Goal: Task Accomplishment & Management: Manage account settings

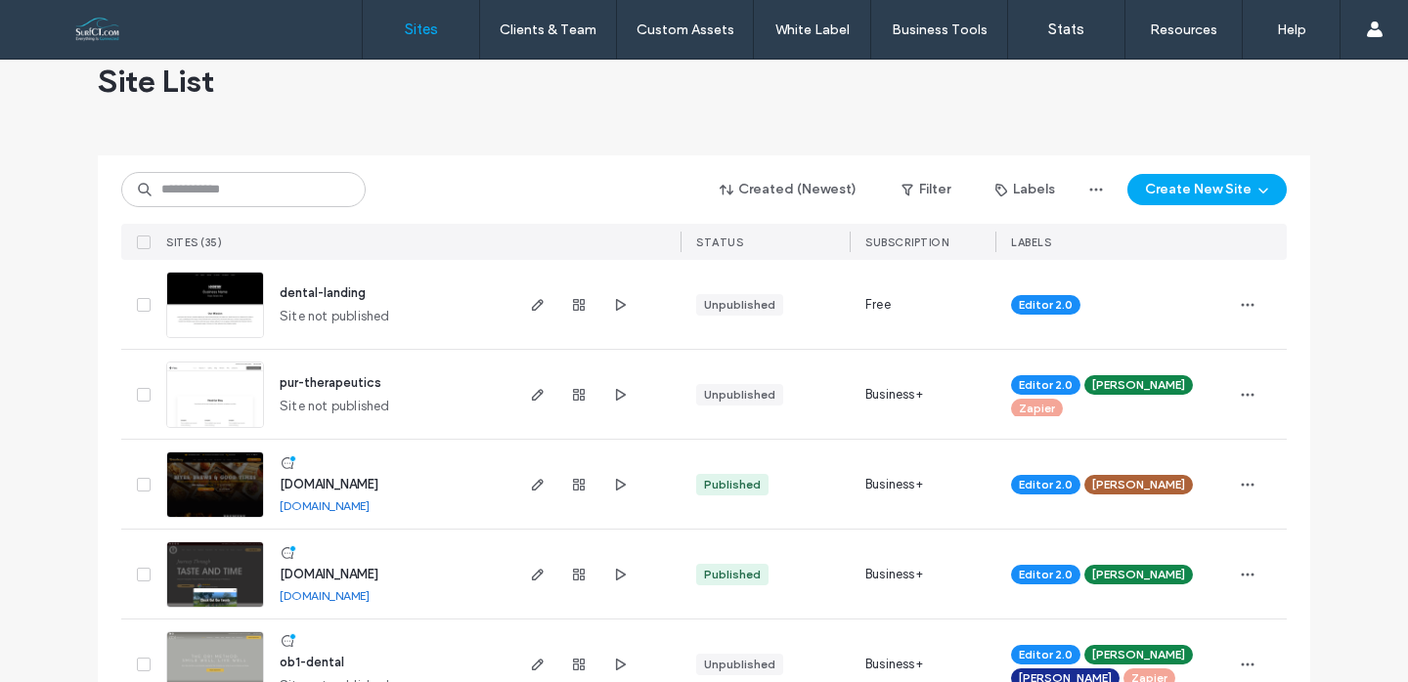
scroll to position [44, 0]
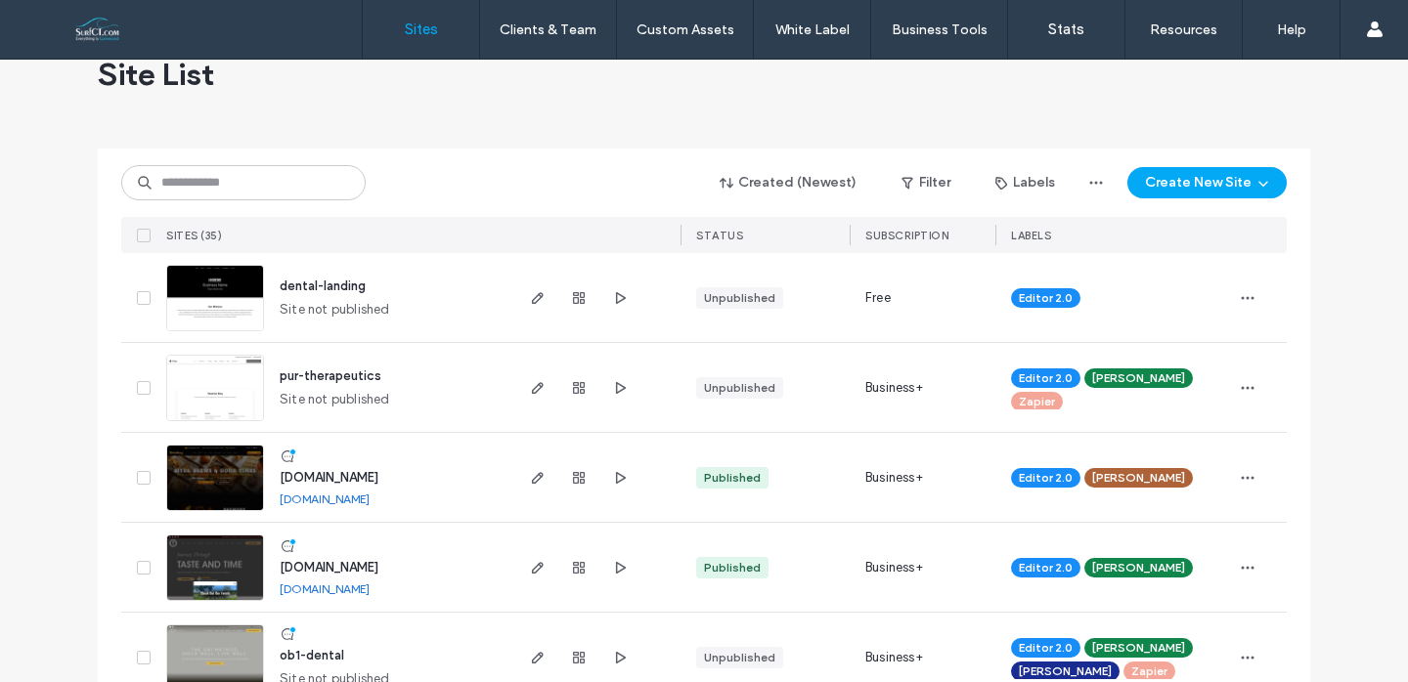
click at [378, 561] on span "www.tranquillityvineyard.com" at bounding box center [329, 567] width 99 height 15
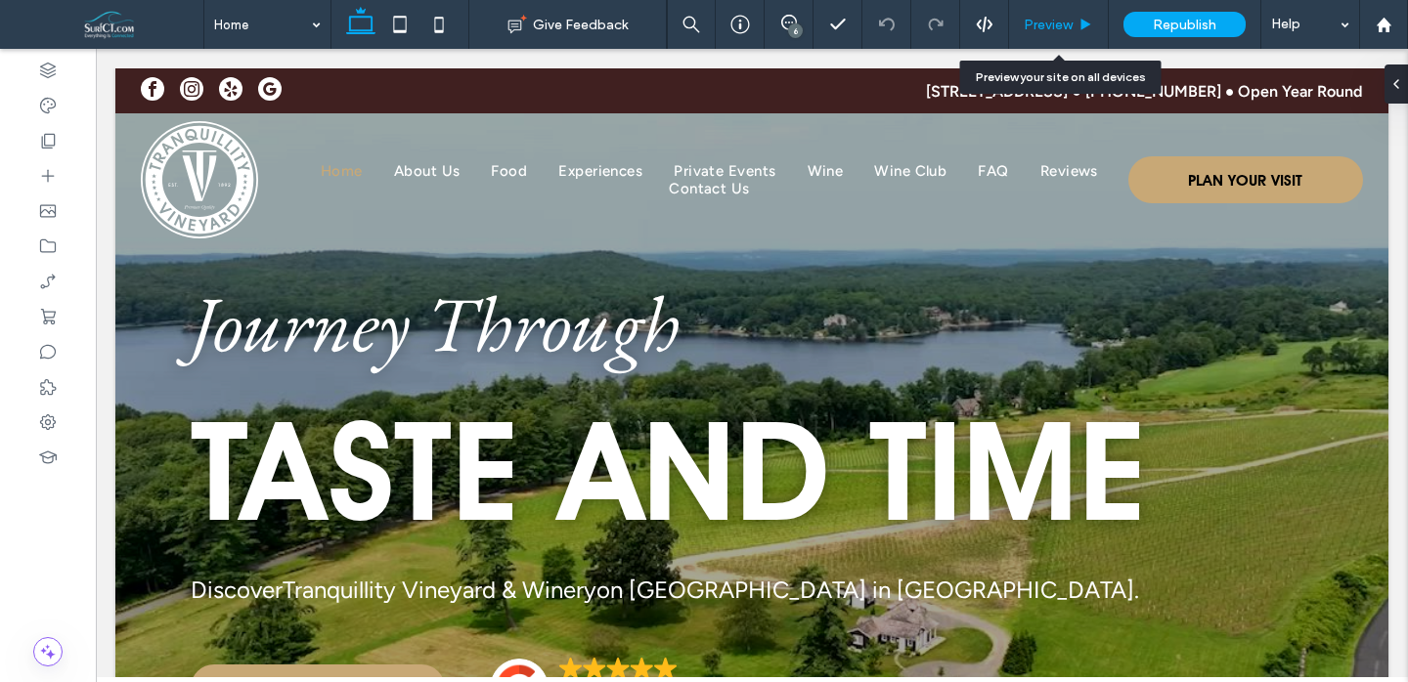
click at [1041, 25] on span "Preview" at bounding box center [1048, 25] width 49 height 17
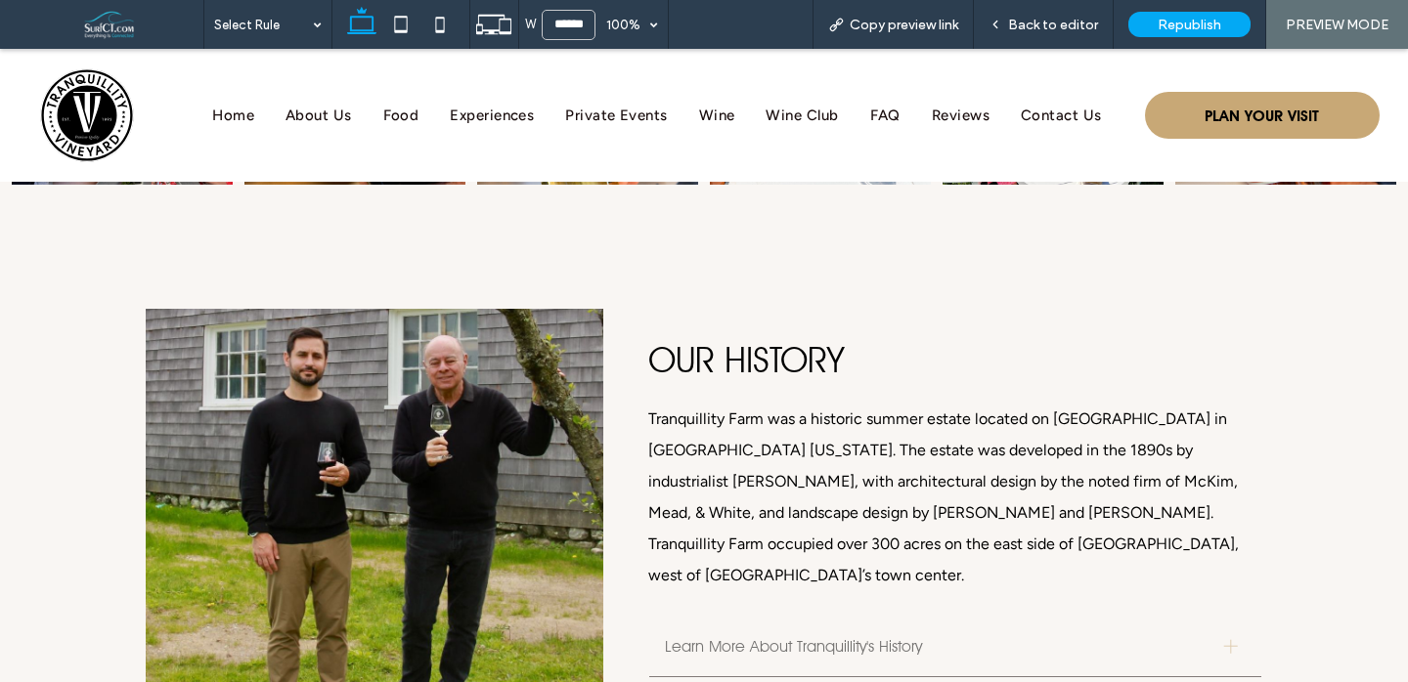
scroll to position [2896, 0]
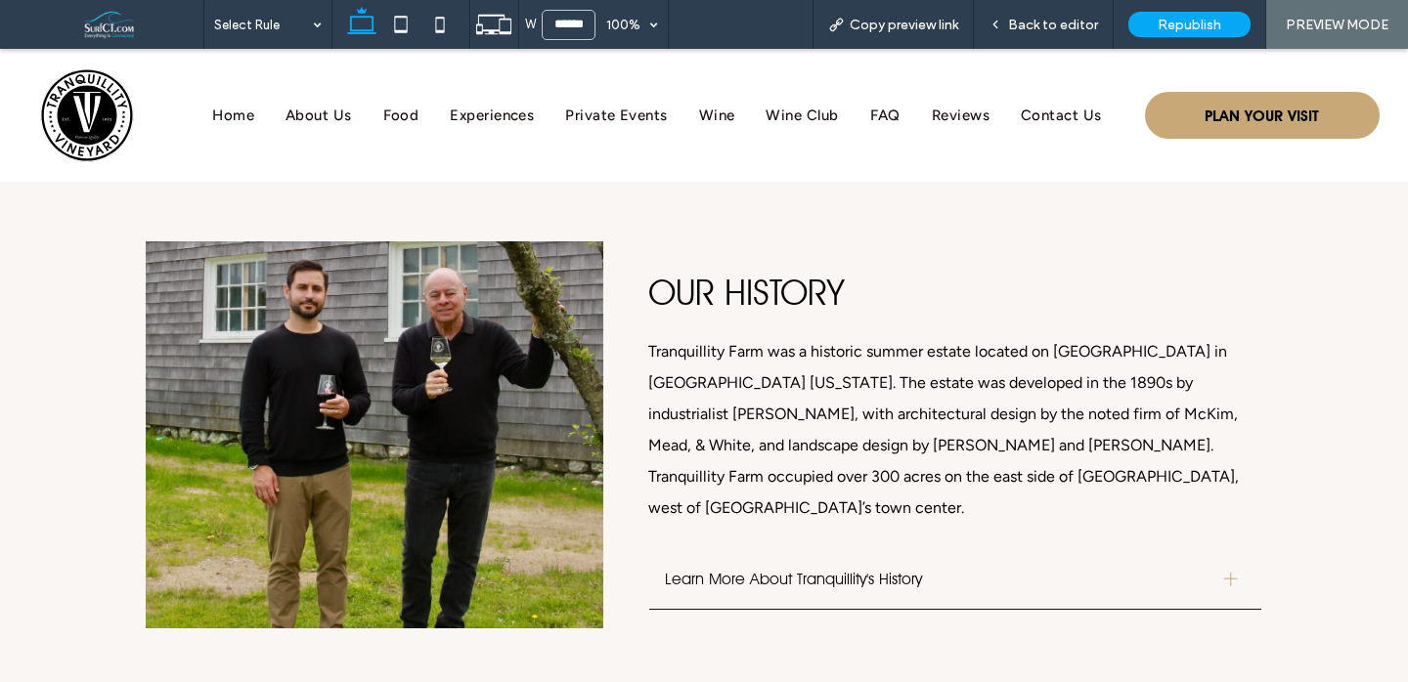
click at [1102, 570] on span "Learn More About Tranquillity's History" at bounding box center [937, 579] width 544 height 19
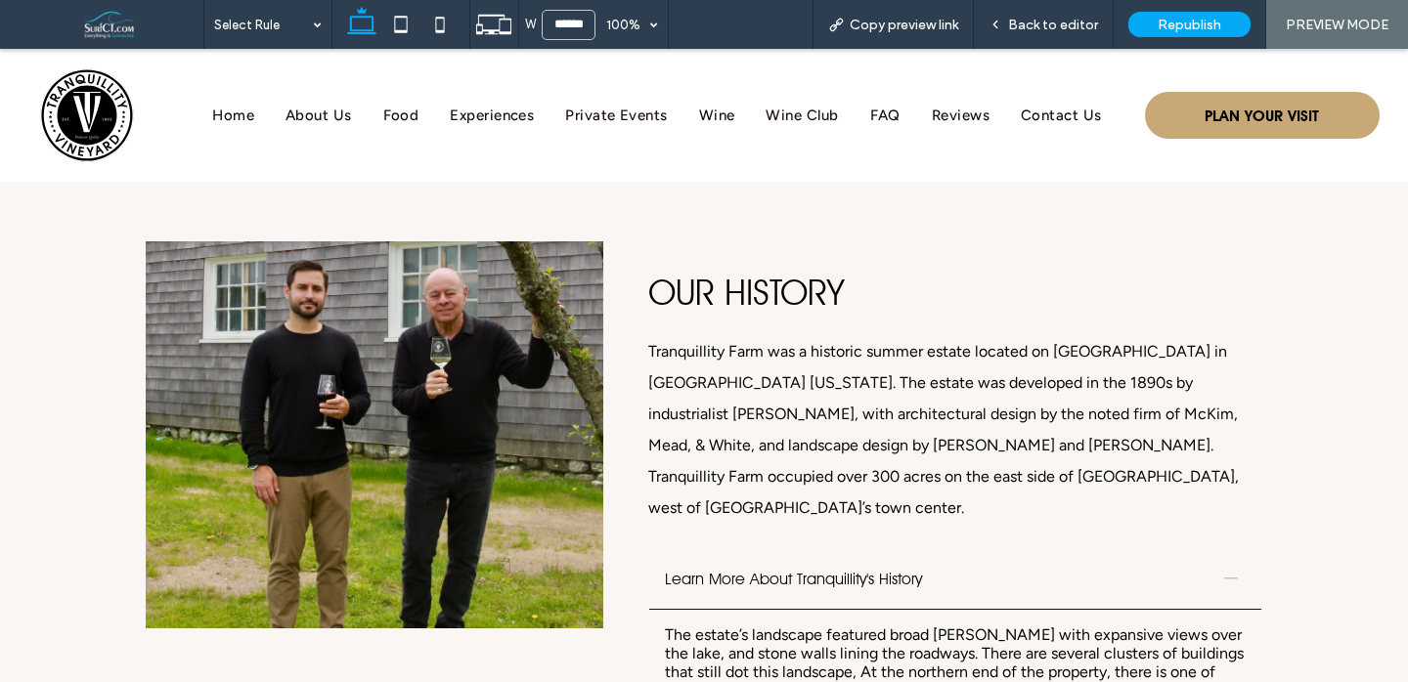
click at [1101, 549] on div "Learn More About Tranquillity's History" at bounding box center [955, 580] width 612 height 62
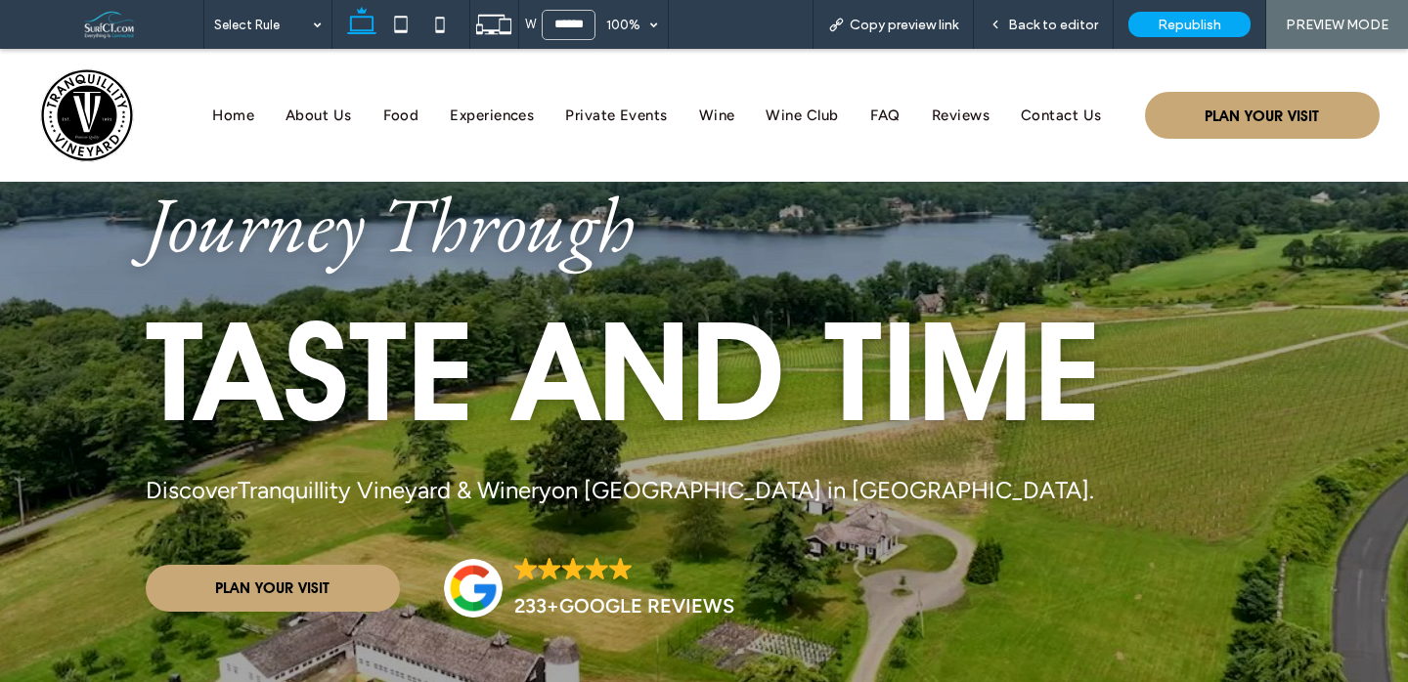
scroll to position [0, 0]
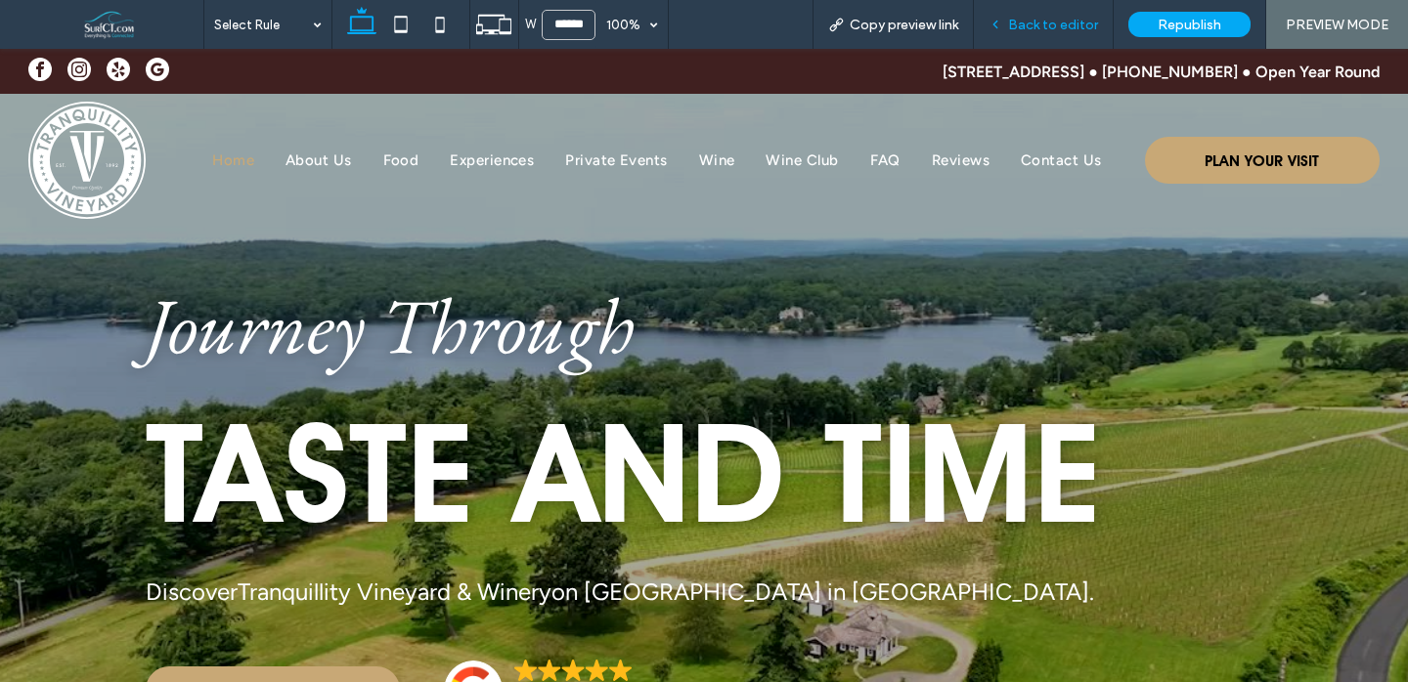
click at [1062, 32] on div "Back to editor" at bounding box center [1044, 24] width 140 height 49
click at [486, 165] on span "Experiences" at bounding box center [492, 161] width 84 height 18
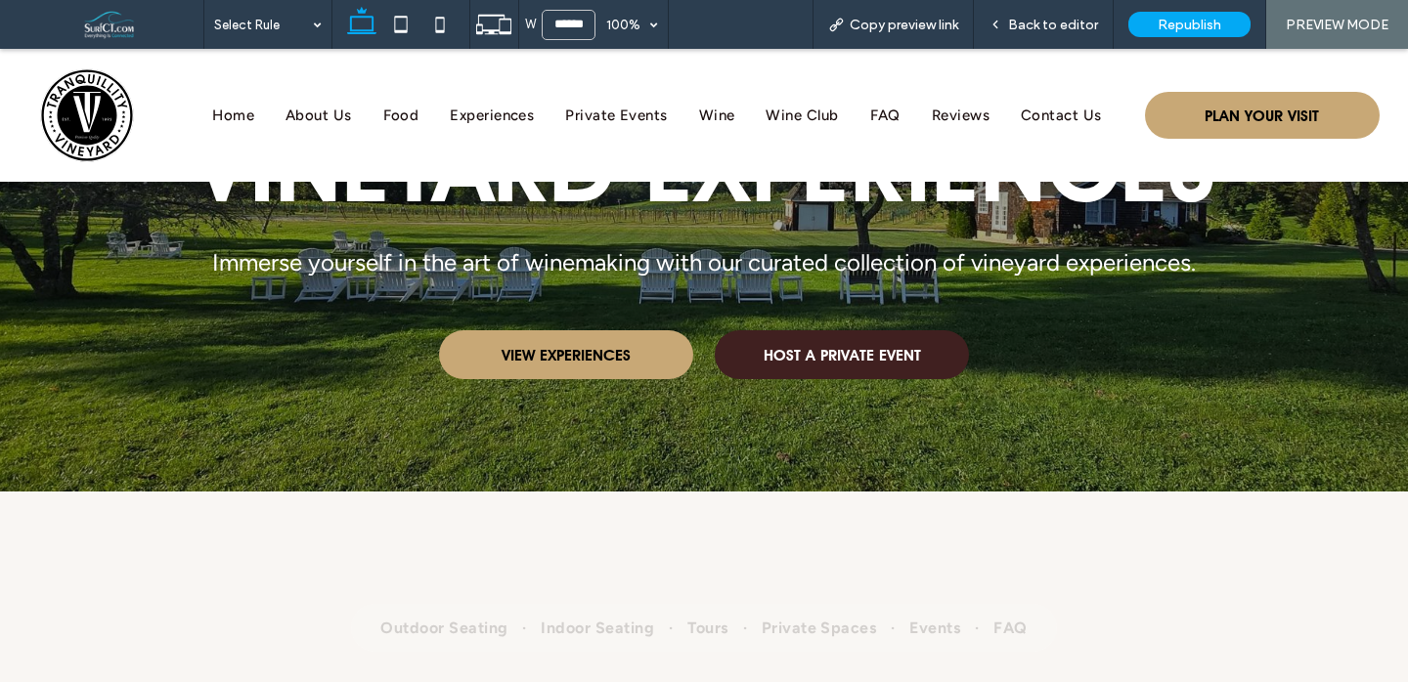
scroll to position [238, 0]
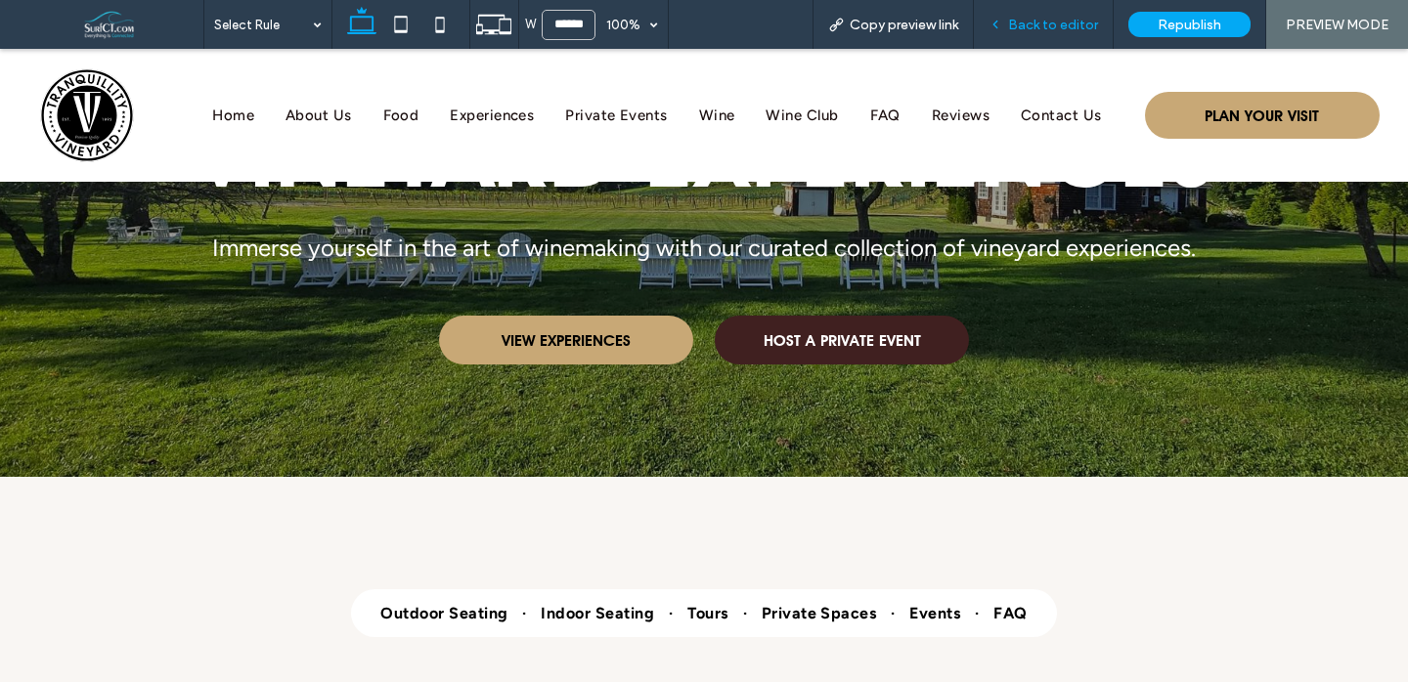
click at [1056, 36] on div "Back to editor" at bounding box center [1044, 24] width 140 height 49
click at [1048, 29] on span "Back to editor" at bounding box center [1053, 25] width 90 height 17
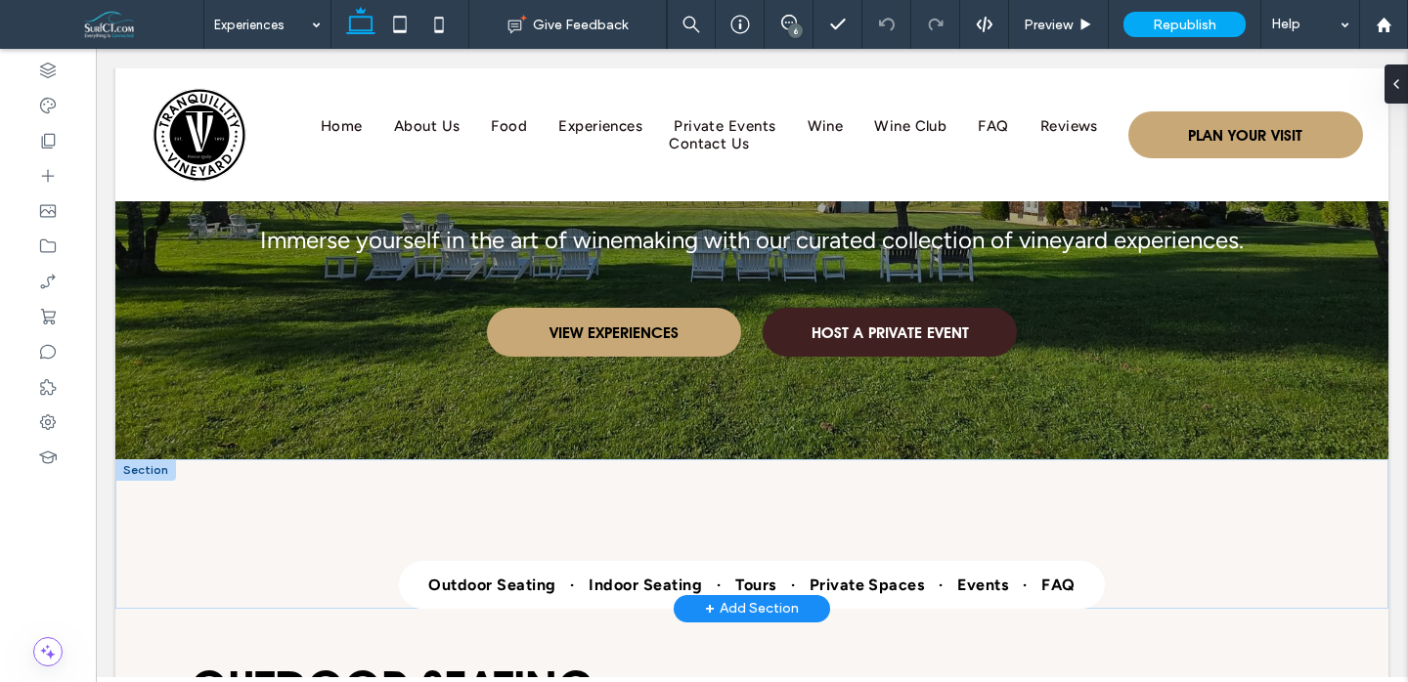
click at [139, 472] on div at bounding box center [145, 471] width 61 height 22
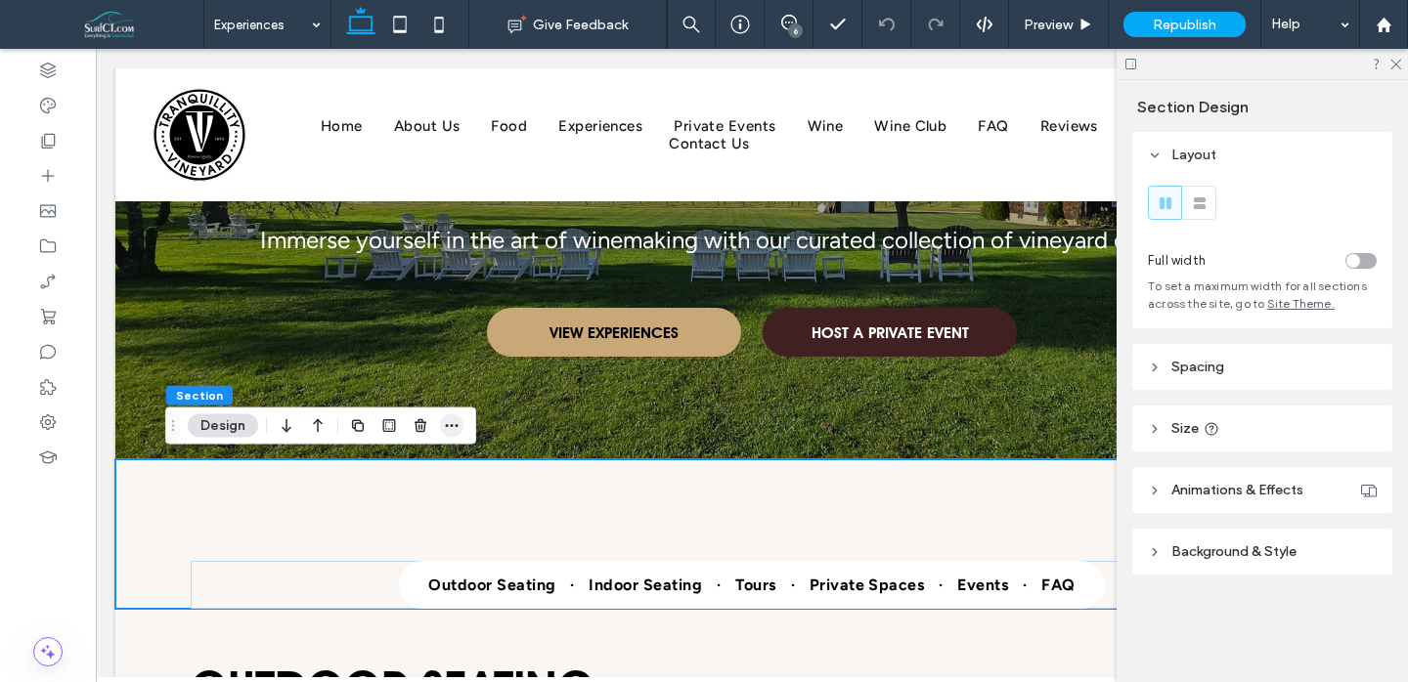
click at [452, 426] on icon "button" at bounding box center [452, 426] width 16 height 16
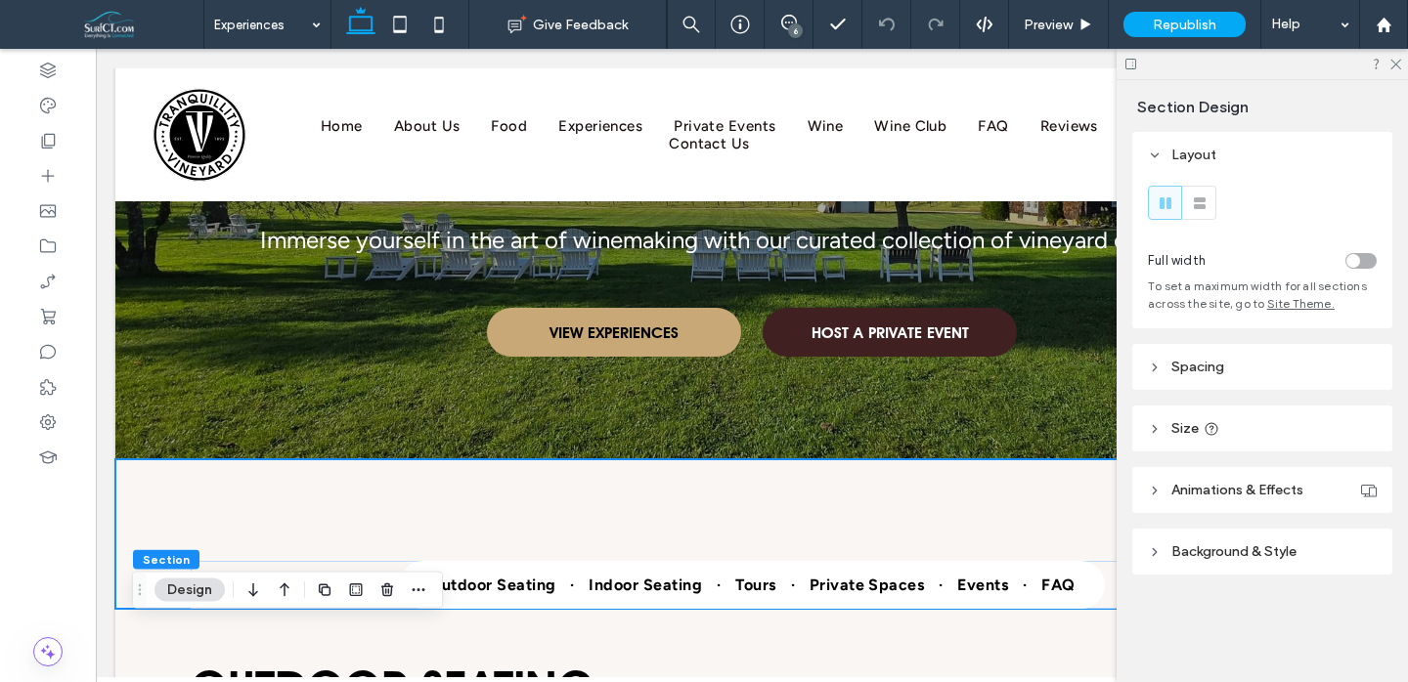
drag, startPoint x: 164, startPoint y: 447, endPoint x: 134, endPoint y: 593, distance: 148.8
click at [134, 593] on icon "Drag" at bounding box center [140, 591] width 16 height 14
click at [416, 593] on icon "button" at bounding box center [419, 591] width 16 height 16
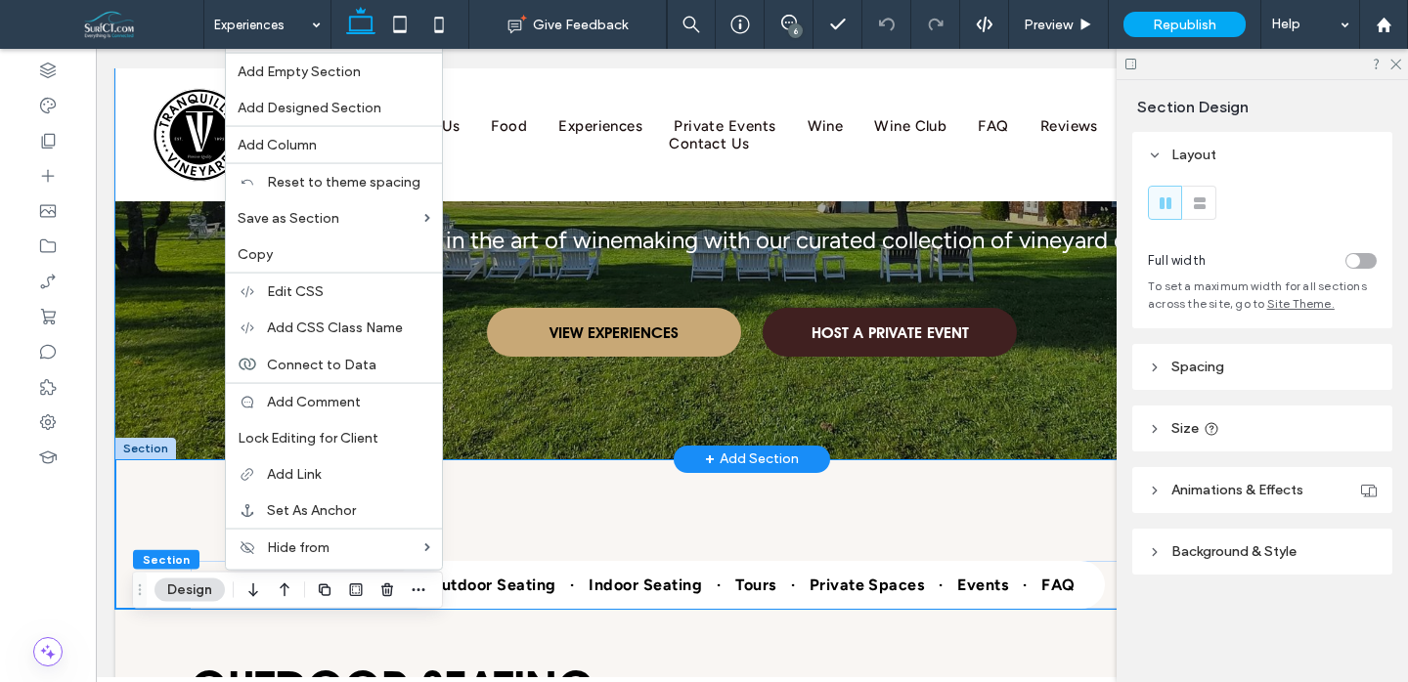
click at [180, 298] on div "Vineyard Experiences Immerse yourself in the art of winemaking with our curated…" at bounding box center [751, 145] width 1173 height 629
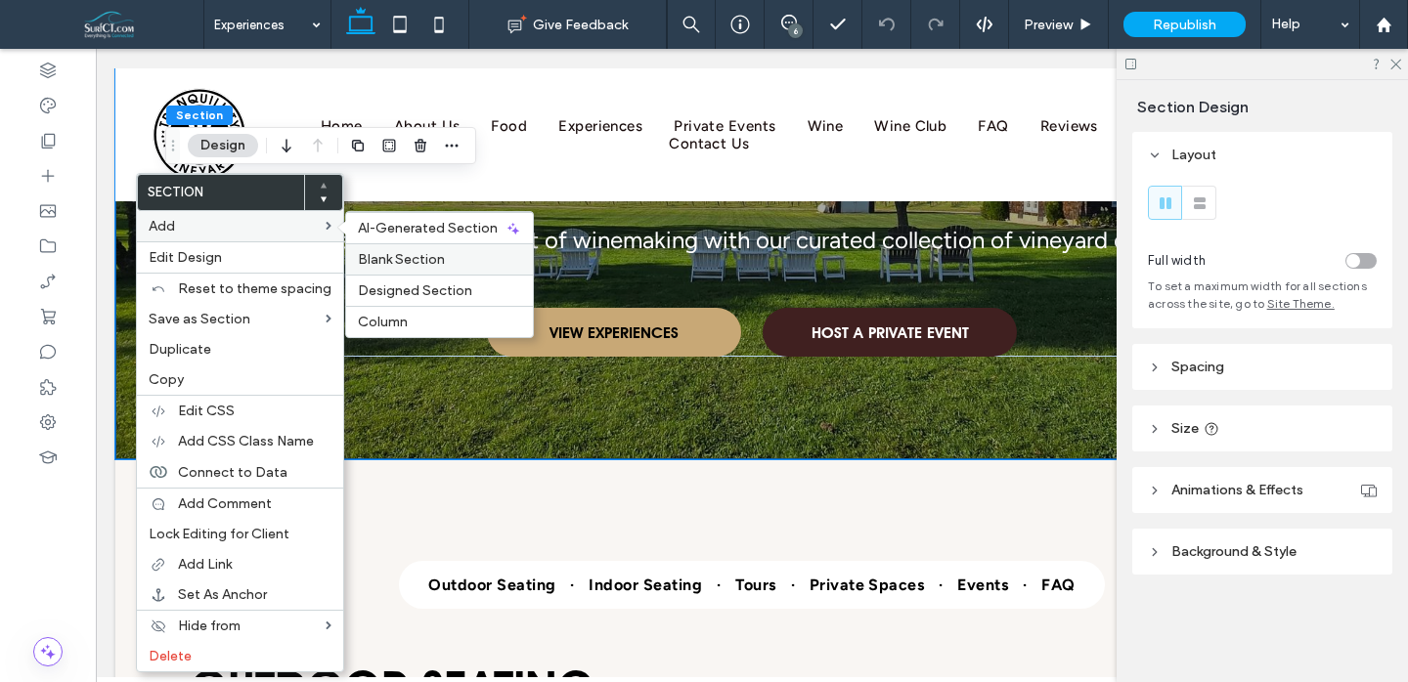
click at [444, 263] on label "Blank Section" at bounding box center [439, 259] width 163 height 17
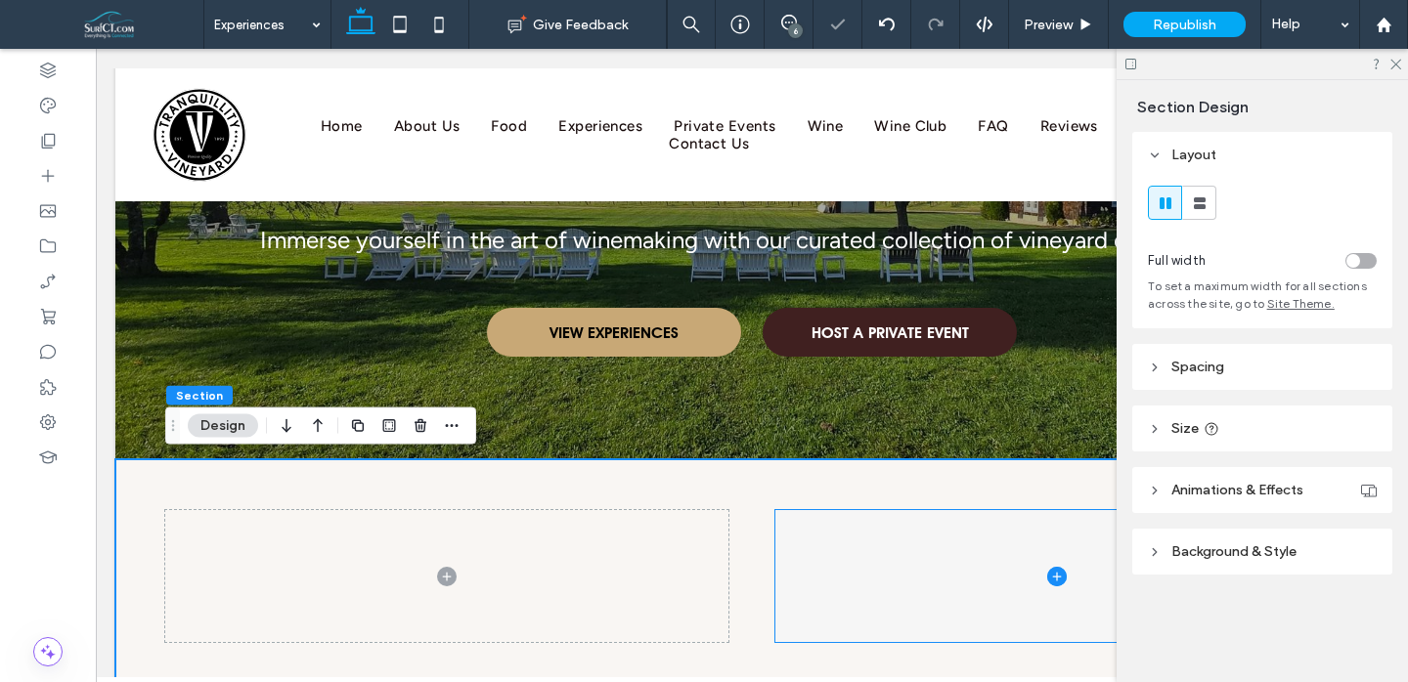
click at [861, 551] on span at bounding box center [1056, 576] width 563 height 133
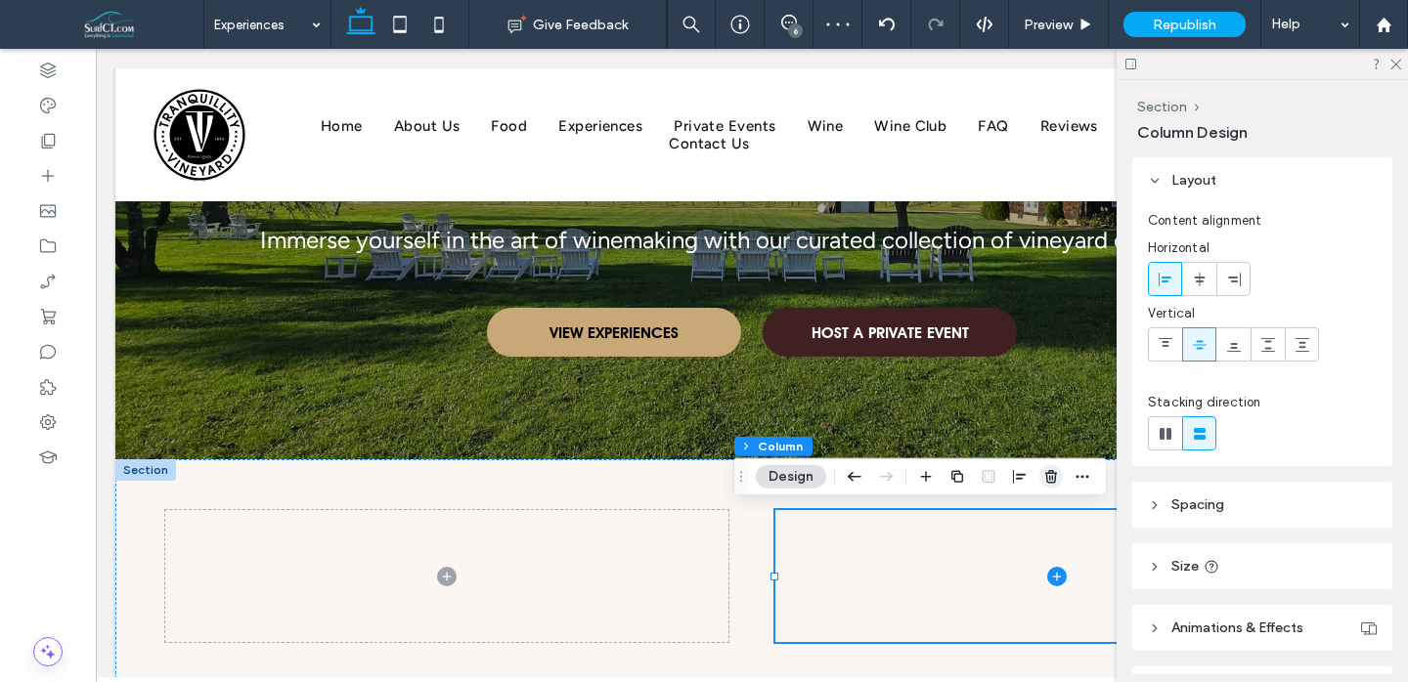
drag, startPoint x: 1050, startPoint y: 478, endPoint x: 954, endPoint y: 429, distance: 107.6
click at [1050, 478] on use "button" at bounding box center [1051, 476] width 12 height 13
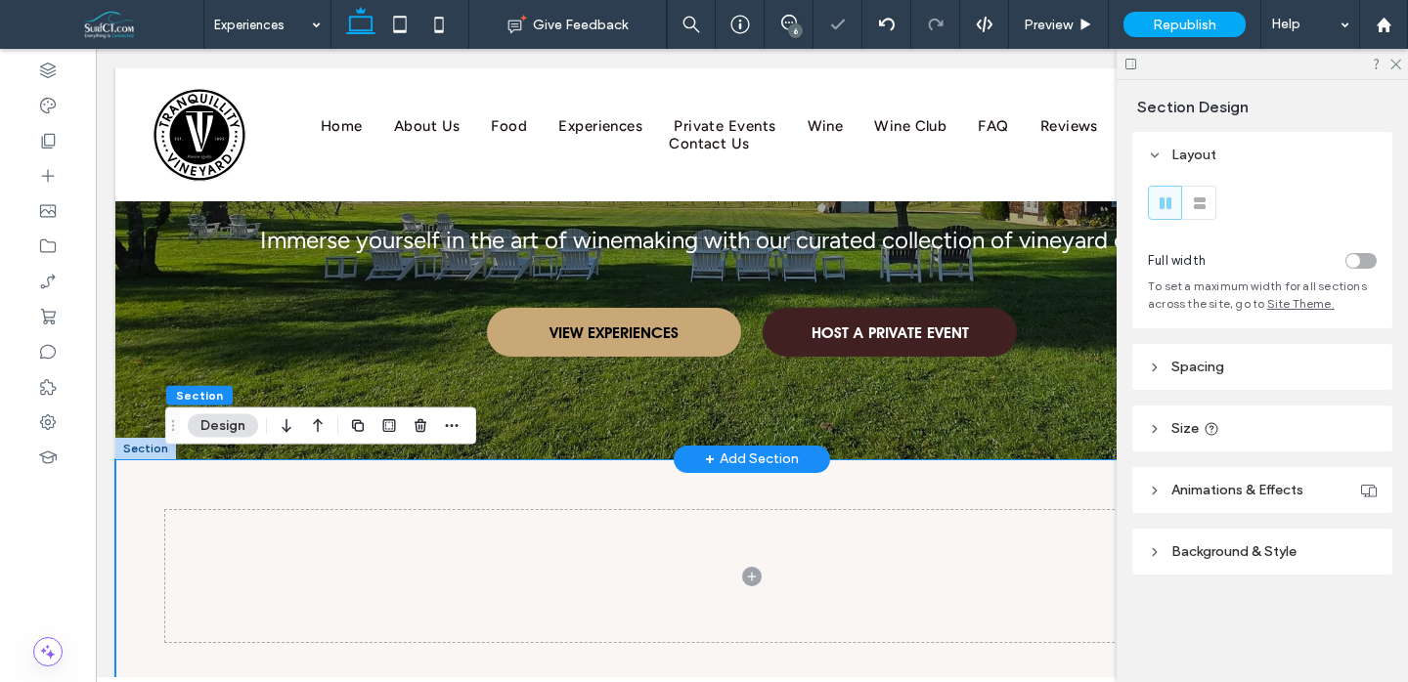
drag, startPoint x: 1072, startPoint y: 477, endPoint x: 1091, endPoint y: 456, distance: 29.1
click at [1072, 477] on div at bounding box center [751, 577] width 1173 height 235
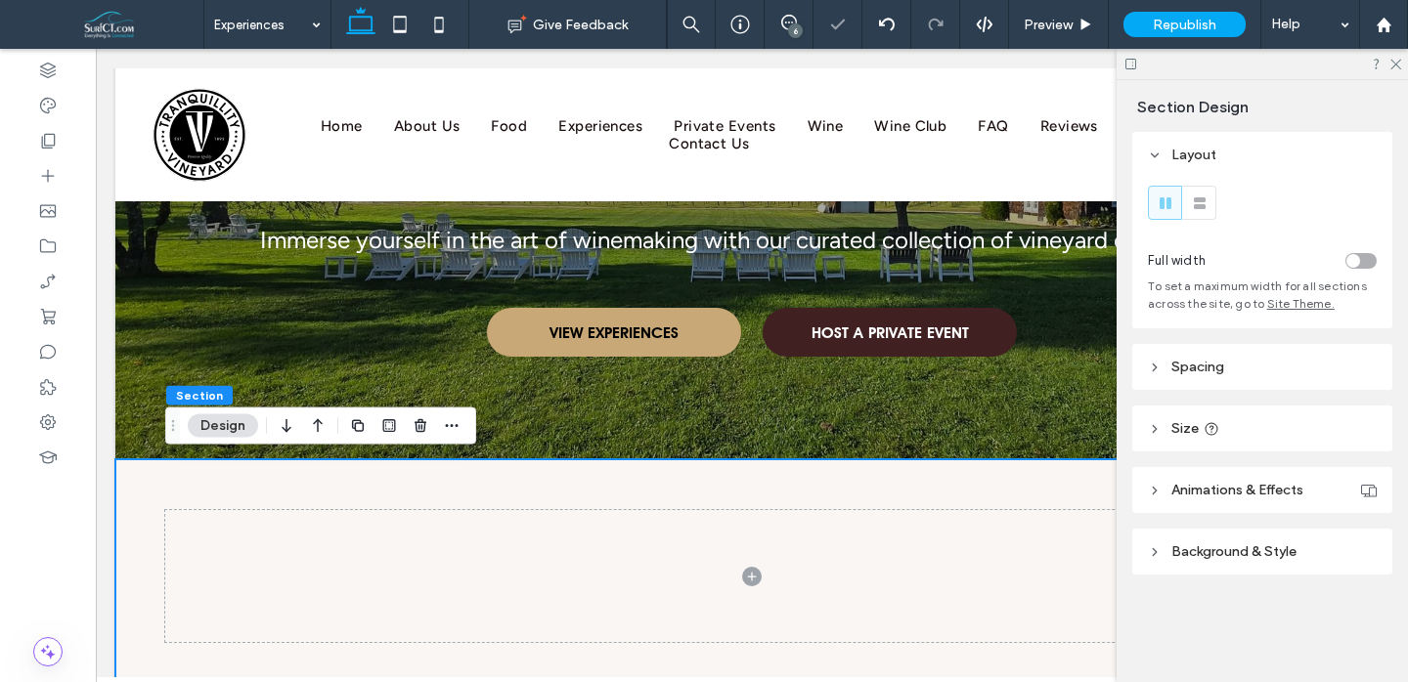
click at [1226, 388] on header "Spacing" at bounding box center [1262, 367] width 260 height 46
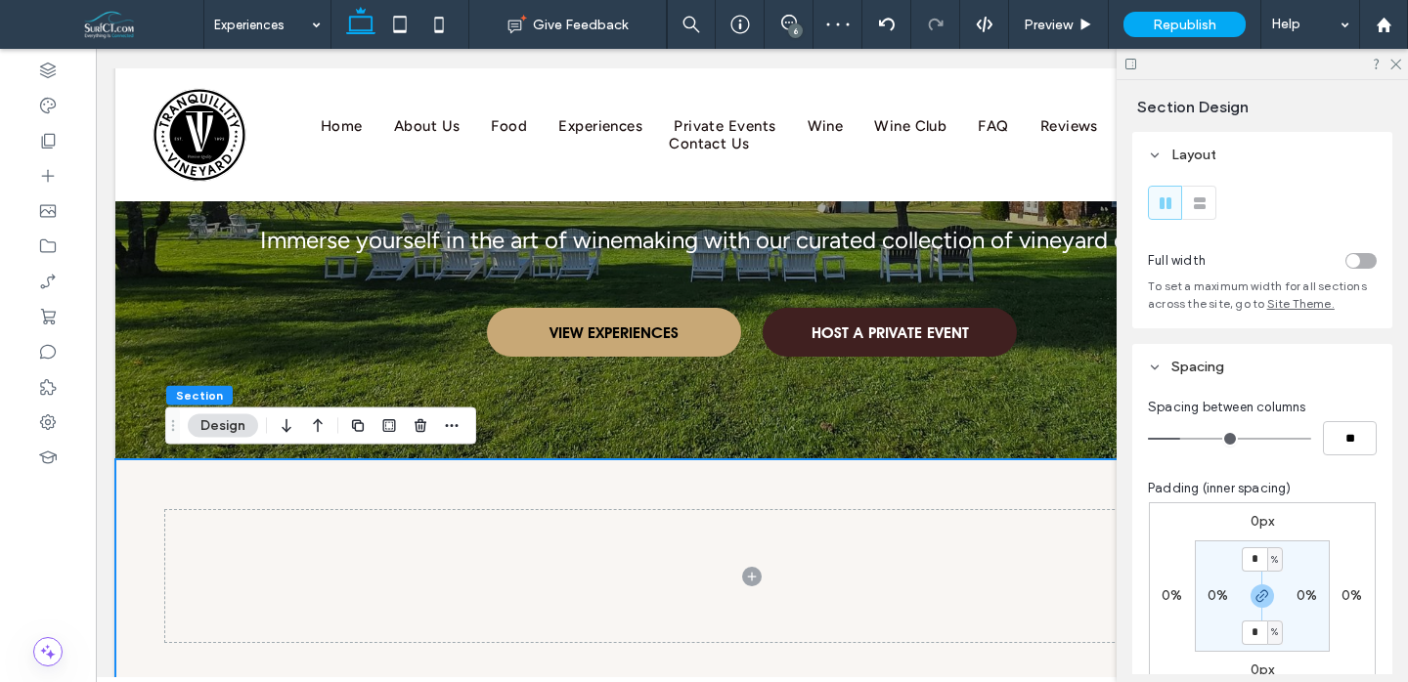
click at [1302, 592] on label "0%" at bounding box center [1307, 596] width 21 height 17
type input "*"
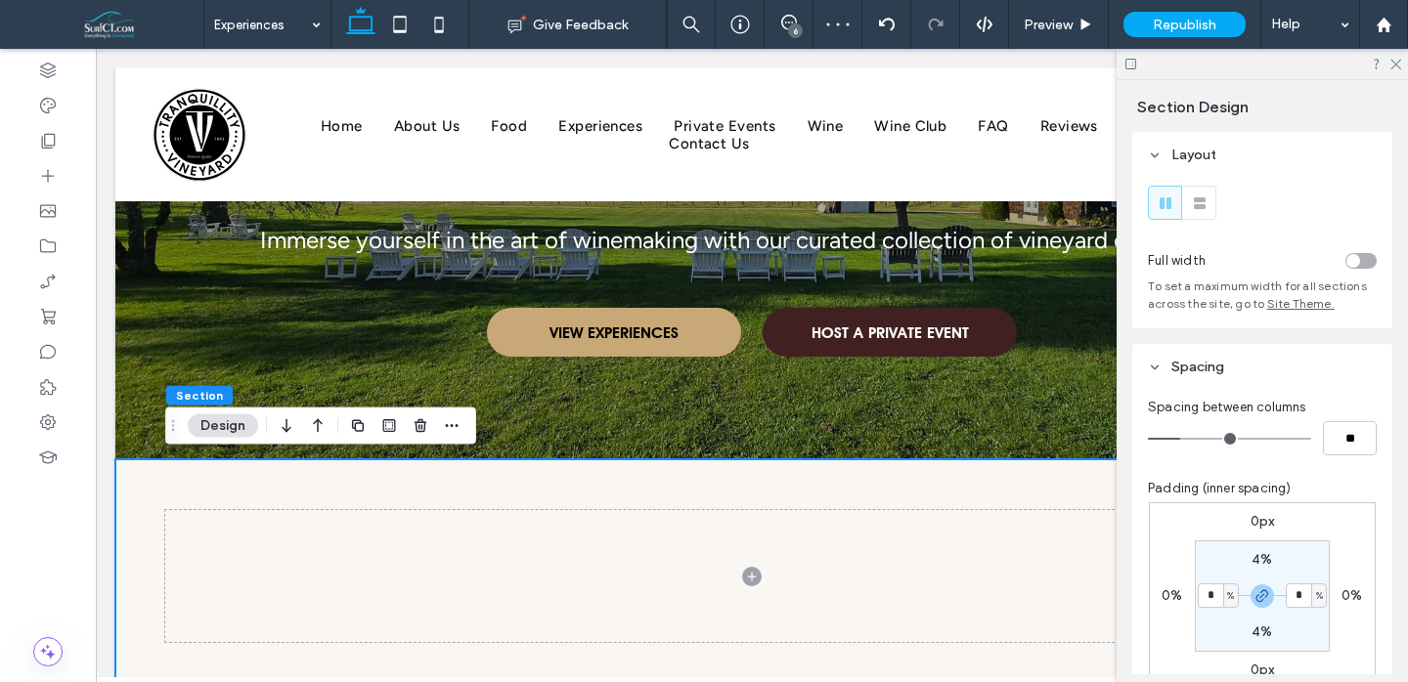
click at [1314, 537] on div "0px 0% 0px 0% 4% * % 4% * %" at bounding box center [1262, 597] width 227 height 188
drag, startPoint x: 454, startPoint y: 492, endPoint x: 465, endPoint y: 493, distance: 11.8
click at [454, 492] on div at bounding box center [751, 577] width 1173 height 235
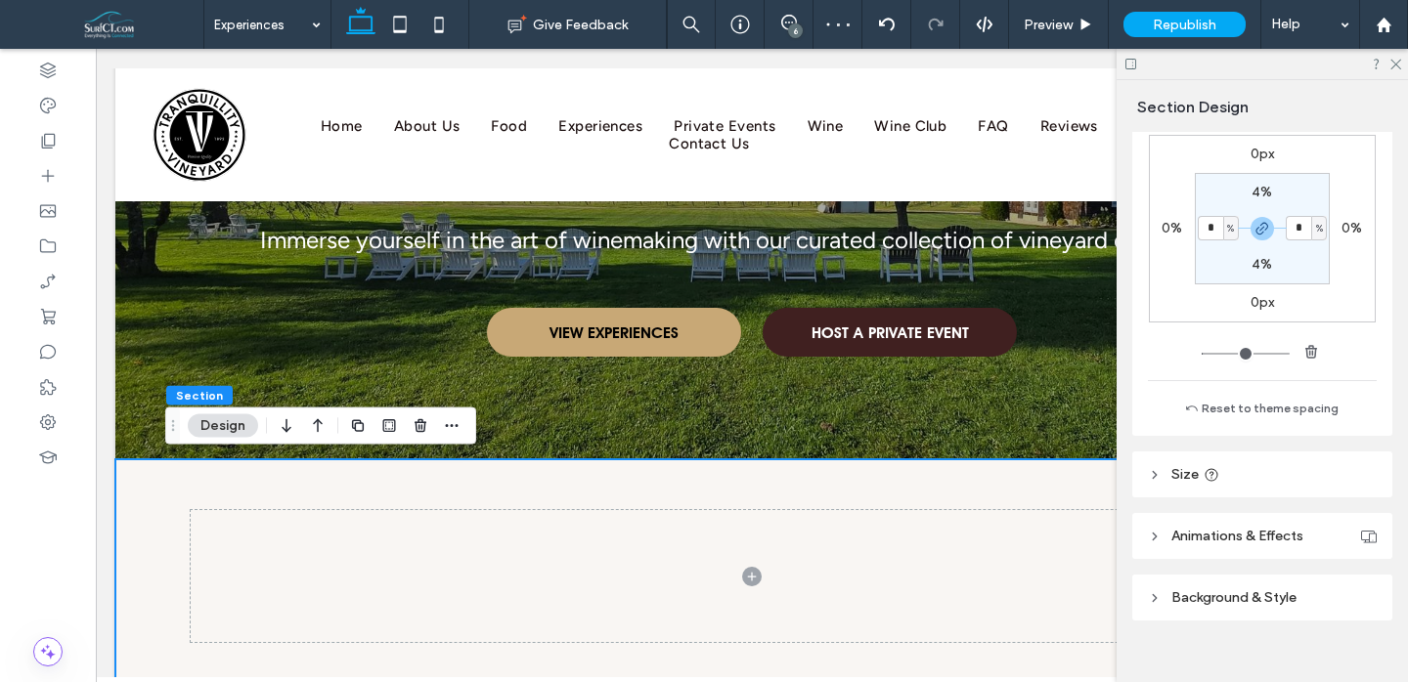
scroll to position [393, 0]
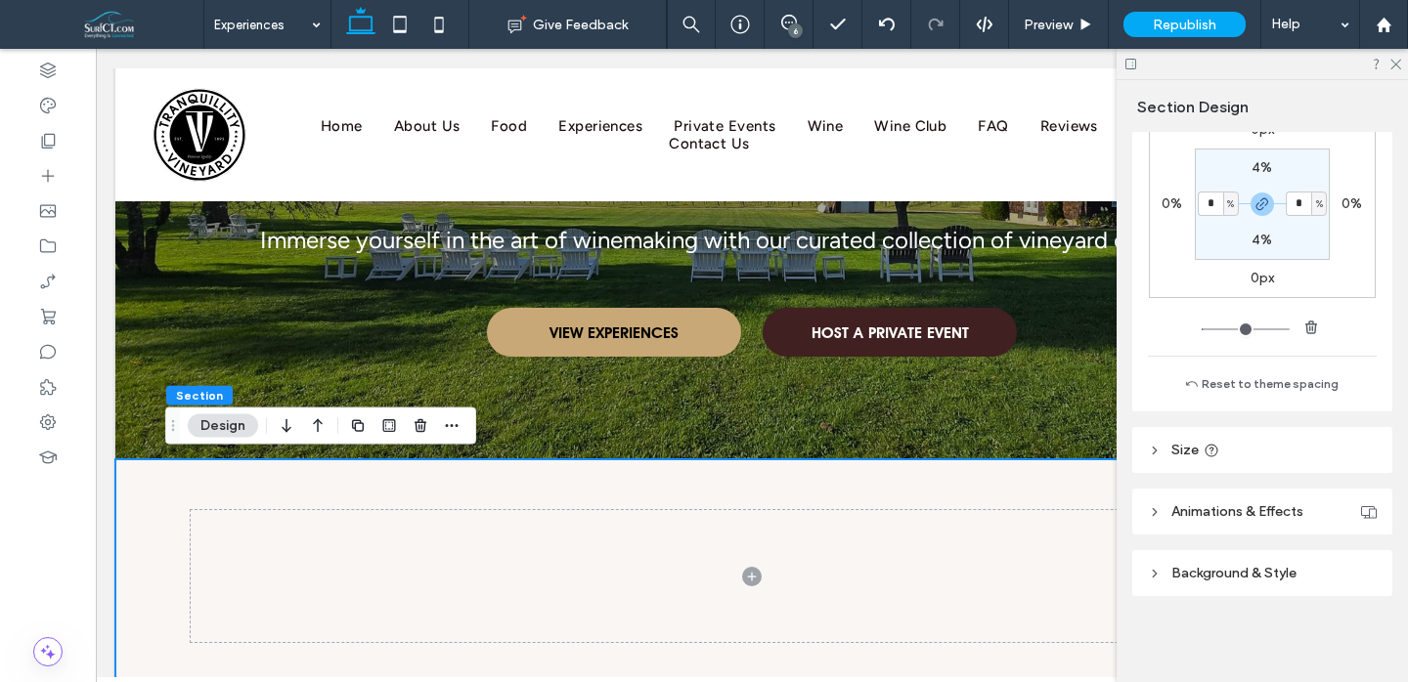
click at [1286, 577] on span "Background & Style" at bounding box center [1233, 573] width 125 height 17
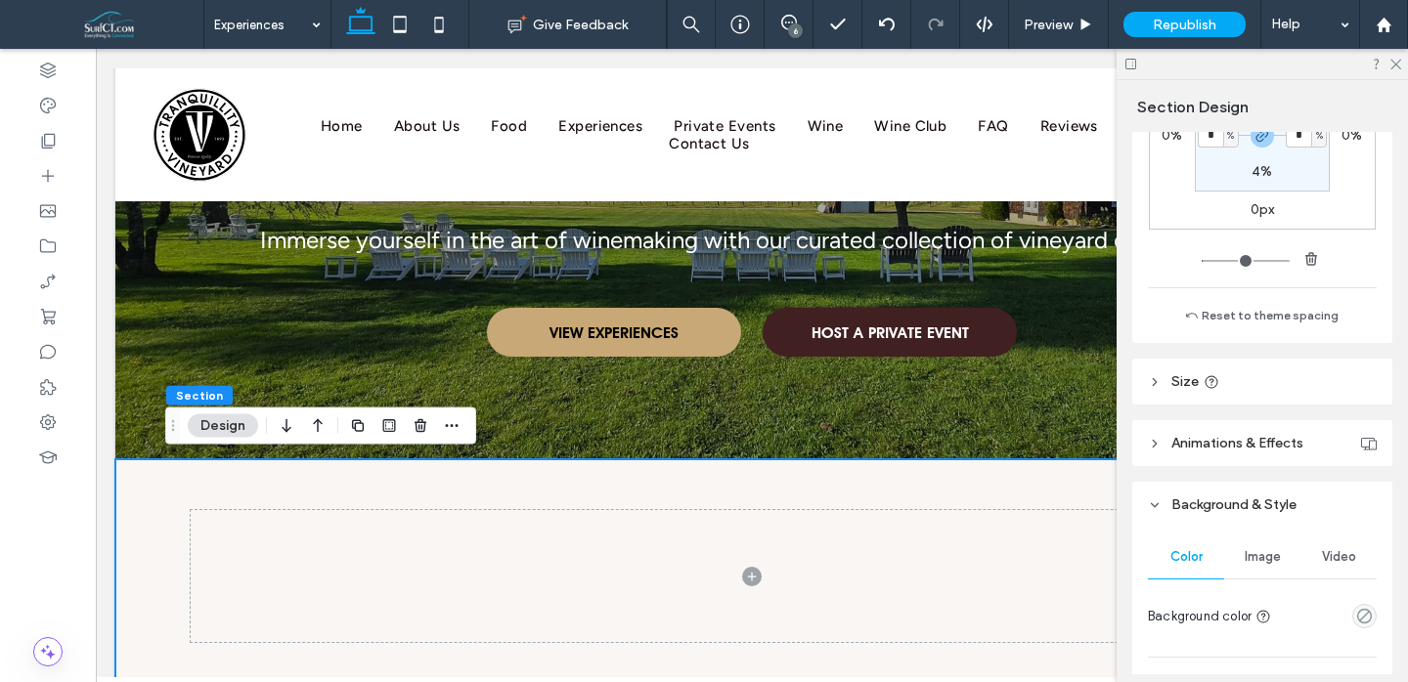
scroll to position [516, 0]
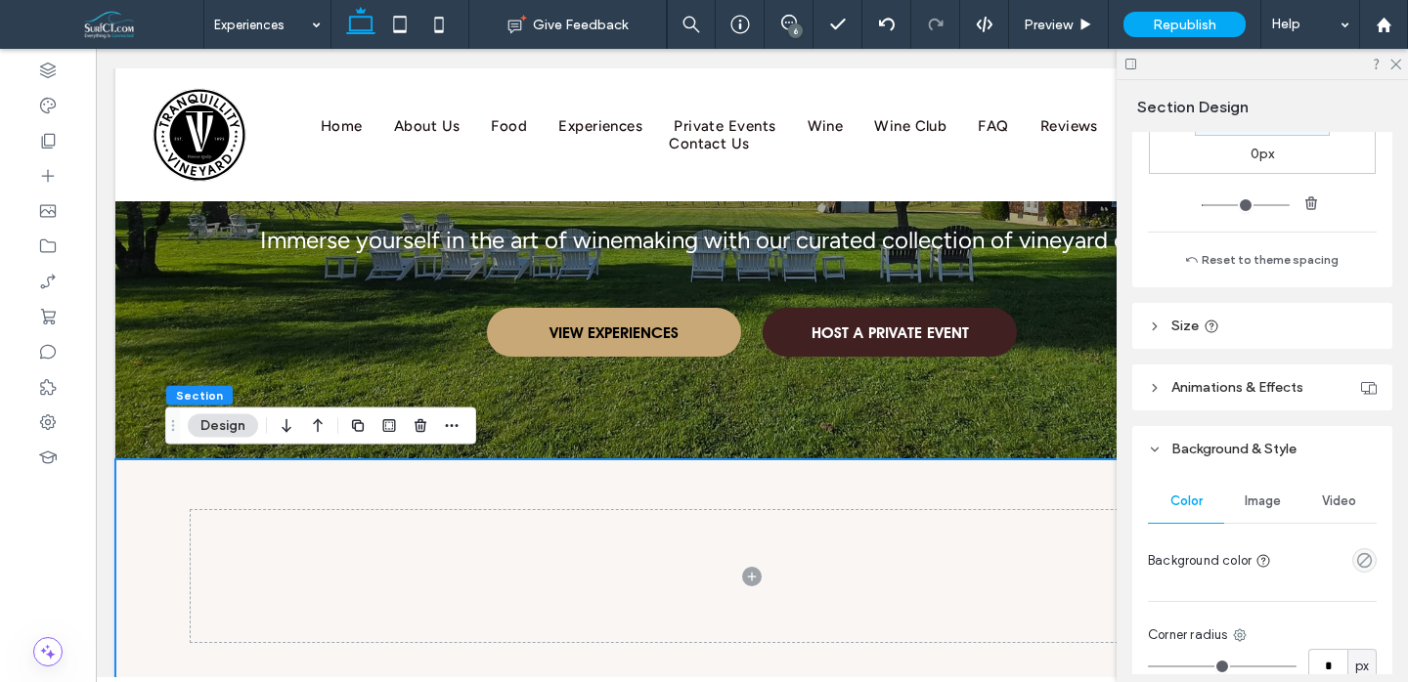
click at [1362, 574] on div at bounding box center [1328, 561] width 98 height 34
click at [1366, 566] on icon "empty color" at bounding box center [1364, 560] width 17 height 17
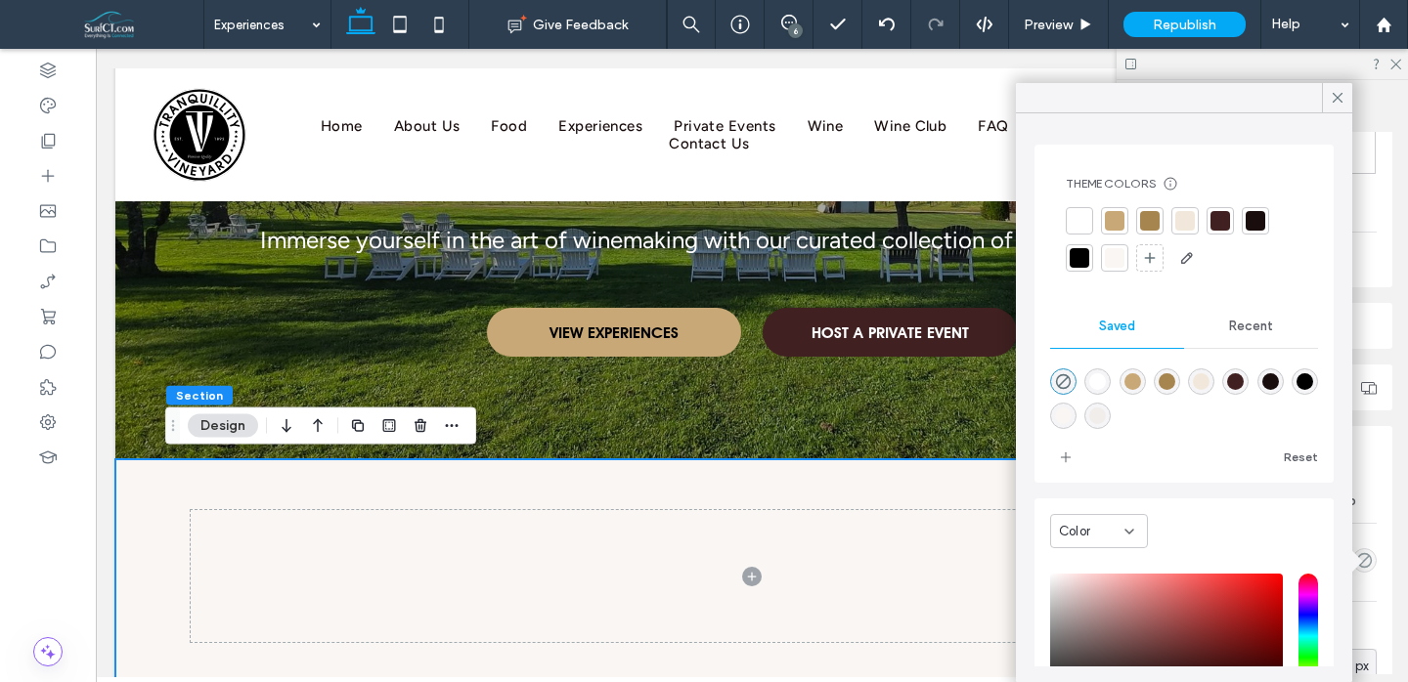
click at [1119, 224] on div at bounding box center [1115, 221] width 20 height 20
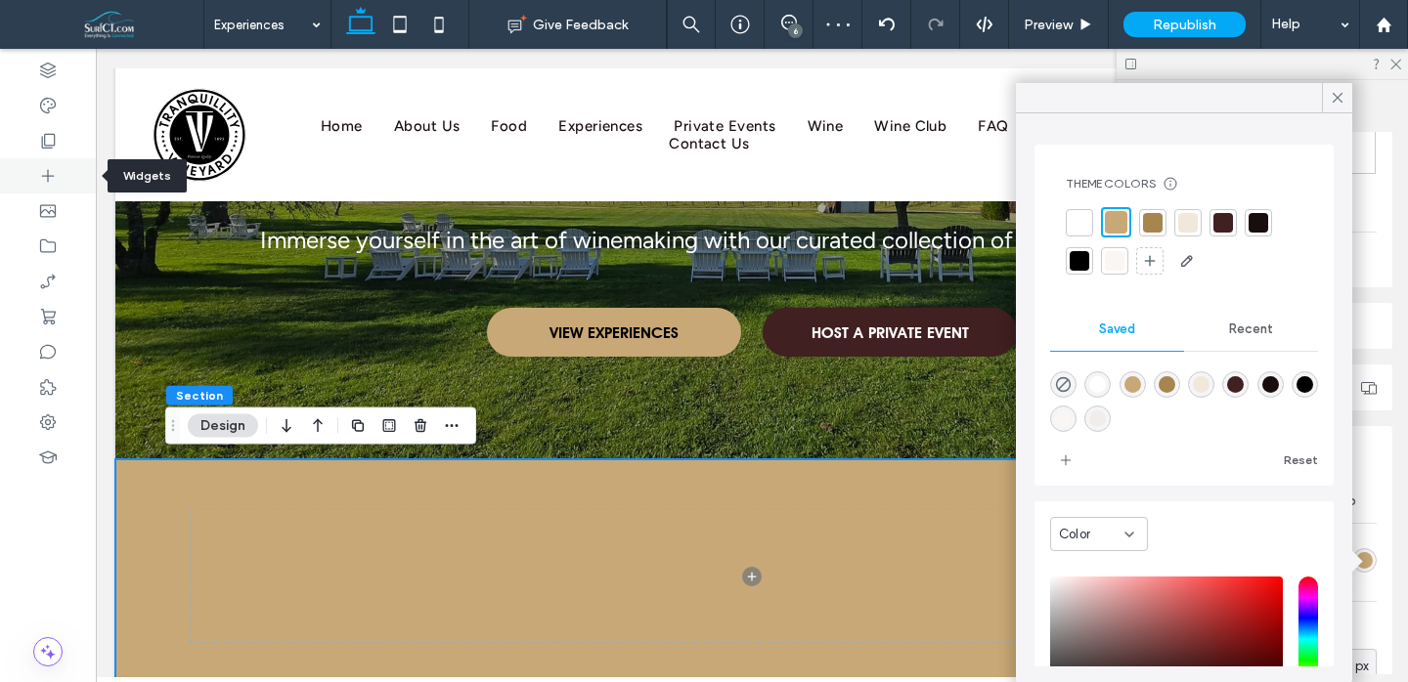
click at [31, 178] on div at bounding box center [48, 175] width 96 height 35
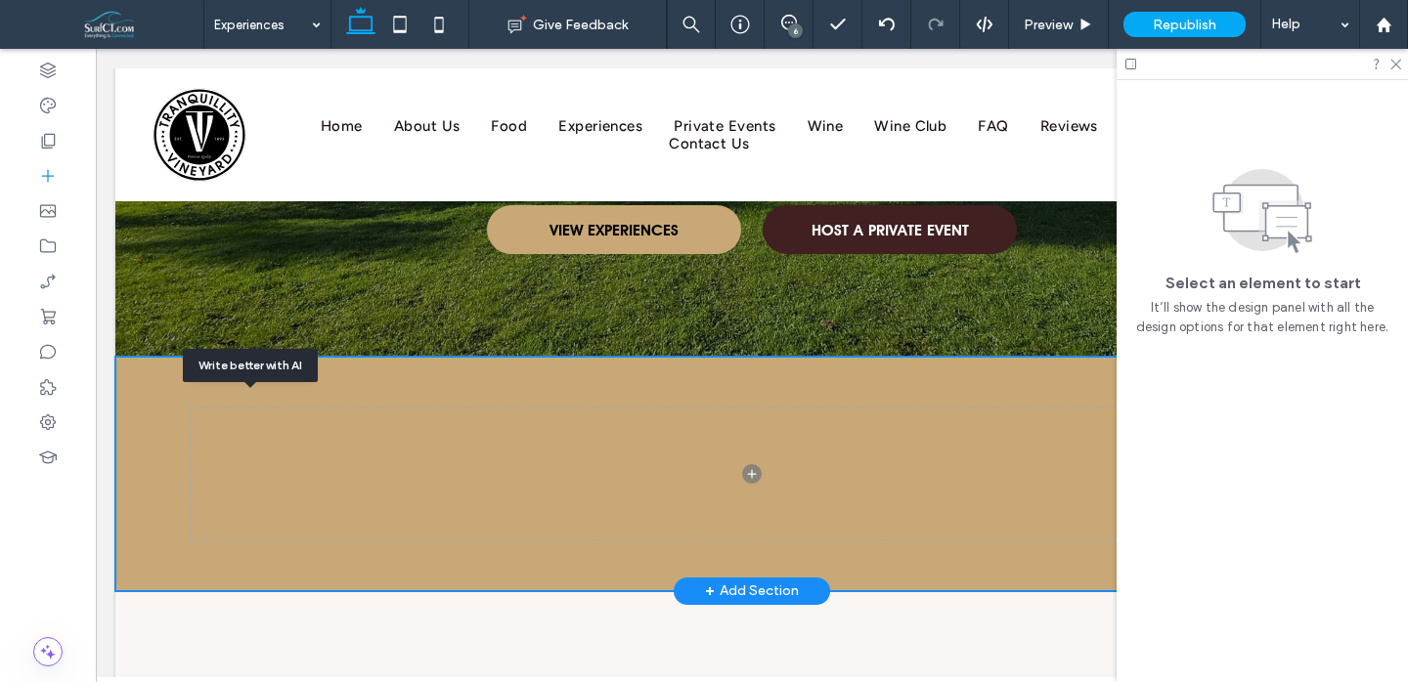
scroll to position [355, 0]
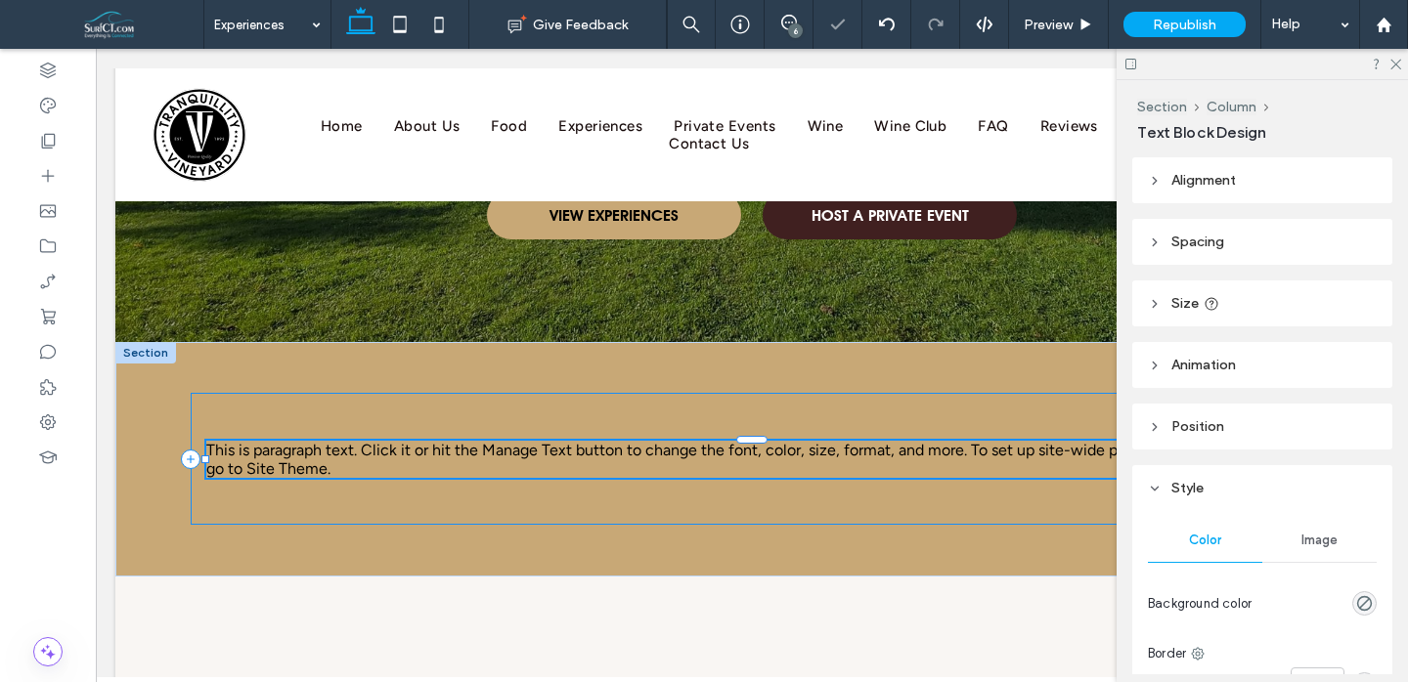
type input "*******"
type input "**"
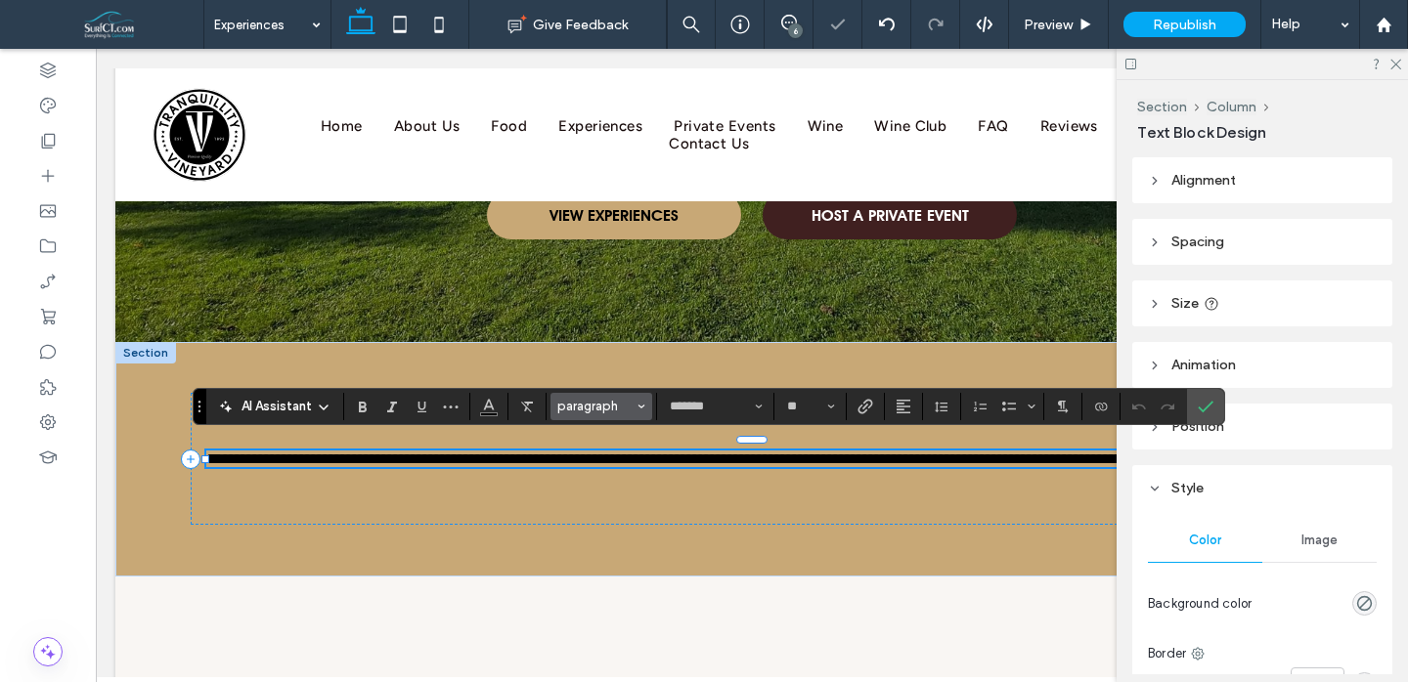
click at [553, 401] on button "paragraph" at bounding box center [601, 406] width 102 height 27
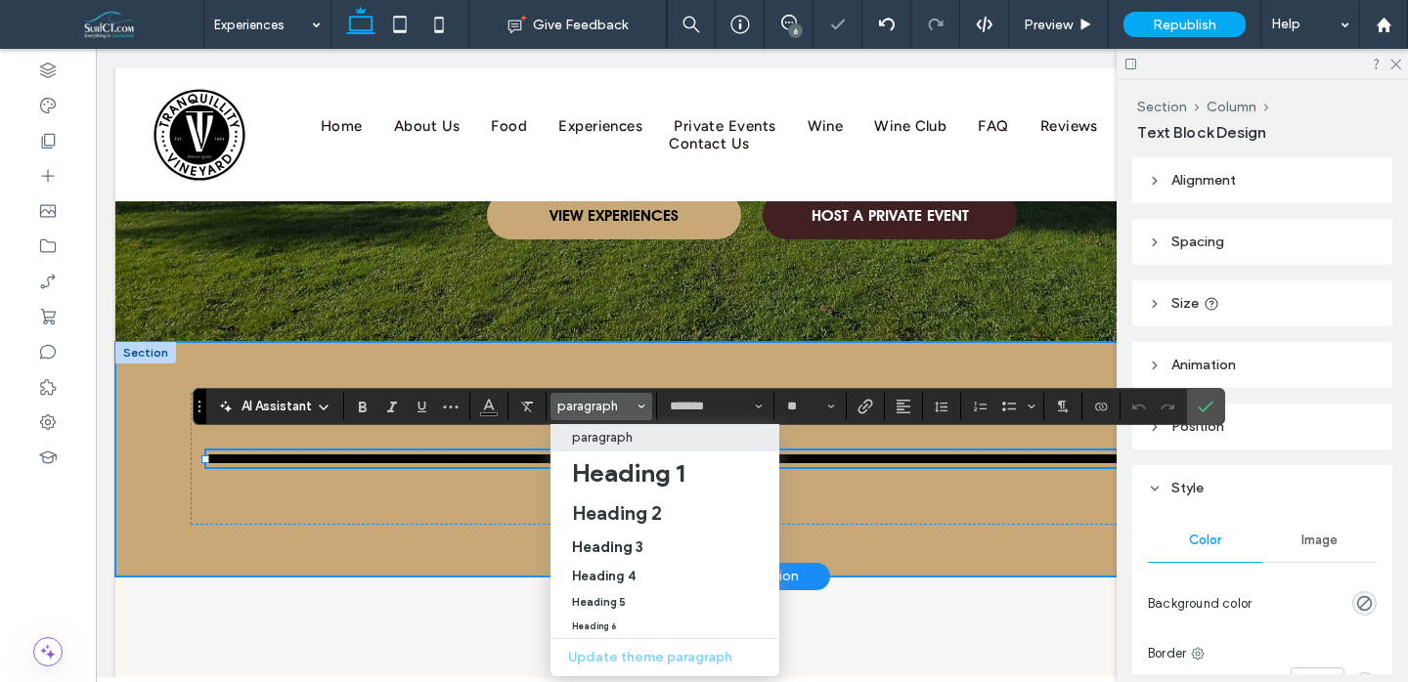
click at [548, 368] on div "**********" at bounding box center [751, 459] width 1173 height 235
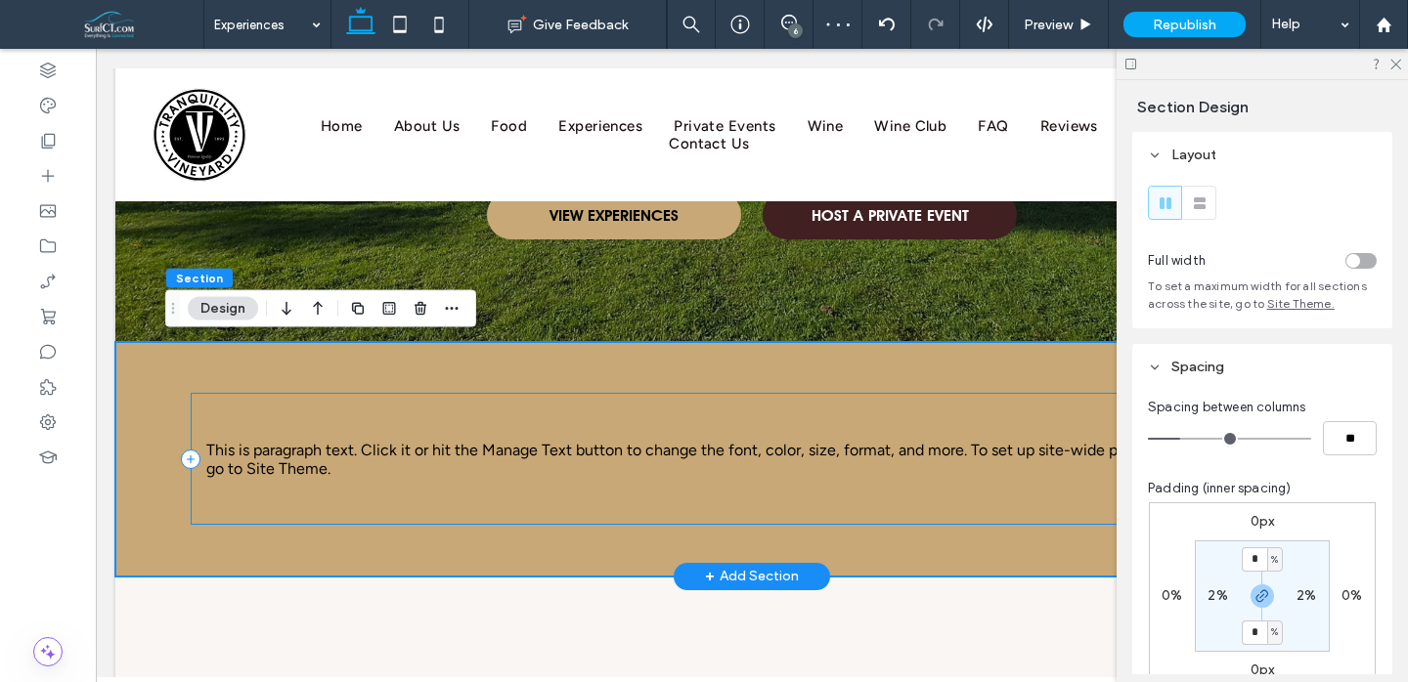
click at [480, 411] on div "This is paragraph text. Click it or hit the Manage Text button to change the fo…" at bounding box center [752, 459] width 1122 height 133
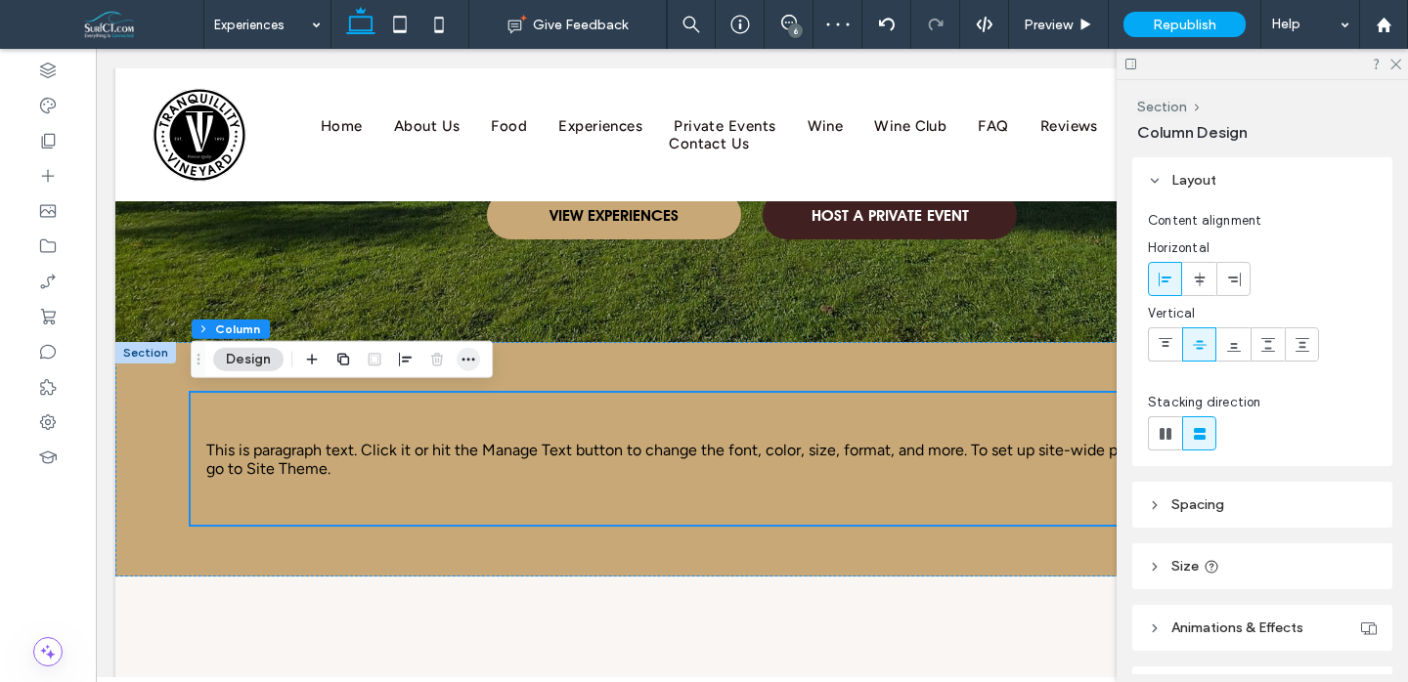
click at [473, 354] on icon "button" at bounding box center [469, 360] width 16 height 16
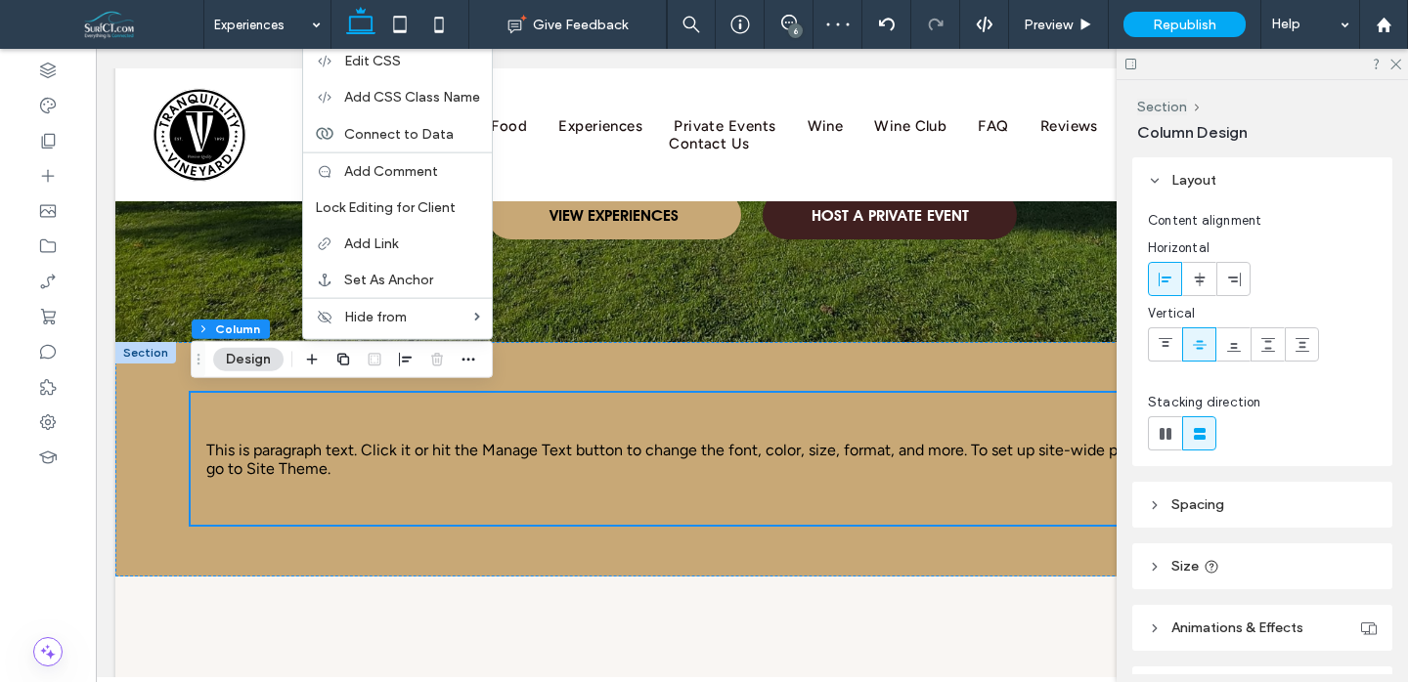
scroll to position [40, 0]
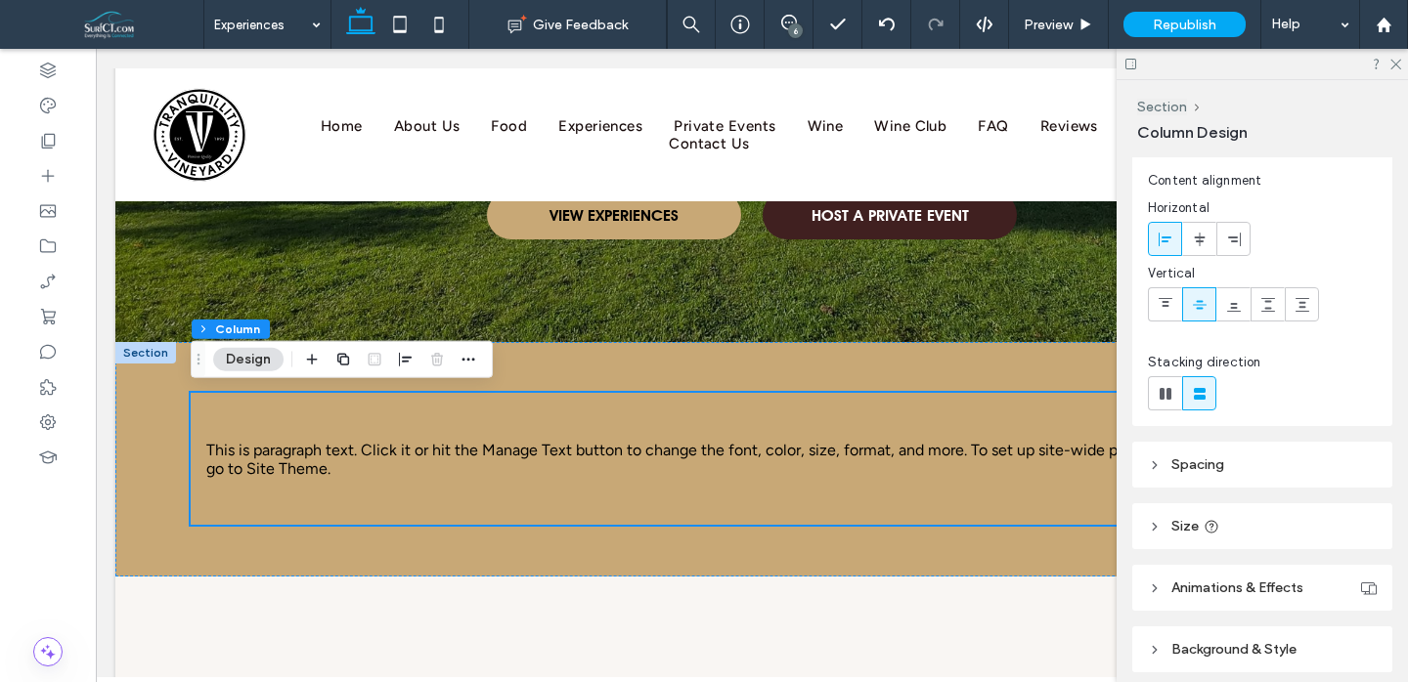
click at [1234, 523] on header "Size" at bounding box center [1262, 527] width 260 height 46
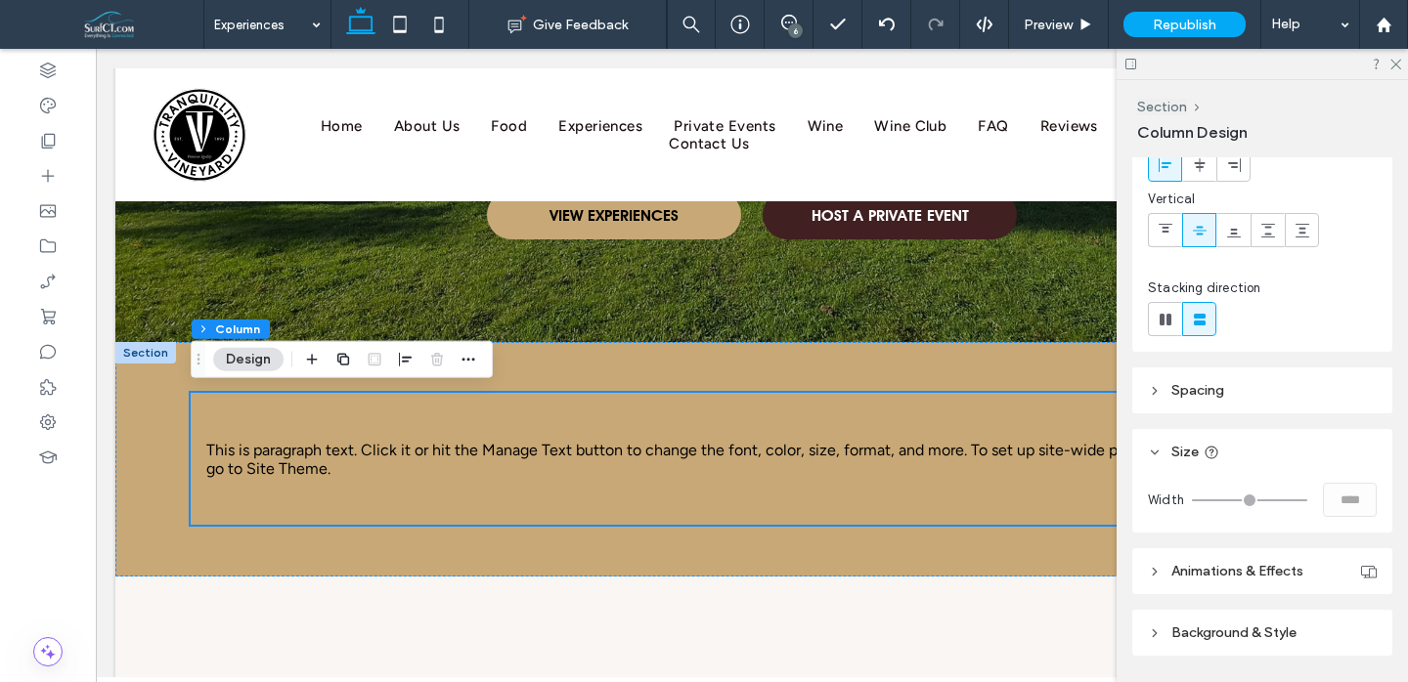
scroll to position [161, 0]
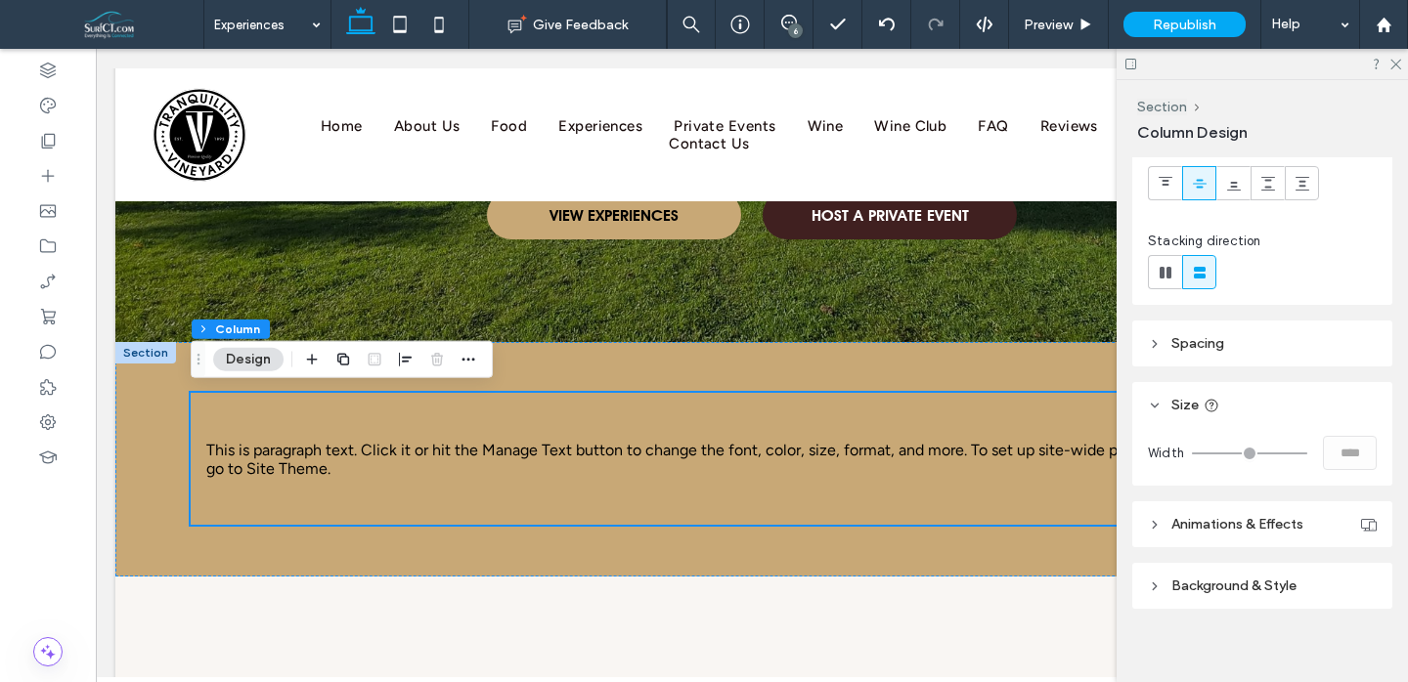
click at [1230, 356] on header "Spacing" at bounding box center [1262, 344] width 260 height 46
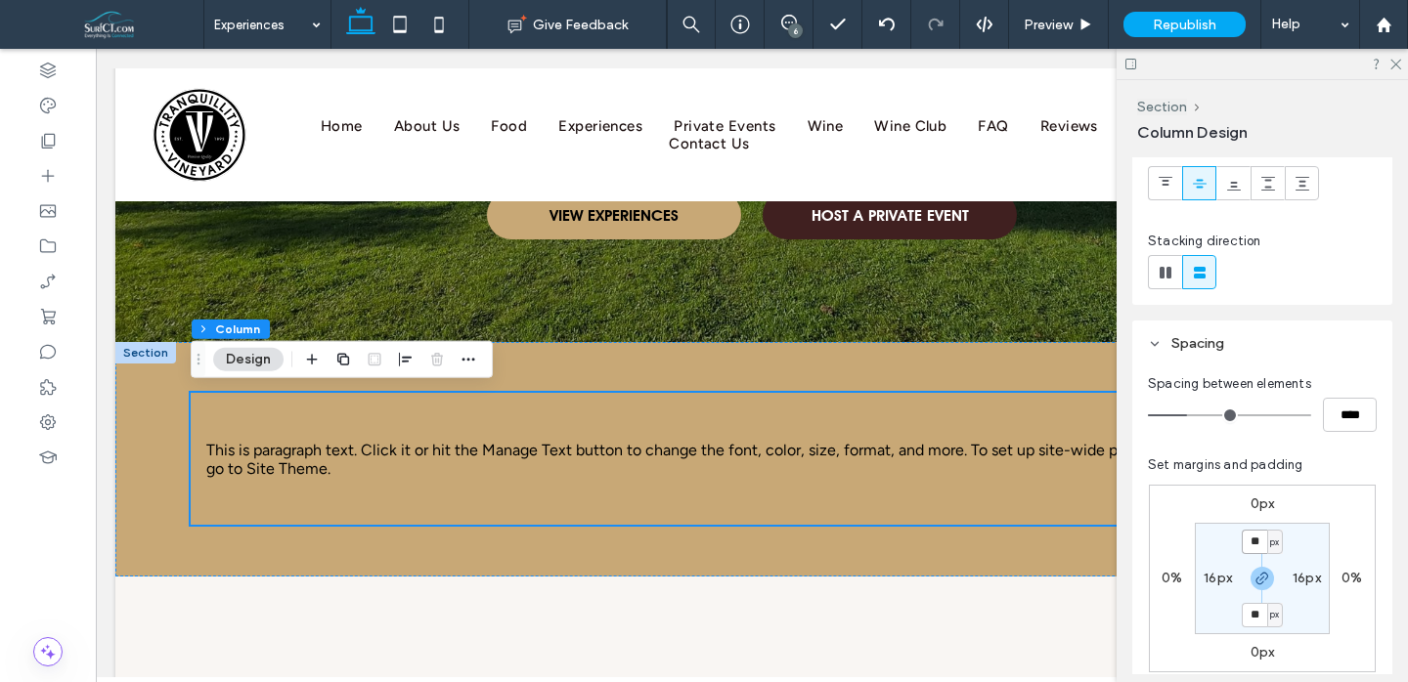
click at [1253, 536] on input "**" at bounding box center [1254, 542] width 25 height 24
type input "*"
click at [1301, 576] on label "16px" at bounding box center [1307, 578] width 28 height 17
type input "**"
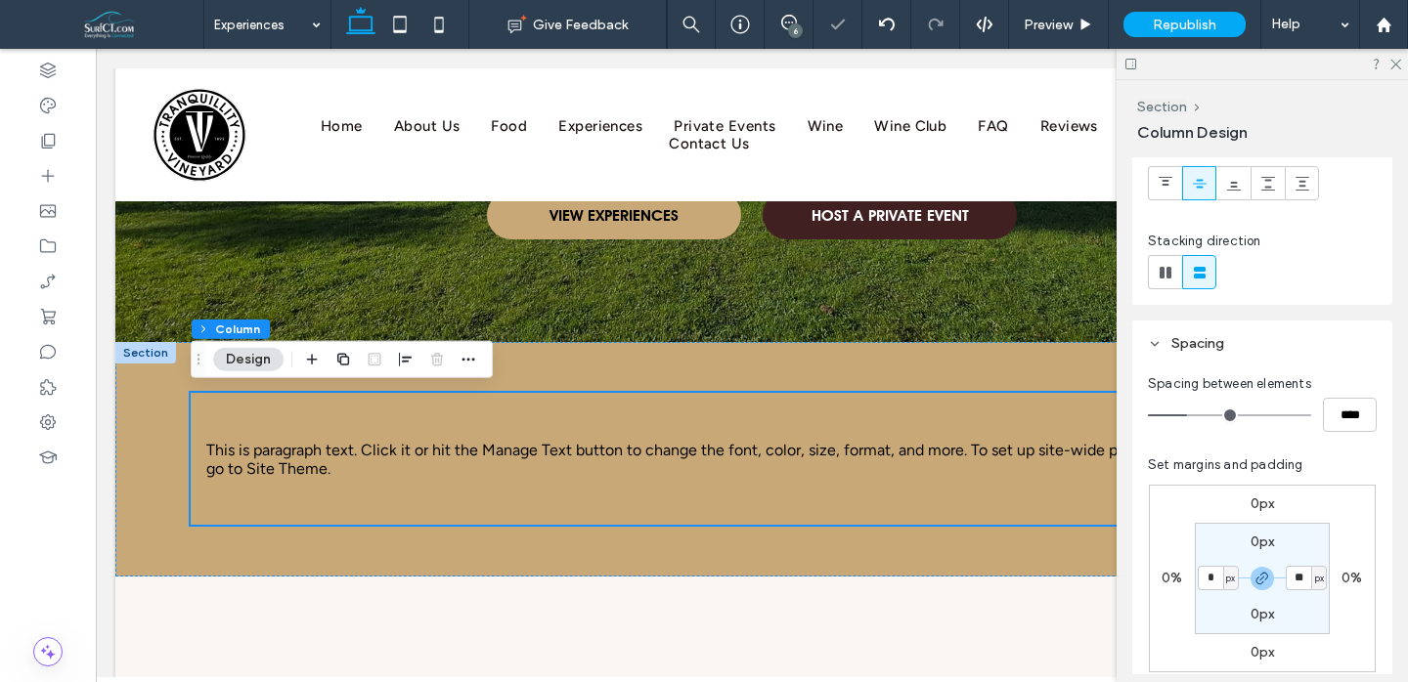
type input "*"
click at [1321, 535] on section "0px * px 0px * px" at bounding box center [1262, 578] width 135 height 111
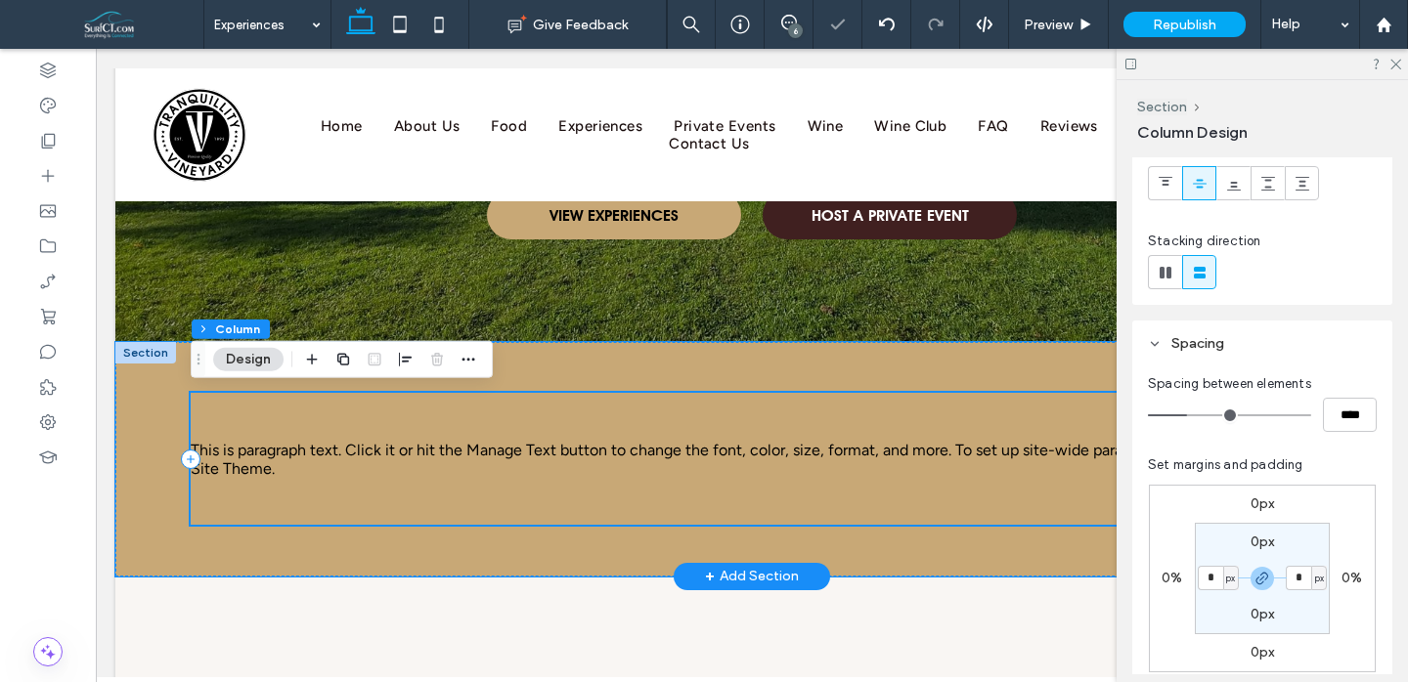
click at [959, 402] on div "This is paragraph text. Click it or hit the Manage Text button to change the fo…" at bounding box center [752, 459] width 1122 height 133
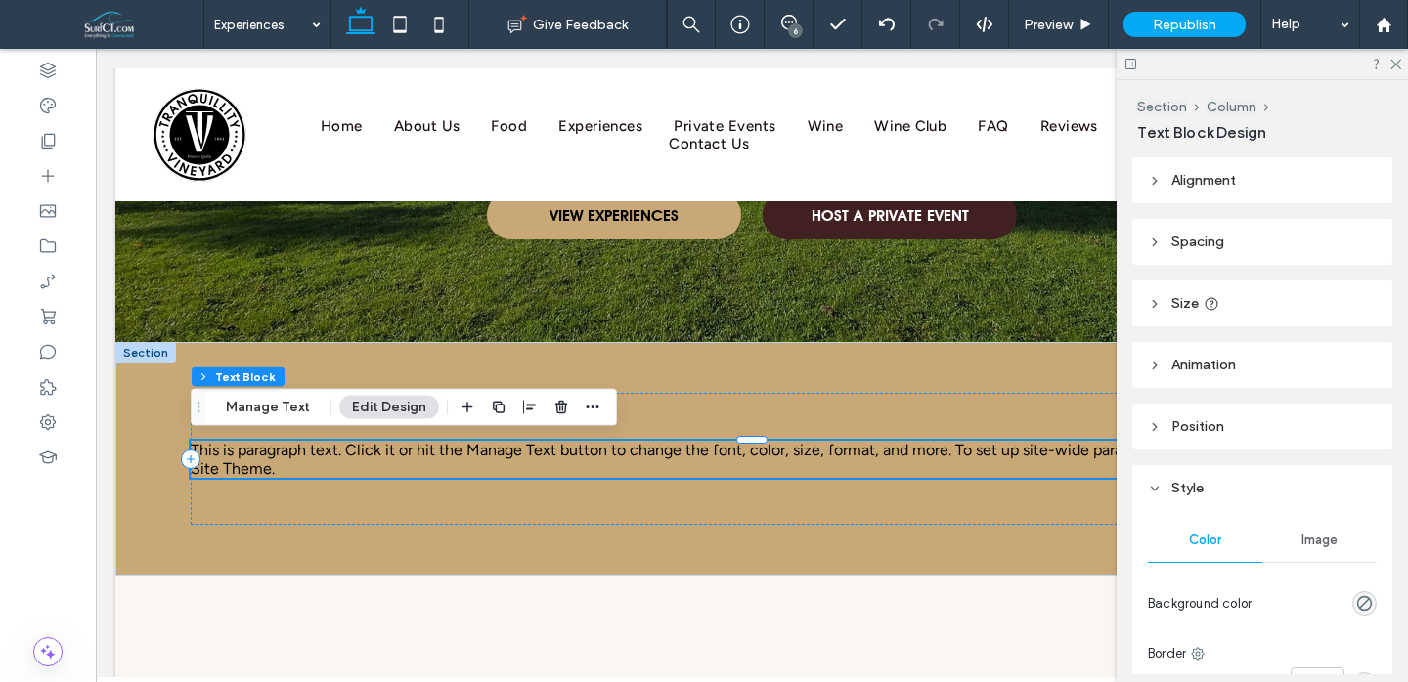
click at [400, 462] on p "This is paragraph text. Click it or hit the Manage Text button to change the fo…" at bounding box center [752, 459] width 1122 height 37
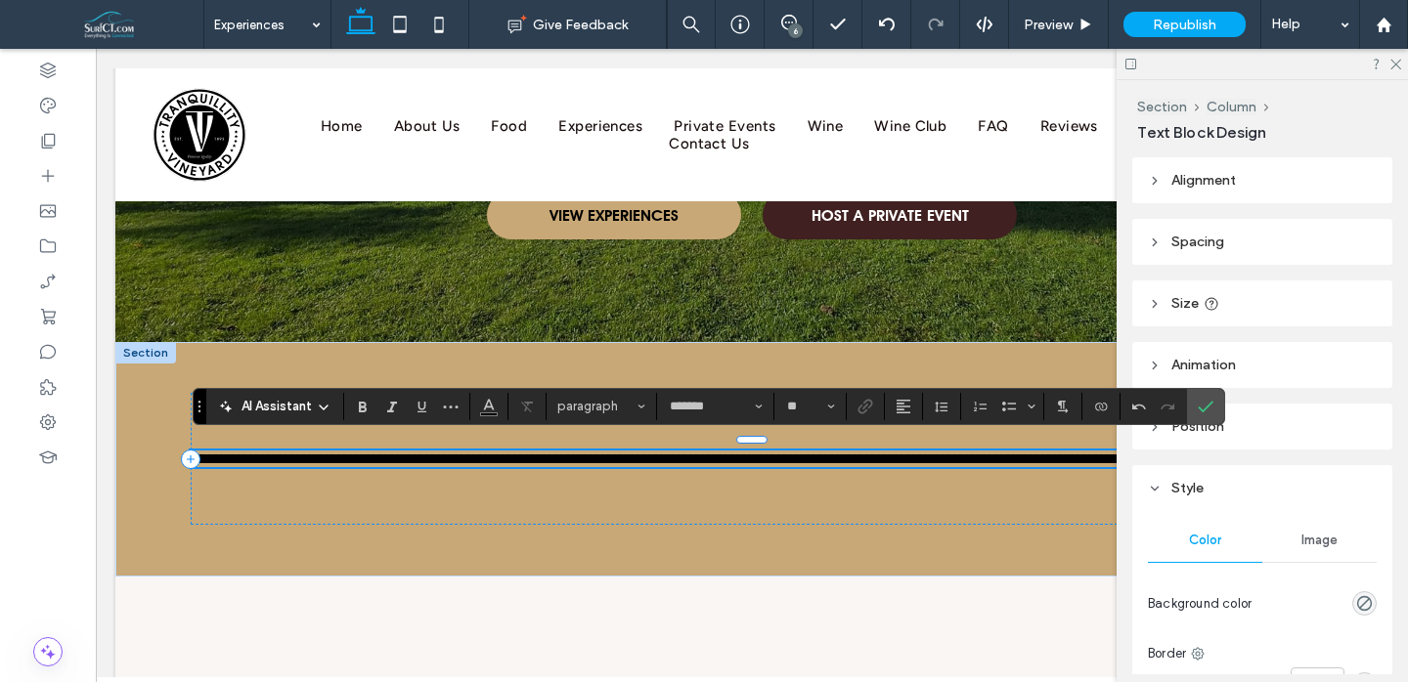
scroll to position [0, 0]
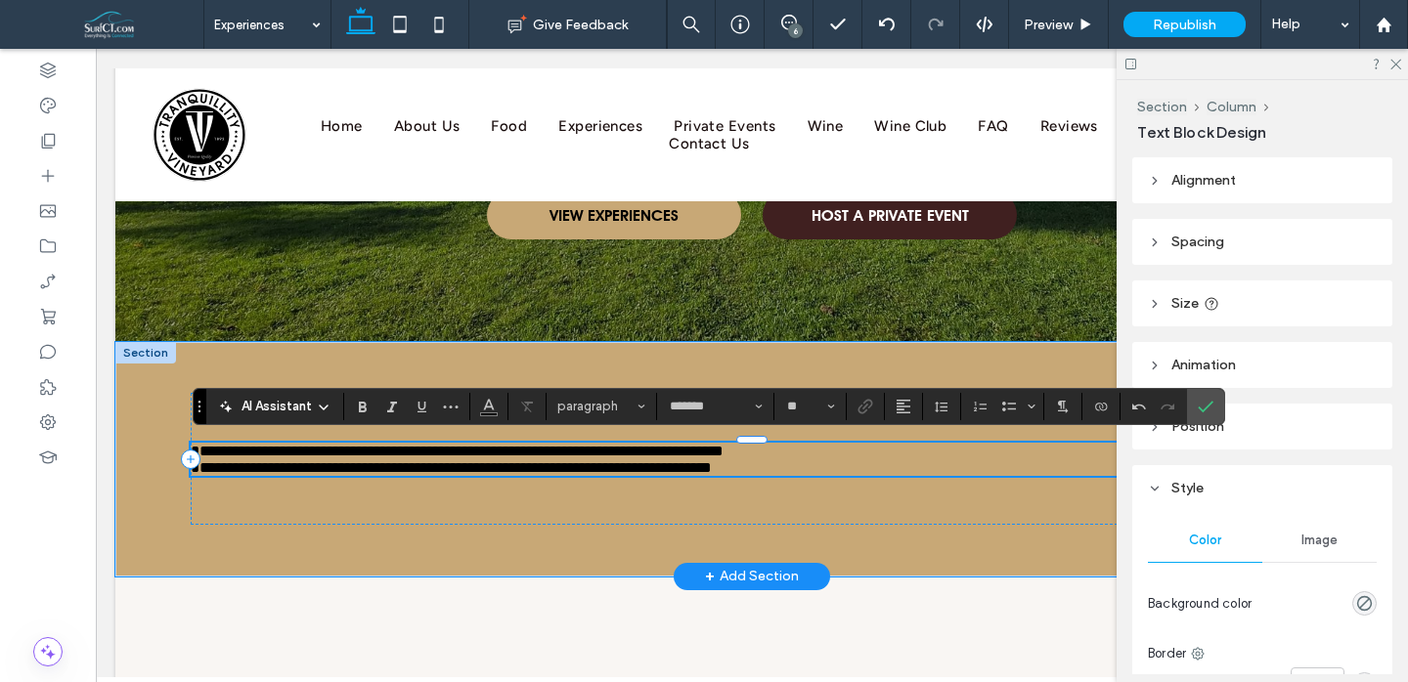
click at [217, 467] on span "**********" at bounding box center [457, 459] width 533 height 31
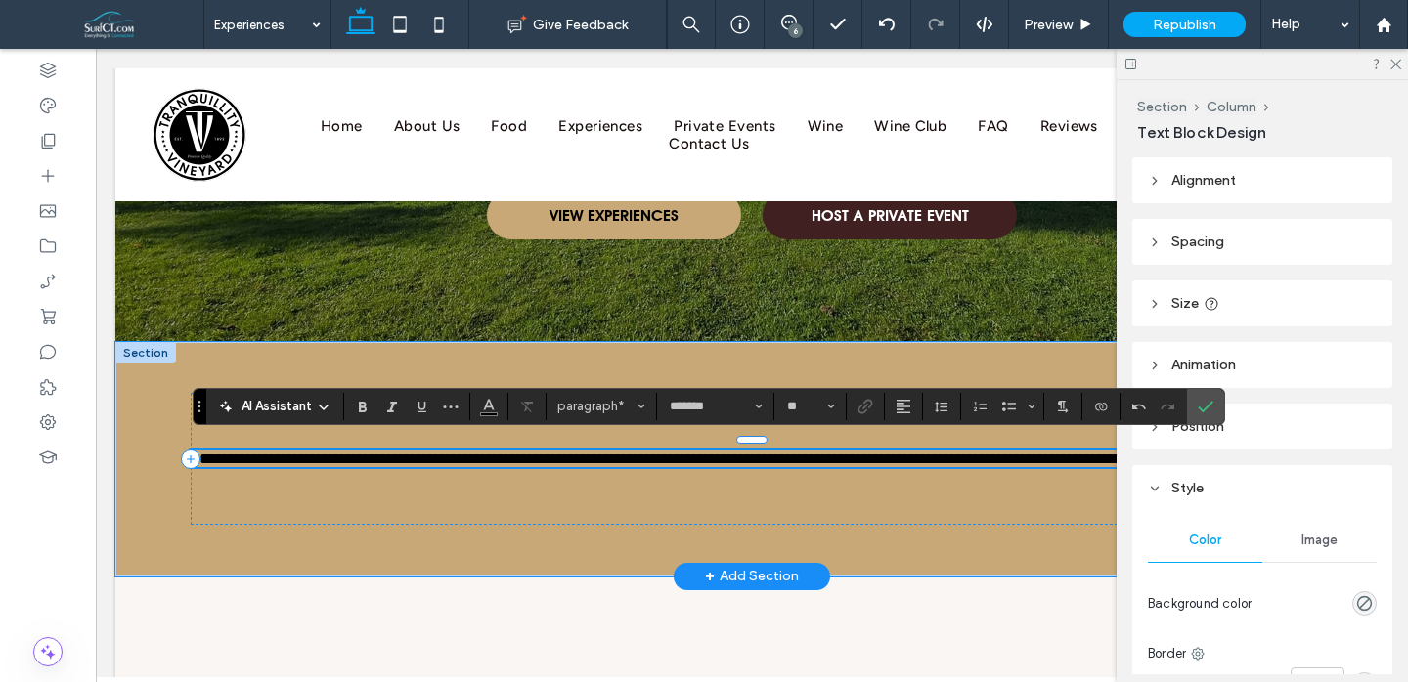
click at [199, 452] on span "**********" at bounding box center [715, 459] width 1049 height 15
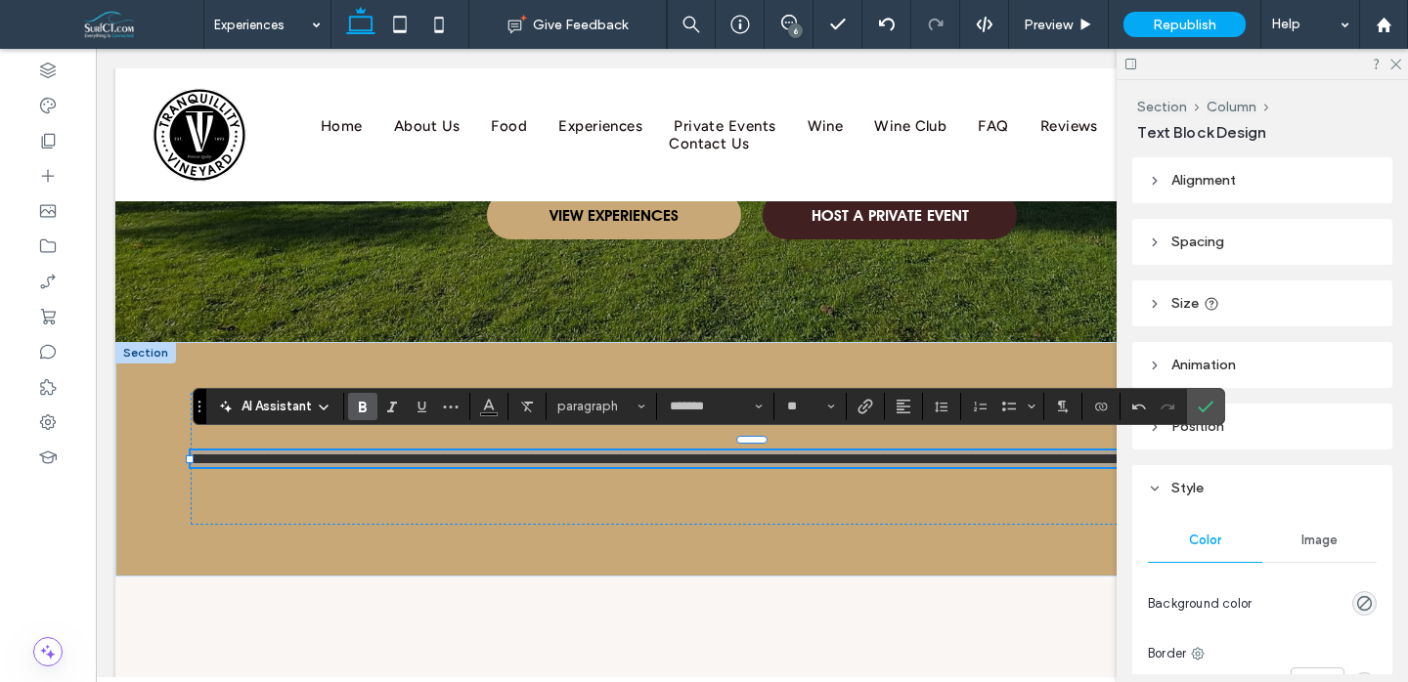
click at [359, 396] on span "Bold" at bounding box center [359, 406] width 9 height 27
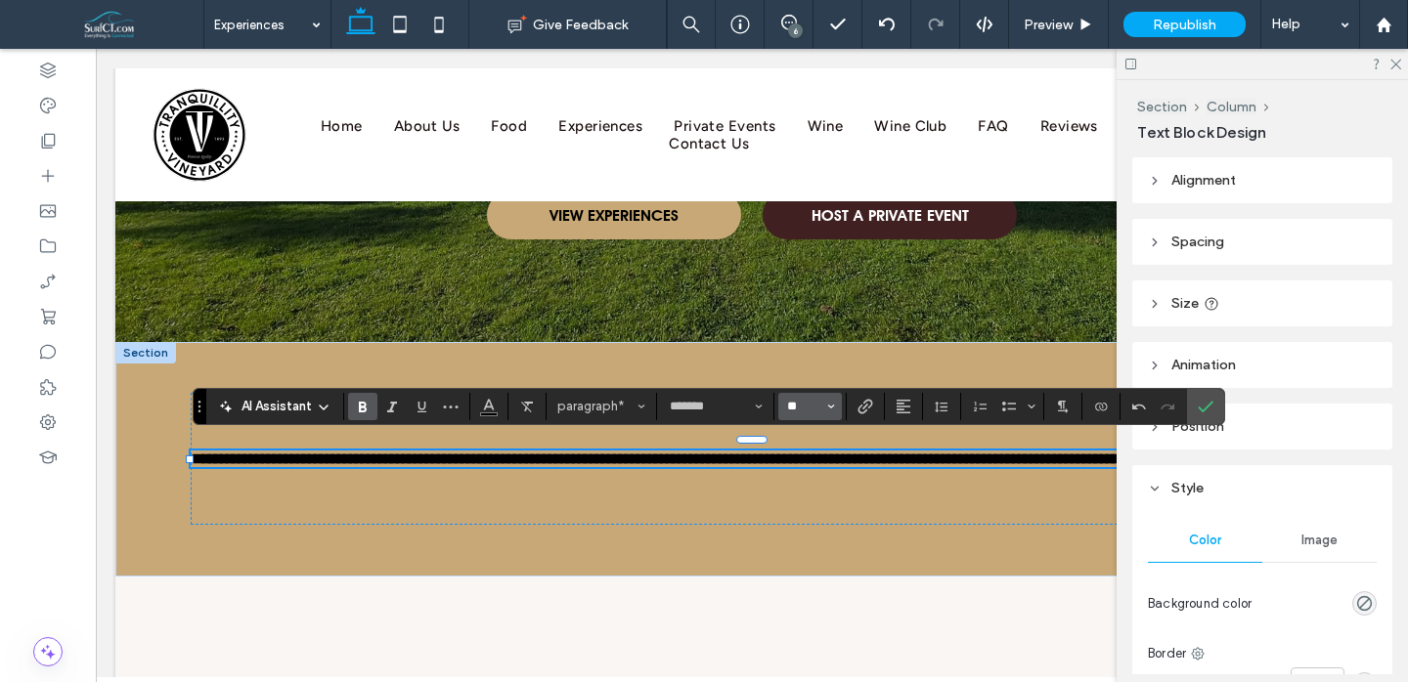
click at [807, 409] on input "**" at bounding box center [804, 407] width 38 height 16
type input "**"
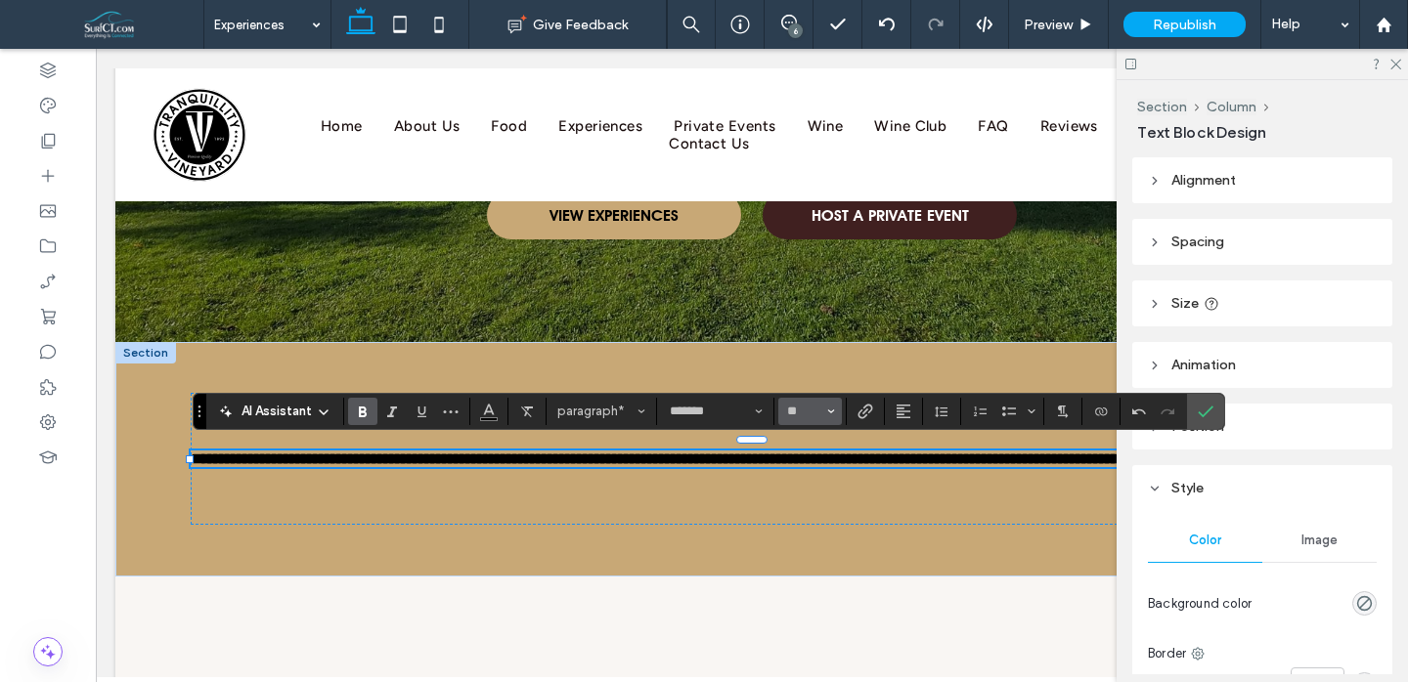
scroll to position [350, 0]
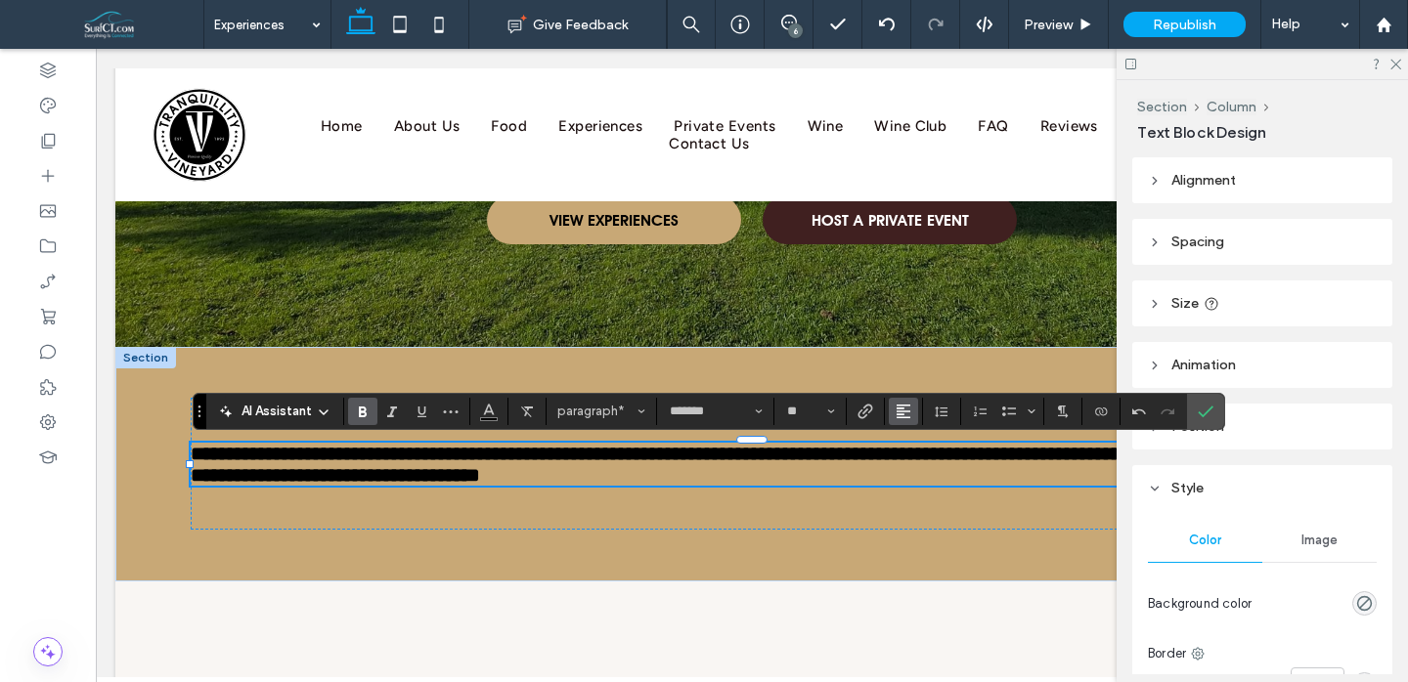
click at [907, 401] on span "Alignment" at bounding box center [904, 411] width 16 height 25
click at [935, 461] on label "ui.textEditor.alignment.center" at bounding box center [923, 472] width 68 height 28
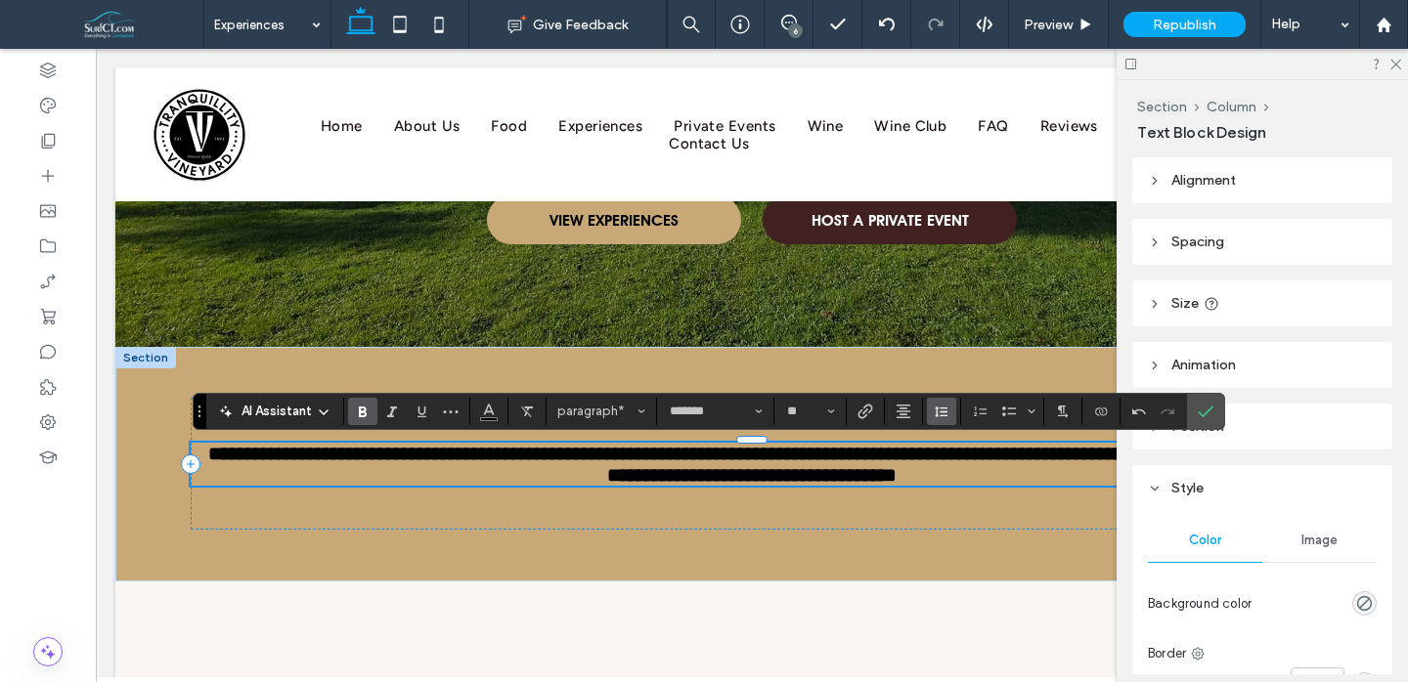
click at [935, 415] on use "Line Height" at bounding box center [941, 412] width 13 height 11
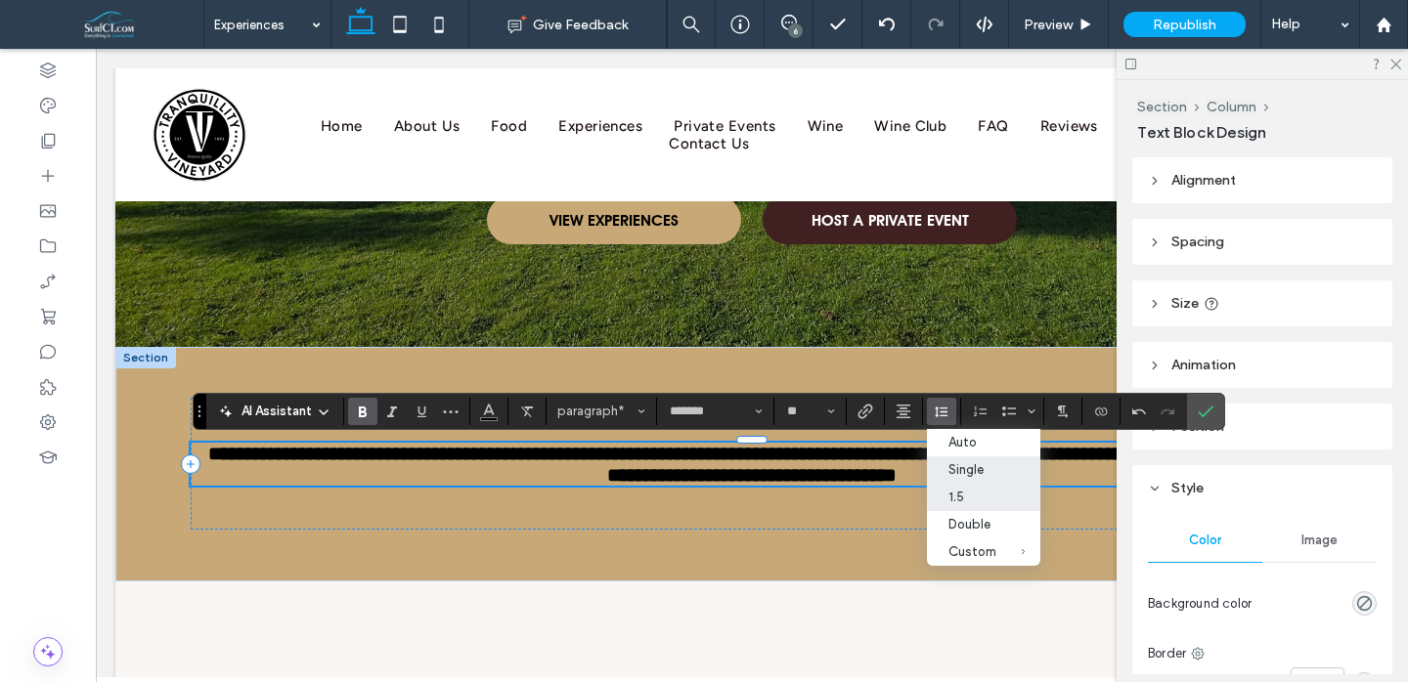
click at [967, 490] on label "1.5" at bounding box center [984, 497] width 114 height 27
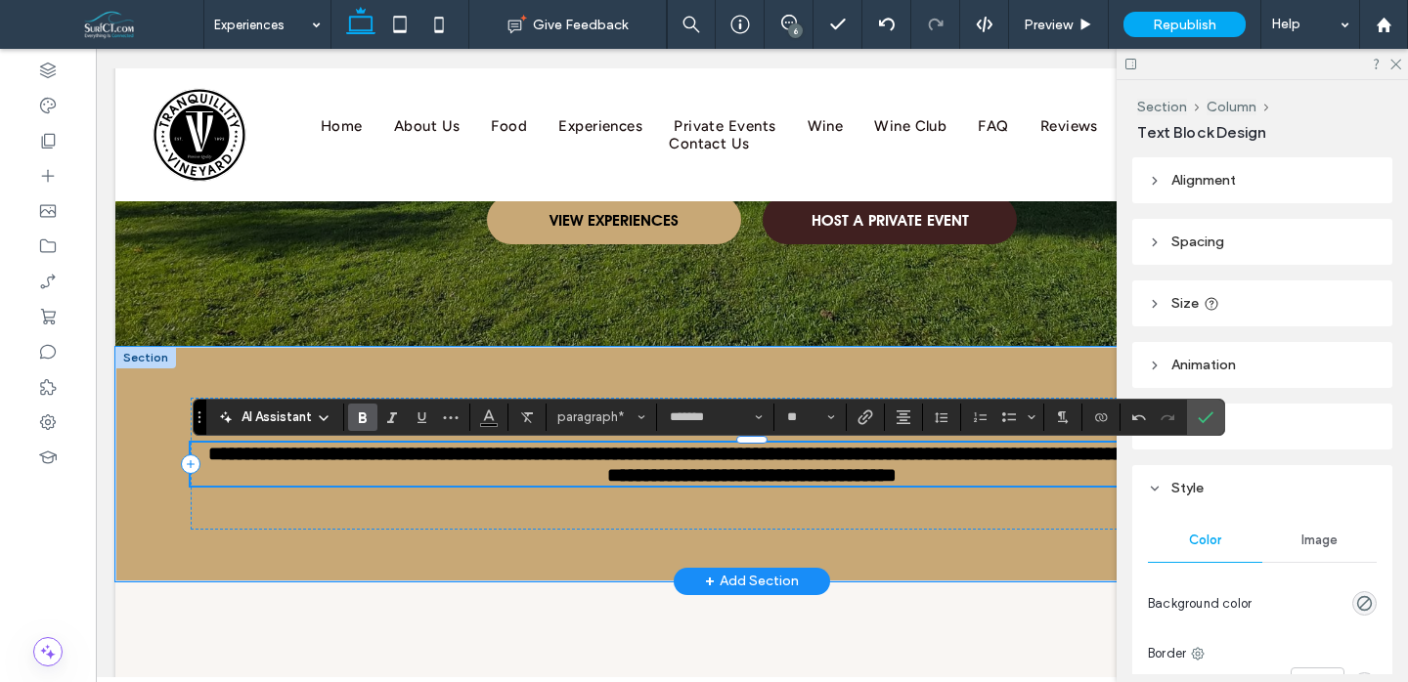
scroll to position [344, 0]
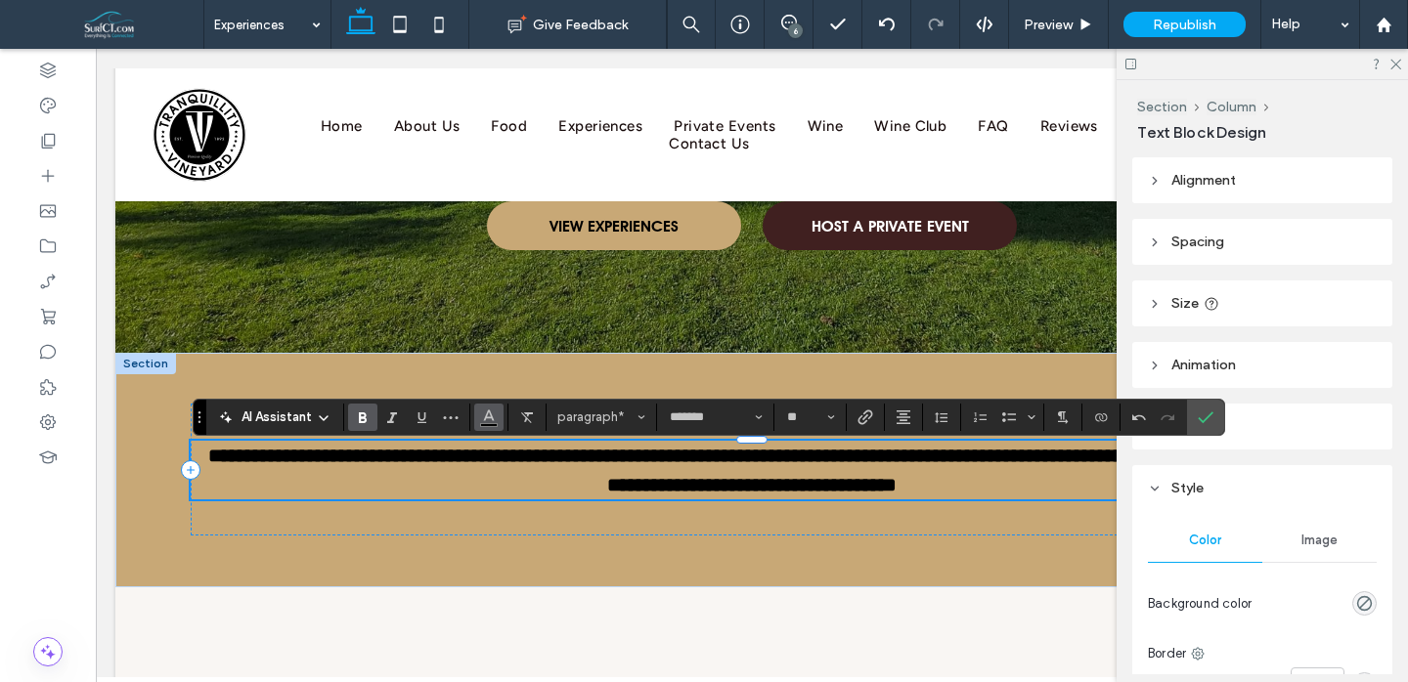
click at [499, 420] on button "Color" at bounding box center [488, 417] width 29 height 27
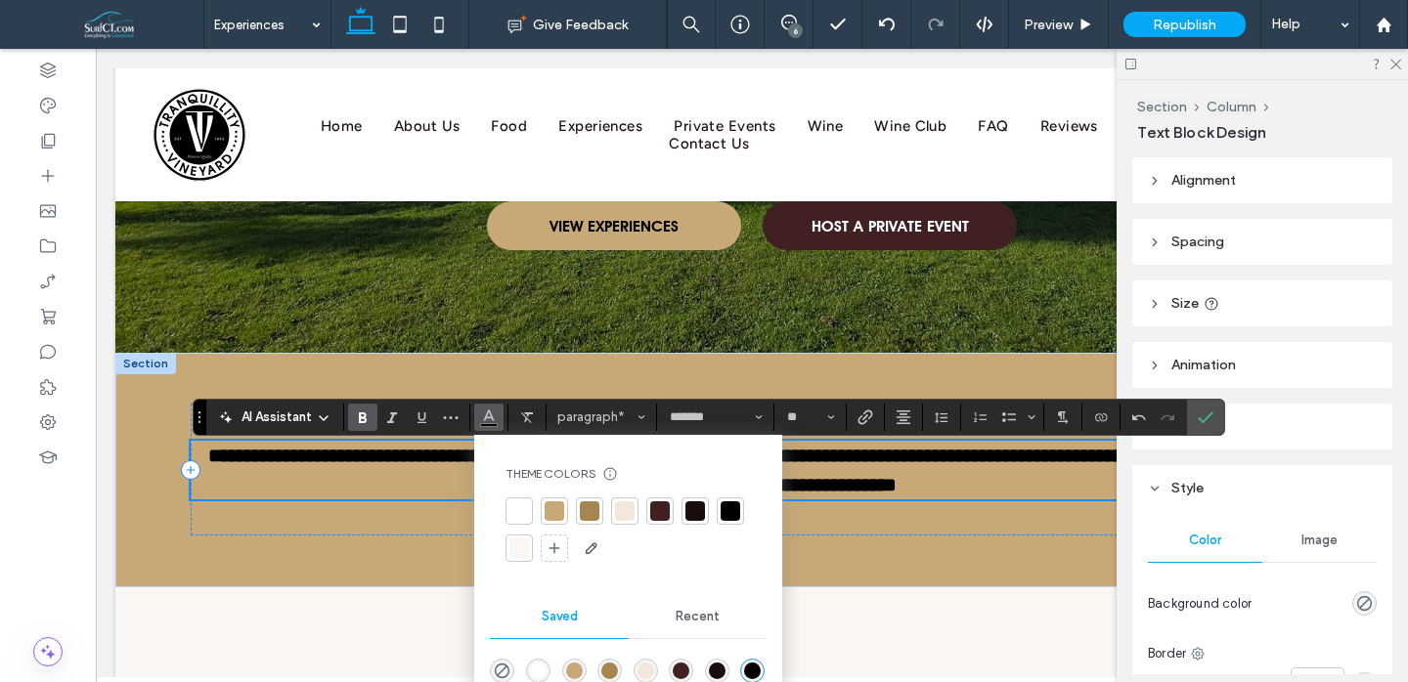
click at [519, 517] on div at bounding box center [519, 512] width 20 height 20
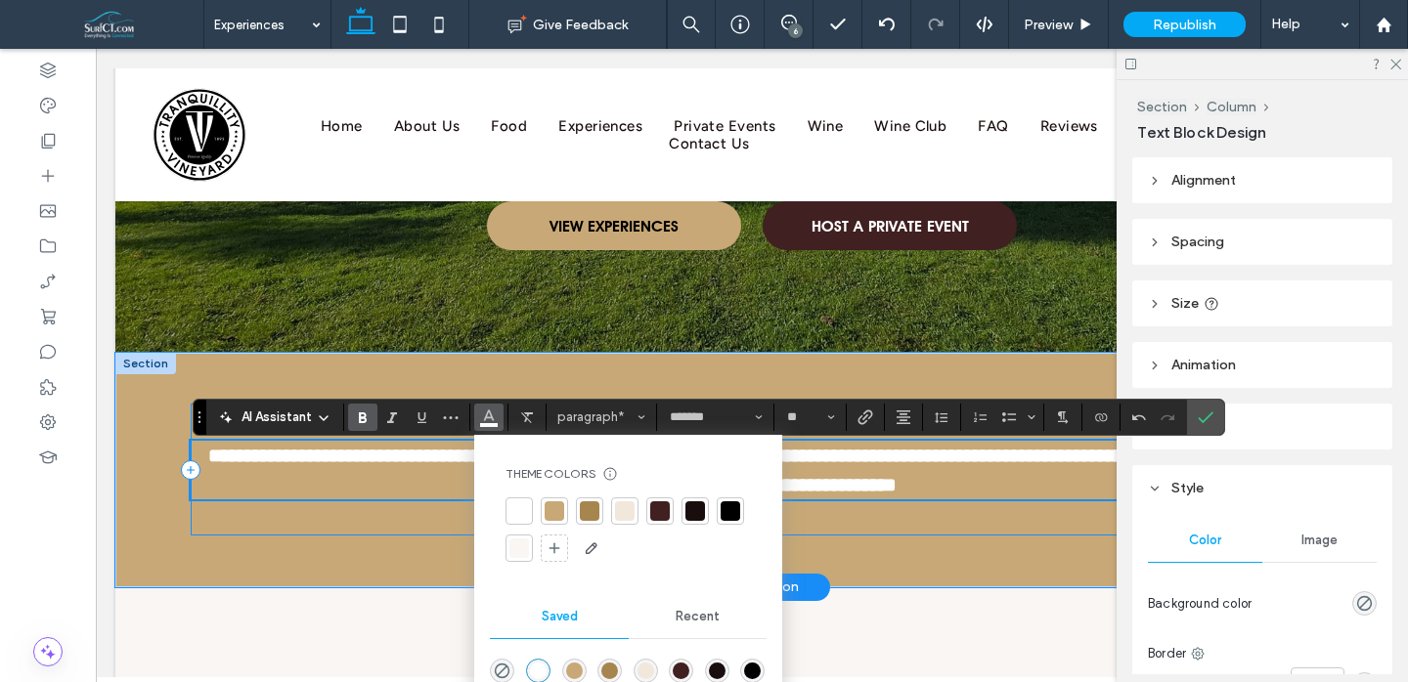
click at [400, 519] on div "**********" at bounding box center [752, 470] width 1122 height 133
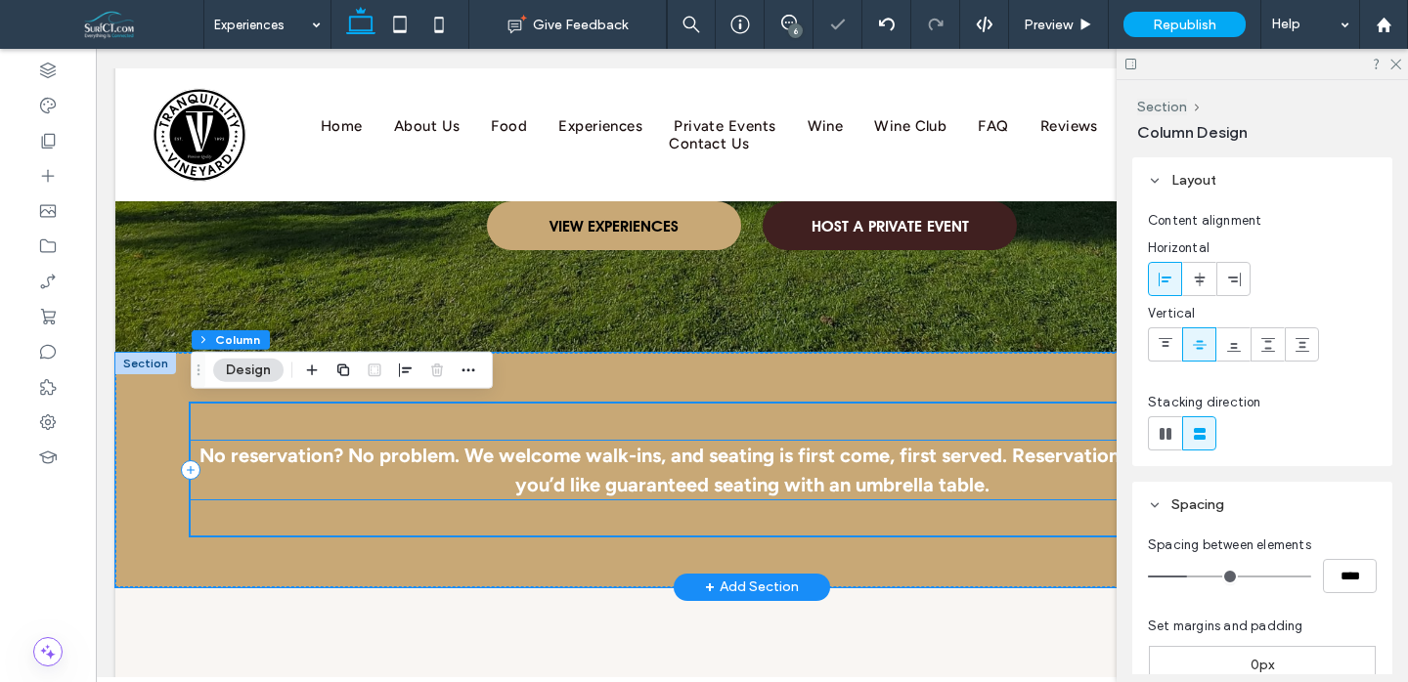
click at [805, 466] on p "No reservation? No problem. We welcome walk-ins, and seating is first come, fir…" at bounding box center [752, 470] width 1122 height 59
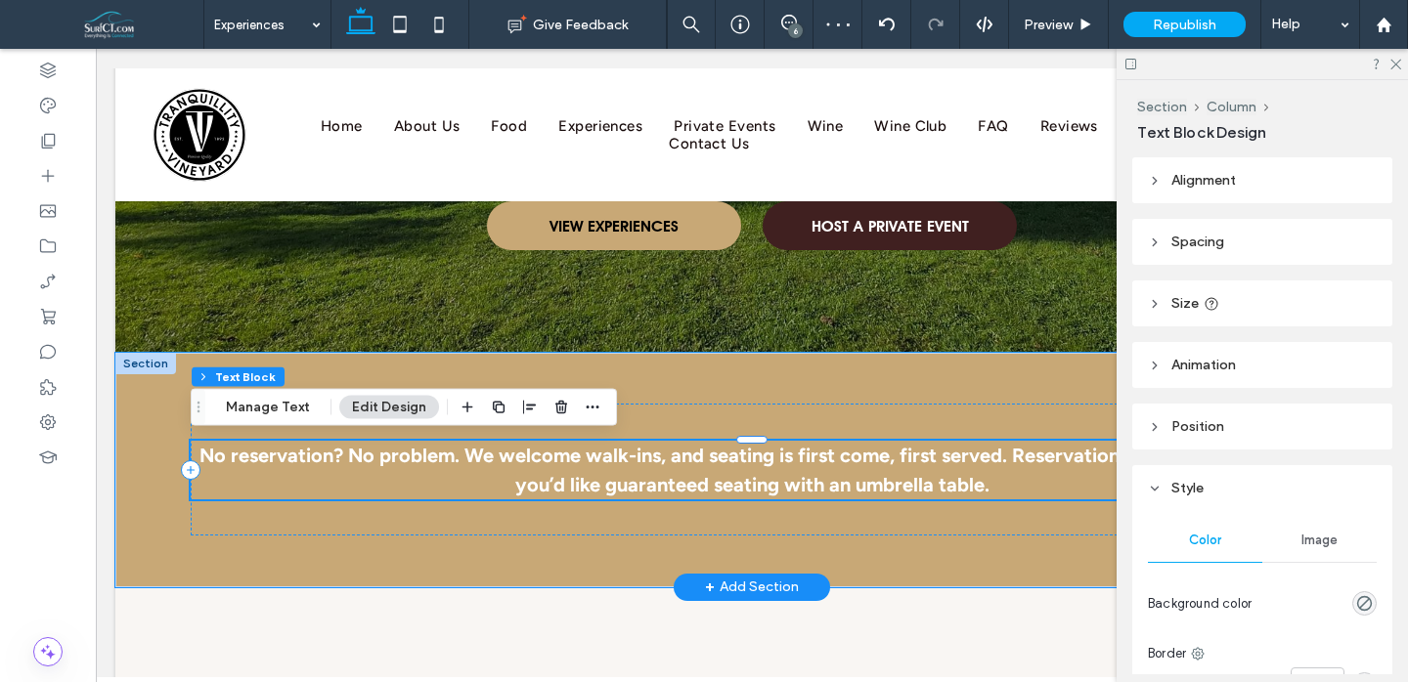
click at [805, 466] on p "No reservation? No problem. We welcome walk-ins, and seating is first come, fir…" at bounding box center [752, 470] width 1122 height 59
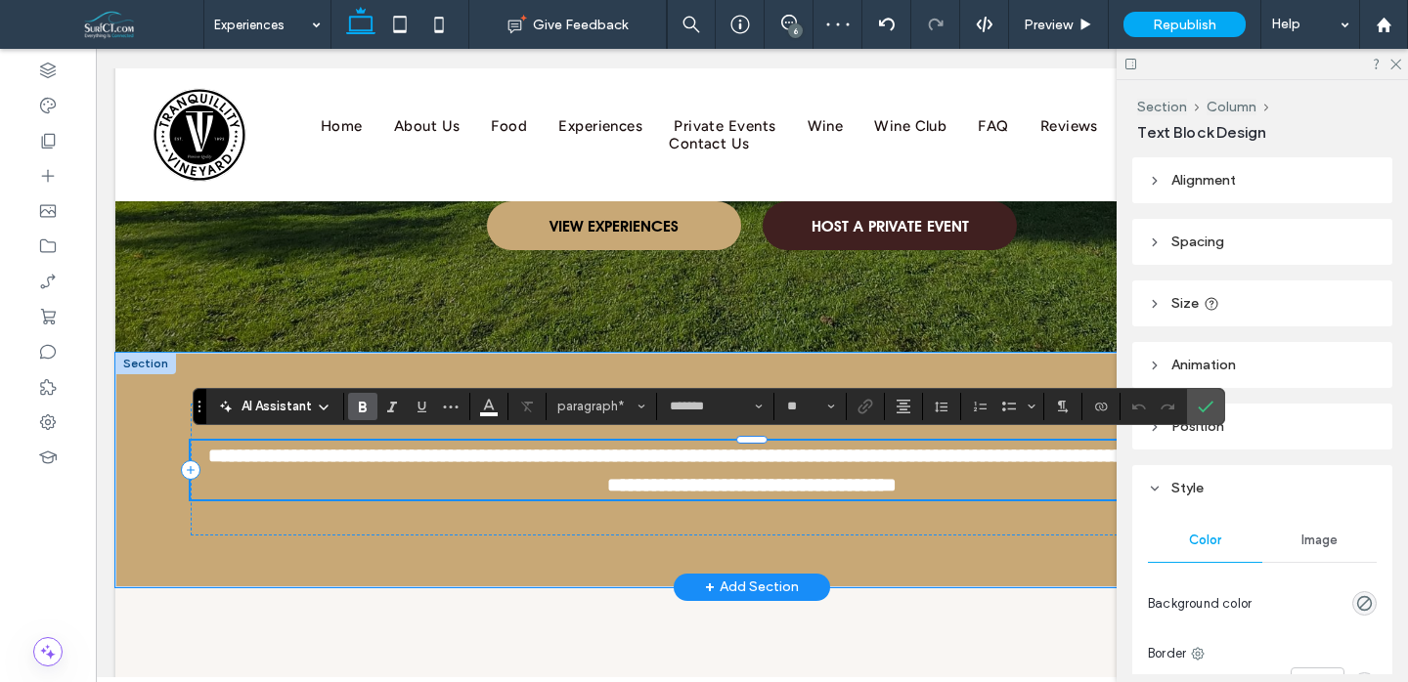
click at [805, 466] on p "**********" at bounding box center [752, 470] width 1122 height 59
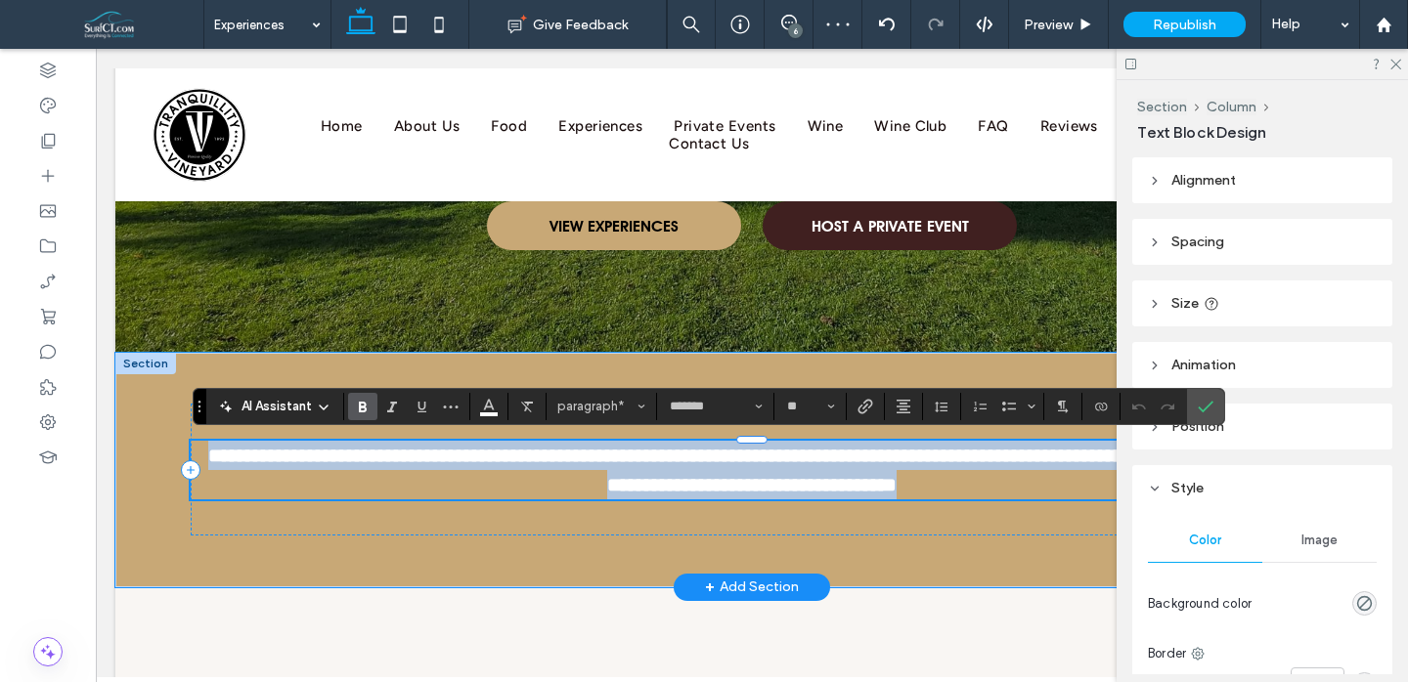
drag, startPoint x: 805, startPoint y: 466, endPoint x: 622, endPoint y: 456, distance: 183.2
click at [805, 466] on p "**********" at bounding box center [752, 470] width 1122 height 59
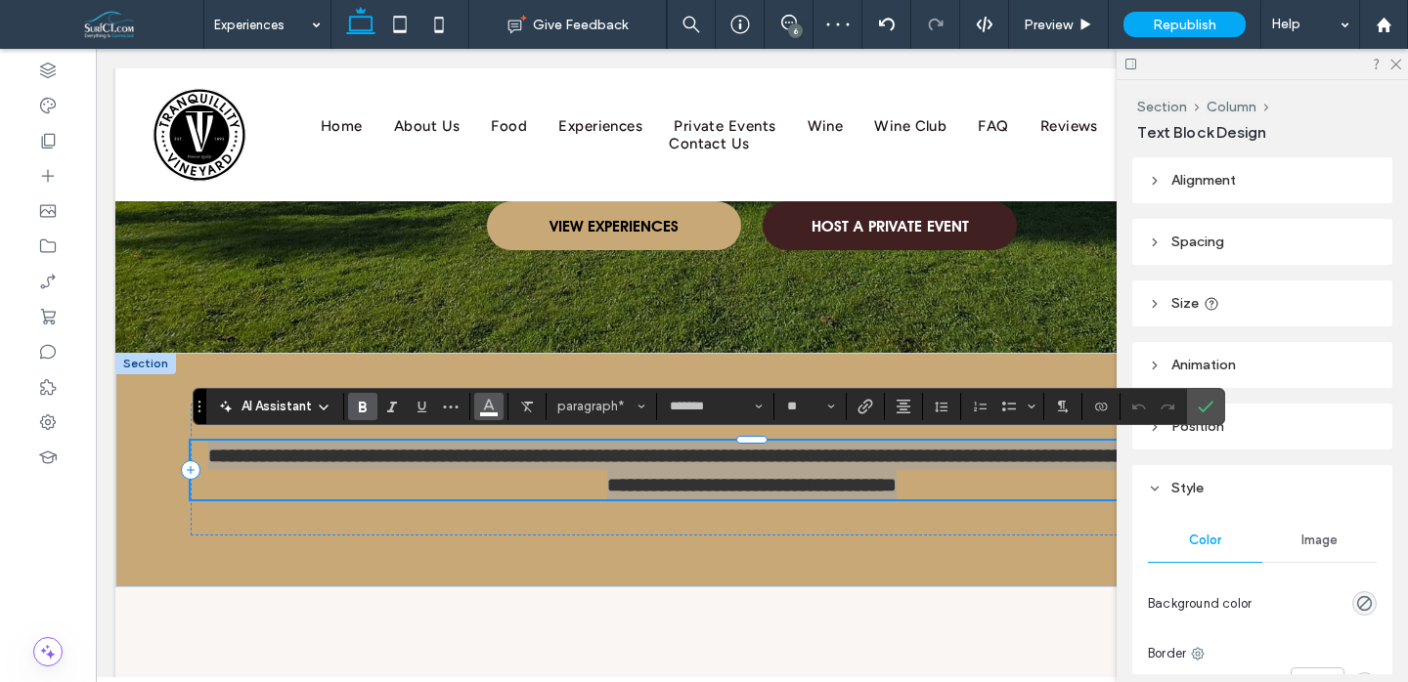
click at [494, 410] on icon "Color" at bounding box center [489, 405] width 16 height 16
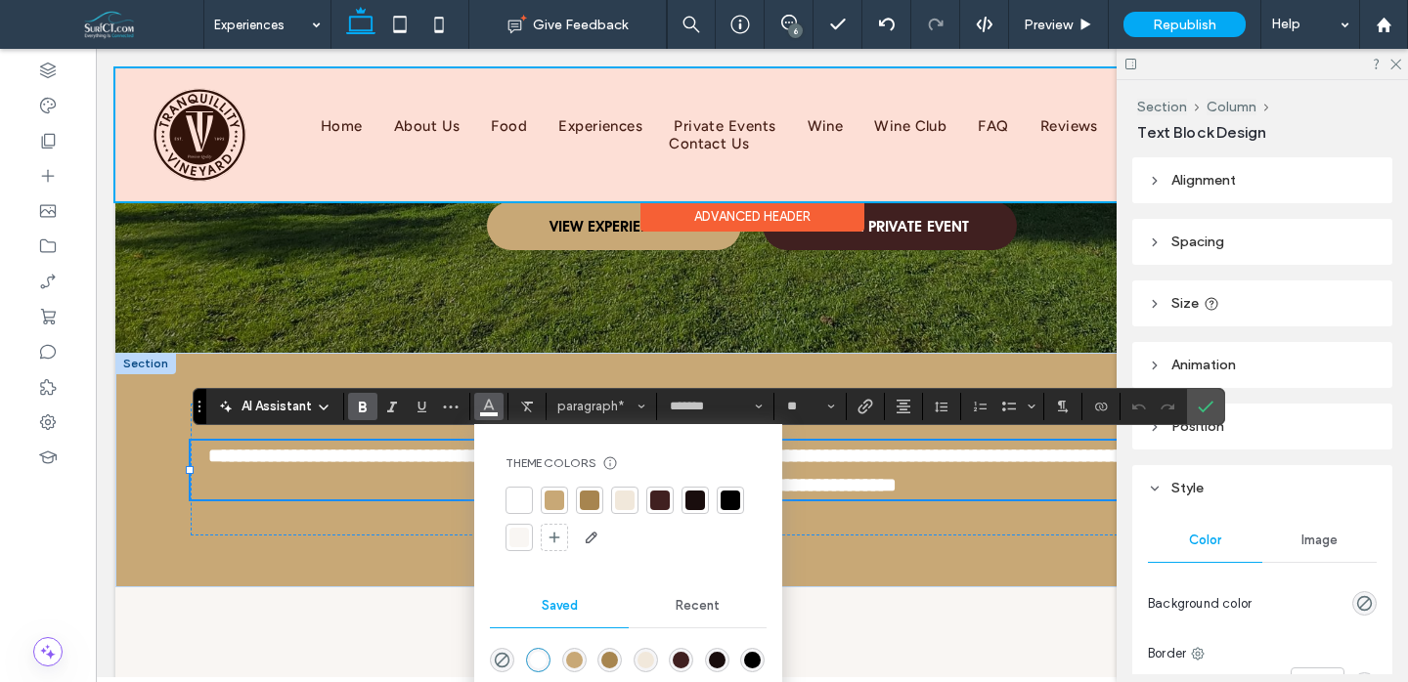
click at [670, 226] on div "Advanced Header" at bounding box center [752, 216] width 224 height 30
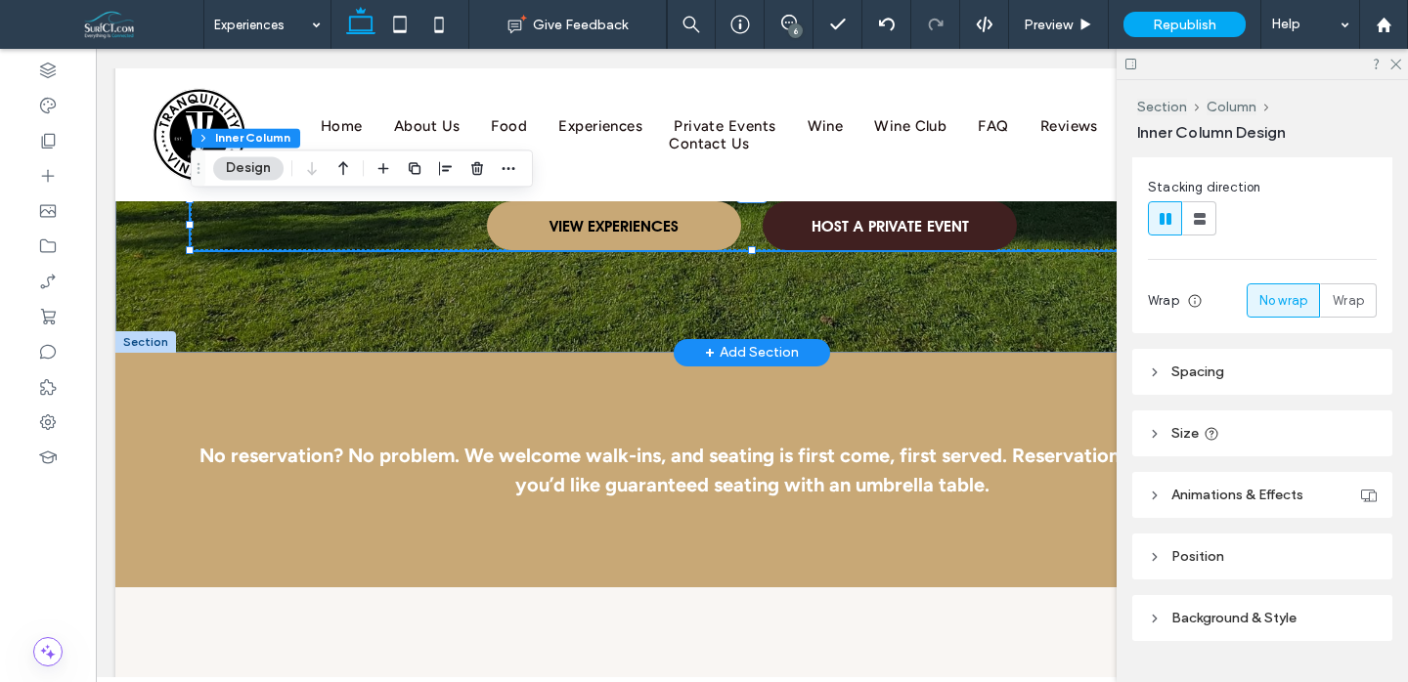
scroll to position [281, 0]
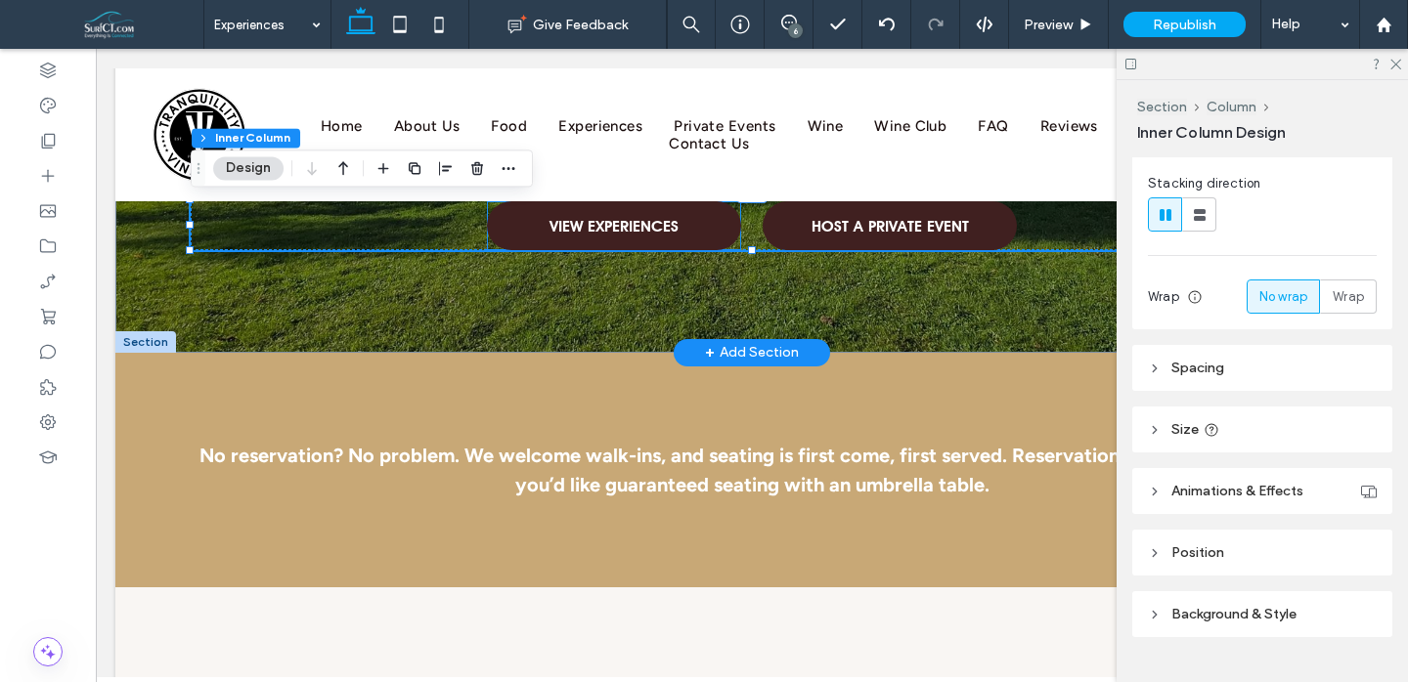
click at [601, 209] on span "VIEW EXPERIENCES" at bounding box center [614, 226] width 129 height 38
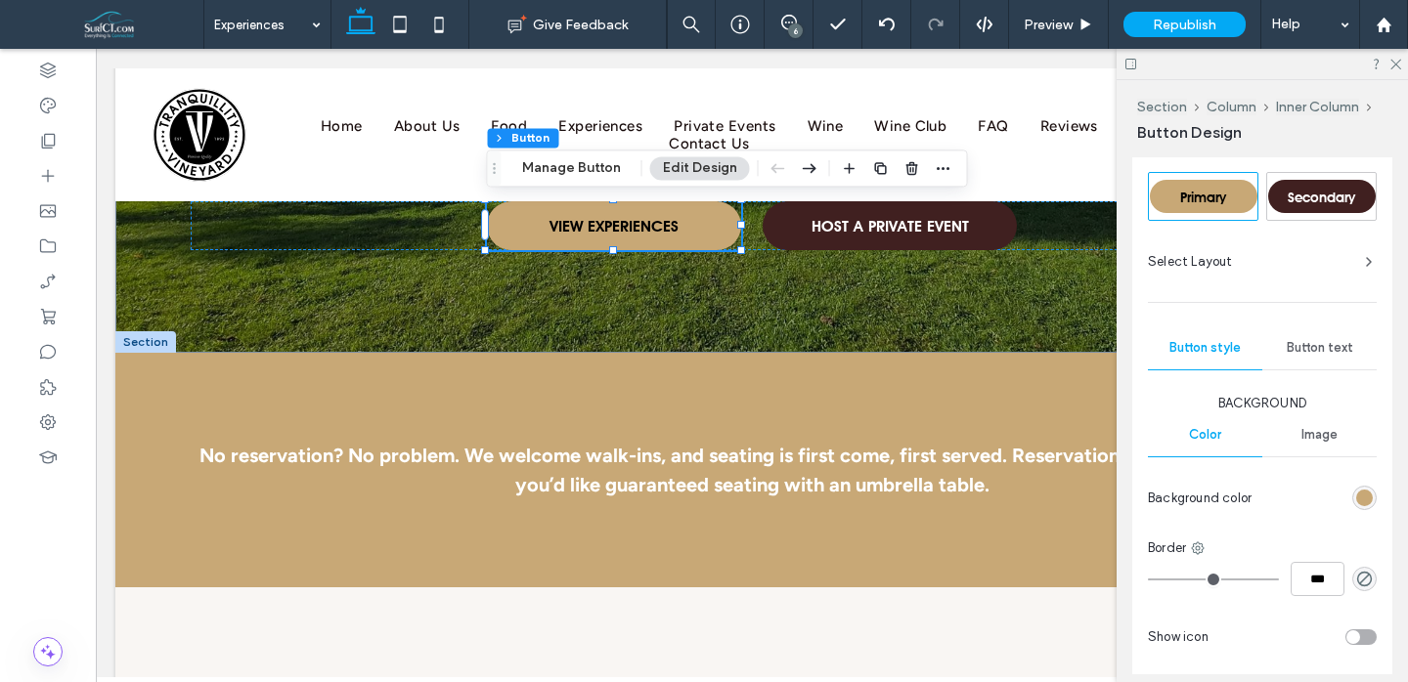
scroll to position [398, 0]
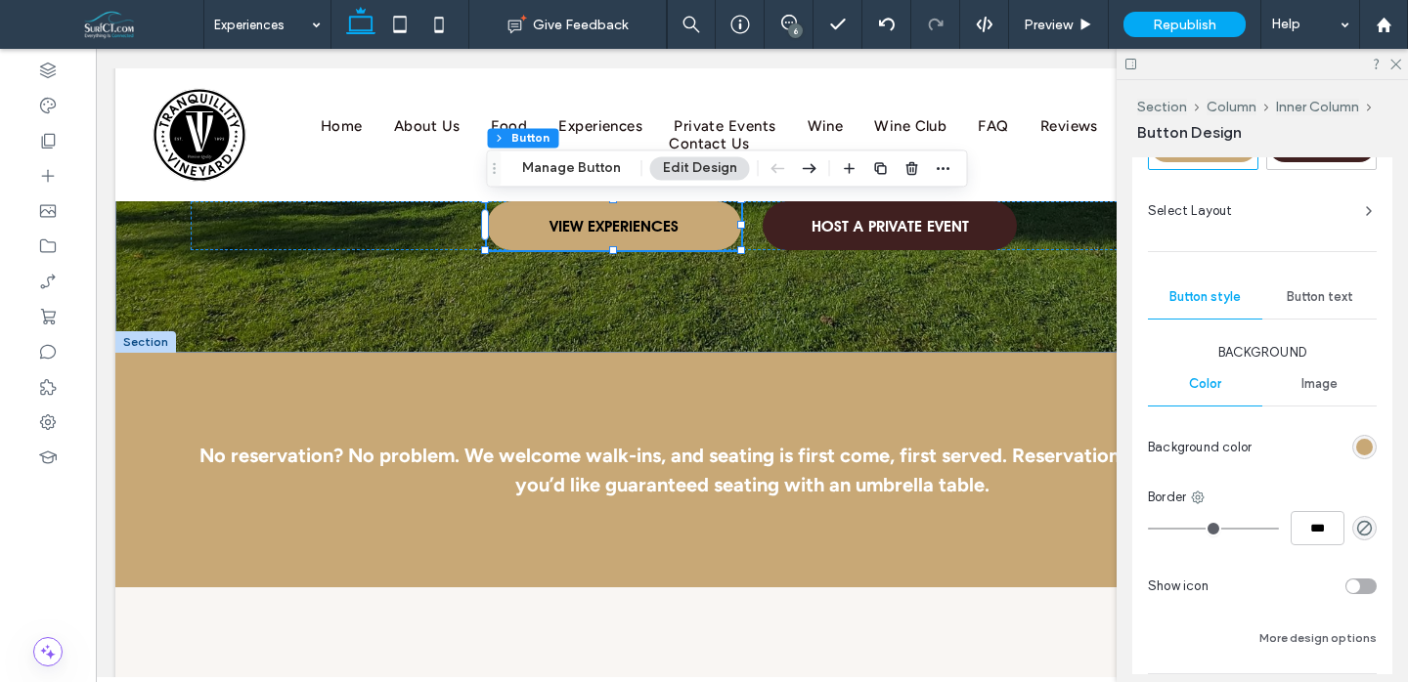
drag, startPoint x: 1323, startPoint y: 288, endPoint x: 1335, endPoint y: 329, distance: 41.8
click at [1323, 288] on div "Button text" at bounding box center [1319, 297] width 114 height 43
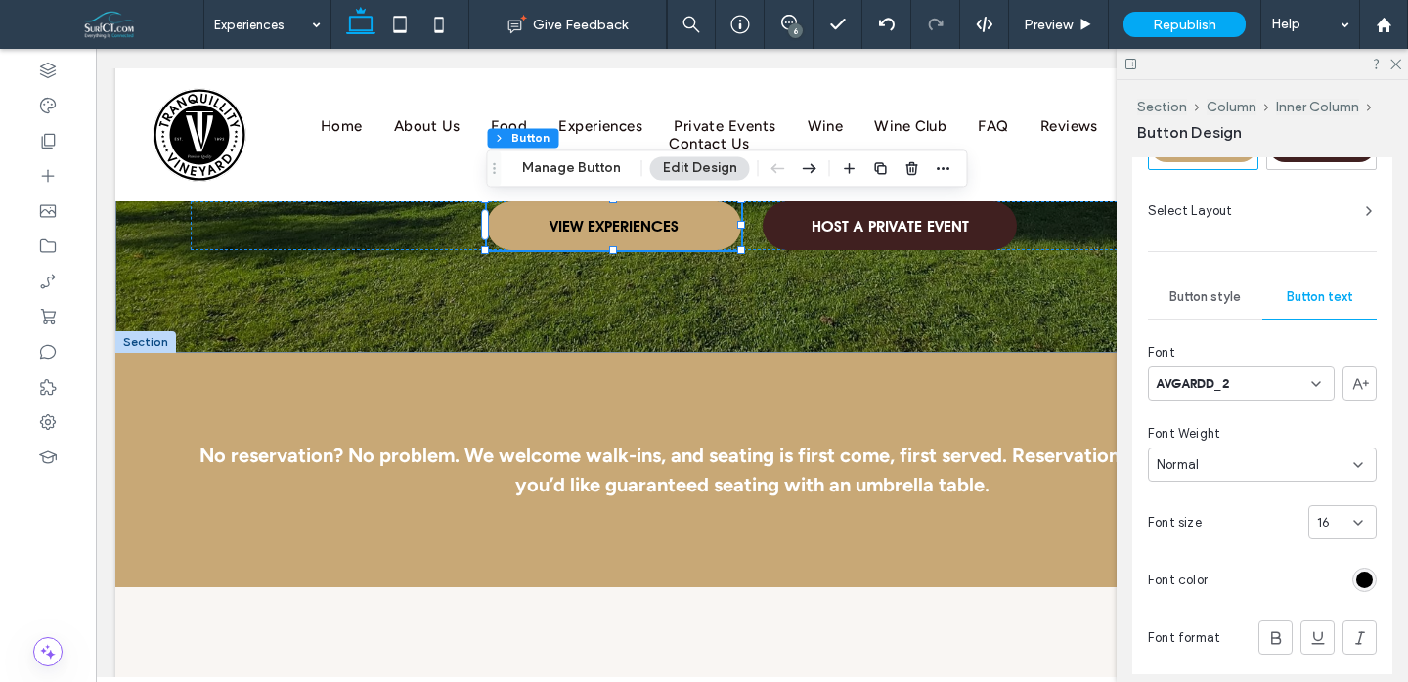
click at [1371, 575] on div "rgb(0, 0, 0)" at bounding box center [1364, 580] width 17 height 17
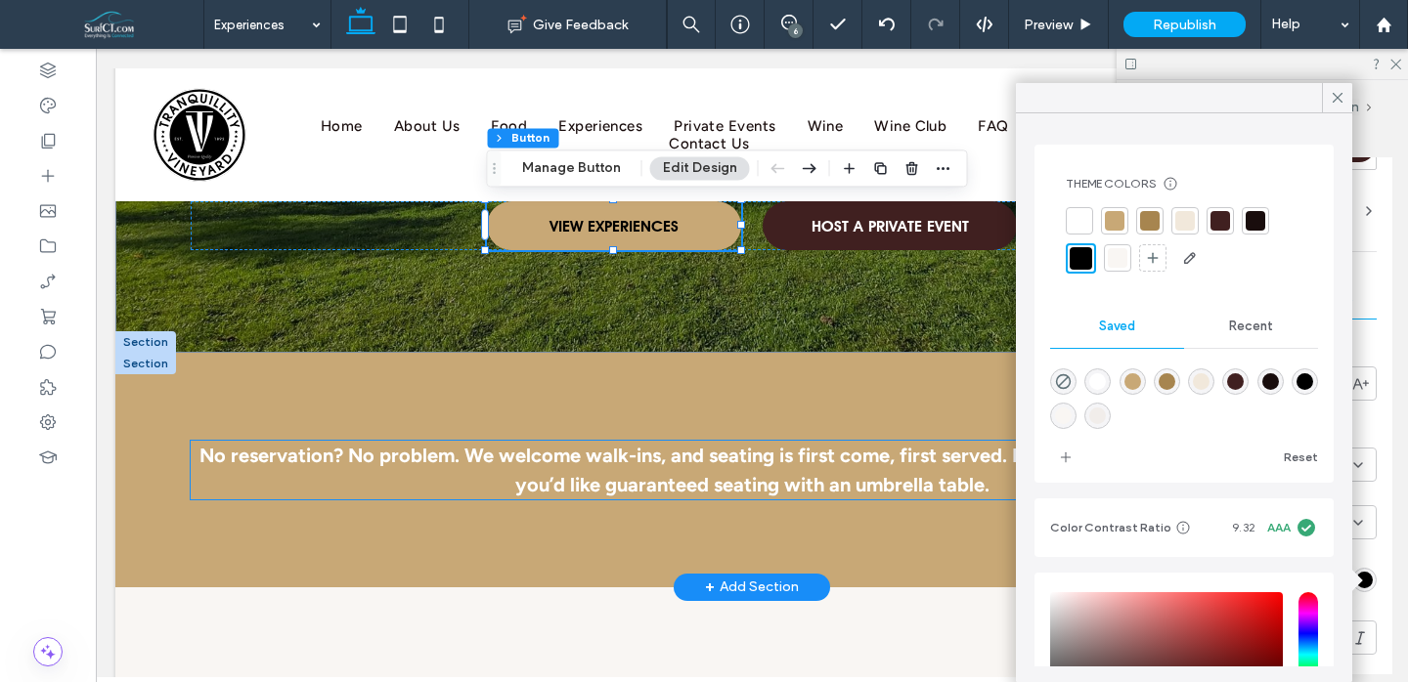
click at [803, 459] on strong "No reservation? No problem. We welcome walk-ins, and seating is first come, fir…" at bounding box center [752, 470] width 1106 height 53
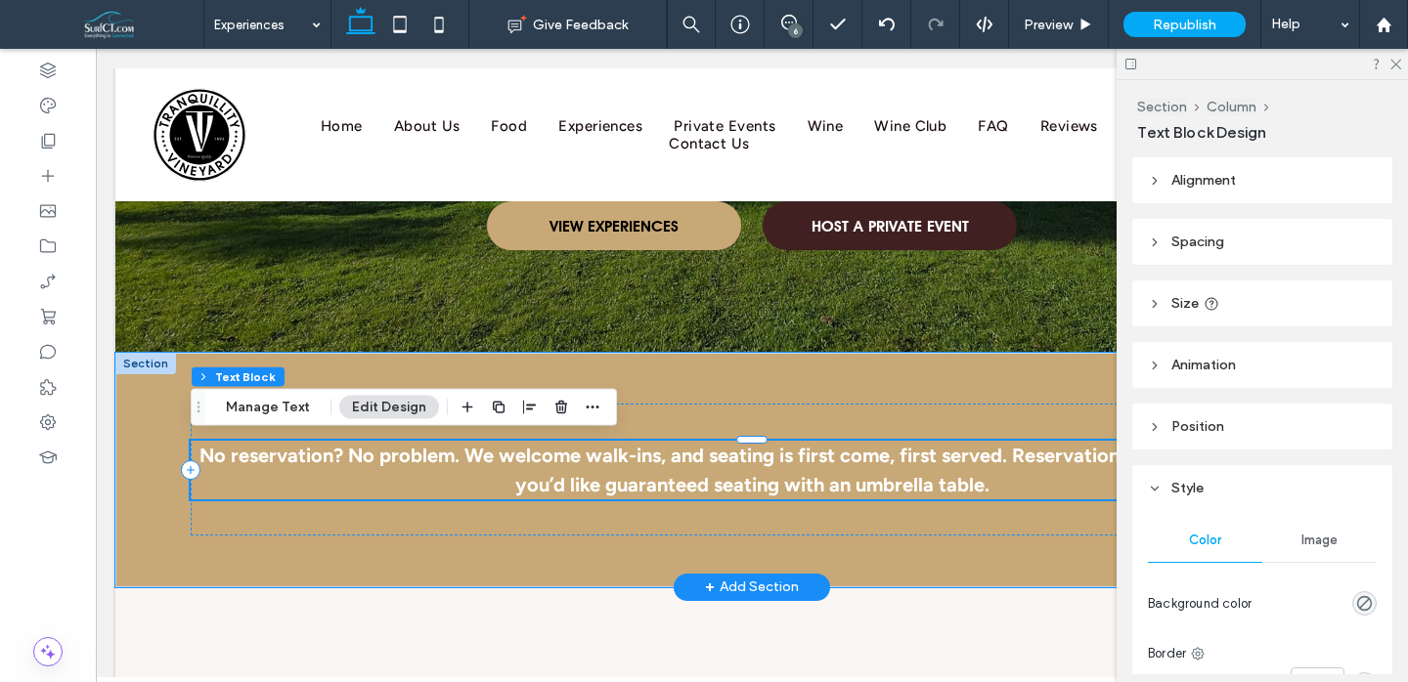
click at [803, 459] on strong "No reservation? No problem. We welcome walk-ins, and seating is first come, fir…" at bounding box center [752, 470] width 1106 height 53
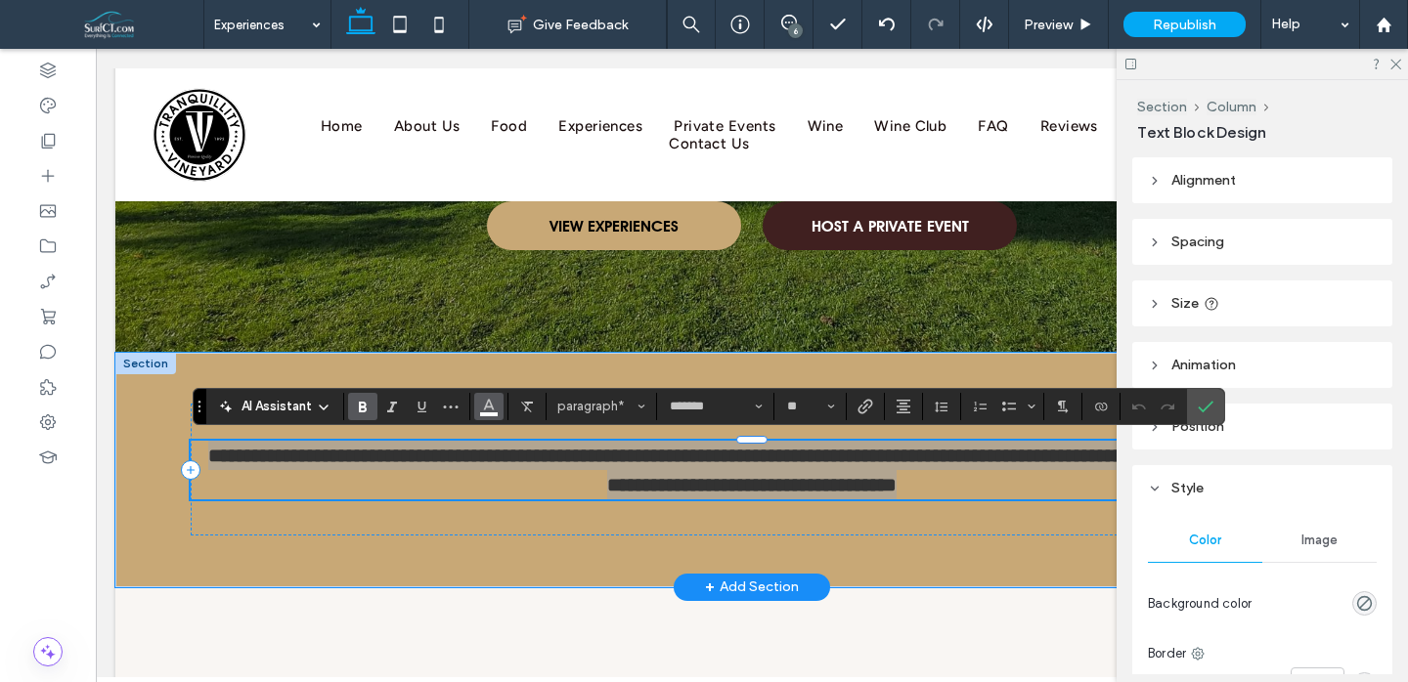
click at [475, 411] on button "Color" at bounding box center [488, 406] width 29 height 27
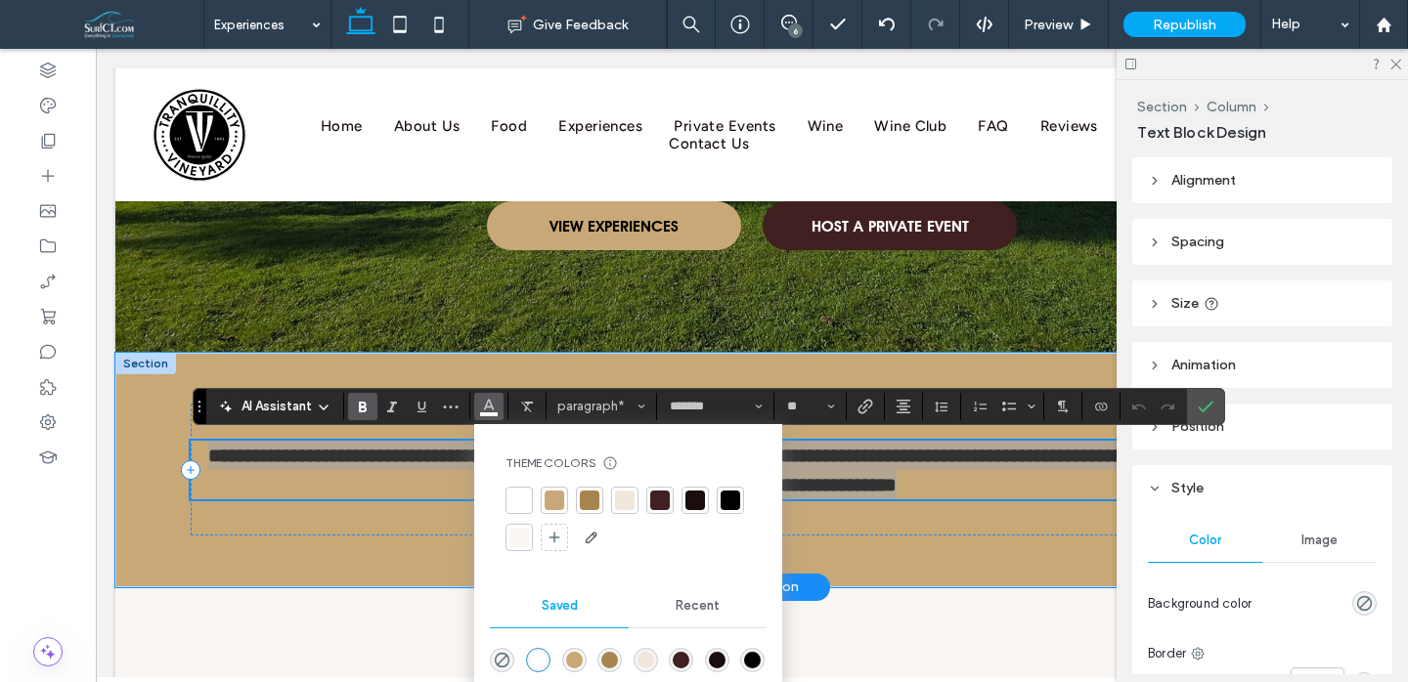
click at [732, 504] on div at bounding box center [731, 501] width 20 height 20
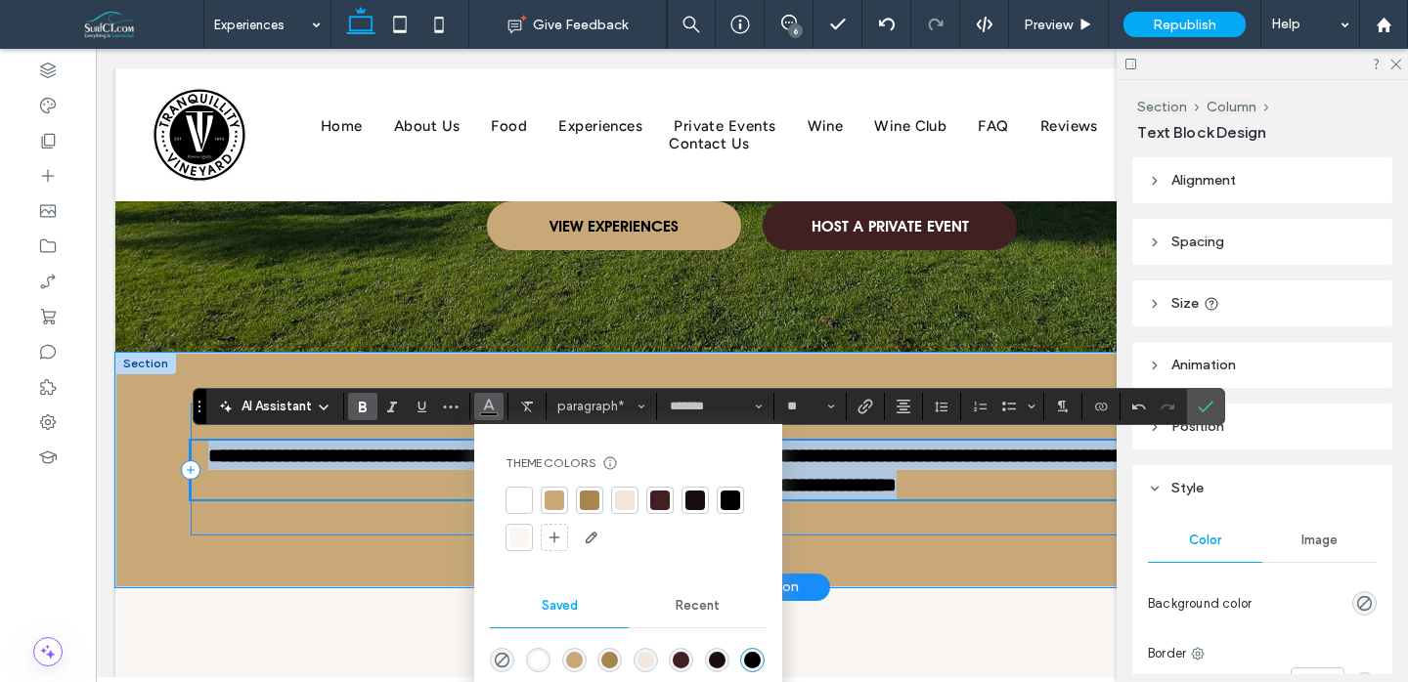
click at [928, 527] on div "**********" at bounding box center [752, 470] width 1122 height 133
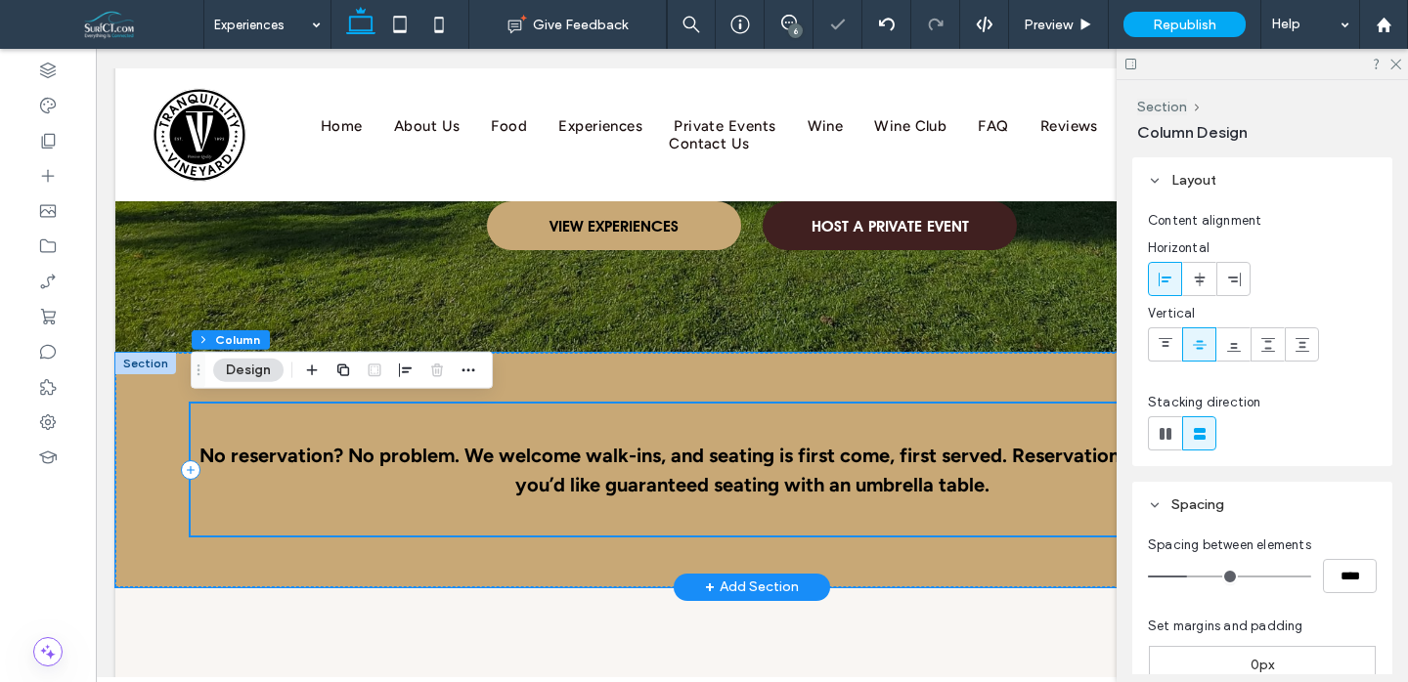
click at [915, 528] on div "No reservation? No problem. We welcome walk-ins, and seating is first come, fir…" at bounding box center [752, 470] width 1122 height 133
click at [863, 568] on div "No reservation? No problem. We welcome walk-ins, and seating is first come, fir…" at bounding box center [751, 470] width 1173 height 235
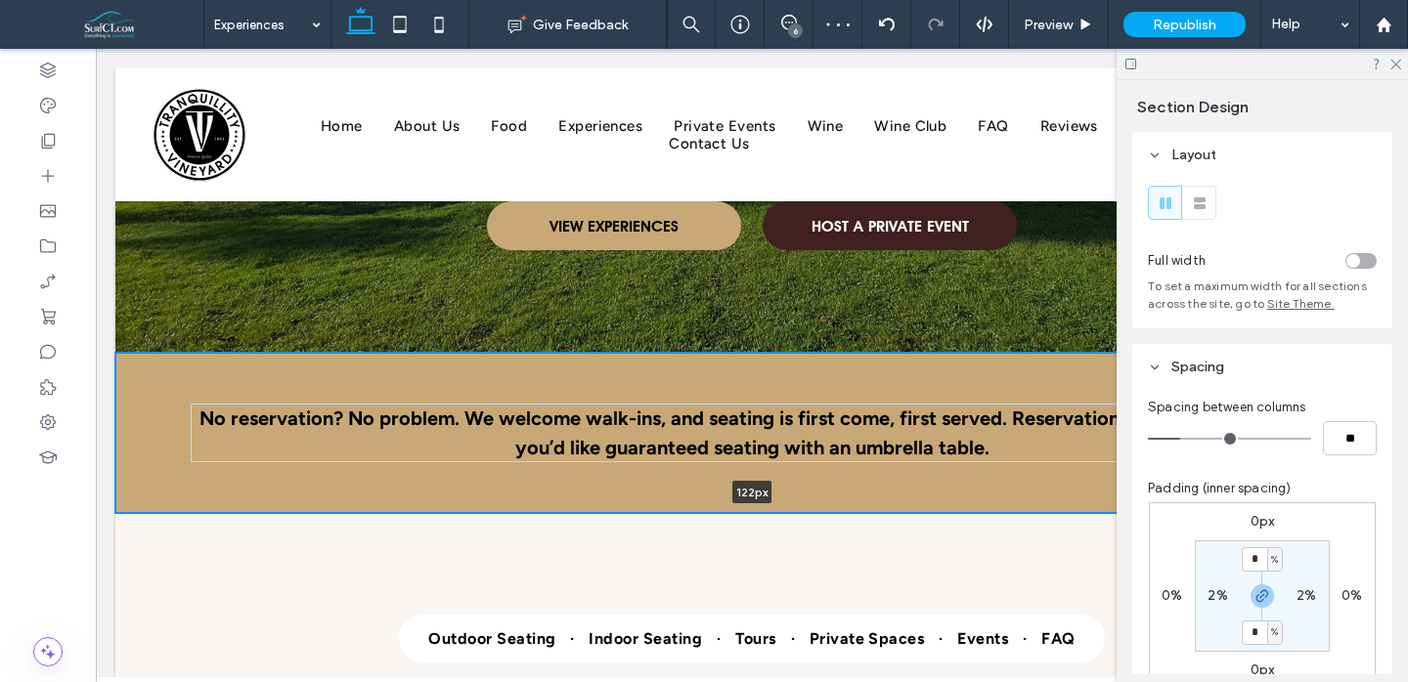
drag, startPoint x: 861, startPoint y: 585, endPoint x: 874, endPoint y: 465, distance: 120.0
click at [874, 465] on div "No reservation? No problem. We welcome walk-ins, and seating is first come, fir…" at bounding box center [751, 433] width 1273 height 160
type input "***"
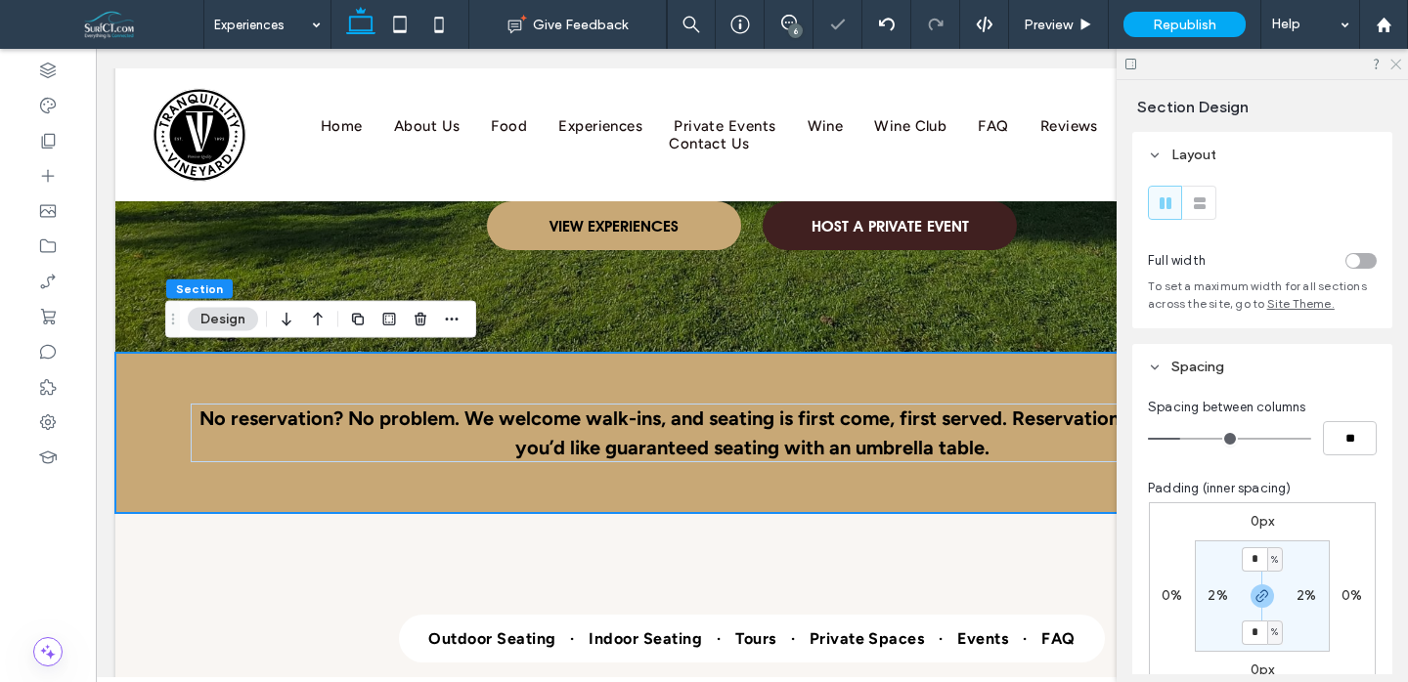
click at [1396, 66] on icon at bounding box center [1394, 63] width 13 height 13
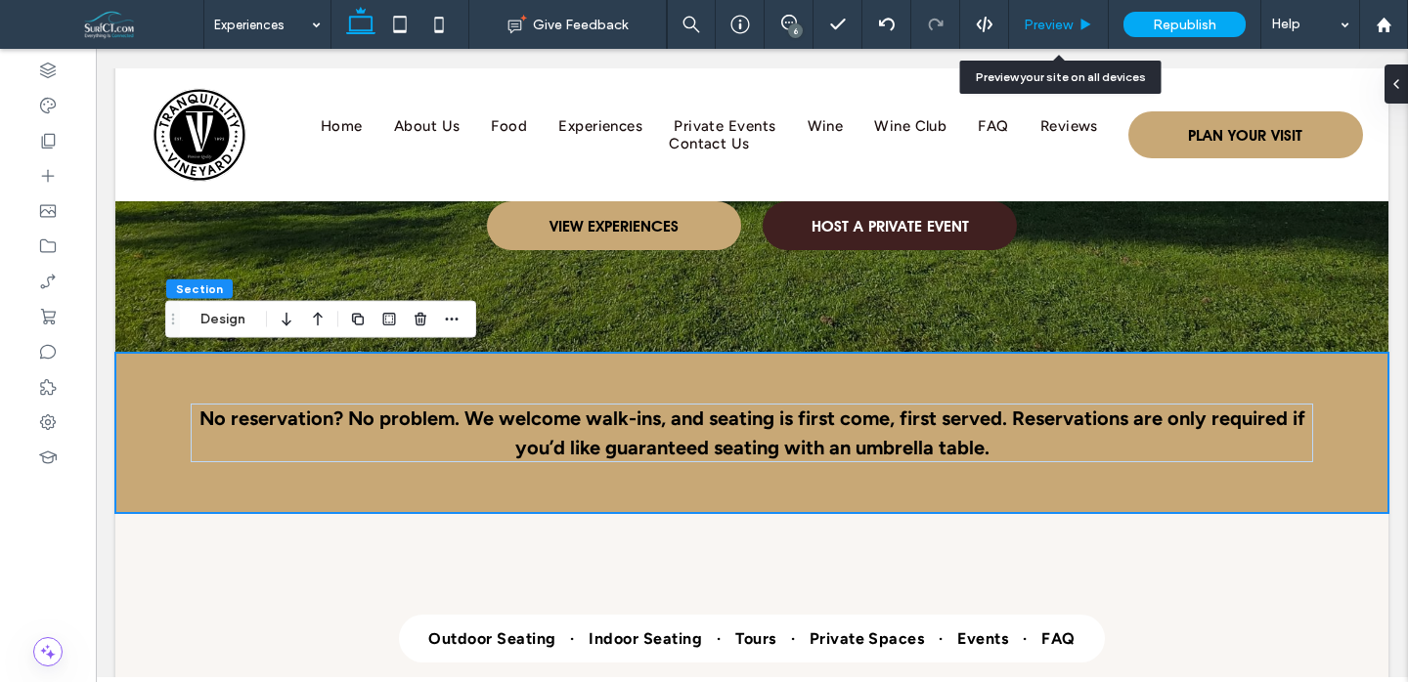
click at [1047, 24] on span "Preview" at bounding box center [1048, 25] width 49 height 17
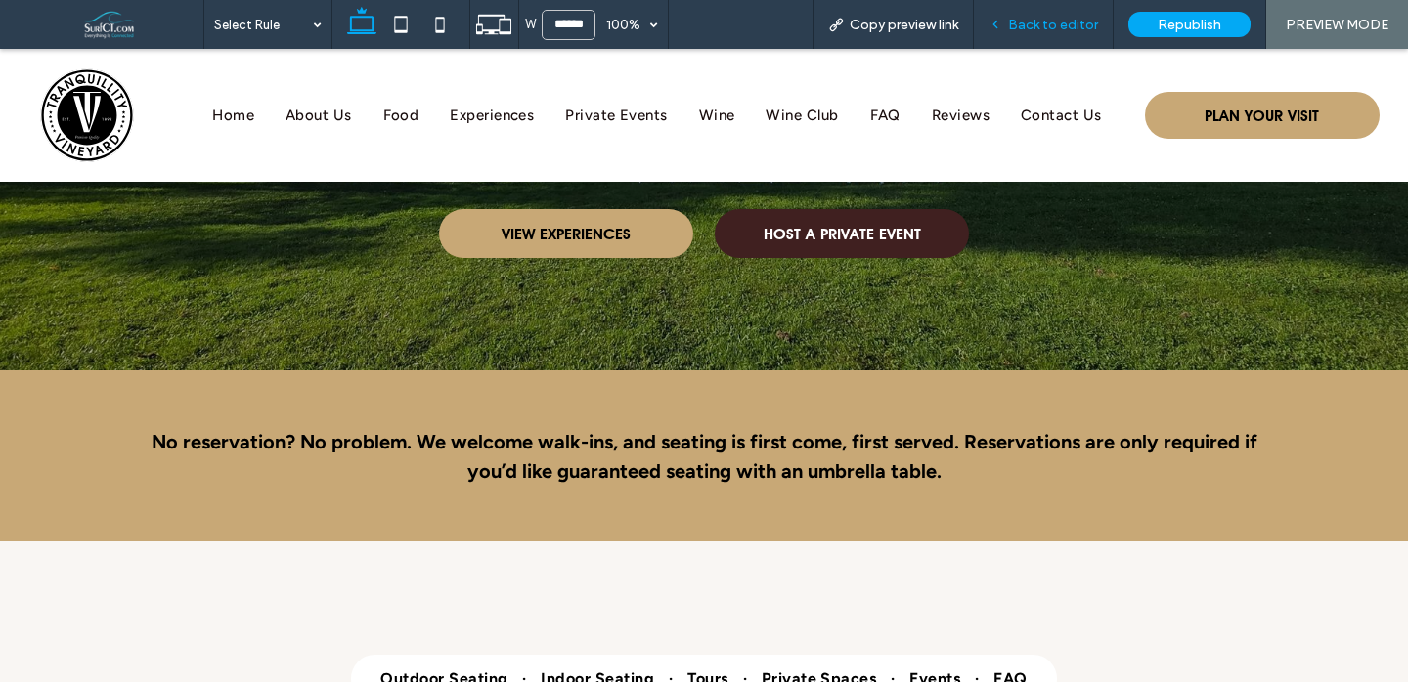
click at [1047, 24] on span "Back to editor" at bounding box center [1053, 25] width 90 height 17
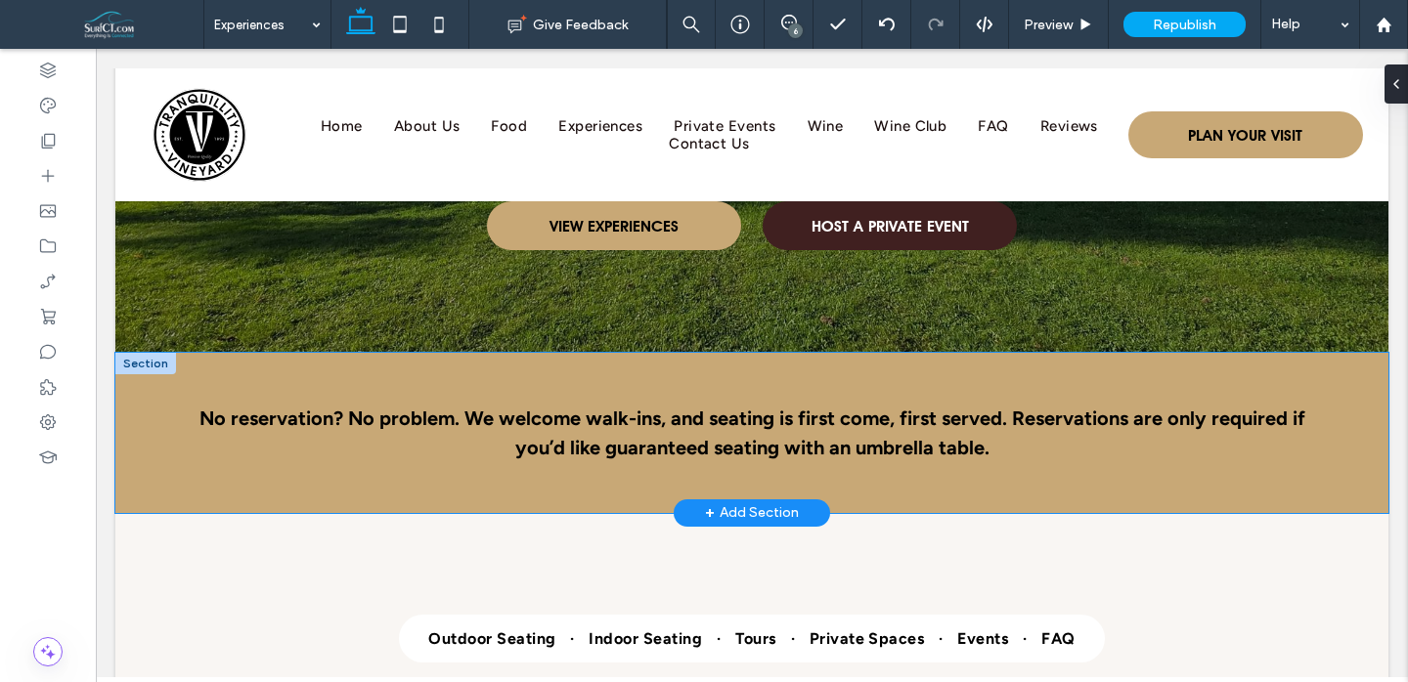
click at [946, 376] on div "No reservation? No problem. We welcome walk-ins, and seating is first come, fir…" at bounding box center [751, 433] width 1173 height 160
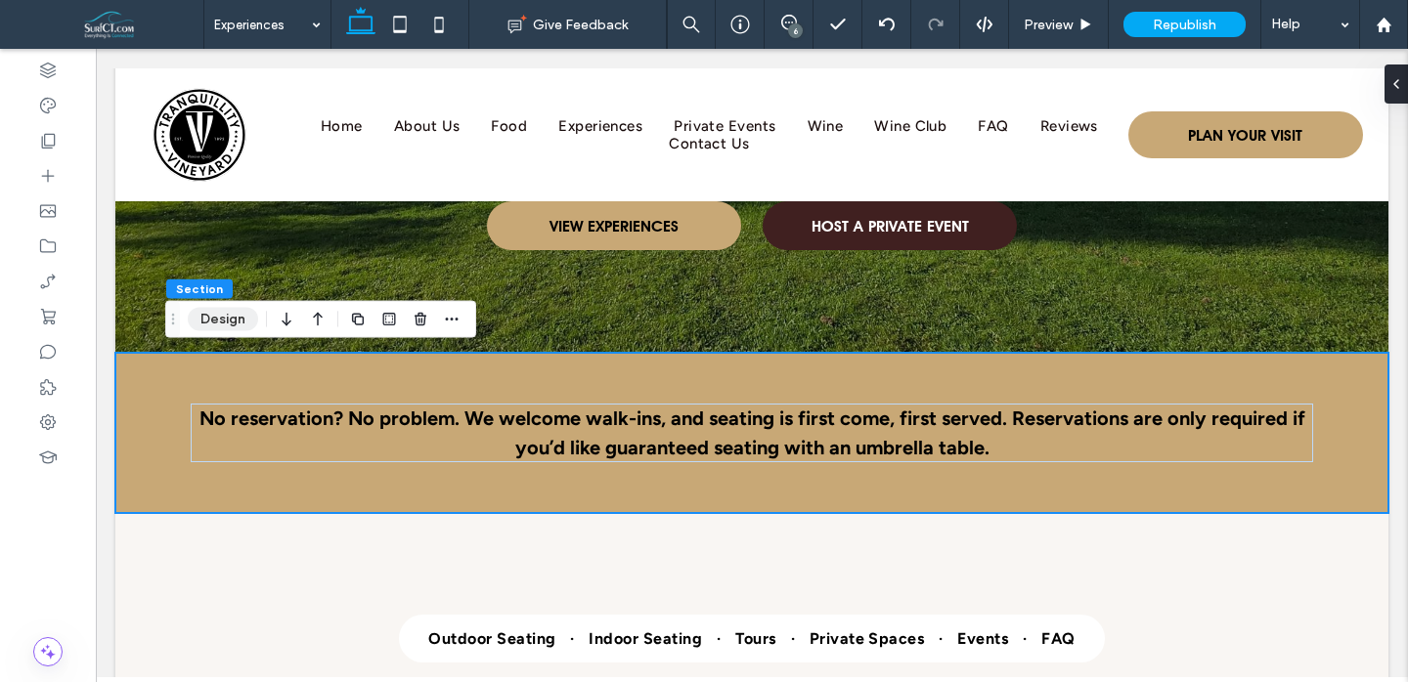
click at [236, 326] on button "Design" at bounding box center [223, 319] width 70 height 23
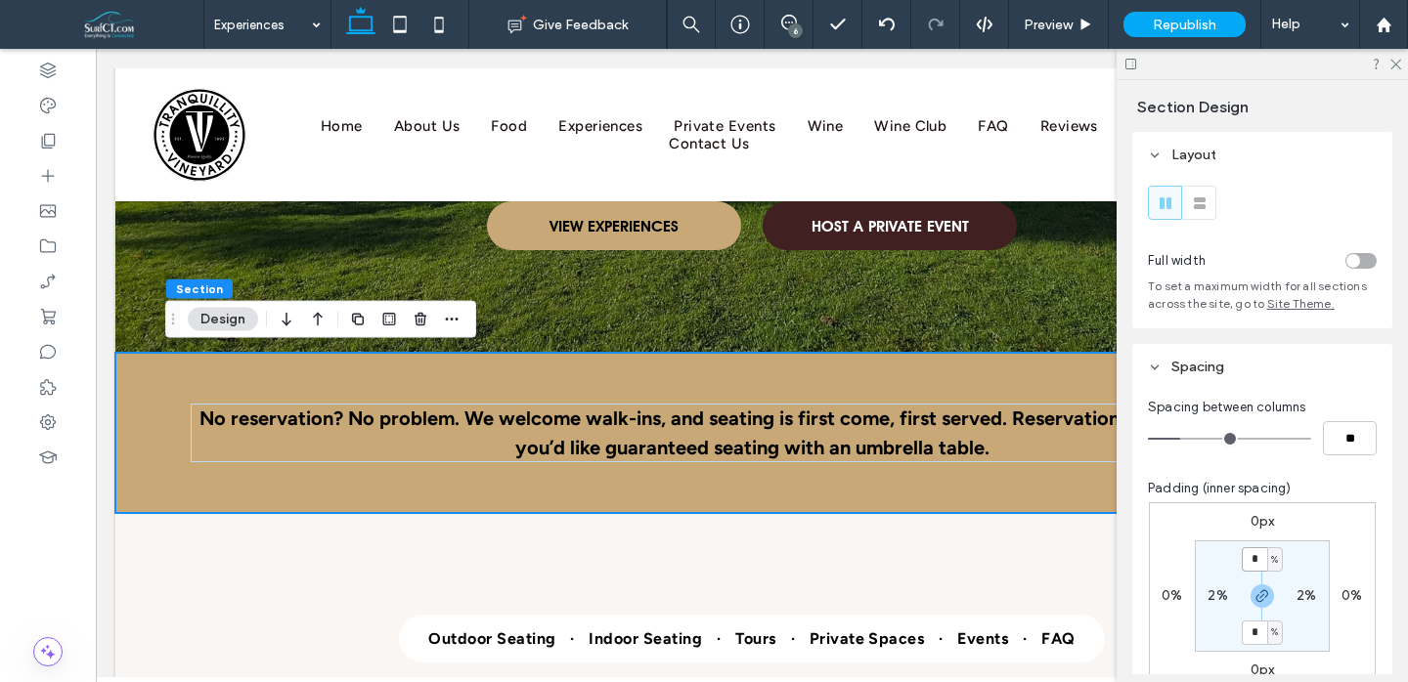
drag, startPoint x: 1257, startPoint y: 565, endPoint x: 1270, endPoint y: 560, distance: 13.6
click at [1258, 565] on input "*" at bounding box center [1254, 560] width 25 height 24
type input "*"
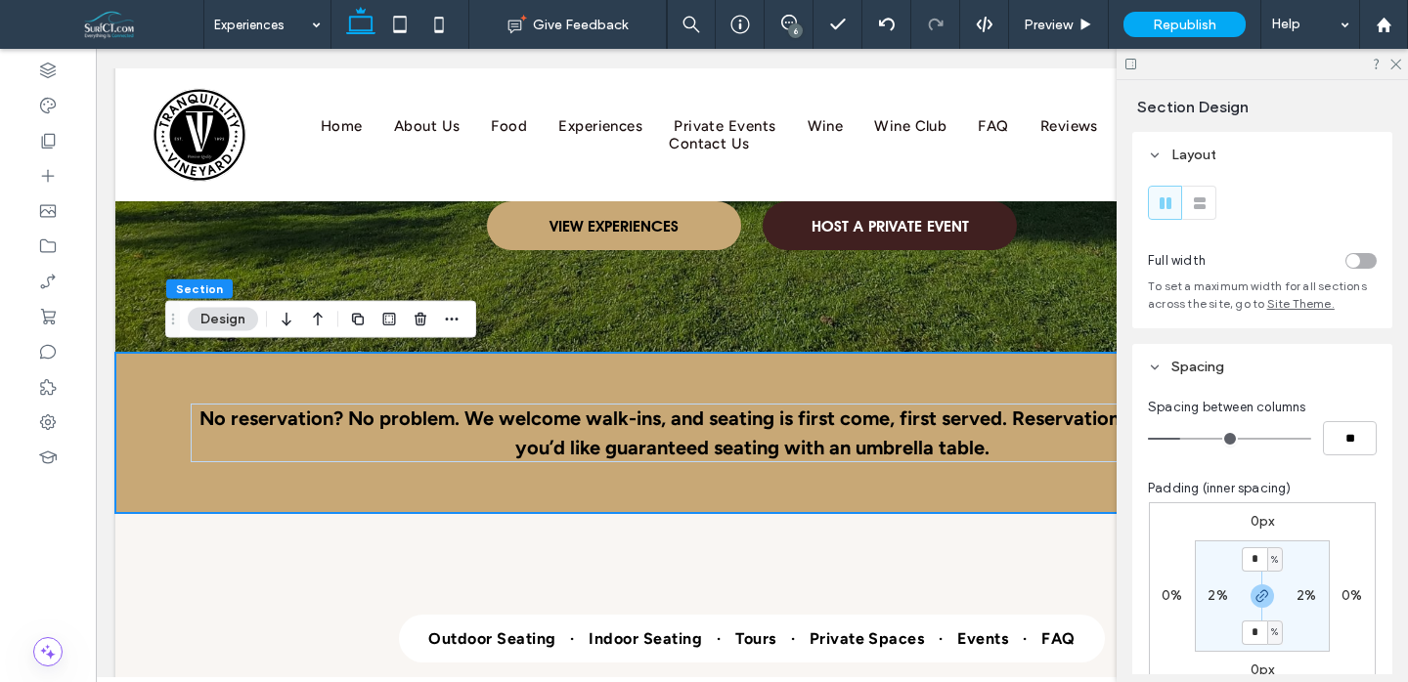
click at [1301, 552] on section "* % 2% * % 2%" at bounding box center [1262, 596] width 135 height 111
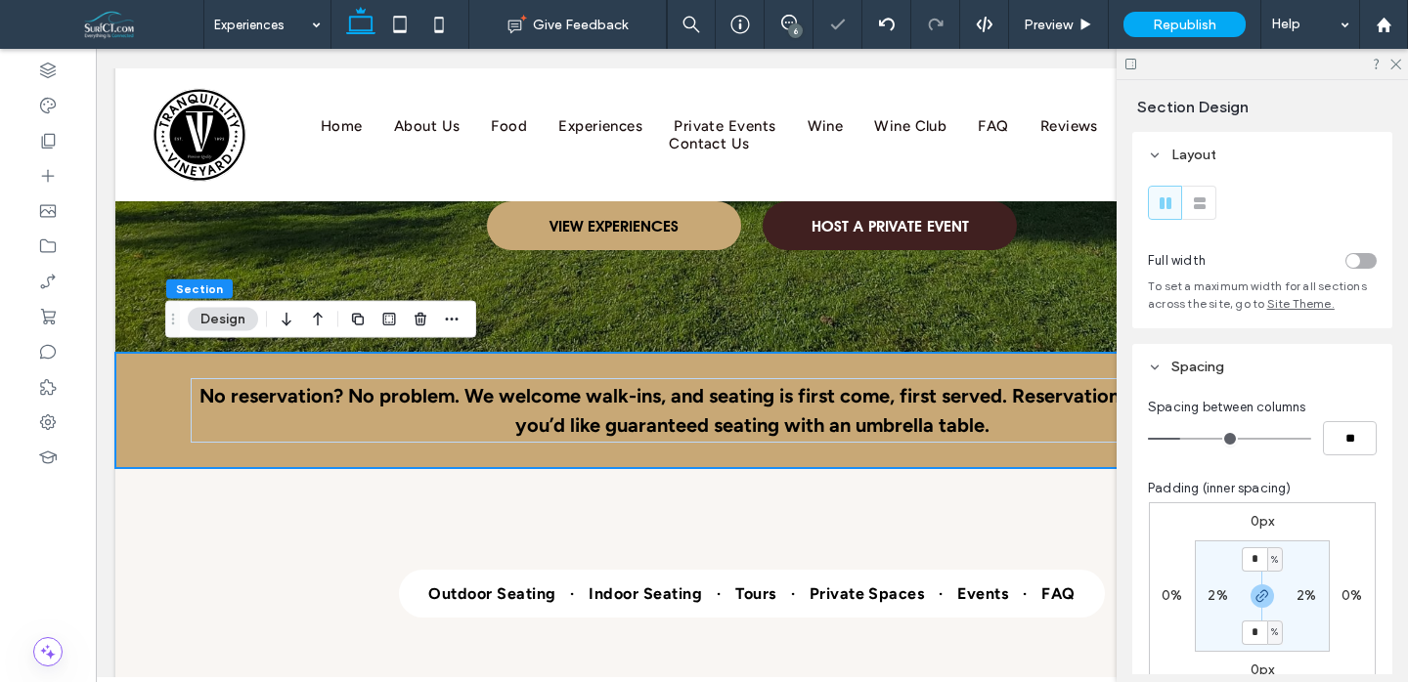
click at [1401, 64] on div at bounding box center [1262, 64] width 291 height 30
click at [1400, 65] on div at bounding box center [1262, 64] width 291 height 30
click at [1400, 65] on icon at bounding box center [1394, 63] width 13 height 13
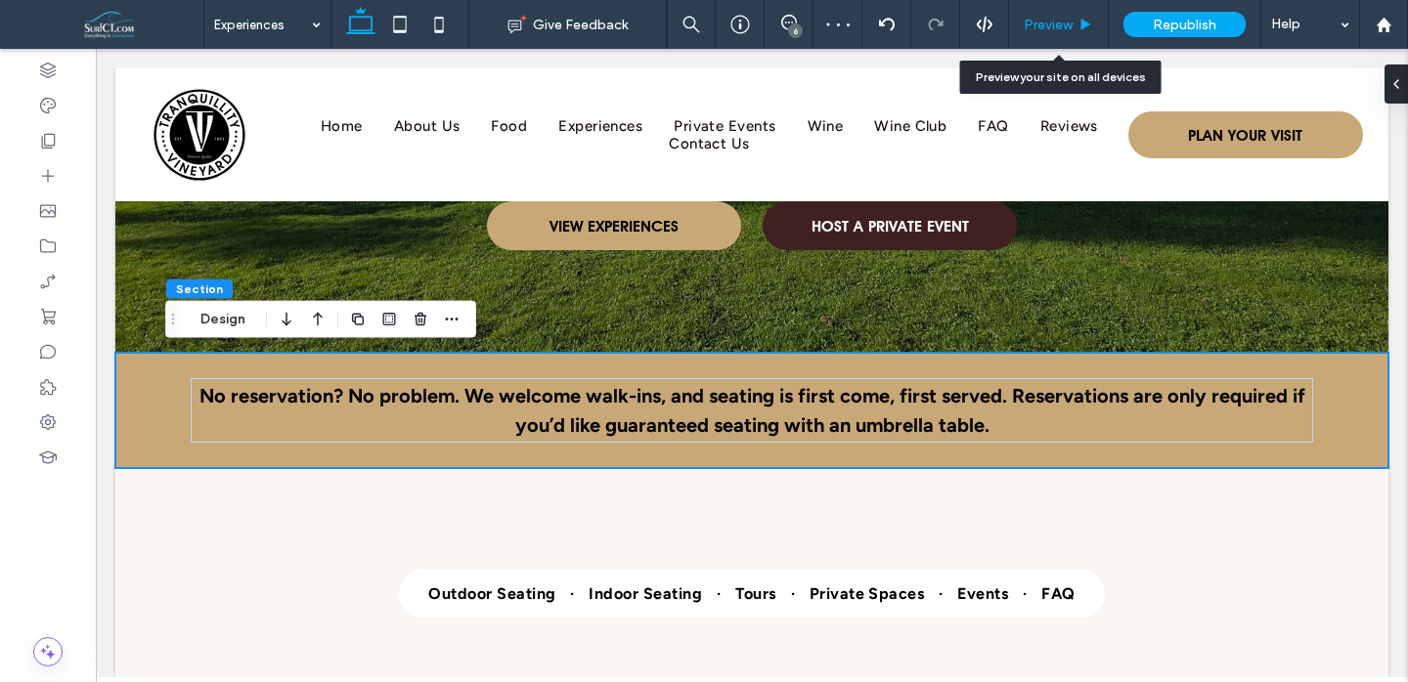
click at [1027, 21] on span "Preview" at bounding box center [1048, 25] width 49 height 17
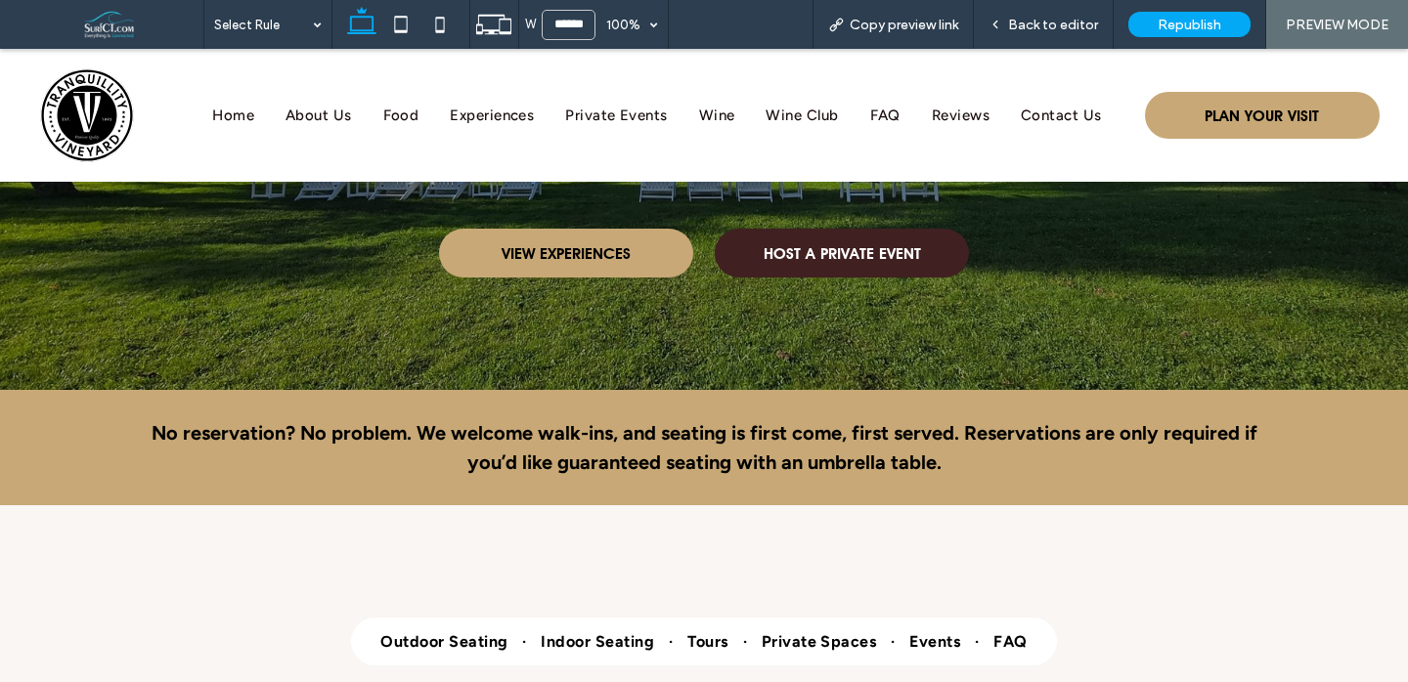
scroll to position [326, 0]
click at [1055, 32] on div "Back to editor" at bounding box center [1044, 24] width 140 height 49
click at [1002, 26] on icon at bounding box center [996, 25] width 14 height 14
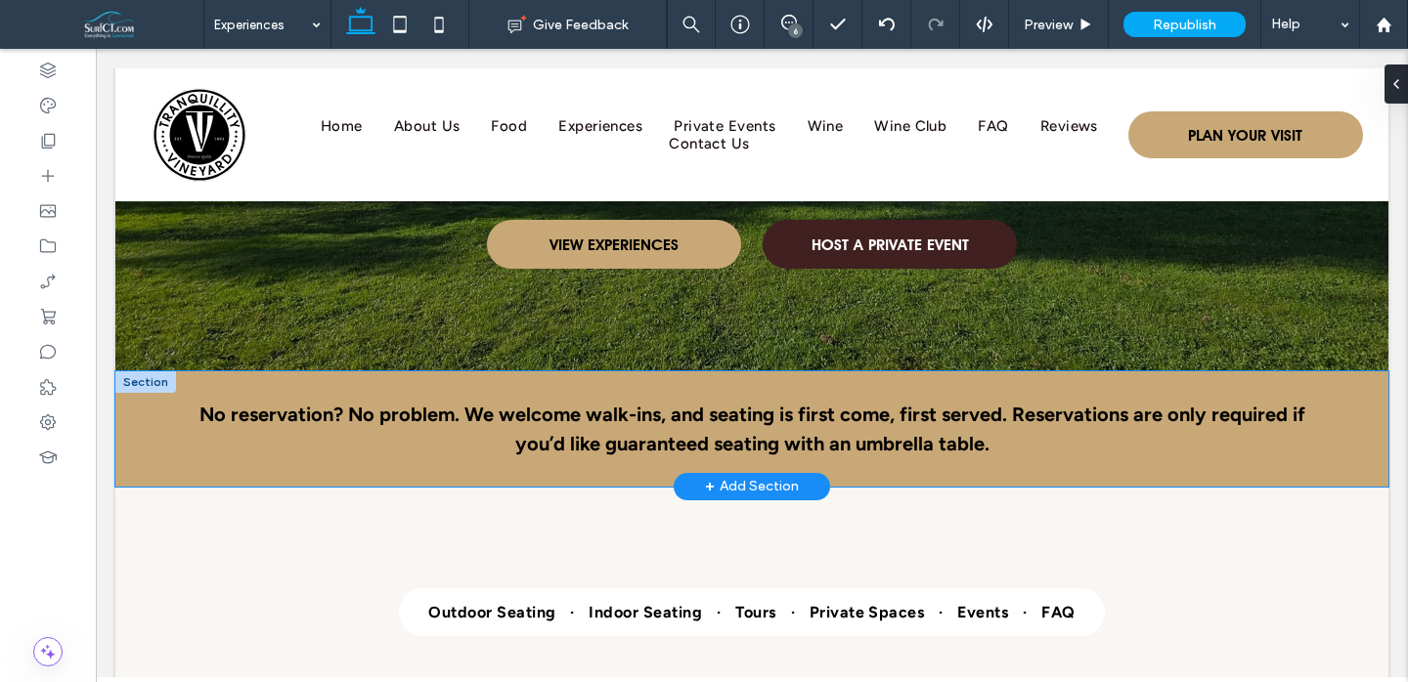
click at [1304, 379] on div "No reservation? No problem. We welcome walk-ins, and seating is first come, fir…" at bounding box center [751, 429] width 1173 height 115
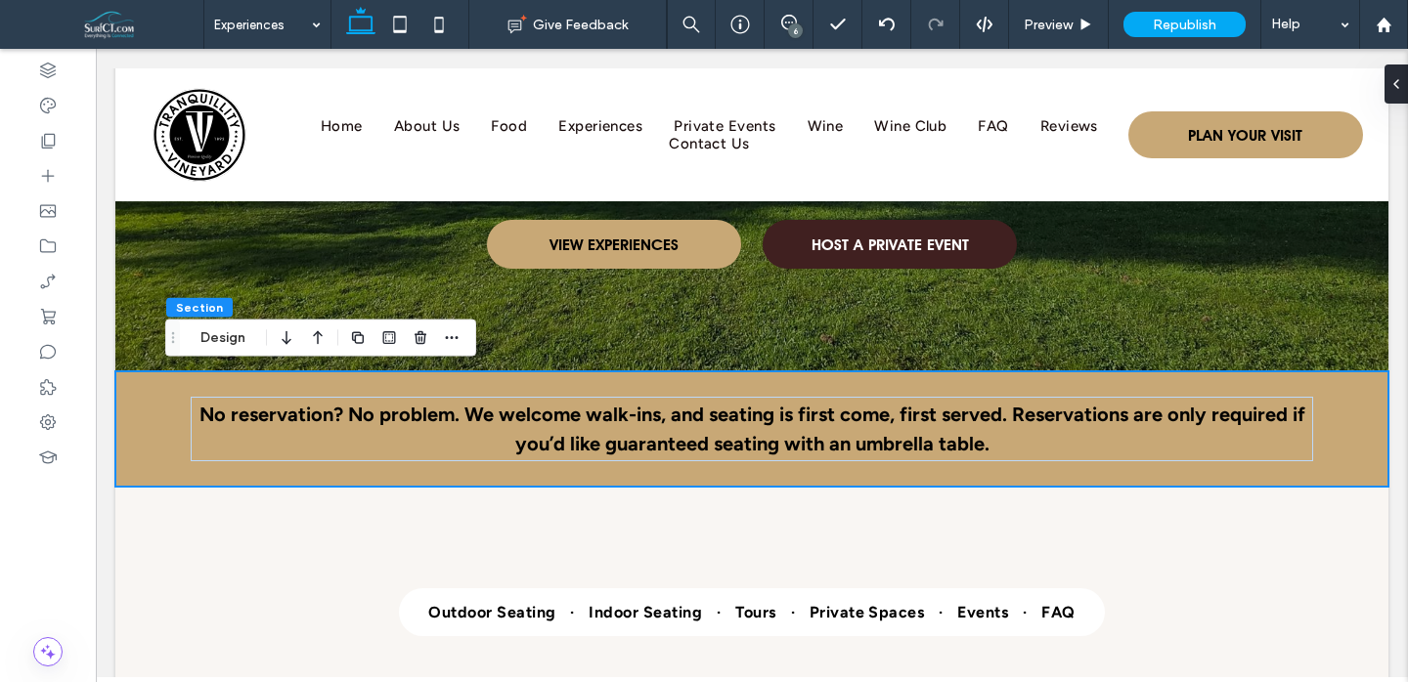
click at [221, 336] on button "Design" at bounding box center [223, 338] width 70 height 23
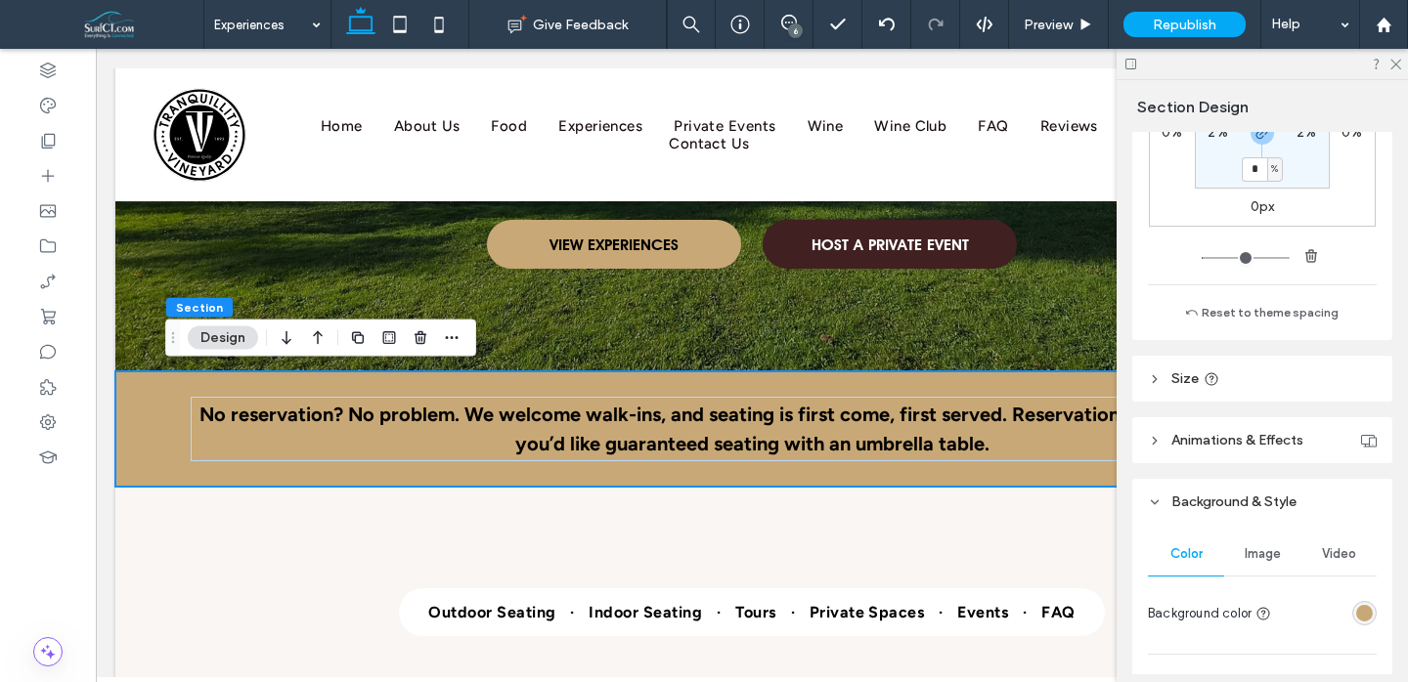
scroll to position [536, 0]
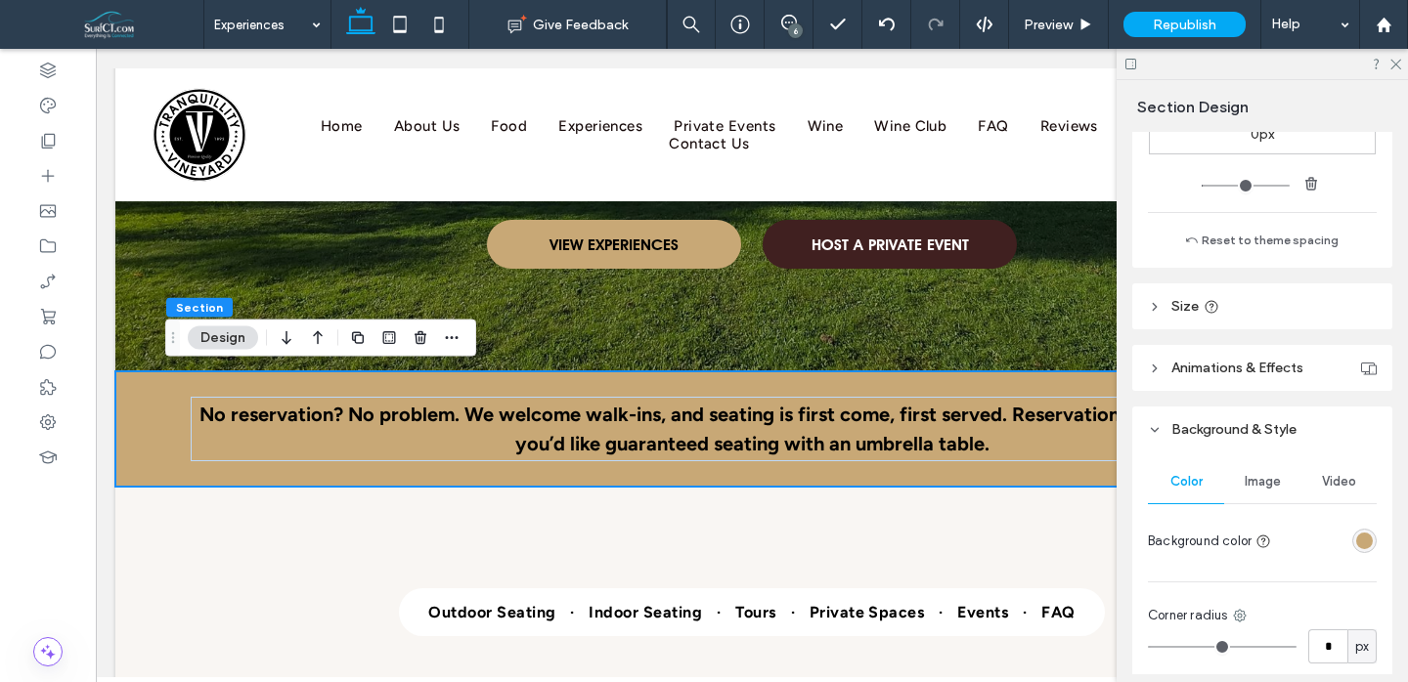
click at [1364, 539] on div "rgba(200, 168, 118, 1)" at bounding box center [1364, 541] width 17 height 17
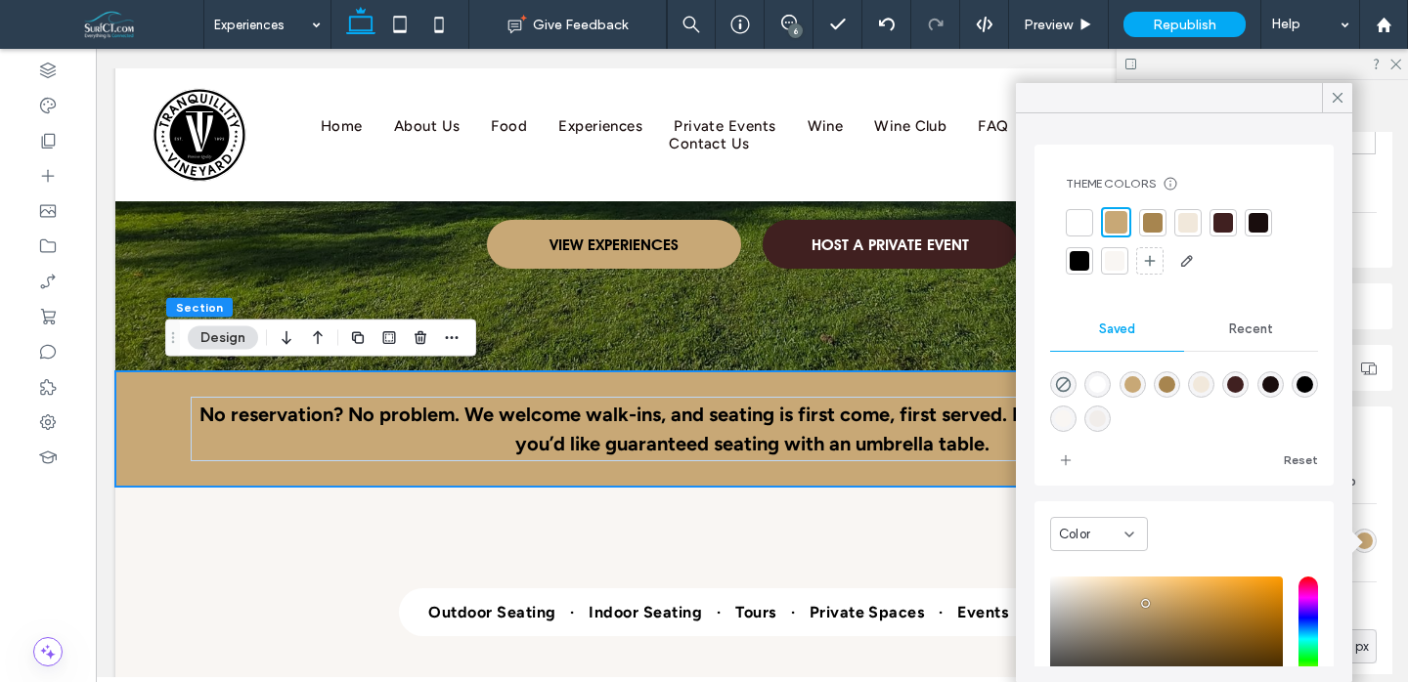
click at [1223, 226] on div at bounding box center [1223, 223] width 20 height 20
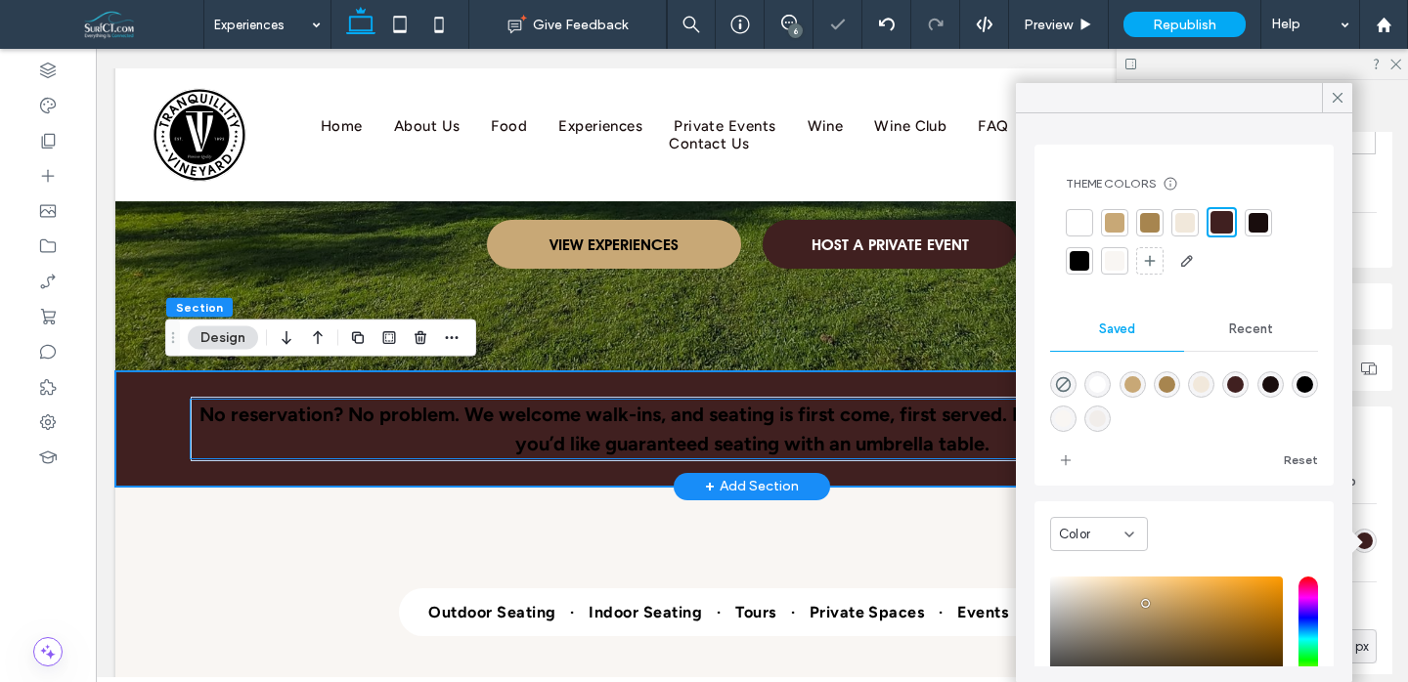
click at [909, 418] on strong "No reservation? No problem. We welcome walk-ins, and seating is first come, fir…" at bounding box center [752, 429] width 1106 height 53
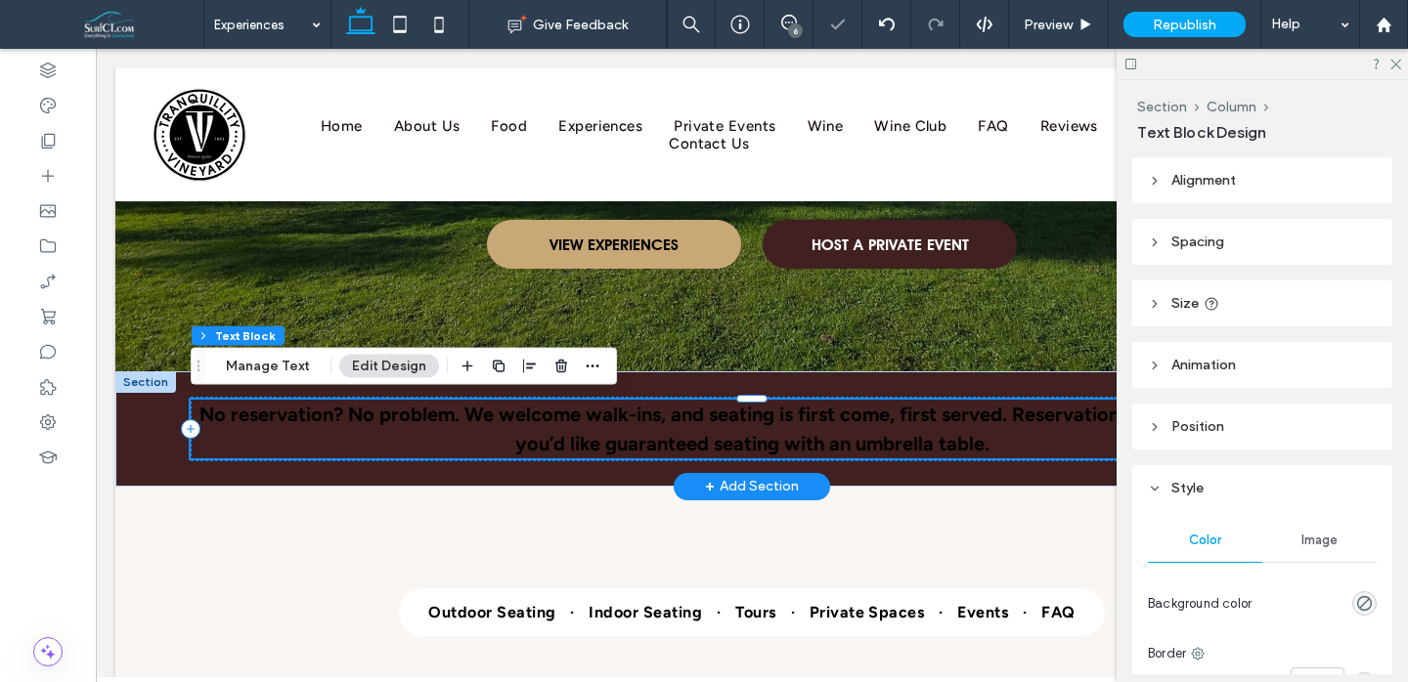
click at [909, 418] on strong "No reservation? No problem. We welcome walk-ins, and seating is first come, fir…" at bounding box center [752, 429] width 1106 height 53
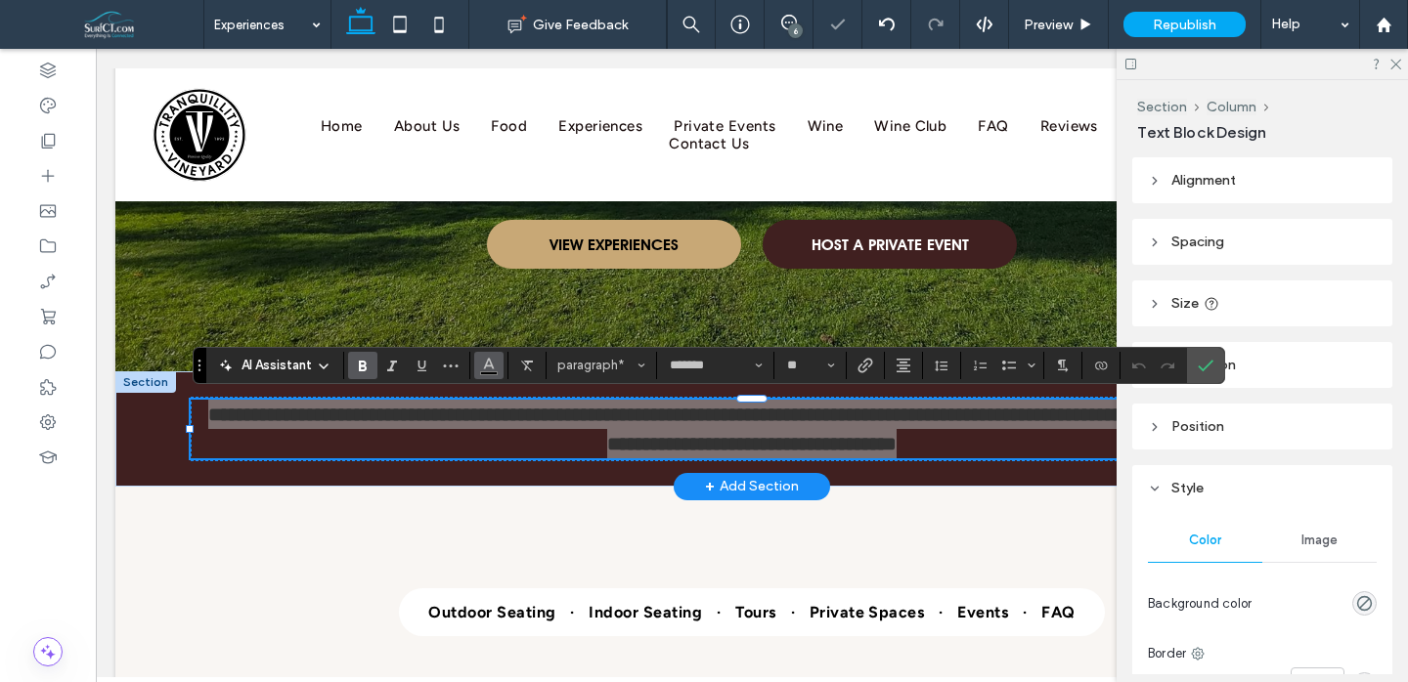
click at [497, 367] on button "Color" at bounding box center [488, 365] width 29 height 27
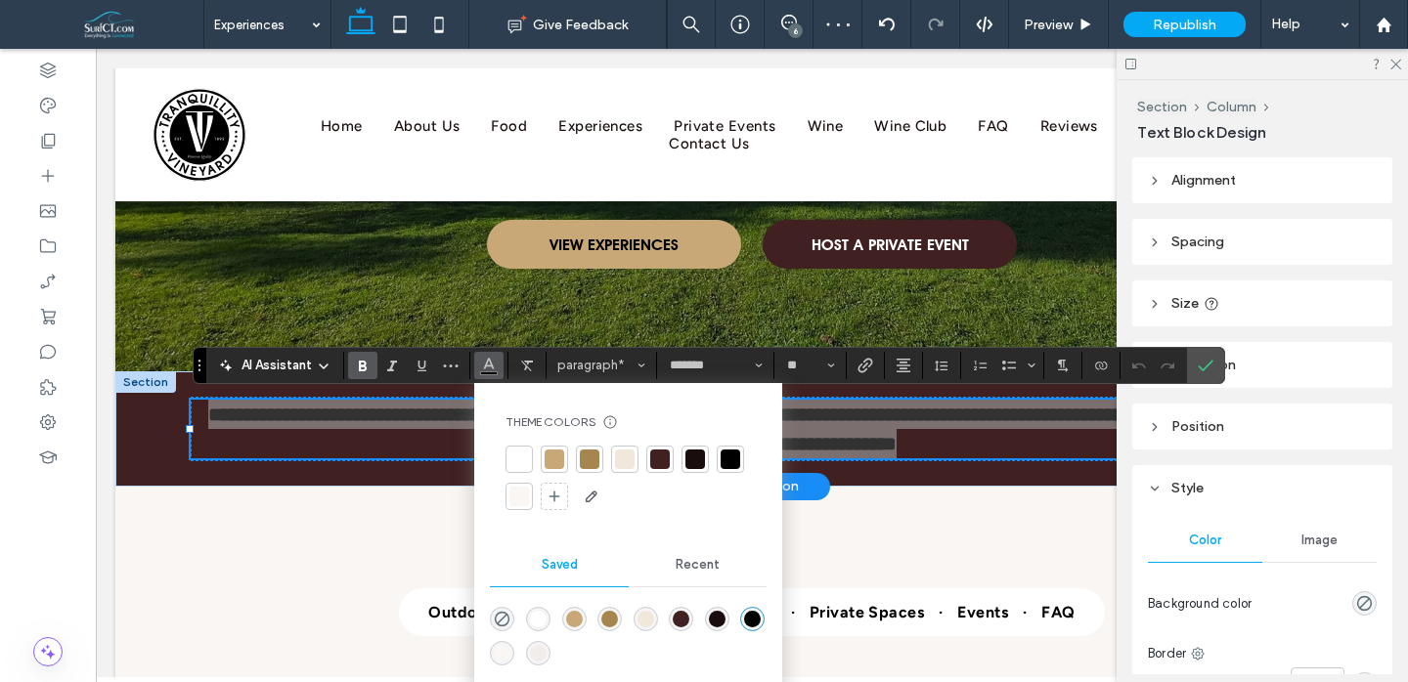
click at [521, 452] on div at bounding box center [519, 460] width 20 height 20
drag, startPoint x: 1208, startPoint y: 366, endPoint x: 1366, endPoint y: 108, distance: 302.9
click at [1208, 366] on icon "Confirm" at bounding box center [1206, 366] width 16 height 16
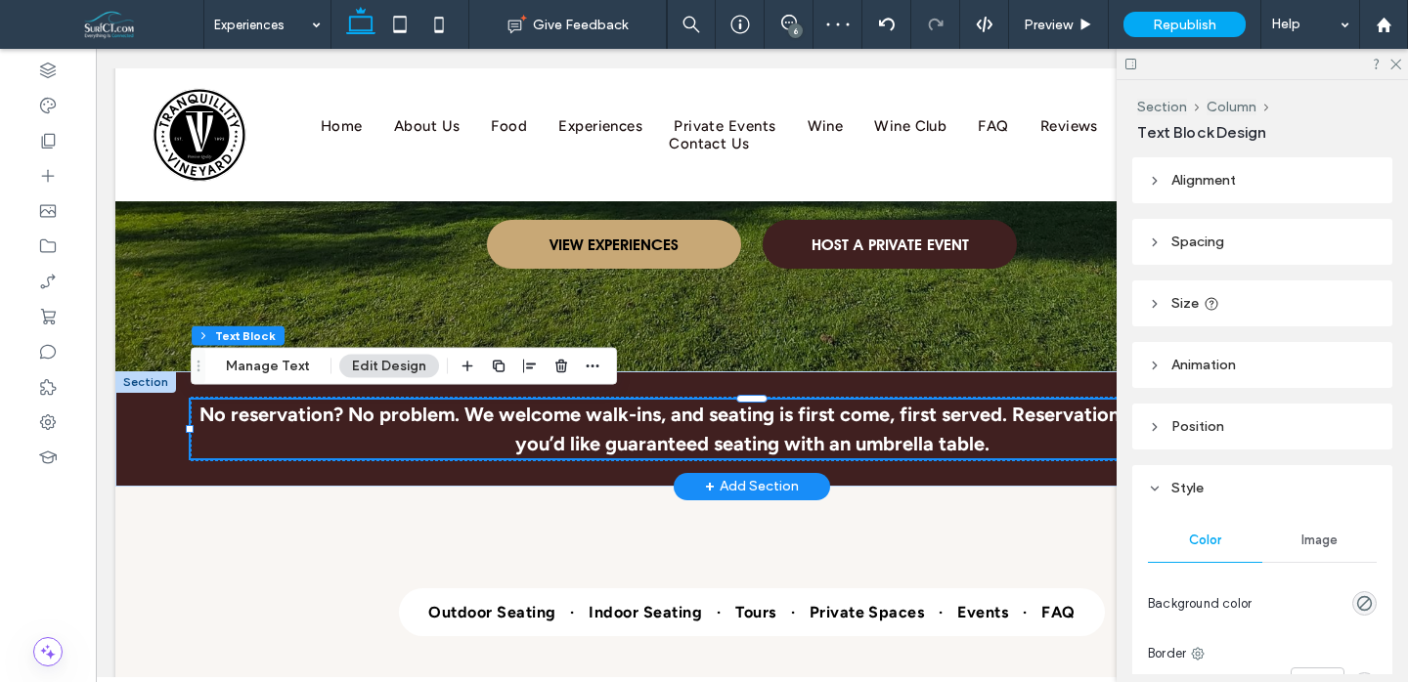
click at [1396, 73] on div at bounding box center [1262, 64] width 291 height 30
drag, startPoint x: 1396, startPoint y: 66, endPoint x: 1272, endPoint y: 9, distance: 136.9
click at [1396, 66] on icon at bounding box center [1394, 63] width 13 height 13
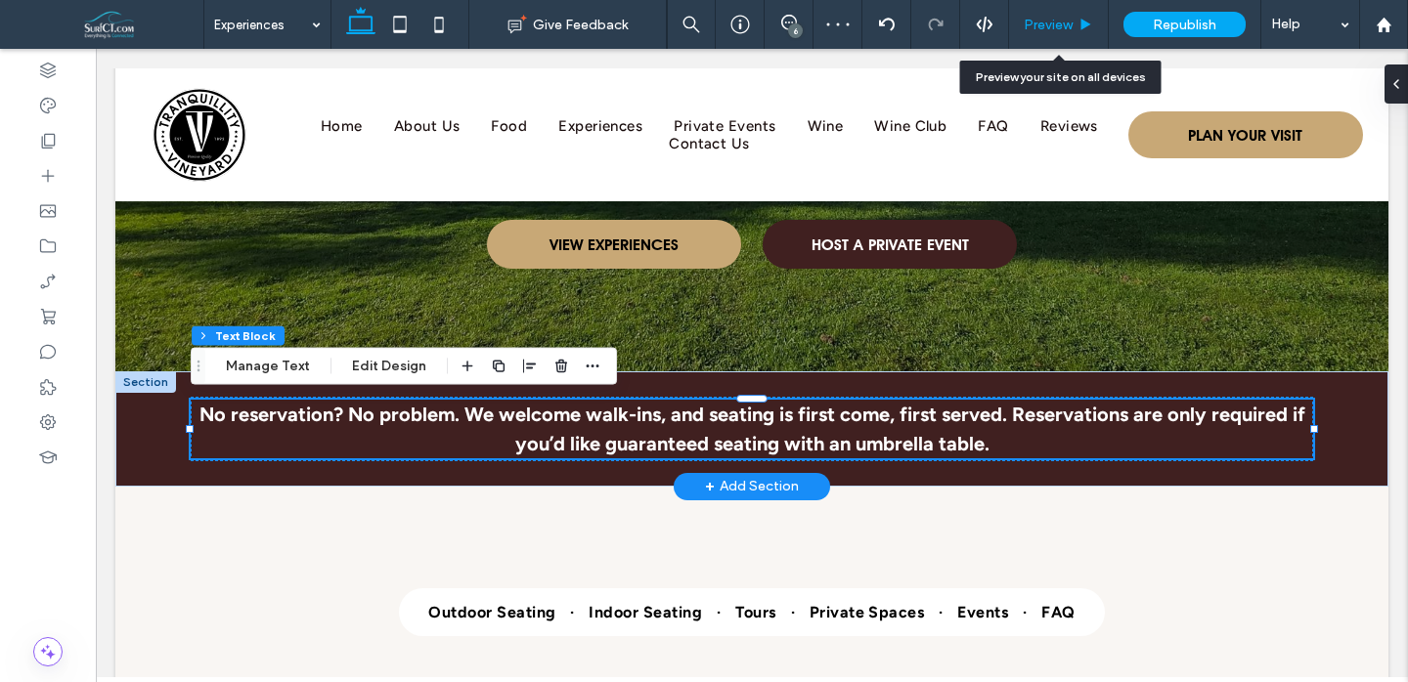
click at [1075, 20] on div "Preview" at bounding box center [1058, 25] width 99 height 17
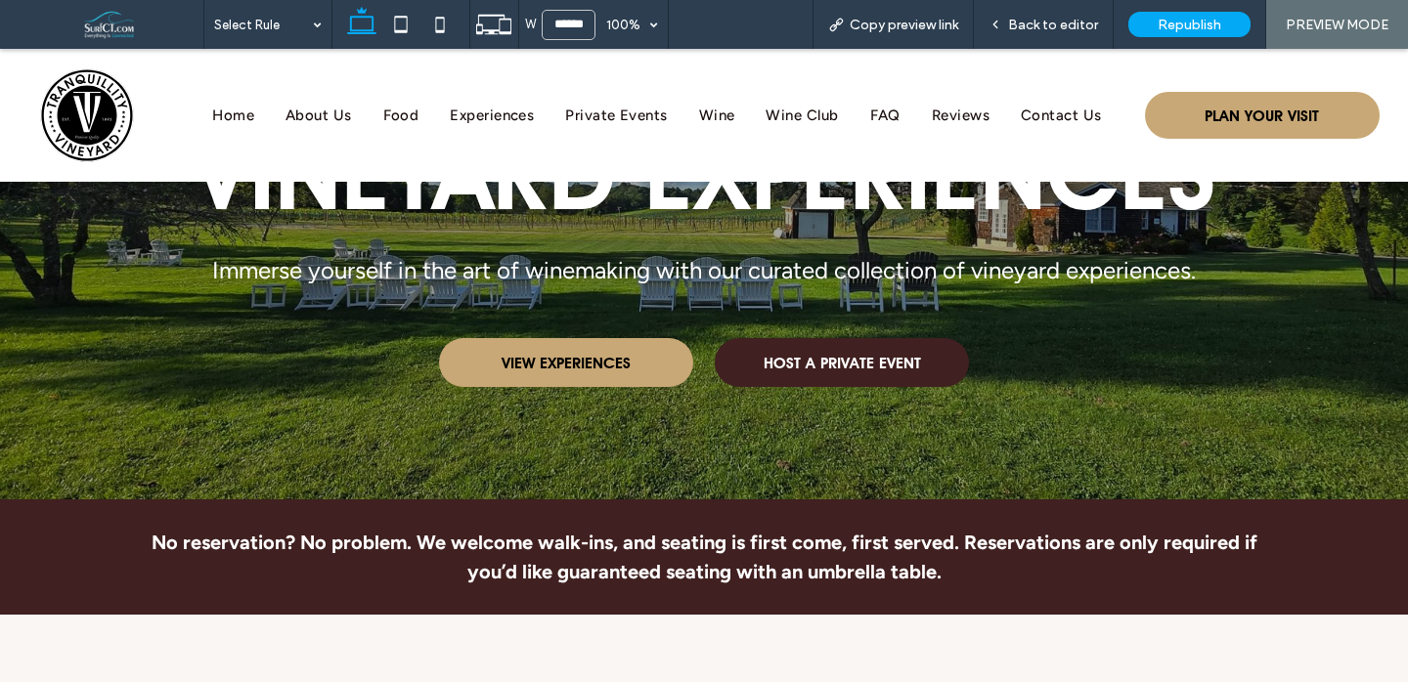
scroll to position [207, 0]
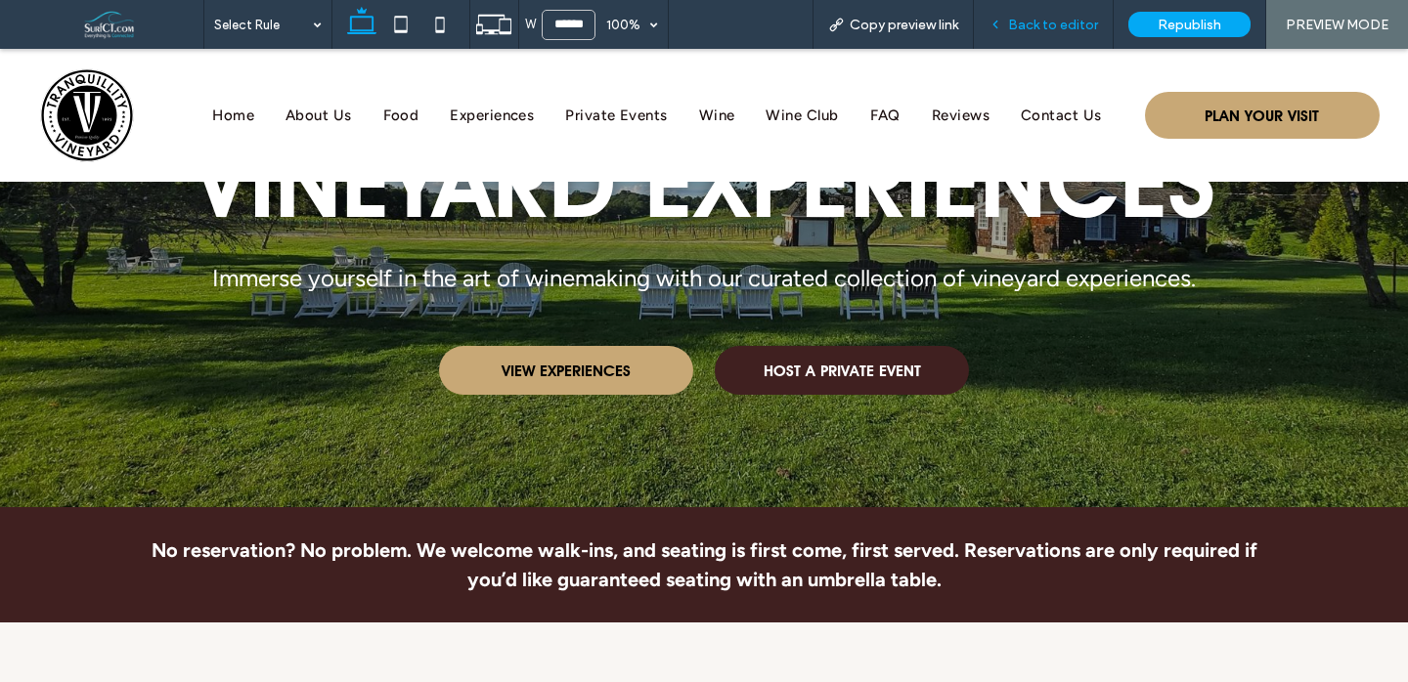
click at [1045, 34] on div "Back to editor" at bounding box center [1044, 24] width 140 height 49
click at [1054, 28] on span "Back to editor" at bounding box center [1053, 25] width 90 height 17
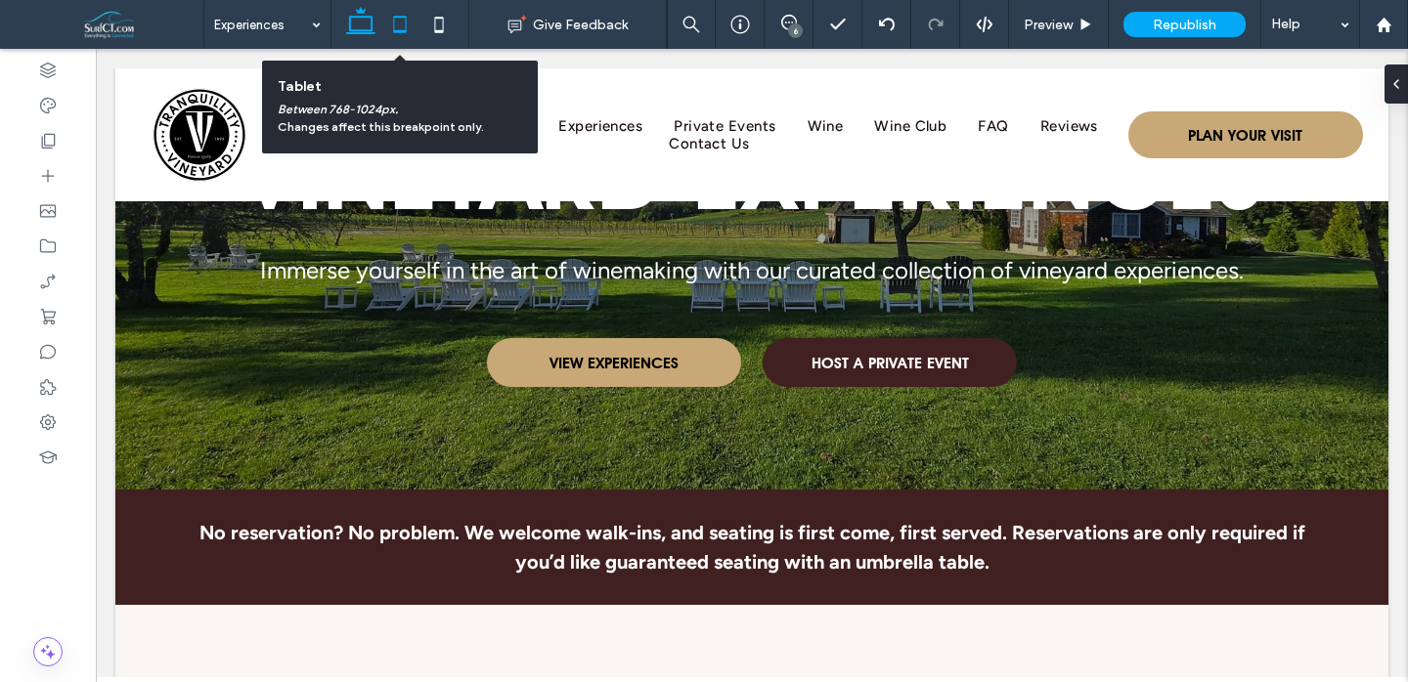
click at [396, 22] on icon at bounding box center [399, 24] width 39 height 39
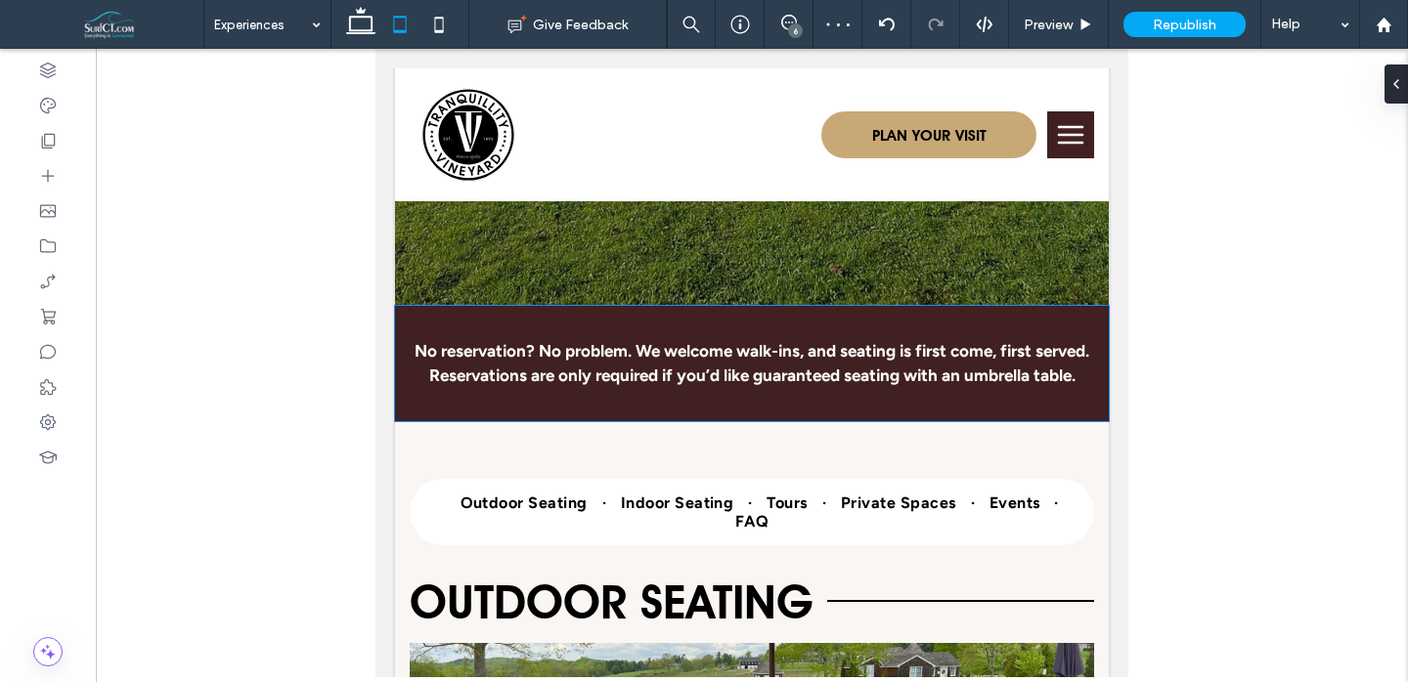
click at [908, 414] on div "No reservation? No problem. We welcome walk-ins, and seating is first come, fir…" at bounding box center [752, 363] width 714 height 115
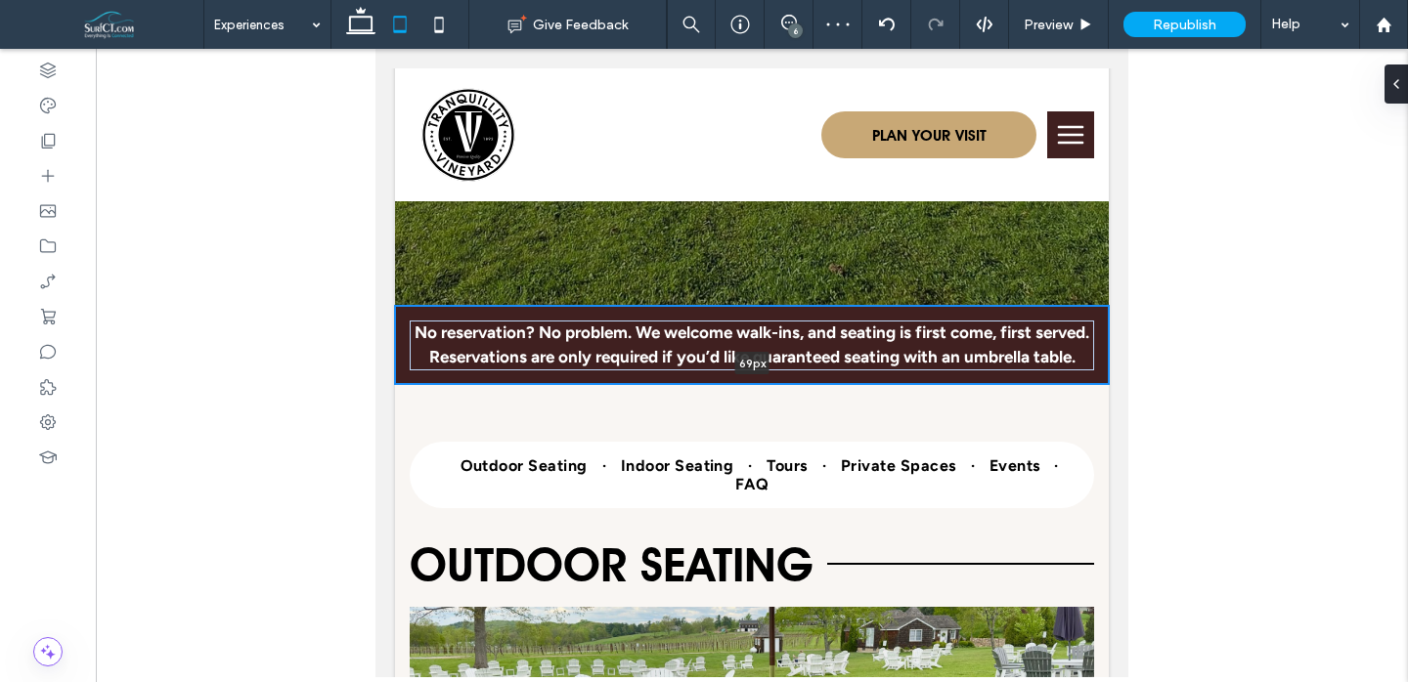
drag, startPoint x: 907, startPoint y: 419, endPoint x: 913, endPoint y: 372, distance: 48.3
click at [913, 372] on div "No reservation? No problem. We welcome walk-ins, and seating is first come, fir…" at bounding box center [752, 345] width 714 height 78
type input "**"
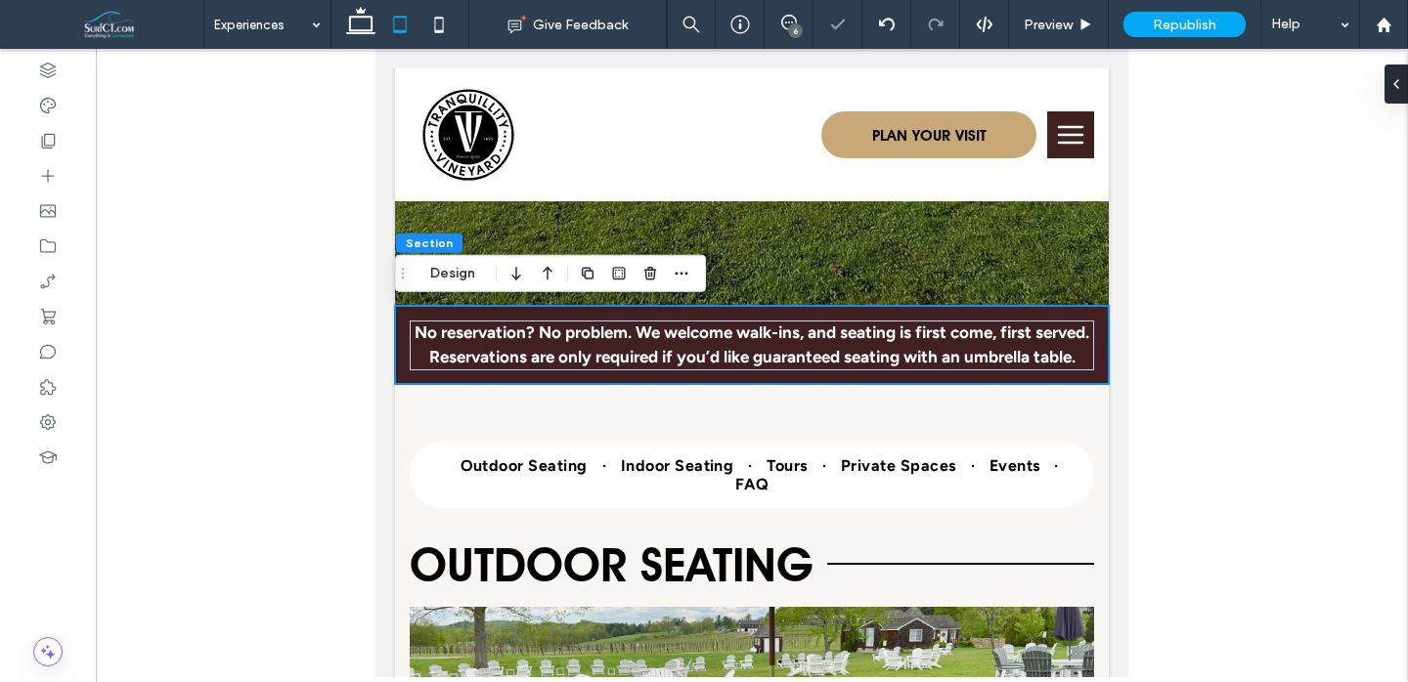
click at [948, 316] on div "No reservation? No problem. We welcome walk-ins, and seating is first come, fir…" at bounding box center [752, 345] width 714 height 78
click at [420, 272] on button "Design" at bounding box center [453, 273] width 70 height 23
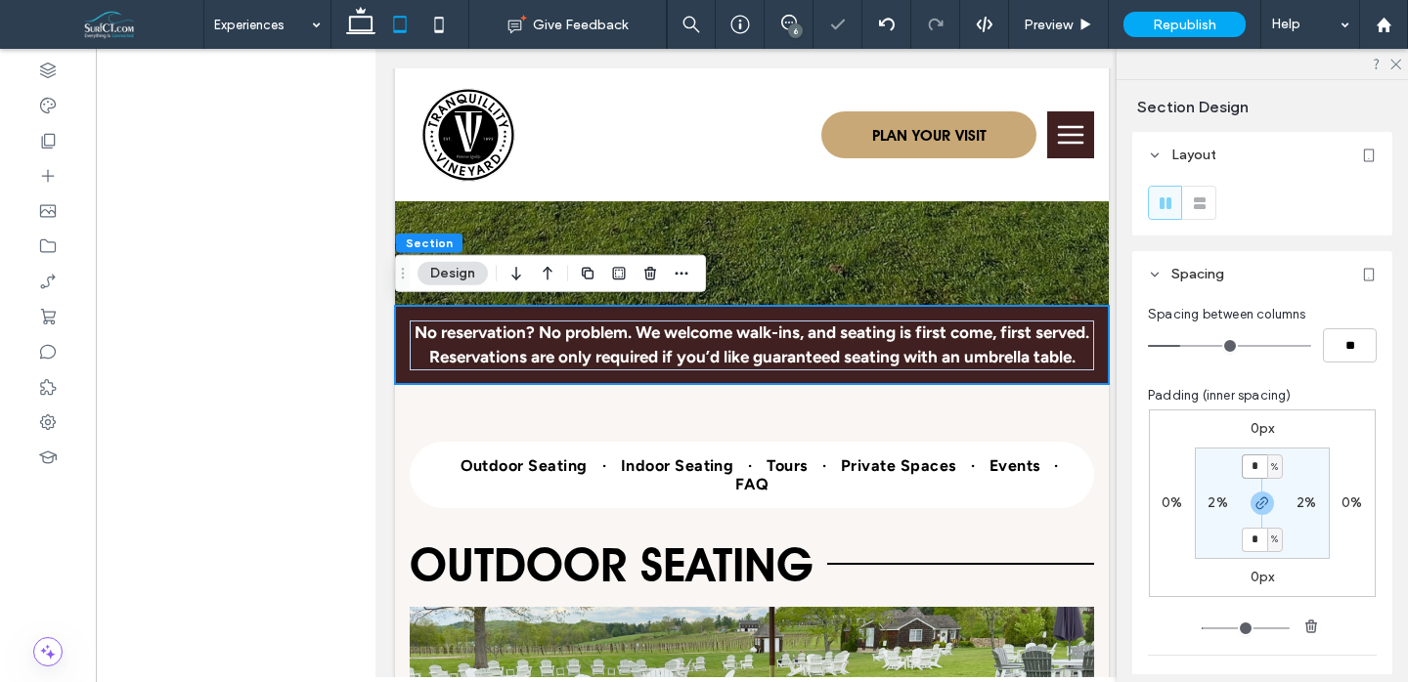
click at [1254, 462] on input "*" at bounding box center [1254, 467] width 25 height 24
type input "*"
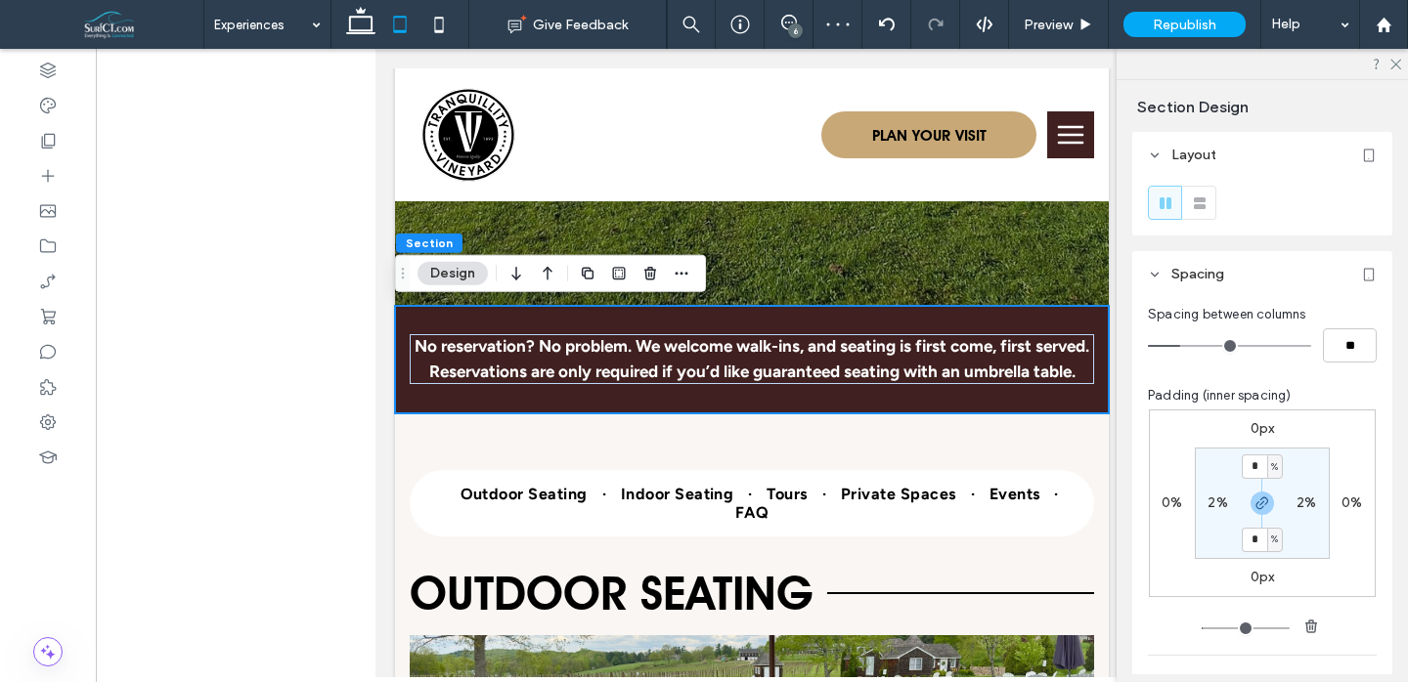
click at [1308, 456] on section "* % 2% * % 2%" at bounding box center [1262, 503] width 135 height 111
click at [814, 425] on div "+ Add Section" at bounding box center [752, 413] width 156 height 27
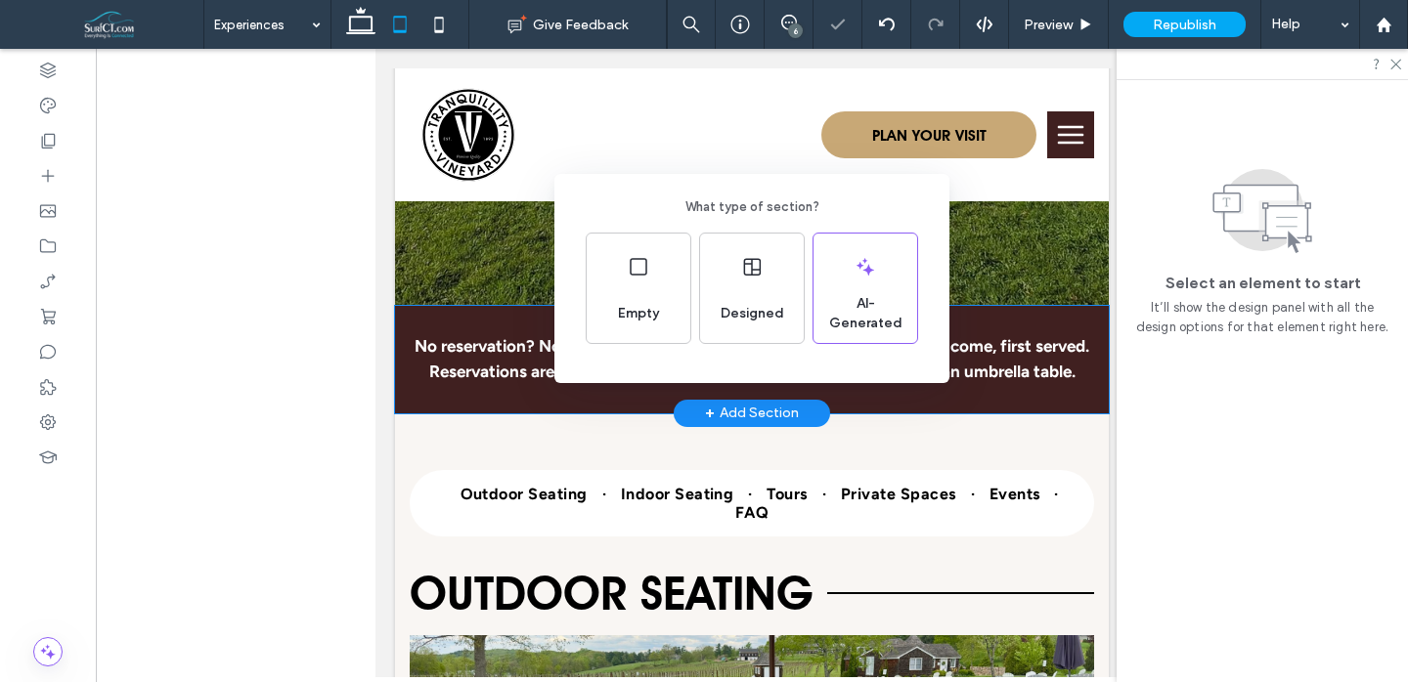
click at [433, 23] on div "What type of section? Empty Designed AI-Generated" at bounding box center [704, 389] width 1408 height 778
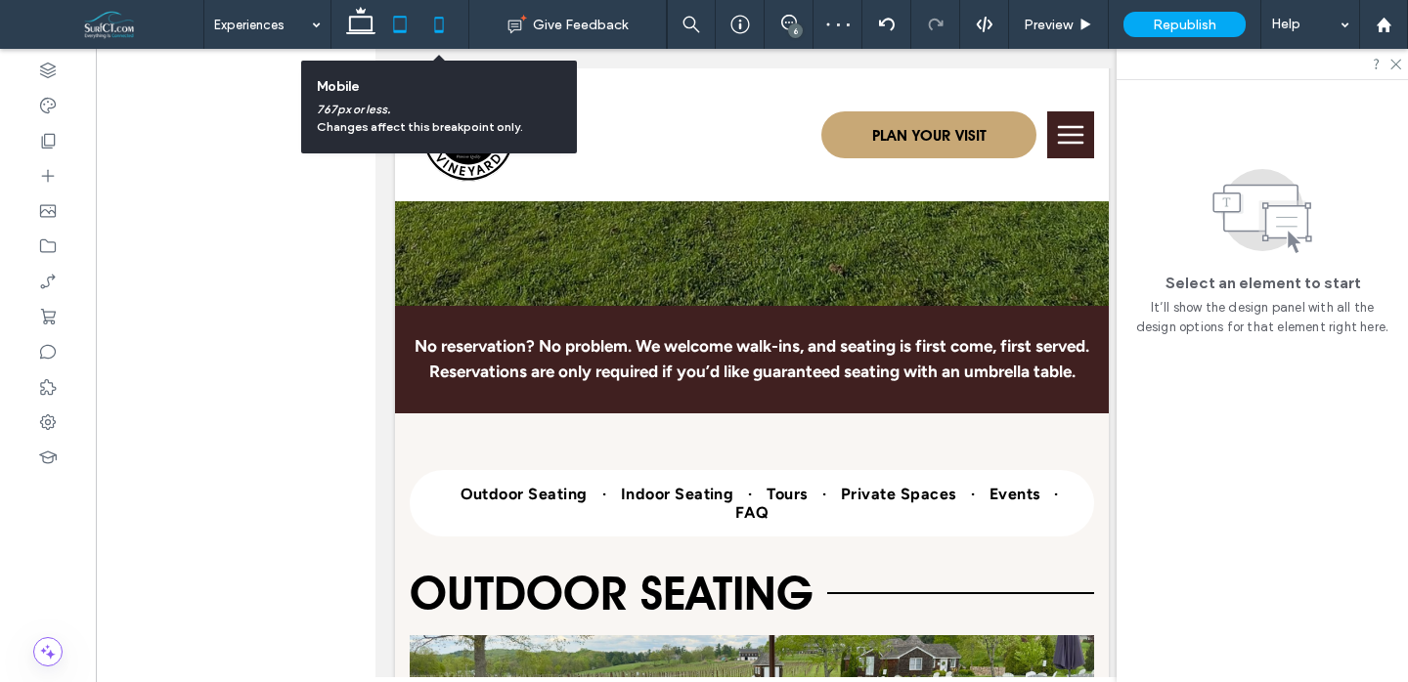
click at [437, 22] on icon at bounding box center [438, 24] width 39 height 39
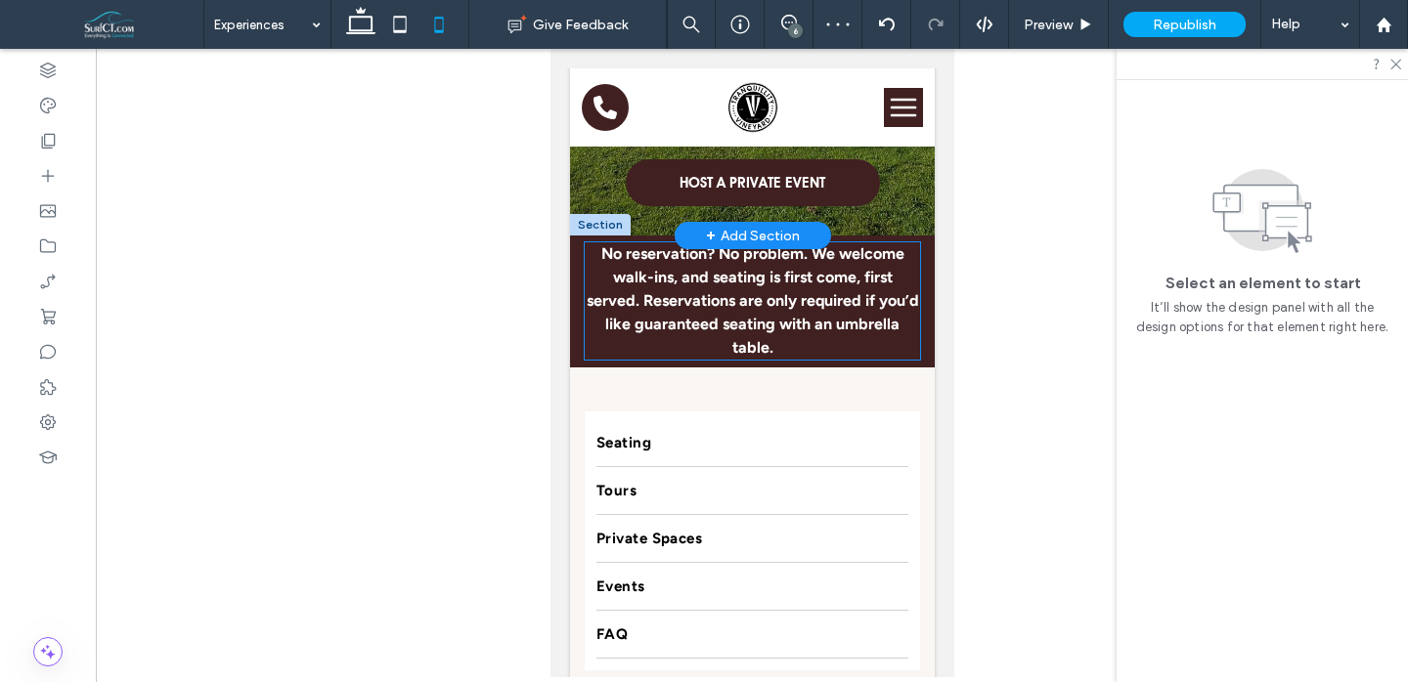
scroll to position [277, 0]
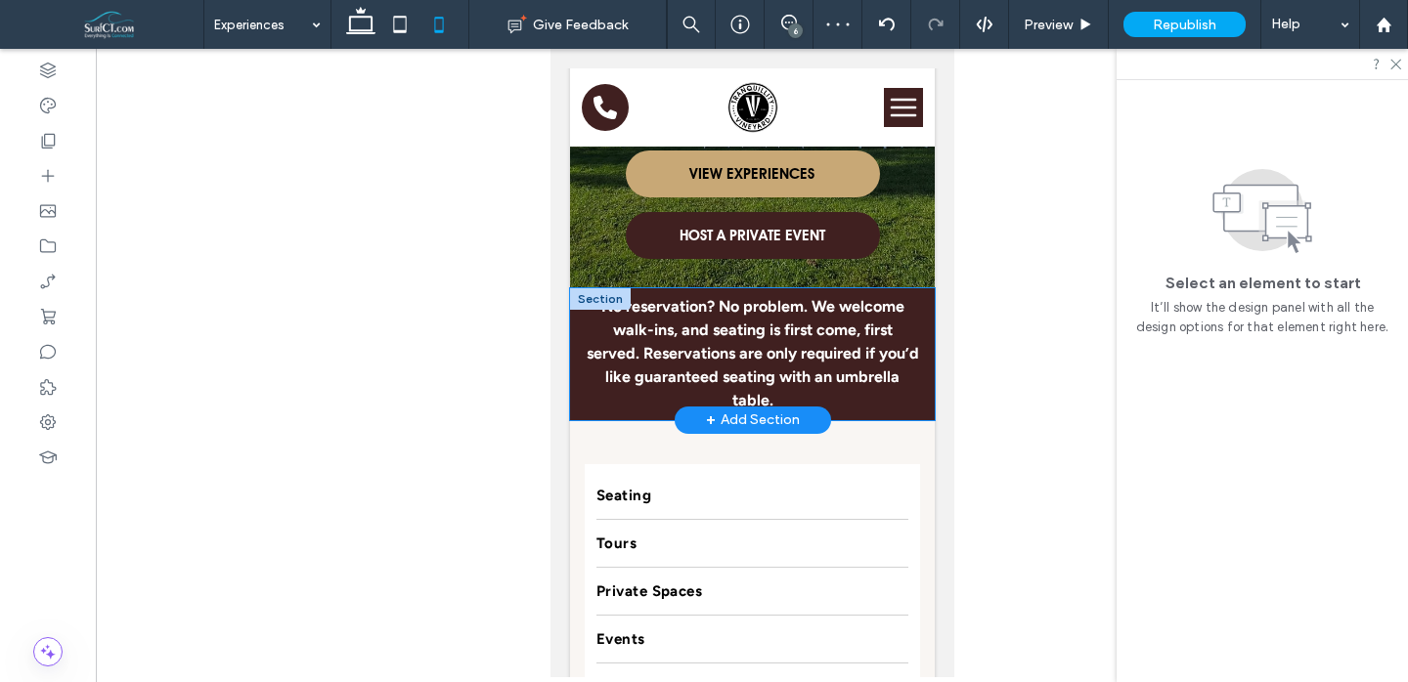
click at [896, 290] on div "No reservation? No problem. We welcome walk-ins, and seating is first come, fir…" at bounding box center [751, 354] width 365 height 132
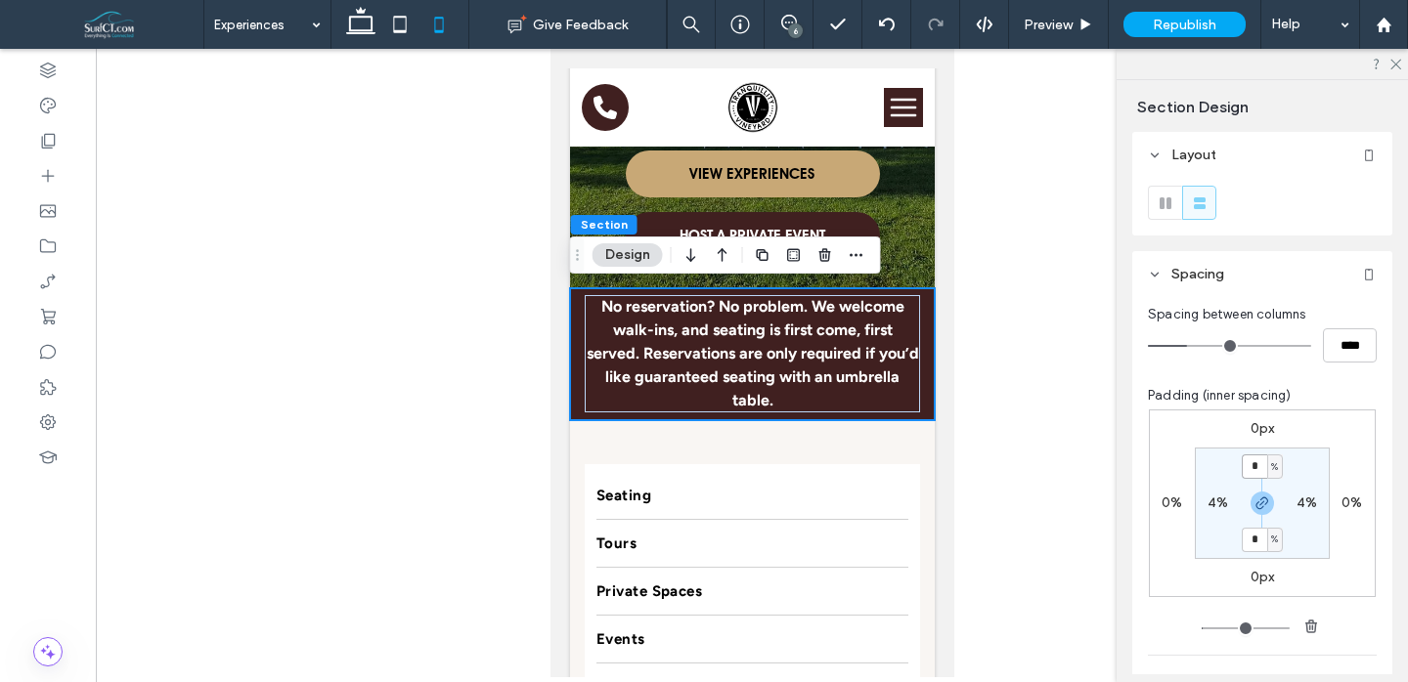
click at [1257, 467] on input "*" at bounding box center [1254, 467] width 25 height 24
type input "*"
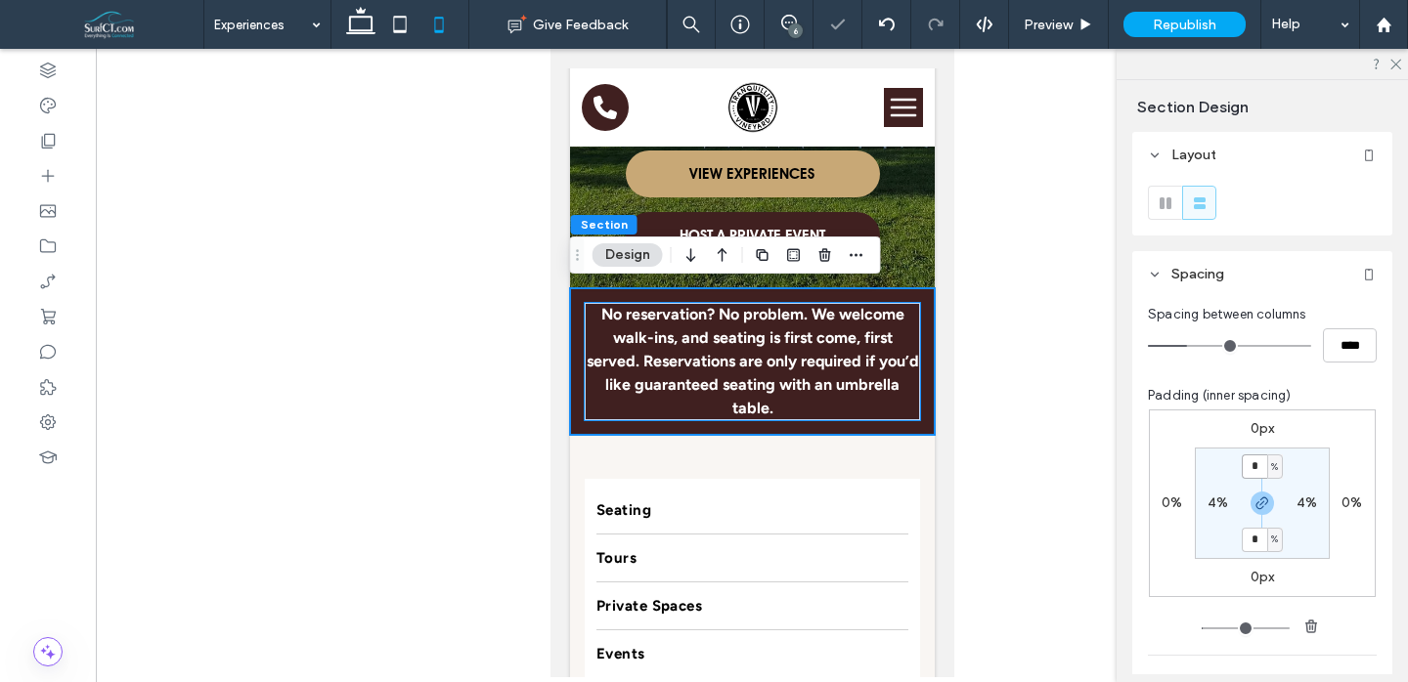
click at [864, 345] on strong "No reservation? No problem. We welcome walk-ins, and seating is first come, fir…" at bounding box center [752, 361] width 332 height 112
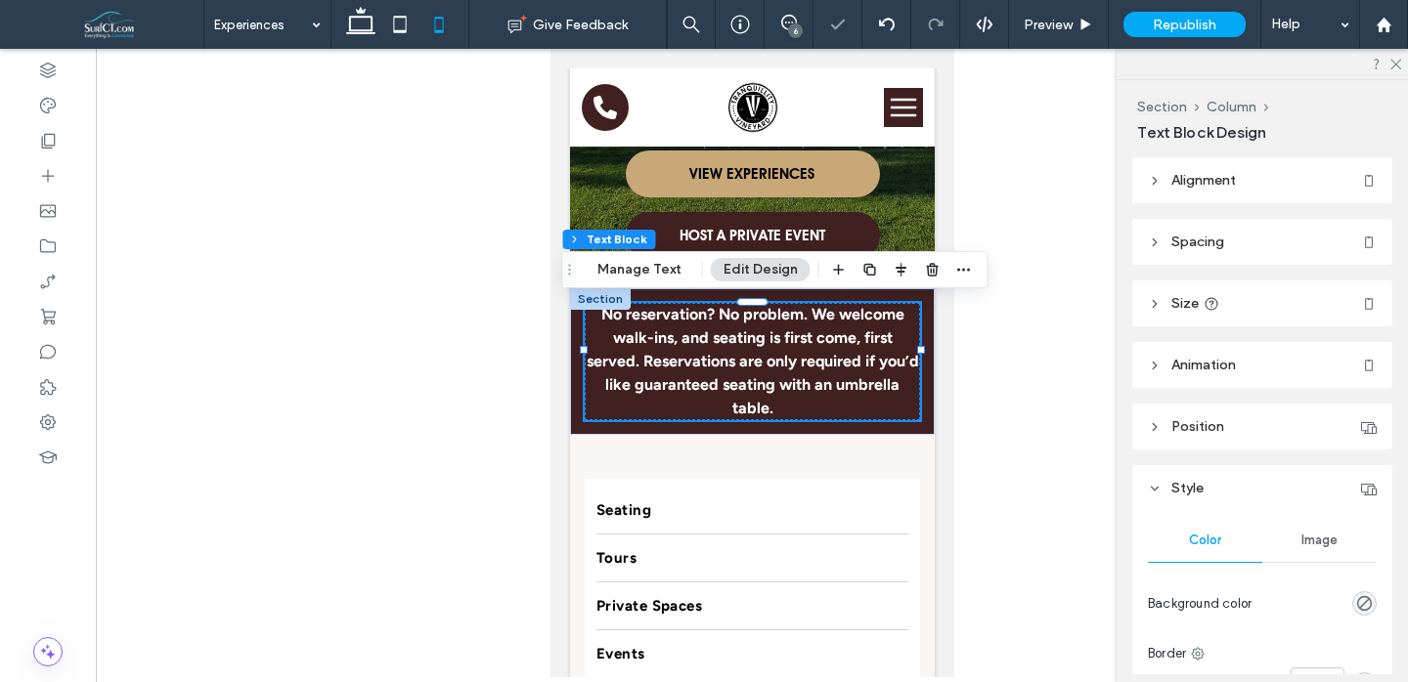
click at [824, 348] on p "No reservation? No problem. We welcome walk-ins, and seating is first come, fir…" at bounding box center [751, 361] width 335 height 117
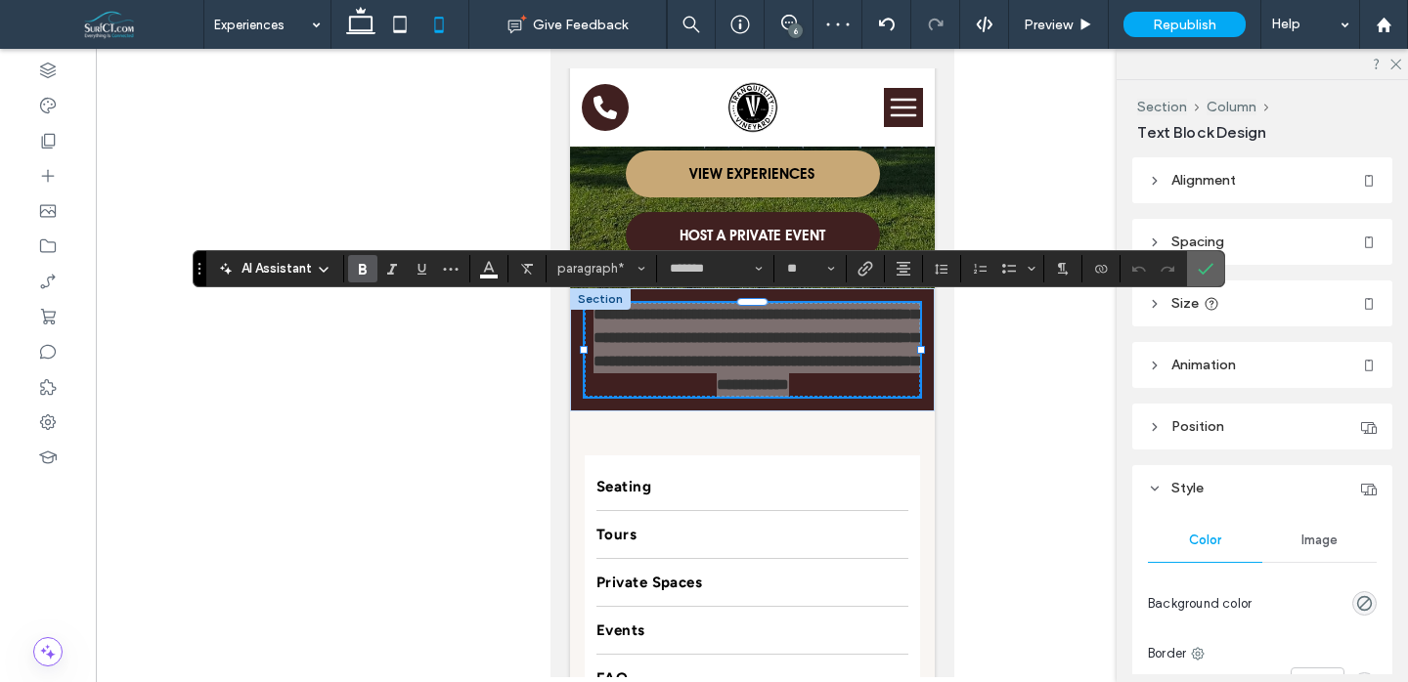
click at [1205, 268] on icon "Confirm" at bounding box center [1206, 269] width 16 height 16
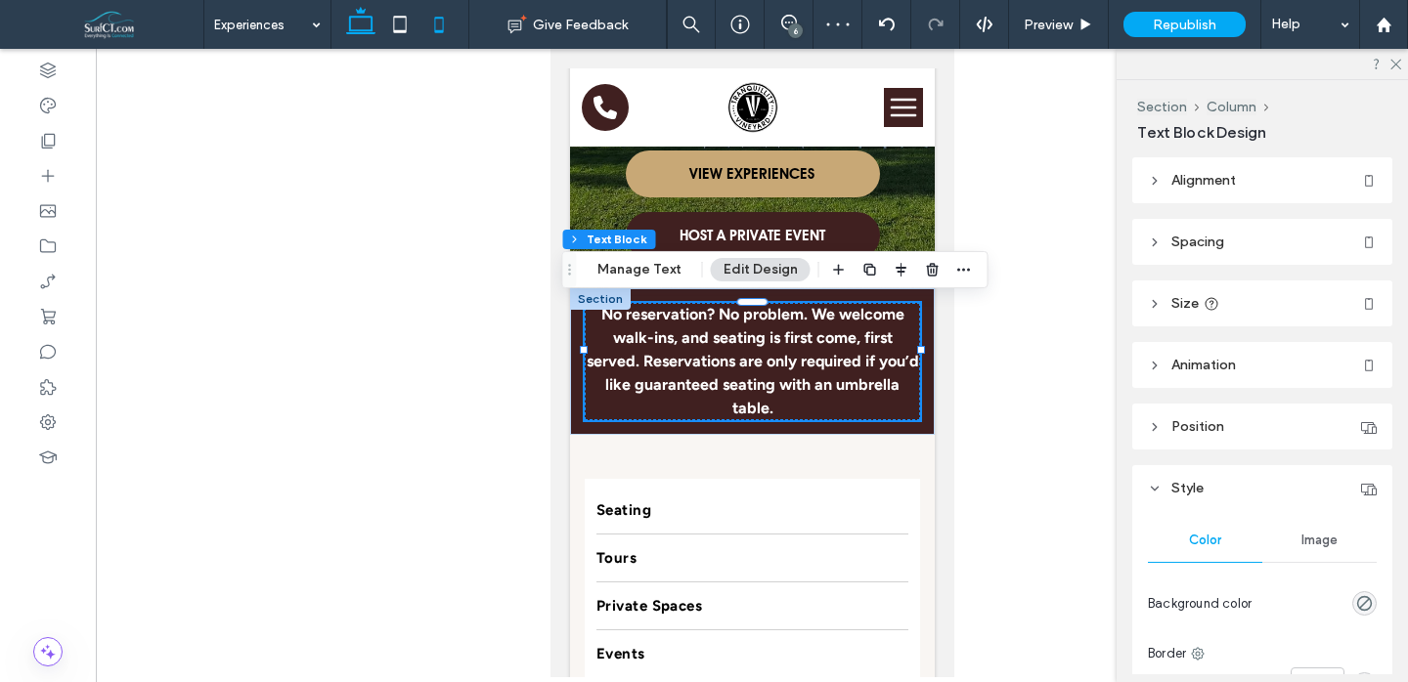
drag, startPoint x: 372, startPoint y: 36, endPoint x: 494, endPoint y: 10, distance: 125.0
click at [372, 36] on icon at bounding box center [360, 24] width 39 height 39
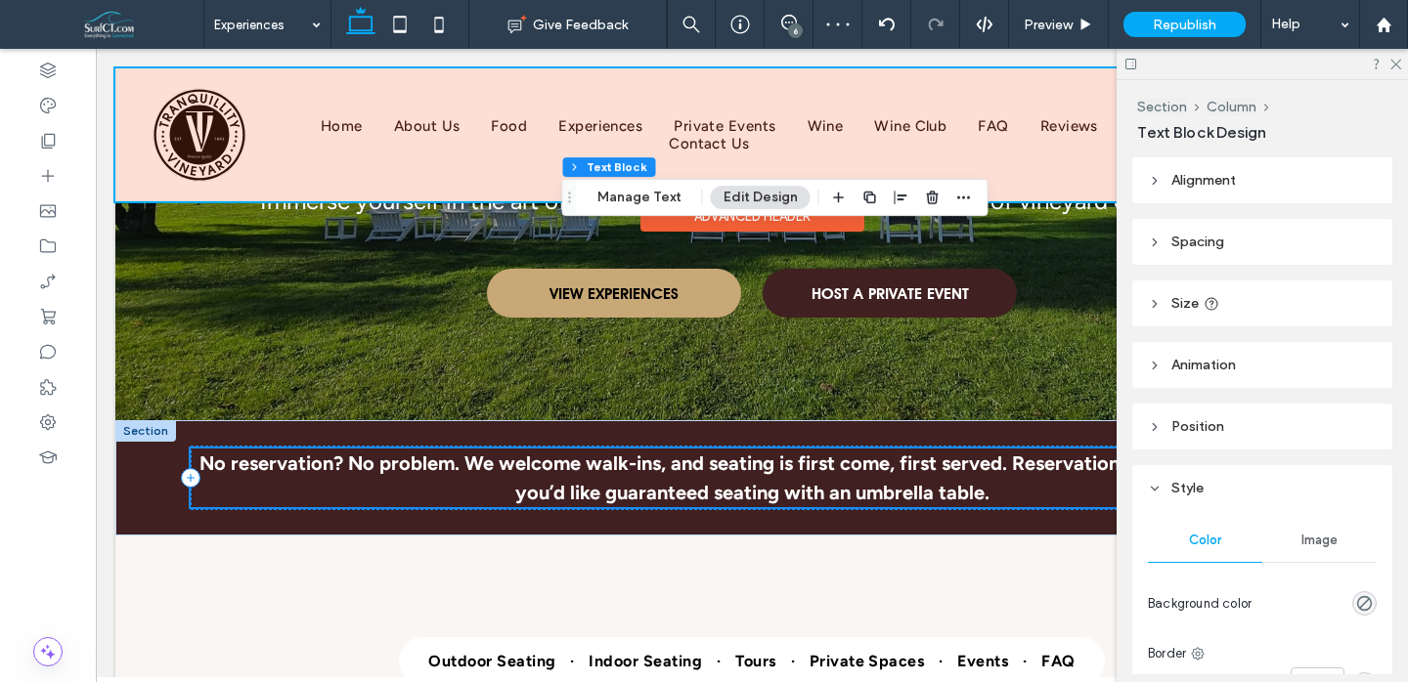
scroll to position [494, 0]
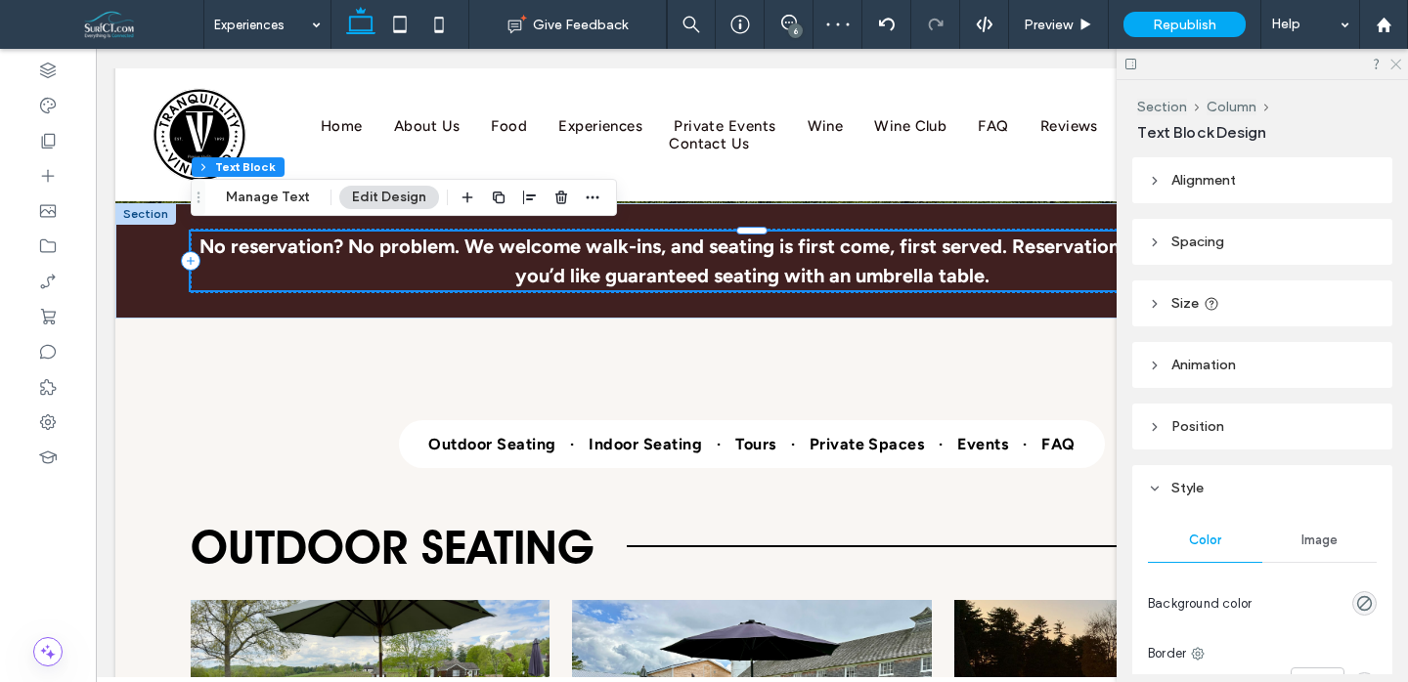
click at [1393, 58] on icon at bounding box center [1394, 63] width 13 height 13
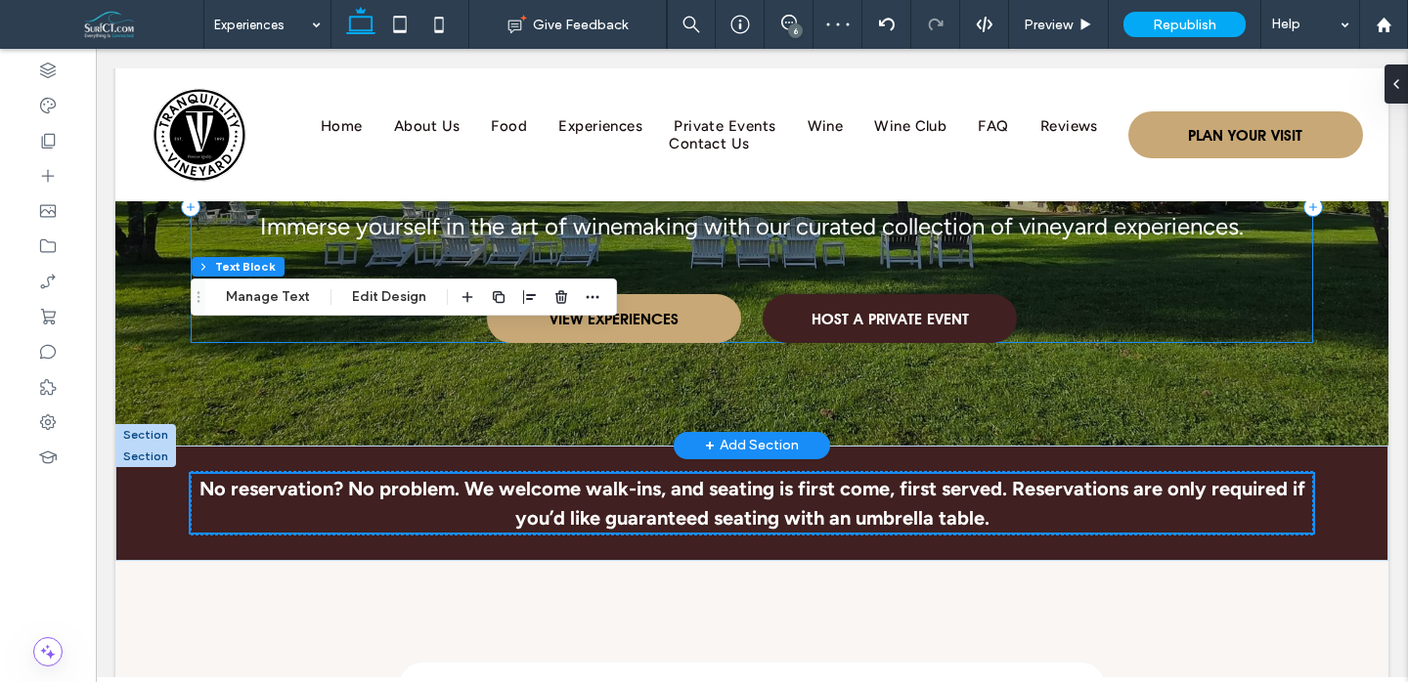
scroll to position [211, 0]
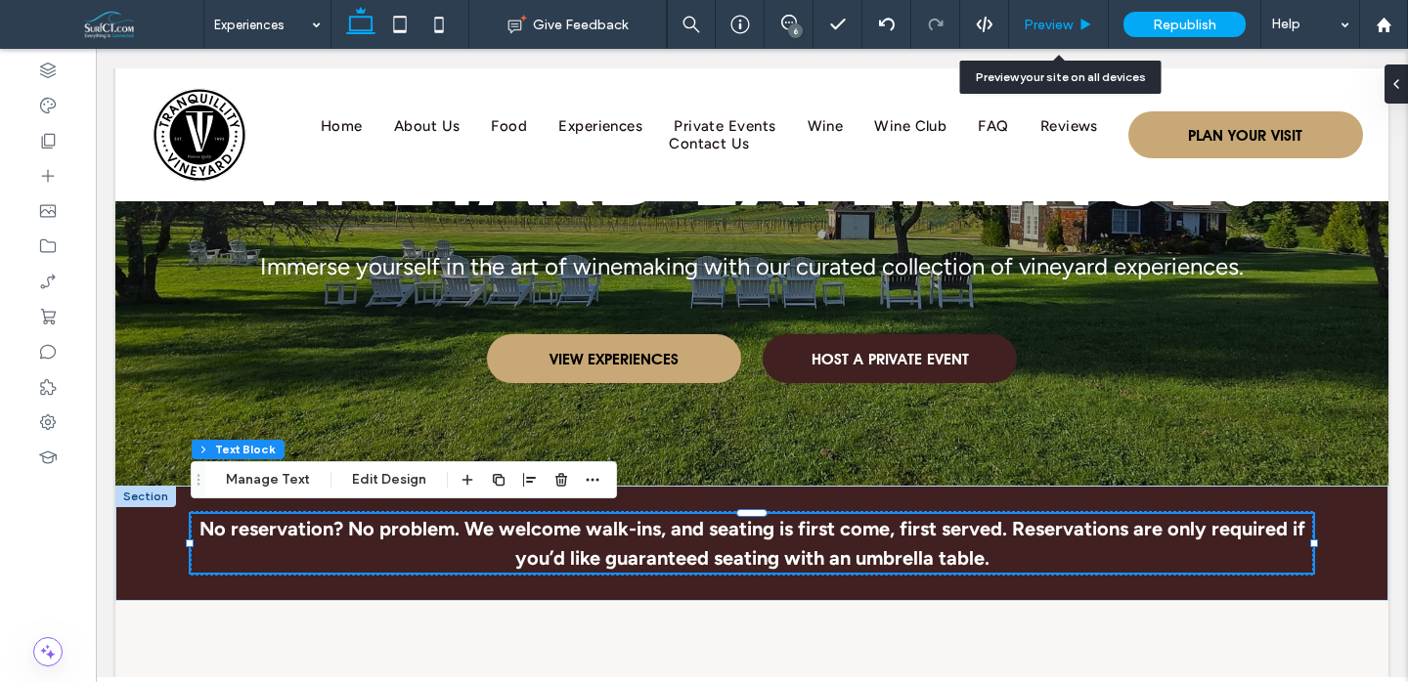
click at [1040, 22] on span "Preview" at bounding box center [1048, 25] width 49 height 17
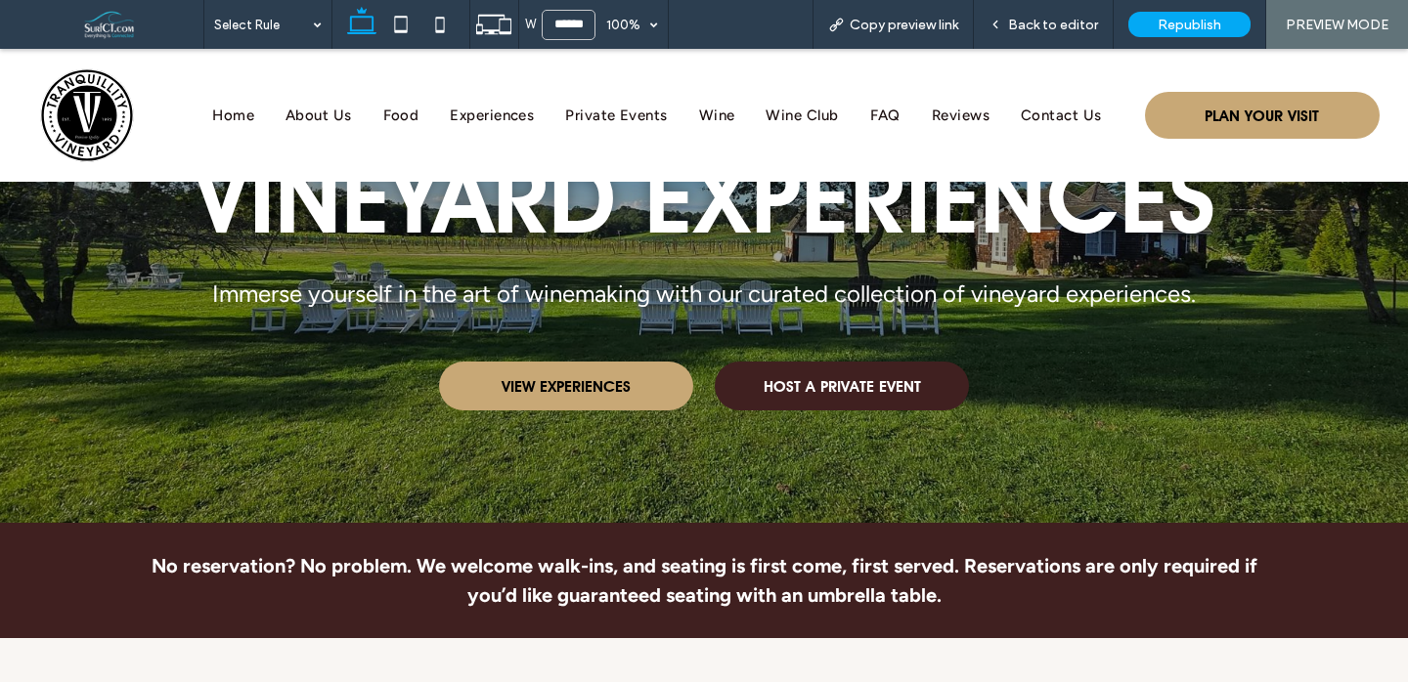
scroll to position [166, 0]
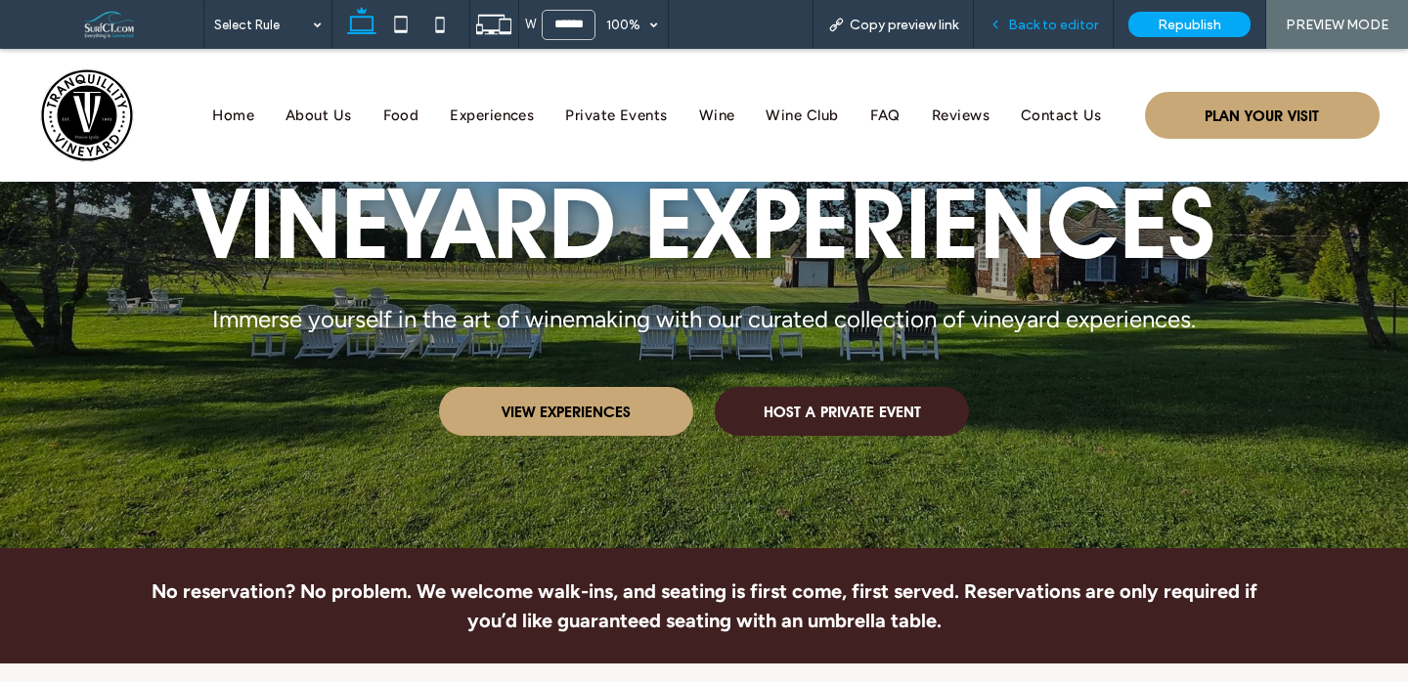
click at [1051, 28] on span "Back to editor" at bounding box center [1053, 25] width 90 height 17
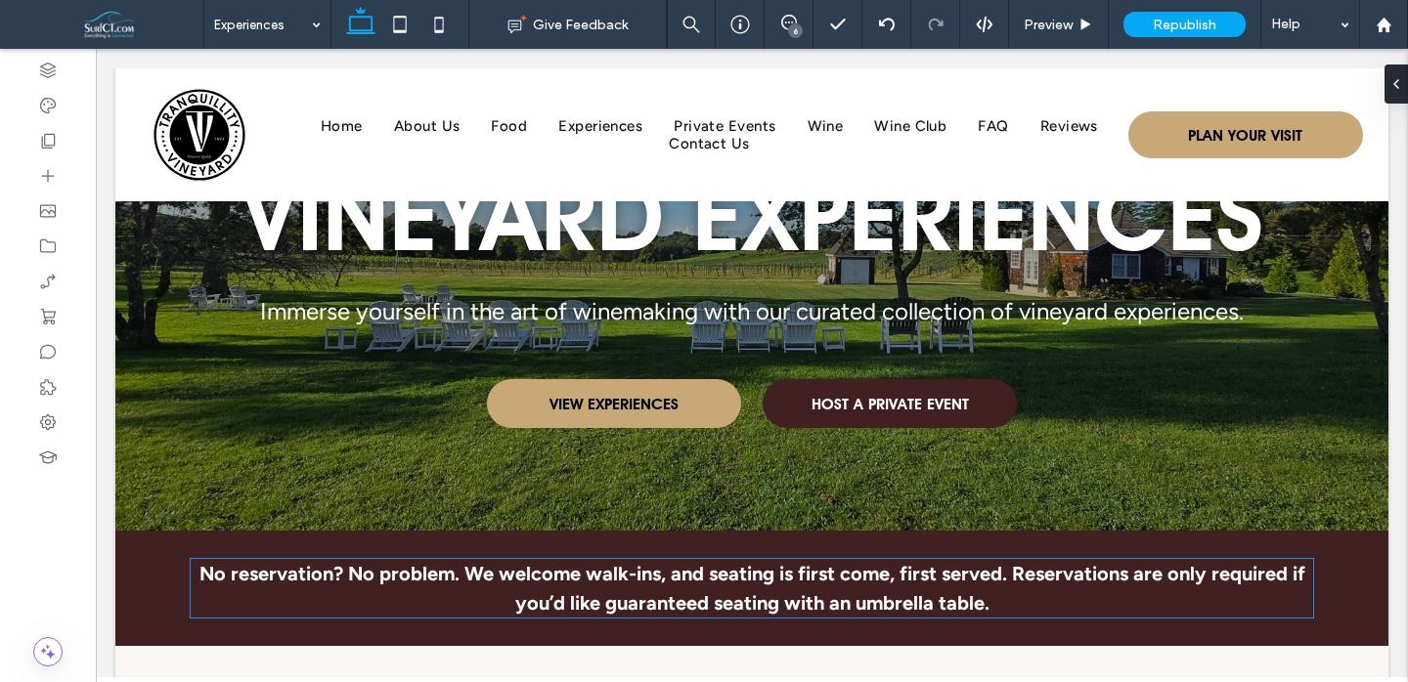
click at [859, 591] on strong "No reservation? No problem. We welcome walk-ins, and seating is first come, fir…" at bounding box center [752, 588] width 1106 height 53
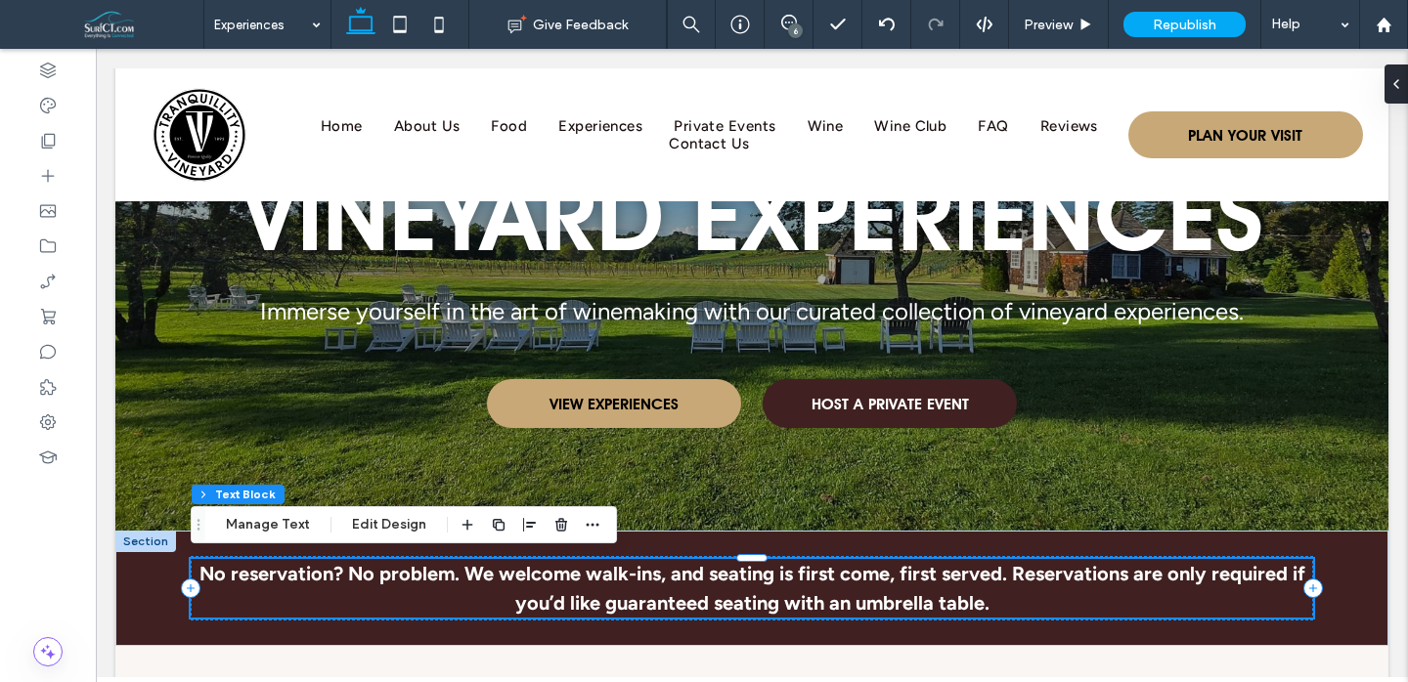
click at [859, 591] on strong "No reservation? No problem. We welcome walk-ins, and seating is first come, fir…" at bounding box center [752, 588] width 1106 height 53
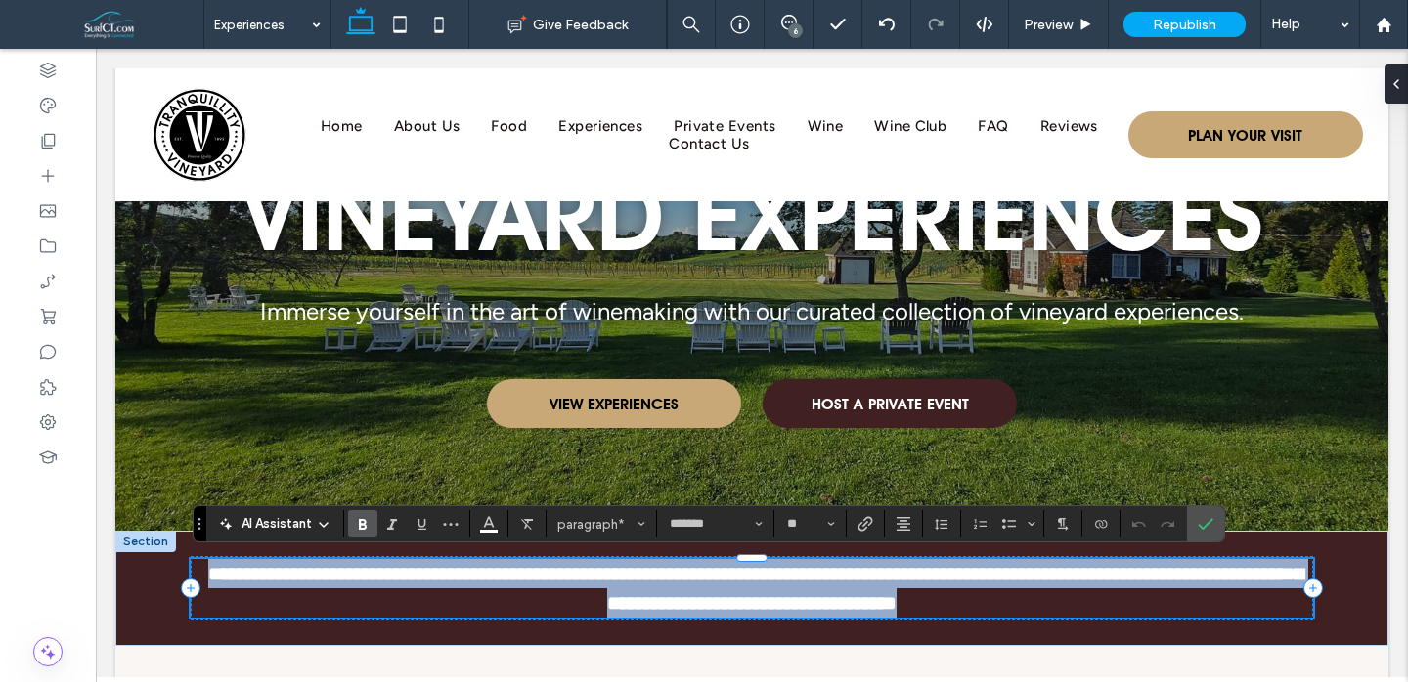
copy strong "**********"
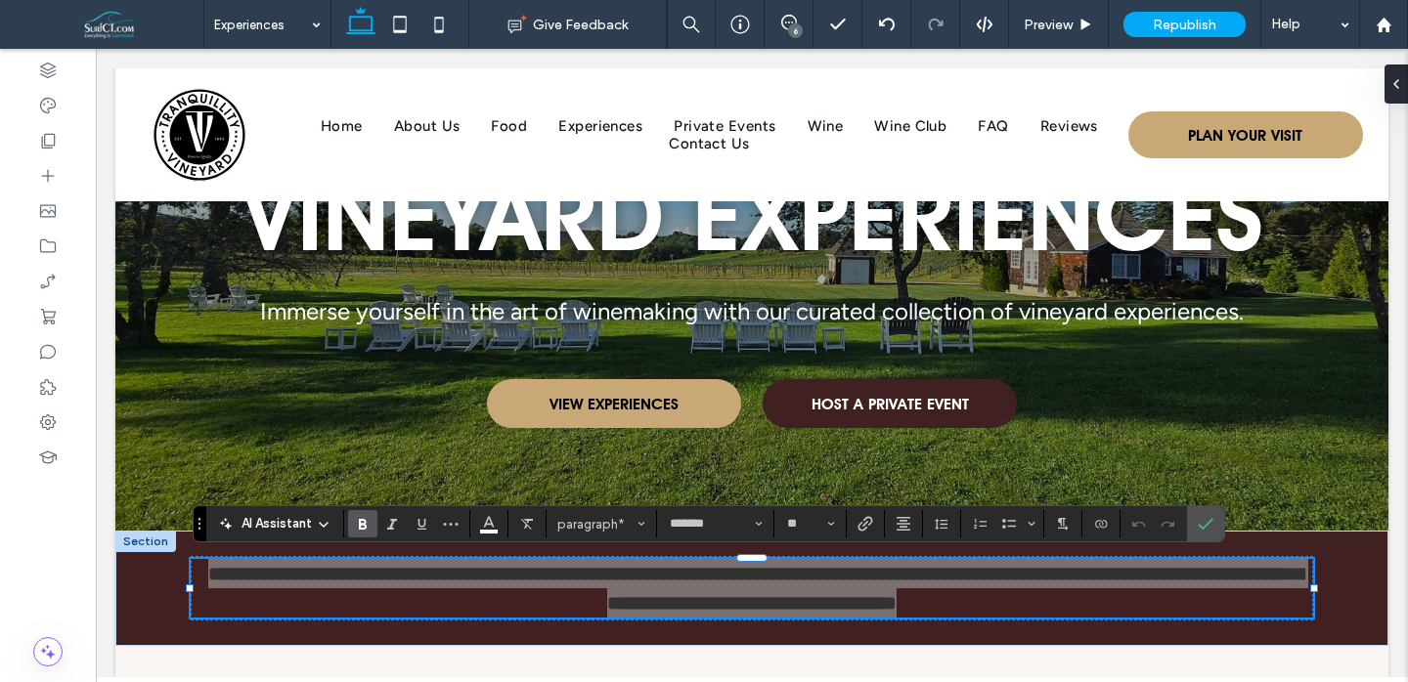
click at [363, 521] on icon "Bold" at bounding box center [363, 524] width 16 height 16
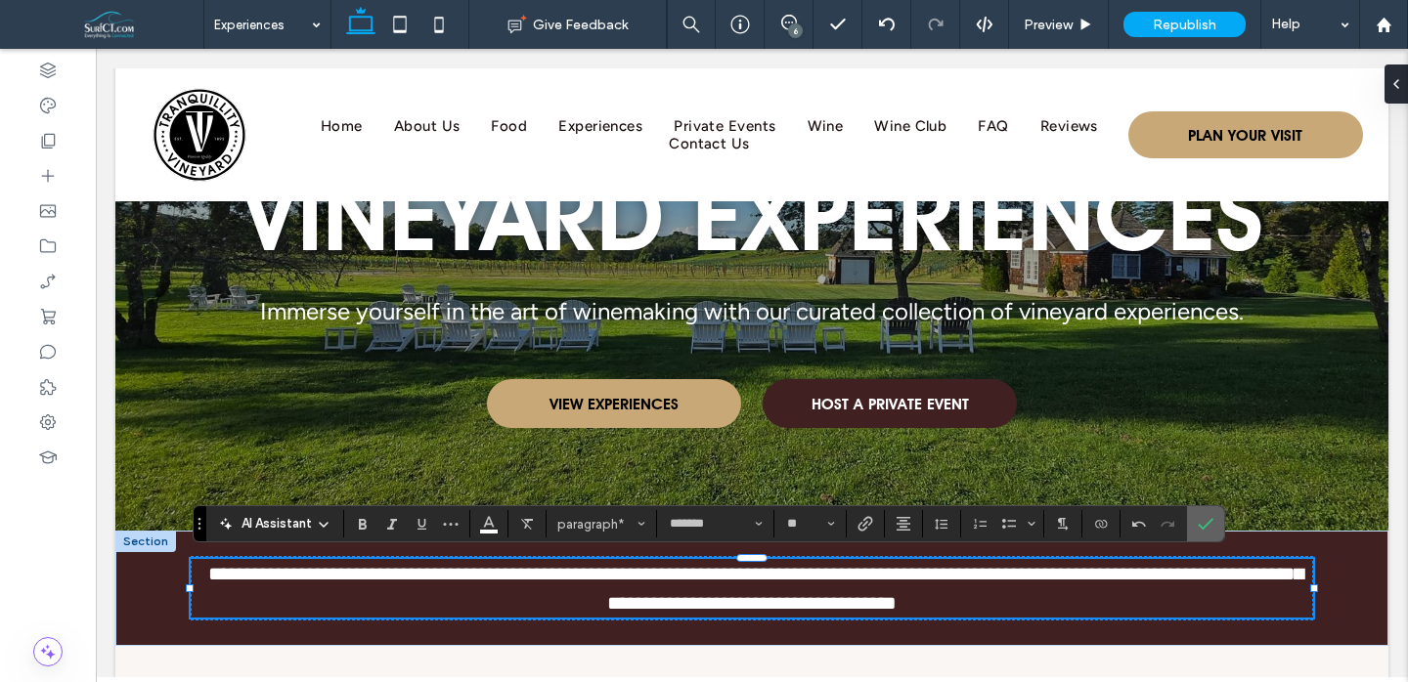
click at [1212, 518] on label "Confirm" at bounding box center [1205, 523] width 29 height 35
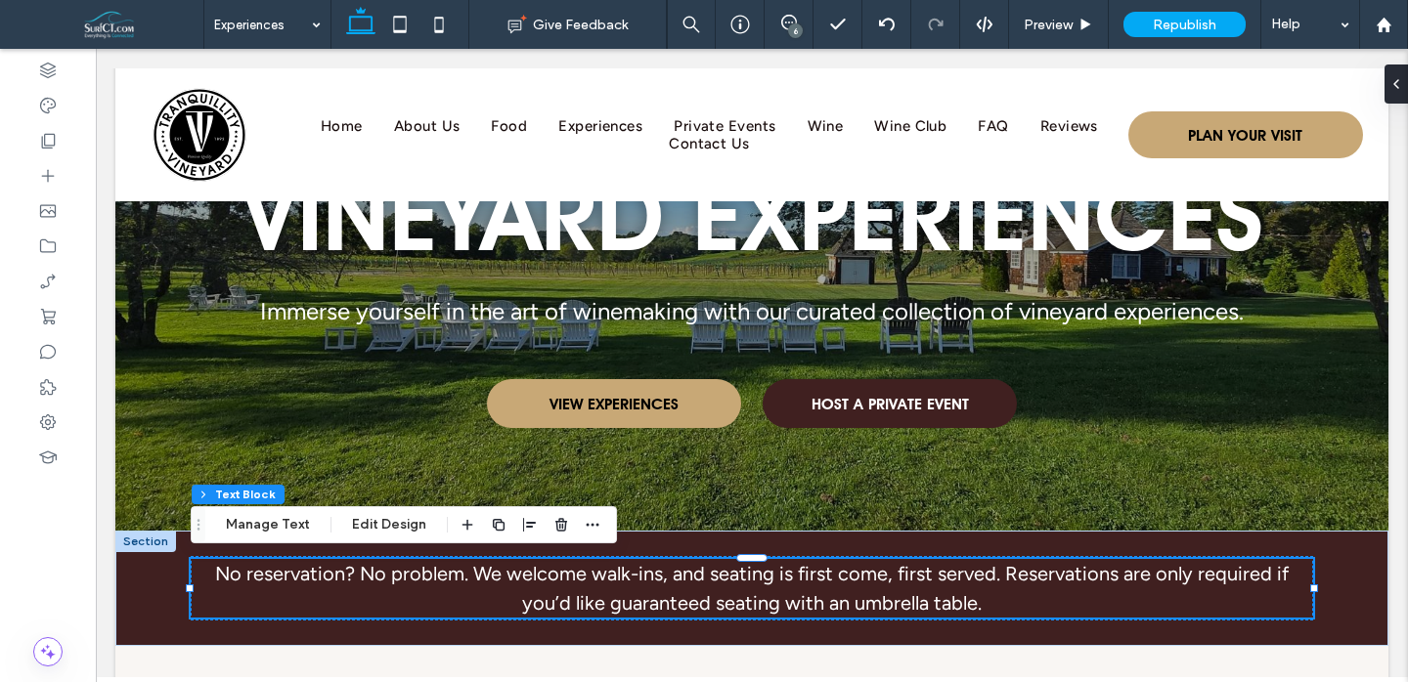
click at [802, 32] on div "6" at bounding box center [795, 30] width 15 height 15
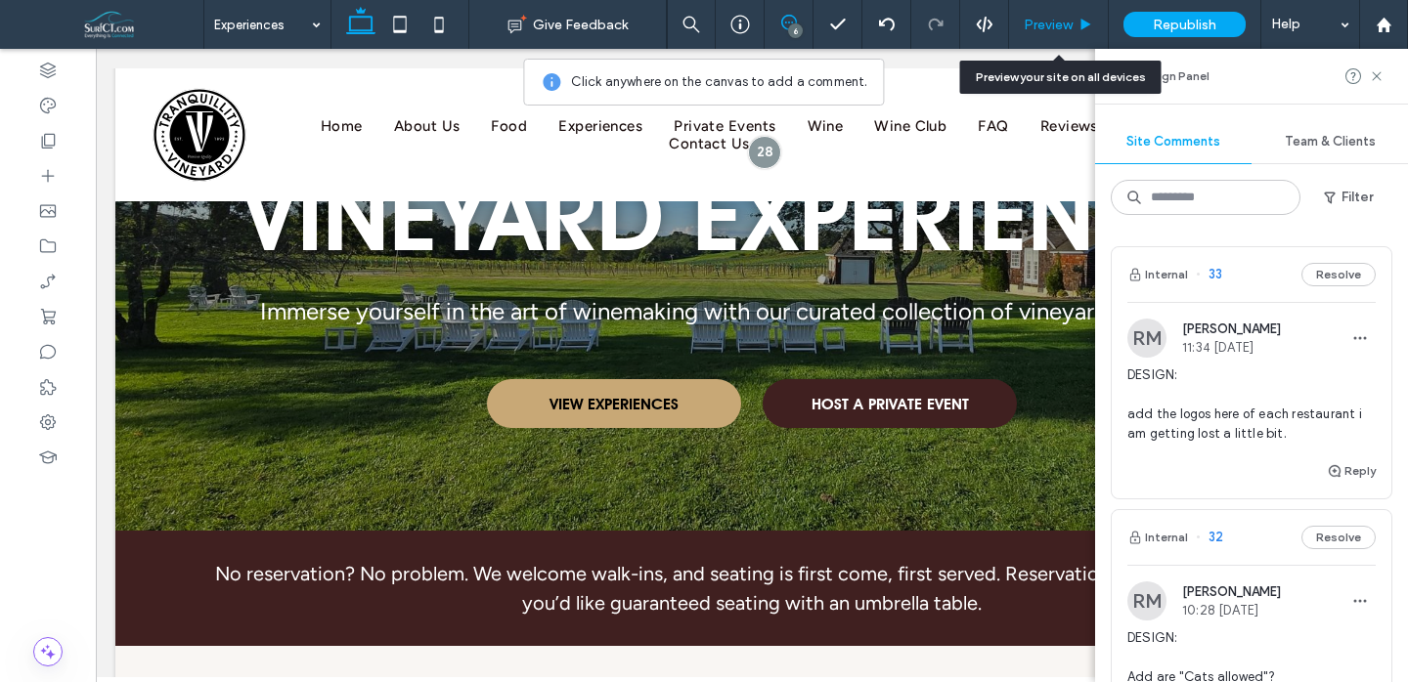
click at [1073, 22] on div "Preview" at bounding box center [1058, 25] width 99 height 17
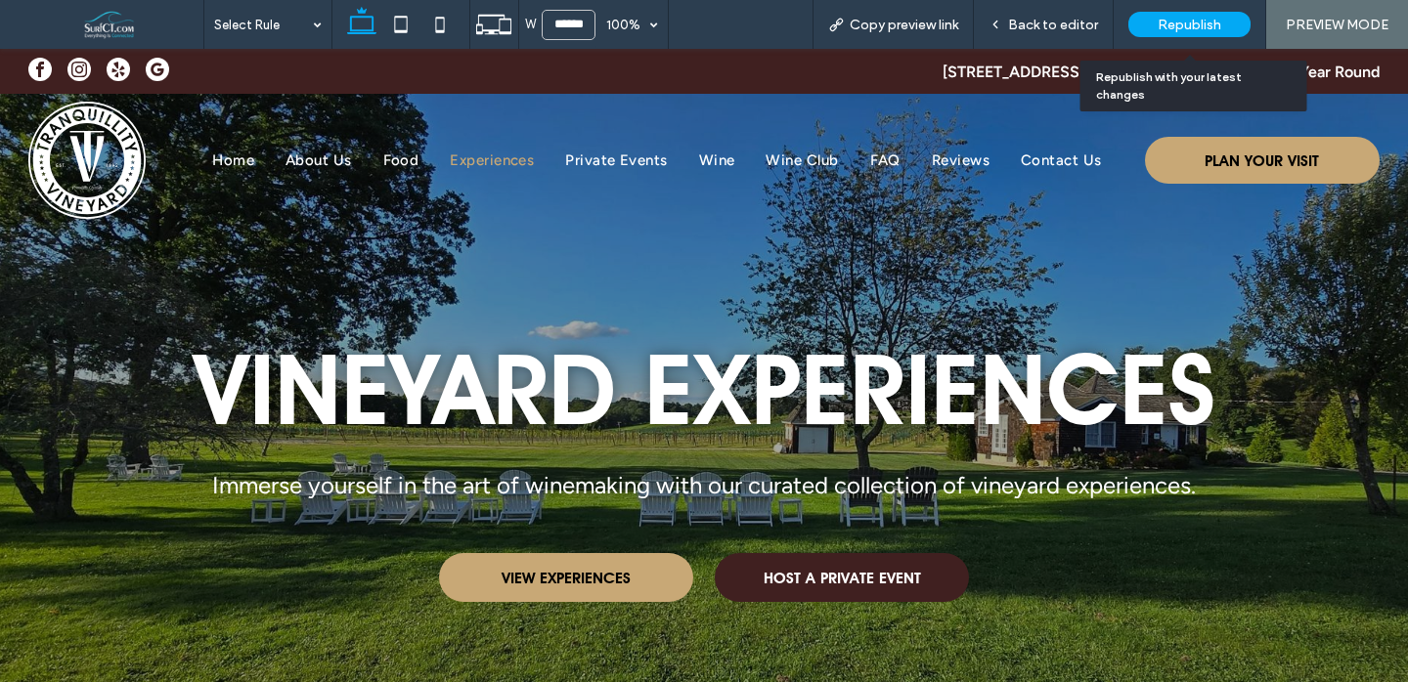
click at [1194, 20] on span "Republish" at bounding box center [1190, 25] width 64 height 17
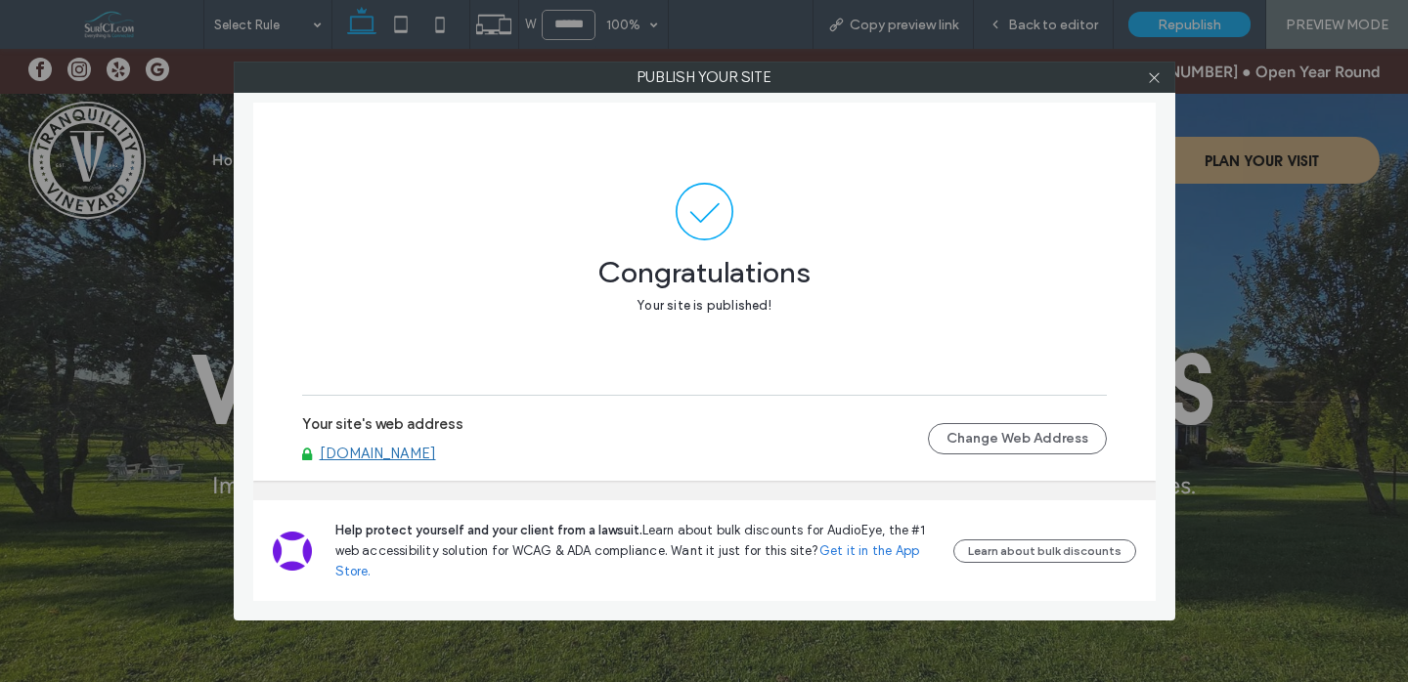
click at [436, 454] on link "www.tranquillityvineyard.com" at bounding box center [378, 454] width 116 height 18
drag, startPoint x: 1160, startPoint y: 79, endPoint x: 1127, endPoint y: 65, distance: 35.4
click at [1160, 79] on icon at bounding box center [1154, 77] width 15 height 15
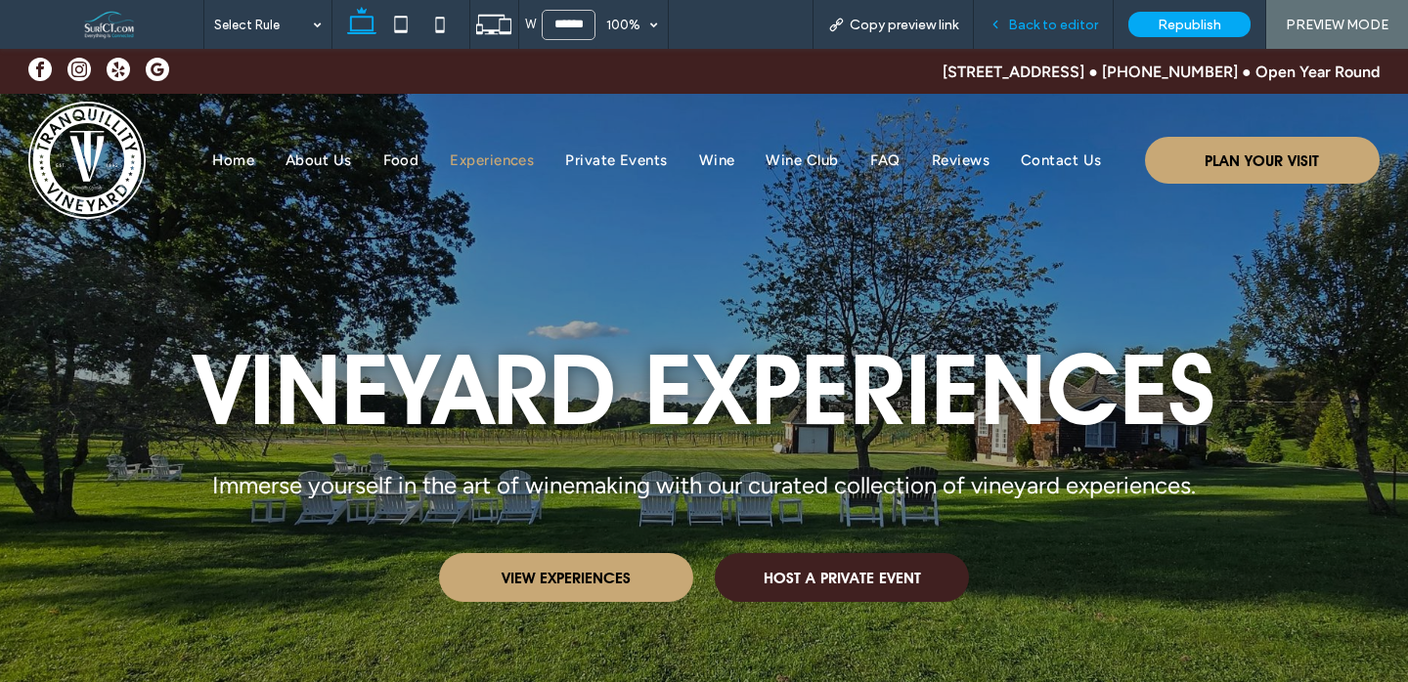
click at [1060, 33] on div "Back to editor" at bounding box center [1044, 24] width 140 height 49
click at [1036, 25] on span "Back to editor" at bounding box center [1053, 25] width 90 height 17
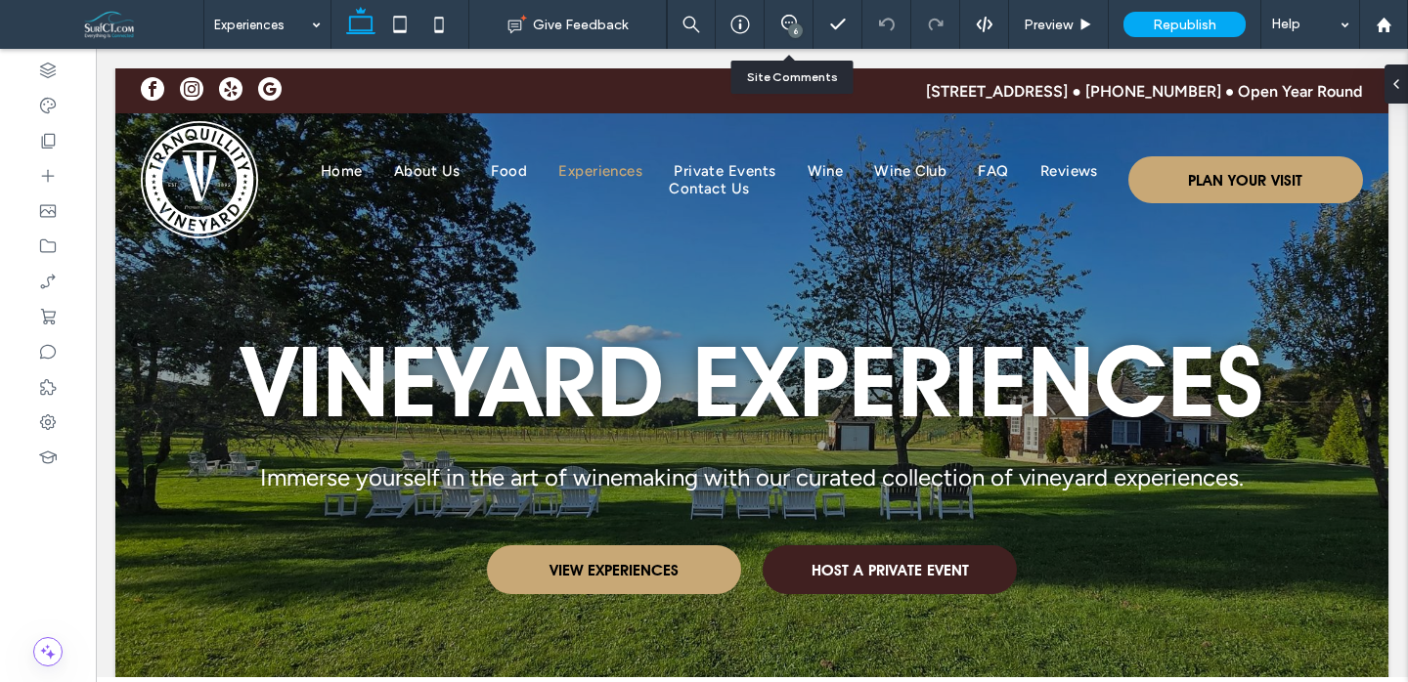
click at [781, 32] on div "6" at bounding box center [789, 25] width 48 height 20
click at [784, 27] on use at bounding box center [789, 23] width 16 height 16
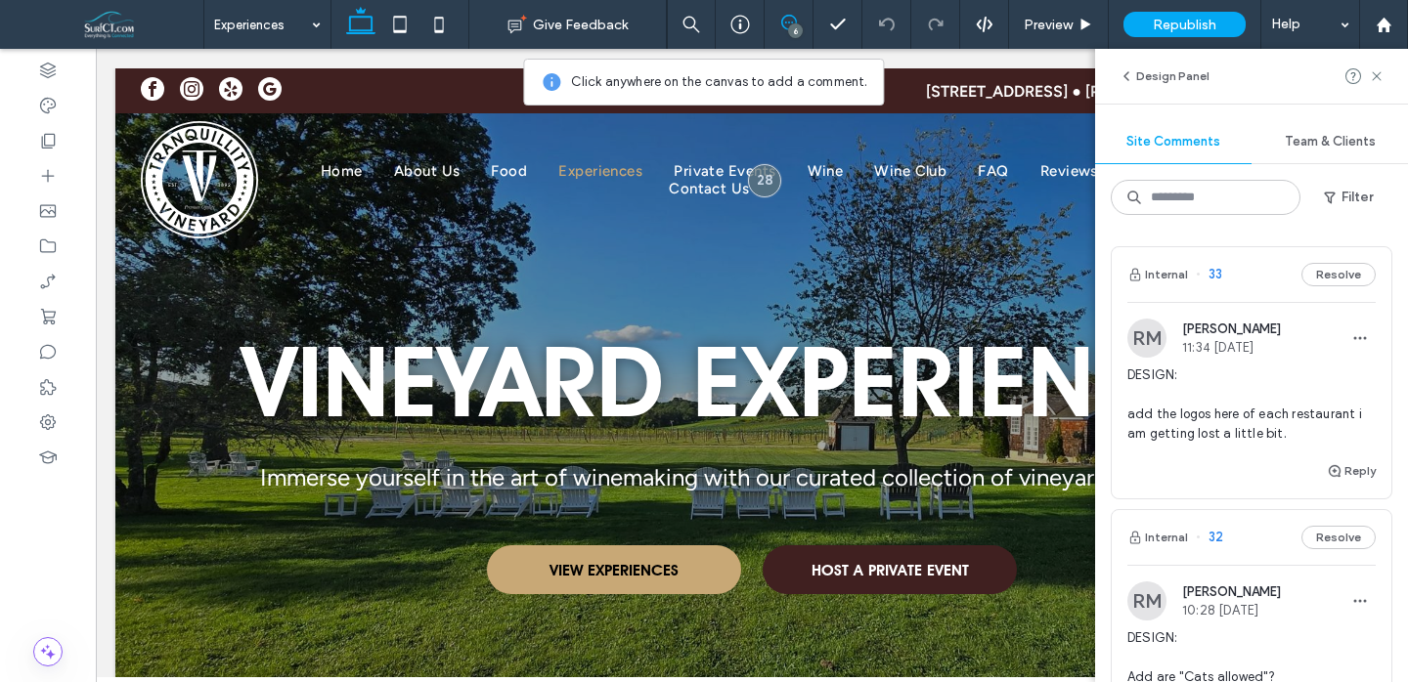
click at [1261, 365] on div "RM Ruan Manprin 11:34 Aug 8 2025 DESIGN: add the logos here of each restaurant …" at bounding box center [1251, 389] width 248 height 141
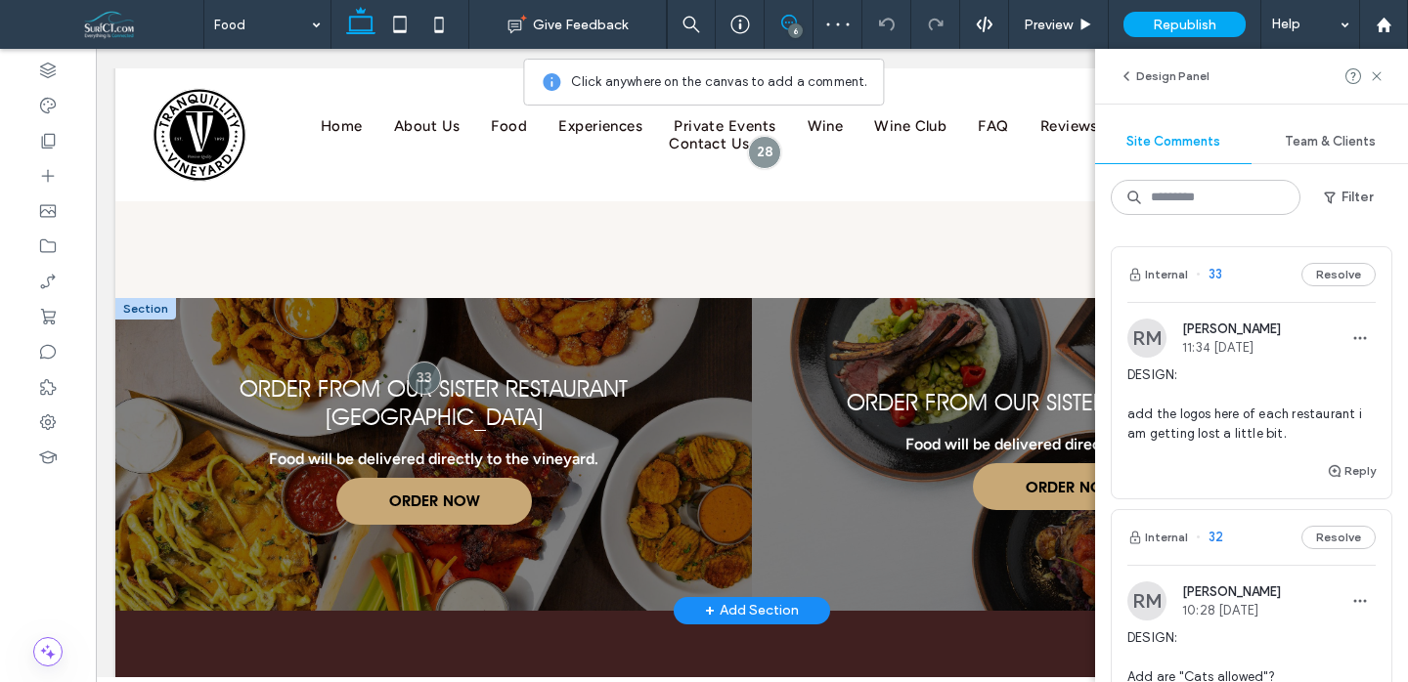
scroll to position [2507, 0]
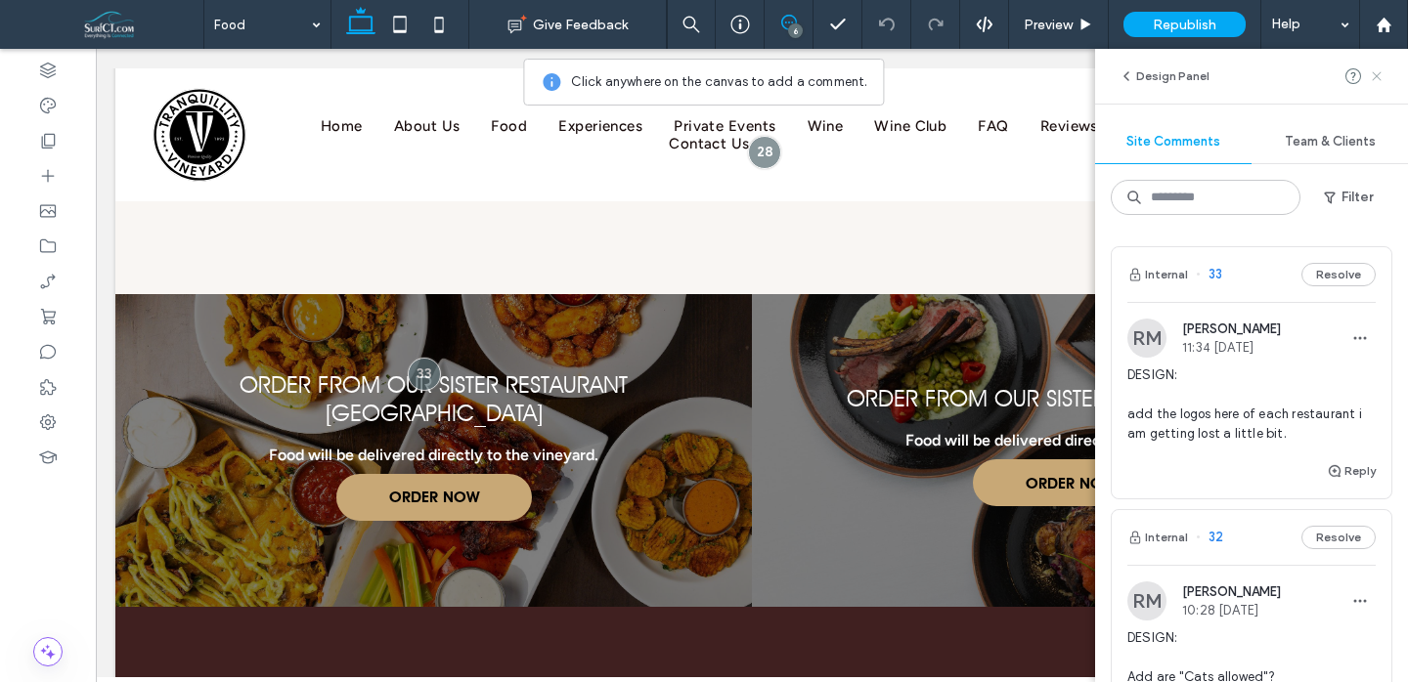
click at [1377, 82] on icon at bounding box center [1377, 76] width 16 height 16
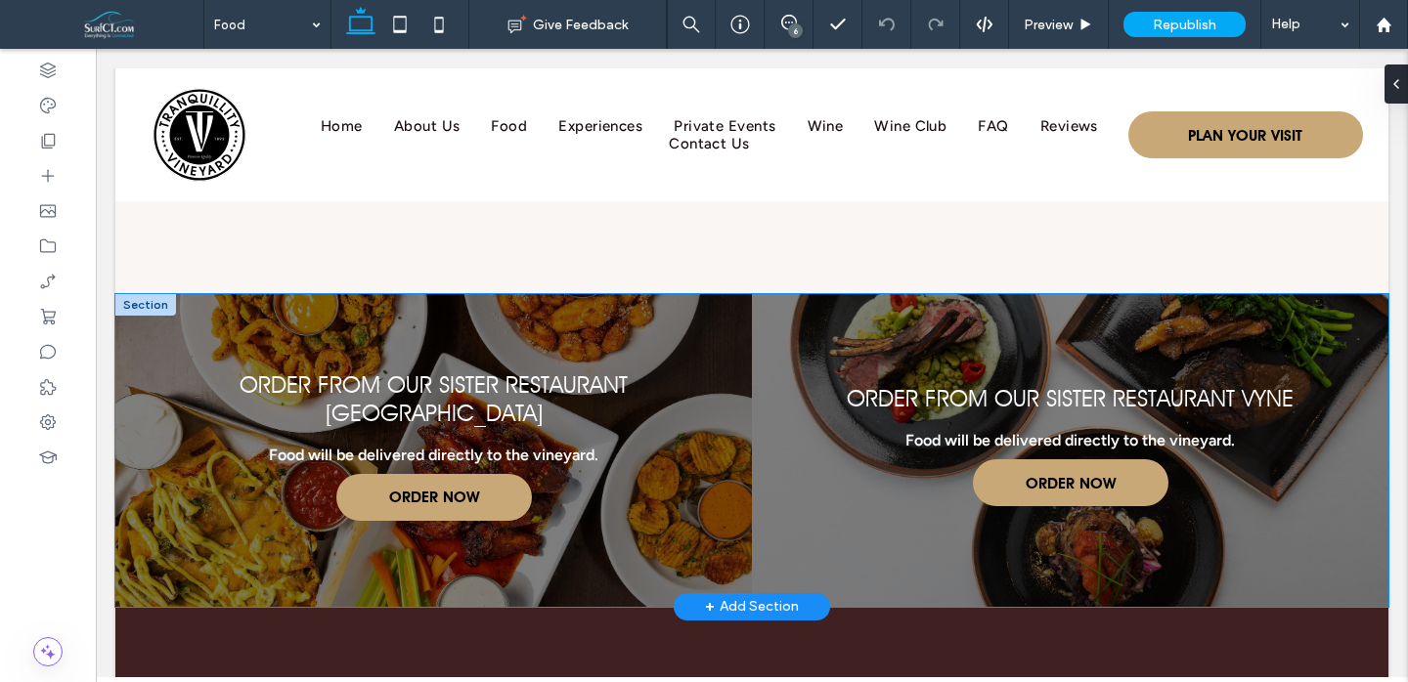
click at [265, 517] on link at bounding box center [433, 450] width 675 height 331
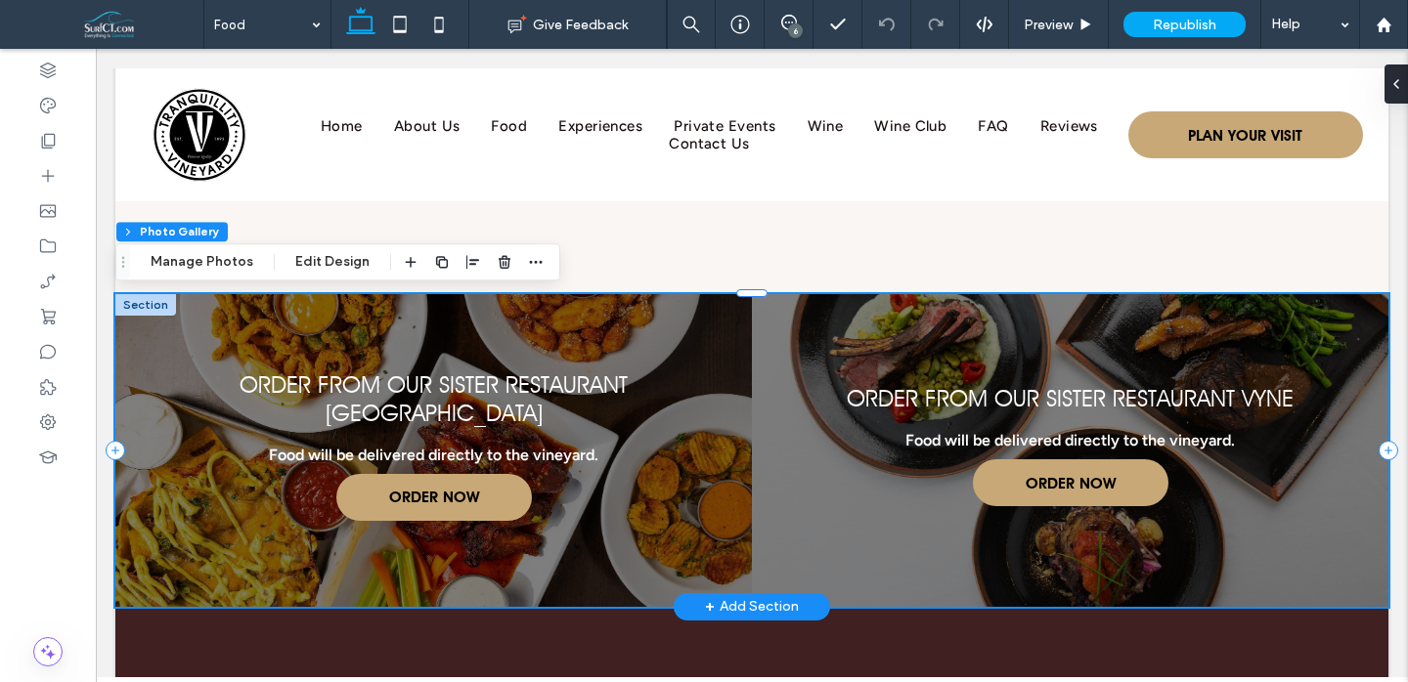
click at [265, 516] on link at bounding box center [433, 450] width 675 height 331
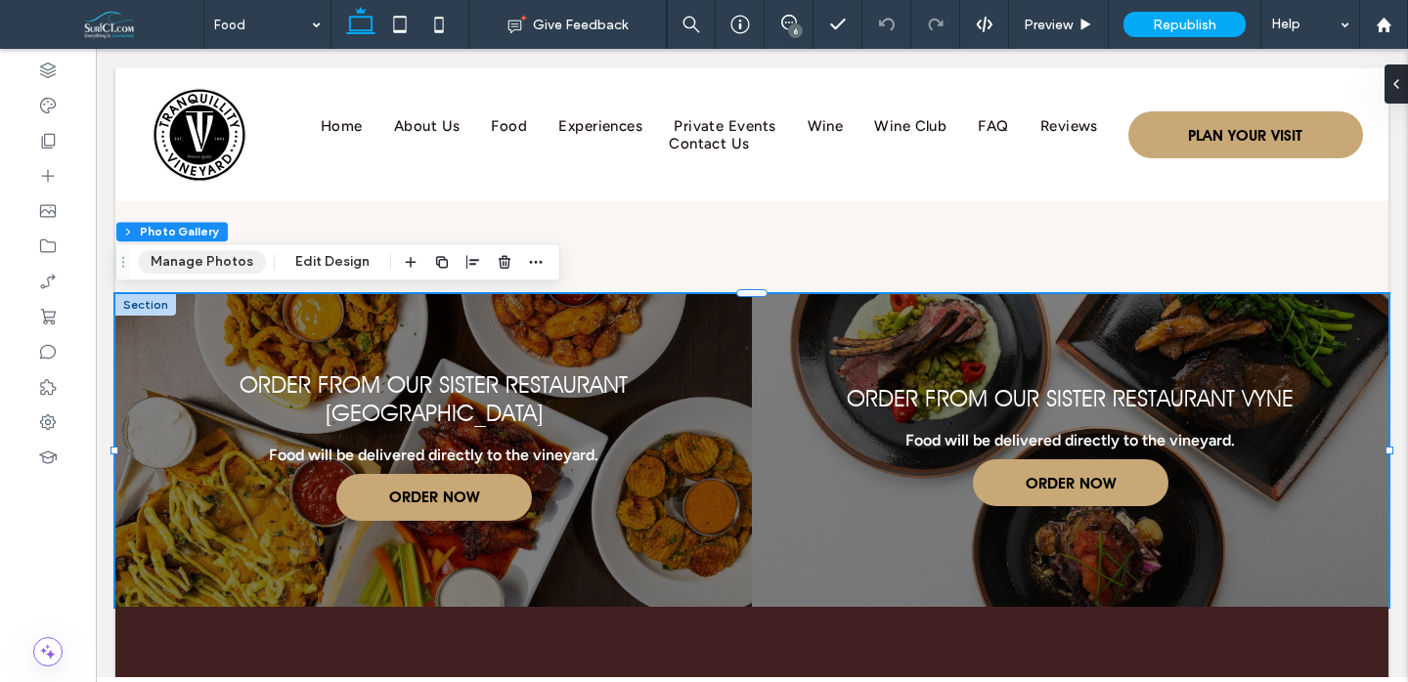
click at [173, 263] on button "Manage Photos" at bounding box center [202, 261] width 128 height 23
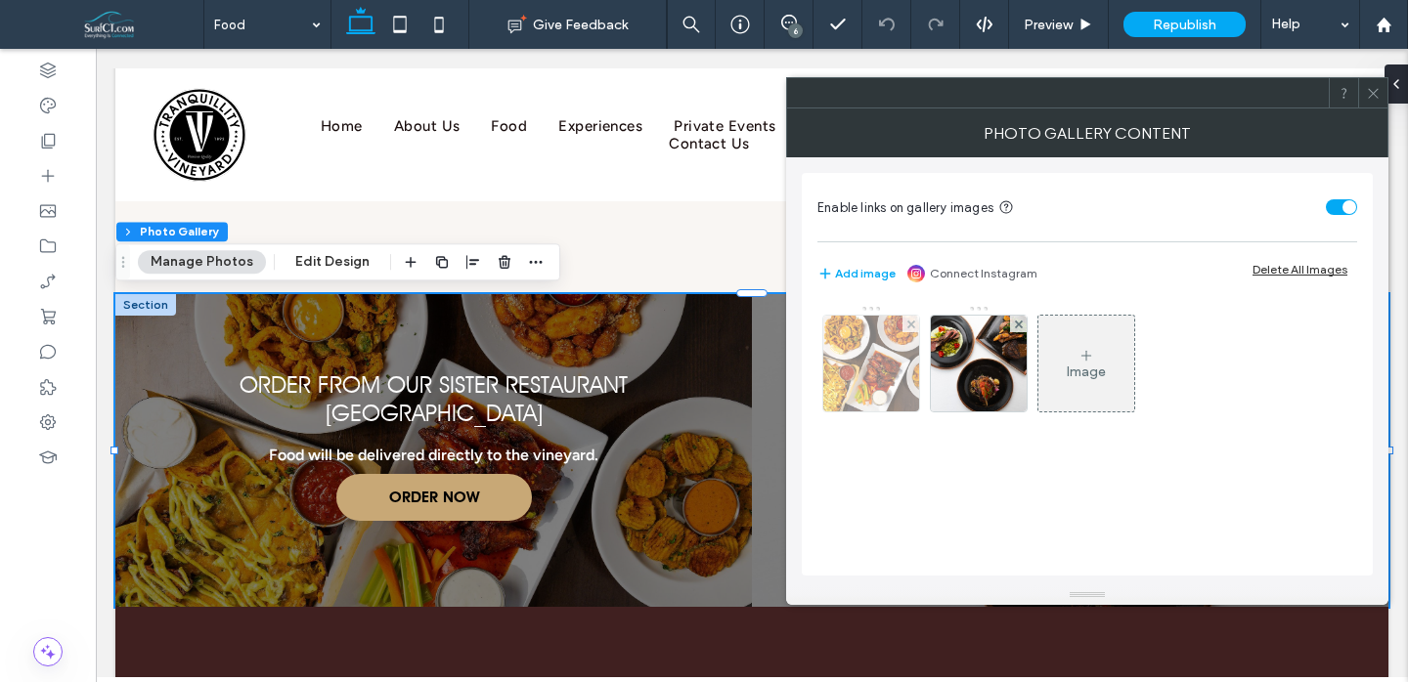
click at [891, 386] on img at bounding box center [872, 364] width 144 height 96
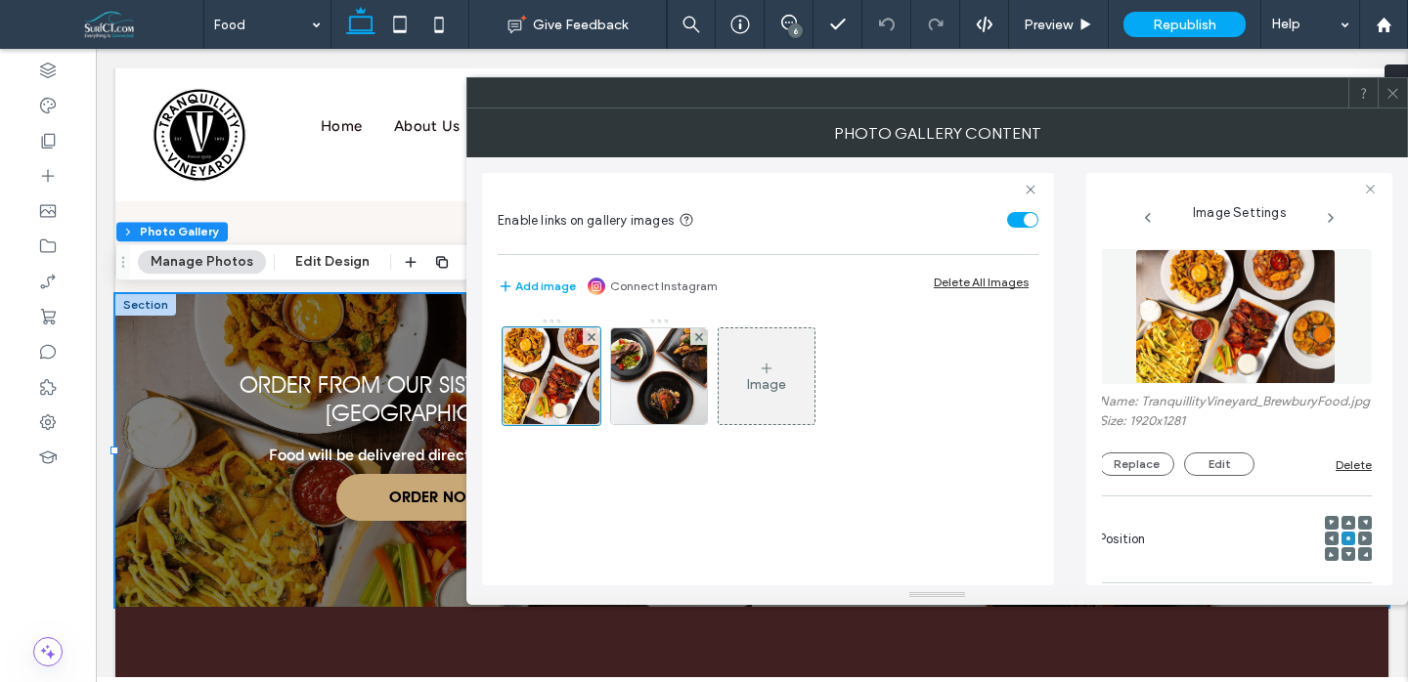
scroll to position [0, 0]
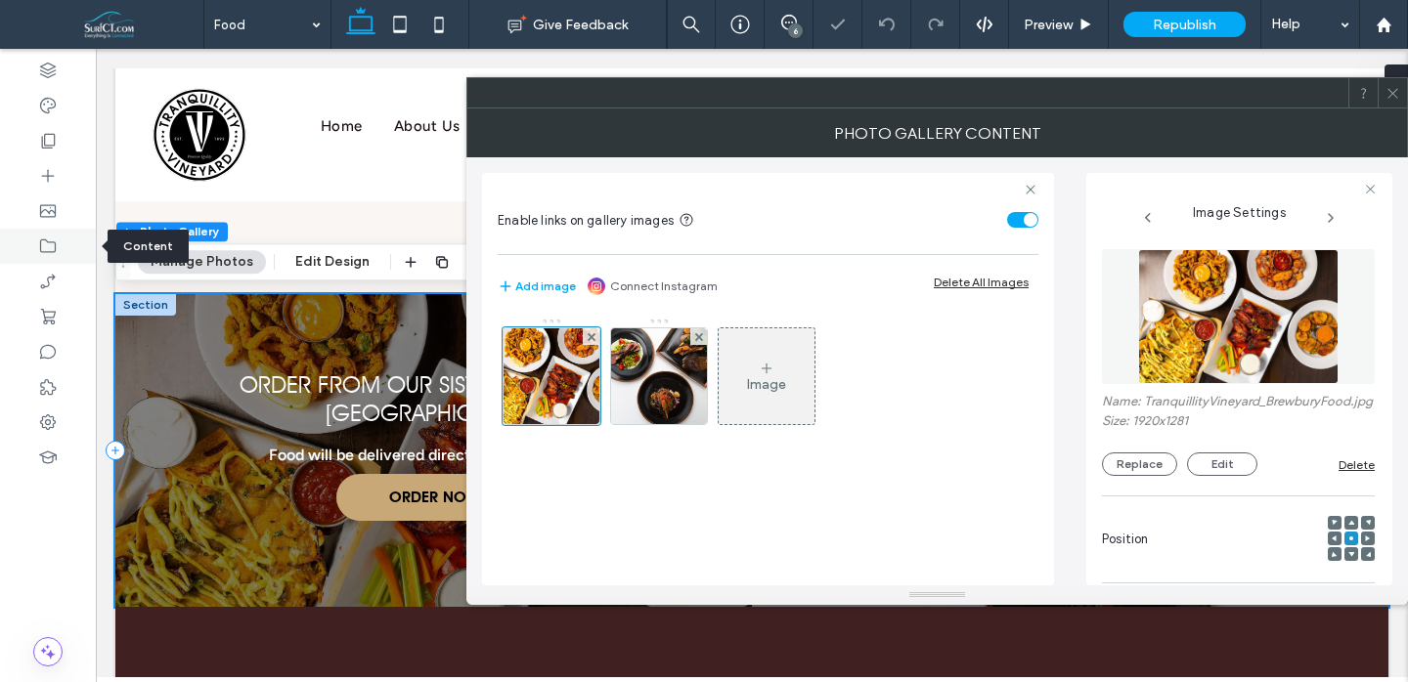
click at [38, 242] on icon at bounding box center [48, 247] width 20 height 20
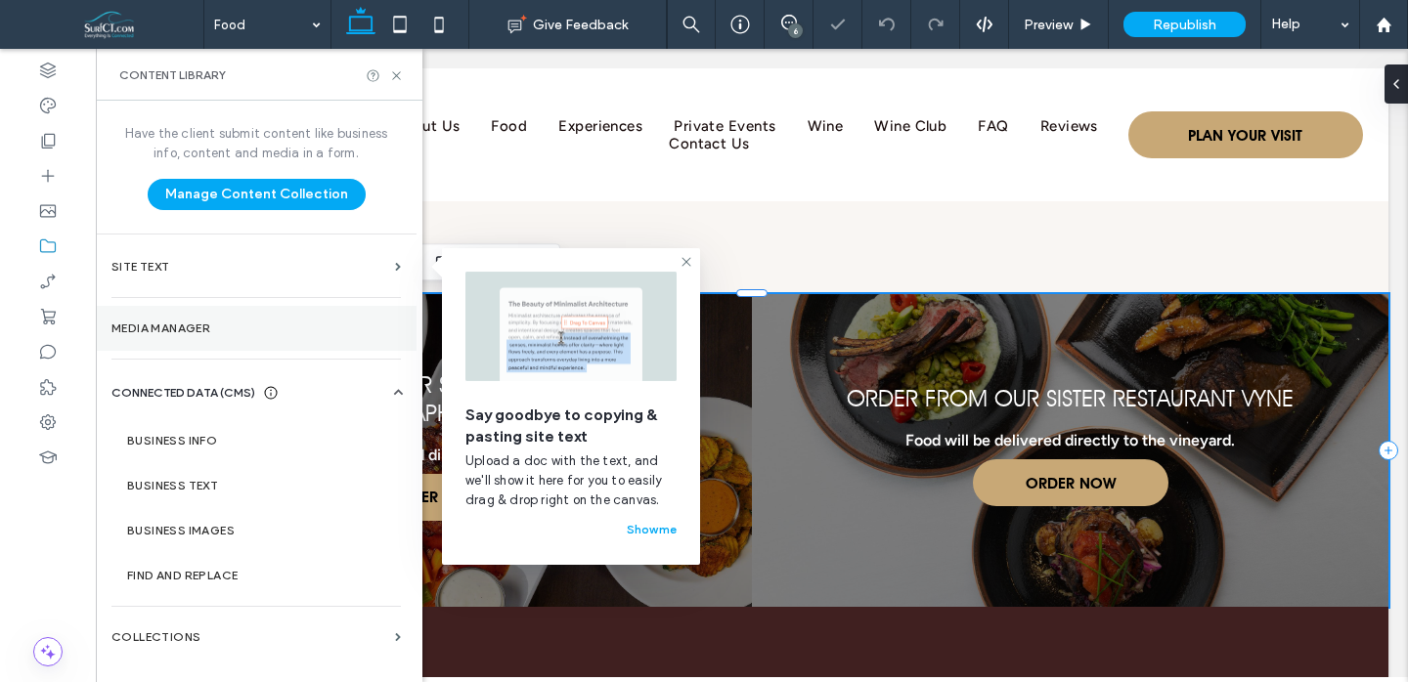
click at [188, 330] on label "Media Manager" at bounding box center [255, 329] width 289 height 14
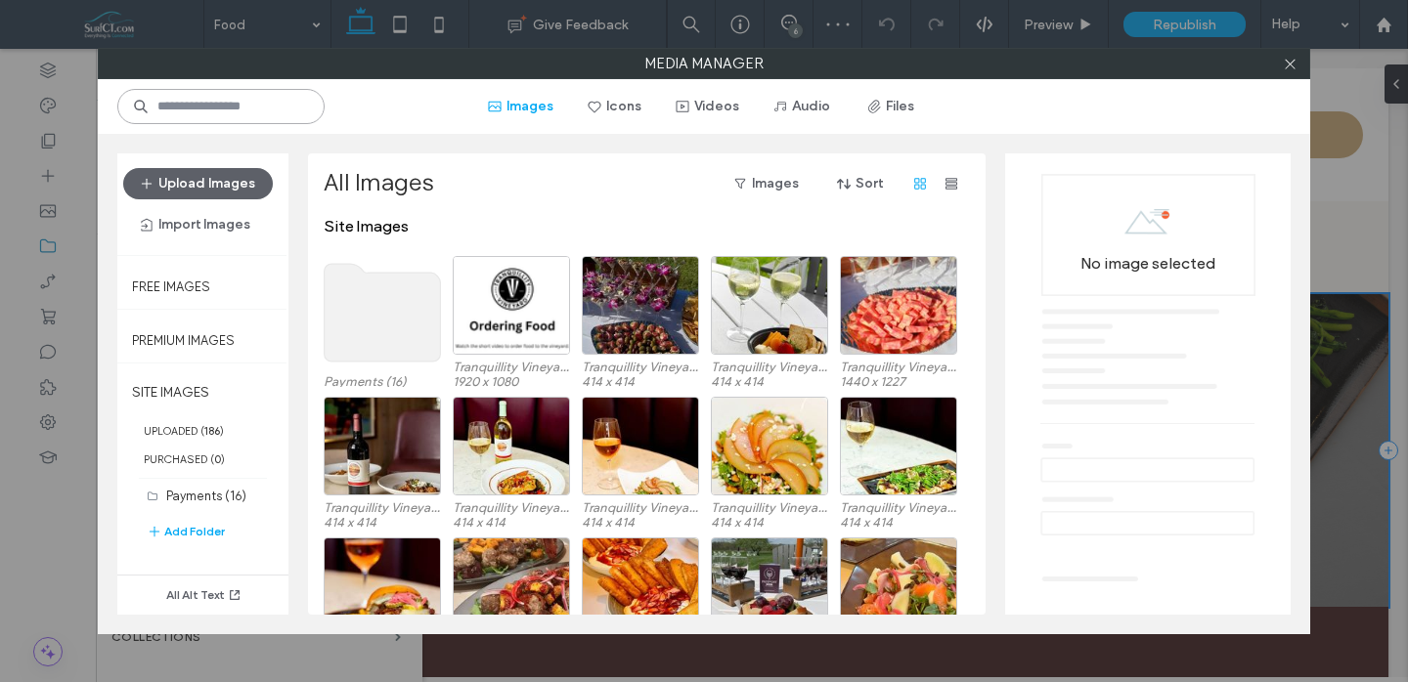
click at [241, 114] on input at bounding box center [220, 106] width 207 height 35
type input "***"
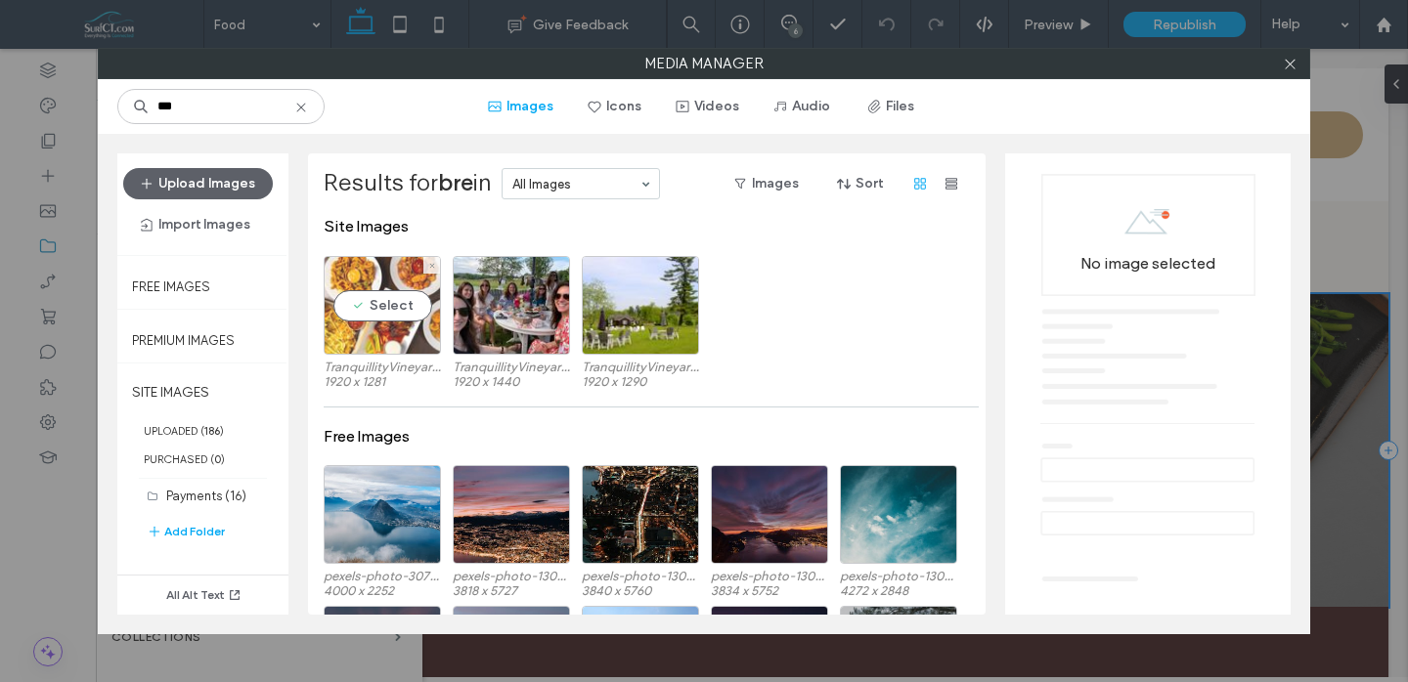
click at [327, 309] on div "Select" at bounding box center [382, 305] width 117 height 99
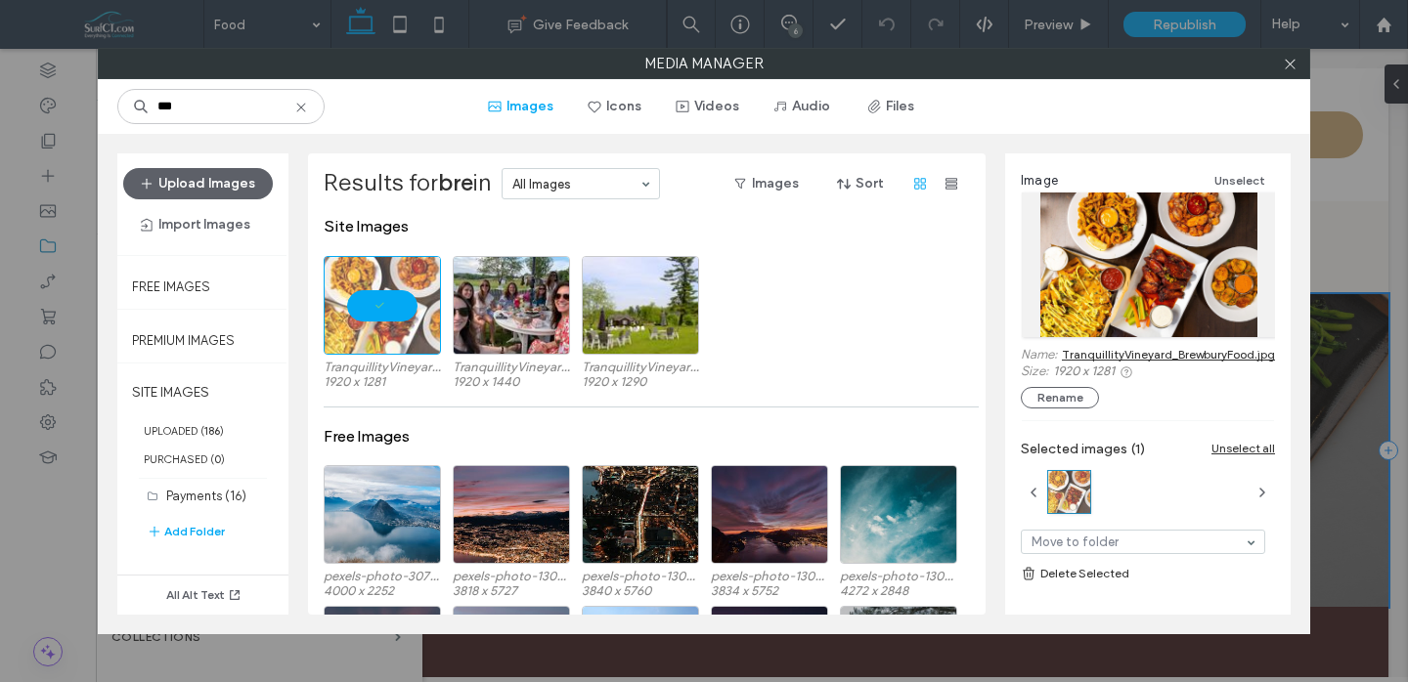
click at [1167, 351] on link "TranquillityVineyard_BrewburyFood.jpg" at bounding box center [1168, 354] width 213 height 15
click at [242, 103] on input "***" at bounding box center [220, 106] width 207 height 35
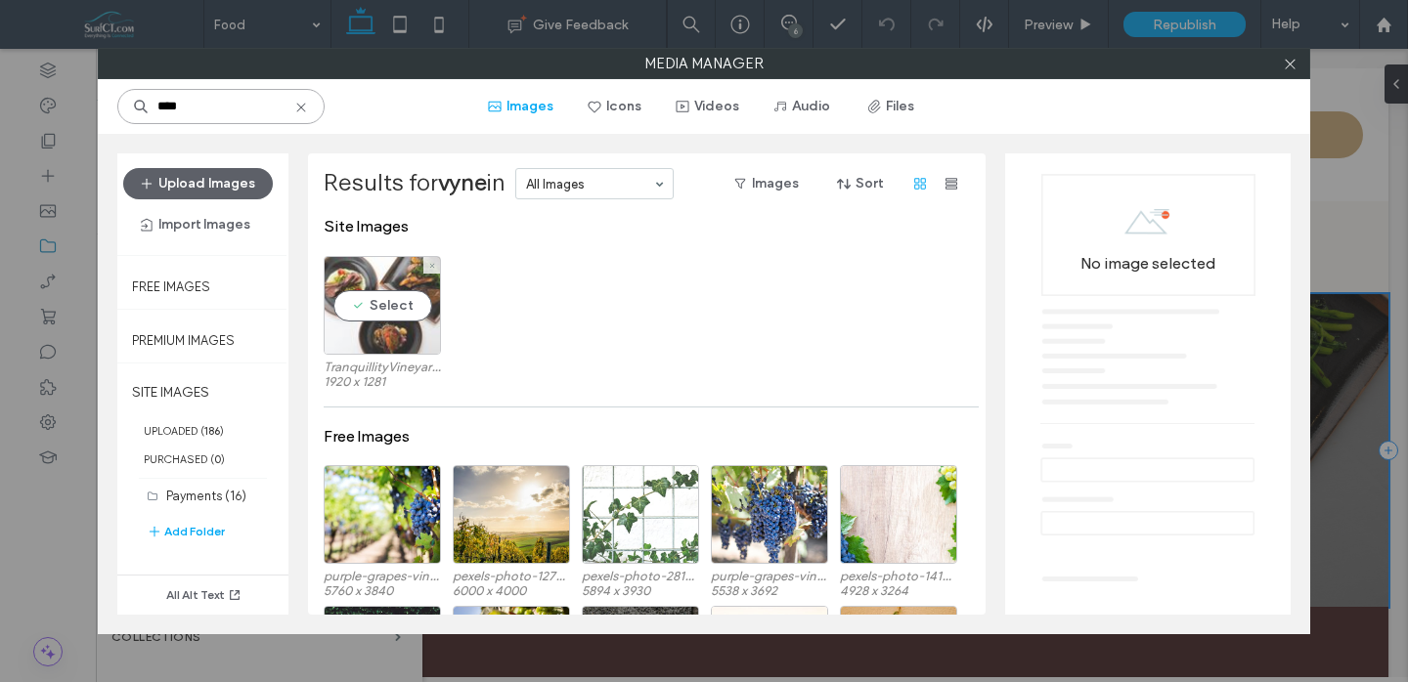
type input "****"
click at [393, 325] on div "Select" at bounding box center [382, 305] width 117 height 99
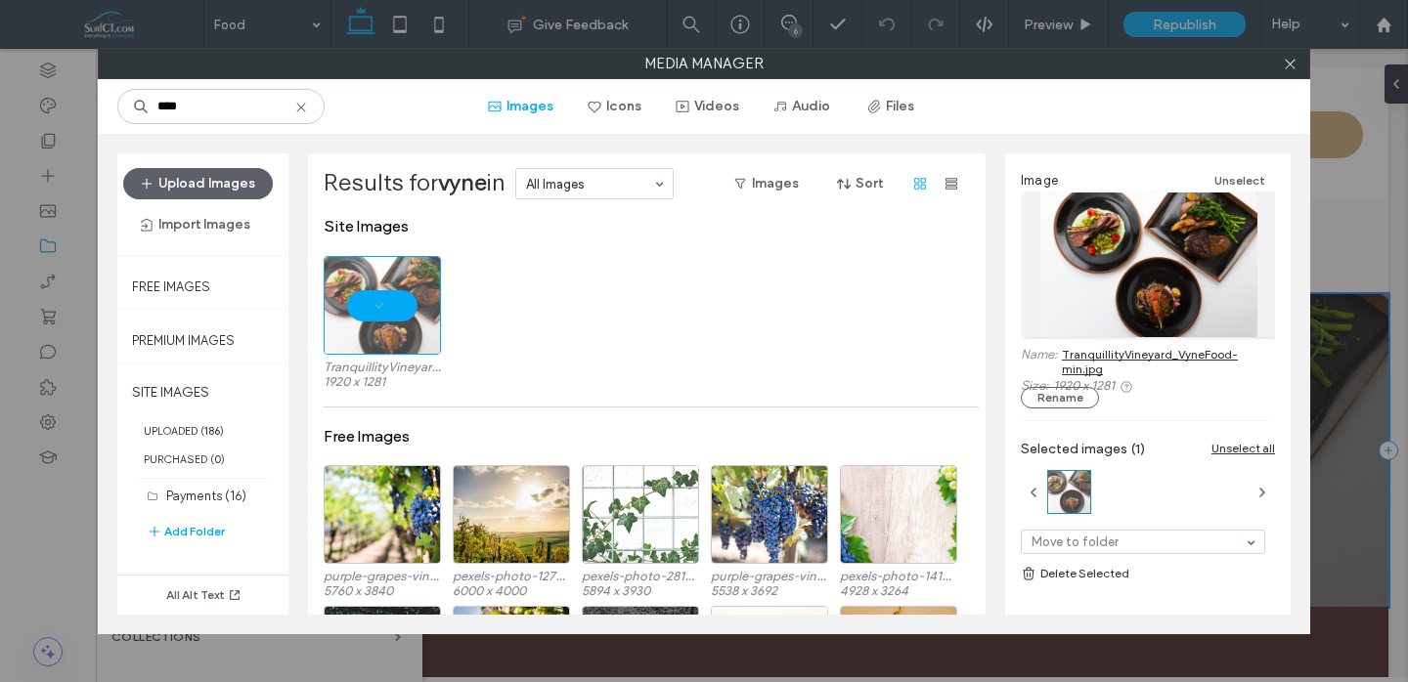
click at [1131, 359] on link "TranquillityVineyard_VyneFood-min.jpg" at bounding box center [1168, 361] width 213 height 29
click at [1294, 67] on use at bounding box center [1290, 64] width 10 height 10
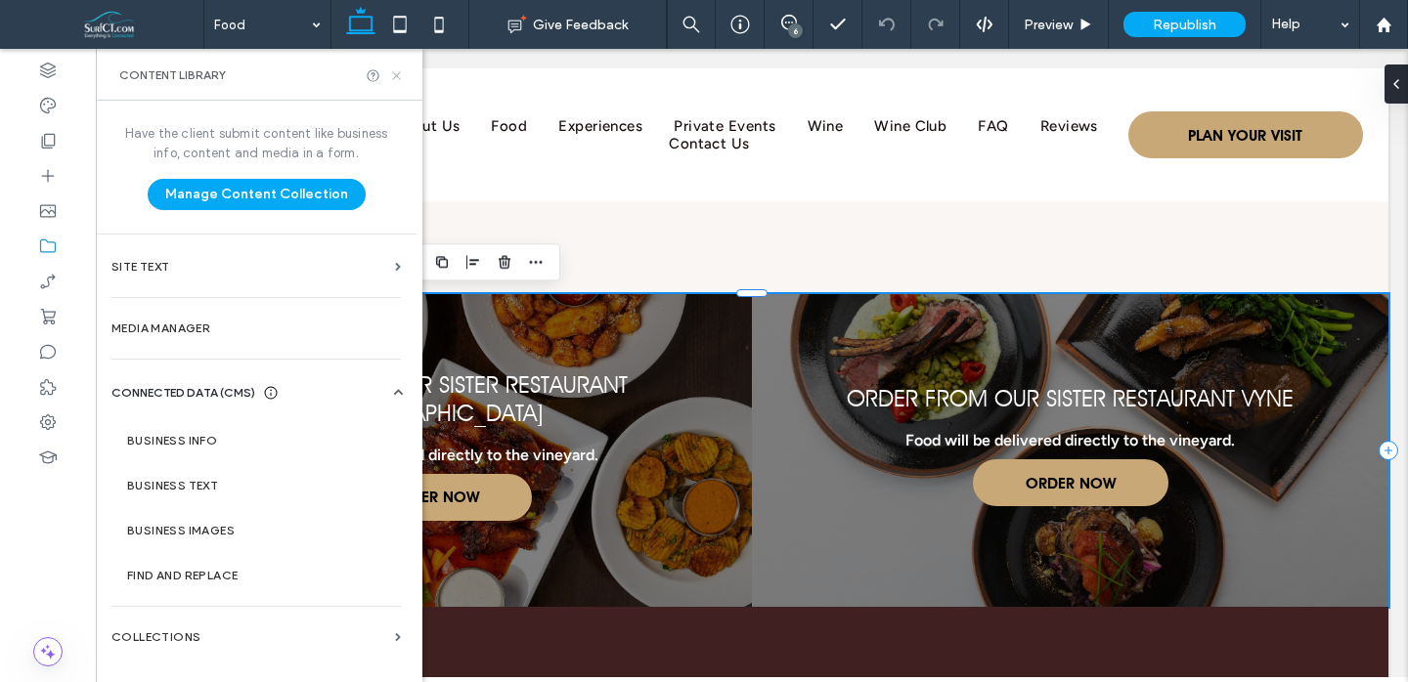
click at [399, 76] on icon at bounding box center [396, 75] width 15 height 15
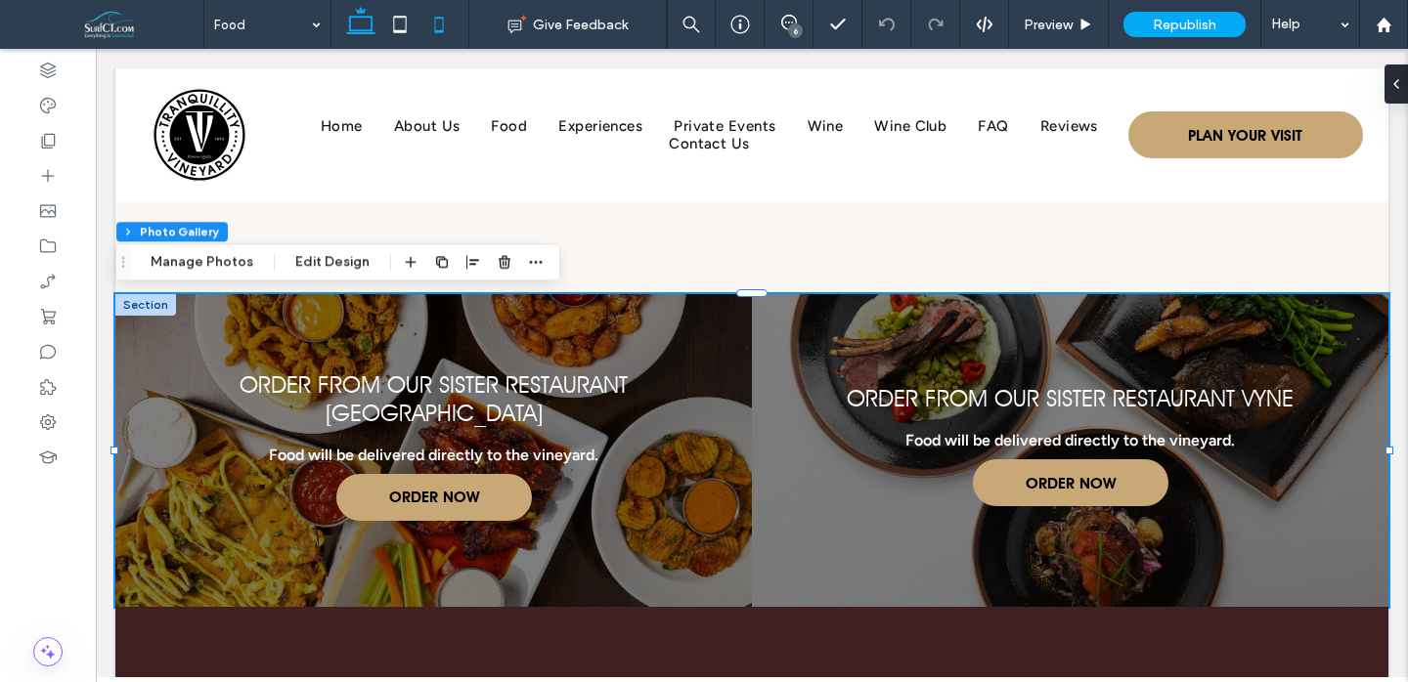
click at [441, 28] on icon at bounding box center [438, 24] width 39 height 39
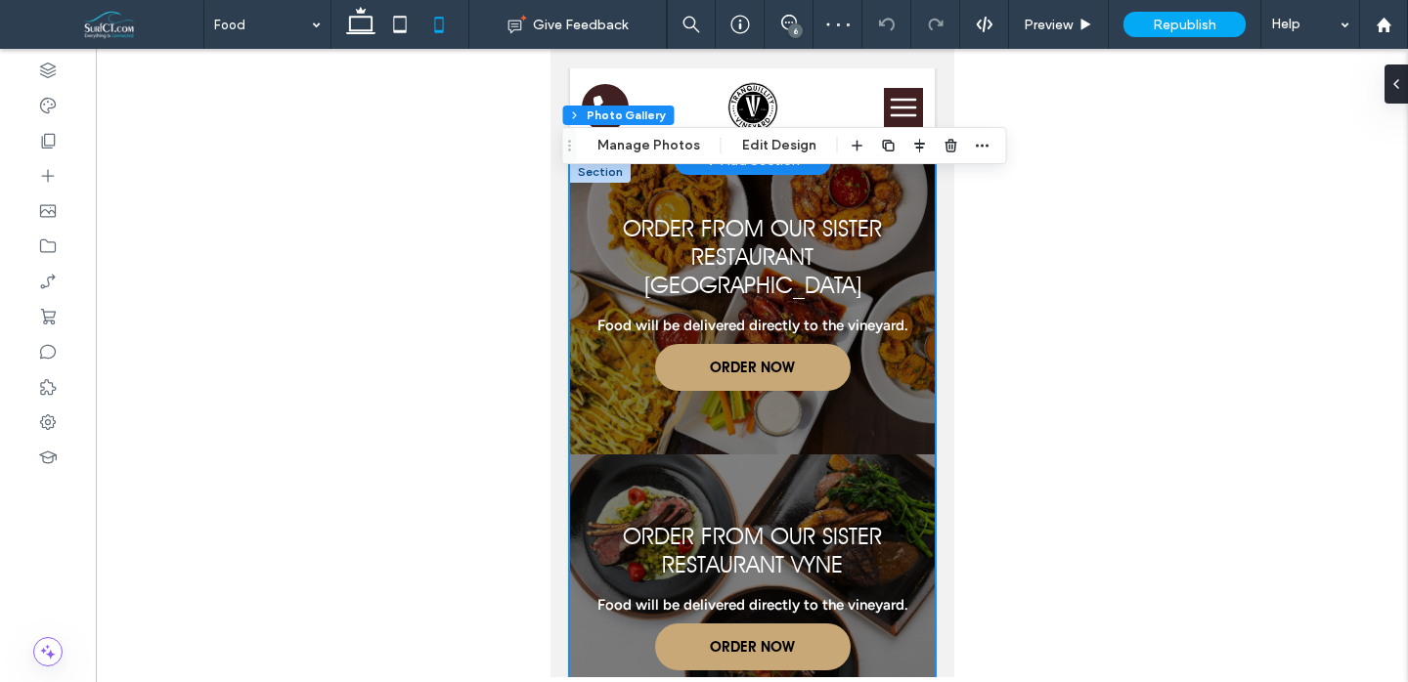
scroll to position [2887, 0]
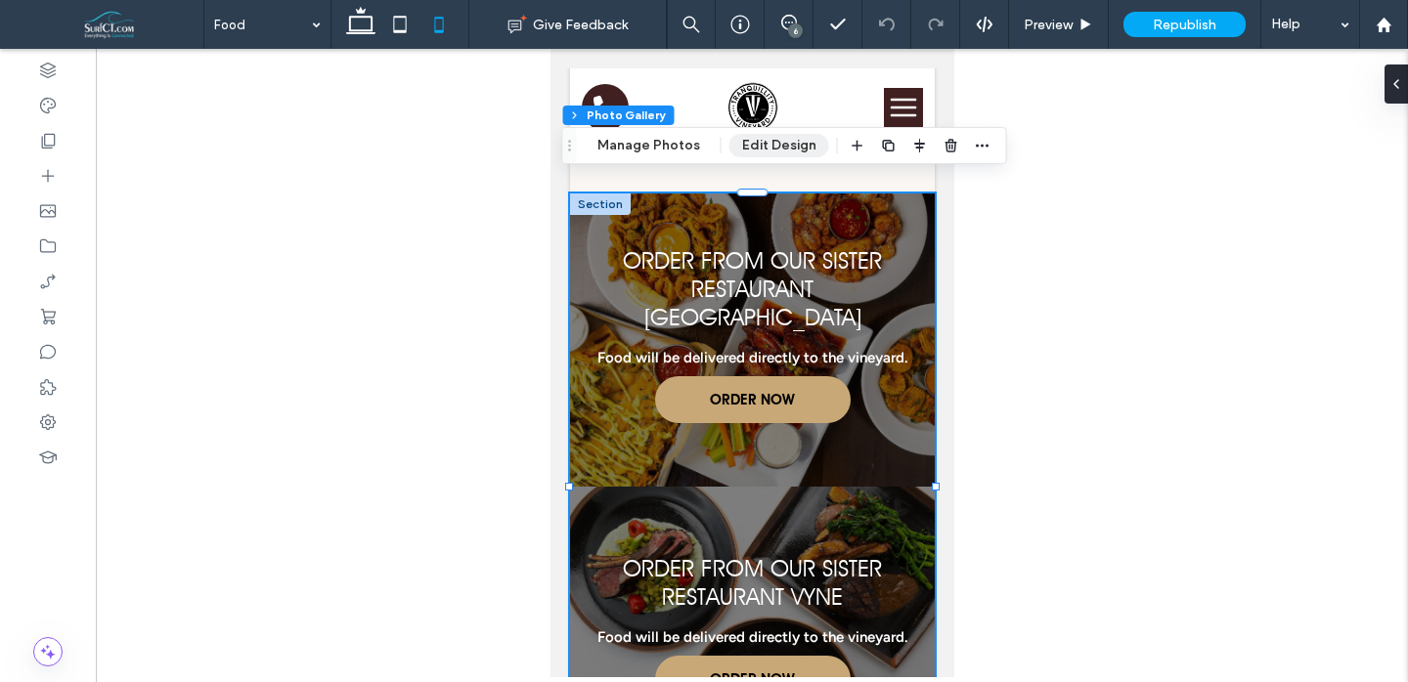
click at [782, 147] on button "Edit Design" at bounding box center [779, 145] width 100 height 23
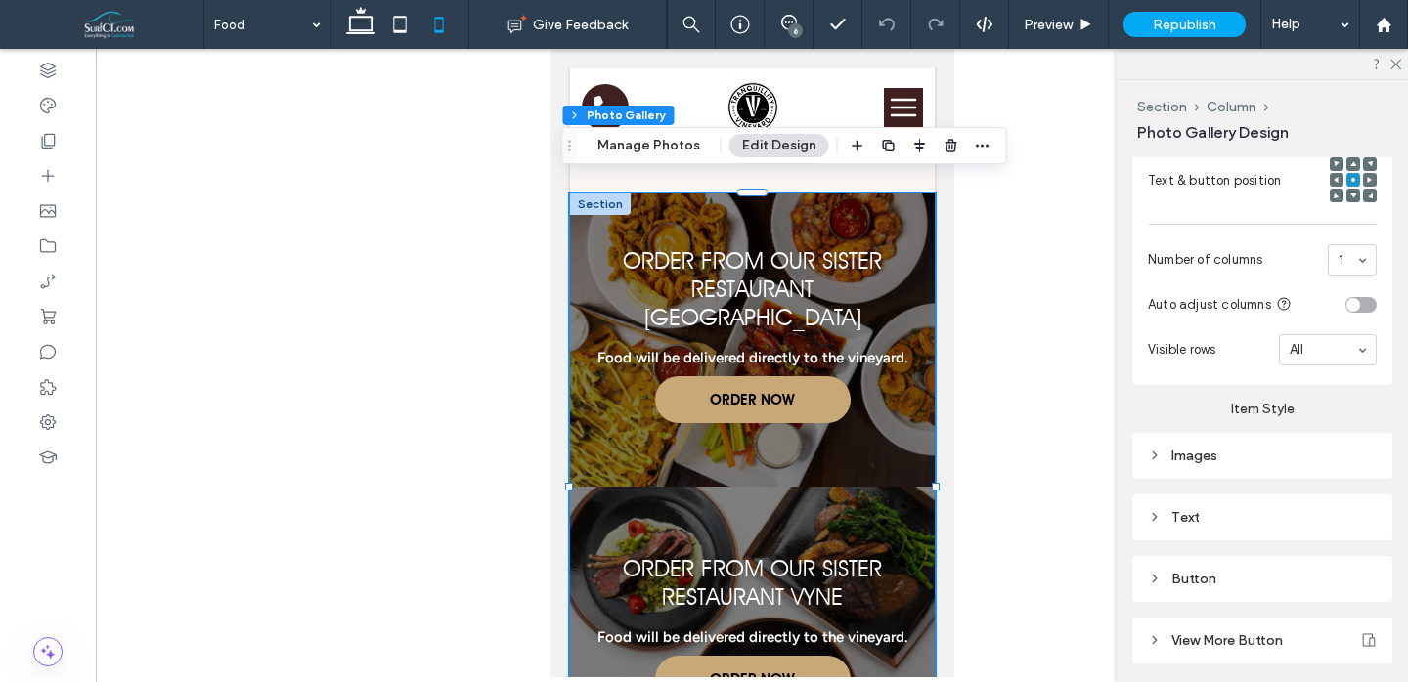
scroll to position [788, 0]
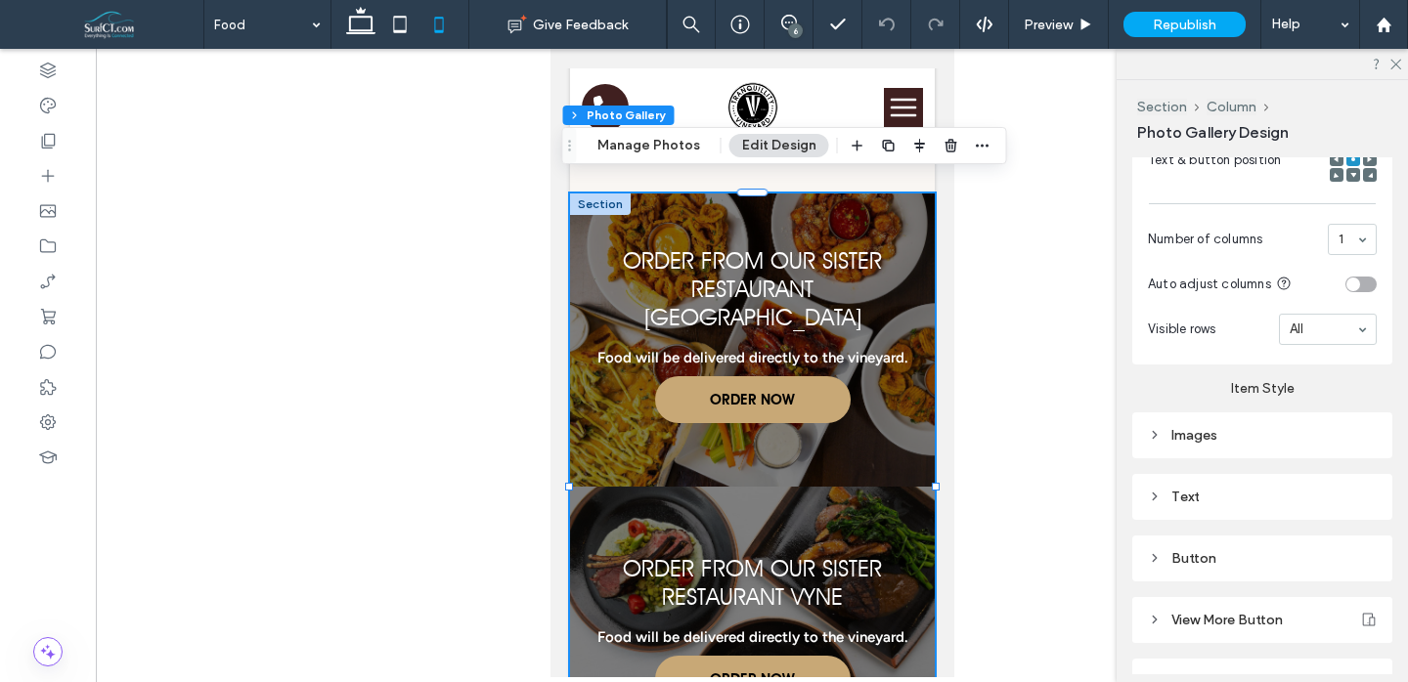
drag, startPoint x: 1262, startPoint y: 434, endPoint x: 1277, endPoint y: 444, distance: 17.6
click at [1262, 435] on div "Images" at bounding box center [1262, 435] width 229 height 17
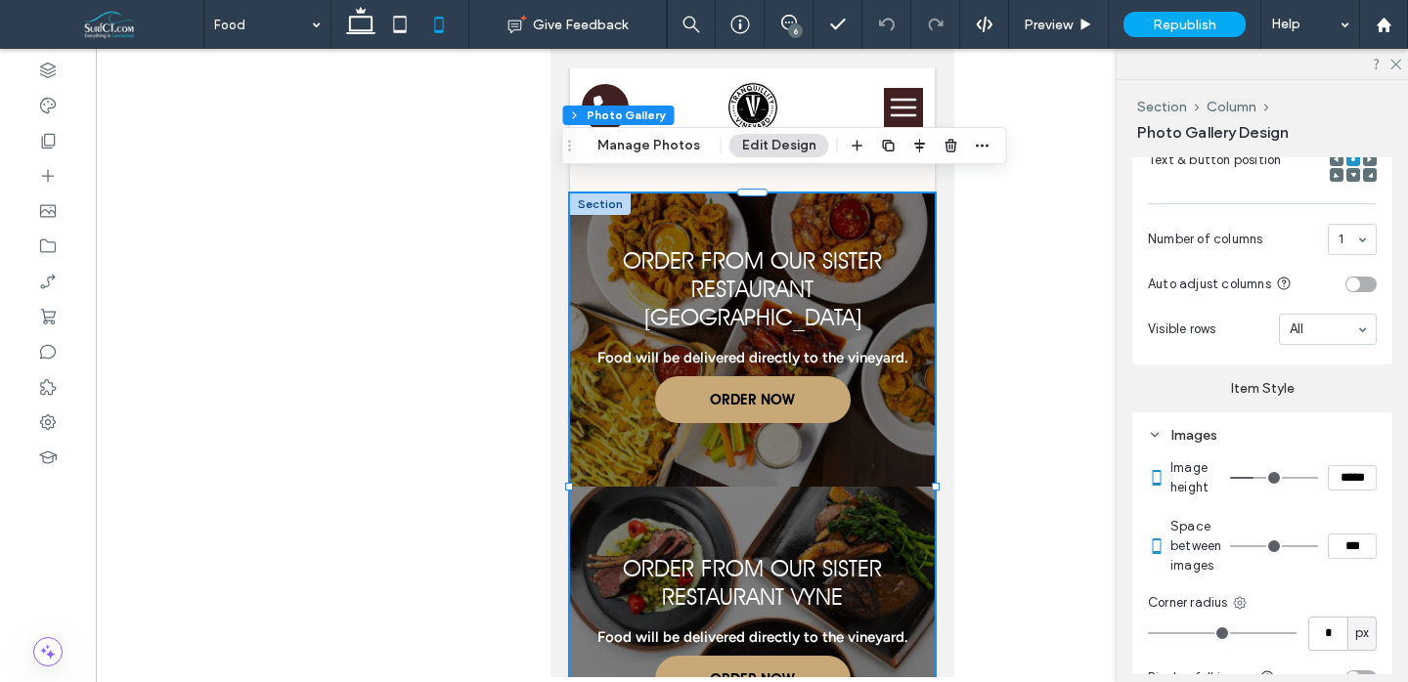
click at [1353, 544] on input "***" at bounding box center [1352, 546] width 49 height 25
type input "****"
type input "**"
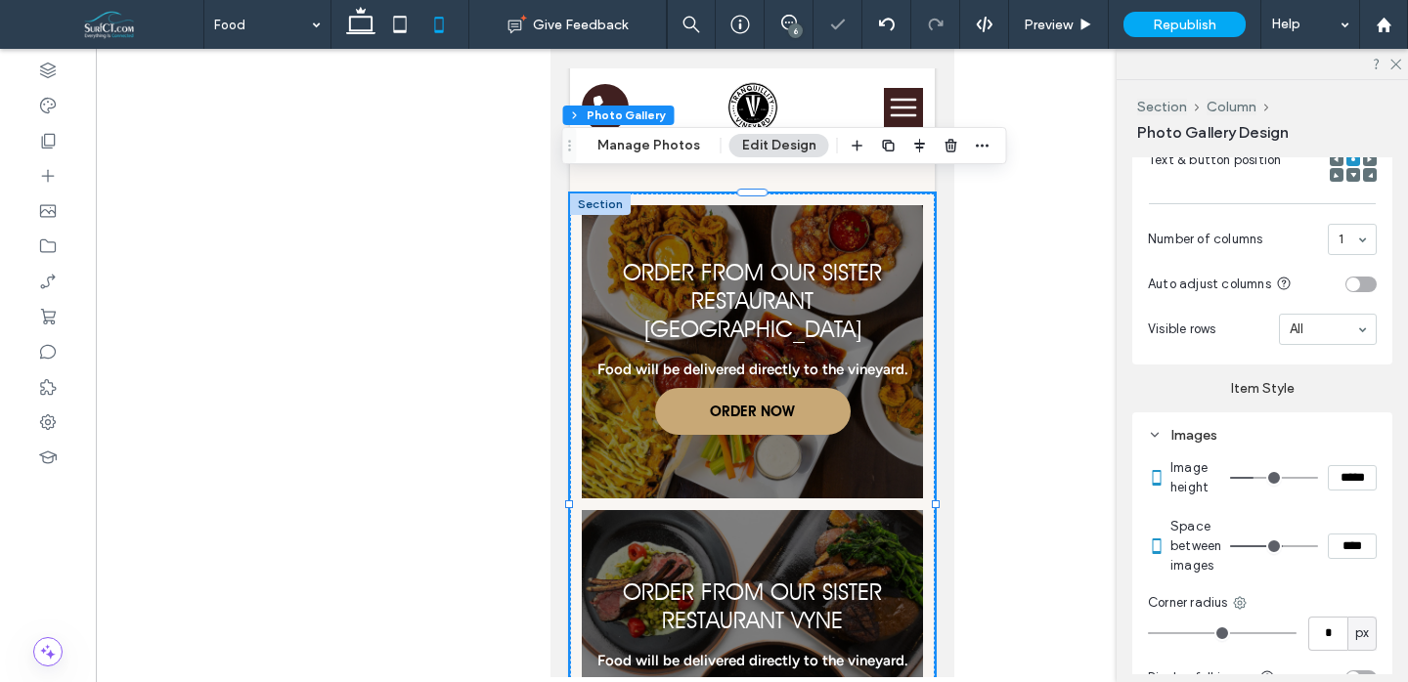
click at [1098, 455] on div at bounding box center [752, 363] width 1312 height 629
click at [370, 31] on icon at bounding box center [360, 24] width 39 height 39
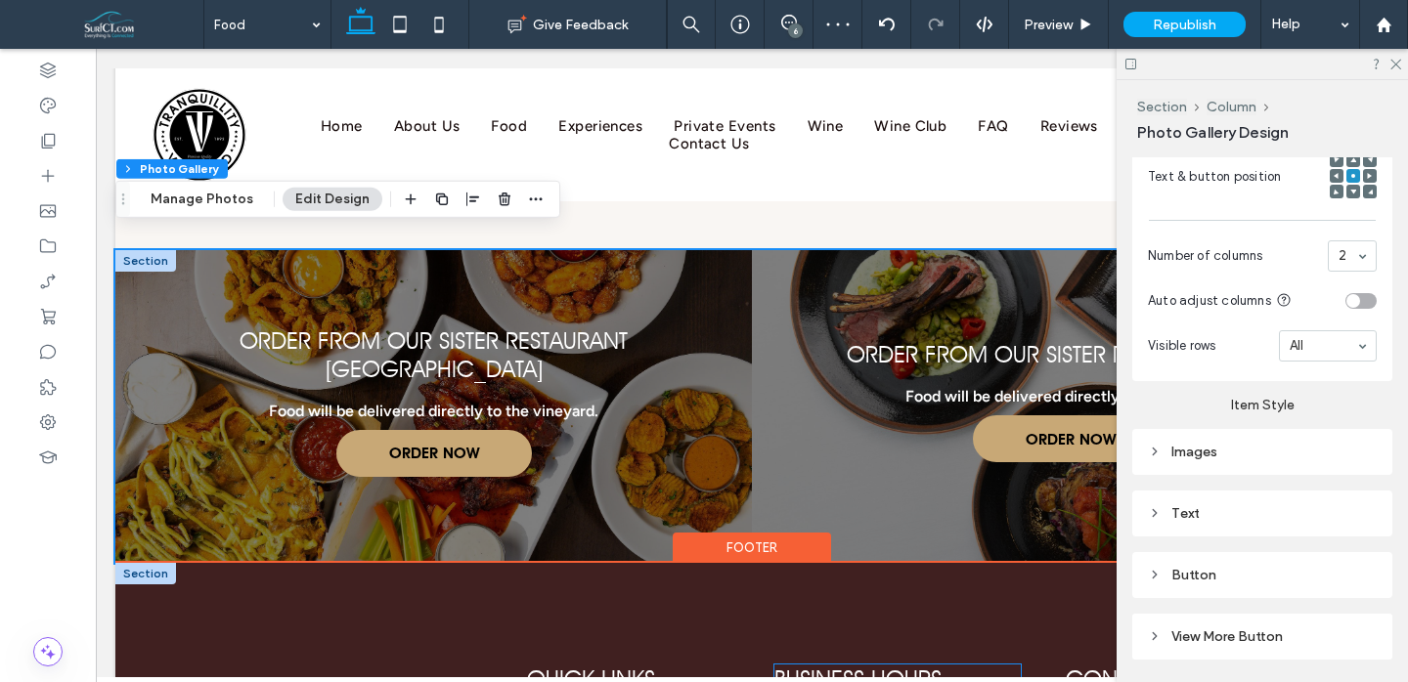
scroll to position [2544, 0]
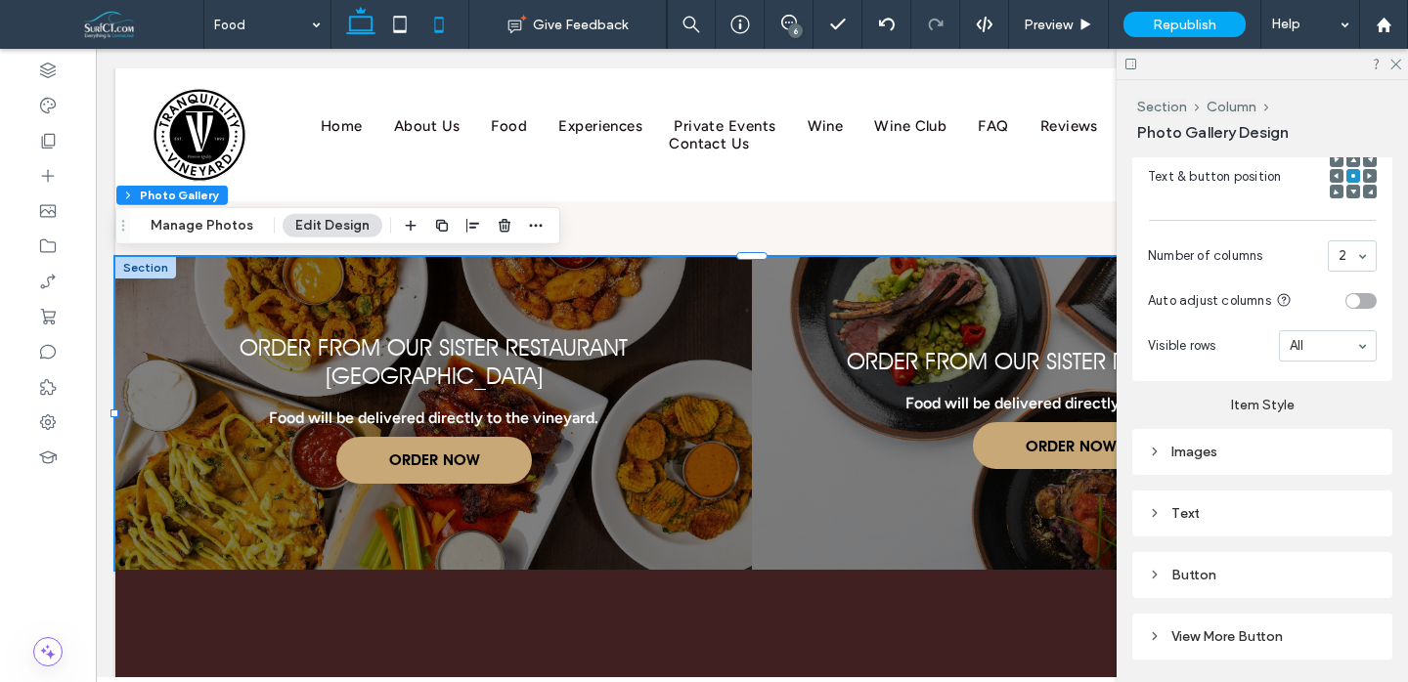
click at [445, 20] on icon at bounding box center [438, 24] width 39 height 39
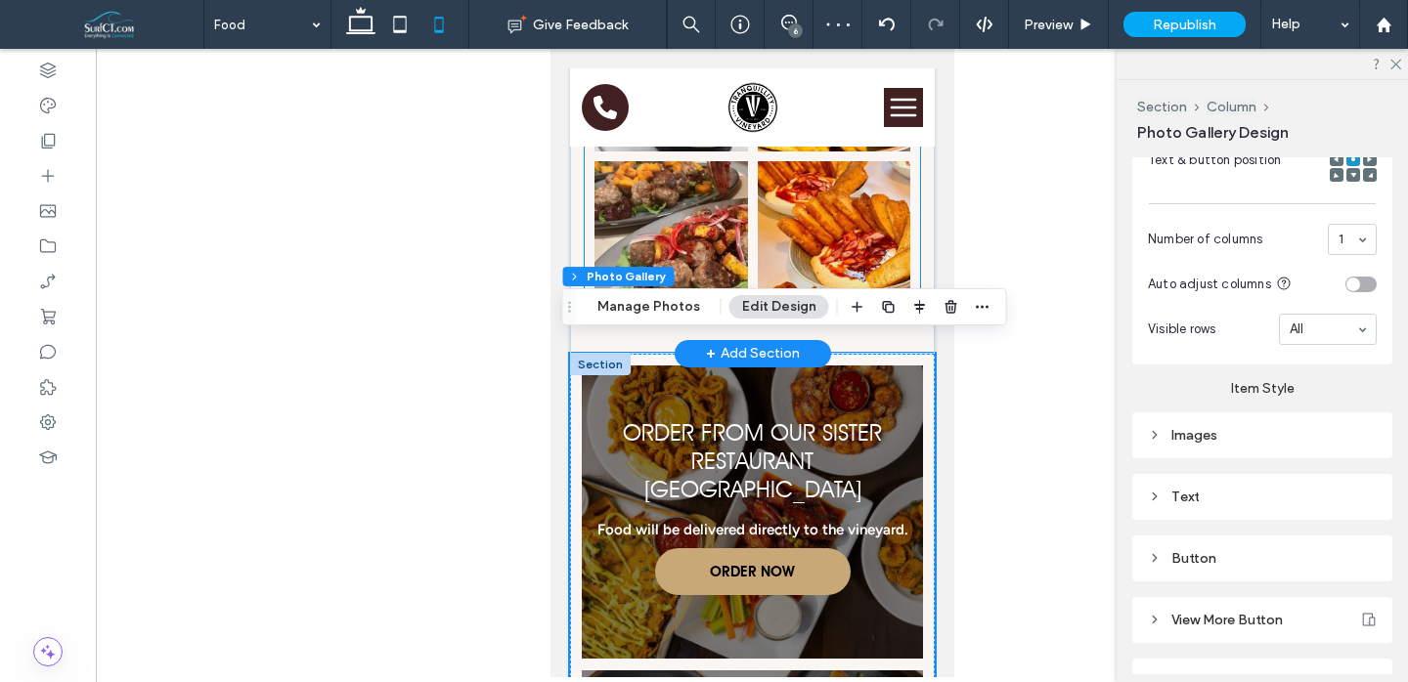
scroll to position [2729, 0]
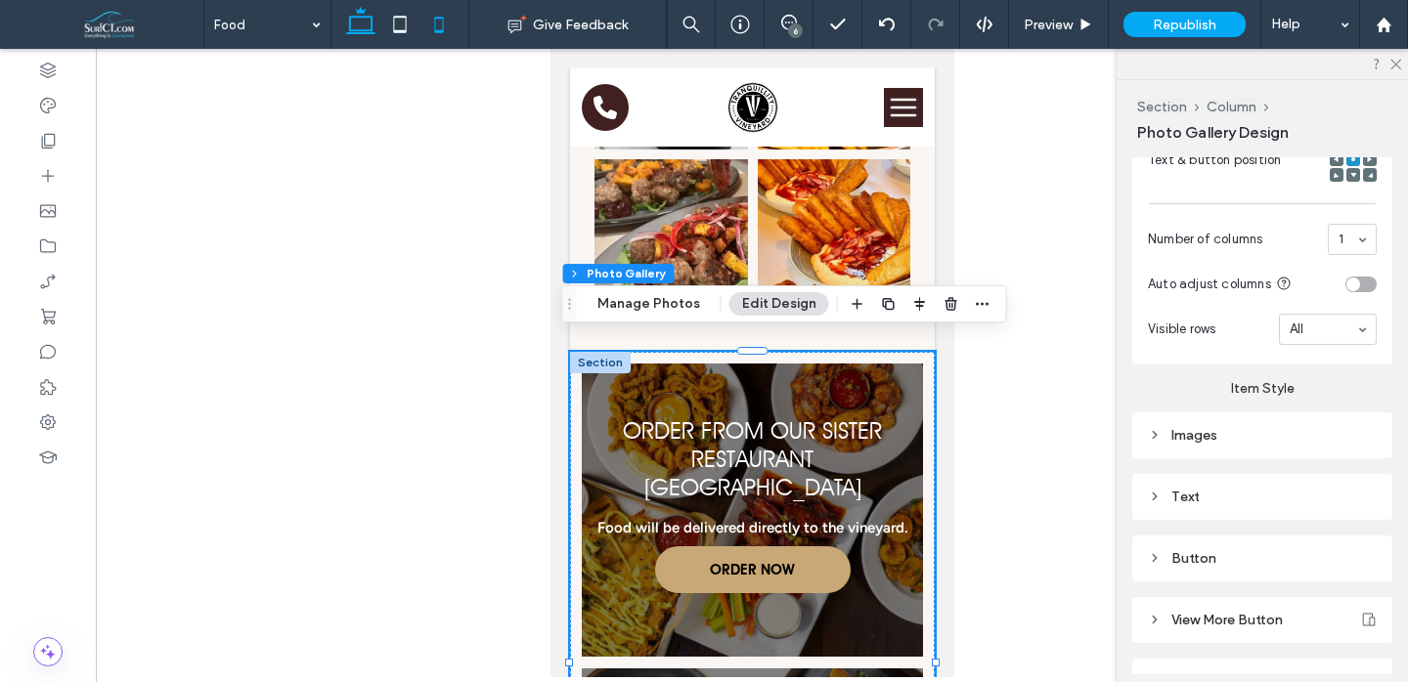
click at [369, 45] on span at bounding box center [360, 24] width 39 height 49
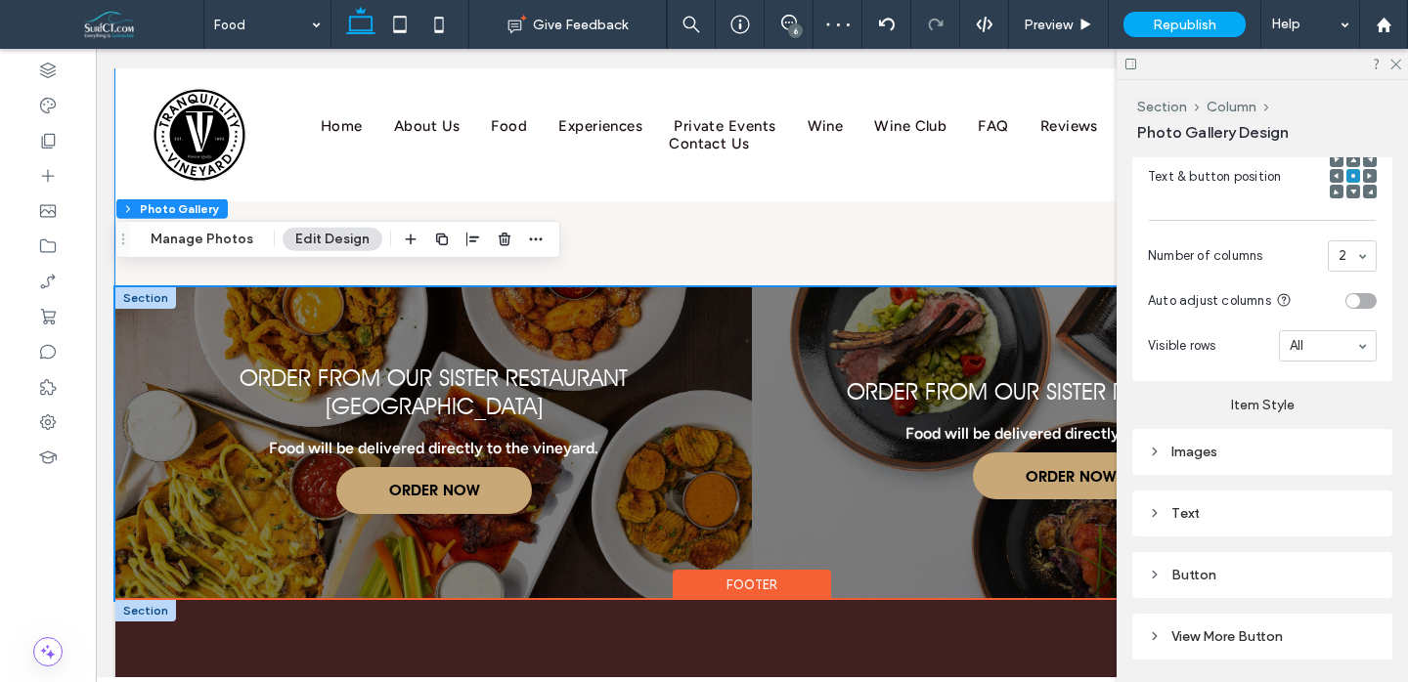
scroll to position [2538, 0]
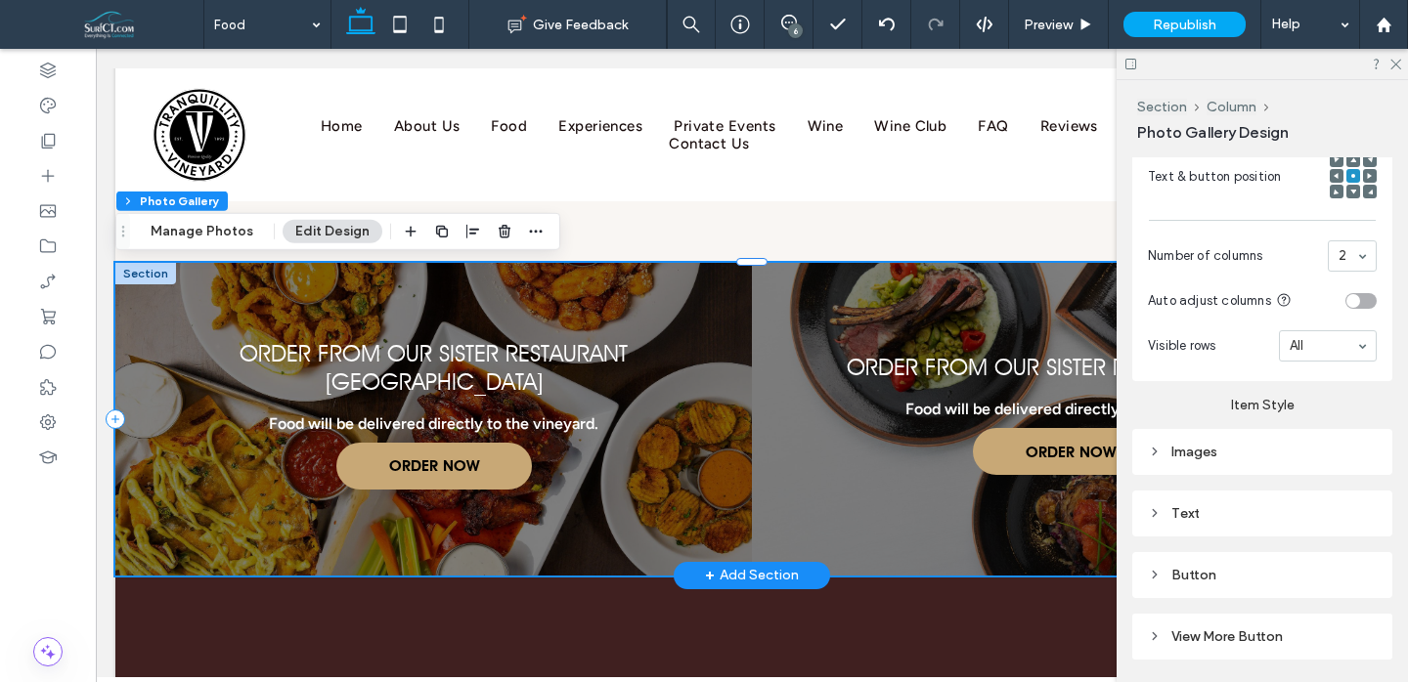
click at [692, 301] on link at bounding box center [433, 418] width 675 height 331
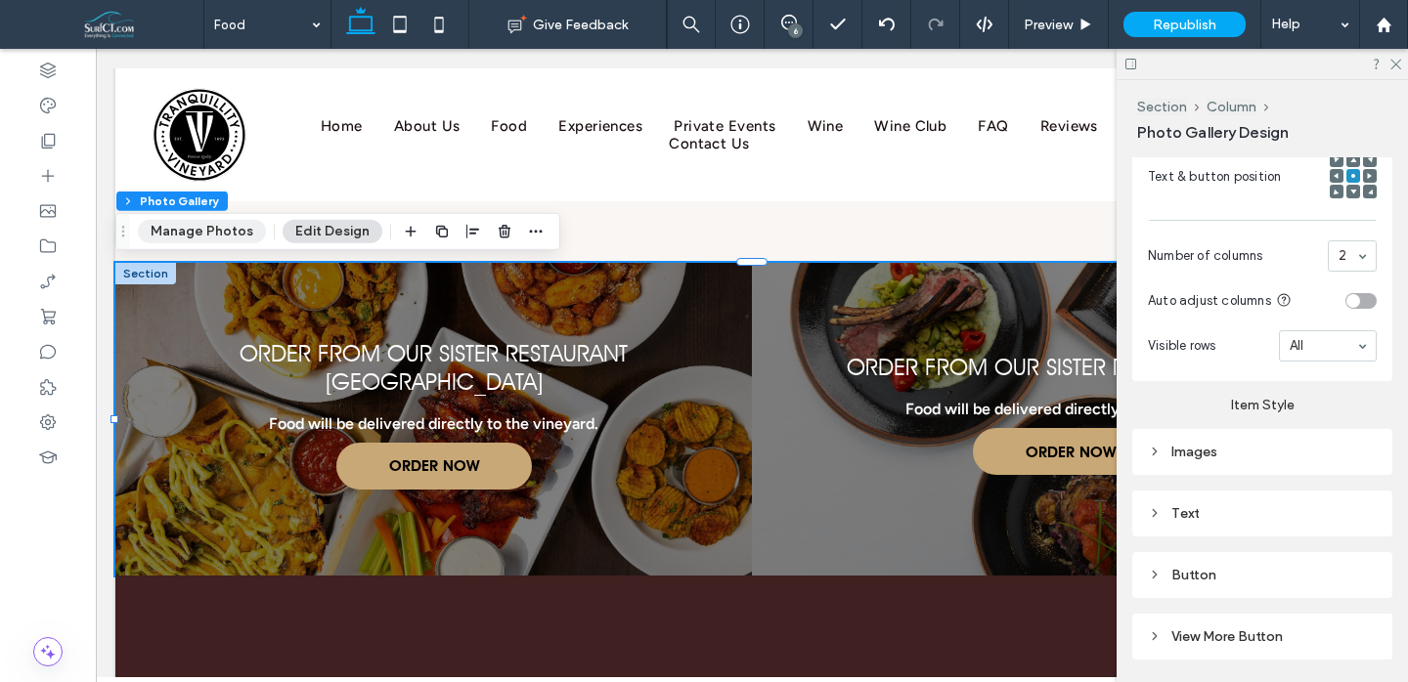
click at [178, 229] on button "Manage Photos" at bounding box center [202, 231] width 128 height 23
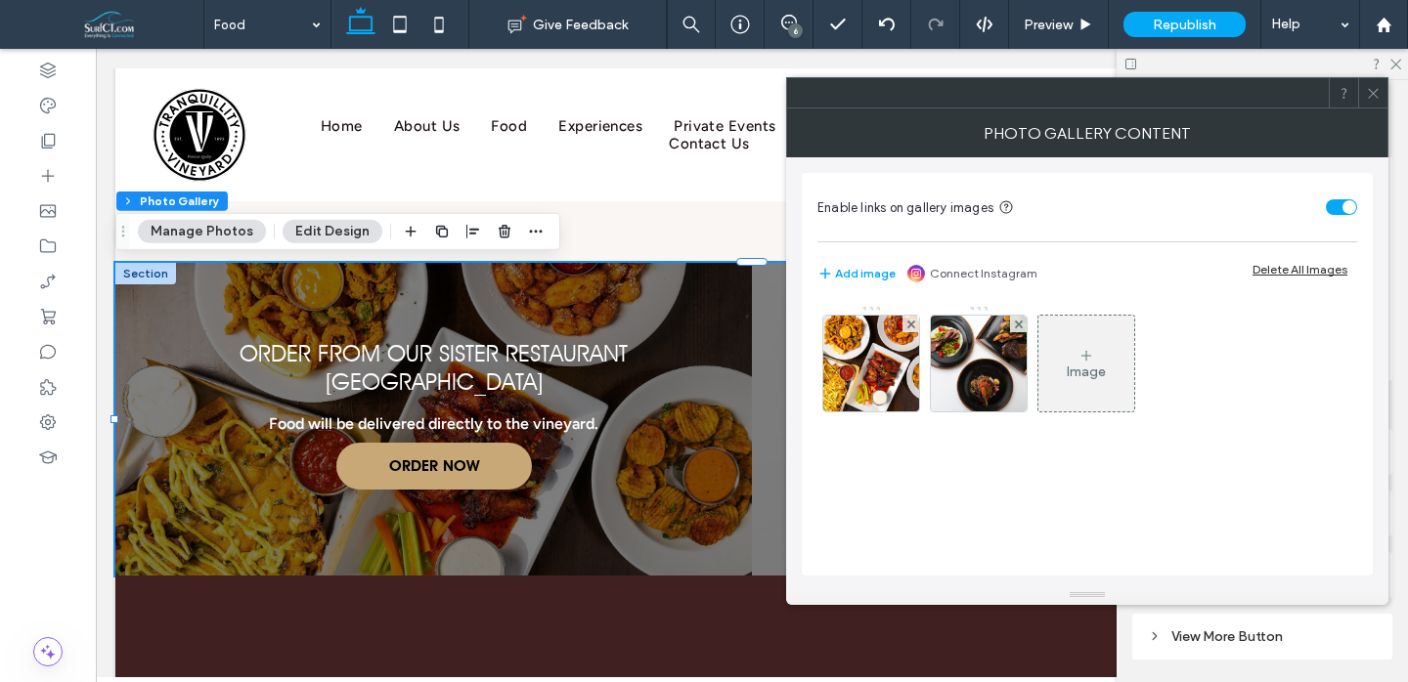
click at [1361, 90] on div at bounding box center [1372, 92] width 29 height 29
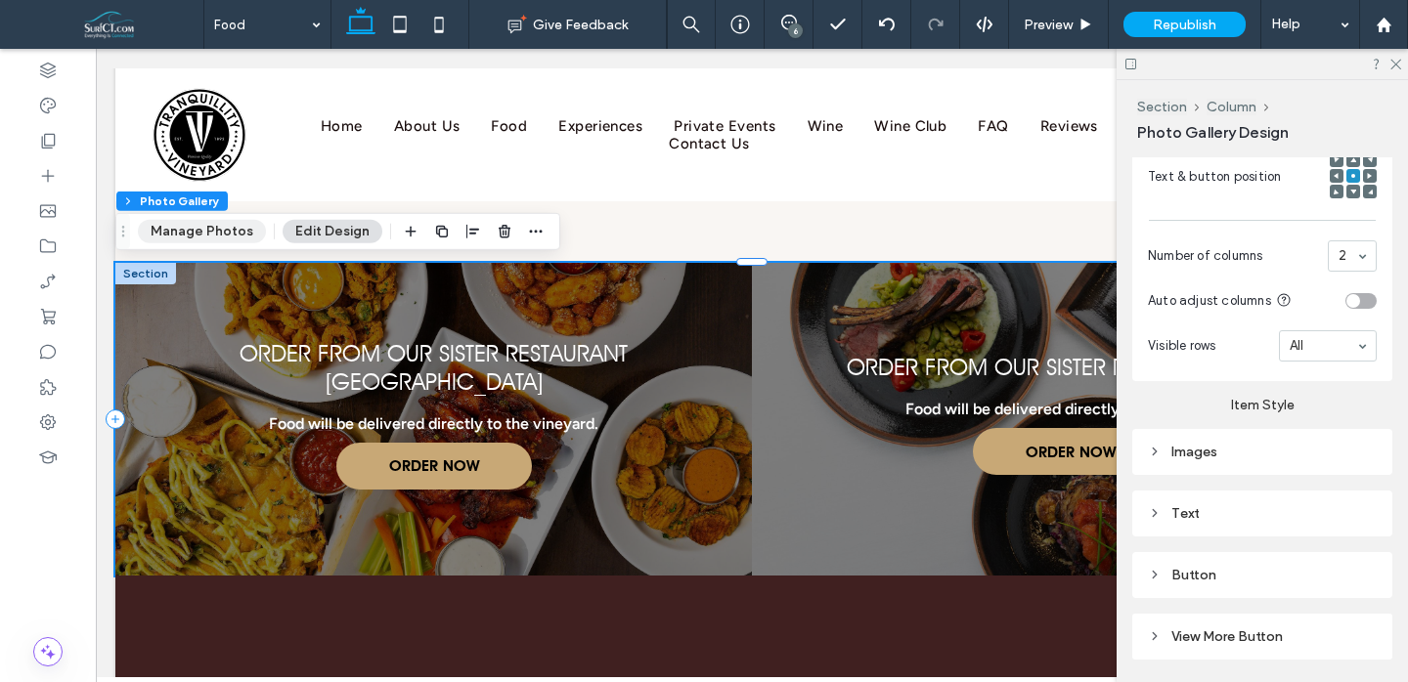
click at [216, 233] on button "Manage Photos" at bounding box center [202, 231] width 128 height 23
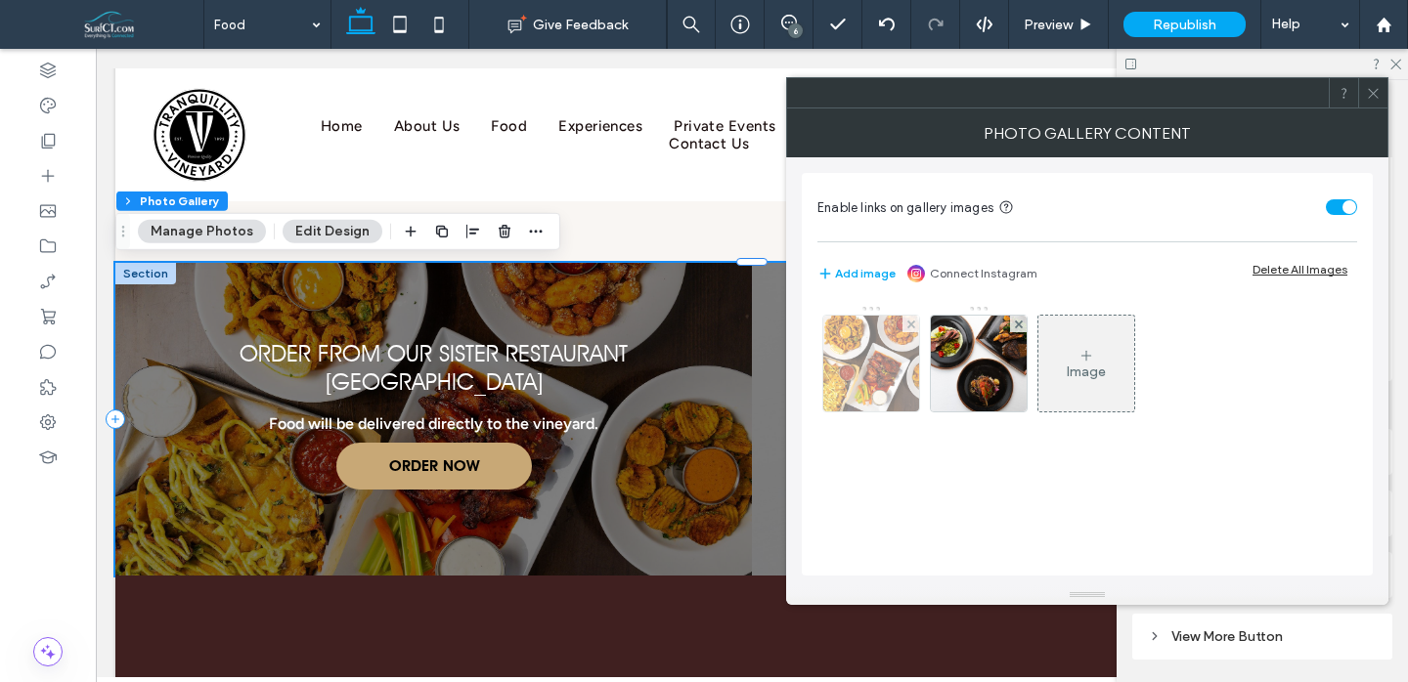
click at [882, 348] on img at bounding box center [872, 364] width 144 height 96
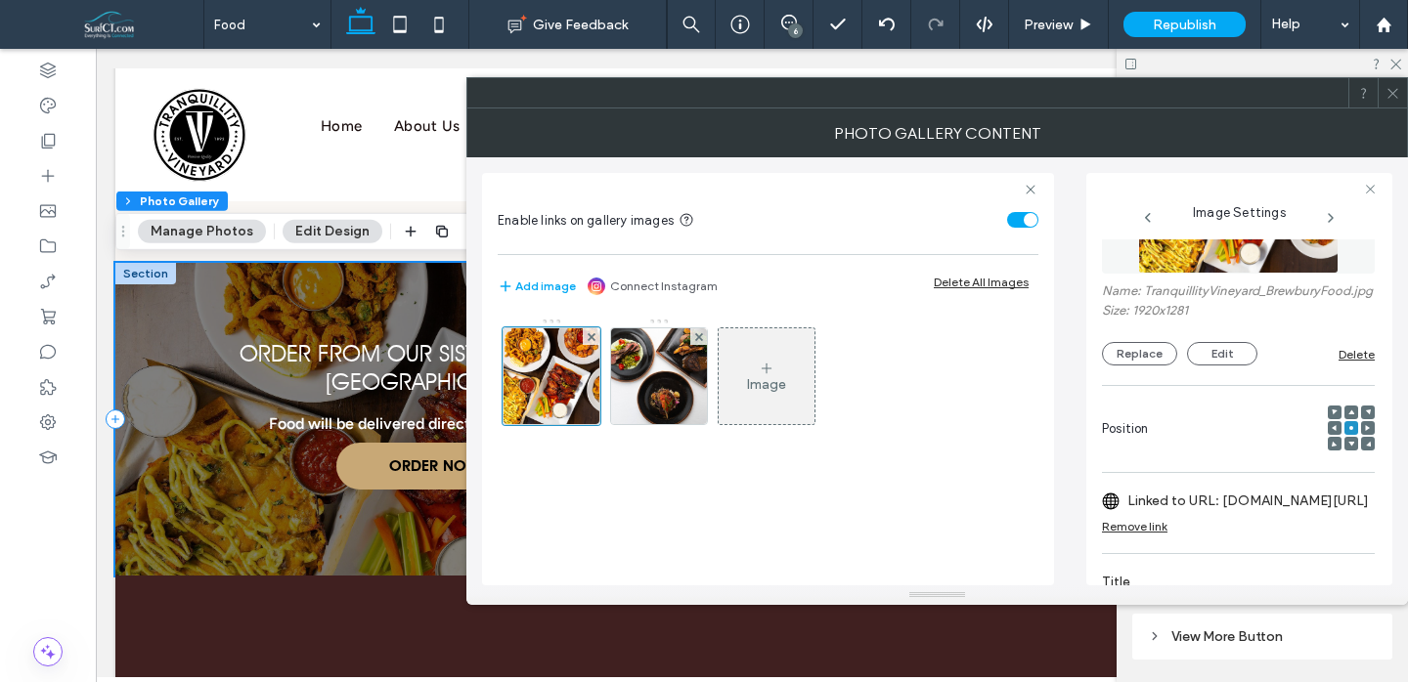
scroll to position [88, 0]
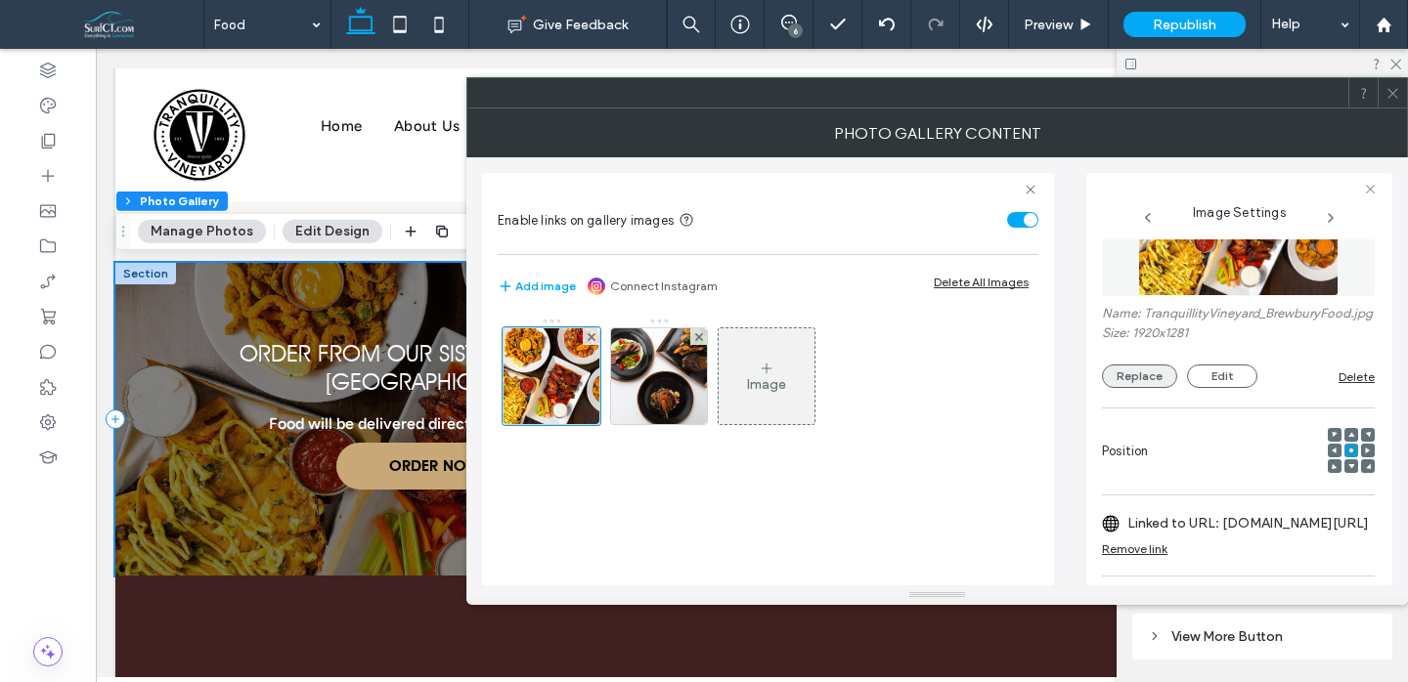
click at [1164, 388] on button "Replace" at bounding box center [1139, 376] width 75 height 23
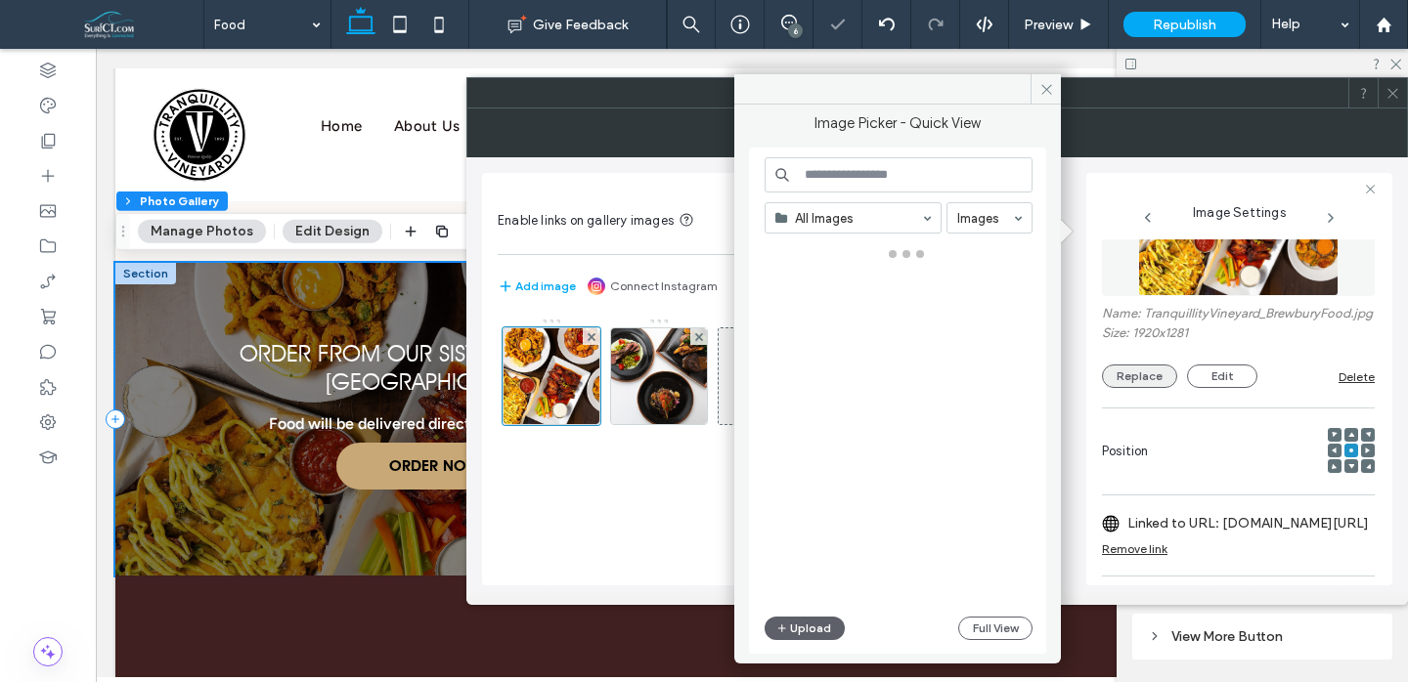
scroll to position [0, 0]
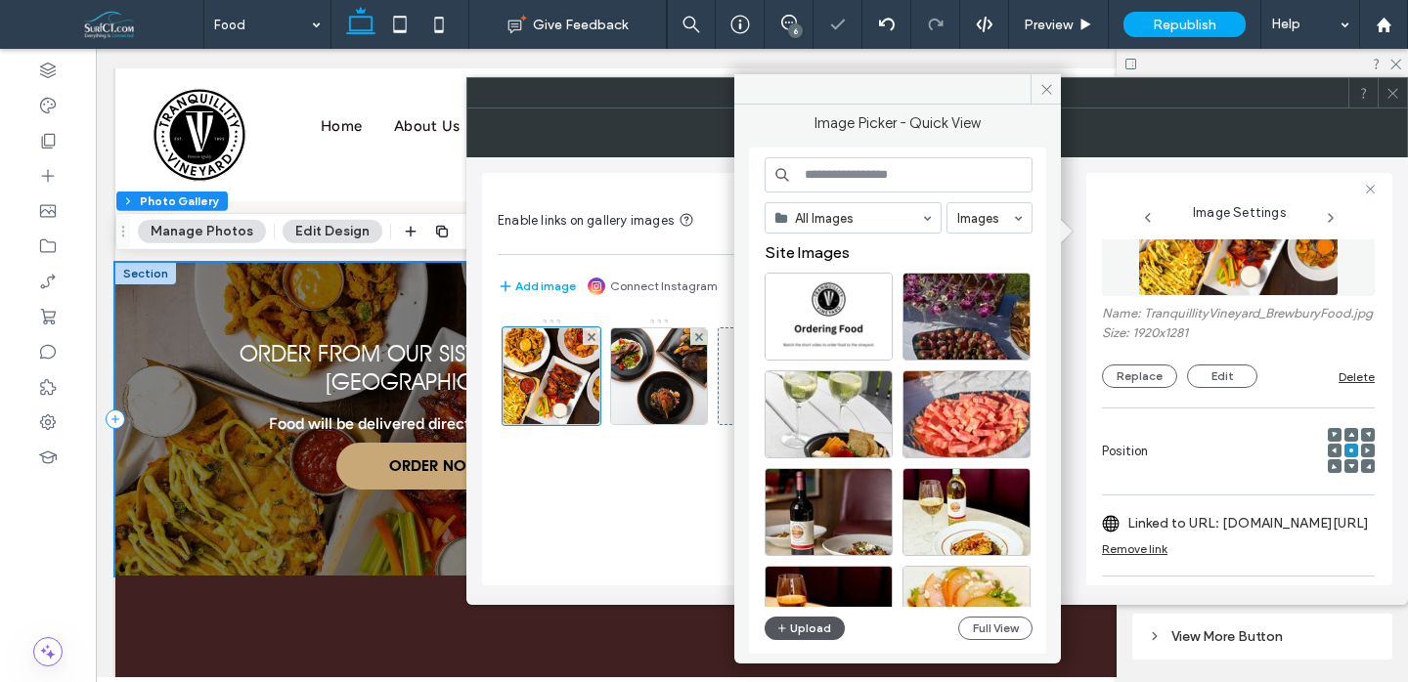
click at [814, 626] on button "Upload" at bounding box center [805, 628] width 80 height 23
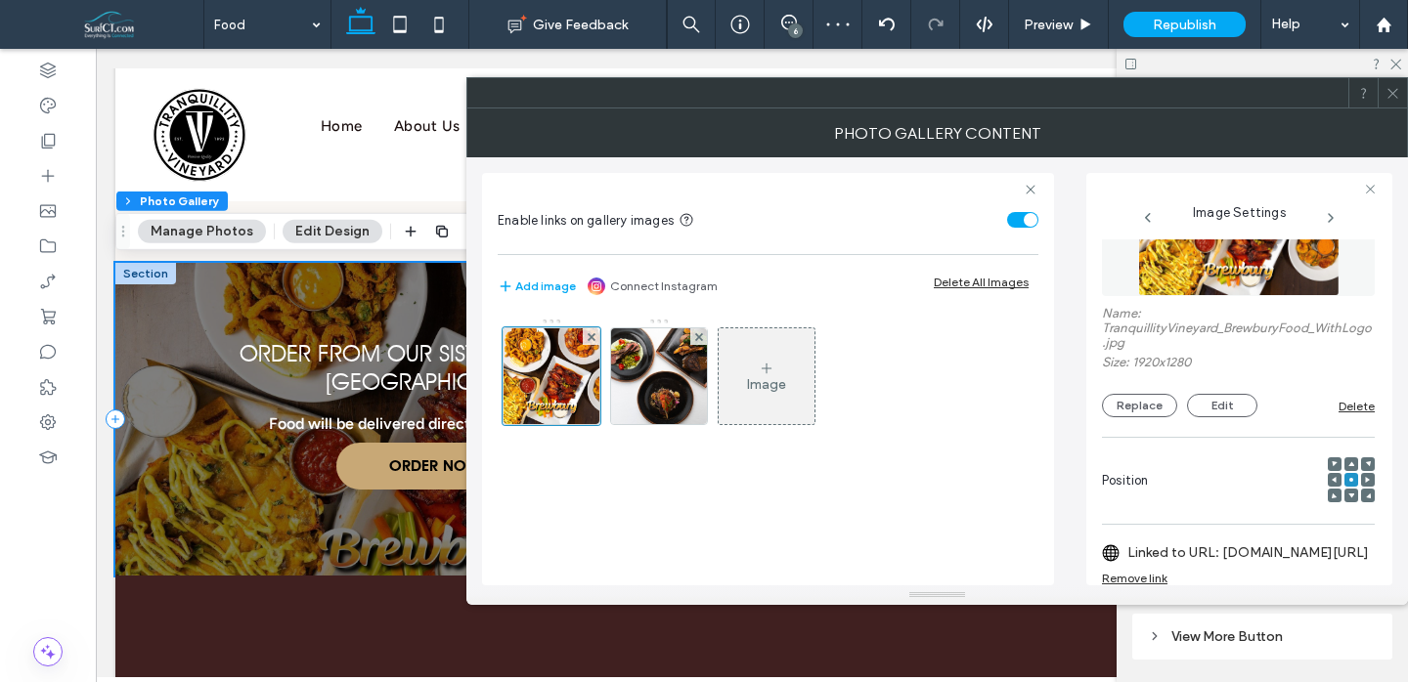
click at [1398, 99] on icon at bounding box center [1392, 93] width 15 height 15
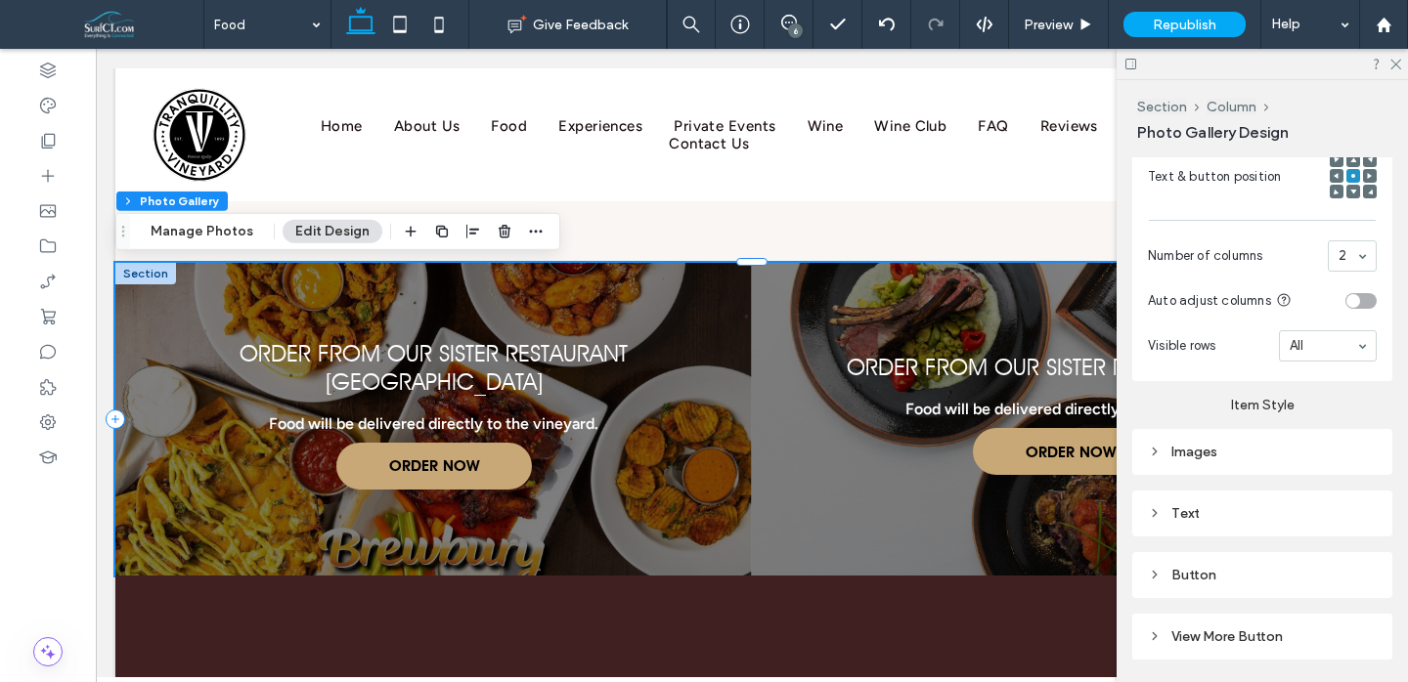
click at [1253, 448] on div "Images" at bounding box center [1262, 452] width 229 height 17
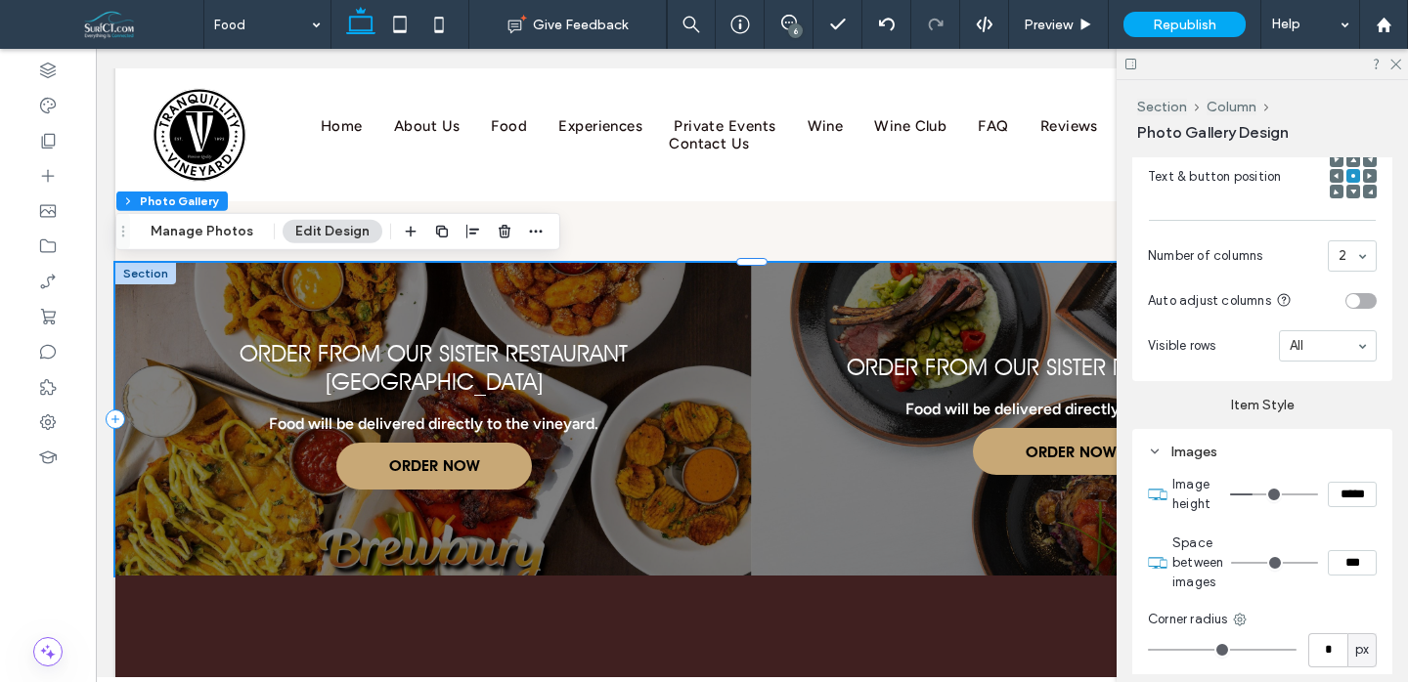
click at [1350, 492] on input "*****" at bounding box center [1352, 494] width 49 height 25
click at [1351, 492] on input "*****" at bounding box center [1352, 494] width 49 height 25
type input "*****"
type input "***"
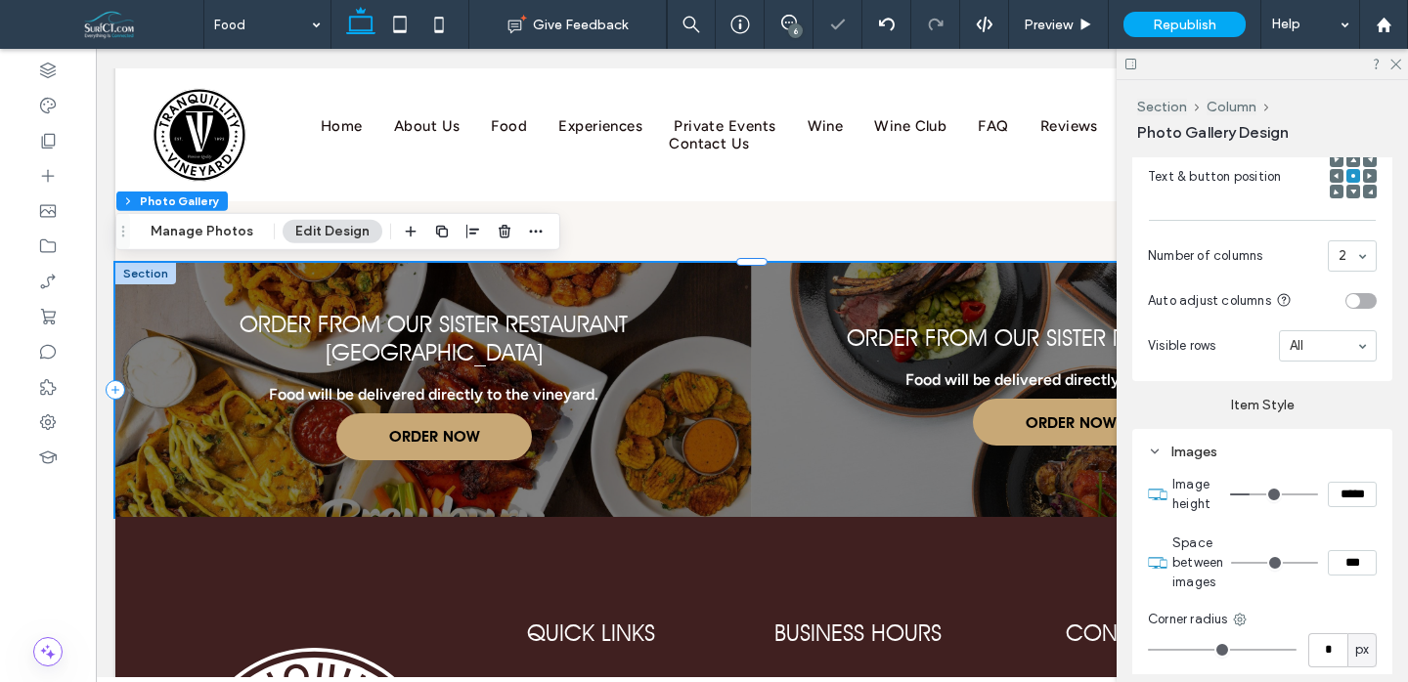
click at [1348, 493] on input "*****" at bounding box center [1352, 494] width 49 height 25
type input "*****"
type input "***"
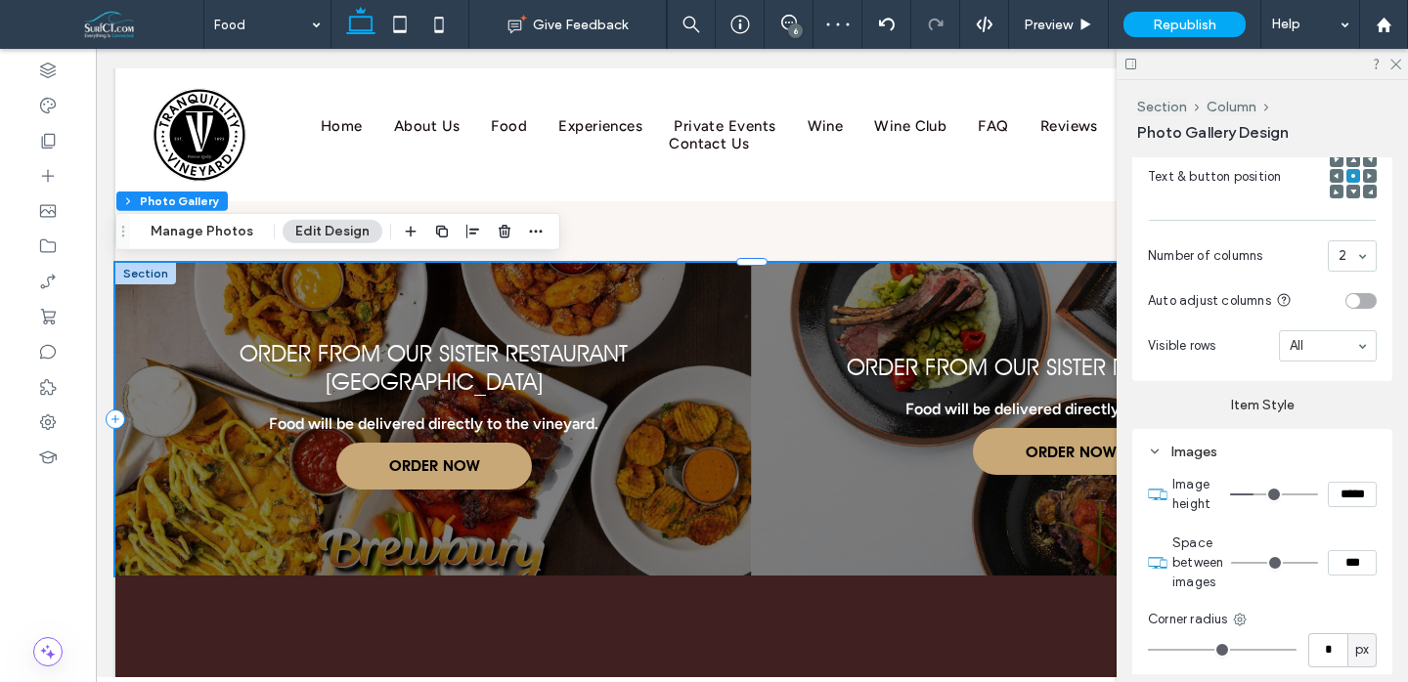
click at [1348, 493] on input "*****" at bounding box center [1352, 494] width 49 height 25
type input "*****"
type input "***"
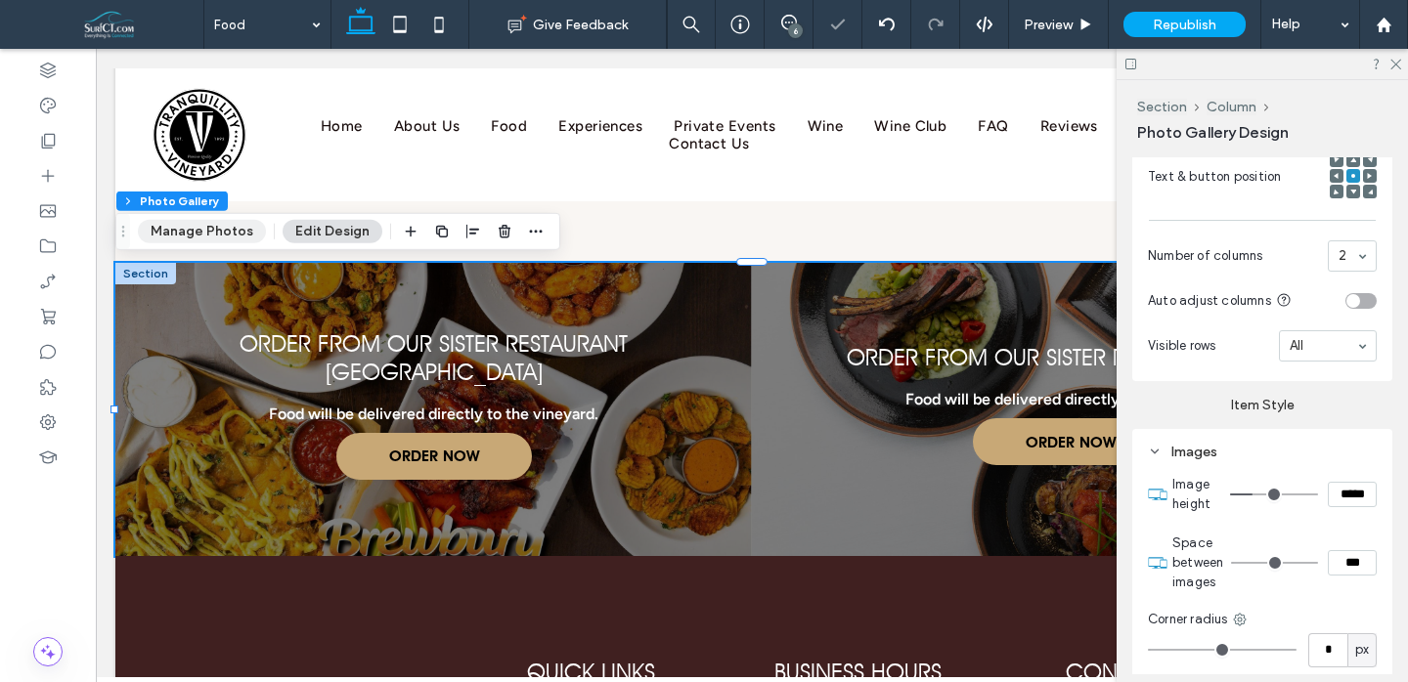
click at [218, 243] on div "Section Column Photo Gallery Manage Photos Edit Design" at bounding box center [337, 231] width 445 height 37
click at [232, 228] on button "Manage Photos" at bounding box center [202, 231] width 128 height 23
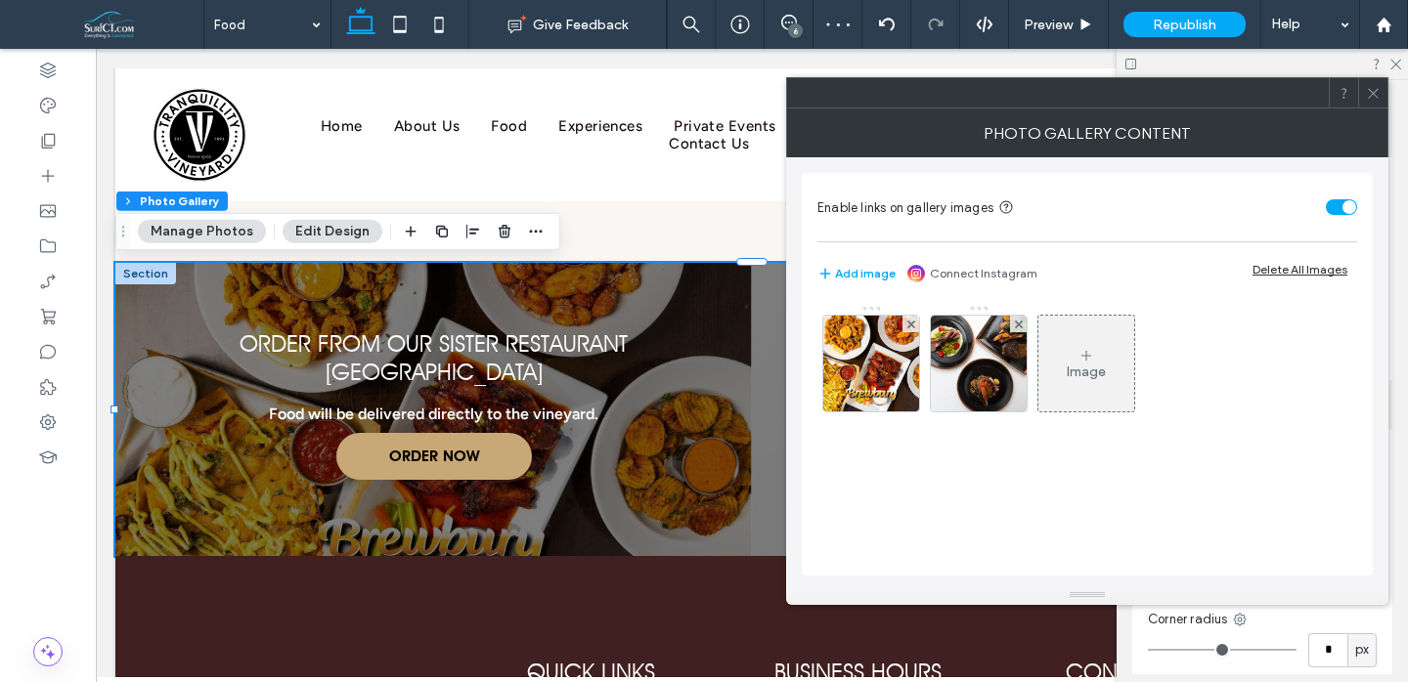
click at [902, 382] on img at bounding box center [872, 364] width 144 height 96
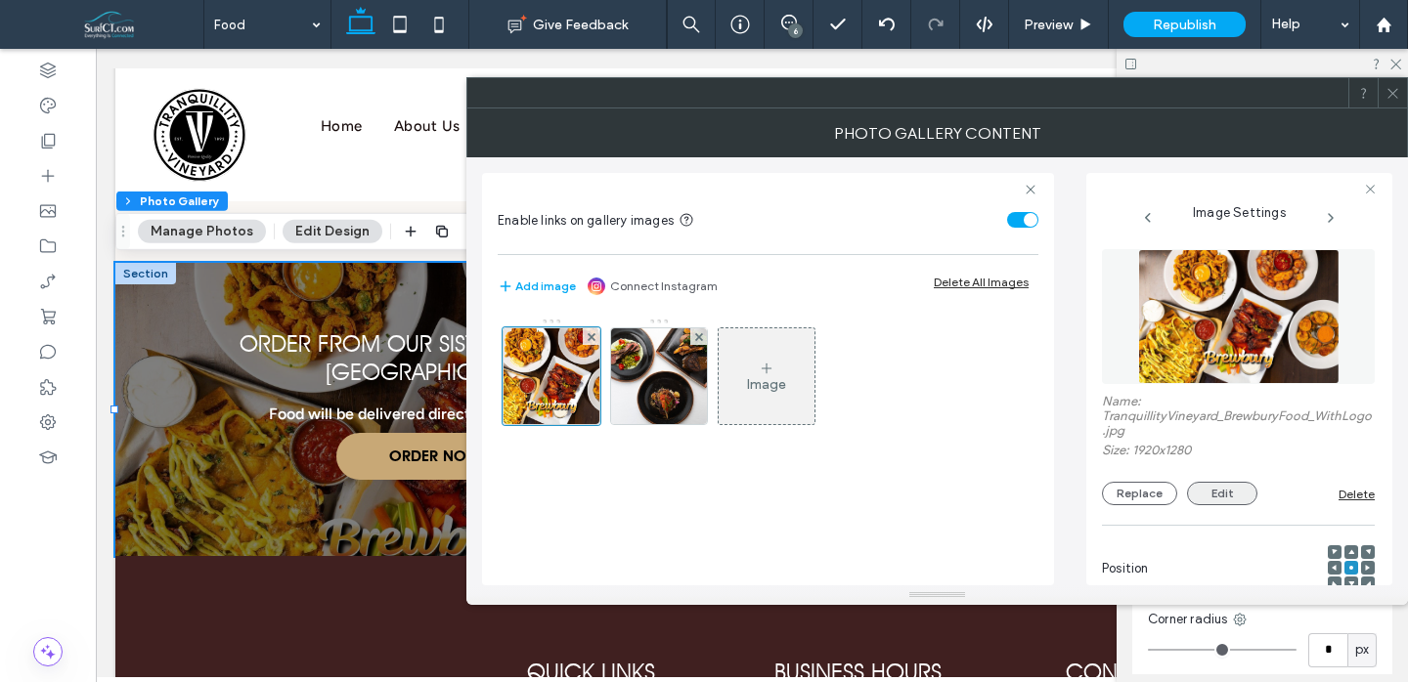
click at [1234, 501] on button "Edit" at bounding box center [1222, 493] width 70 height 23
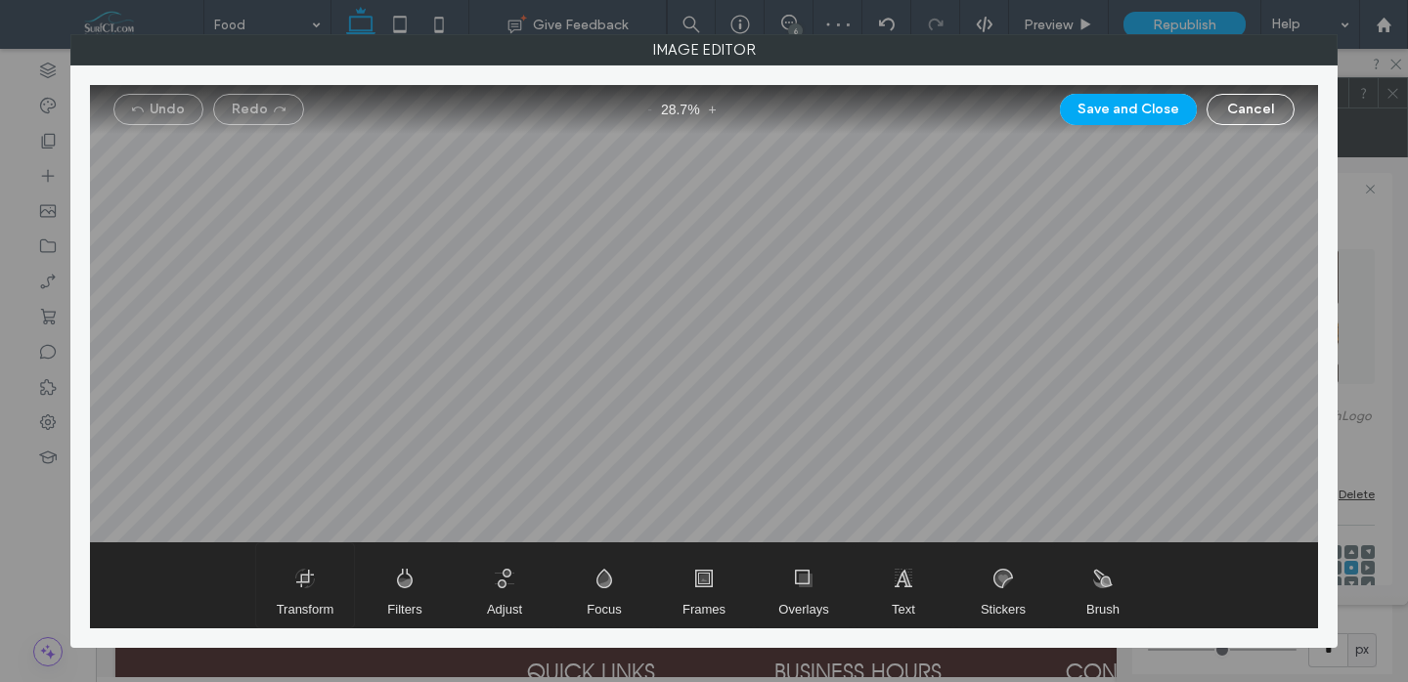
click at [309, 575] on span "Transform" at bounding box center [305, 586] width 98 height 84
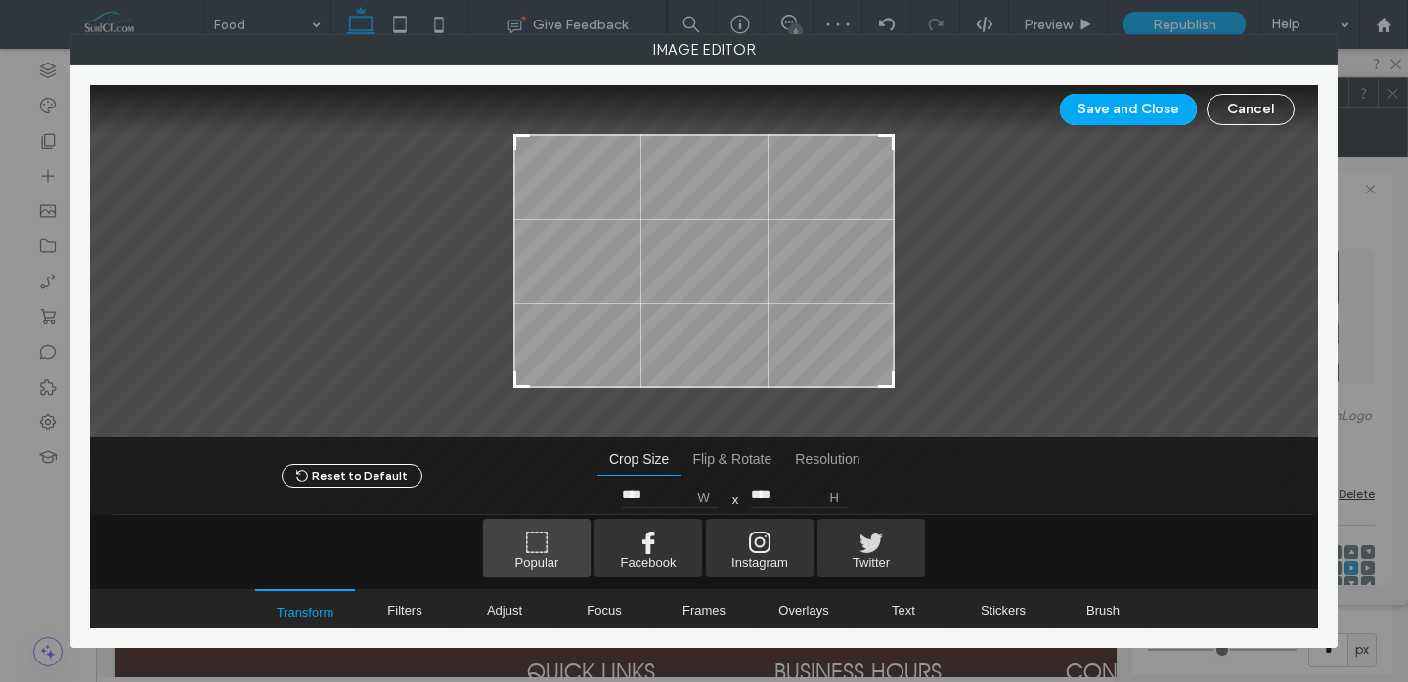
click at [535, 562] on span "Popular" at bounding box center [537, 548] width 108 height 59
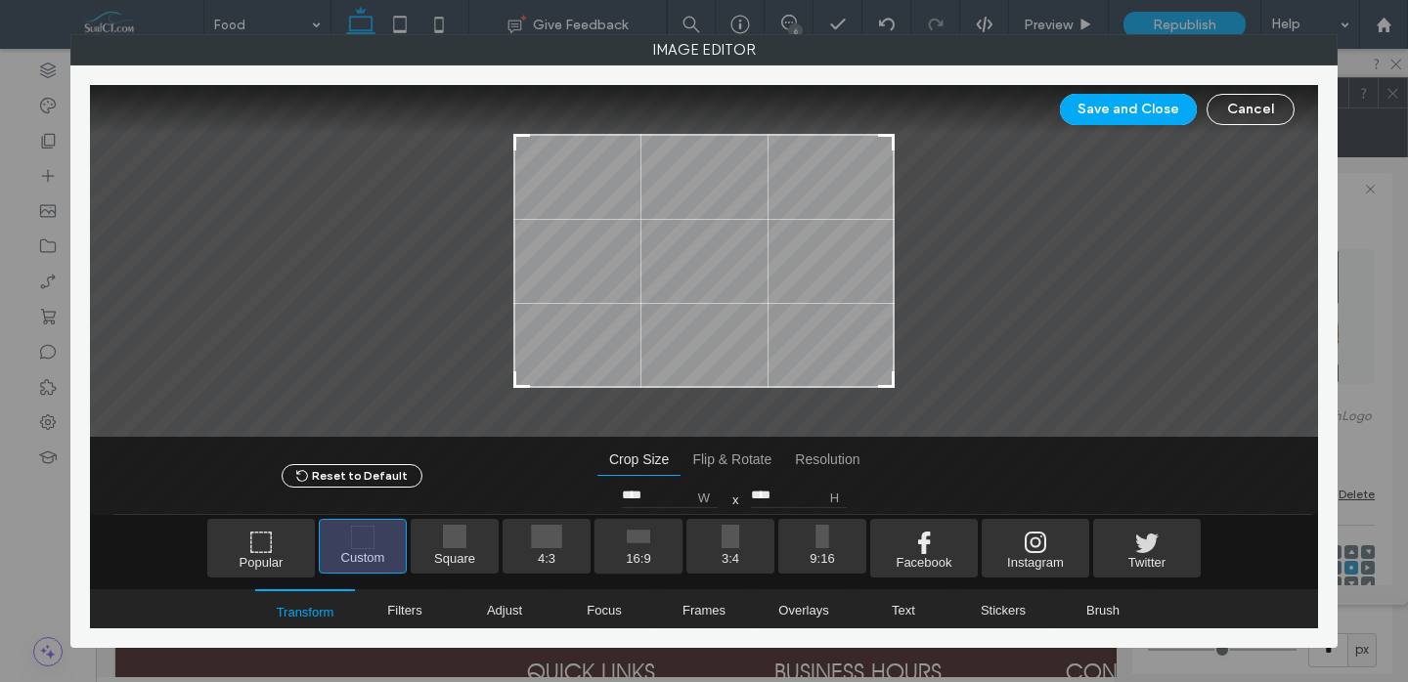
drag, startPoint x: 678, startPoint y: 559, endPoint x: 723, endPoint y: 415, distance: 151.5
click at [678, 558] on span "16:9" at bounding box center [638, 546] width 88 height 55
type input "****"
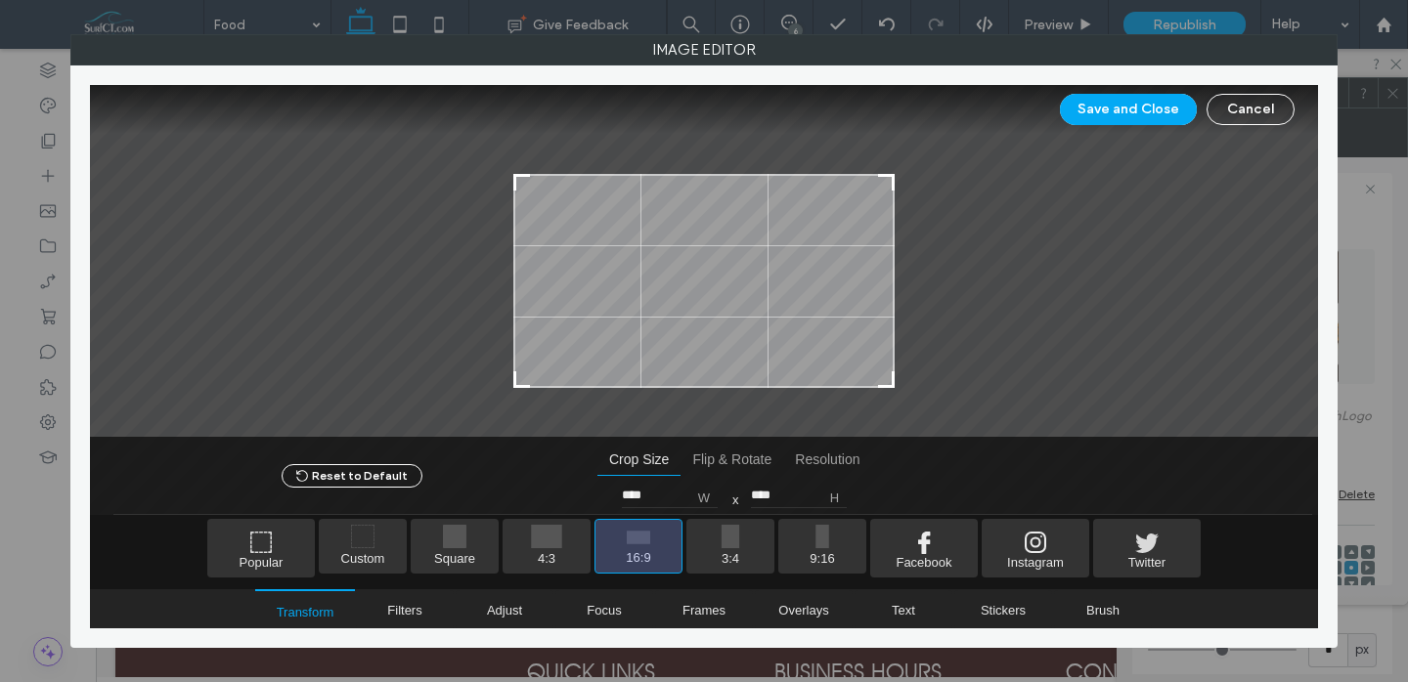
drag, startPoint x: 784, startPoint y: 190, endPoint x: 784, endPoint y: 282, distance: 91.9
click at [784, 282] on div at bounding box center [703, 281] width 381 height 214
type input "****"
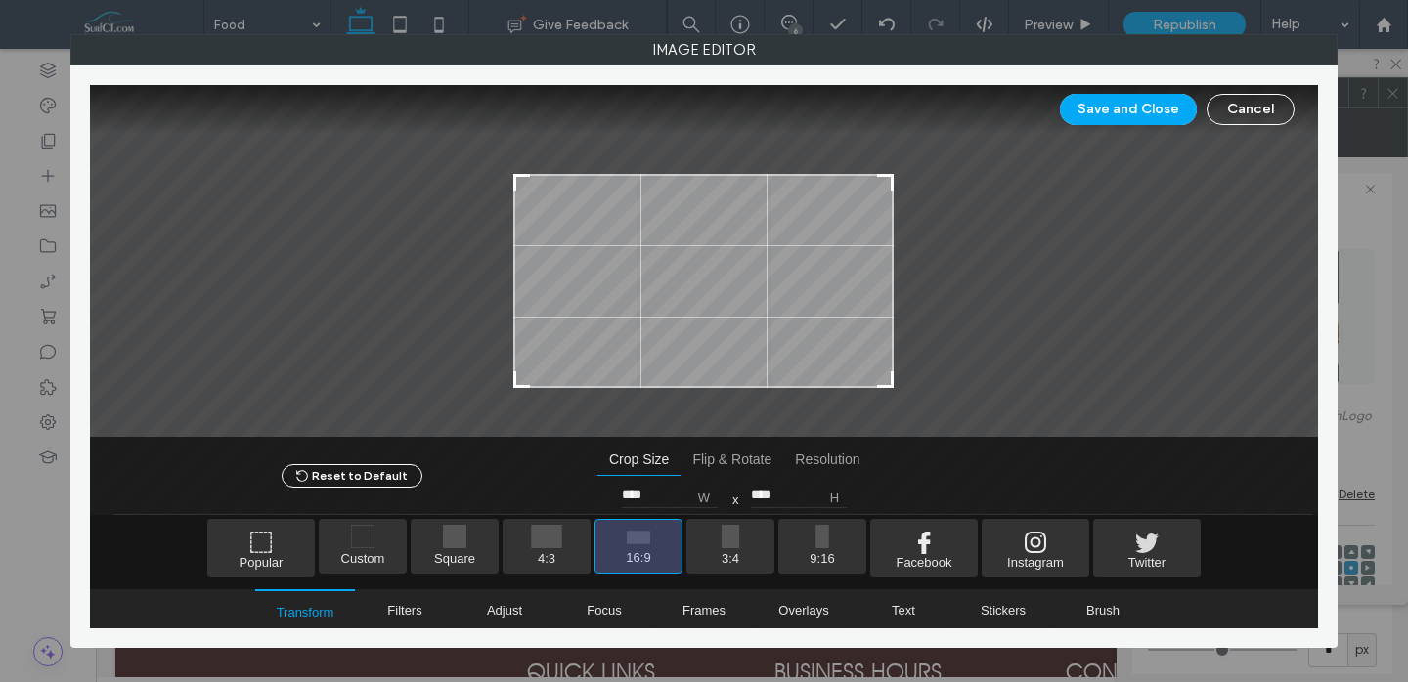
type input "****"
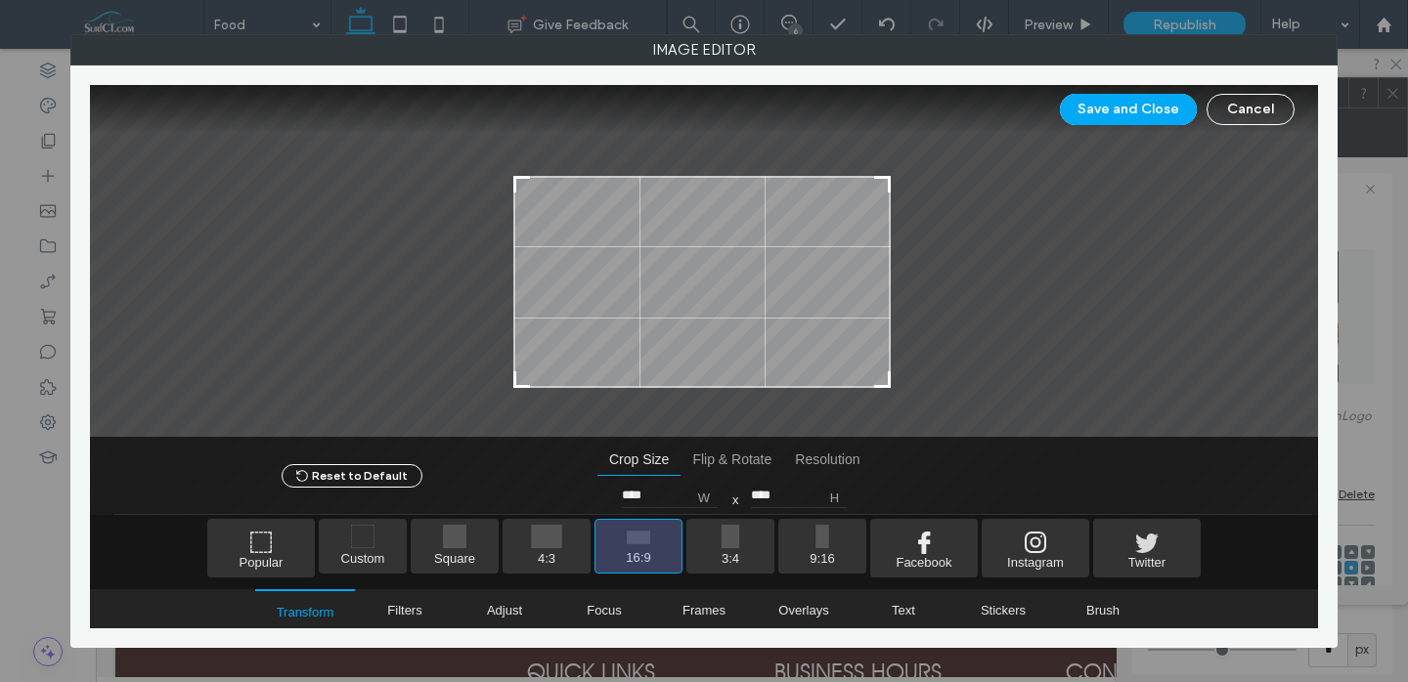
type input "****"
click at [894, 172] on div at bounding box center [704, 261] width 1228 height 352
type input "****"
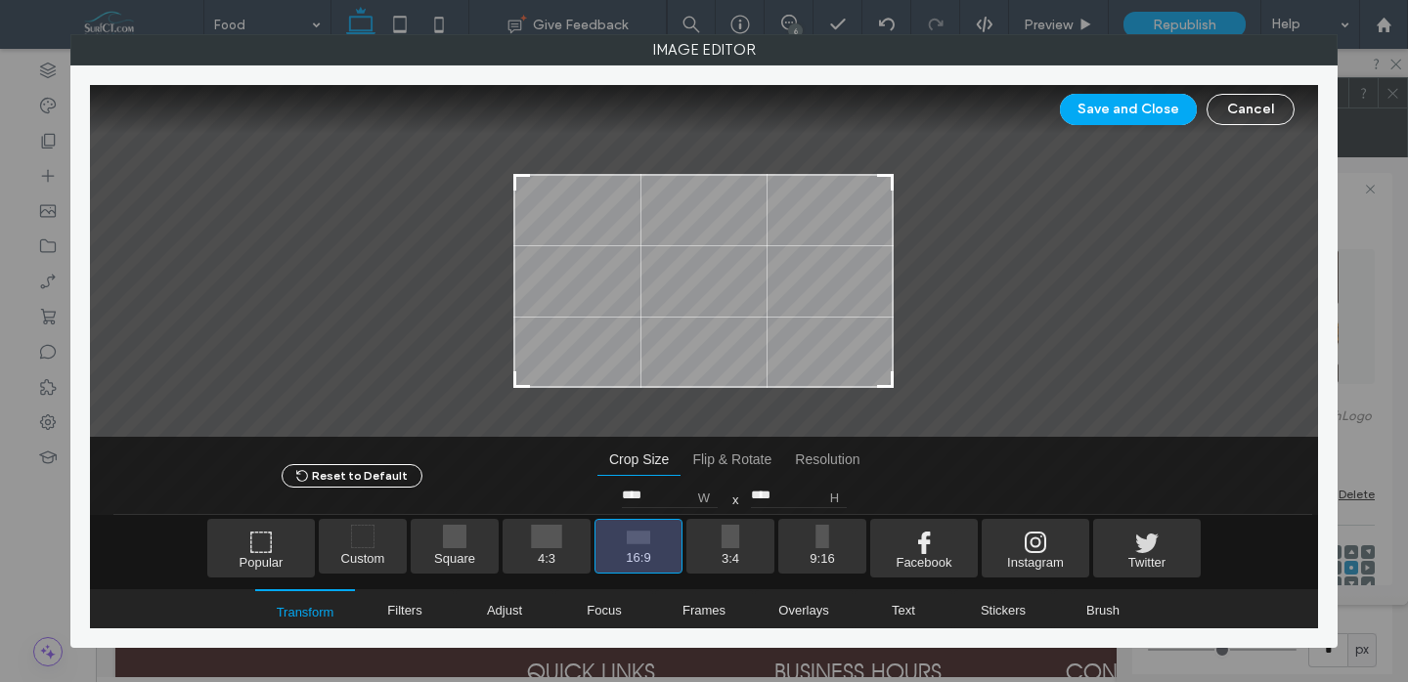
type input "****"
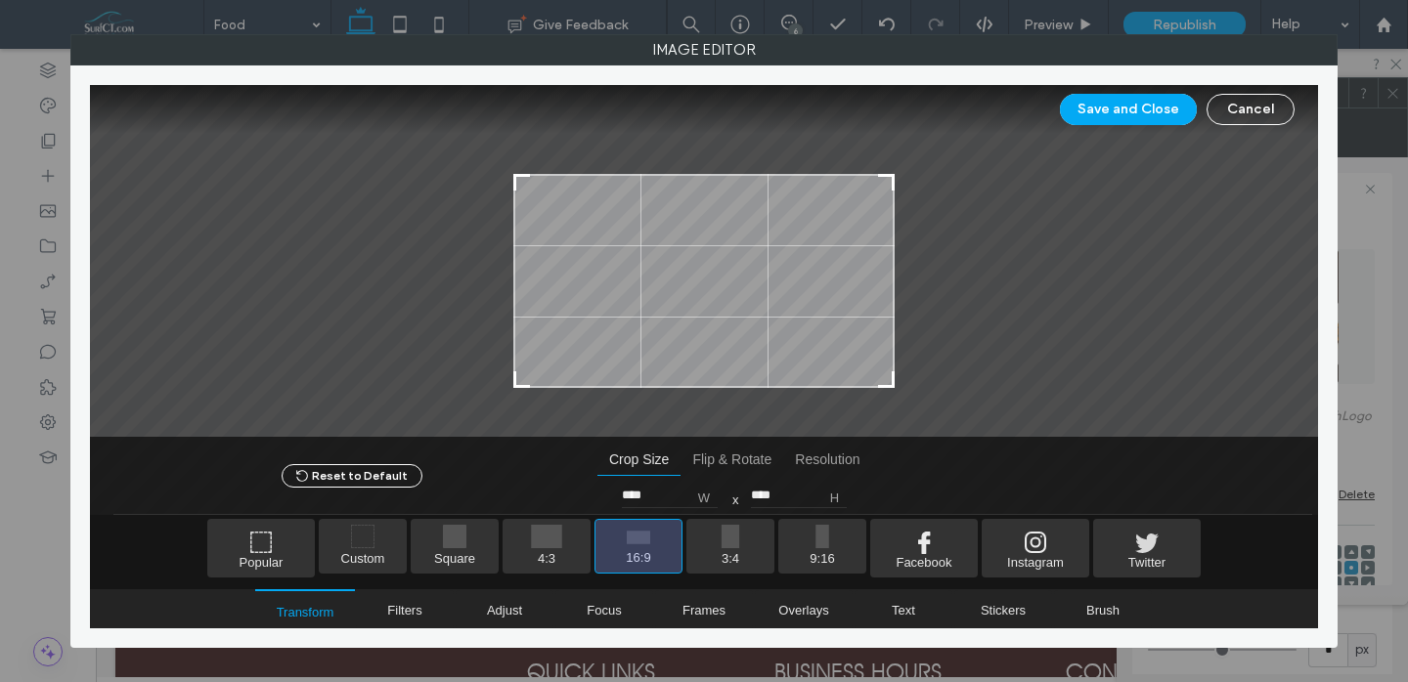
type input "****"
drag, startPoint x: 891, startPoint y: 178, endPoint x: 904, endPoint y: 171, distance: 15.3
click at [904, 171] on div at bounding box center [704, 261] width 1228 height 352
type input "****"
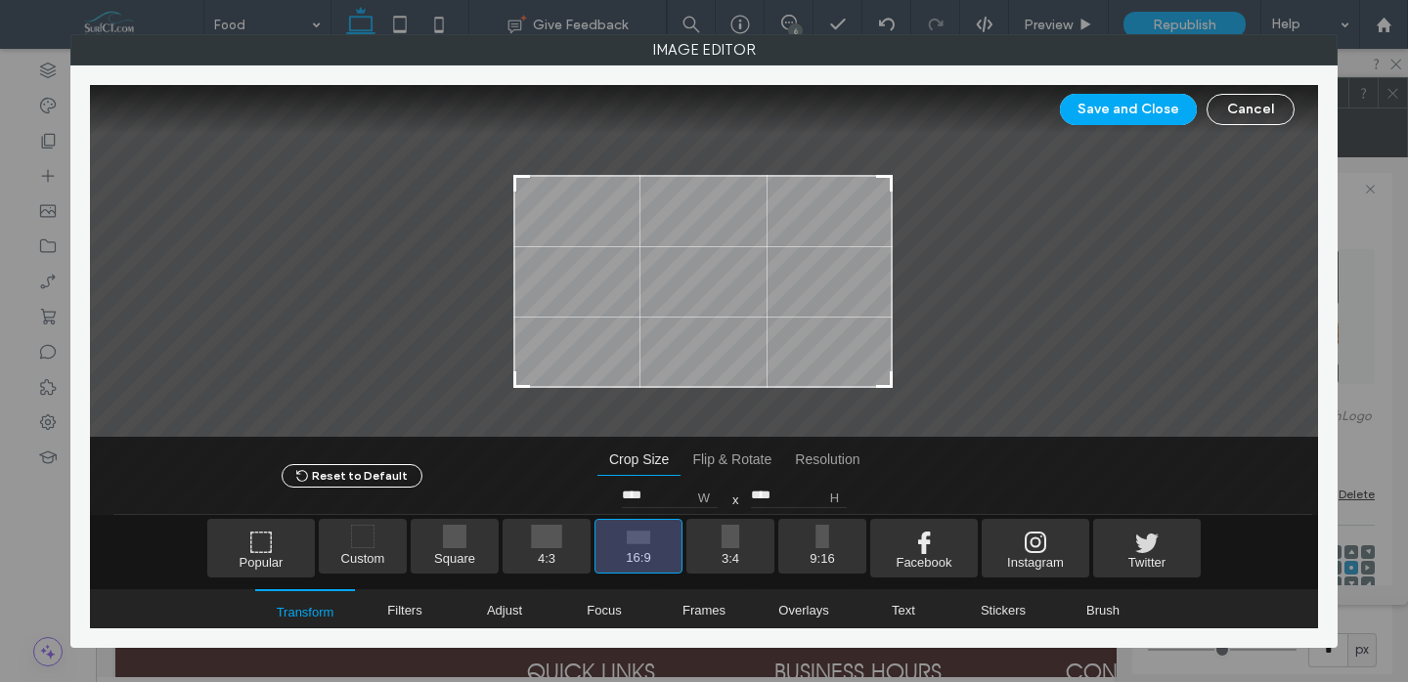
type input "****"
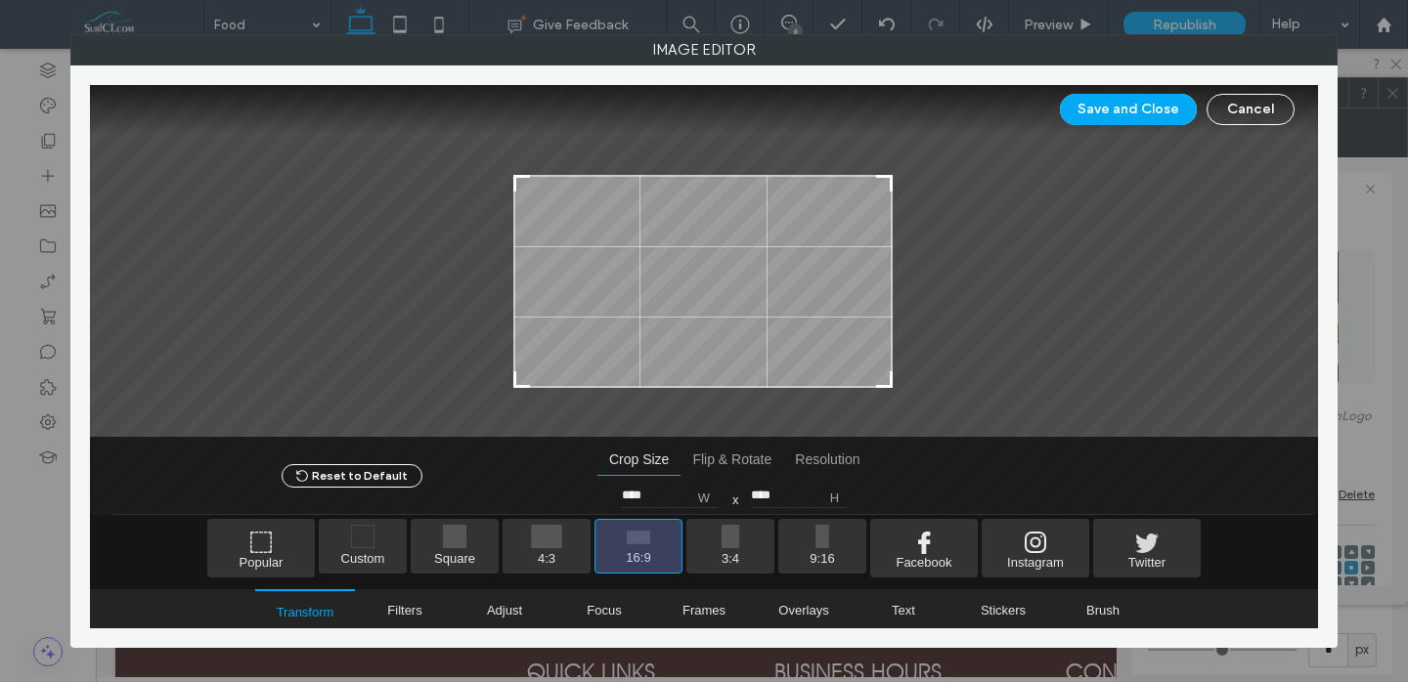
type input "****"
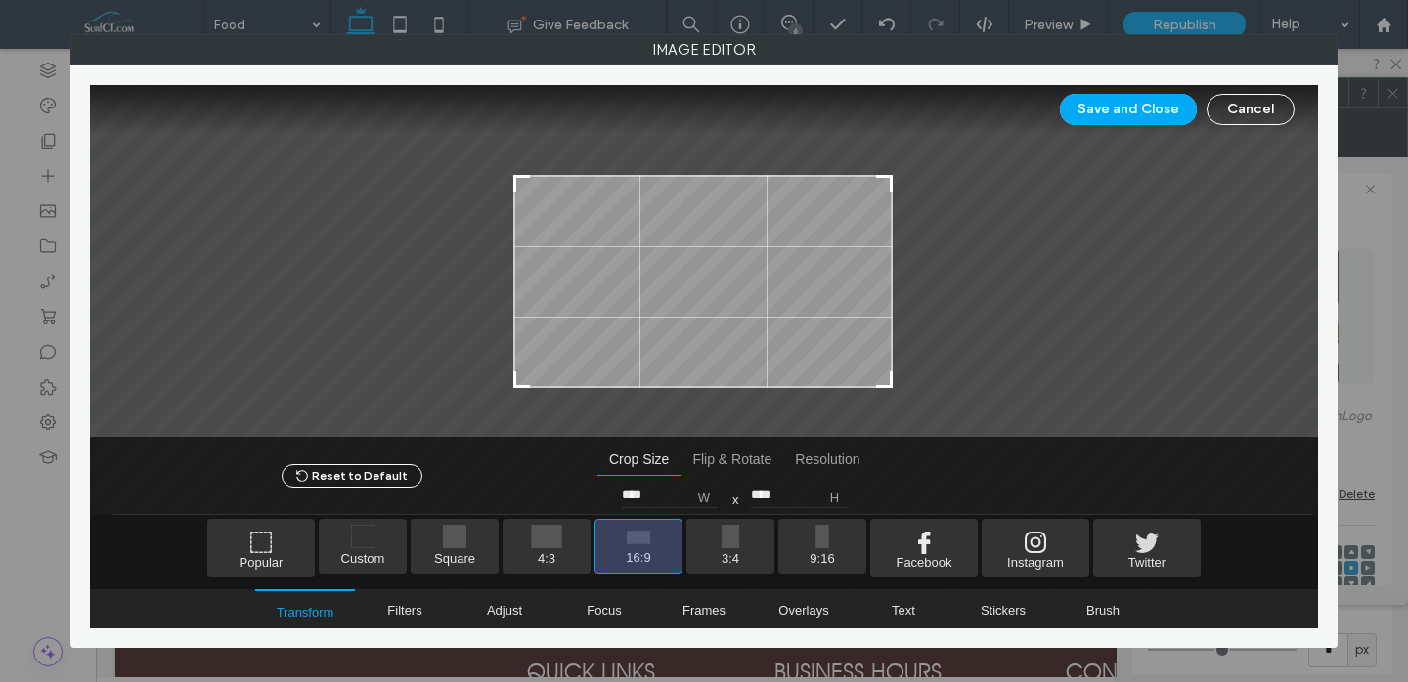
type input "****"
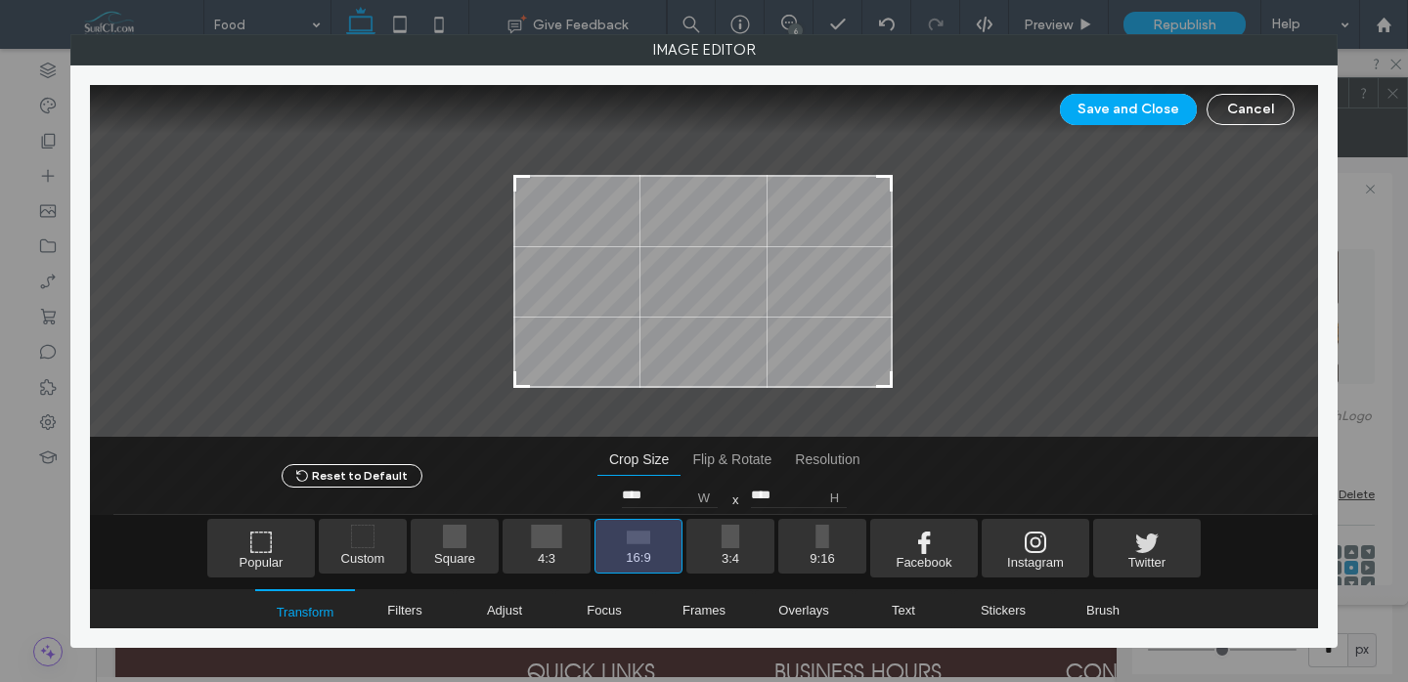
type input "****"
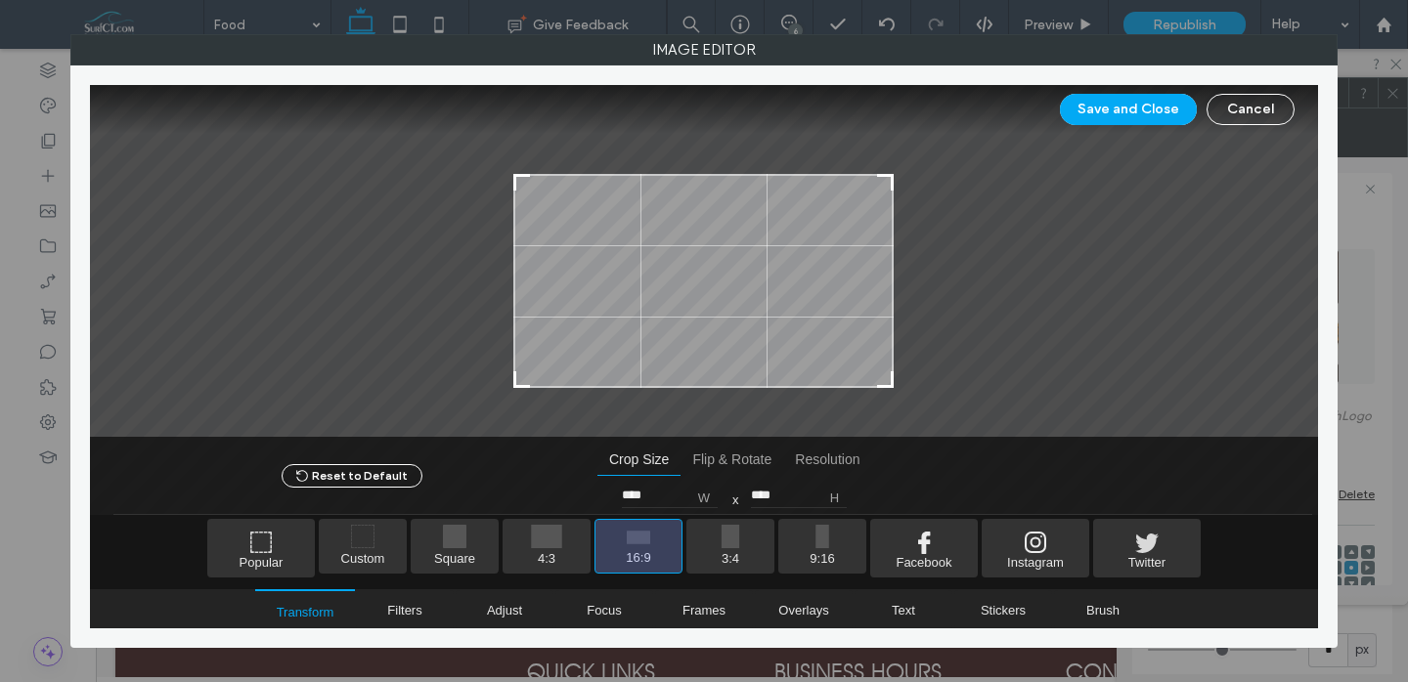
type input "****"
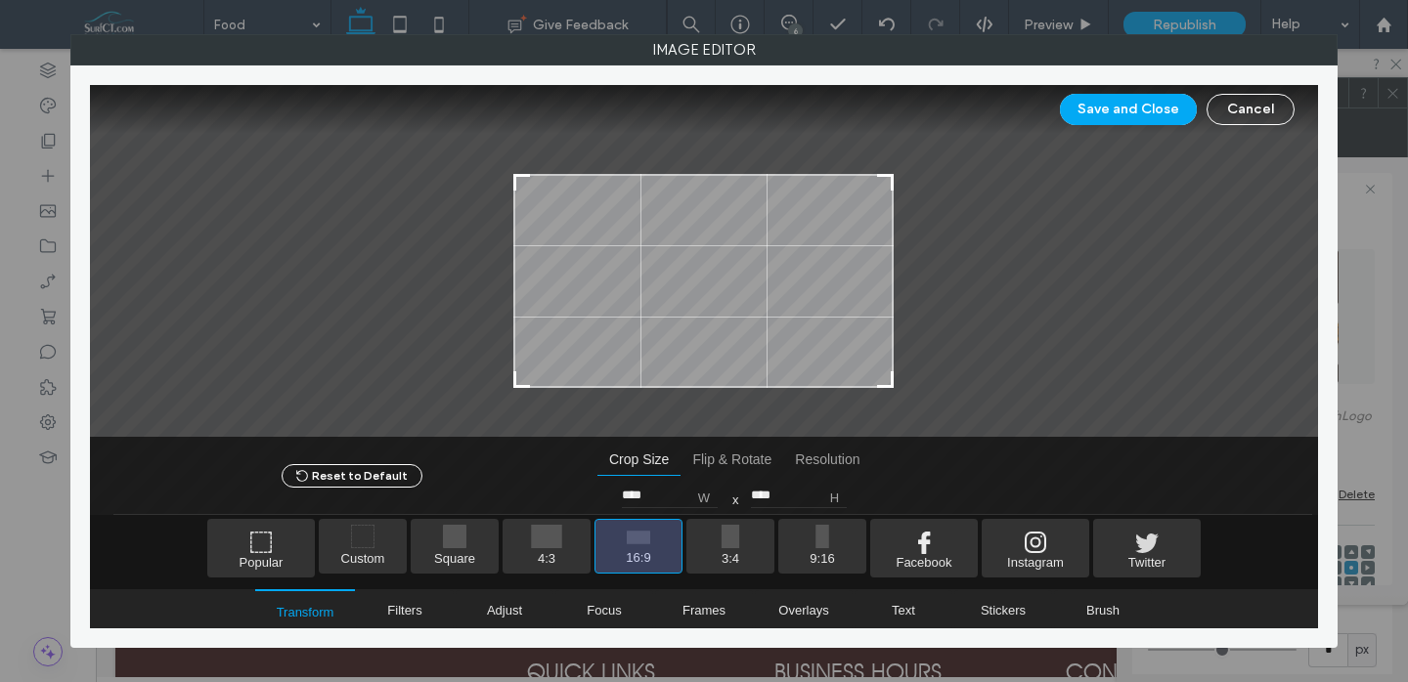
type input "****"
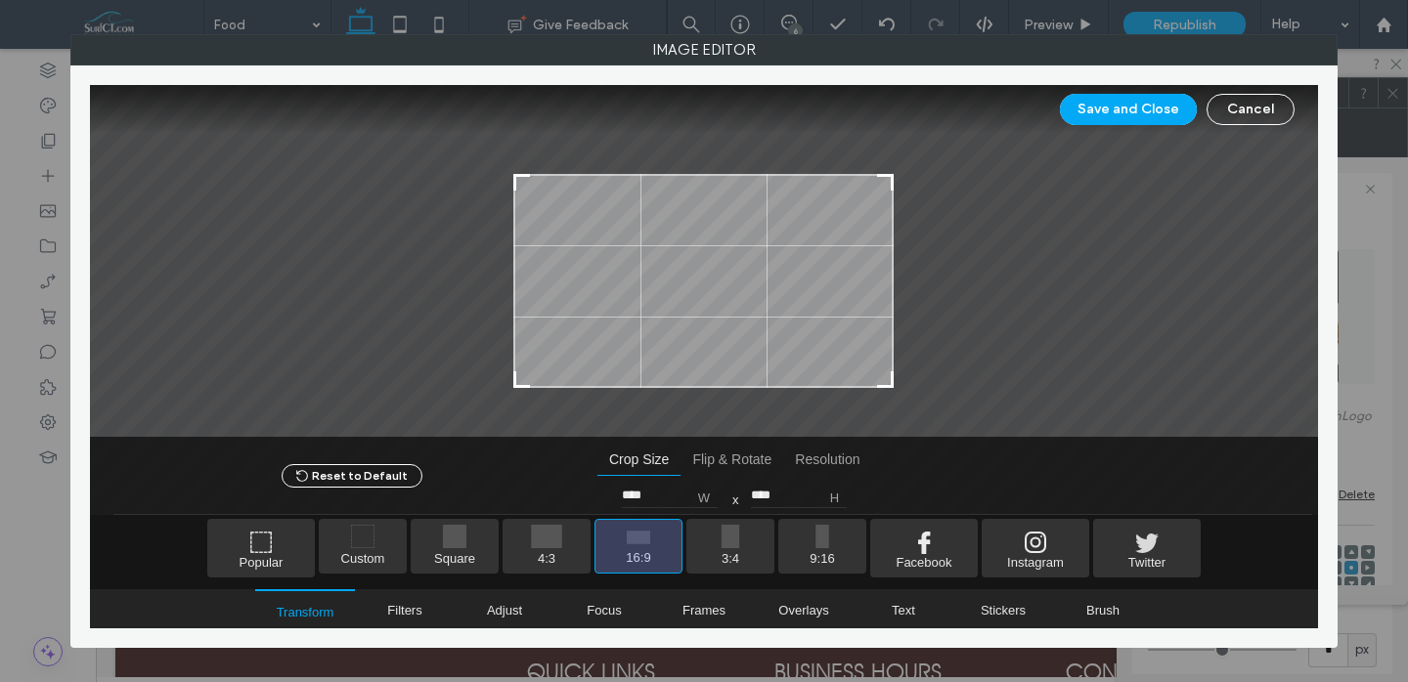
type input "****"
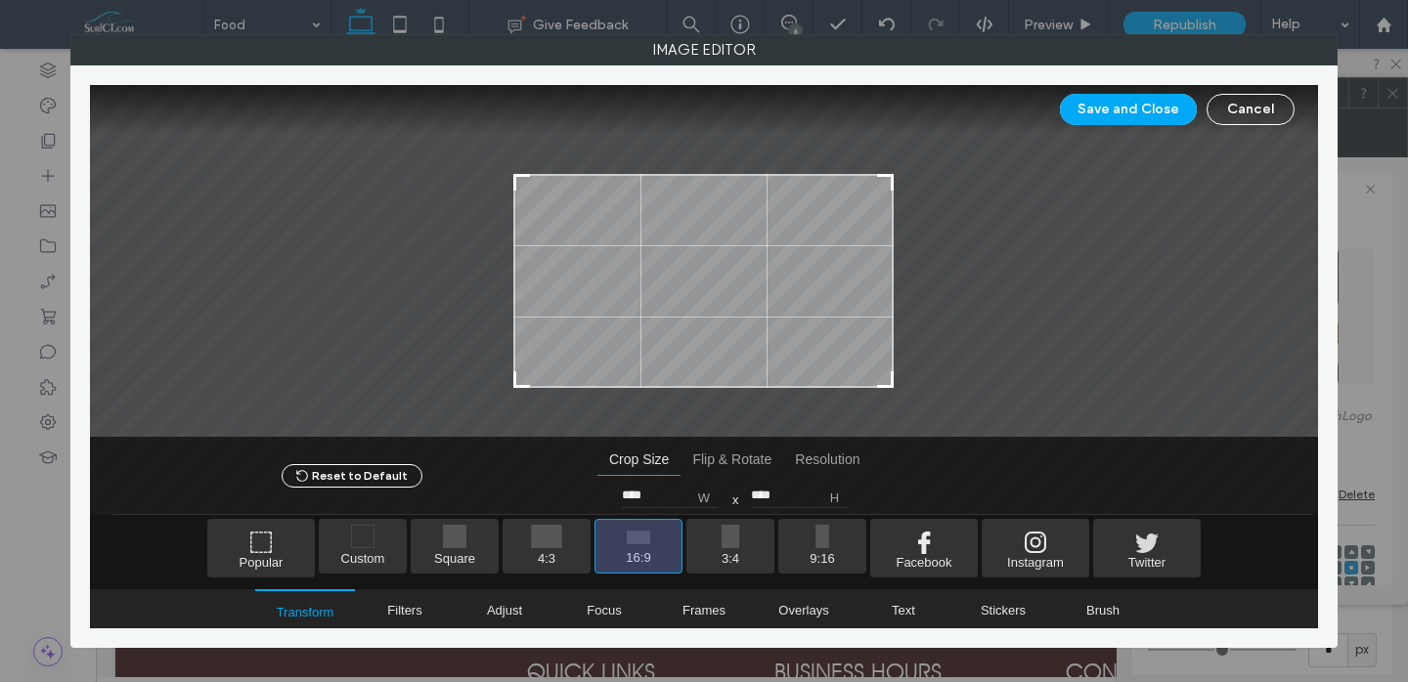
type input "****"
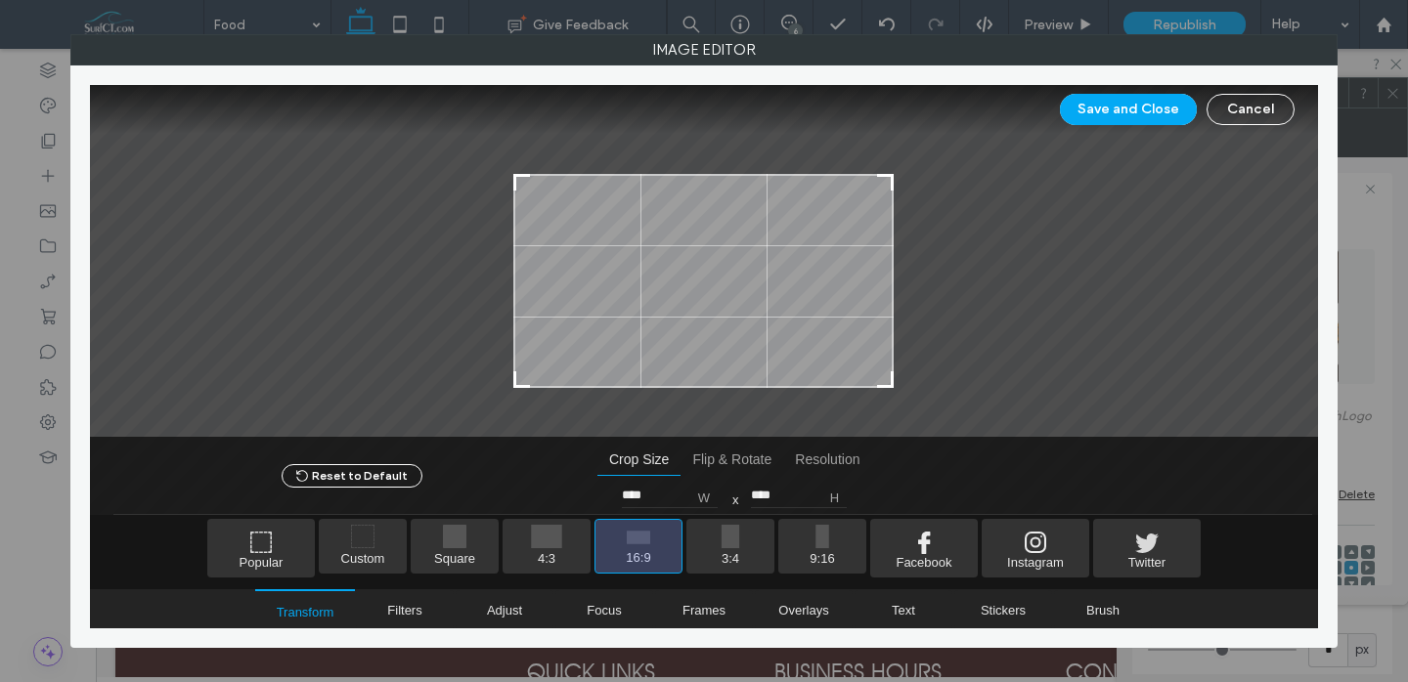
type input "****"
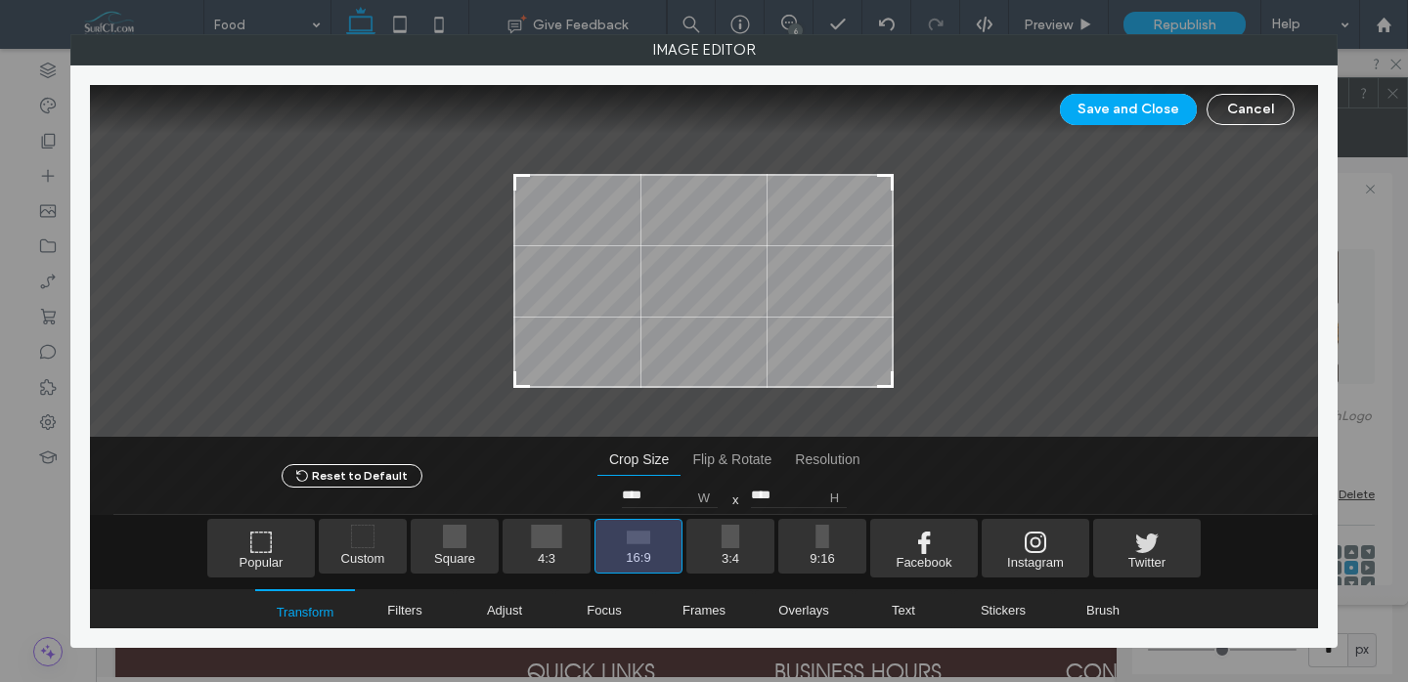
type input "****"
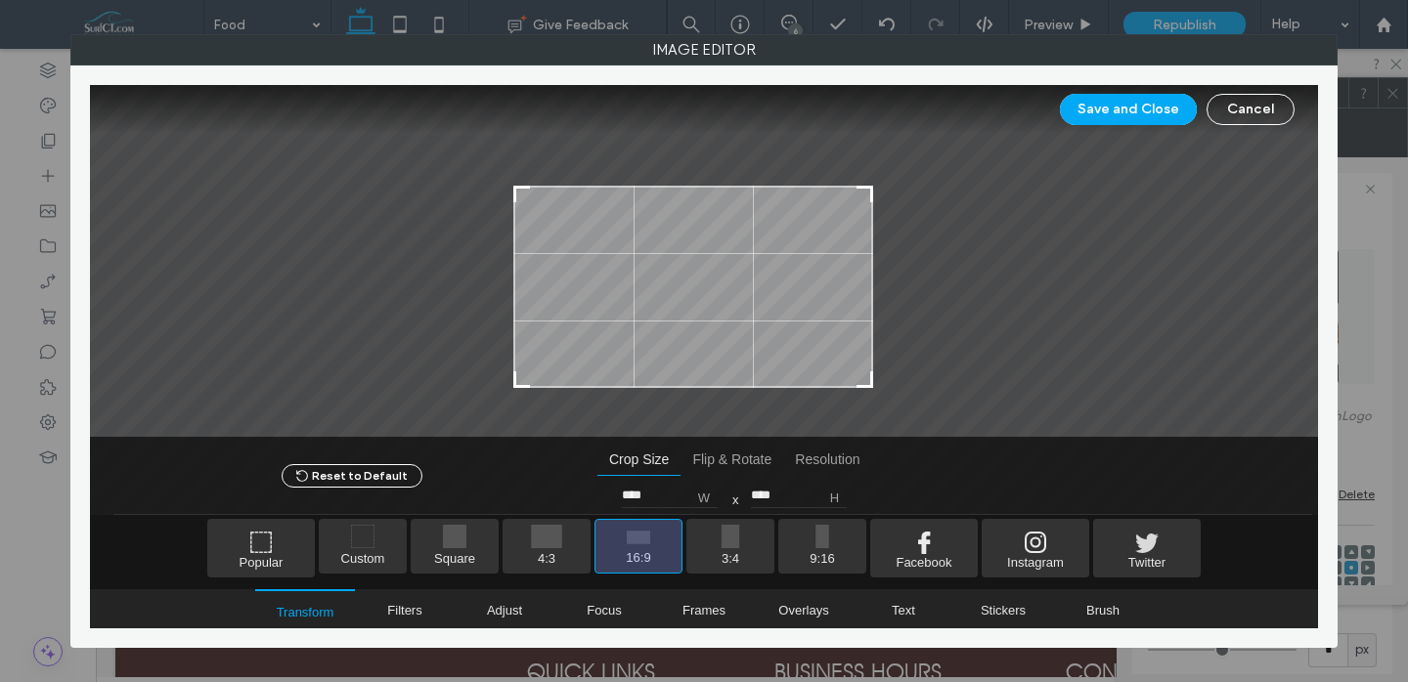
type input "****"
type input "***"
type input "****"
type input "***"
type input "****"
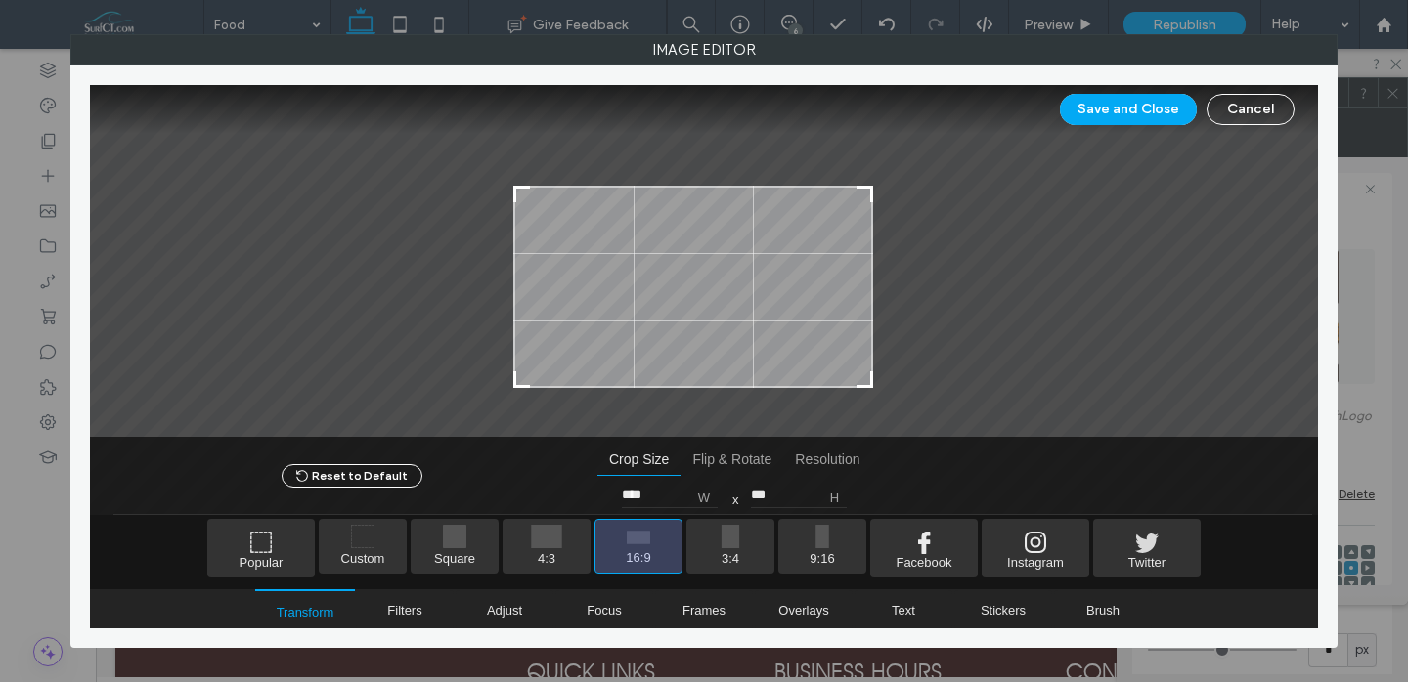
type input "***"
type input "****"
type input "***"
type input "****"
type input "***"
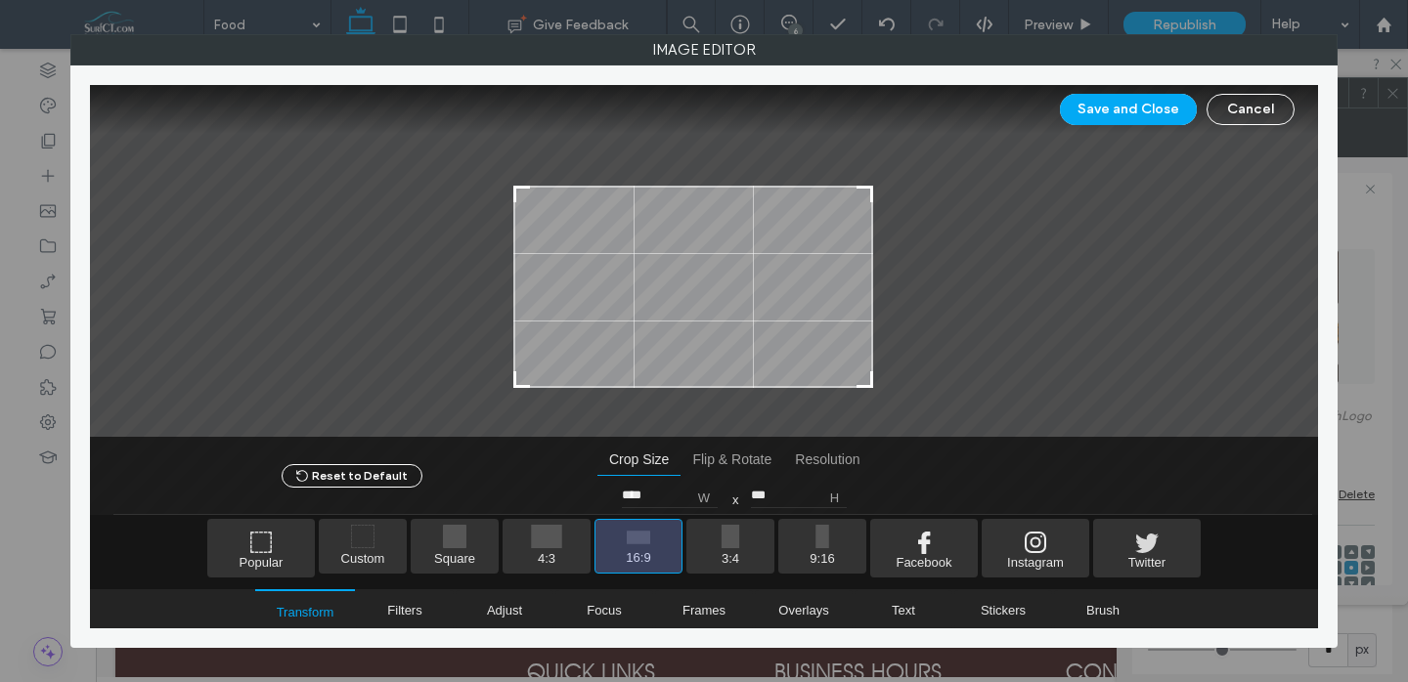
type input "****"
type input "***"
type input "****"
type input "***"
type input "****"
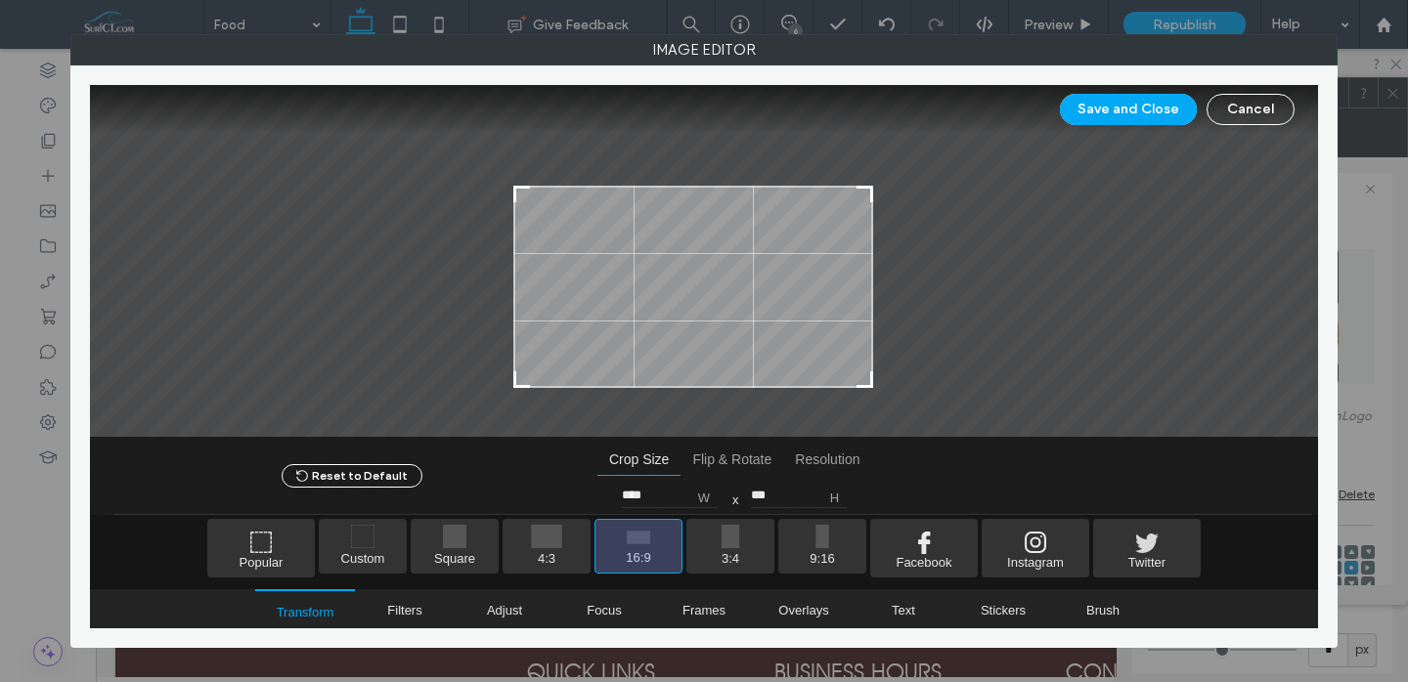
type input "***"
type input "****"
type input "***"
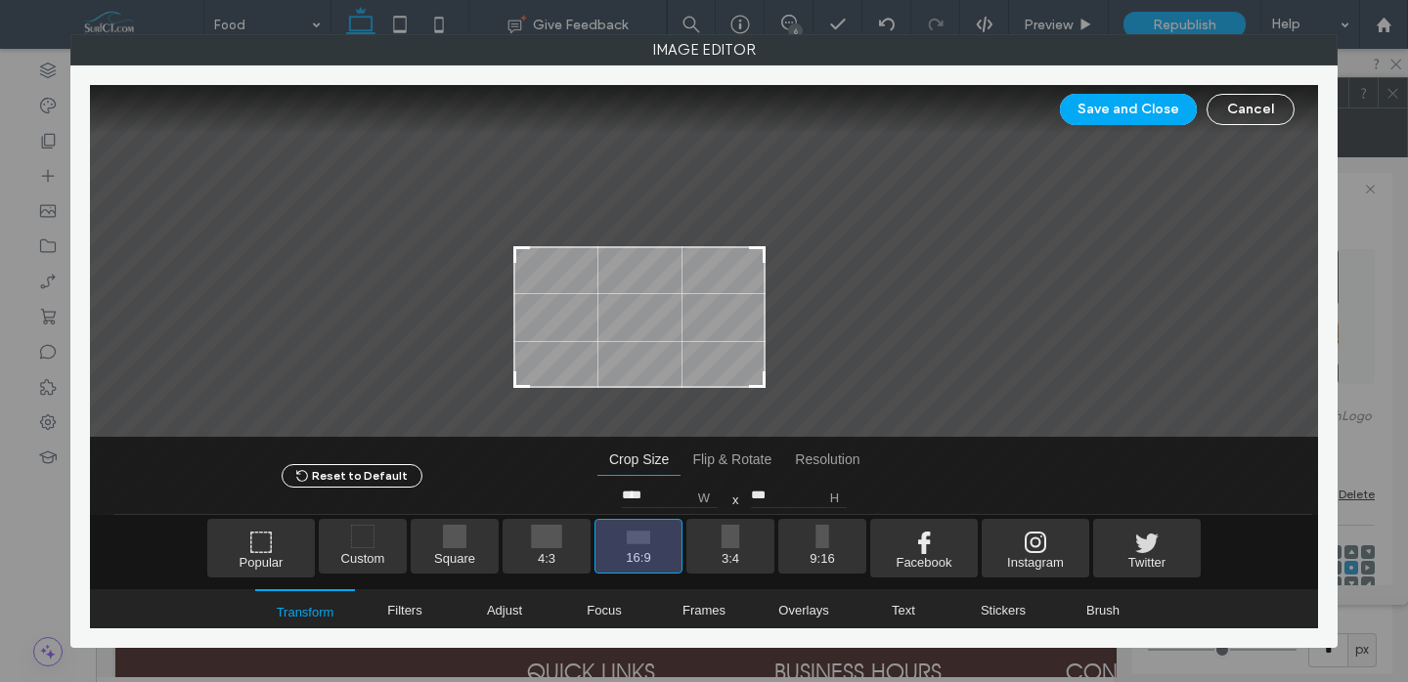
type input "****"
type input "***"
type input "****"
type input "***"
type input "****"
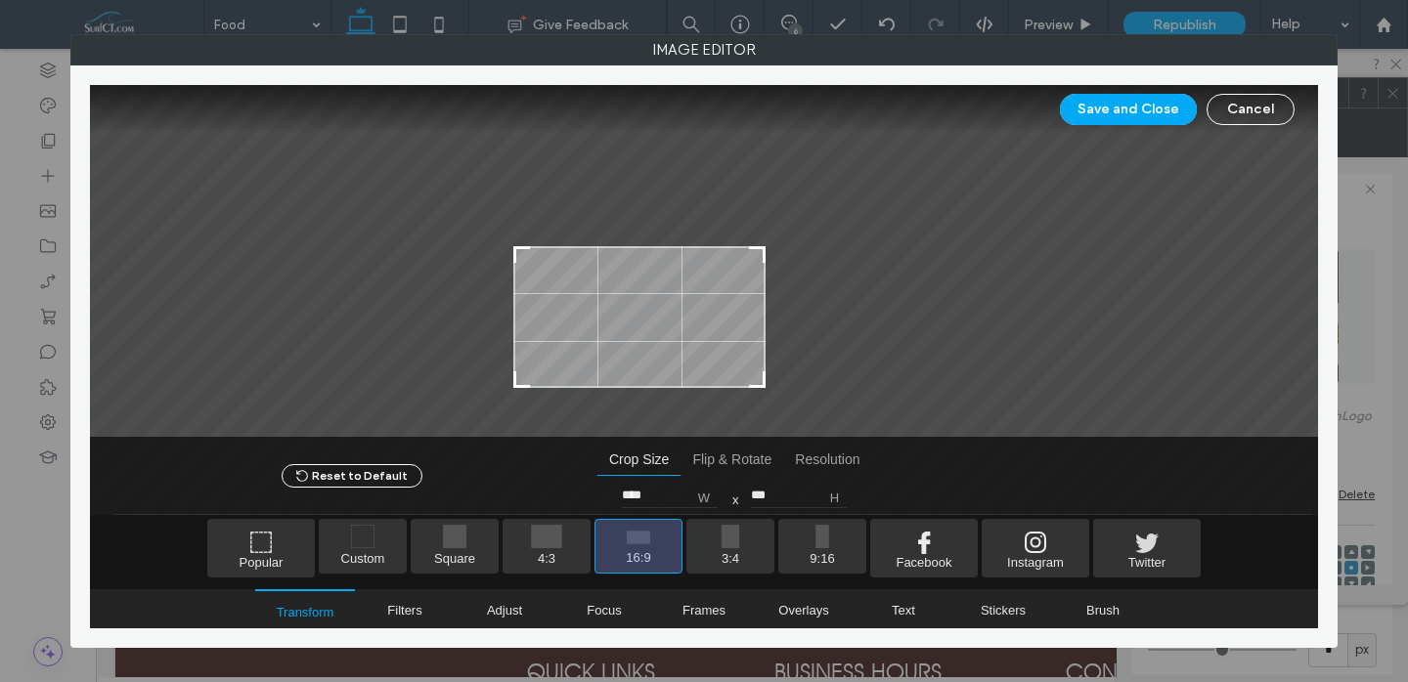
type input "***"
type input "****"
type input "***"
type input "****"
type input "***"
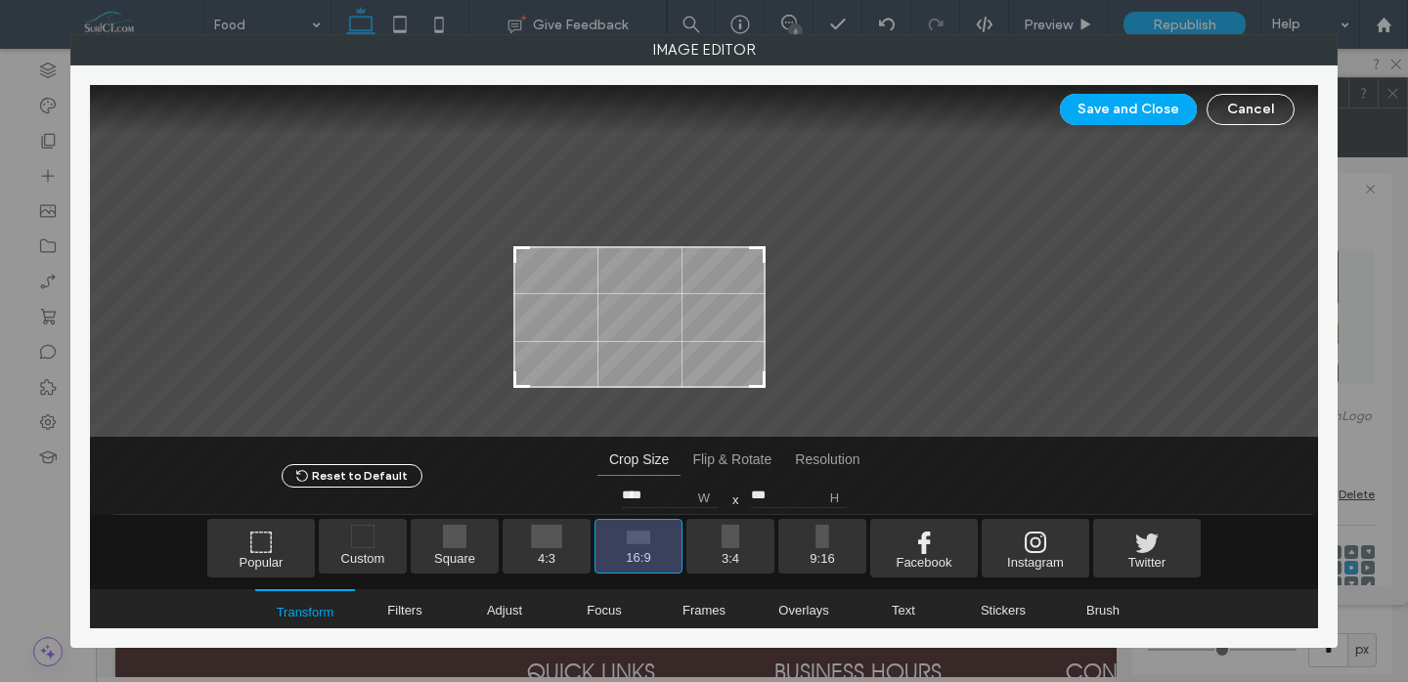
type input "****"
type input "***"
type input "****"
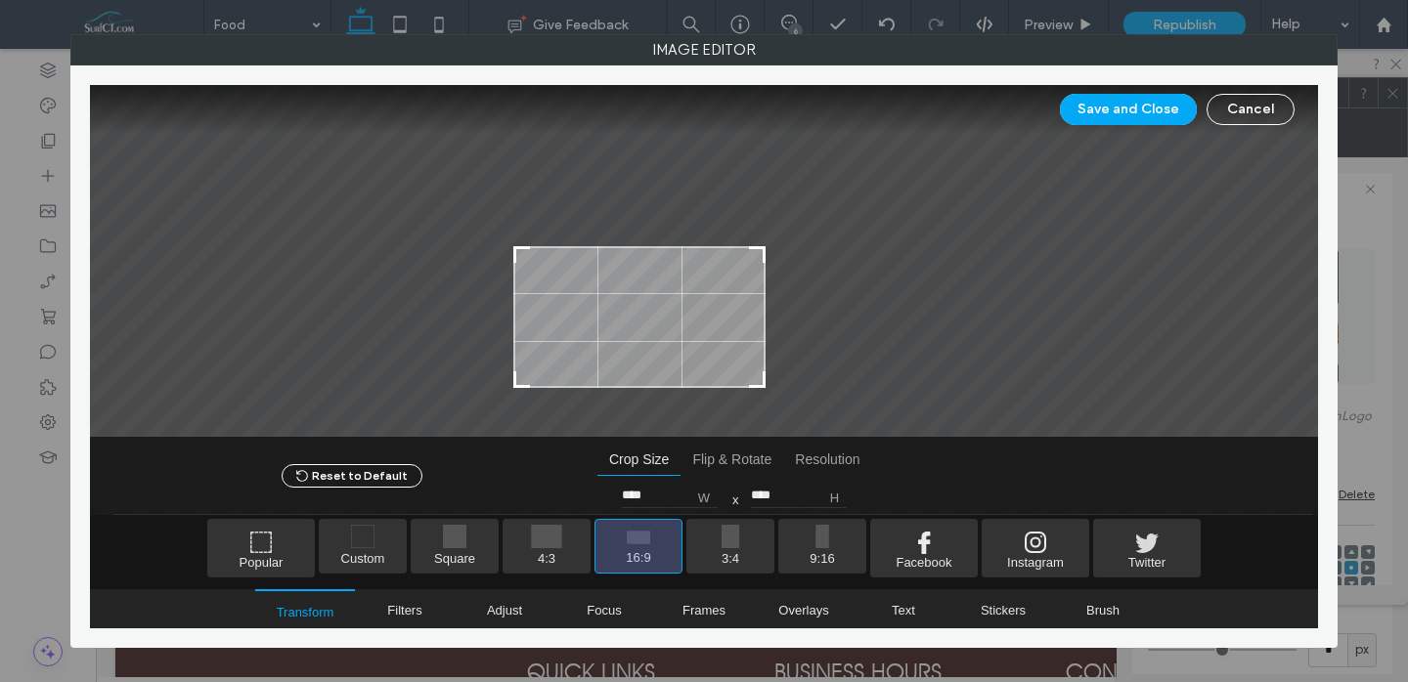
type input "****"
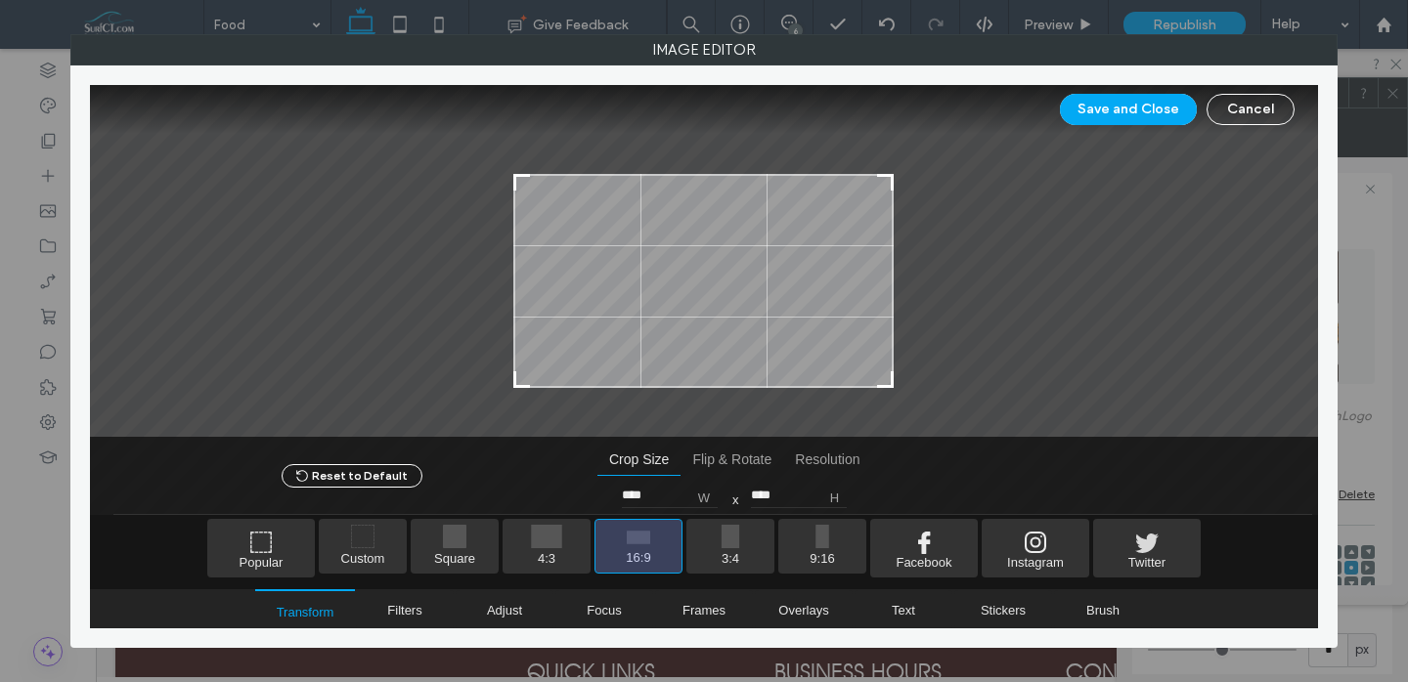
type input "****"
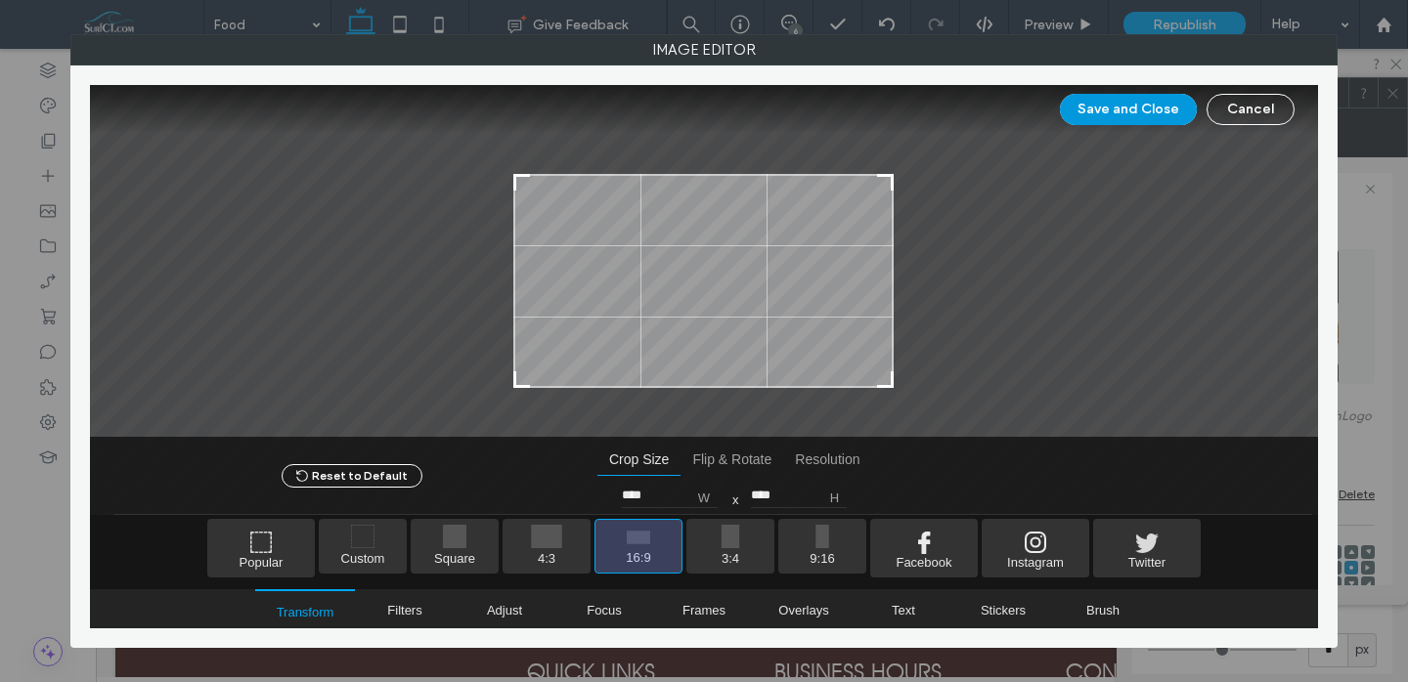
type input "****"
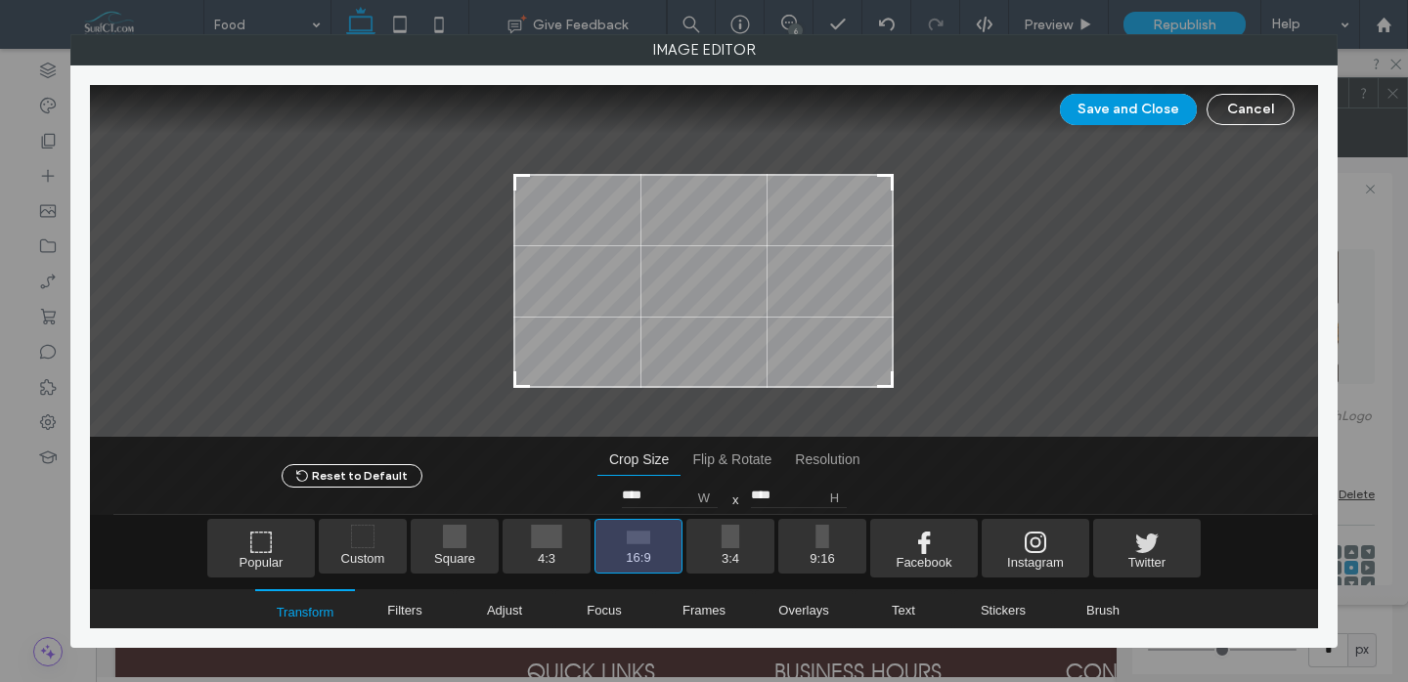
type input "****"
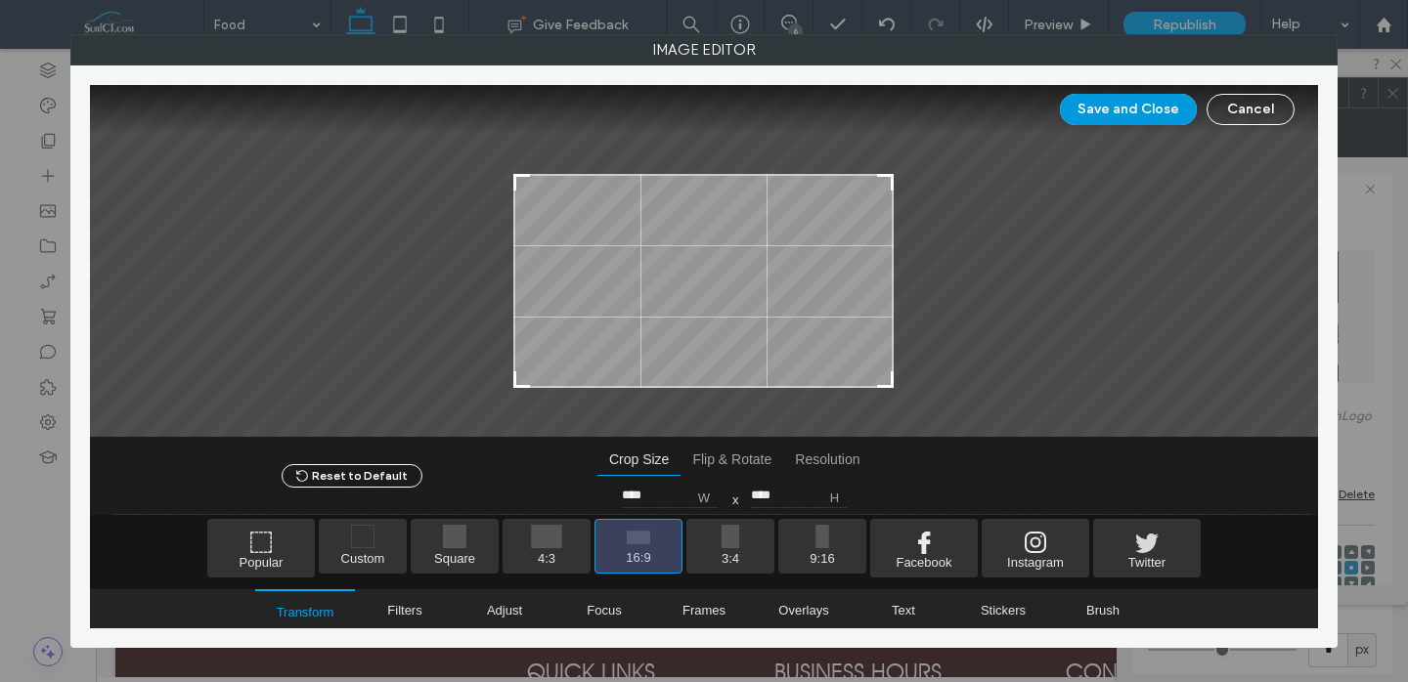
type input "****"
drag, startPoint x: 887, startPoint y: 181, endPoint x: 1096, endPoint y: 161, distance: 210.2
click at [1144, 122] on div "Save and Close Cancel Reset to Default Crop Size Flip & Rotate Resolution Crop …" at bounding box center [704, 357] width 1228 height 544
click at [739, 536] on span "3:4" at bounding box center [730, 546] width 88 height 55
type input "***"
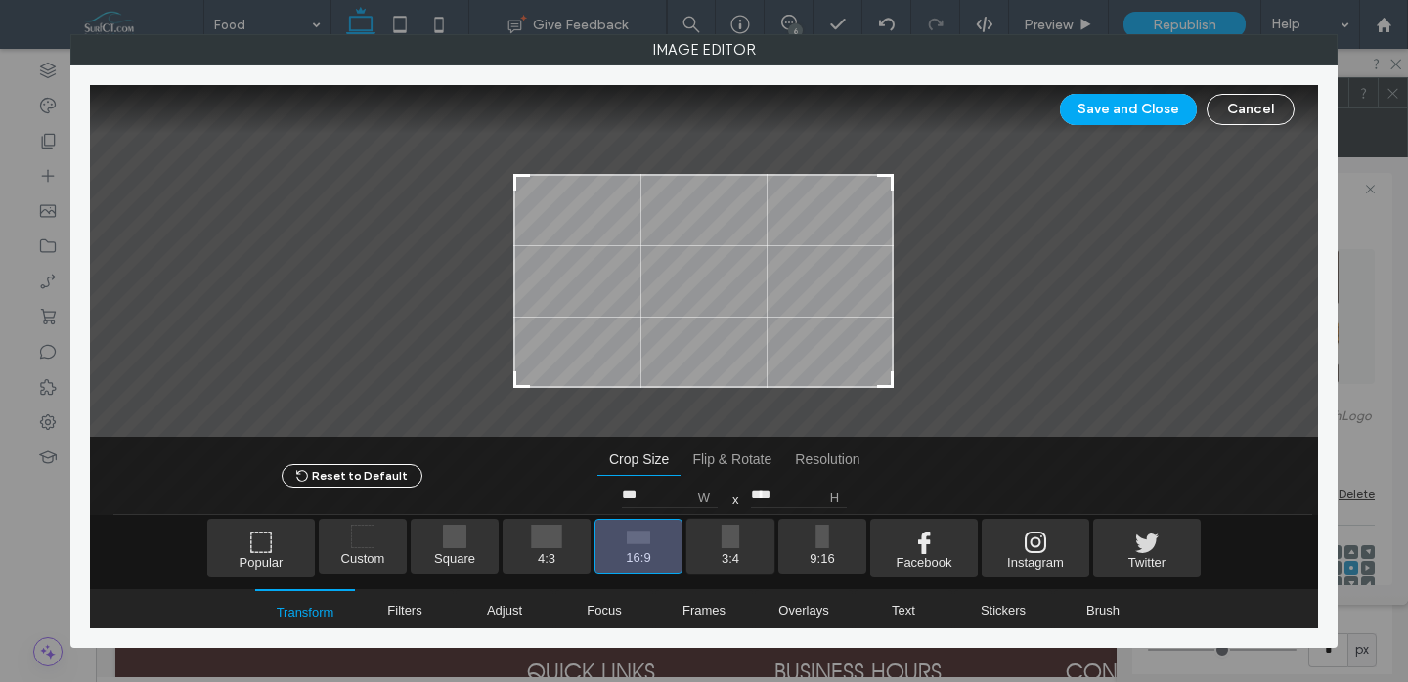
type input "****"
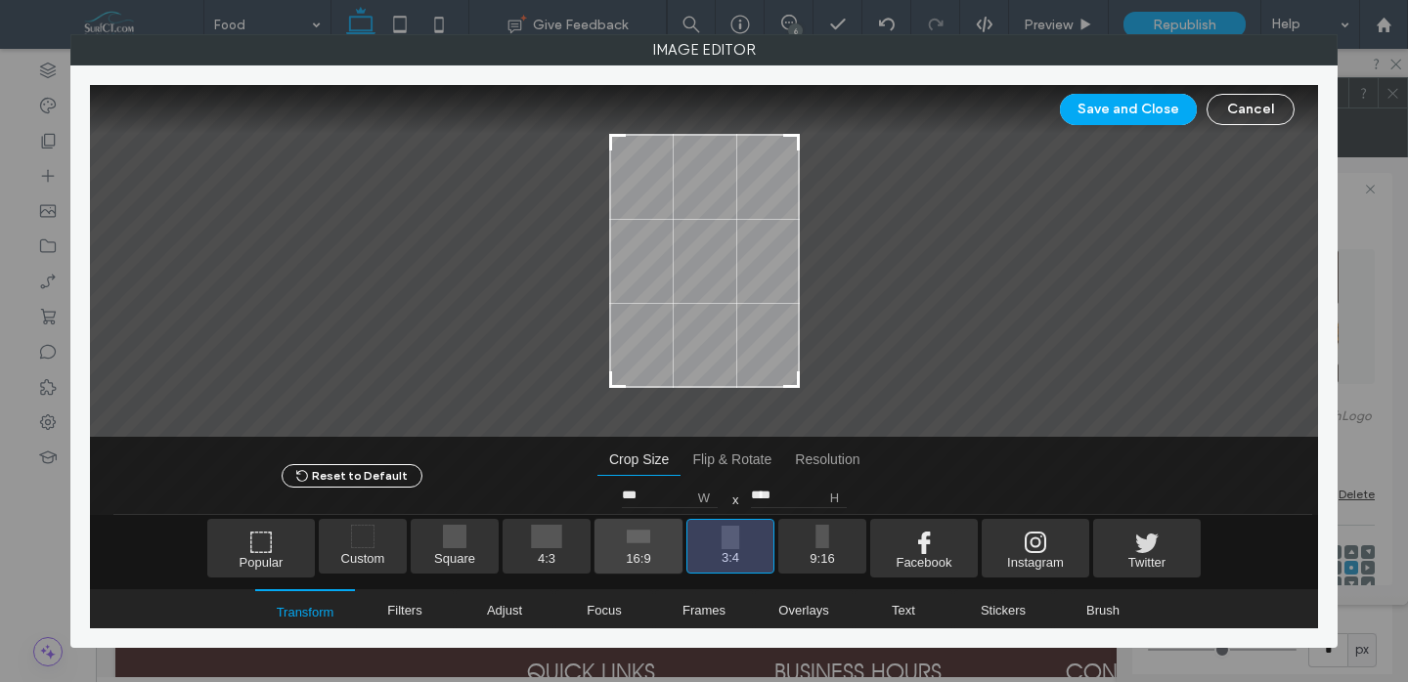
click at [638, 542] on span "16:9" at bounding box center [638, 546] width 88 height 55
type input "****"
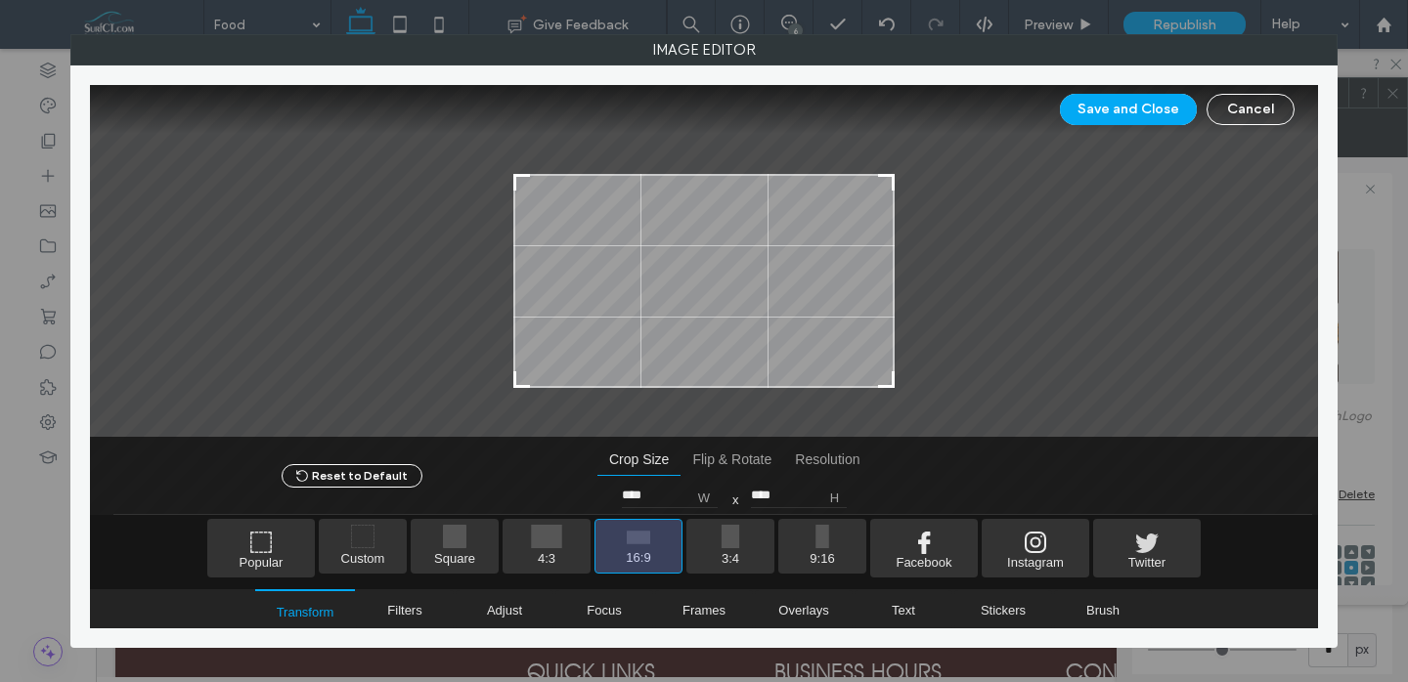
drag, startPoint x: 787, startPoint y: 290, endPoint x: 815, endPoint y: 302, distance: 30.7
click at [784, 320] on div at bounding box center [703, 281] width 381 height 214
drag, startPoint x: 1129, startPoint y: 103, endPoint x: 1318, endPoint y: 152, distance: 194.9
click at [1129, 103] on button "Save and Close" at bounding box center [1128, 109] width 137 height 31
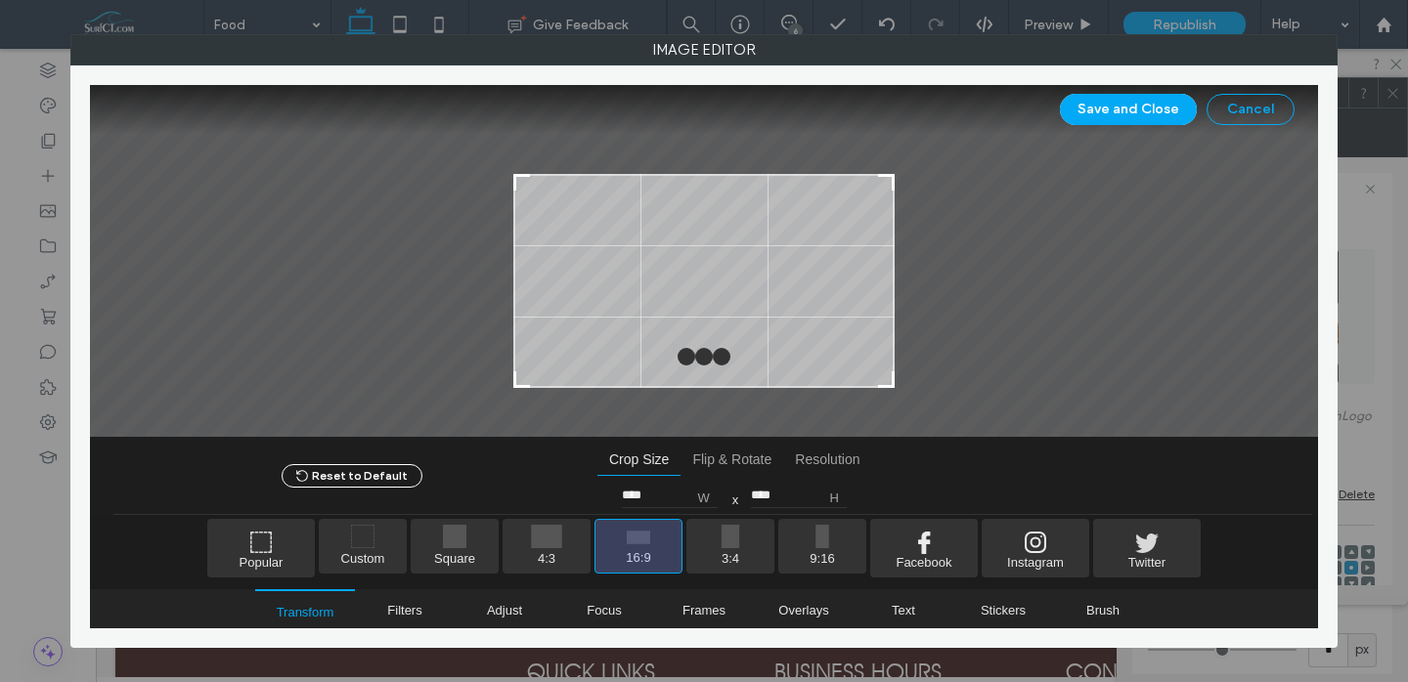
click at [1235, 105] on button "Cancel" at bounding box center [1251, 109] width 88 height 31
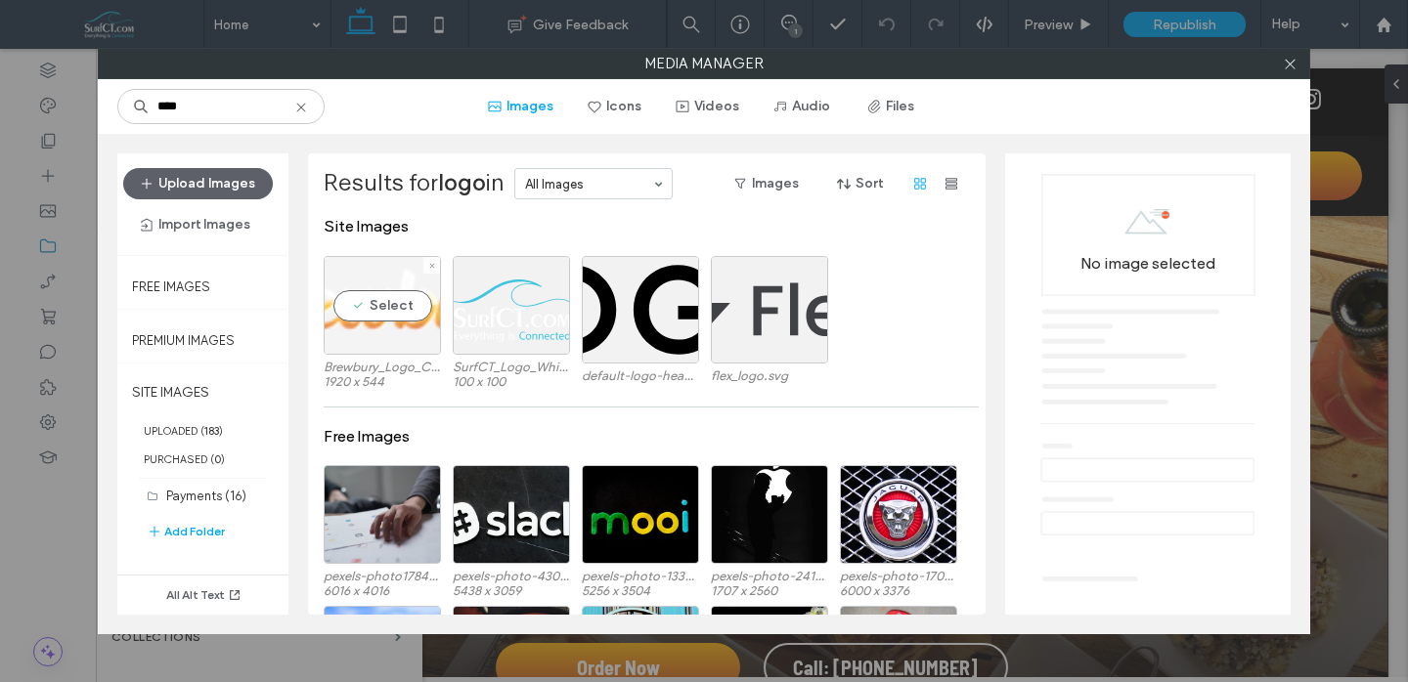
type input "****"
click at [389, 324] on div "Select" at bounding box center [382, 305] width 117 height 99
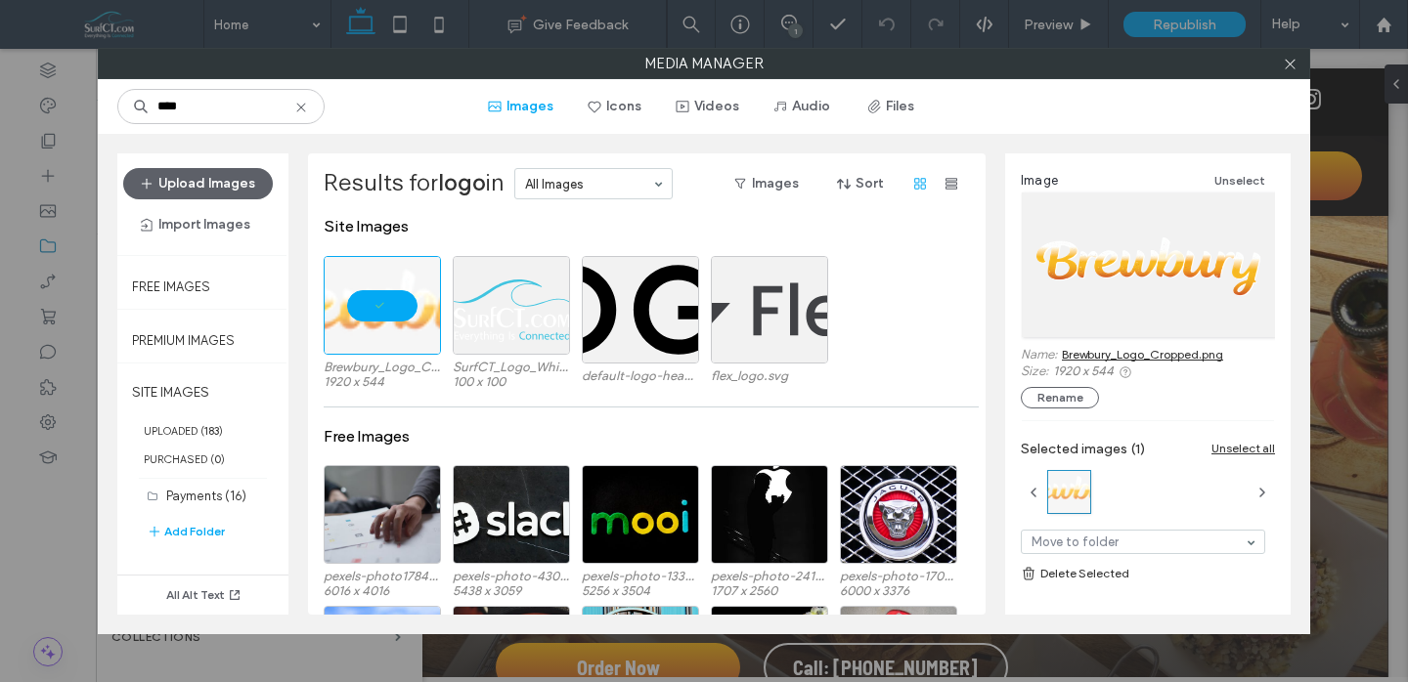
click at [1122, 359] on link "Brewbury_Logo_Cropped.png" at bounding box center [1142, 354] width 161 height 15
click at [1285, 62] on icon at bounding box center [1290, 64] width 15 height 15
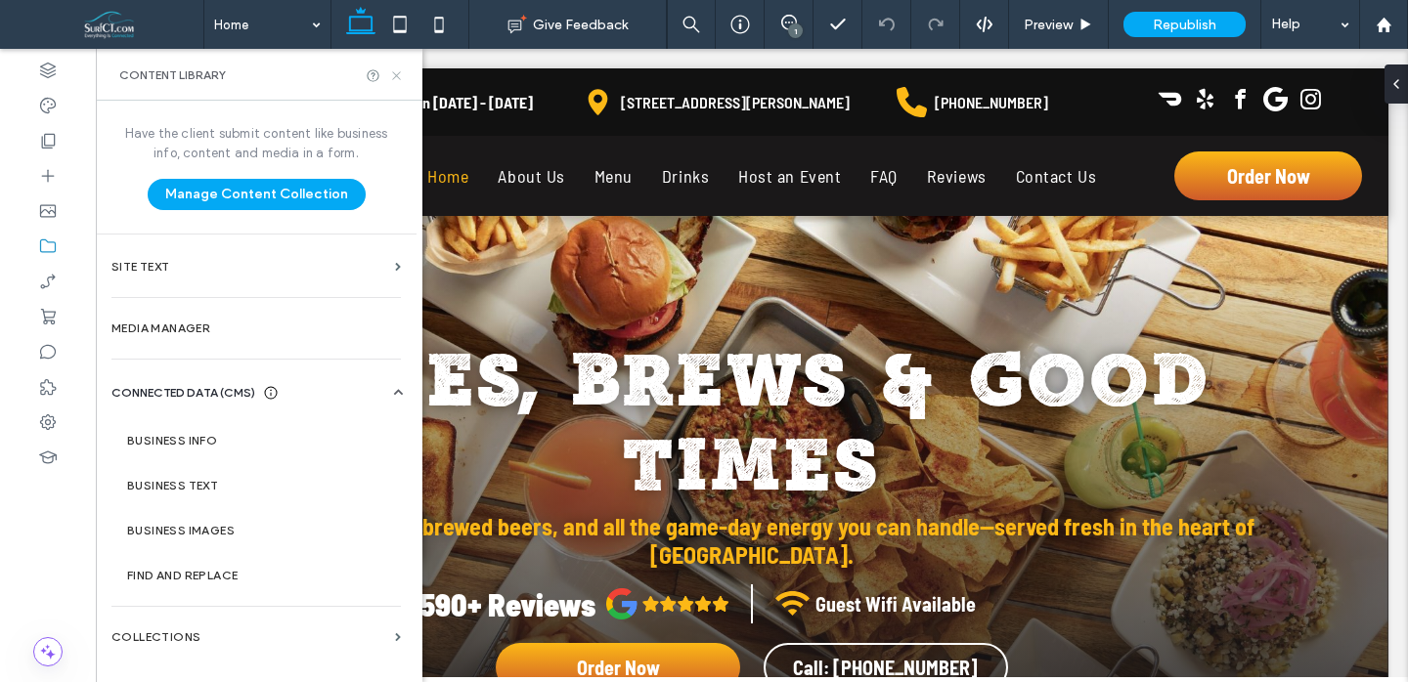
click at [400, 75] on icon at bounding box center [396, 75] width 15 height 15
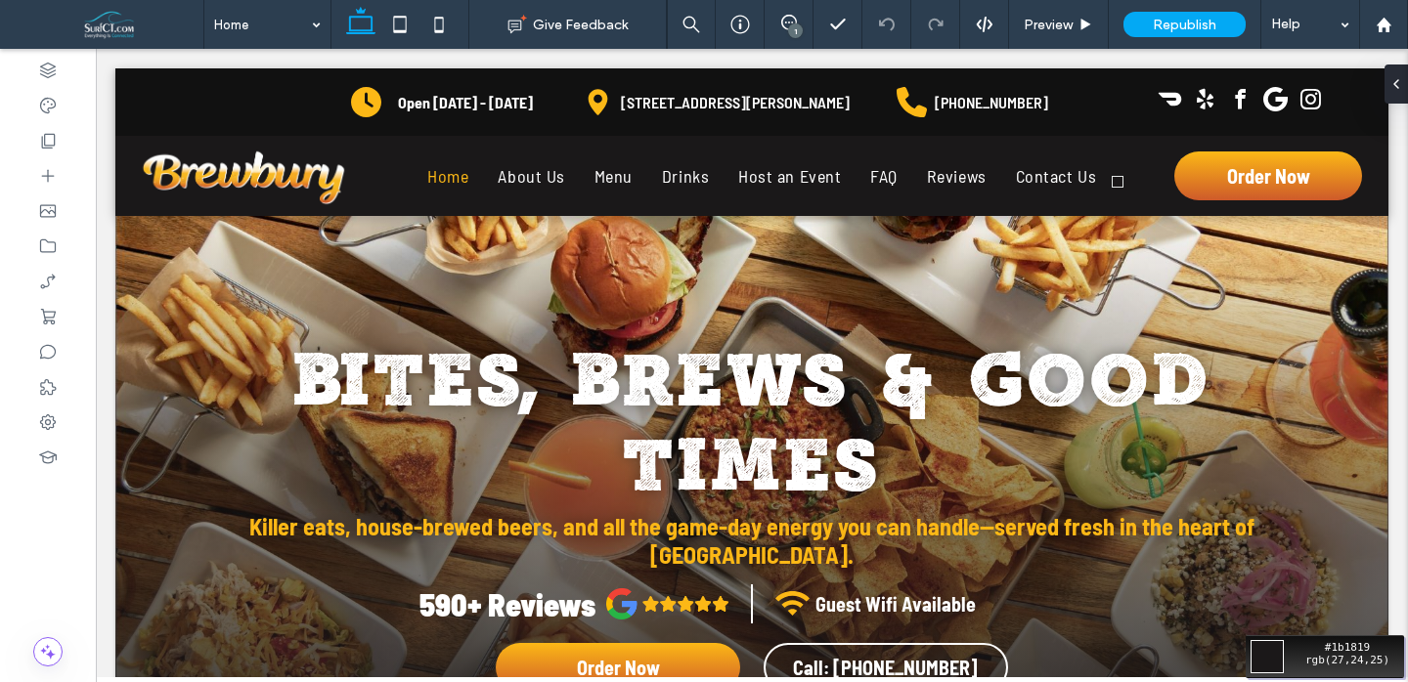
click at [1141, 156] on div "Move your 🖱️ to pick a color #1b1819 rgb(27,24,25)" at bounding box center [704, 341] width 1408 height 682
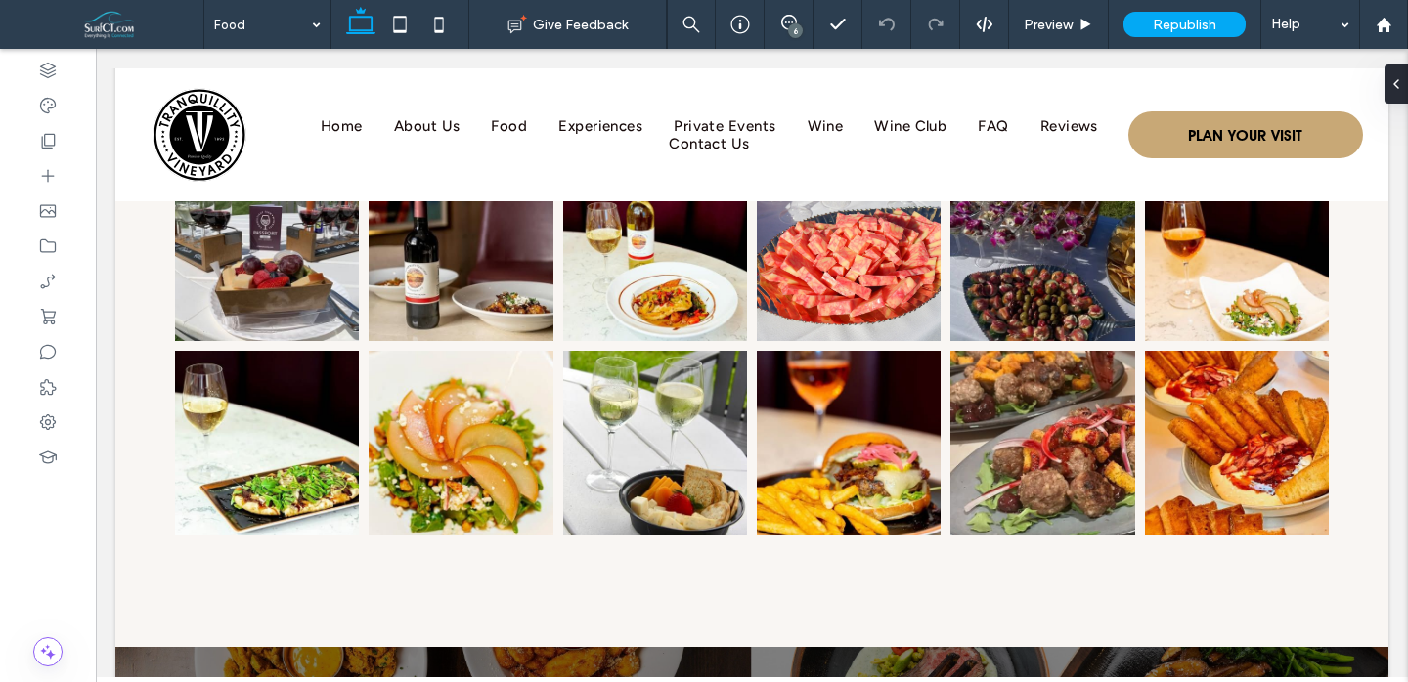
scroll to position [1754, 0]
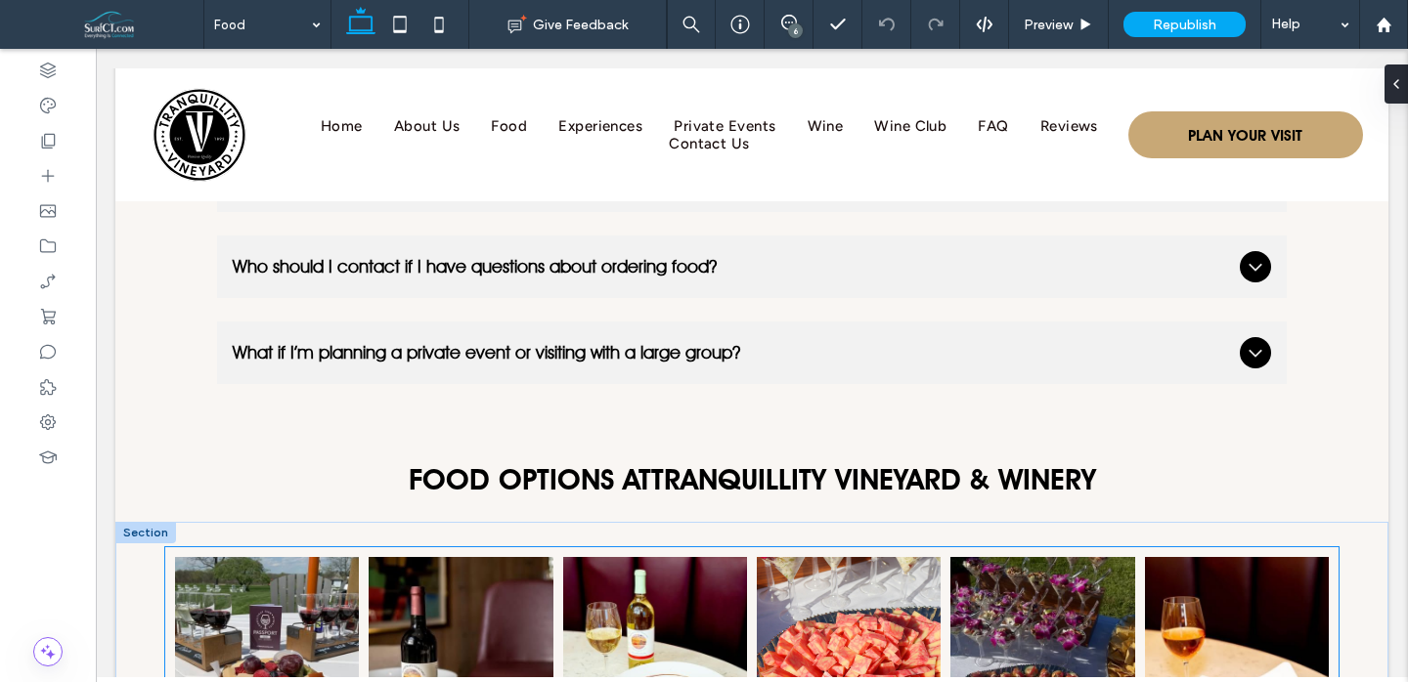
click at [443, 602] on link at bounding box center [462, 649] width 196 height 196
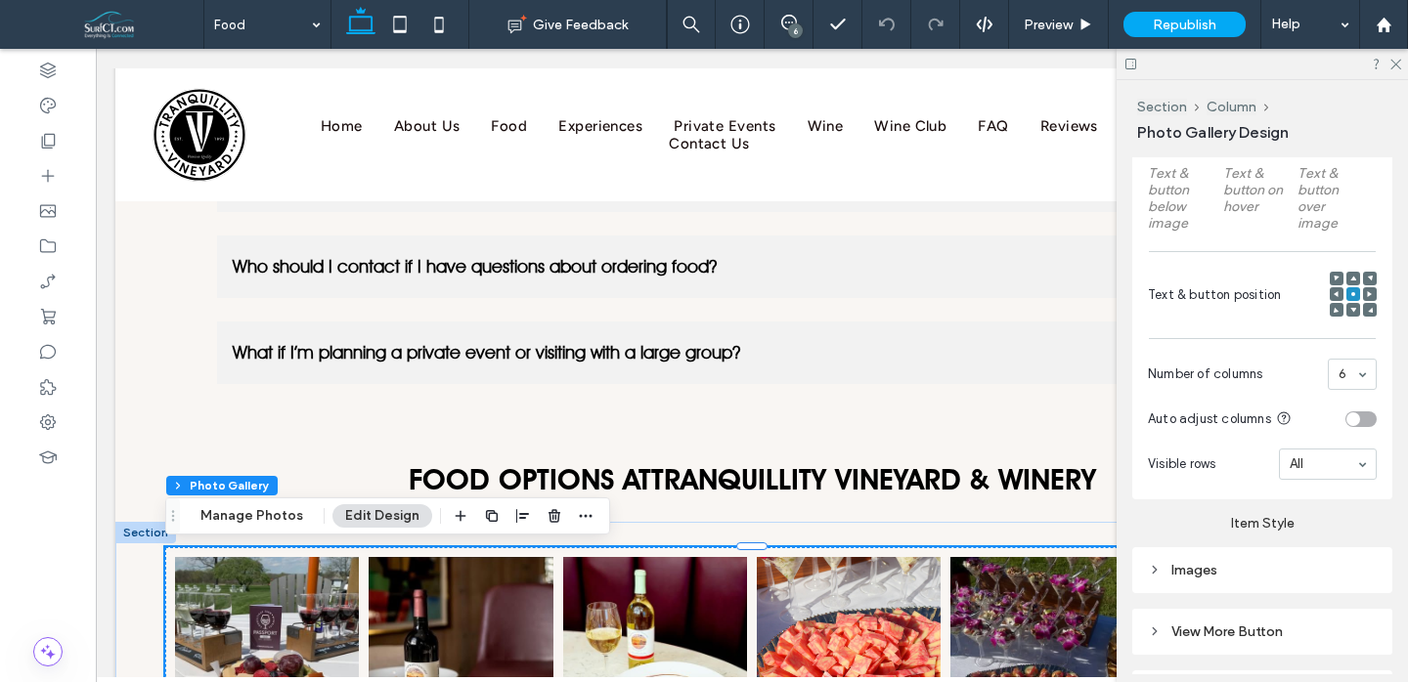
scroll to position [790, 0]
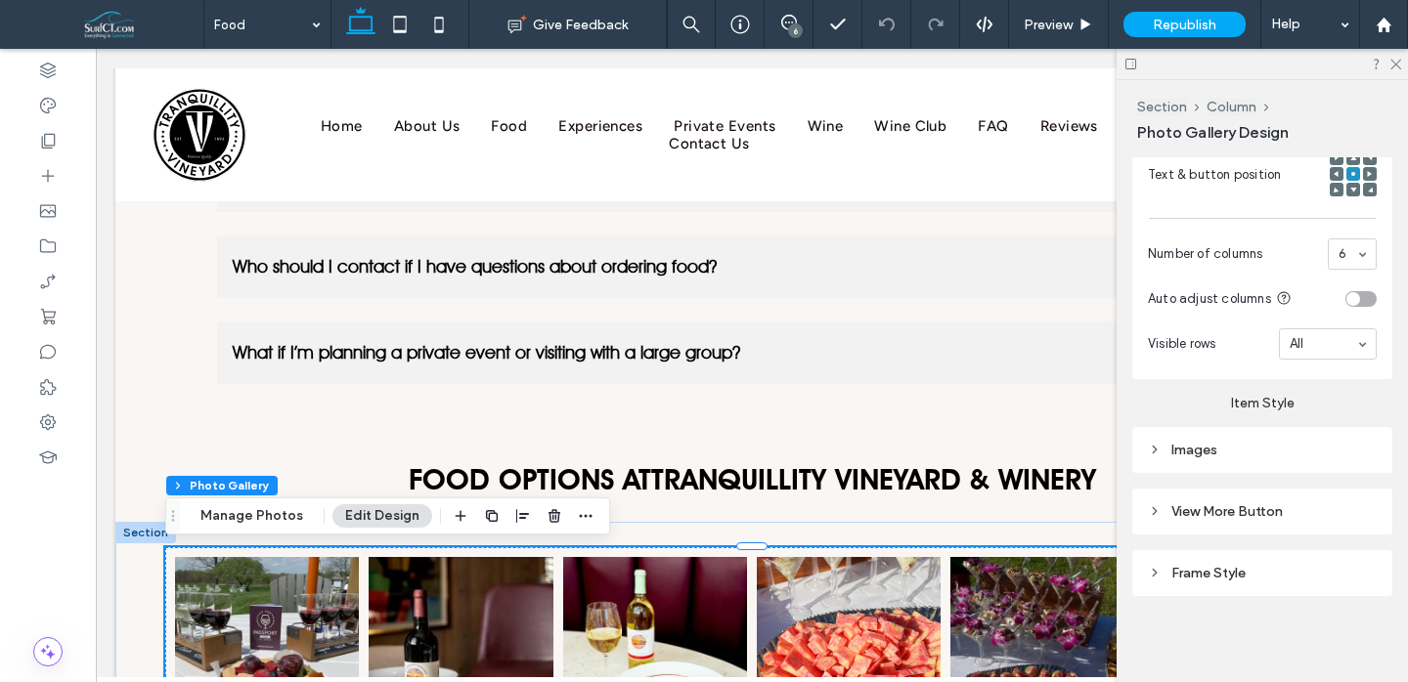
click at [1238, 423] on div "Item Style Images" at bounding box center [1262, 426] width 260 height 94
click at [1236, 435] on div "Images" at bounding box center [1262, 450] width 260 height 46
click at [1237, 444] on div "Images" at bounding box center [1262, 450] width 229 height 17
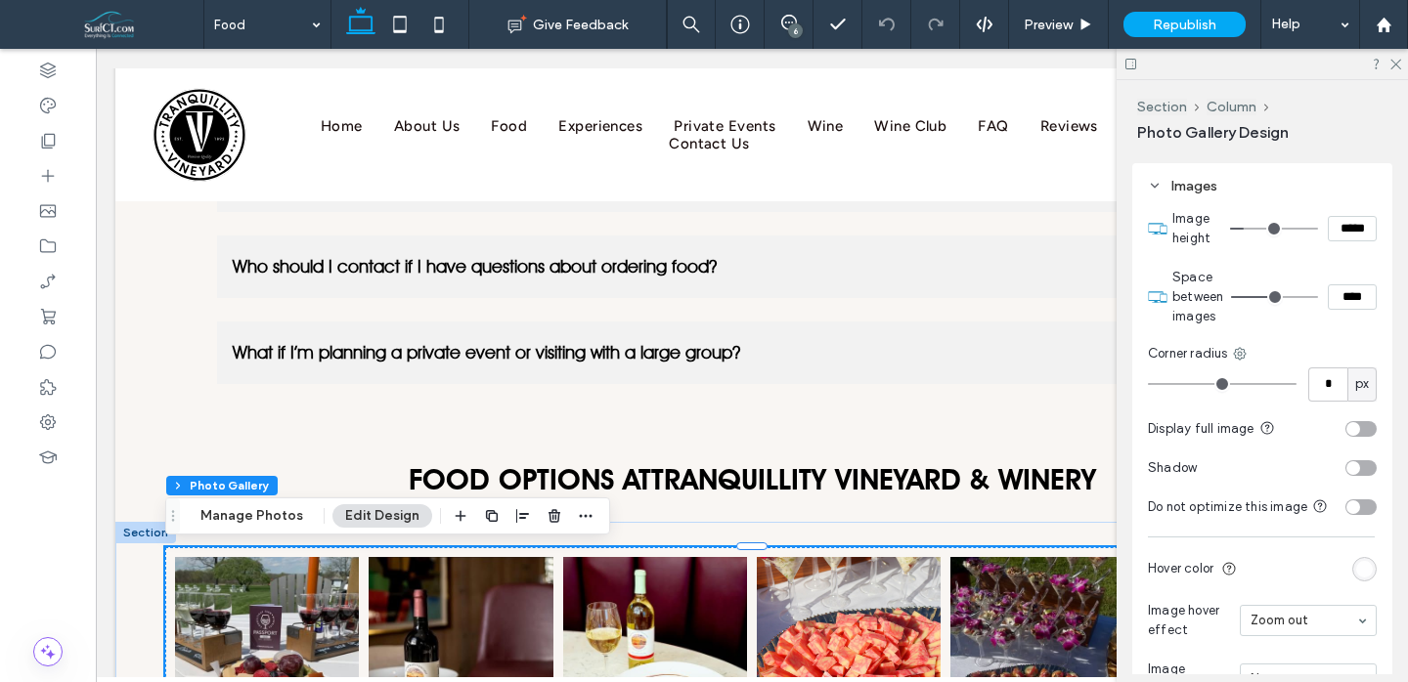
scroll to position [1118, 0]
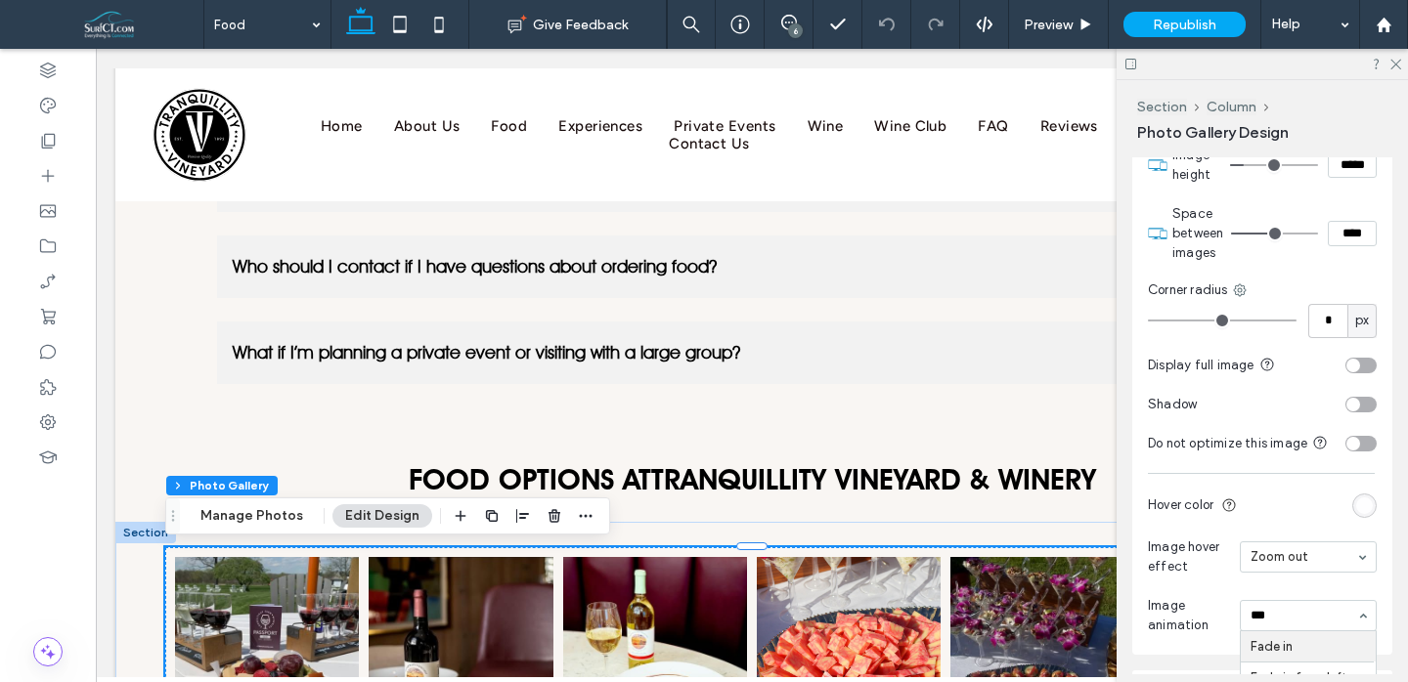
type input "****"
click at [1395, 66] on icon at bounding box center [1394, 63] width 13 height 13
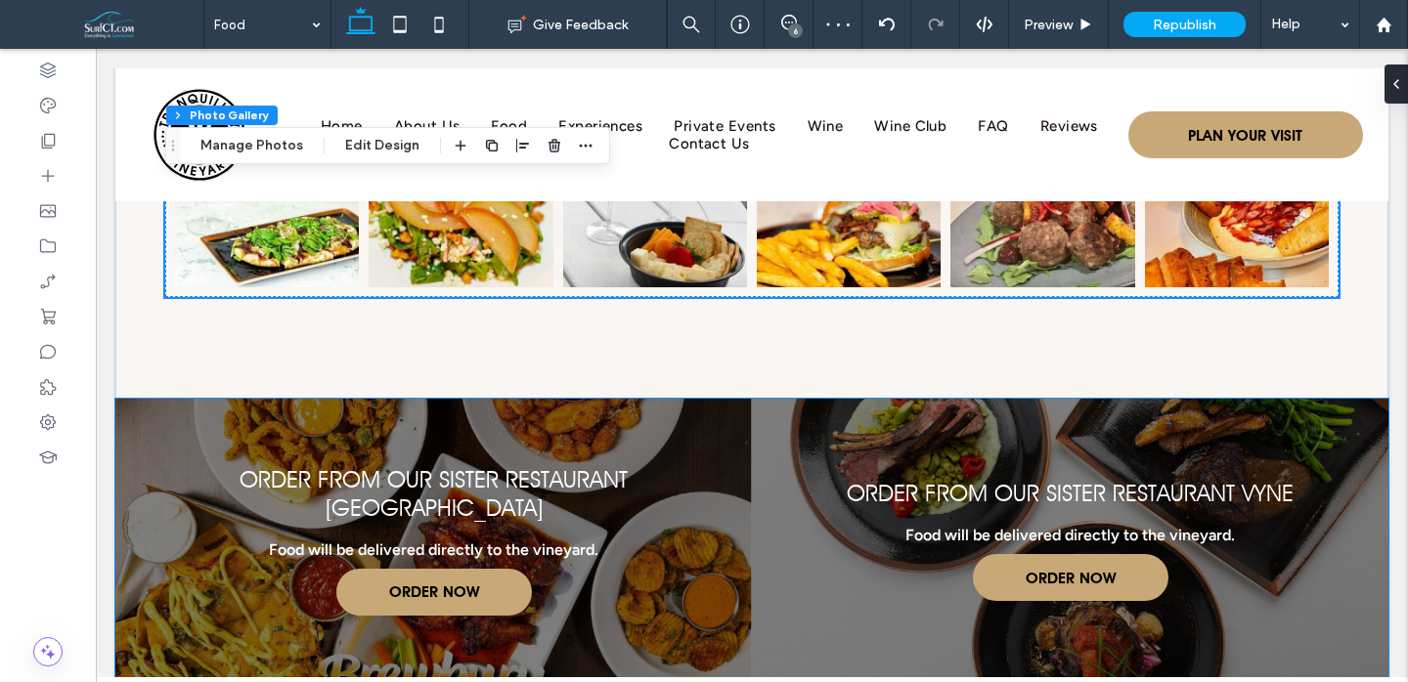
scroll to position [2447, 0]
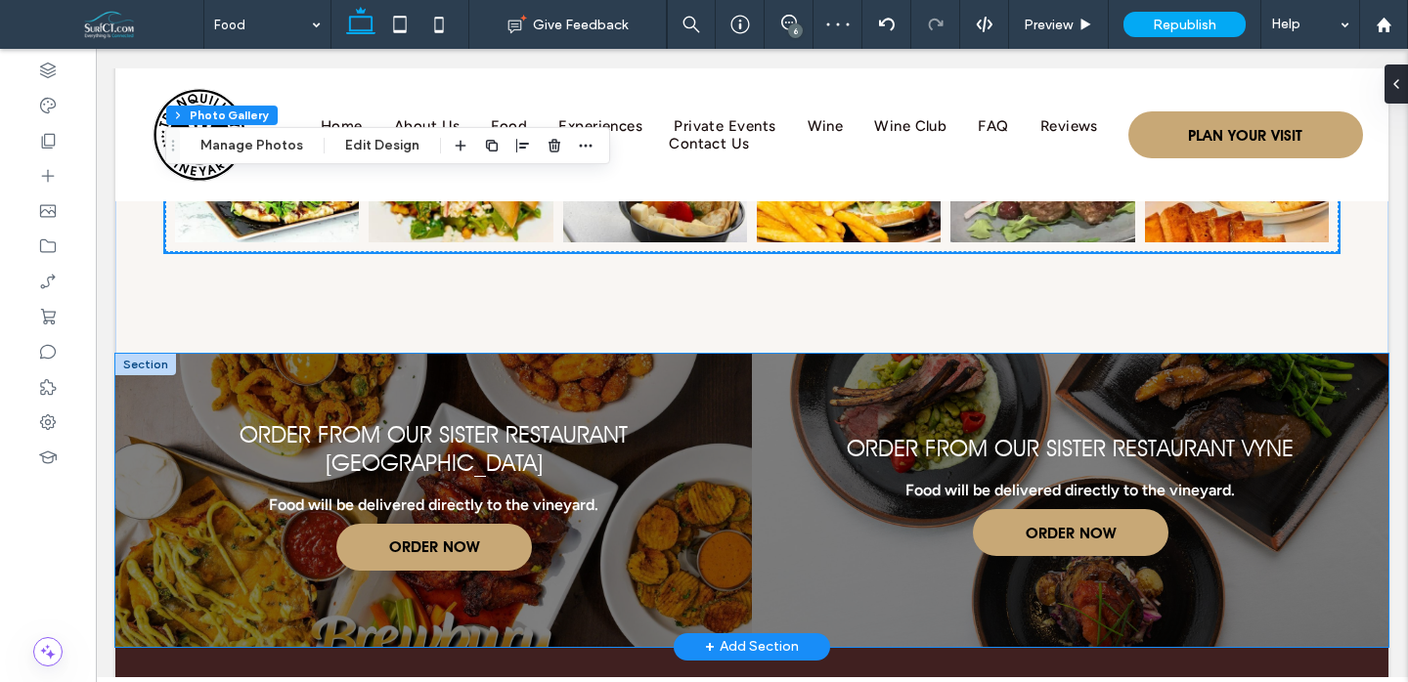
click at [550, 510] on link at bounding box center [433, 500] width 675 height 311
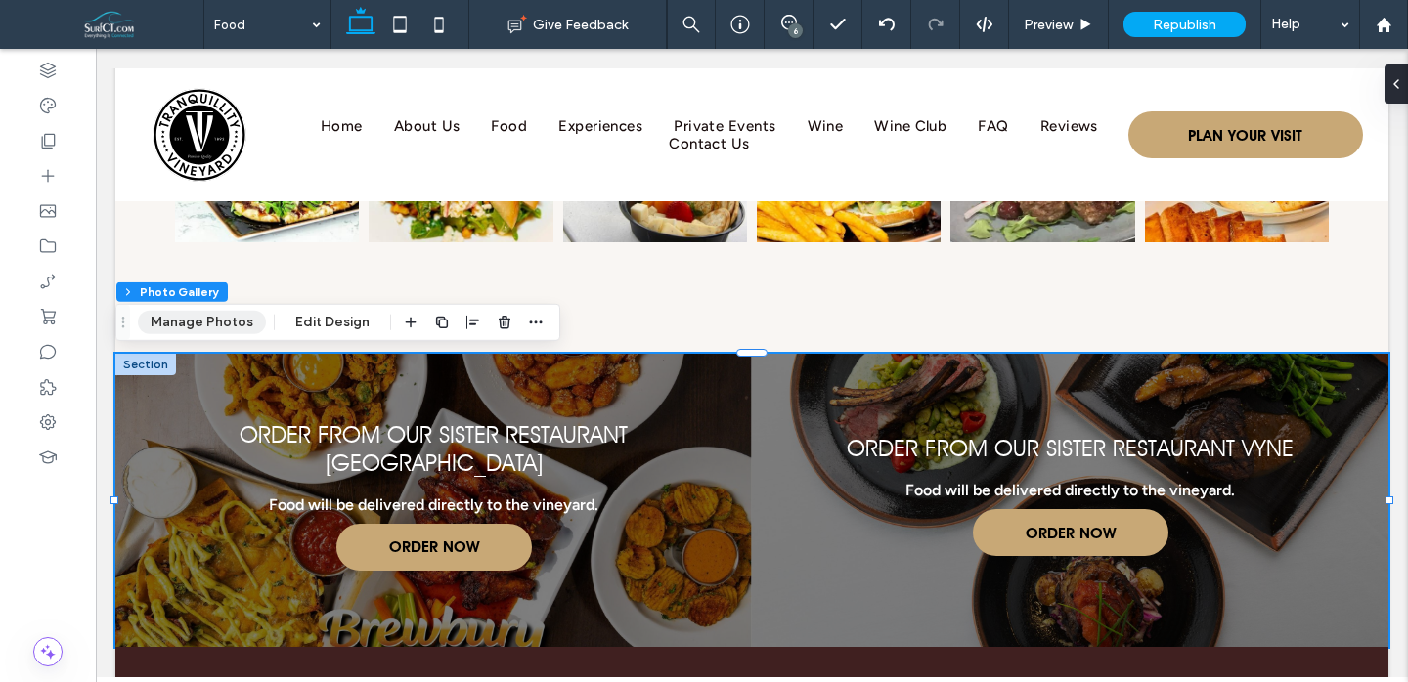
click at [164, 326] on button "Manage Photos" at bounding box center [202, 322] width 128 height 23
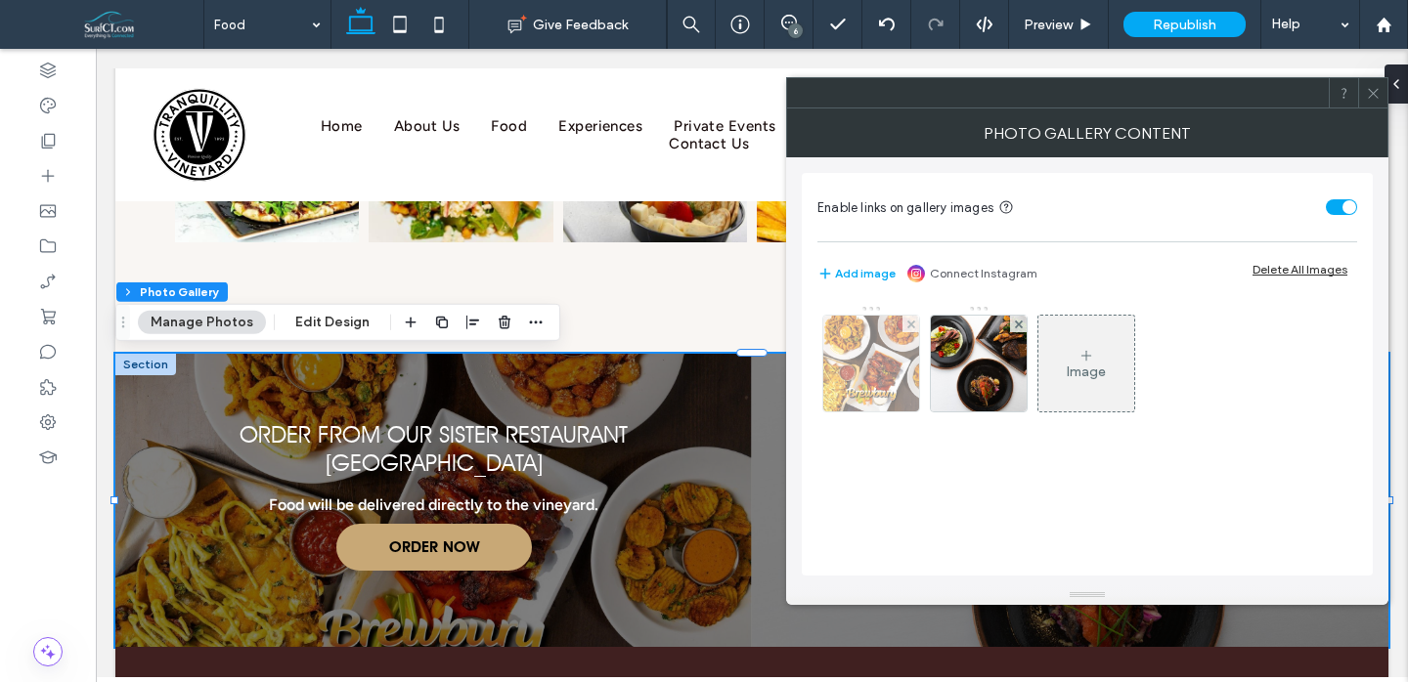
click at [887, 392] on img at bounding box center [872, 364] width 144 height 96
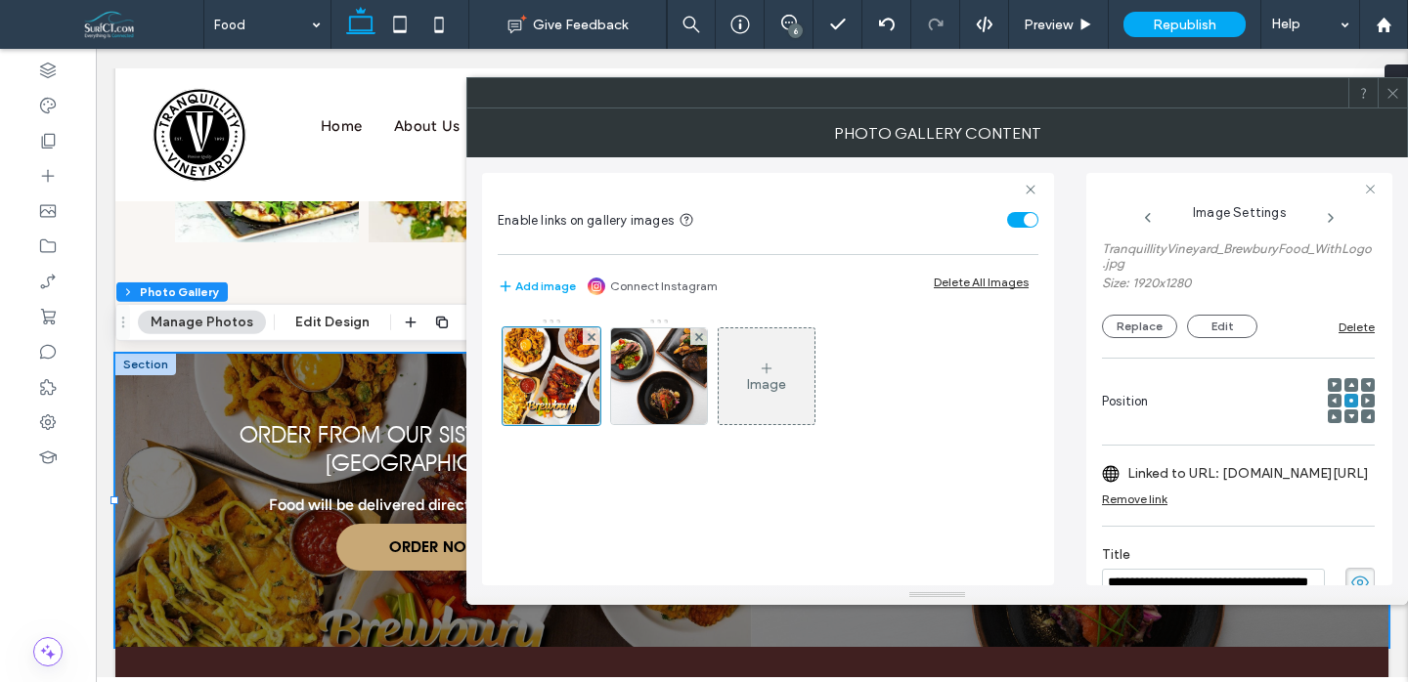
scroll to position [139, 0]
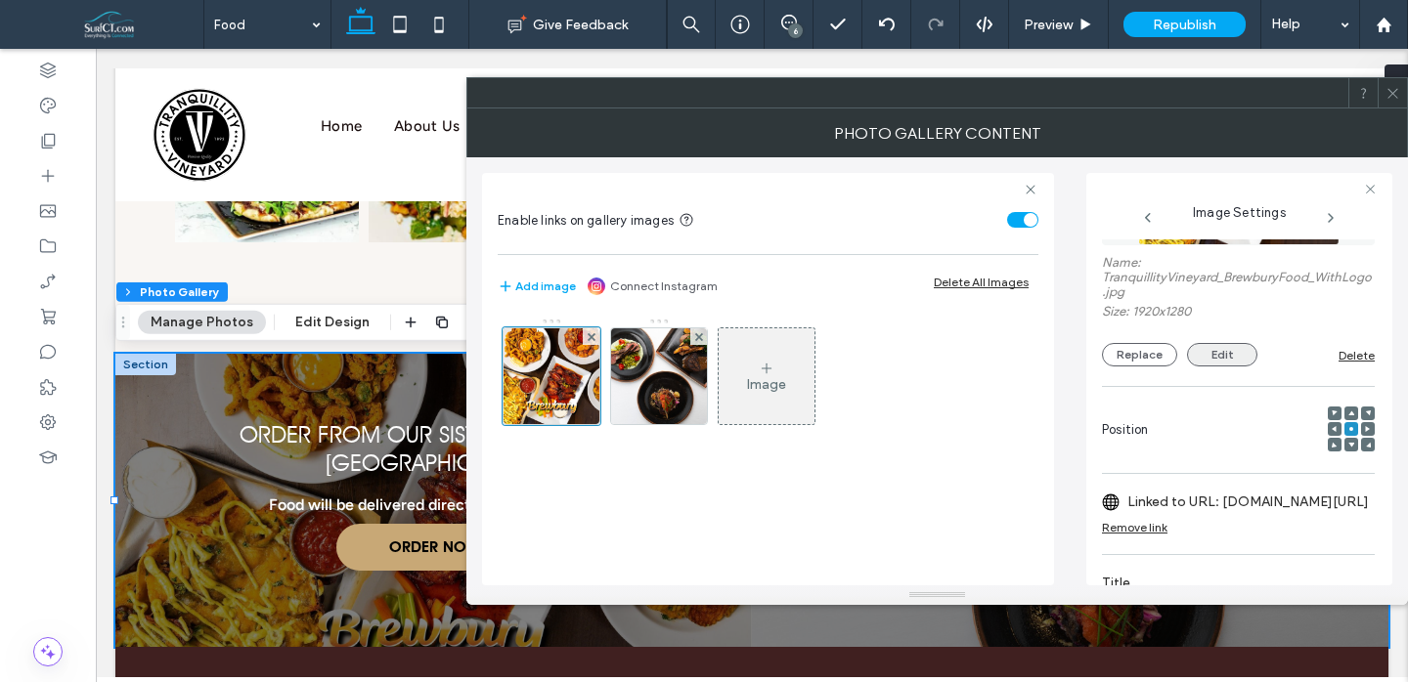
click at [1216, 348] on button "Edit" at bounding box center [1222, 354] width 70 height 23
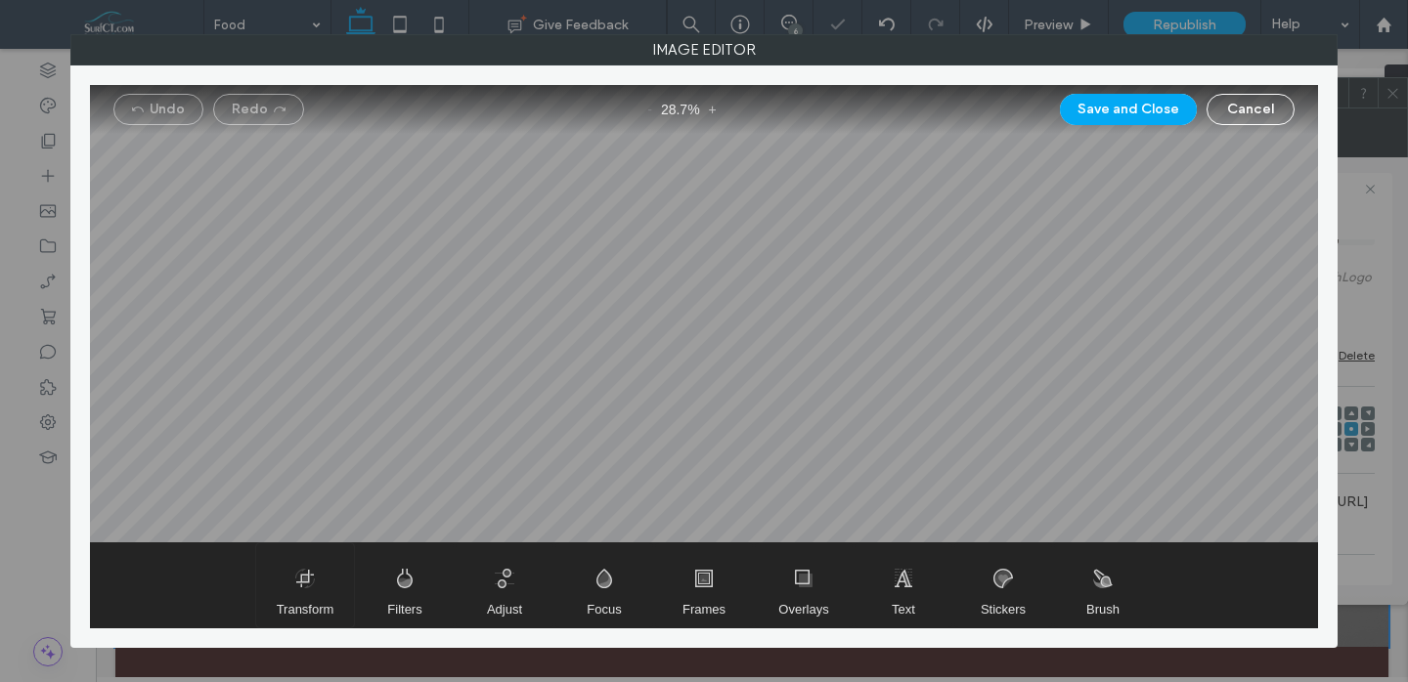
click at [334, 578] on span "Transform" at bounding box center [305, 586] width 98 height 84
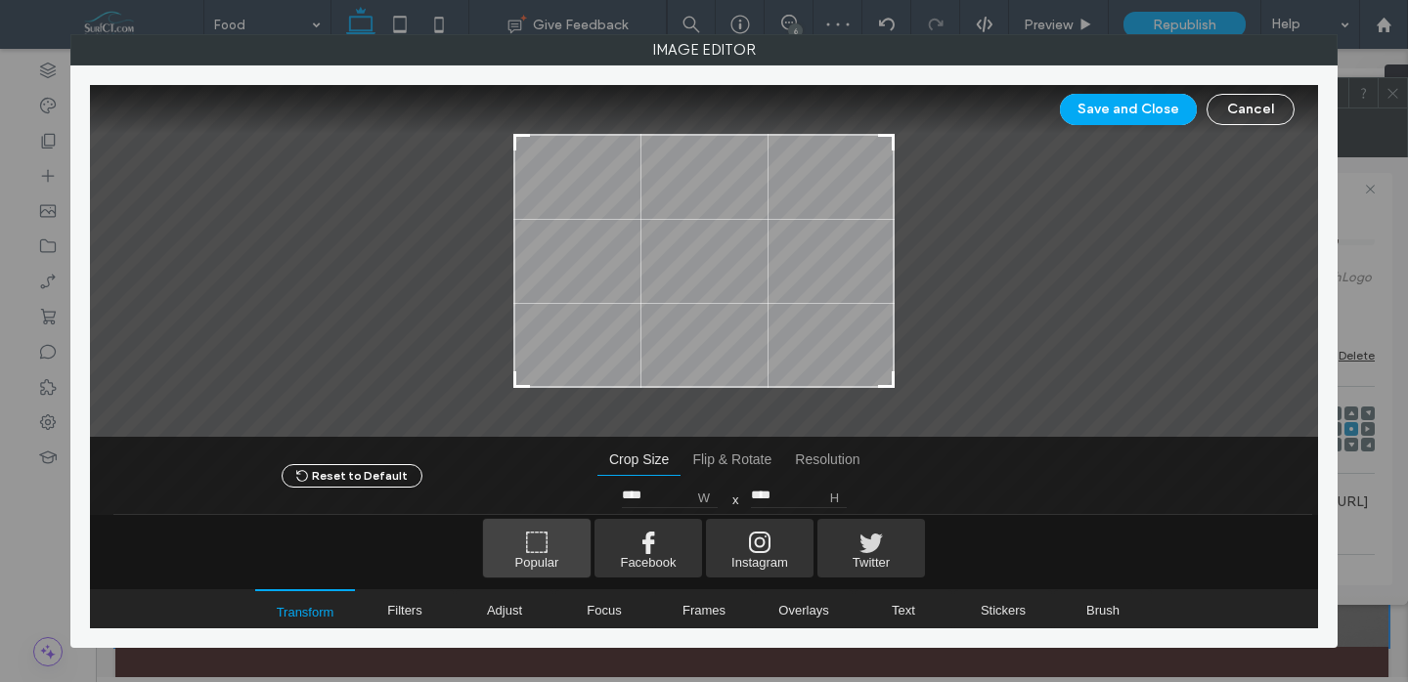
click at [529, 566] on span "Popular" at bounding box center [537, 548] width 108 height 59
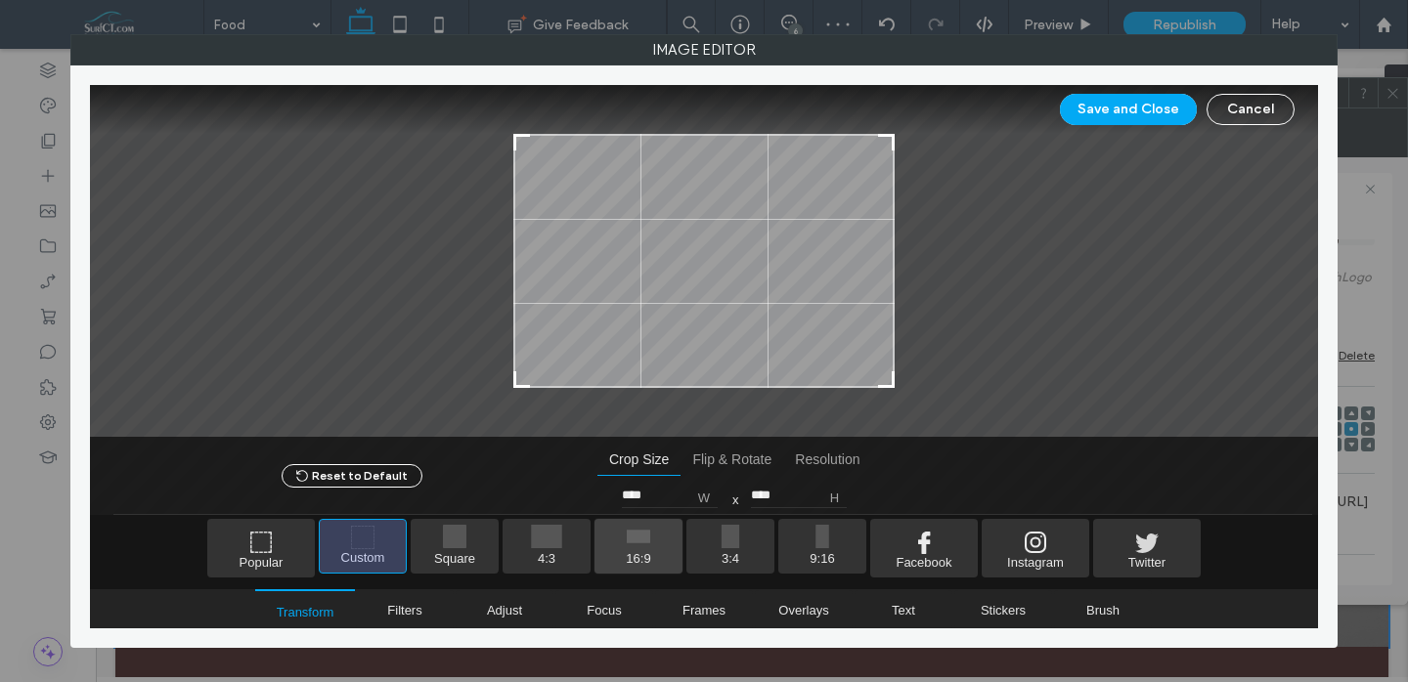
click at [642, 548] on span "16:9" at bounding box center [638, 546] width 88 height 55
type input "****"
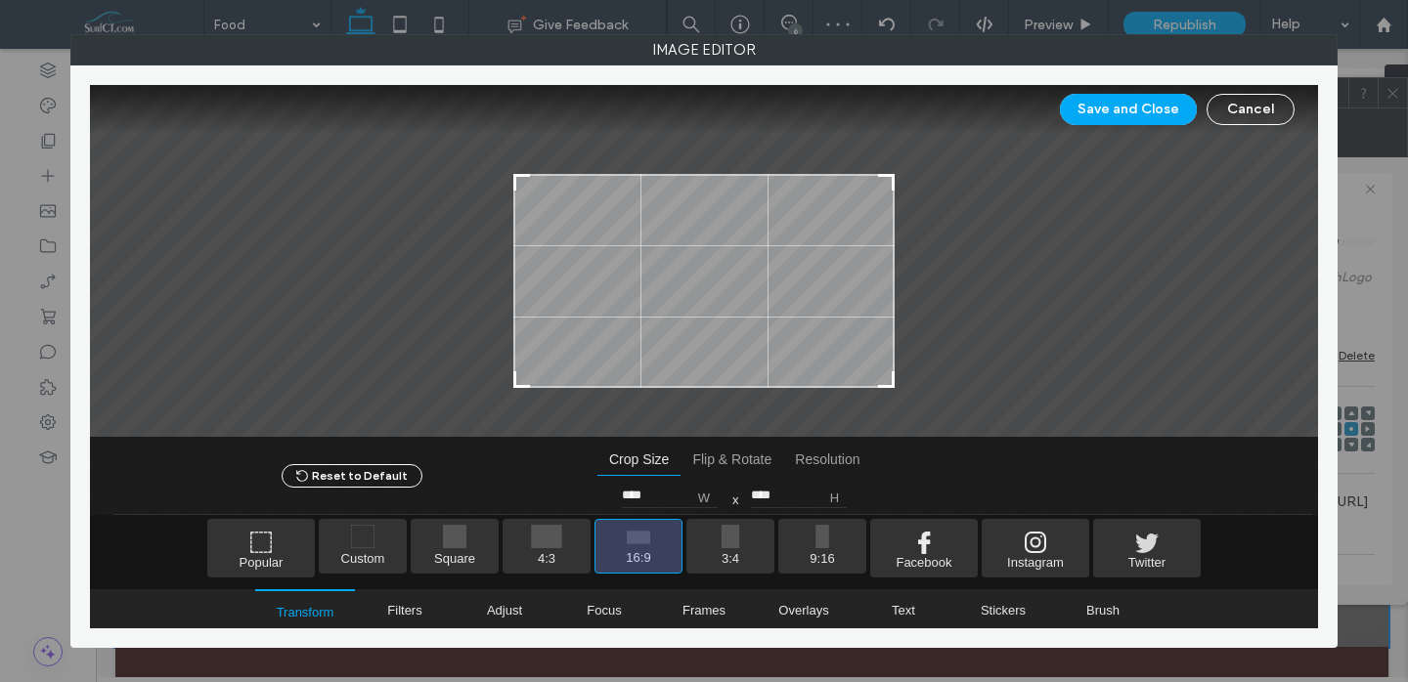
drag, startPoint x: 832, startPoint y: 261, endPoint x: 829, endPoint y: 324, distance: 62.6
click at [829, 324] on div at bounding box center [703, 281] width 381 height 214
drag, startPoint x: 1127, startPoint y: 104, endPoint x: 1407, endPoint y: 235, distance: 308.8
click at [1127, 104] on button "Save and Close" at bounding box center [1128, 109] width 137 height 31
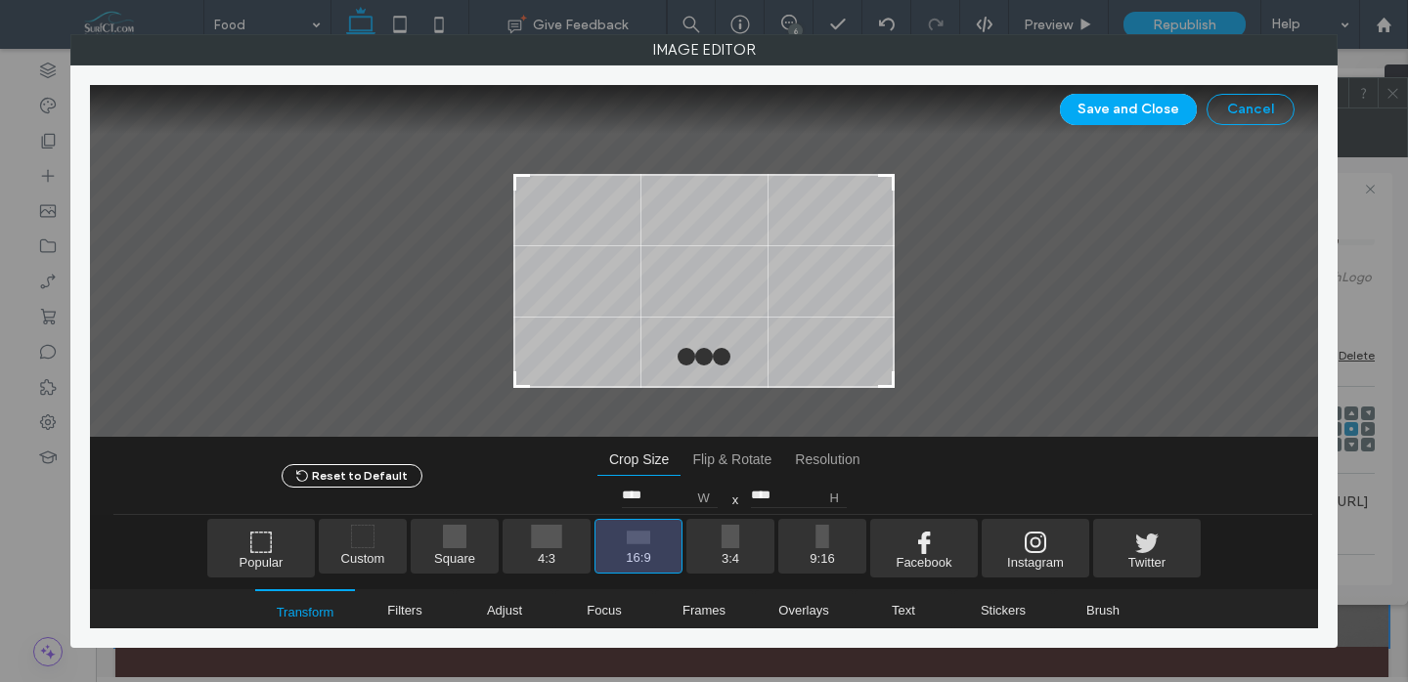
drag, startPoint x: 1163, startPoint y: 108, endPoint x: 1233, endPoint y: 110, distance: 70.5
click at [1162, 108] on button "Save and Close" at bounding box center [1128, 109] width 137 height 31
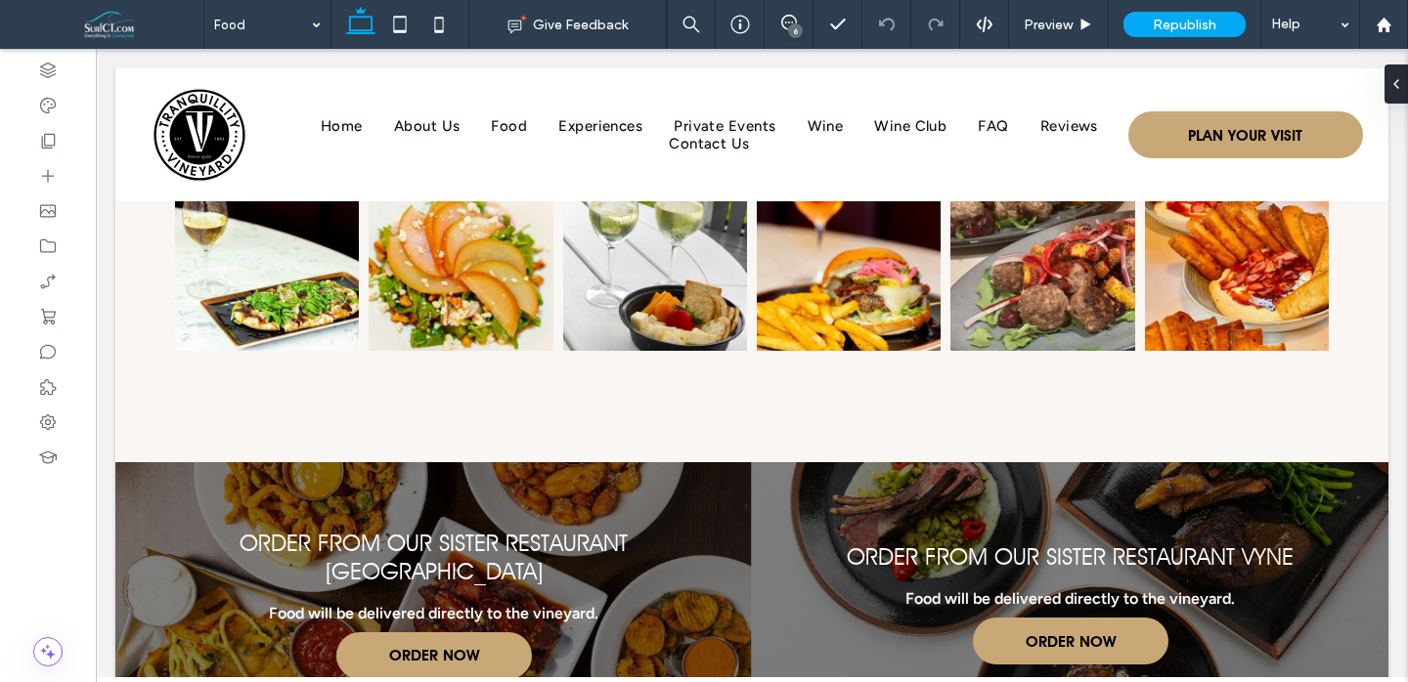
scroll to position [2682, 0]
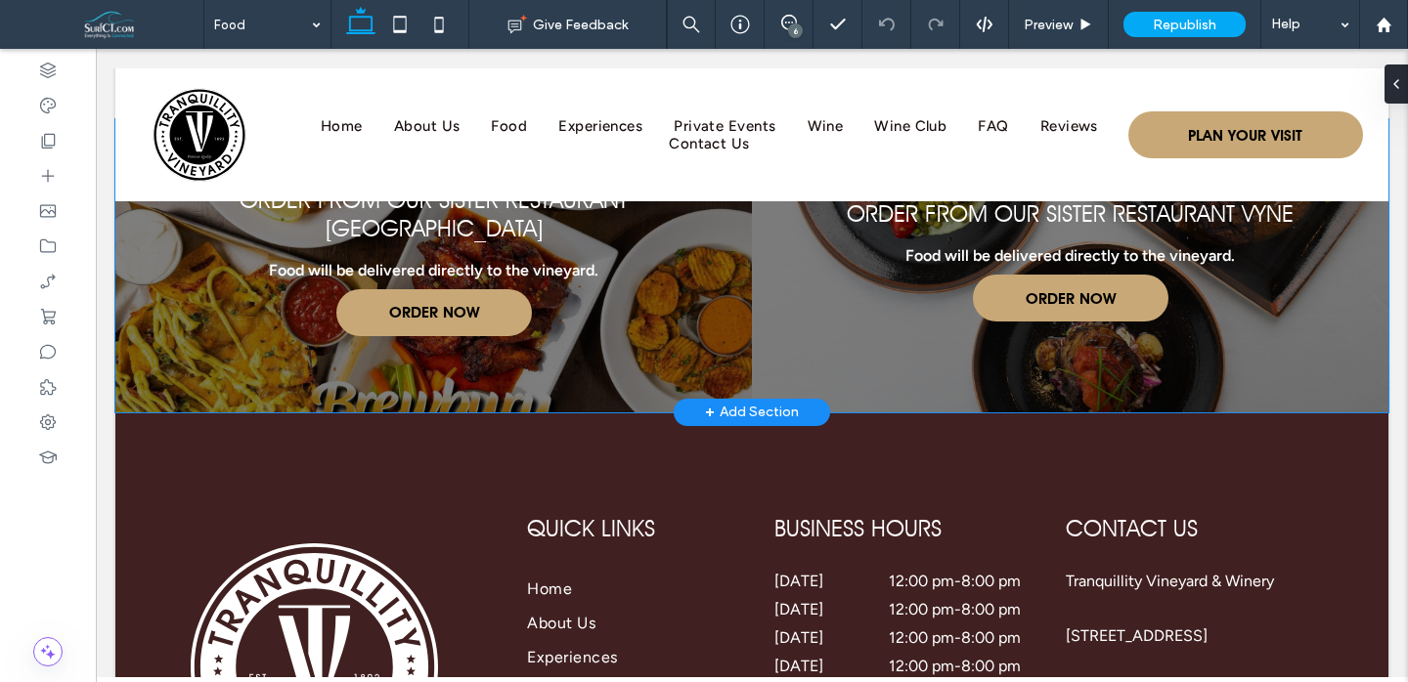
click at [673, 343] on link at bounding box center [433, 265] width 675 height 311
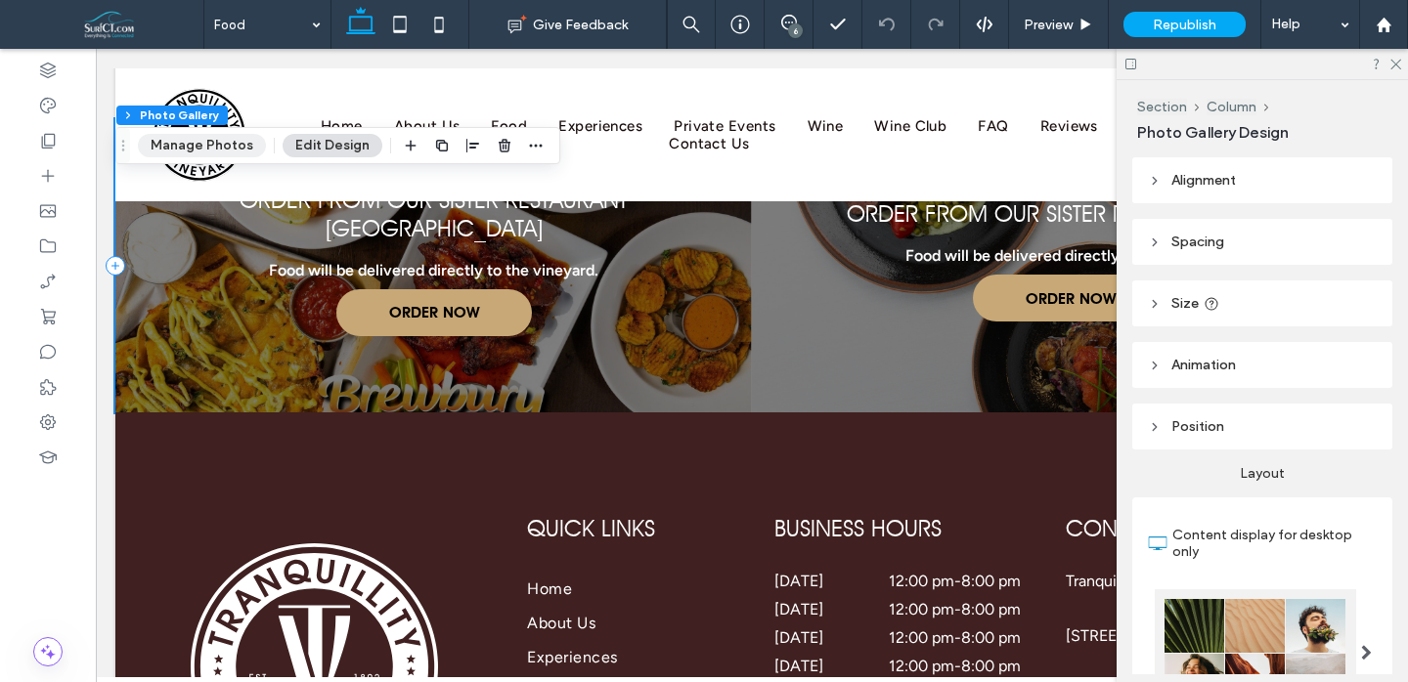
click at [220, 149] on button "Manage Photos" at bounding box center [202, 145] width 128 height 23
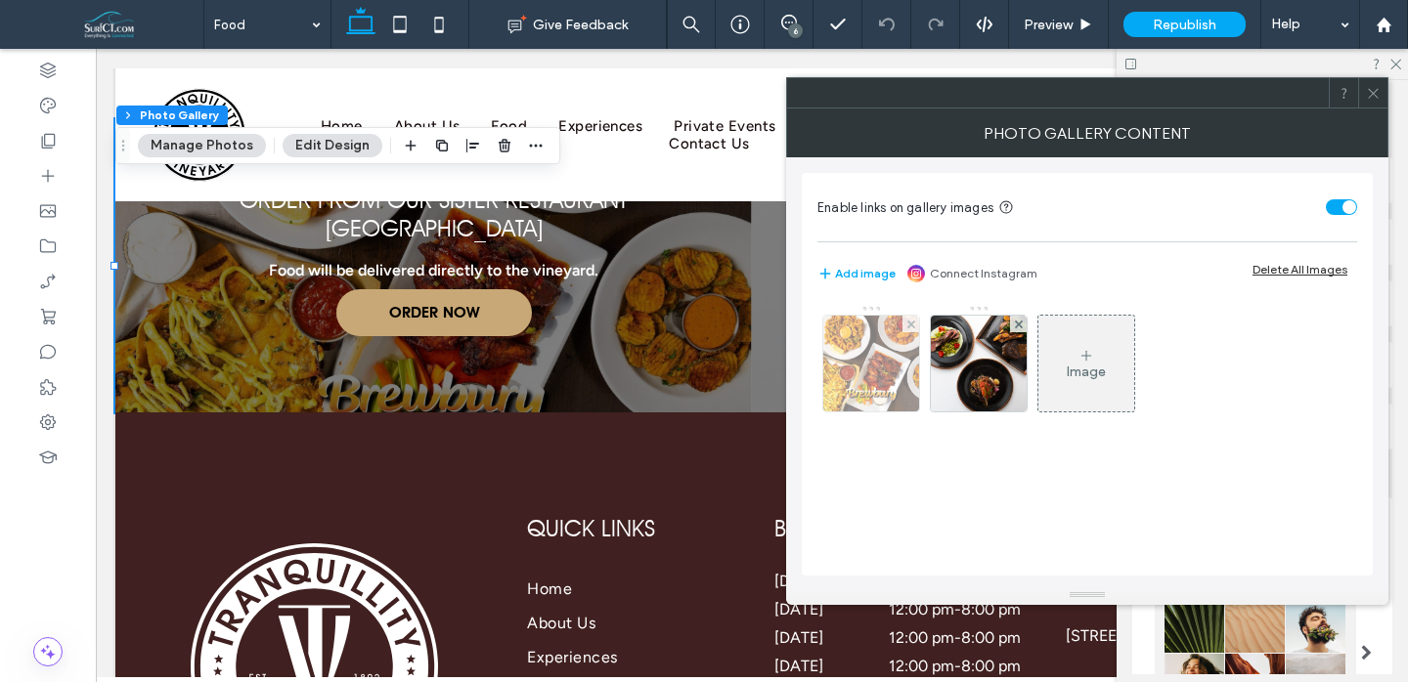
click at [854, 374] on img at bounding box center [872, 364] width 144 height 96
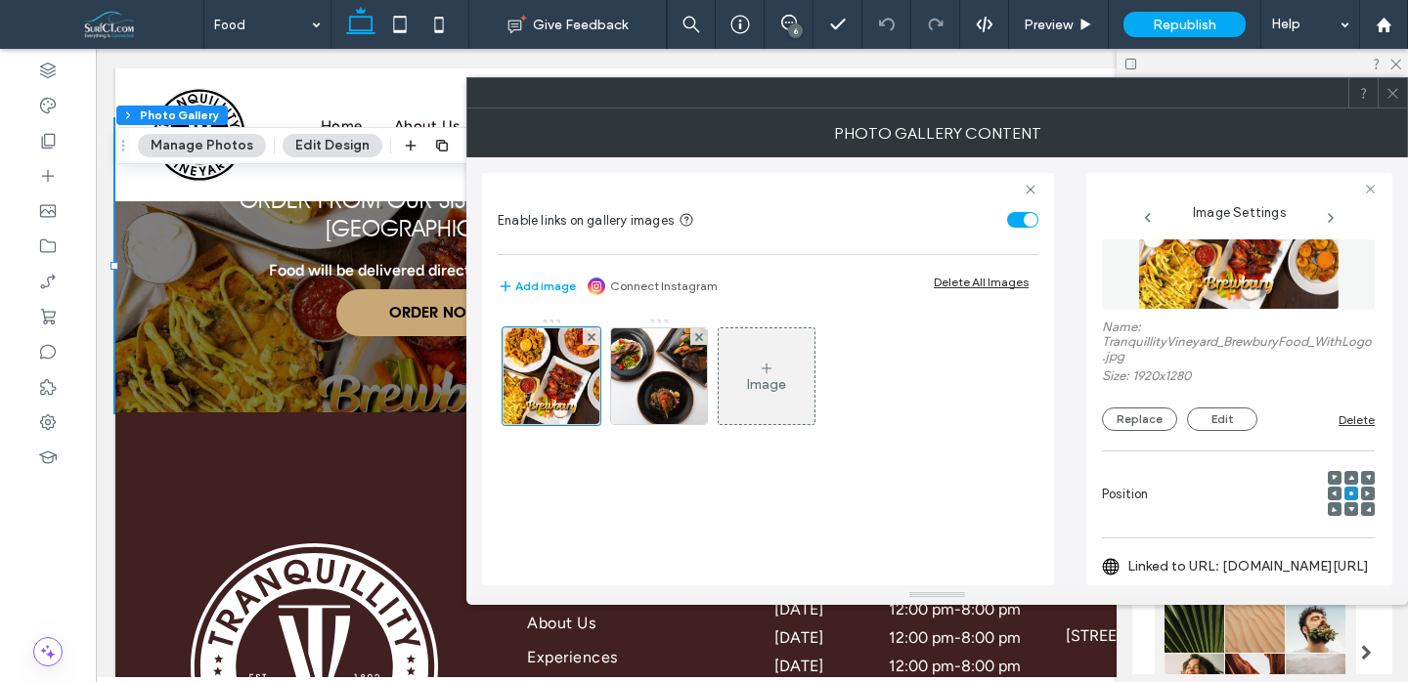
scroll to position [15, 0]
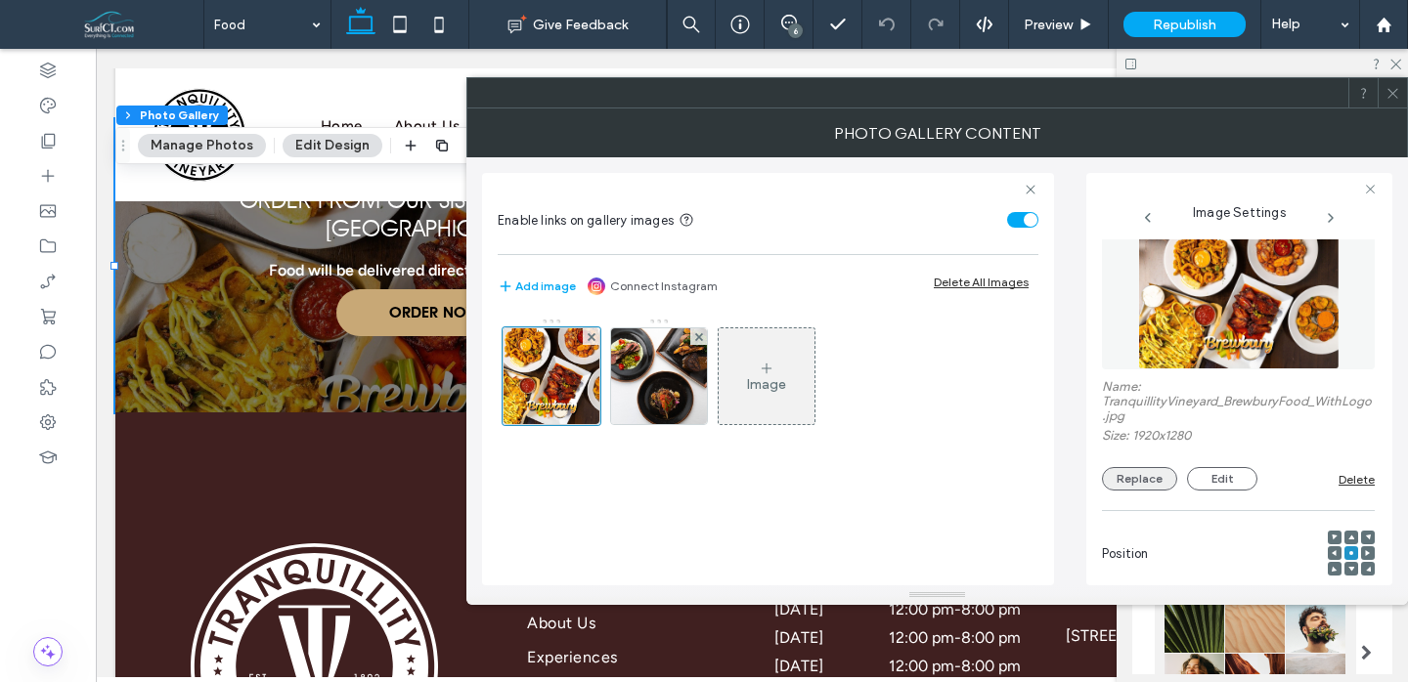
click at [1141, 490] on button "Replace" at bounding box center [1139, 478] width 75 height 23
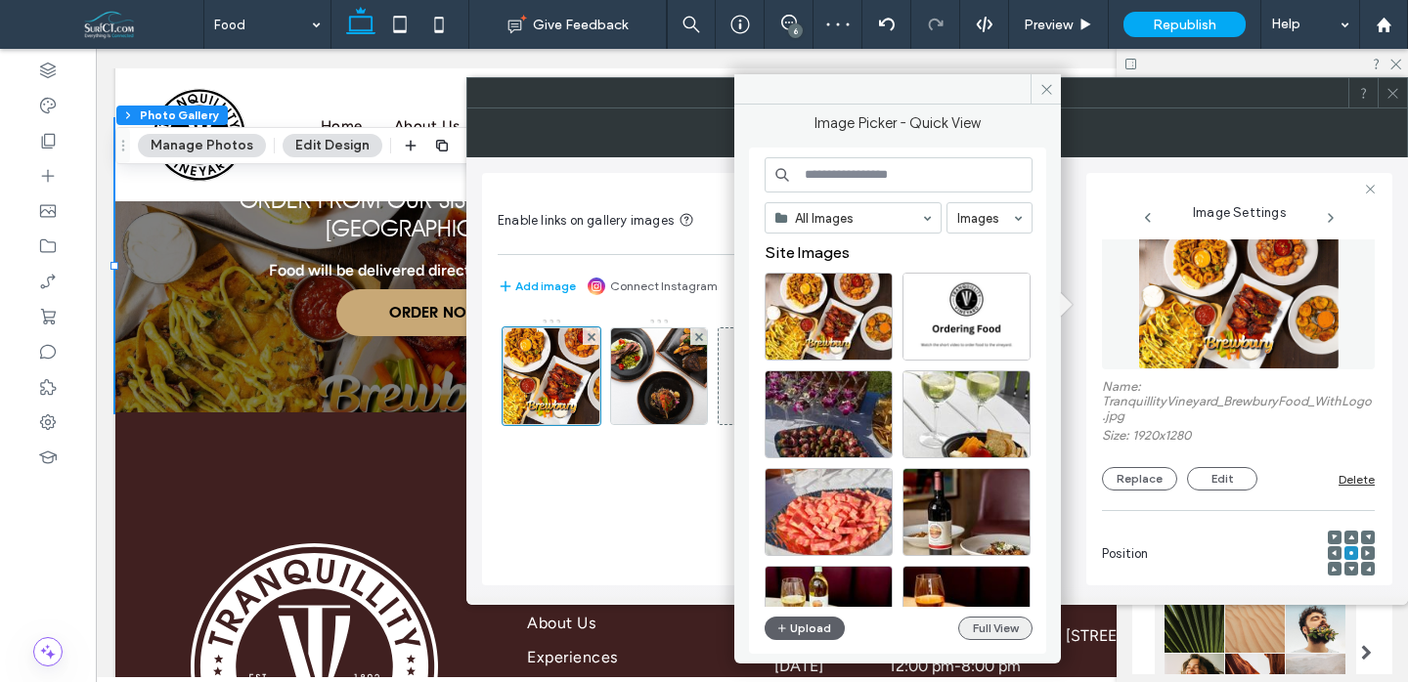
click at [997, 627] on button "Full View" at bounding box center [995, 628] width 74 height 23
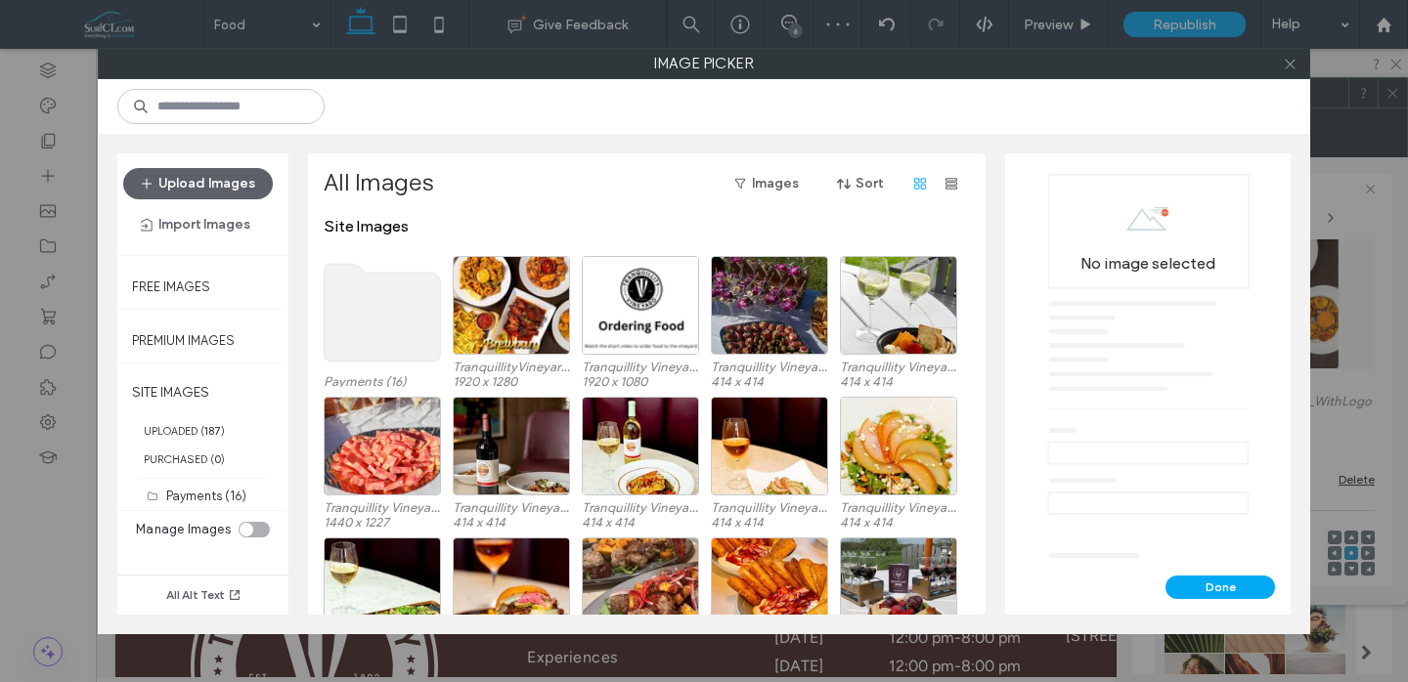
click at [1294, 66] on icon at bounding box center [1290, 64] width 15 height 15
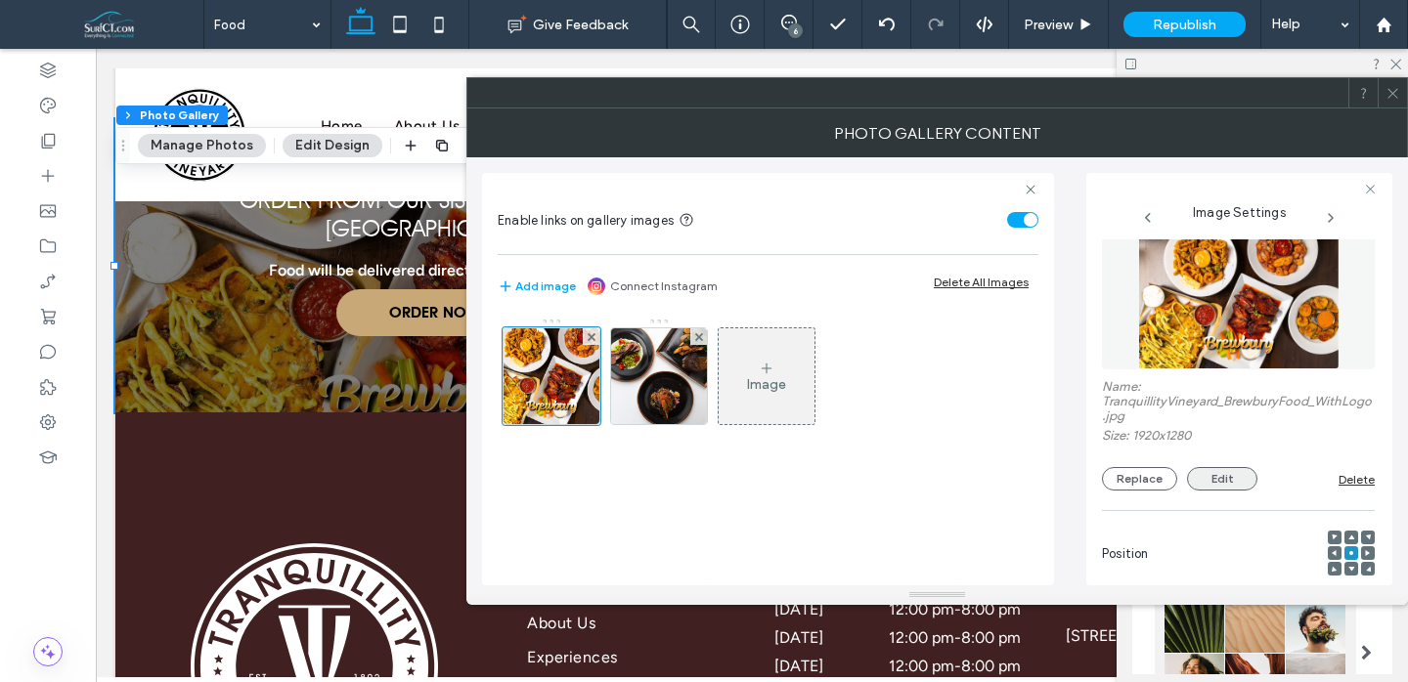
click at [1220, 474] on button "Edit" at bounding box center [1222, 478] width 70 height 23
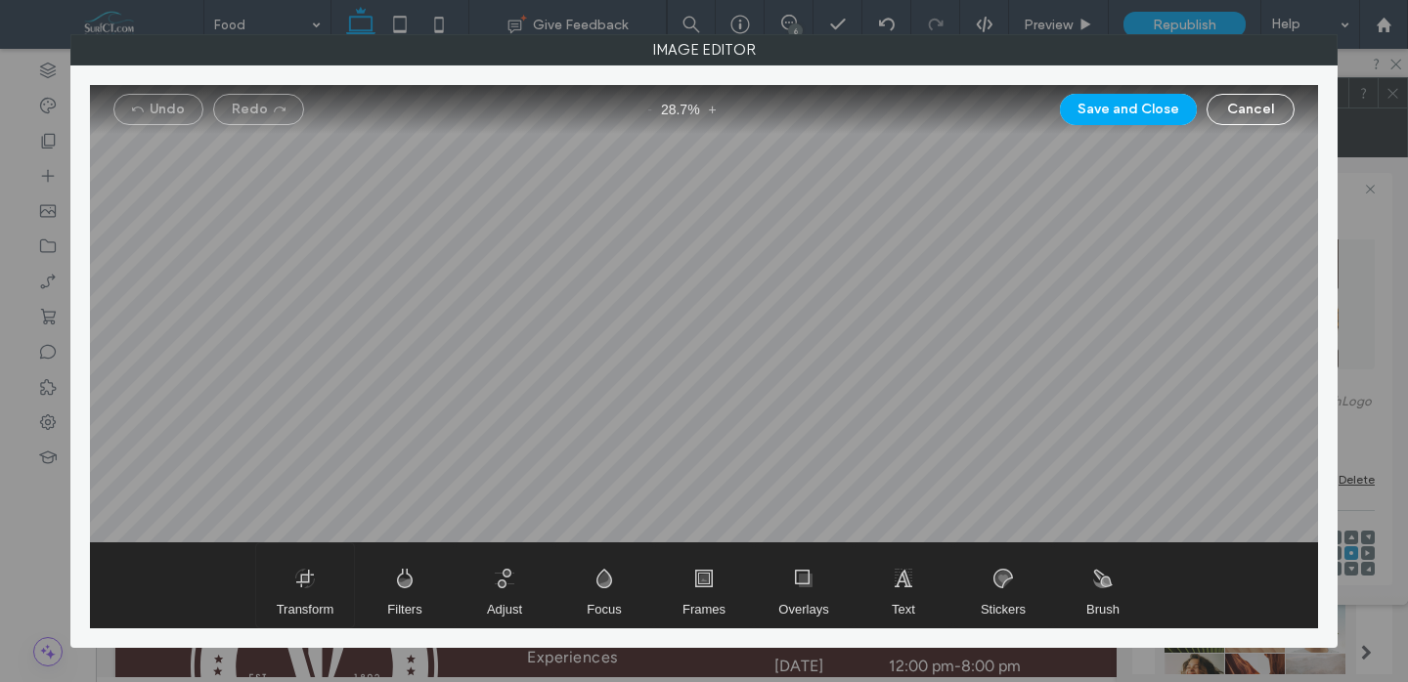
click at [317, 585] on span "Transform" at bounding box center [305, 586] width 98 height 84
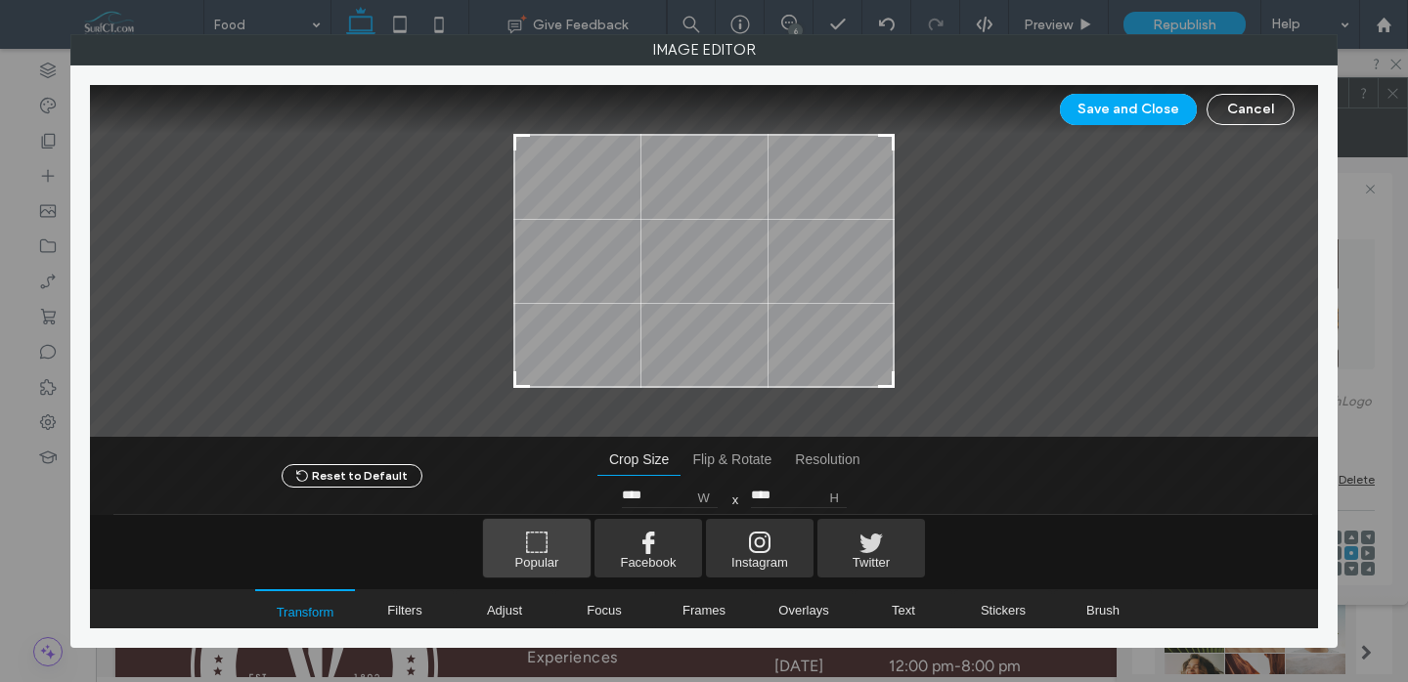
click at [520, 549] on span "Popular" at bounding box center [537, 548] width 108 height 59
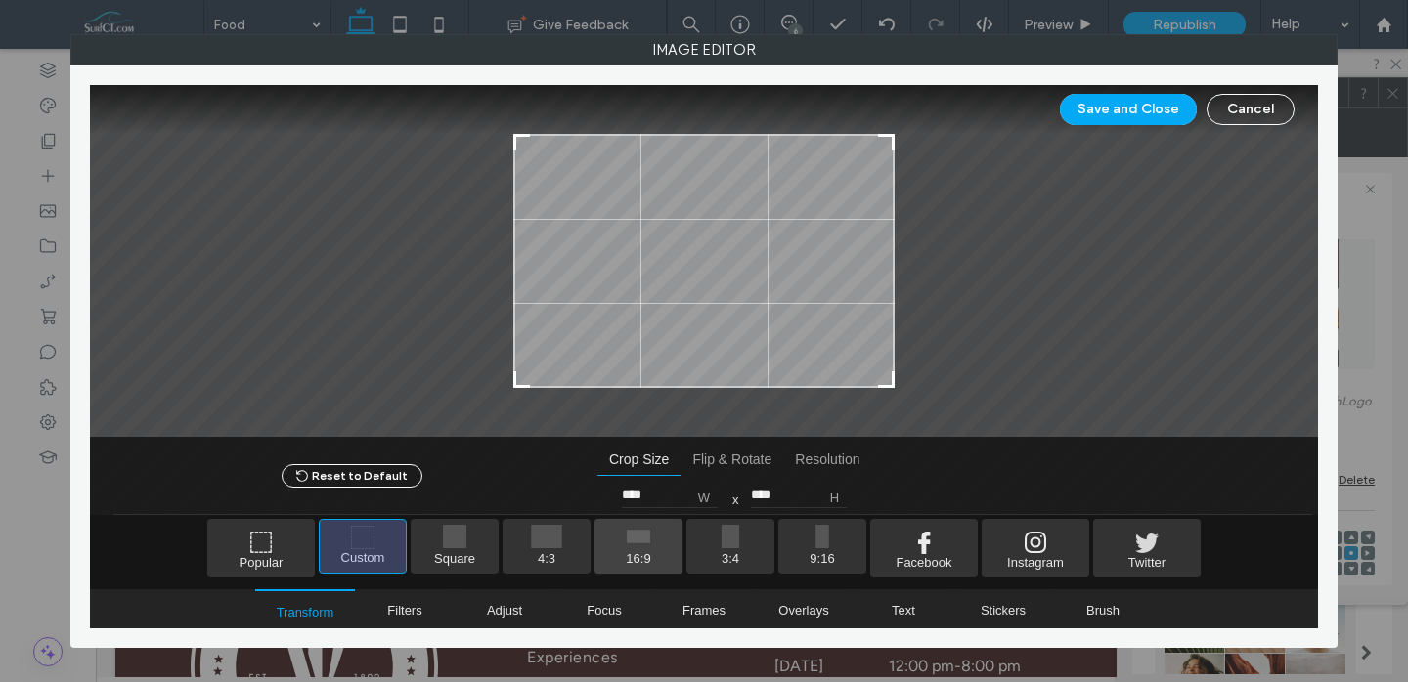
click at [656, 544] on span "16:9" at bounding box center [638, 546] width 88 height 55
type input "****"
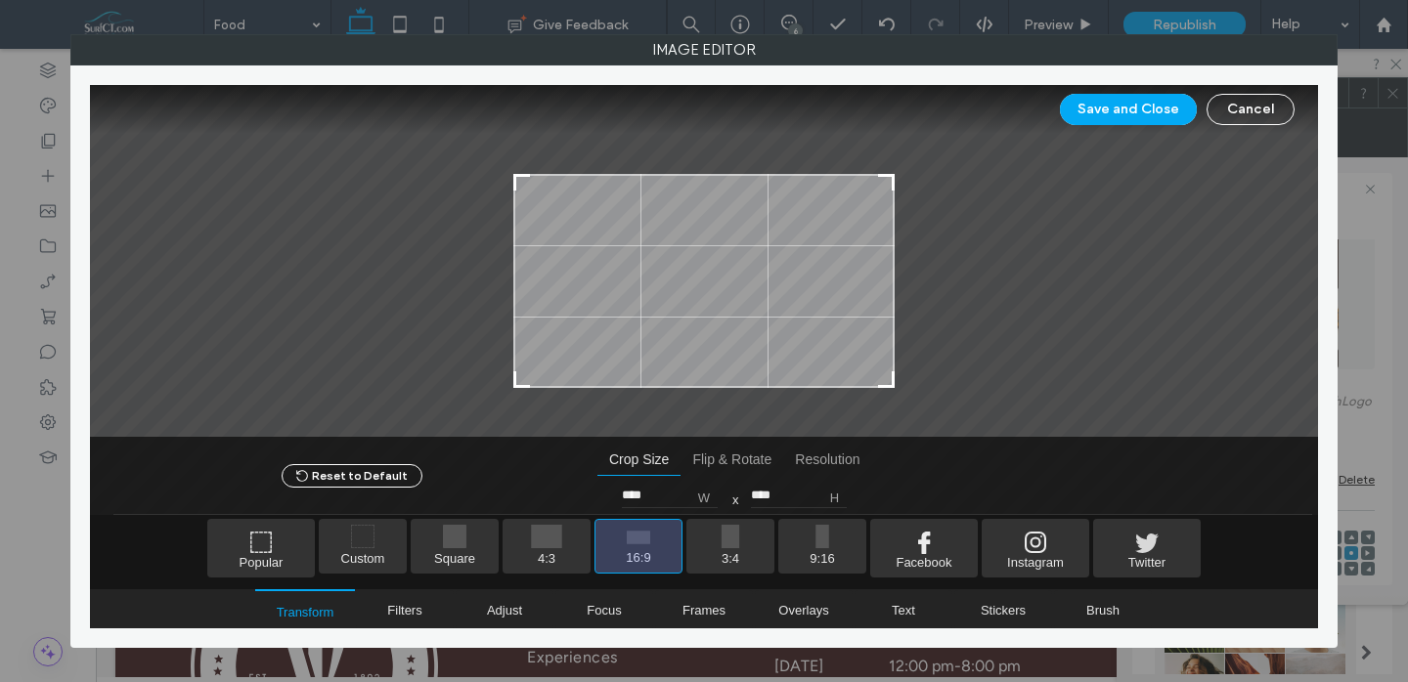
drag, startPoint x: 769, startPoint y: 244, endPoint x: 922, endPoint y: 206, distance: 158.2
click at [779, 327] on div at bounding box center [703, 281] width 381 height 214
drag, startPoint x: 1145, startPoint y: 114, endPoint x: 1407, endPoint y: 255, distance: 297.5
click at [1145, 114] on button "Save and Close" at bounding box center [1128, 109] width 137 height 31
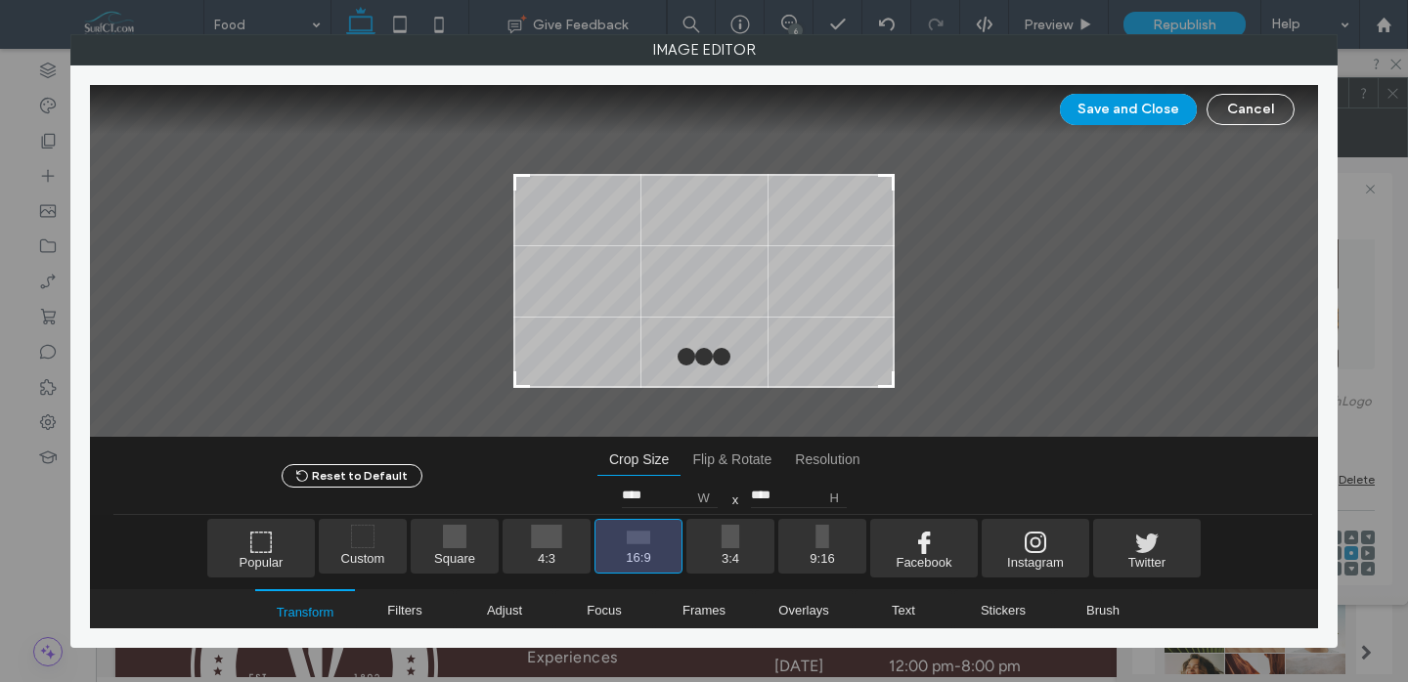
click at [1099, 118] on button "Save and Close" at bounding box center [1128, 109] width 137 height 31
drag, startPoint x: 1099, startPoint y: 118, endPoint x: 1370, endPoint y: 93, distance: 272.0
click at [1099, 118] on button "Save and Close" at bounding box center [1128, 109] width 137 height 31
click at [1268, 107] on button "Cancel" at bounding box center [1251, 109] width 88 height 31
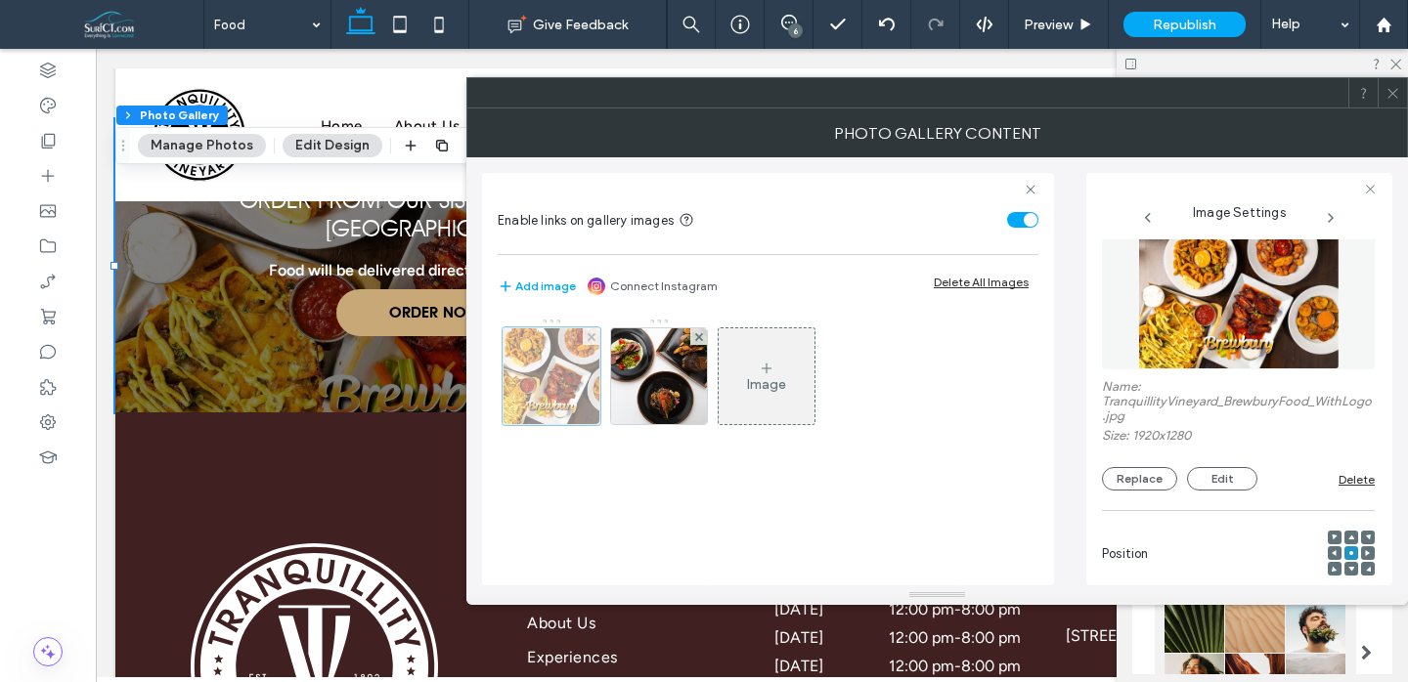
click at [573, 376] on div at bounding box center [552, 377] width 98 height 98
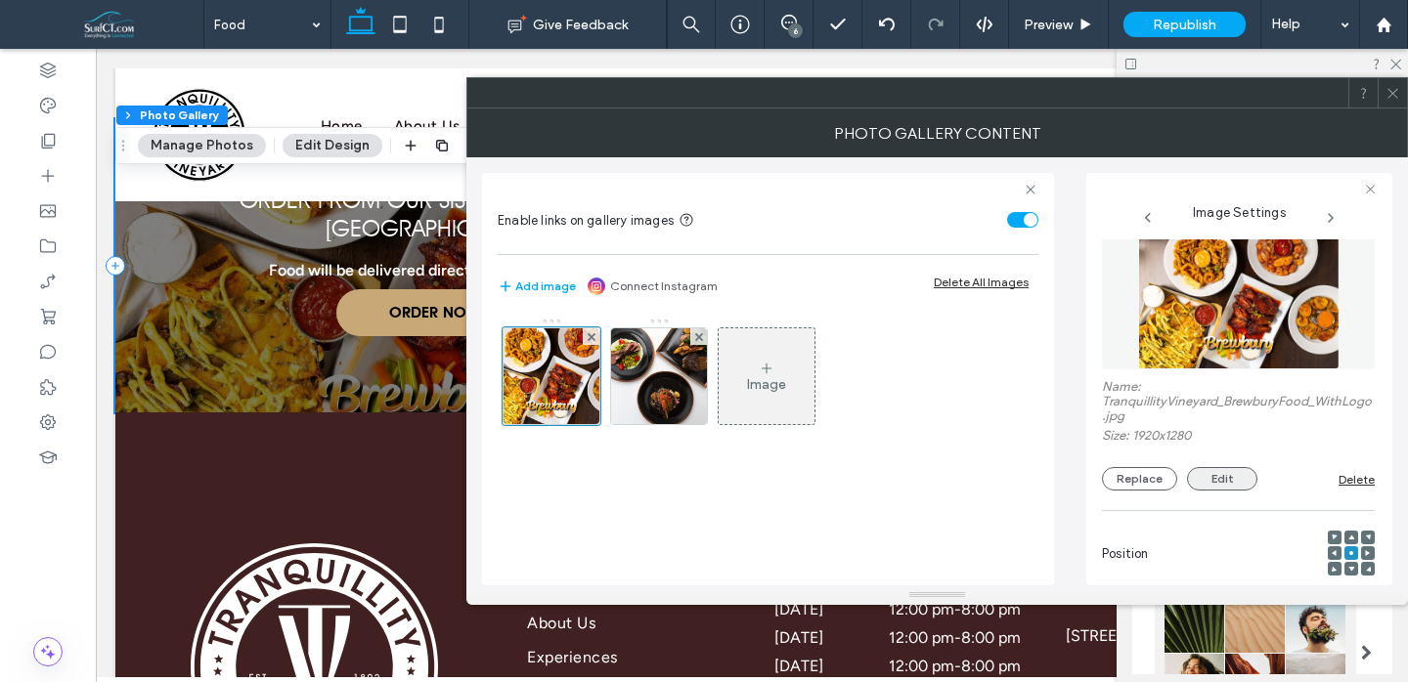
click at [1210, 482] on button "Edit" at bounding box center [1222, 478] width 70 height 23
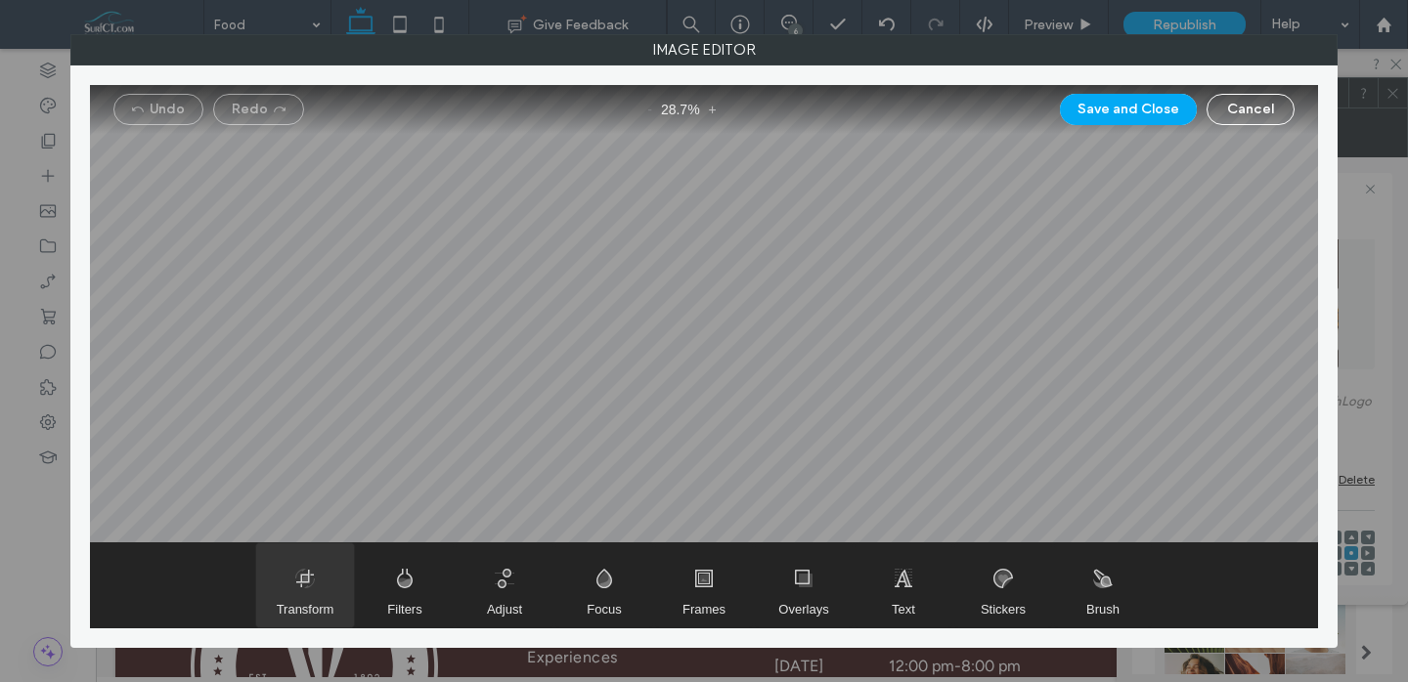
click at [321, 582] on span "Transform" at bounding box center [305, 586] width 98 height 84
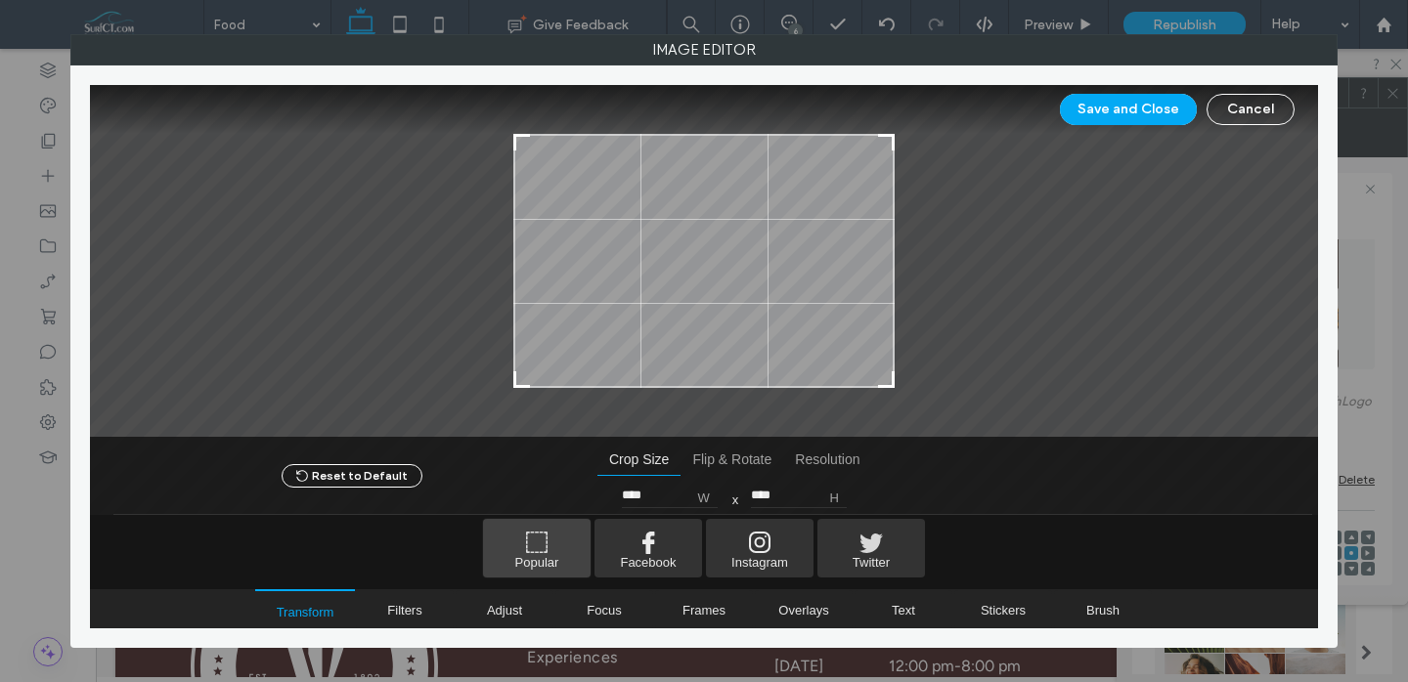
click at [526, 558] on span "Popular" at bounding box center [537, 548] width 108 height 59
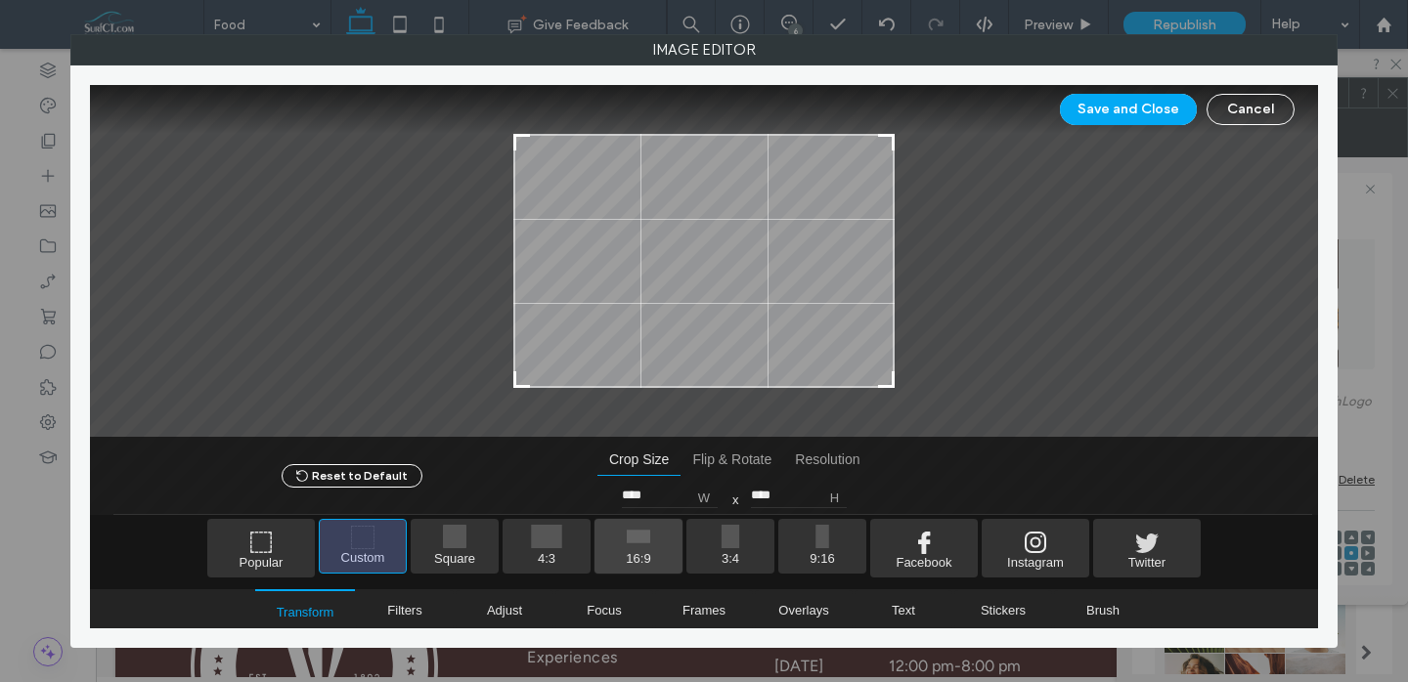
click at [647, 550] on span "16:9" at bounding box center [638, 546] width 88 height 55
type input "****"
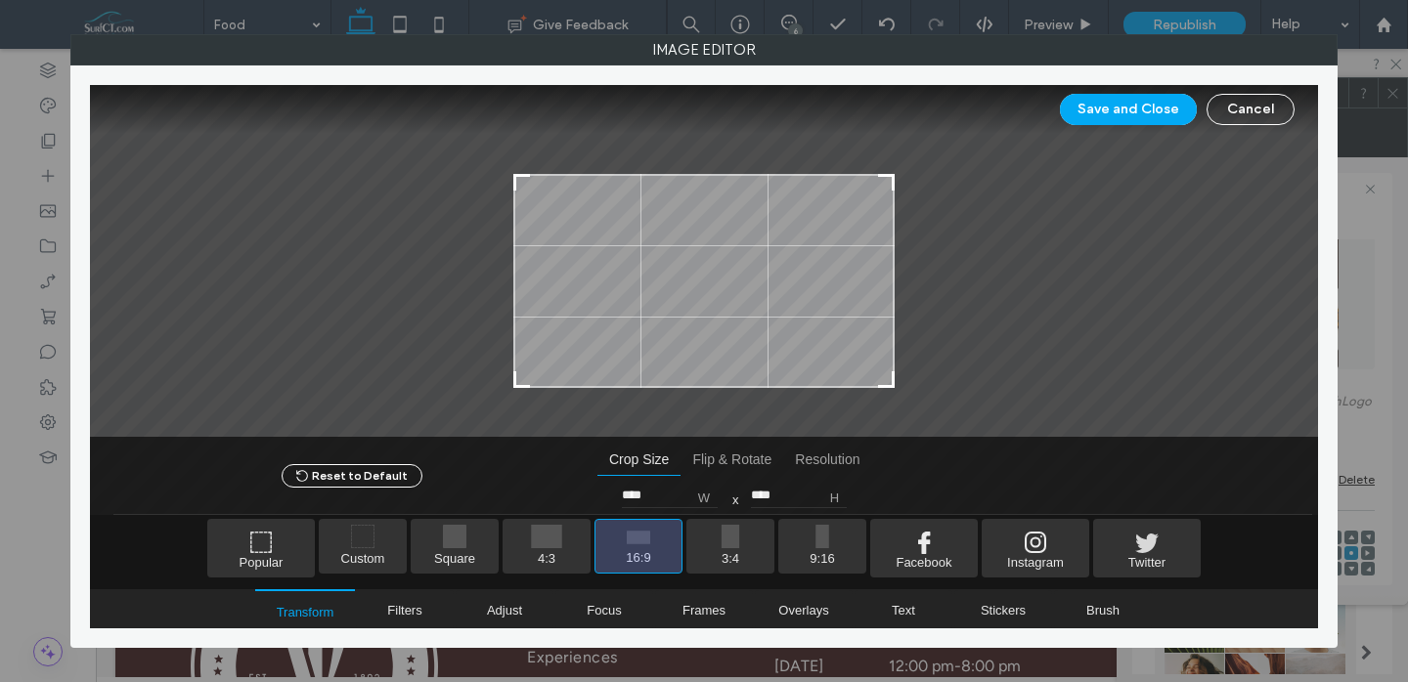
drag, startPoint x: 754, startPoint y: 250, endPoint x: 748, endPoint y: 353, distance: 102.8
click at [748, 353] on div at bounding box center [703, 281] width 381 height 214
click at [1146, 114] on button "Save and Close" at bounding box center [1128, 109] width 137 height 31
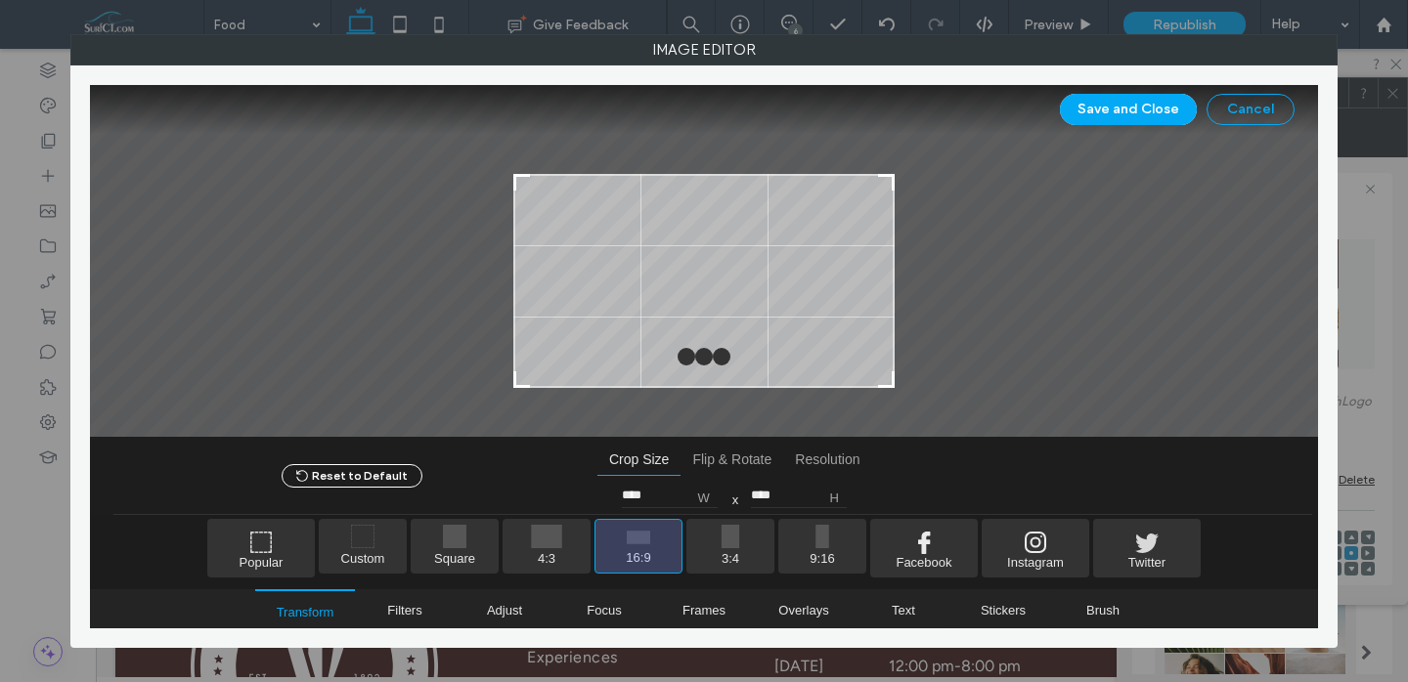
click at [1266, 105] on button "Cancel" at bounding box center [1251, 109] width 88 height 31
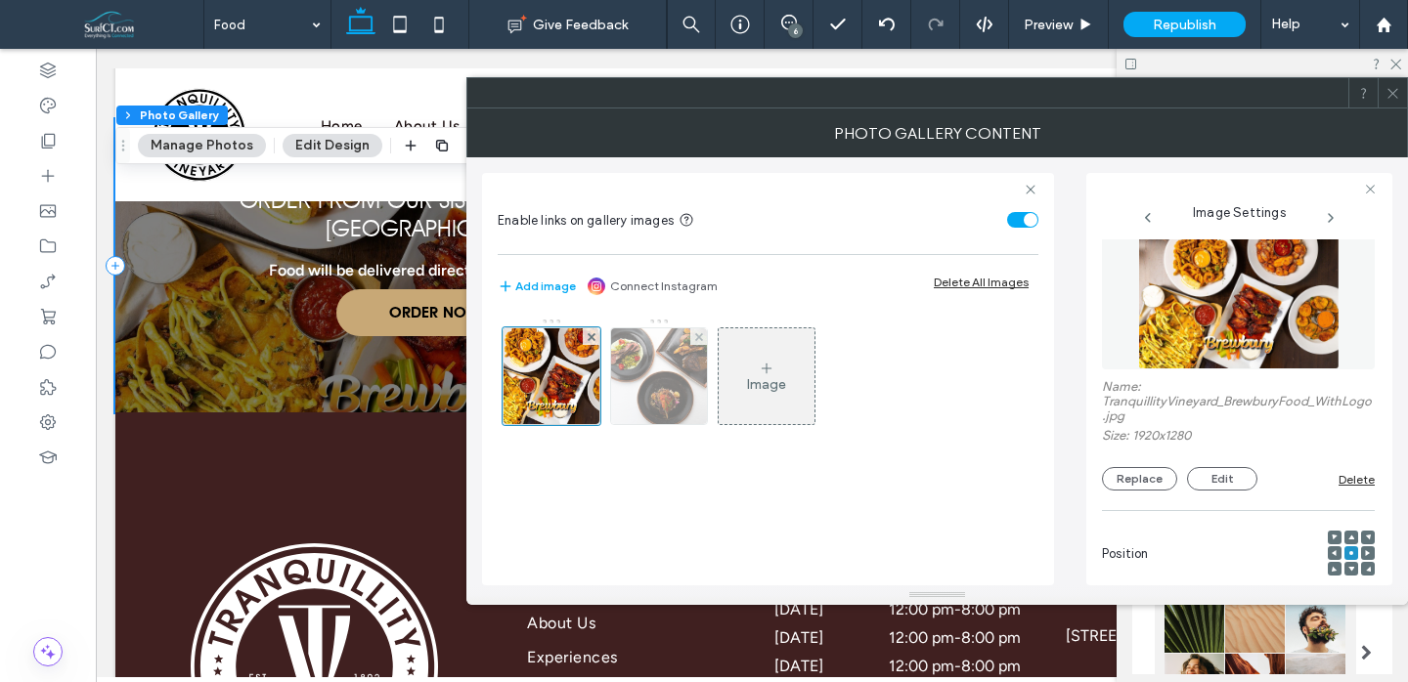
click at [642, 370] on img at bounding box center [660, 377] width 144 height 96
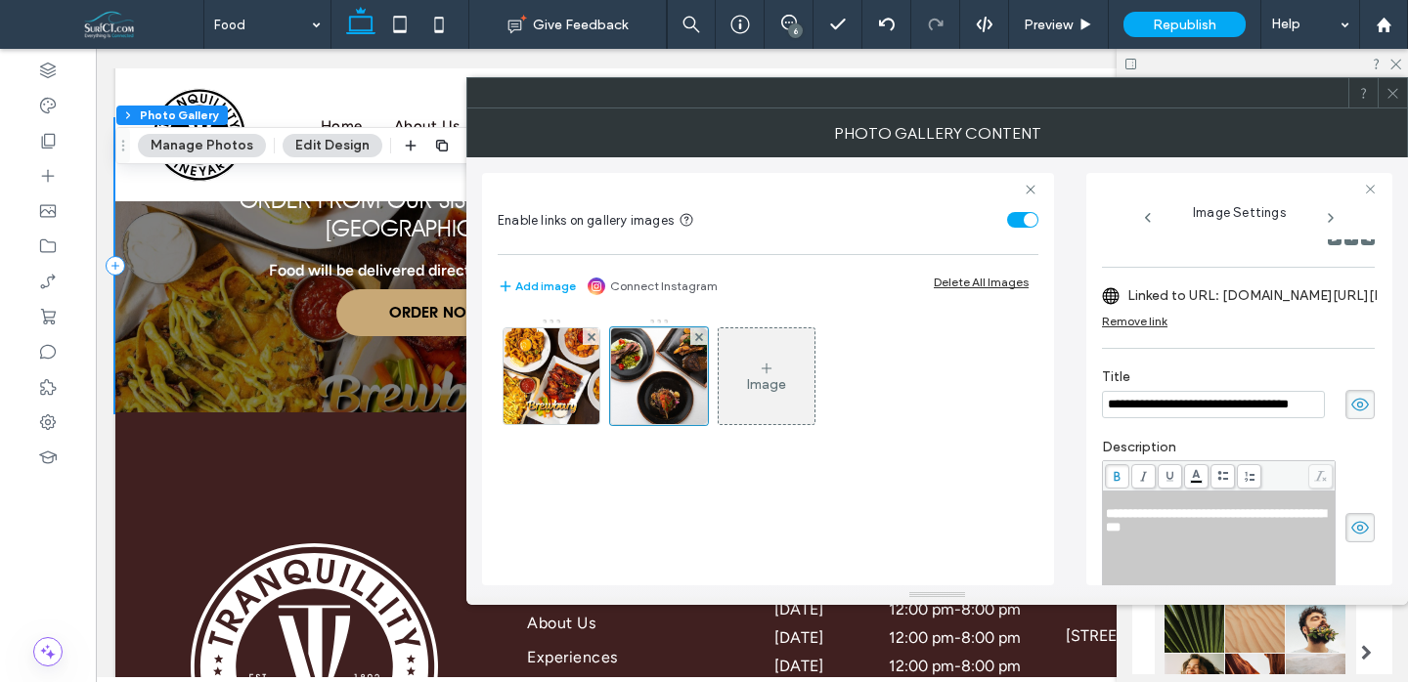
scroll to position [126, 0]
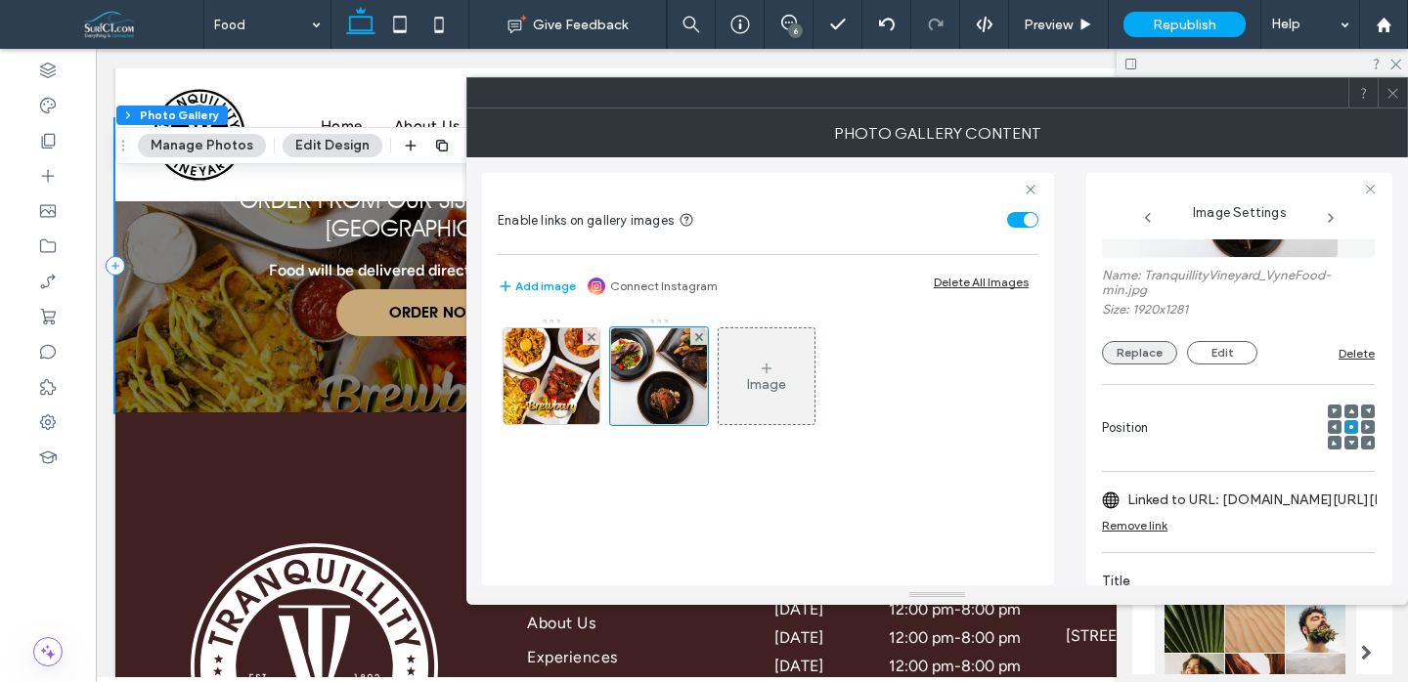
click at [1144, 357] on button "Replace" at bounding box center [1139, 352] width 75 height 23
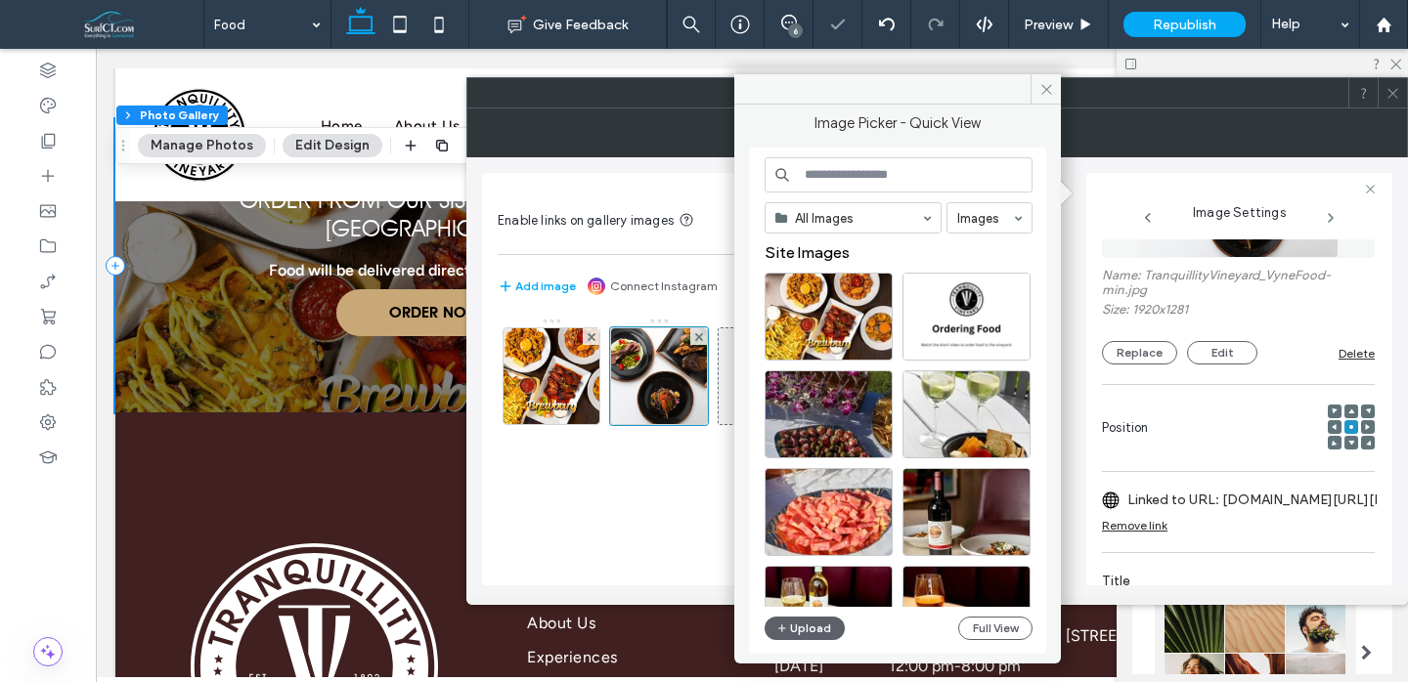
click at [806, 613] on div "All Images Images Site Images Upload Full View" at bounding box center [899, 401] width 268 height 488
click at [803, 623] on button "Upload" at bounding box center [805, 628] width 80 height 23
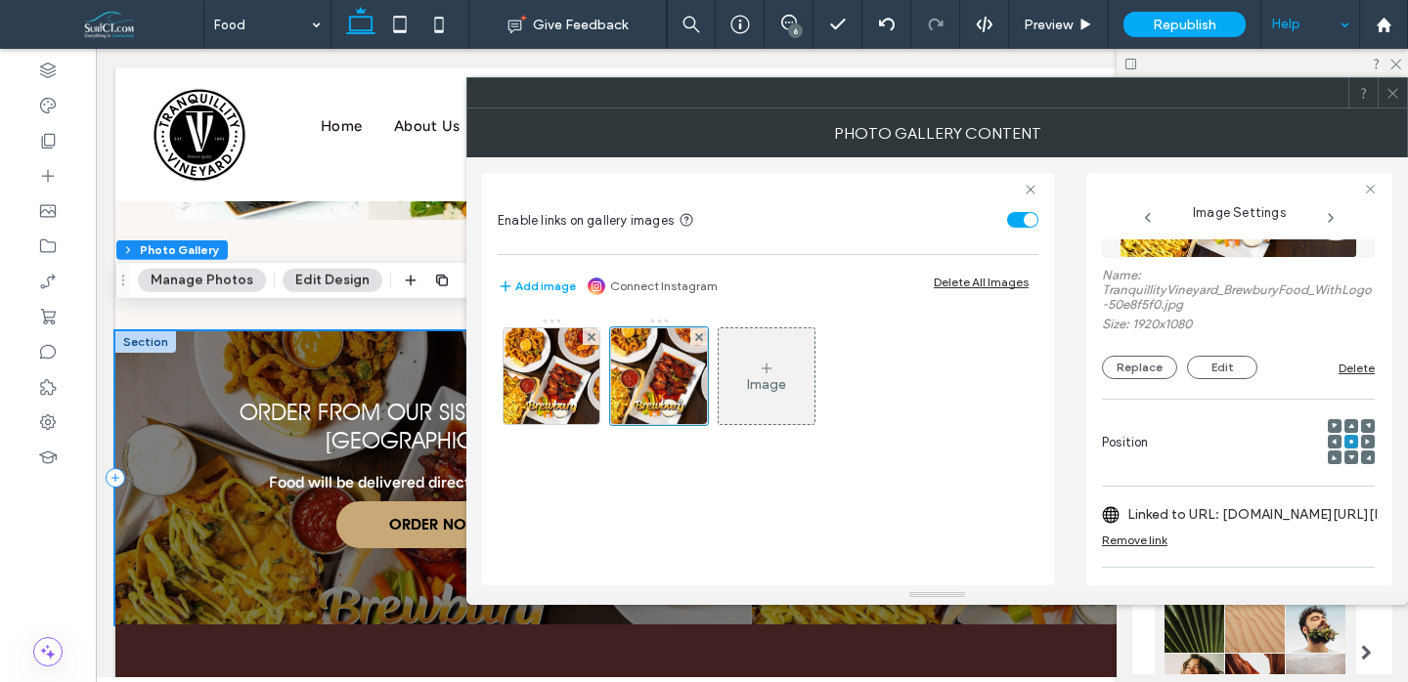
scroll to position [2447, 0]
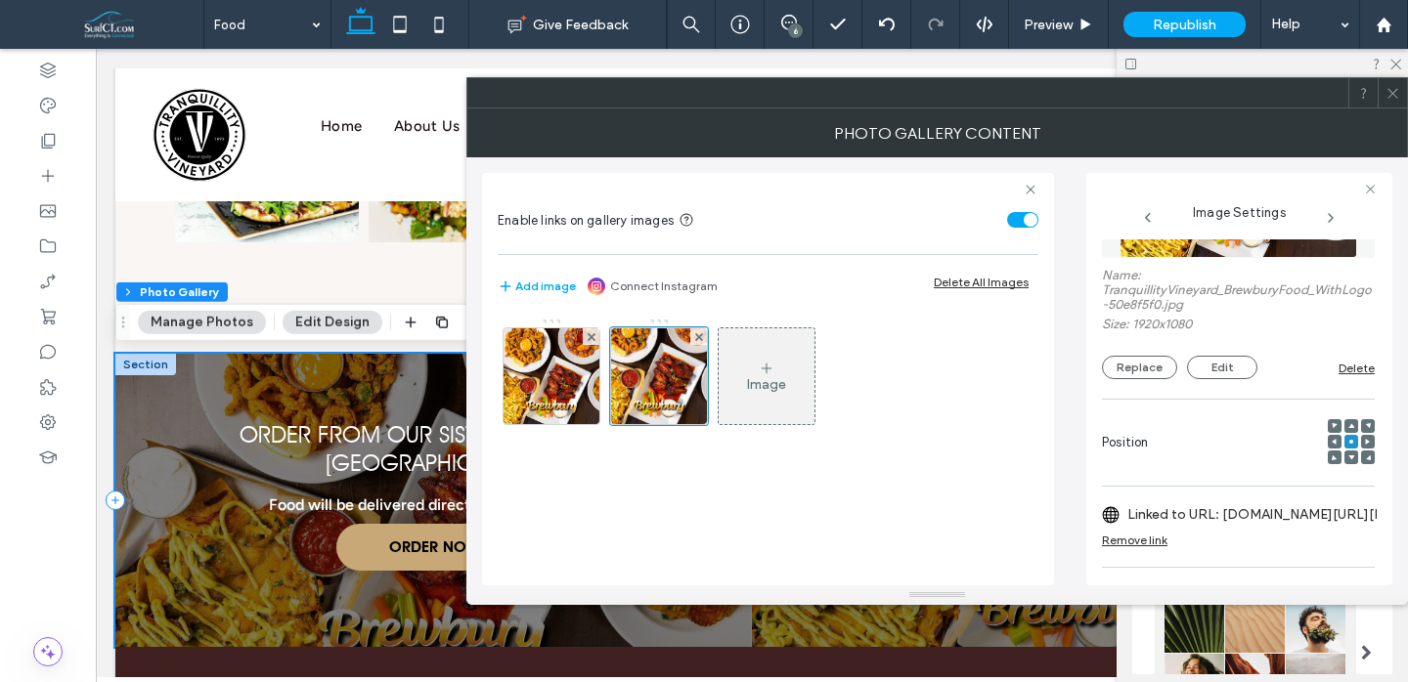
click at [1392, 96] on icon at bounding box center [1392, 93] width 15 height 15
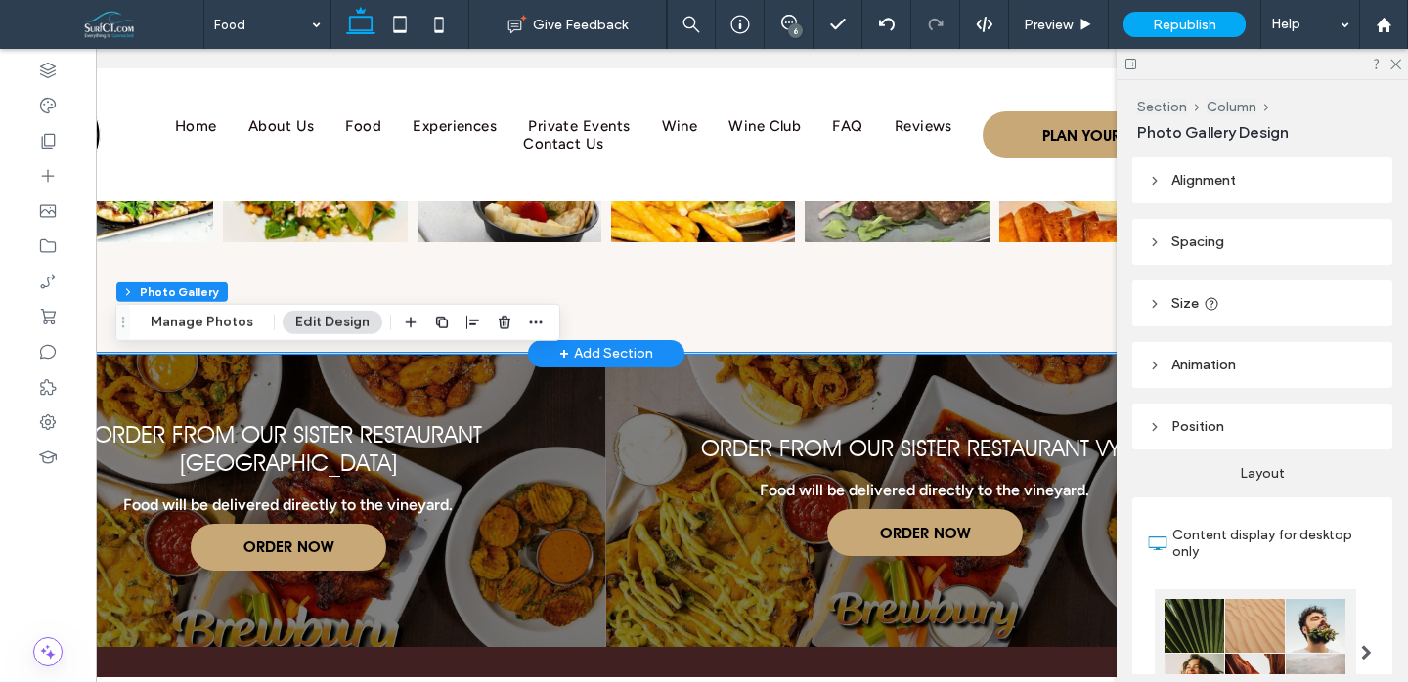
scroll to position [0, 0]
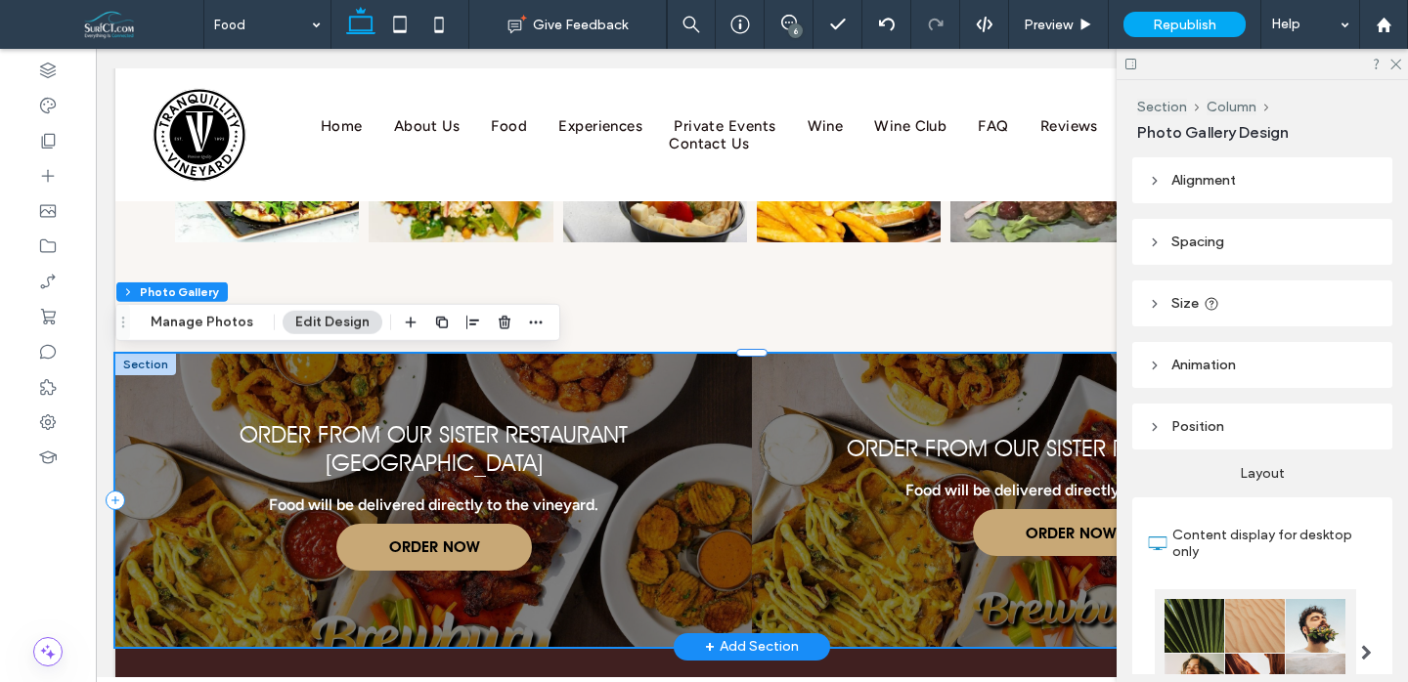
click at [637, 404] on link at bounding box center [433, 500] width 675 height 311
click at [501, 395] on link at bounding box center [433, 500] width 675 height 311
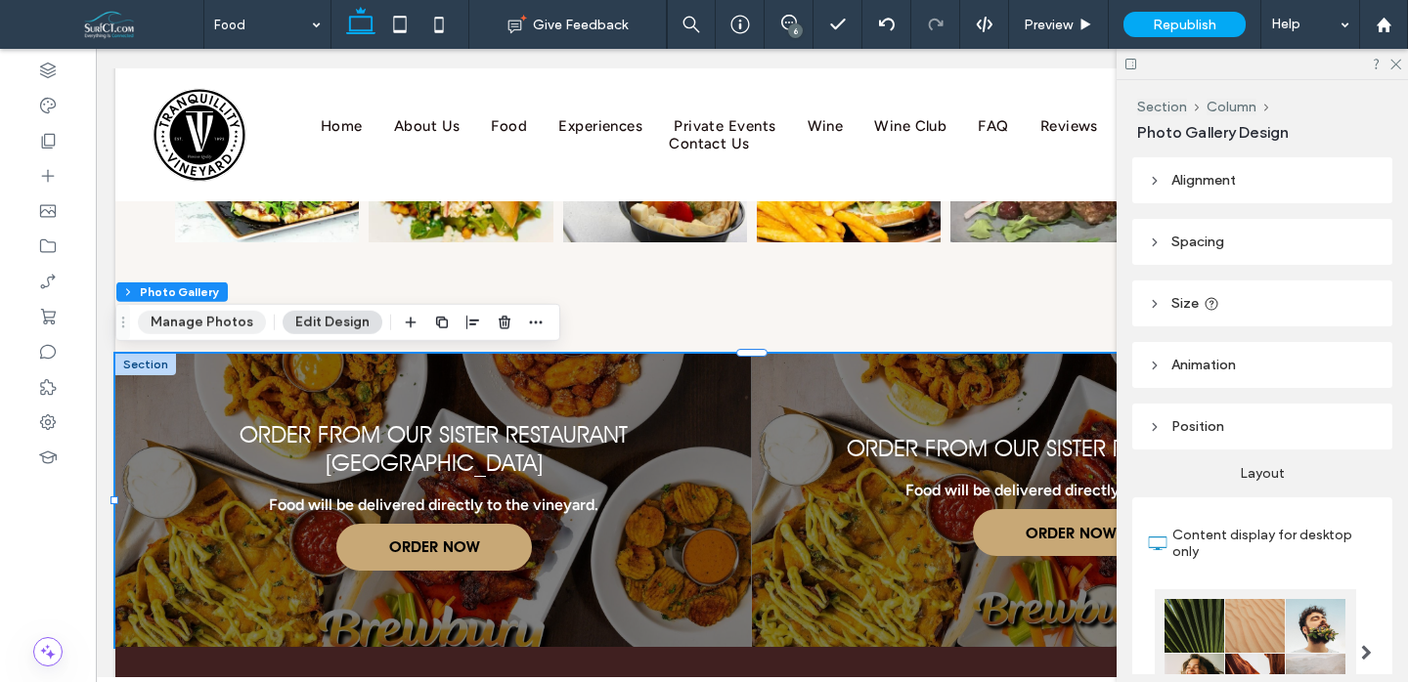
click at [232, 312] on button "Manage Photos" at bounding box center [202, 322] width 128 height 23
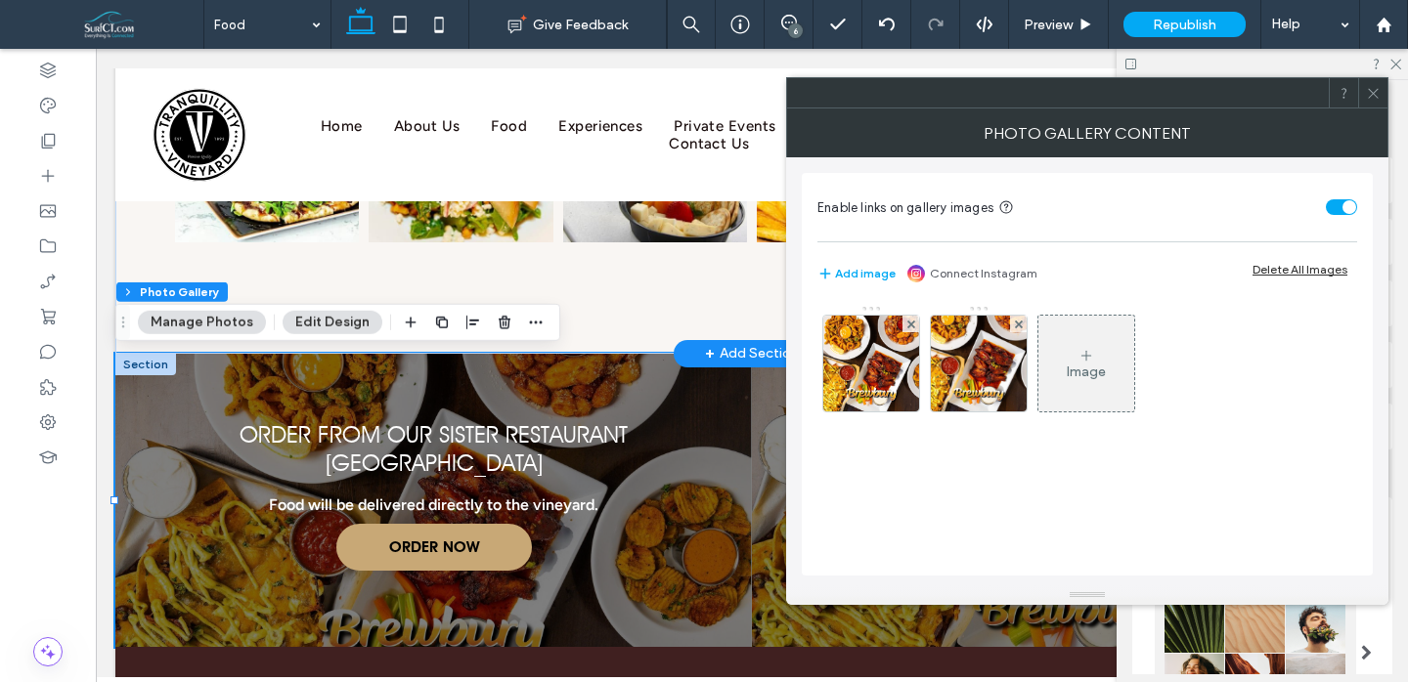
click at [850, 349] on img at bounding box center [872, 364] width 144 height 96
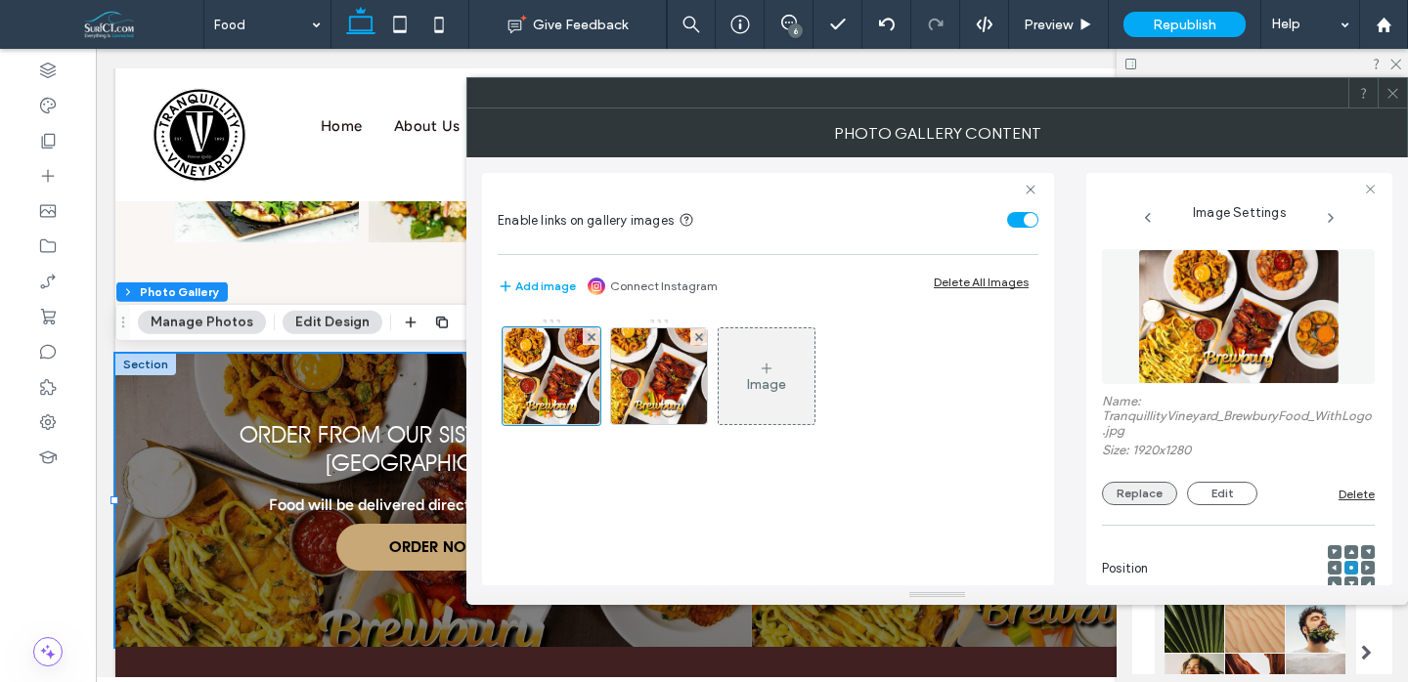
click at [1111, 502] on button "Replace" at bounding box center [1139, 493] width 75 height 23
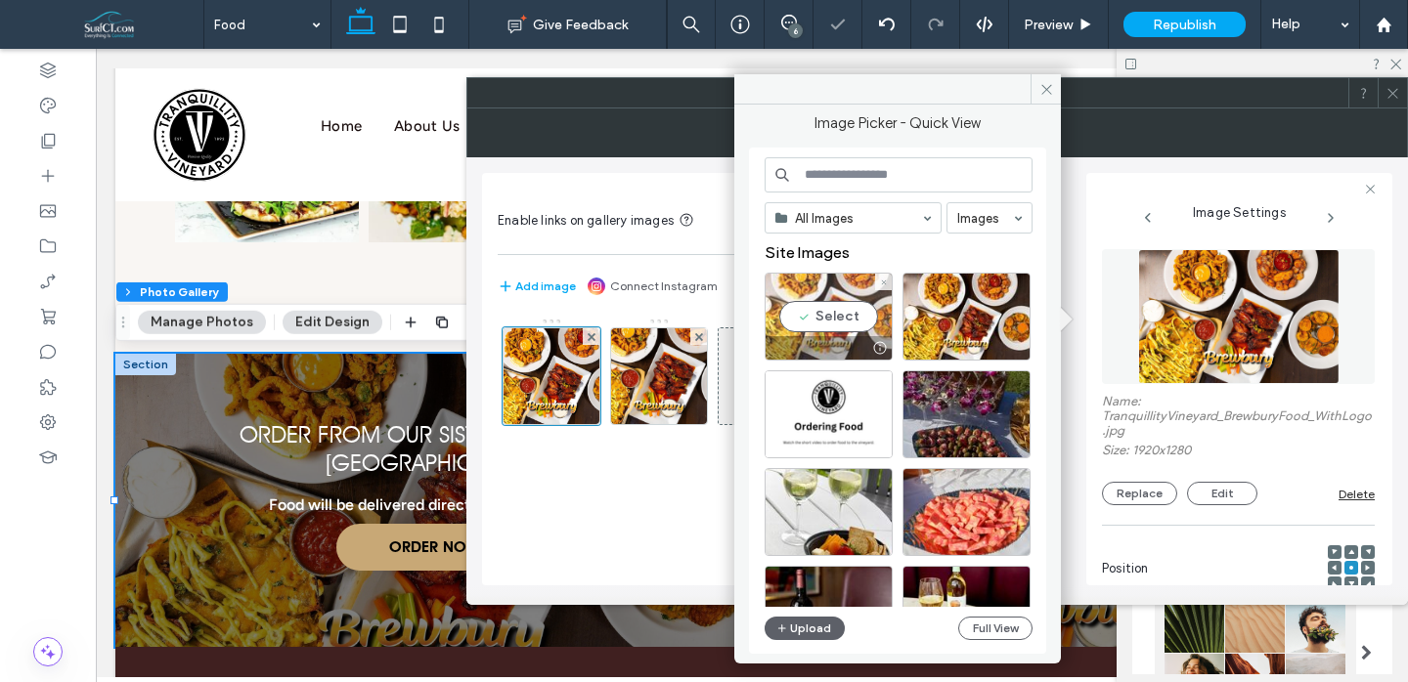
click at [786, 322] on div "Select" at bounding box center [829, 317] width 128 height 88
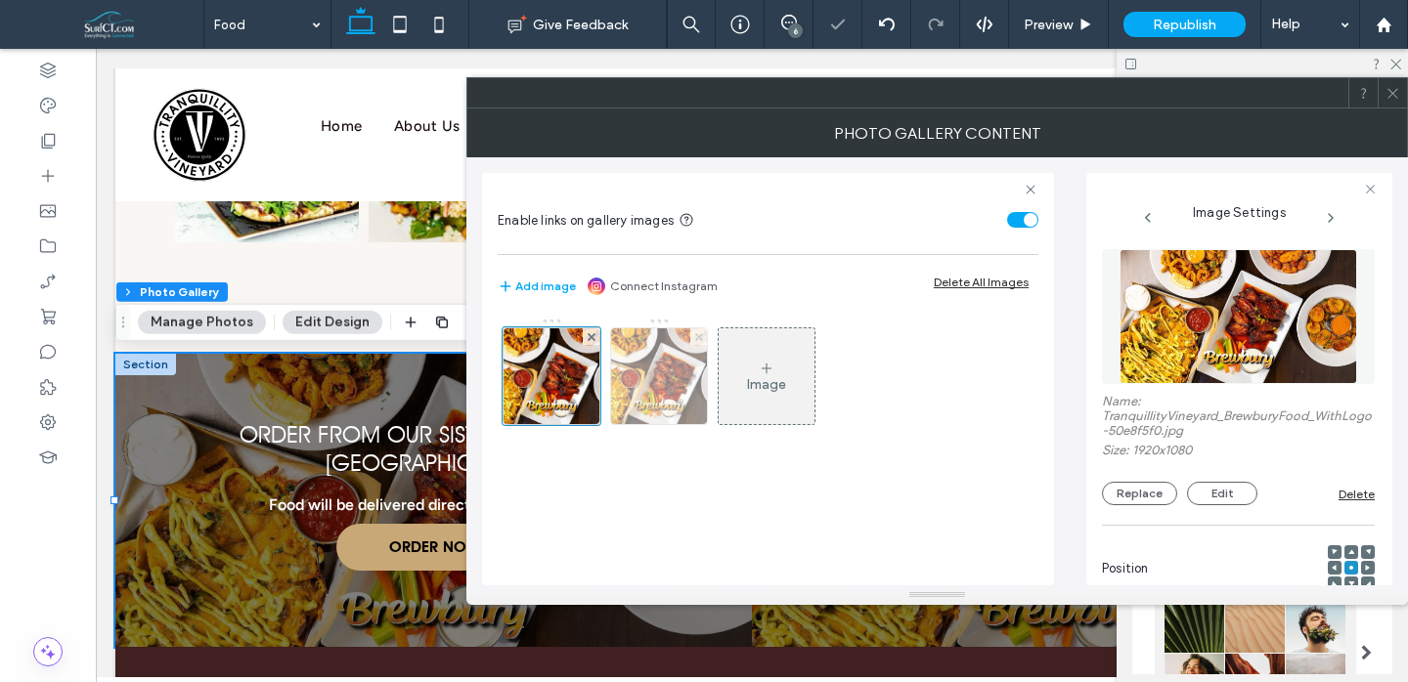
click at [695, 339] on icon at bounding box center [699, 337] width 8 height 8
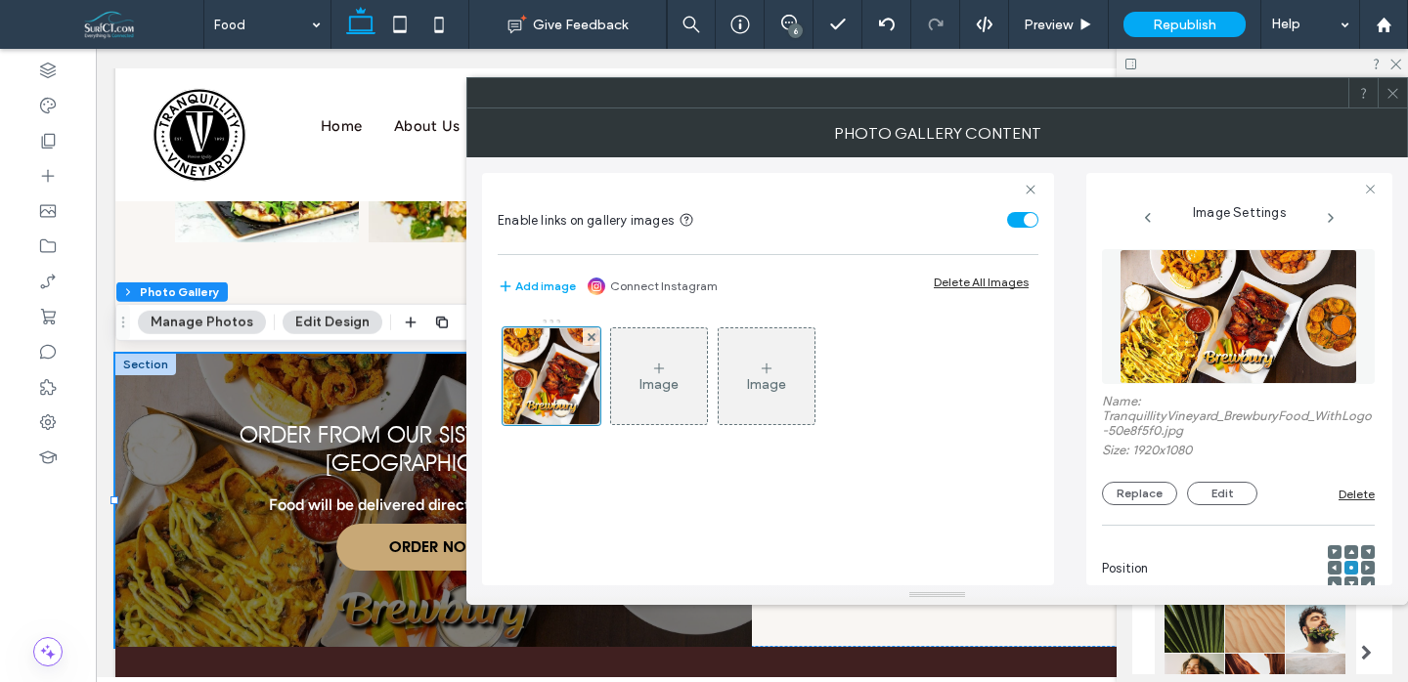
click at [1390, 99] on icon at bounding box center [1392, 93] width 15 height 15
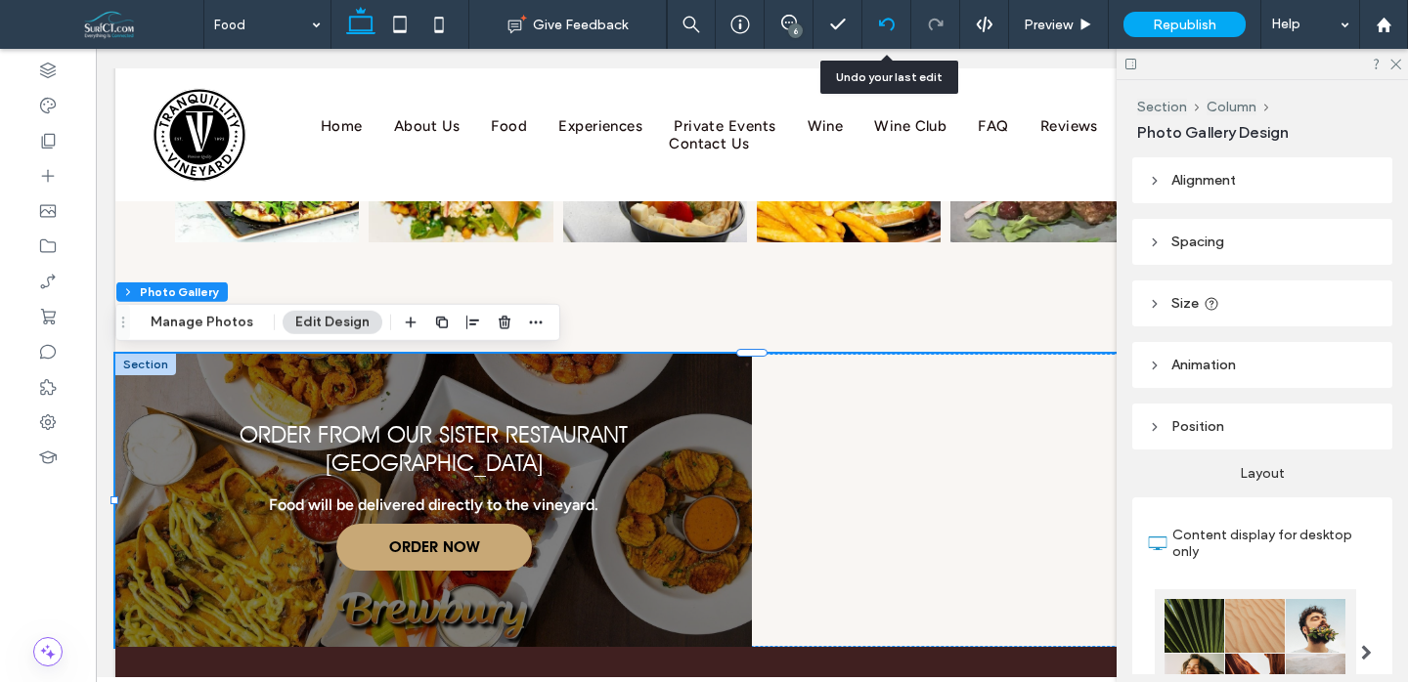
click at [892, 25] on use at bounding box center [886, 24] width 16 height 13
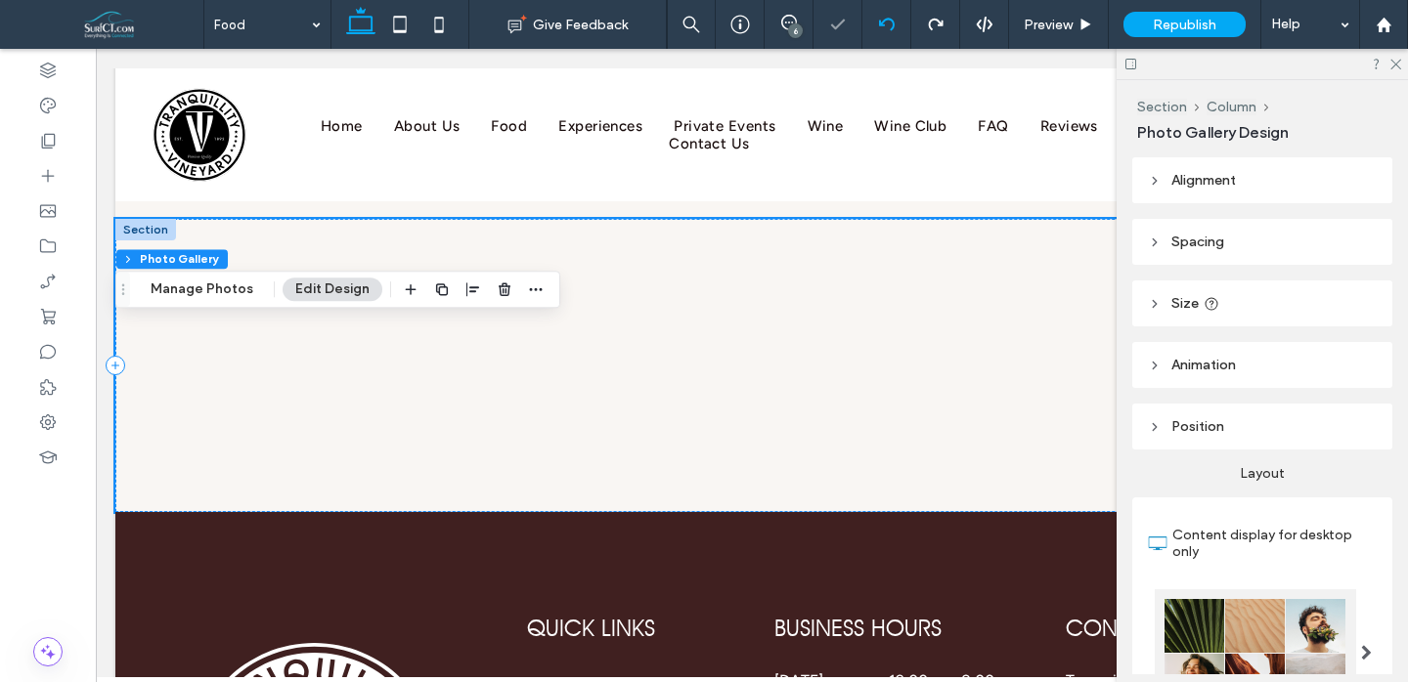
scroll to position [2585, 0]
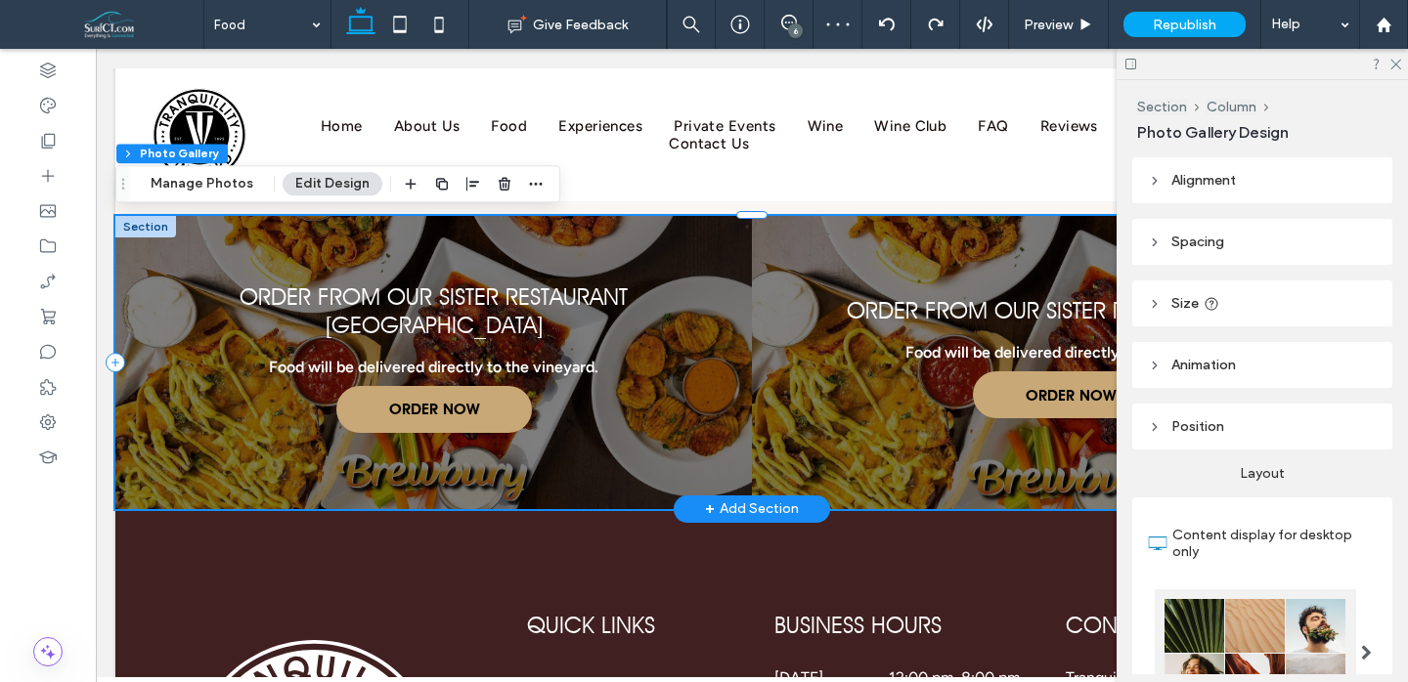
click at [839, 286] on link at bounding box center [1069, 362] width 675 height 311
click at [832, 292] on link at bounding box center [1069, 362] width 675 height 311
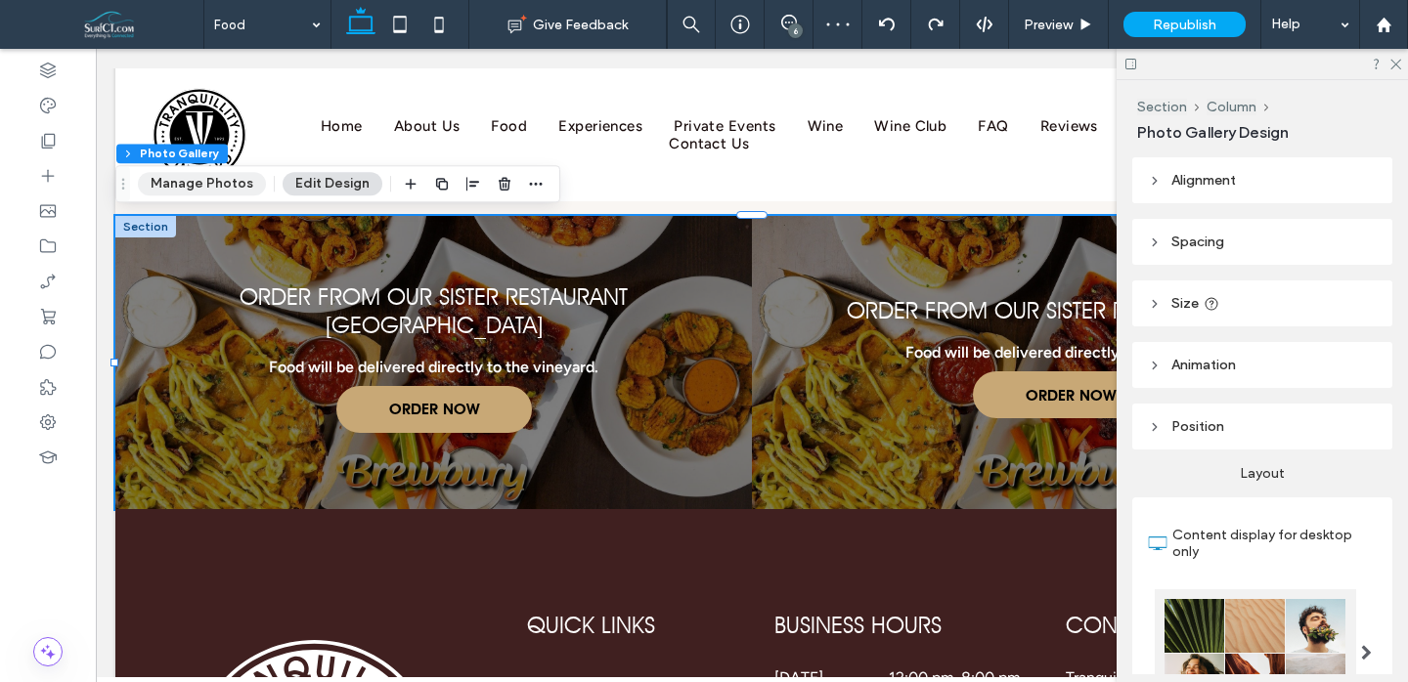
click at [226, 182] on button "Manage Photos" at bounding box center [202, 183] width 128 height 23
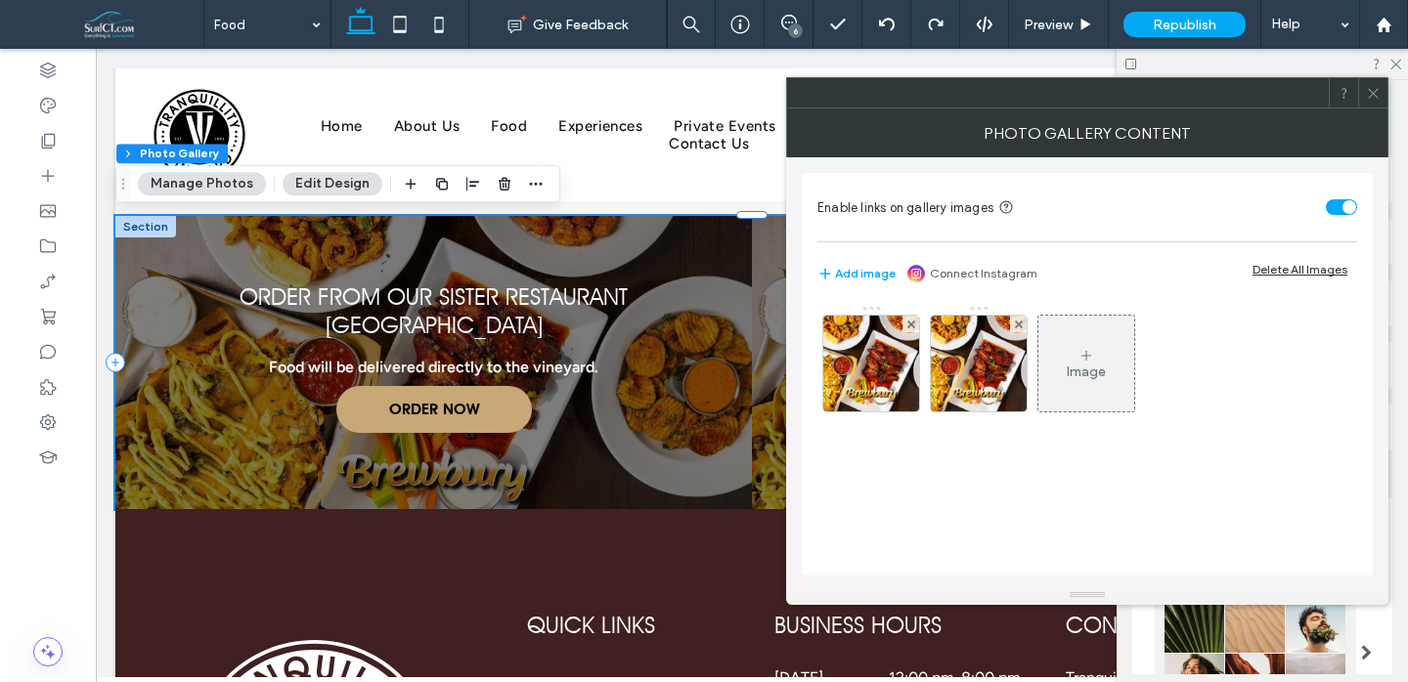
click at [969, 366] on img at bounding box center [979, 364] width 170 height 96
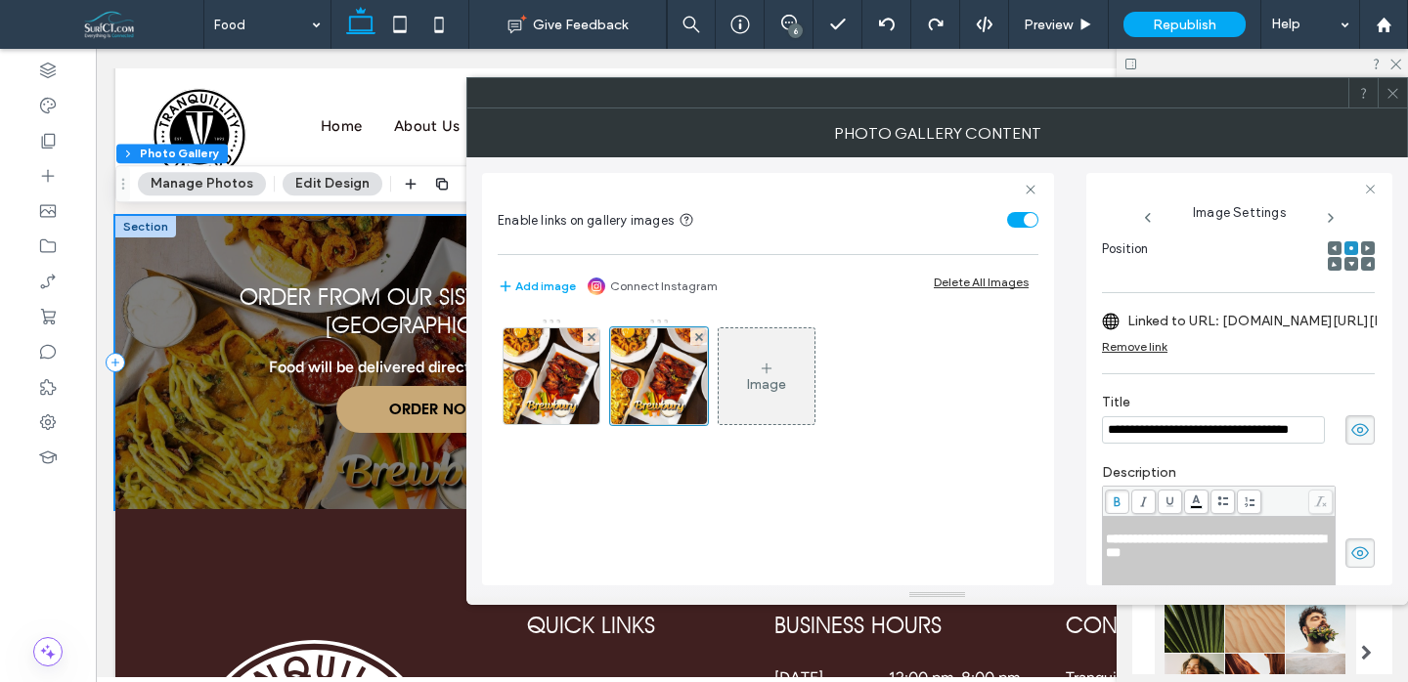
scroll to position [122, 0]
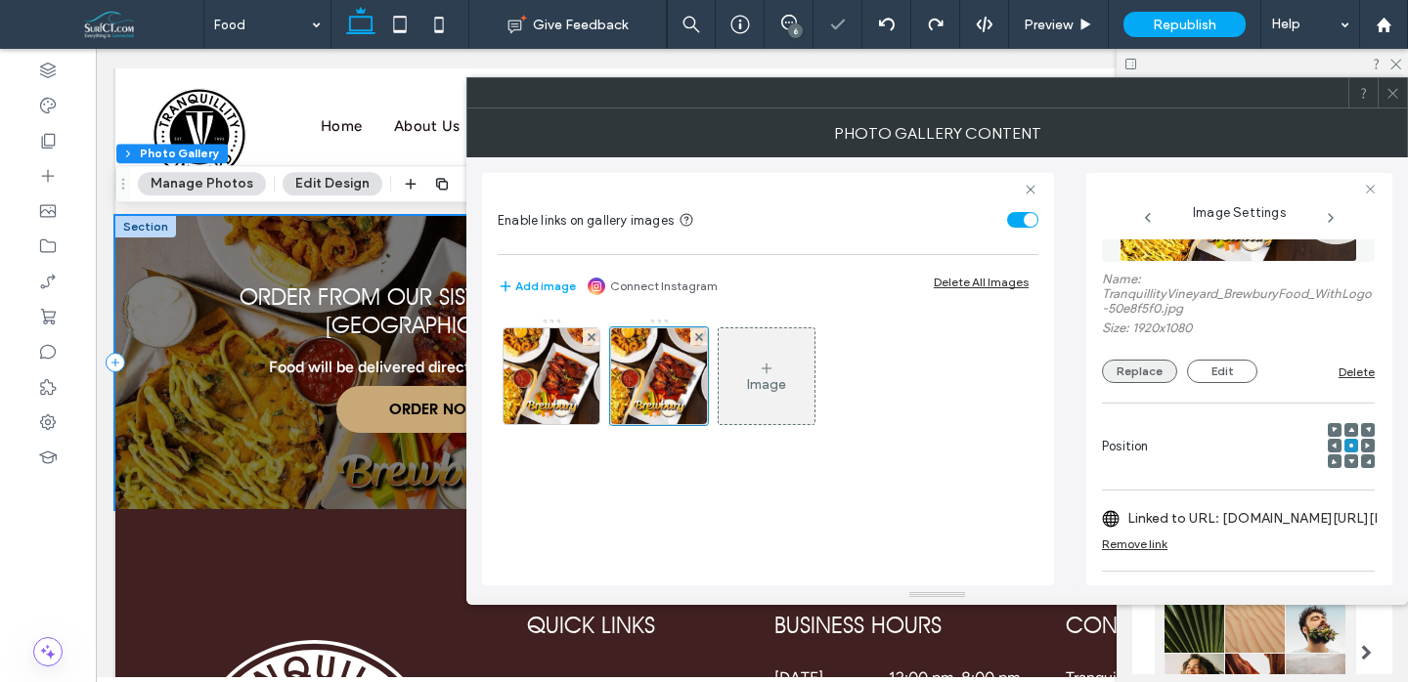
click at [1137, 374] on button "Replace" at bounding box center [1139, 371] width 75 height 23
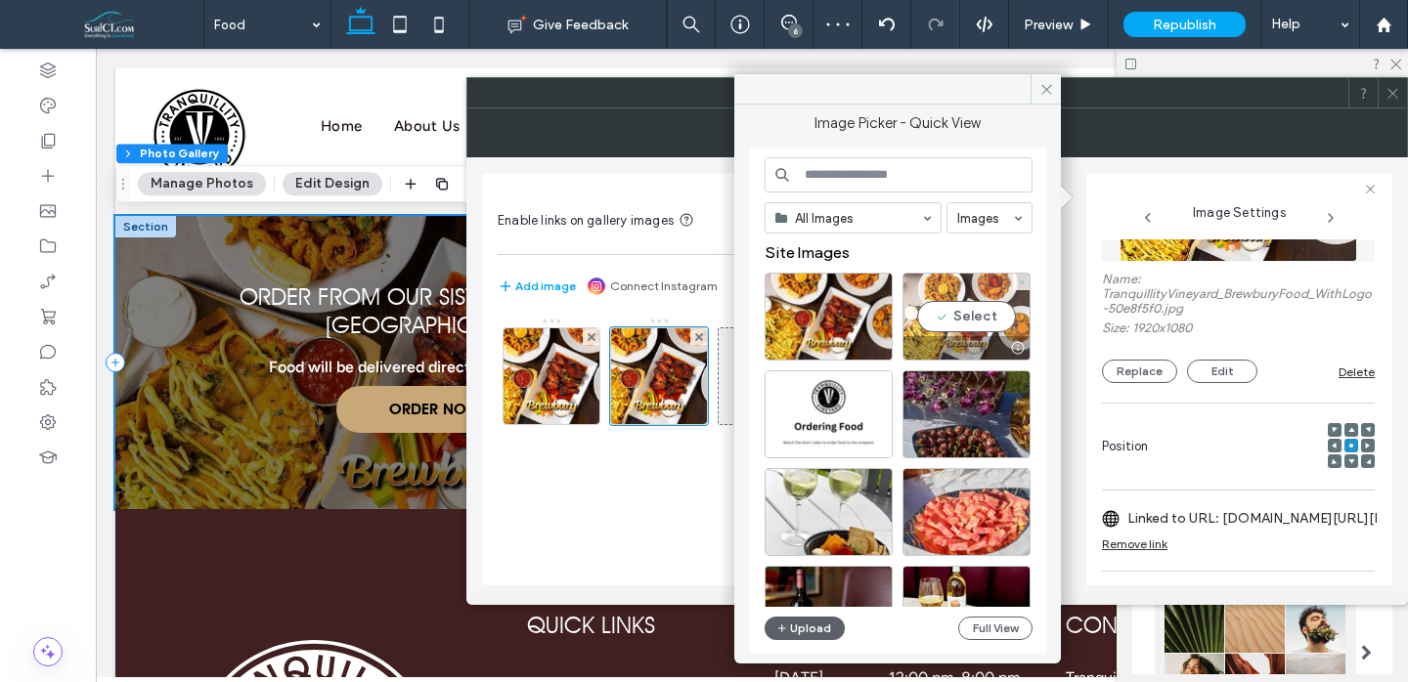
click at [1021, 283] on icon at bounding box center [1022, 283] width 8 height 8
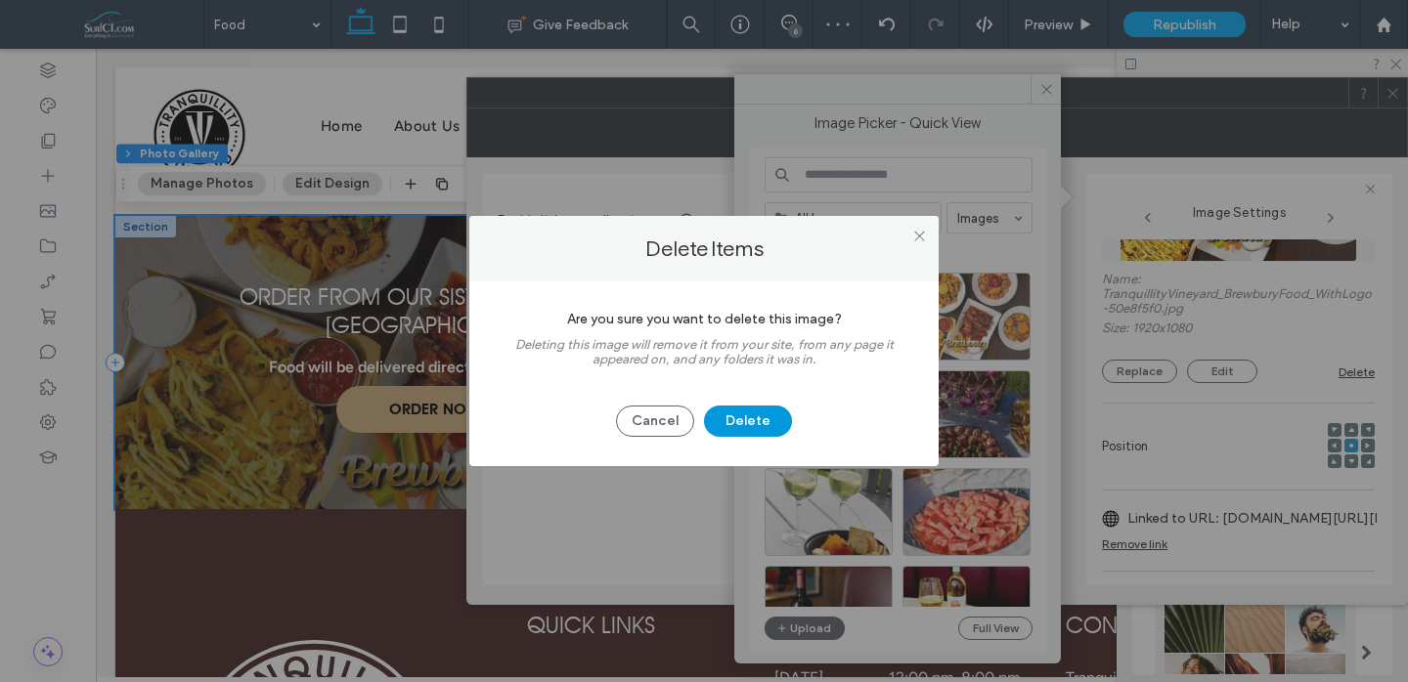
click at [775, 426] on button "Delete" at bounding box center [748, 421] width 88 height 31
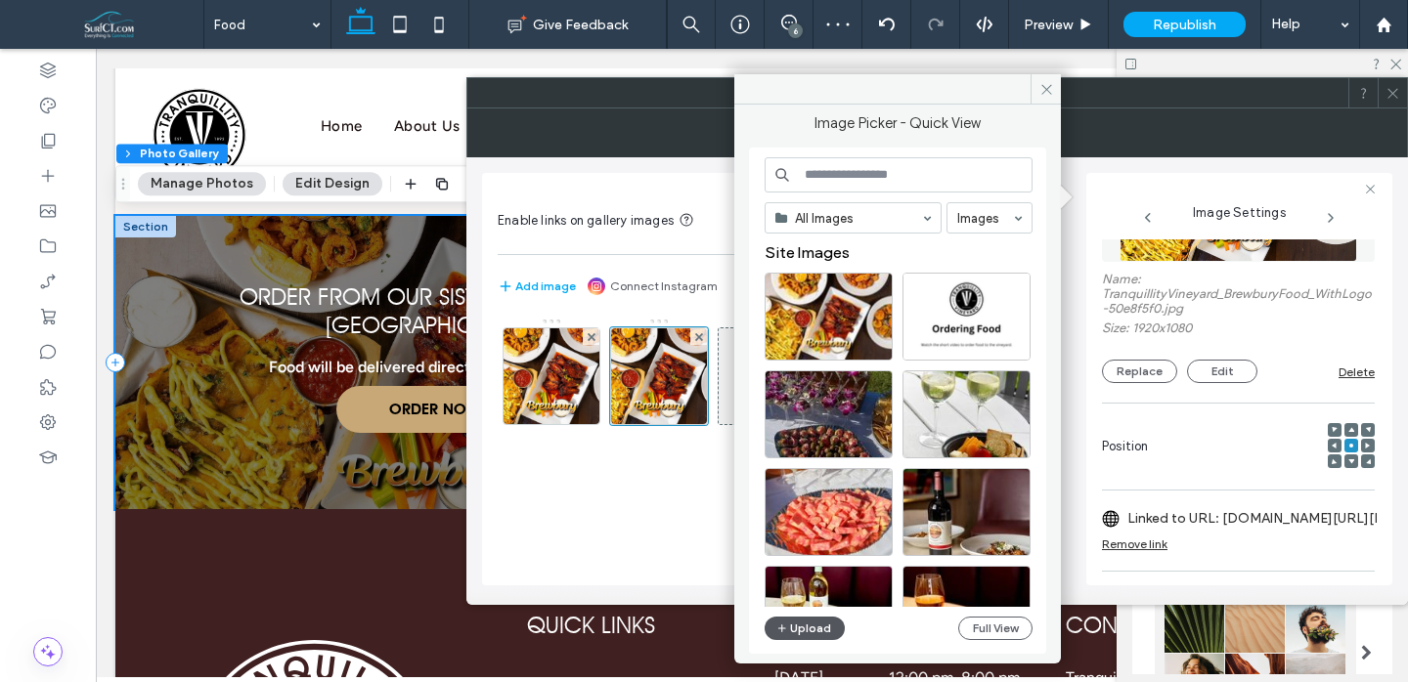
click at [814, 622] on button "Upload" at bounding box center [805, 628] width 80 height 23
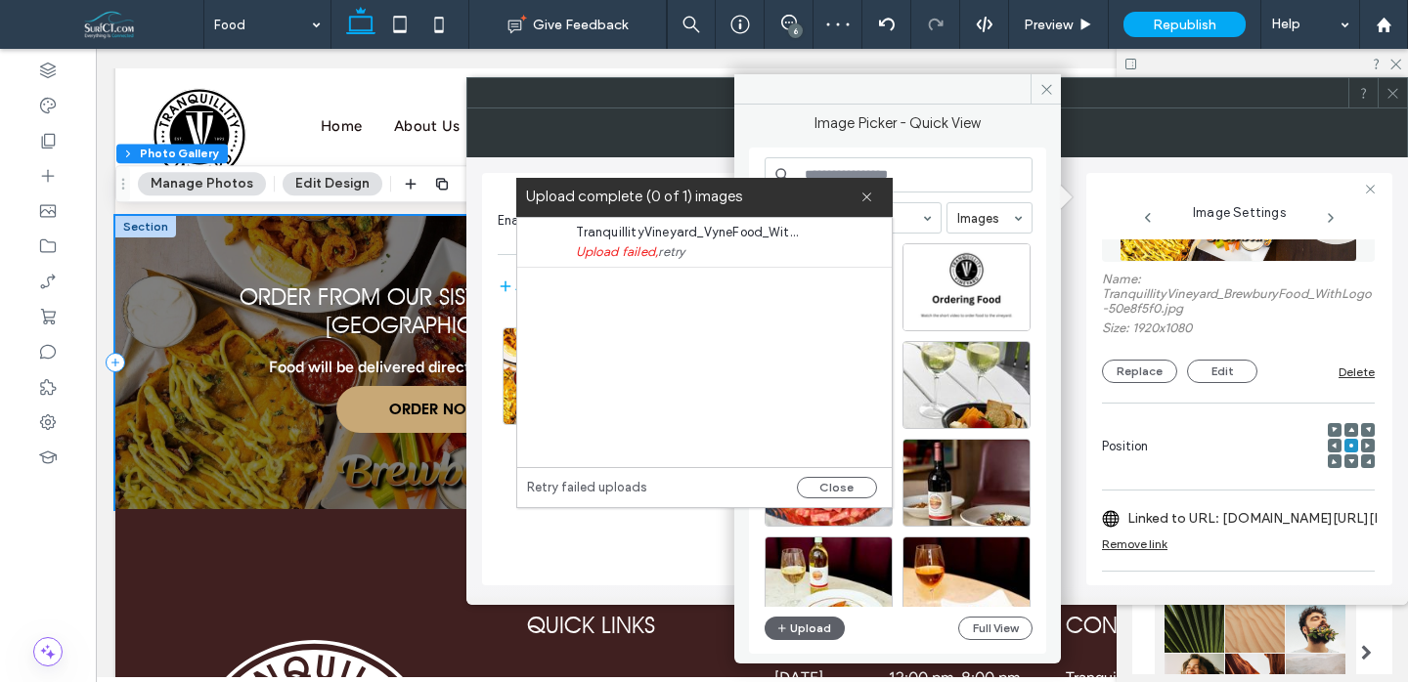
click at [681, 252] on link "retry" at bounding box center [671, 252] width 26 height 20
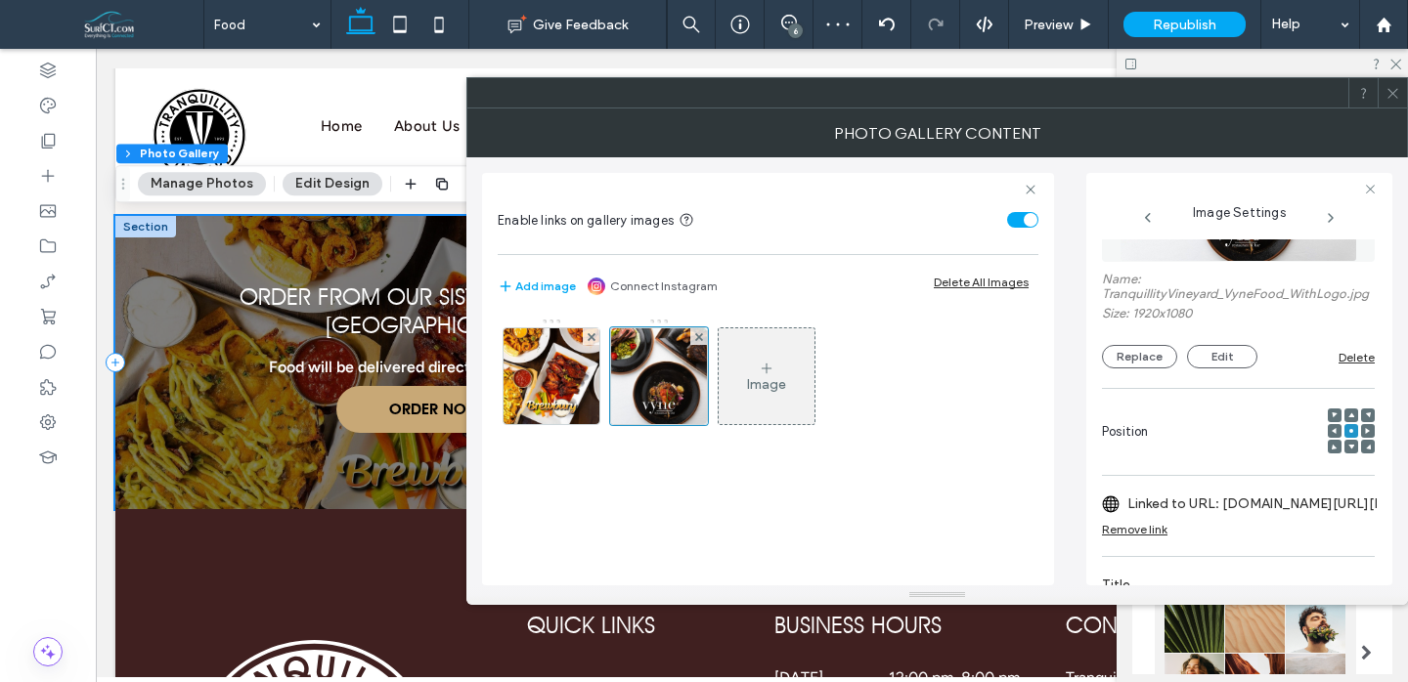
click at [1390, 106] on span at bounding box center [1392, 92] width 15 height 29
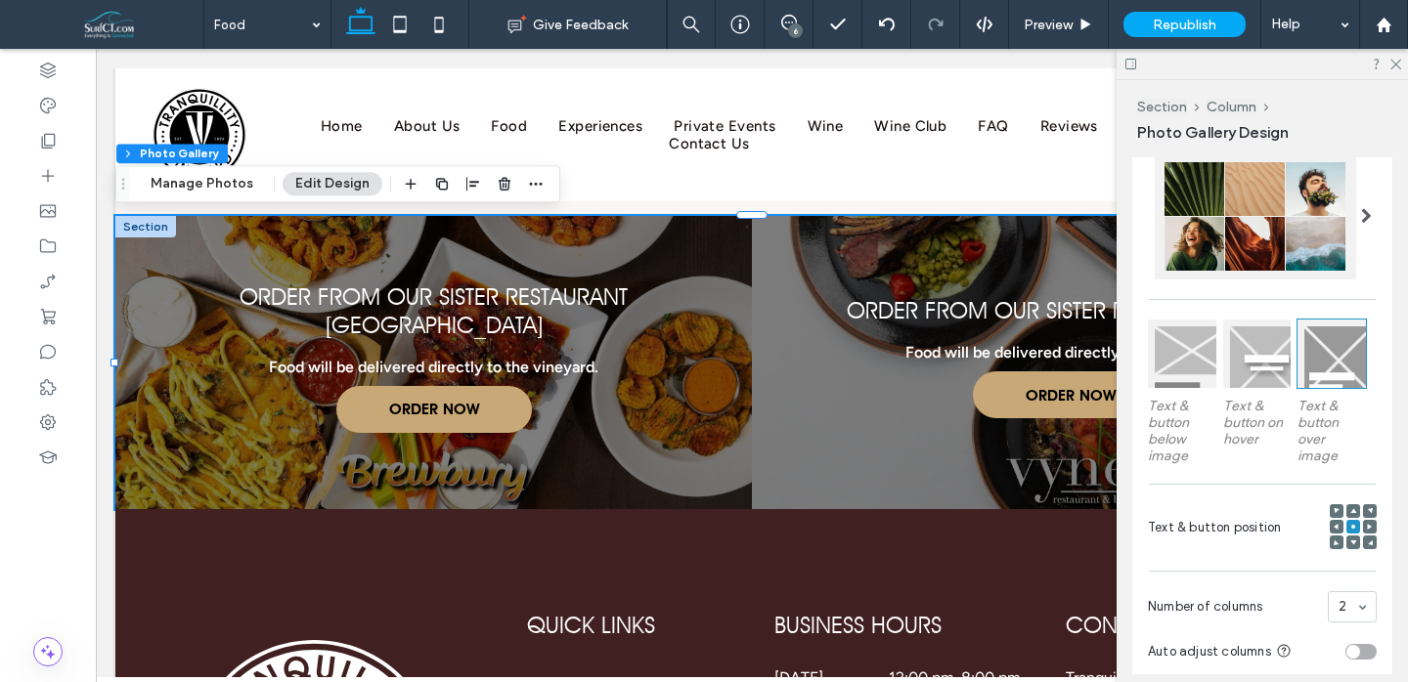
scroll to position [749, 0]
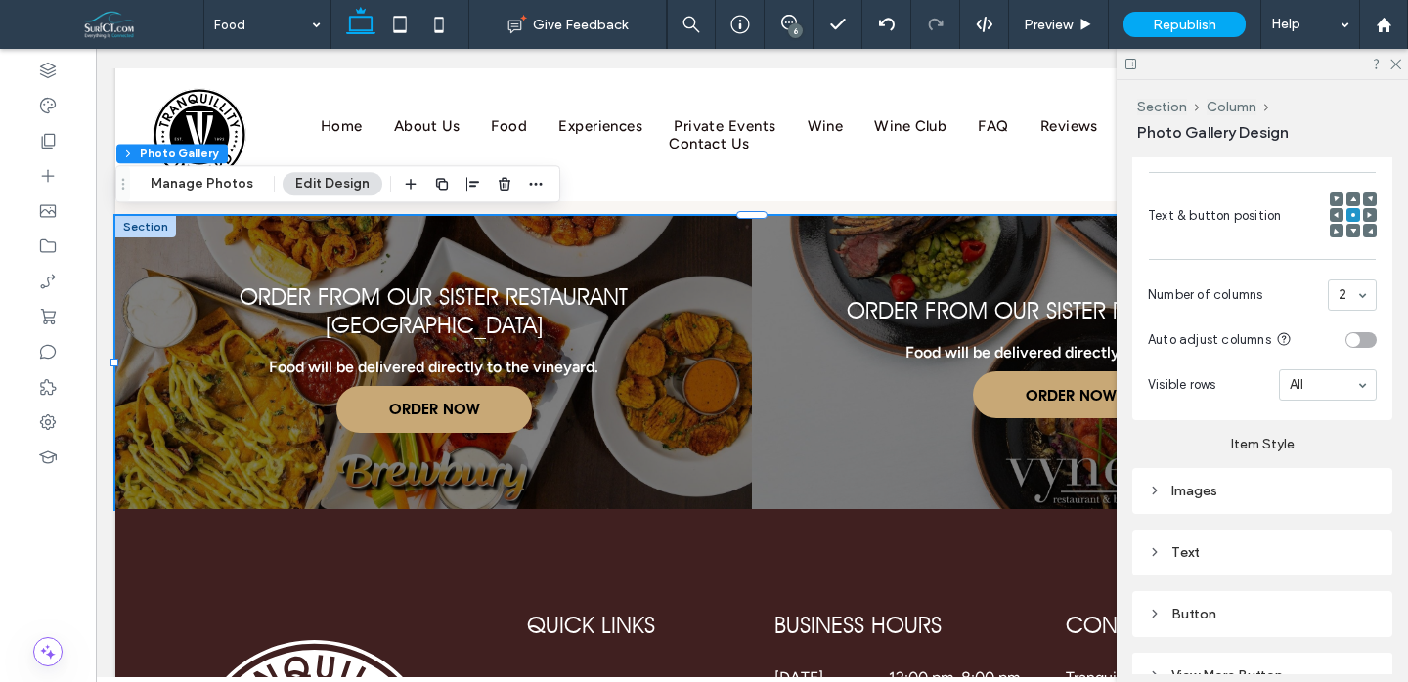
click at [1319, 481] on div "Images" at bounding box center [1262, 491] width 229 height 26
click at [1355, 597] on input "***" at bounding box center [1352, 602] width 49 height 25
type input "****"
type input "**"
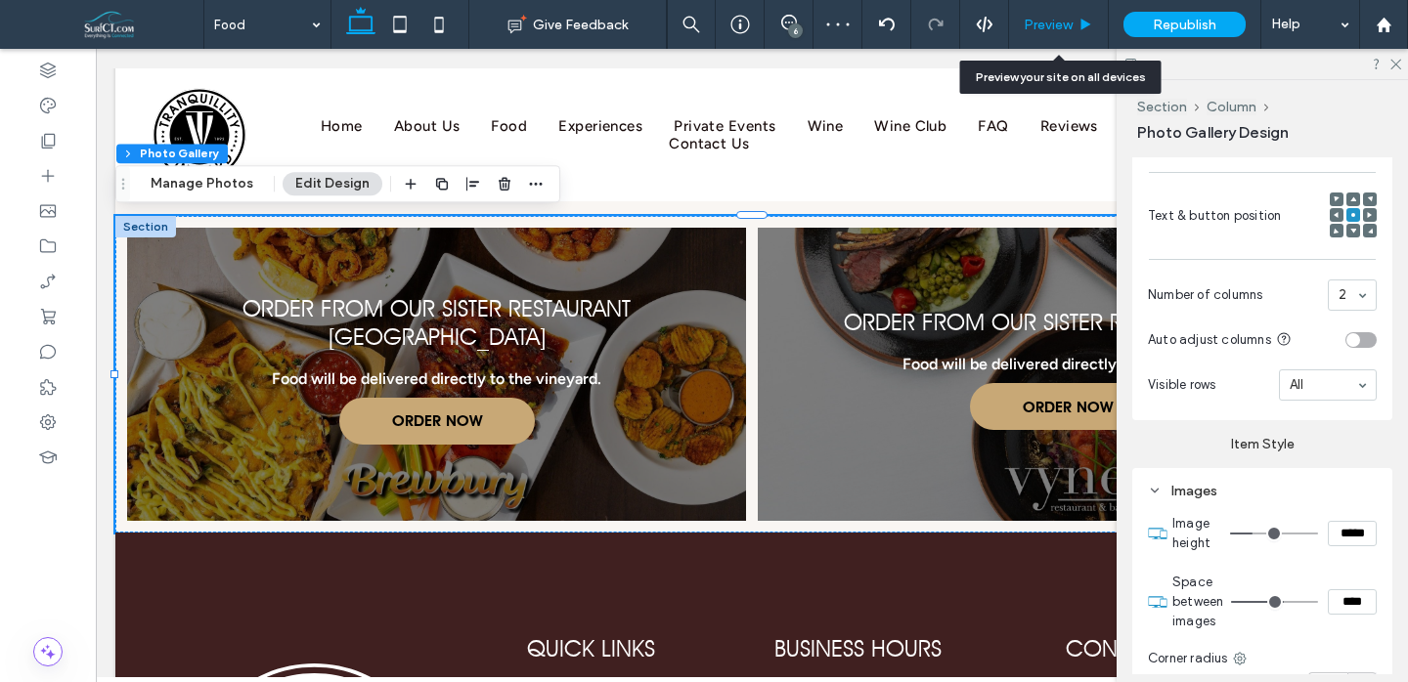
click at [1078, 8] on div "Preview" at bounding box center [1059, 24] width 100 height 49
click at [1070, 24] on span "Preview" at bounding box center [1048, 25] width 49 height 17
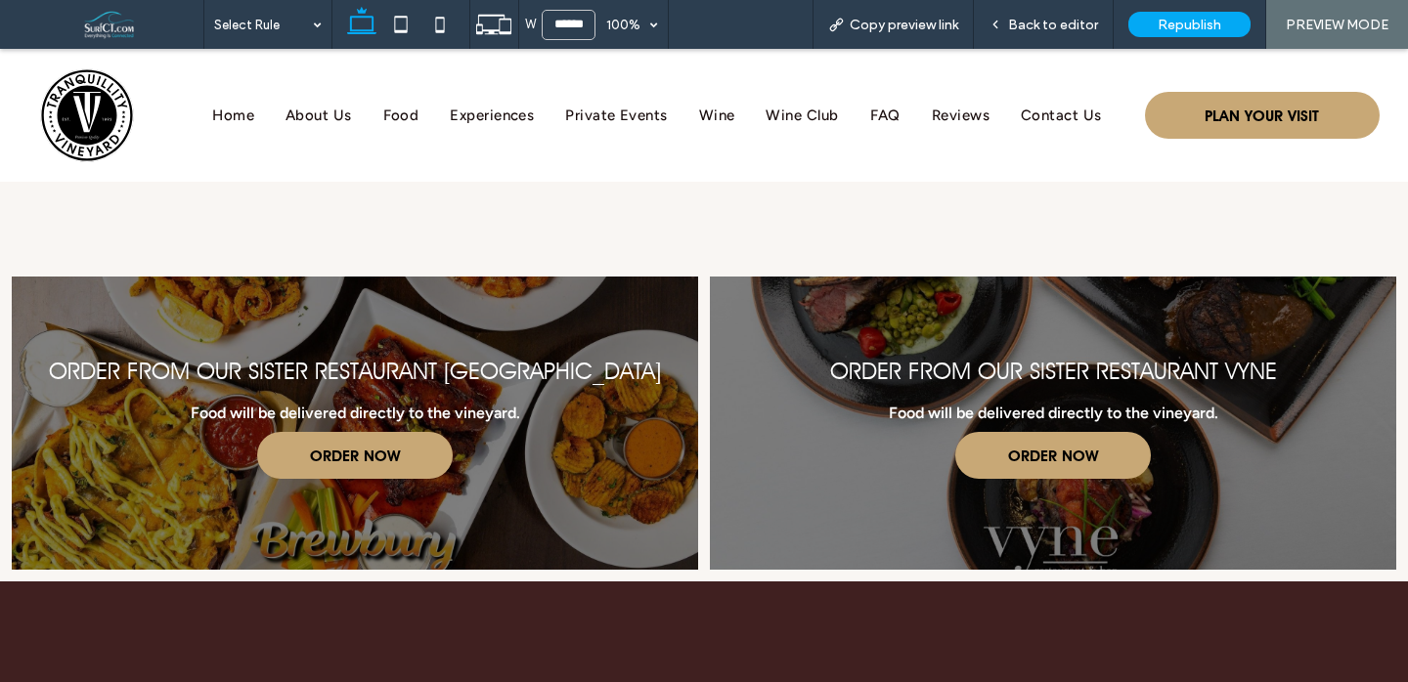
scroll to position [2611, 0]
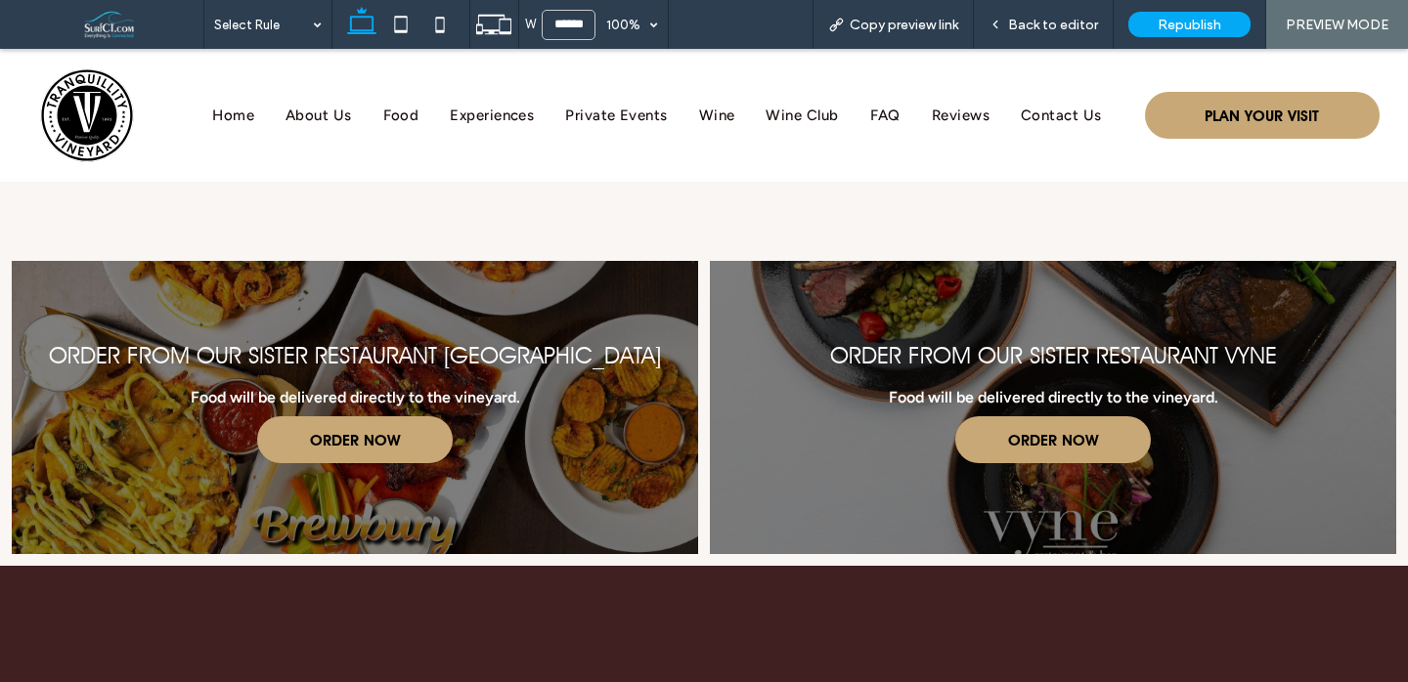
click at [1070, 24] on span "Back to editor" at bounding box center [1053, 25] width 90 height 17
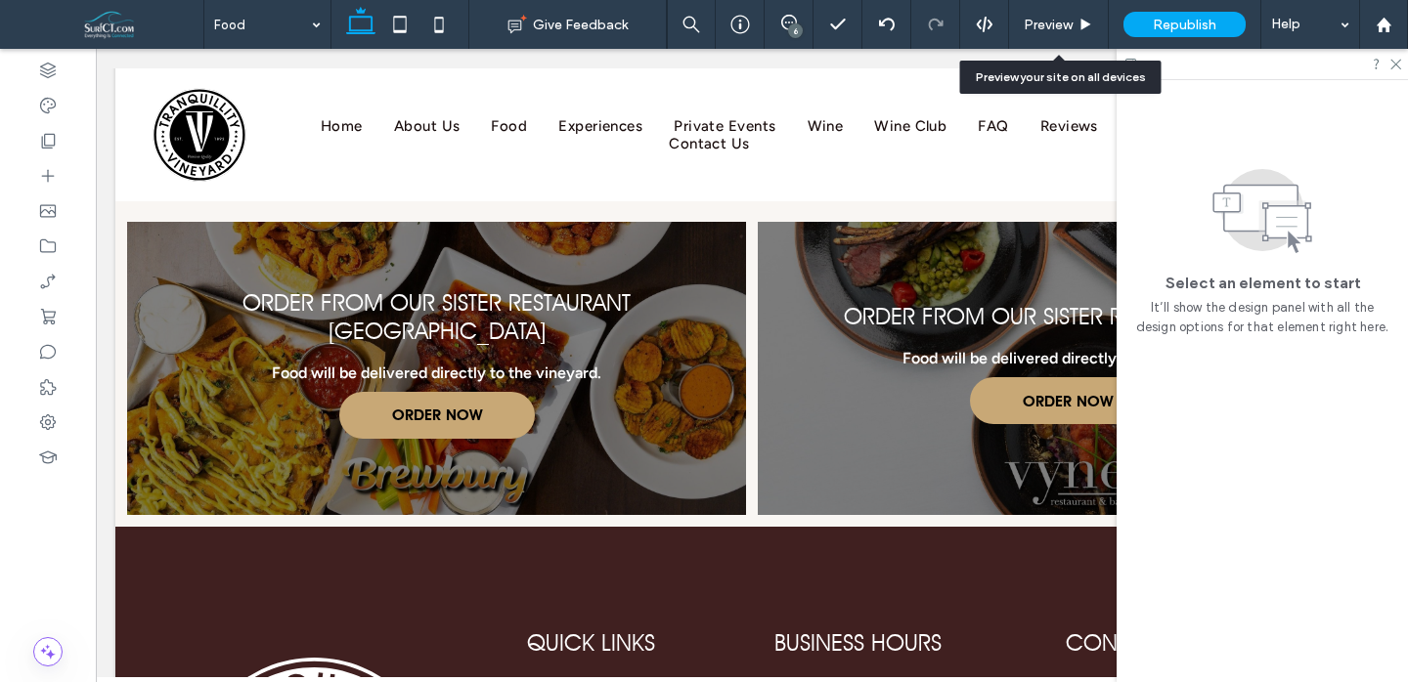
scroll to position [2589, 0]
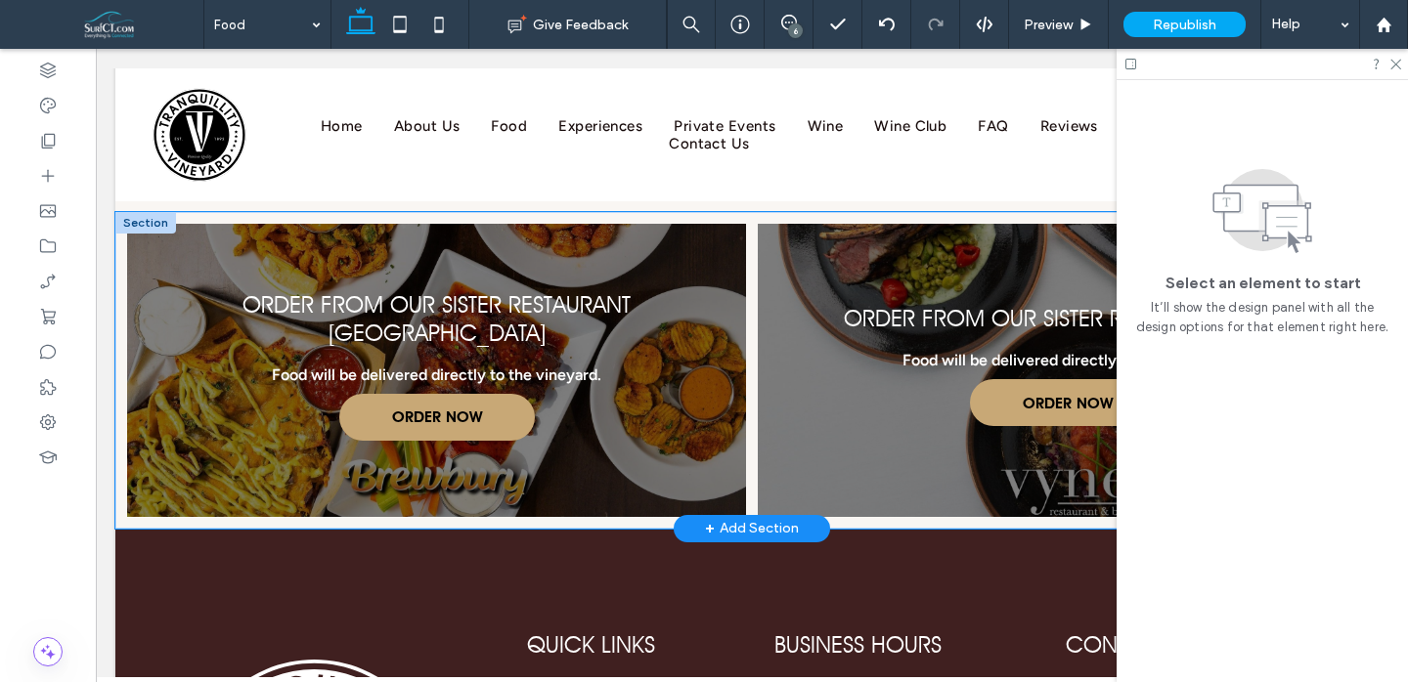
click at [857, 388] on link at bounding box center [1067, 370] width 656 height 311
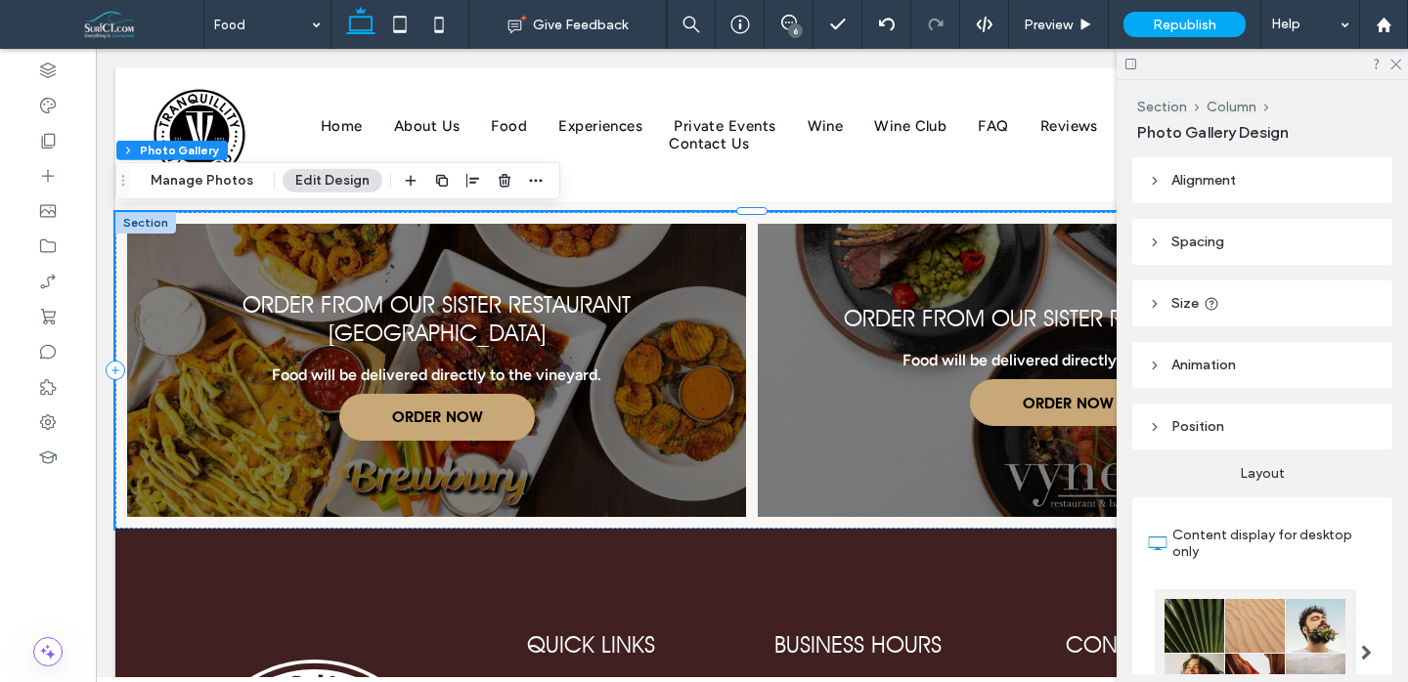
scroll to position [476, 0]
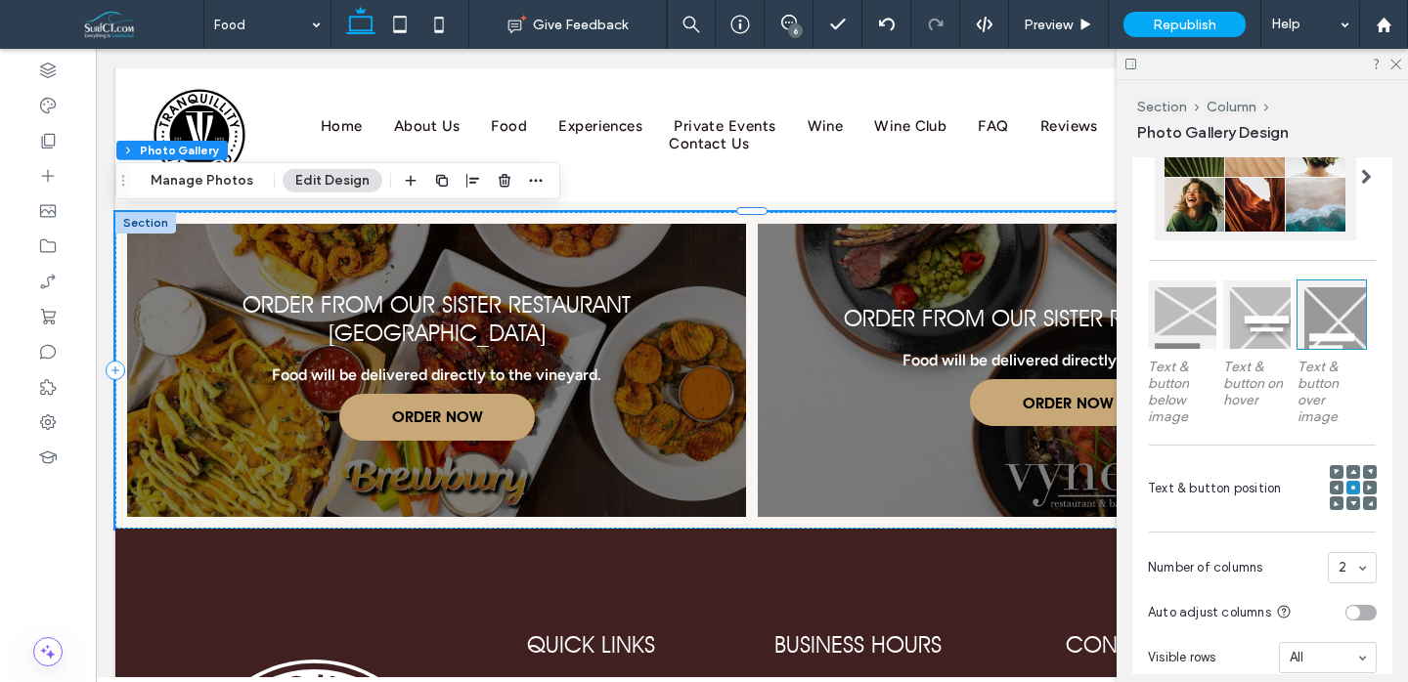
click at [1354, 505] on icon at bounding box center [1353, 504] width 6 height 6
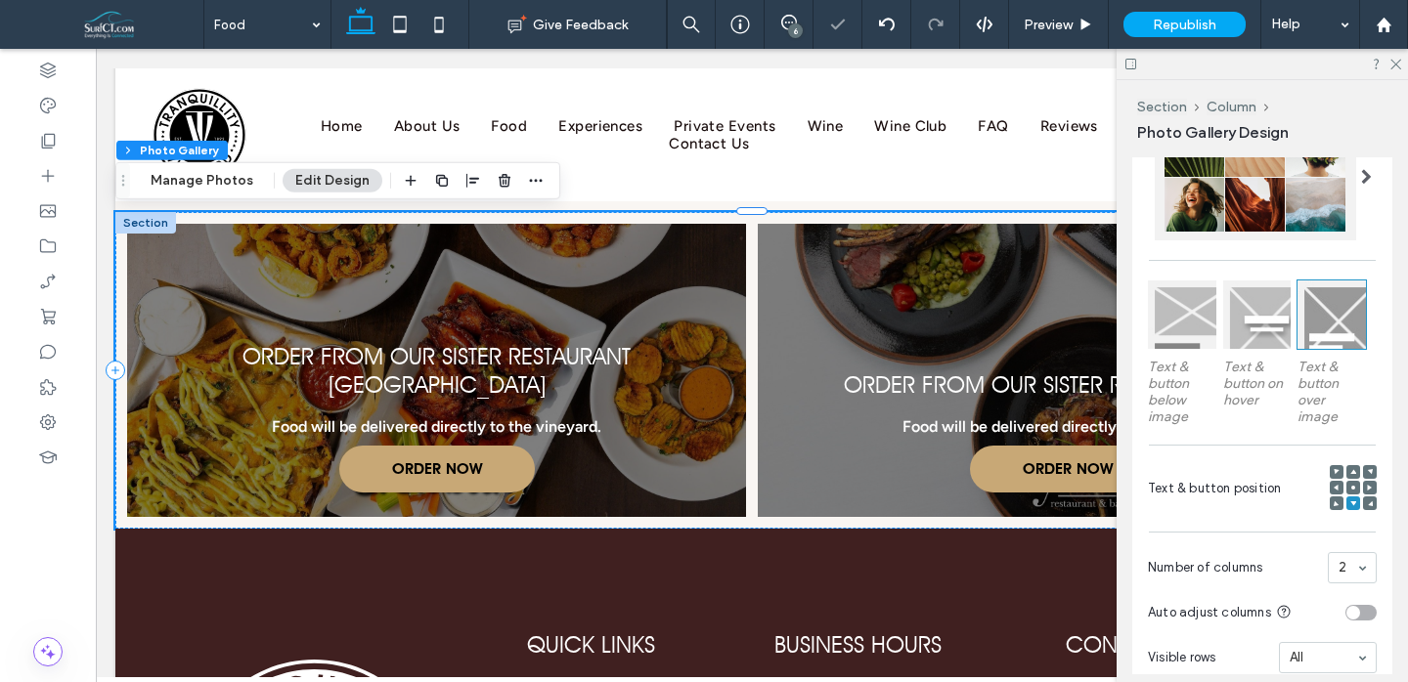
click at [1354, 494] on span at bounding box center [1353, 488] width 6 height 14
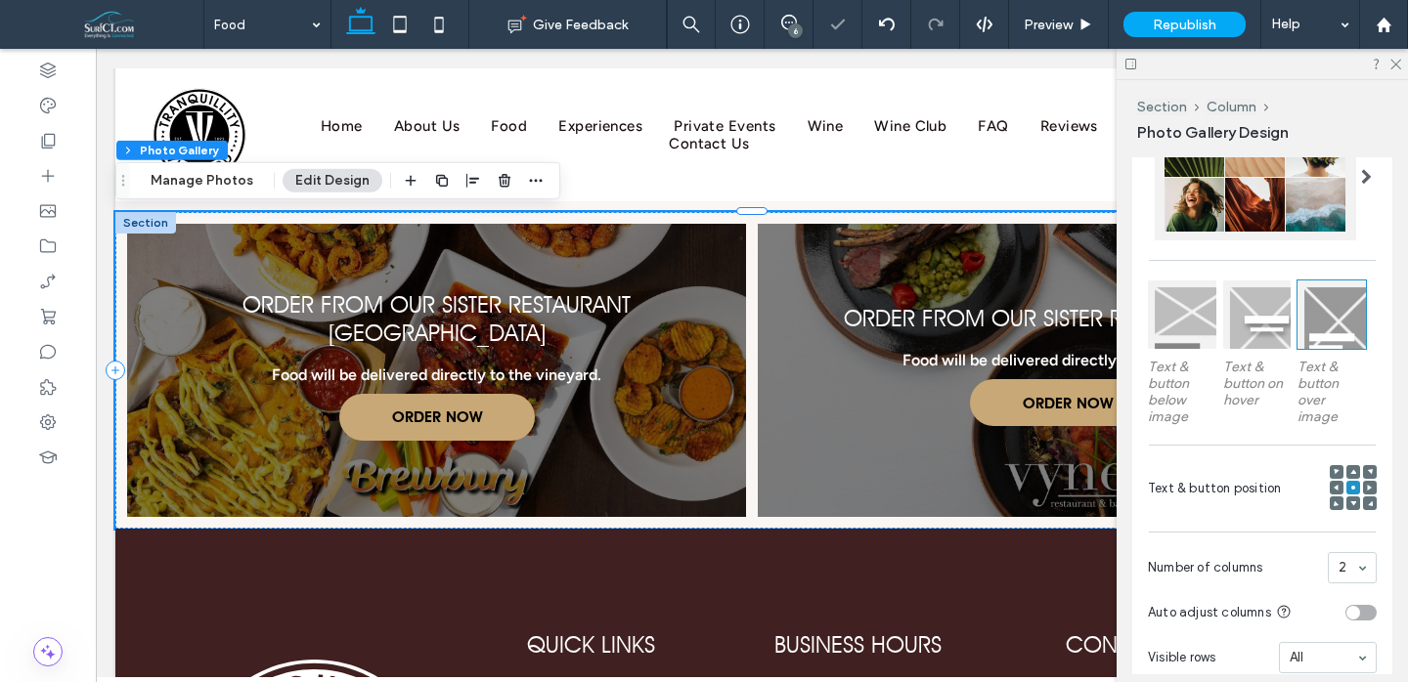
scroll to position [855, 0]
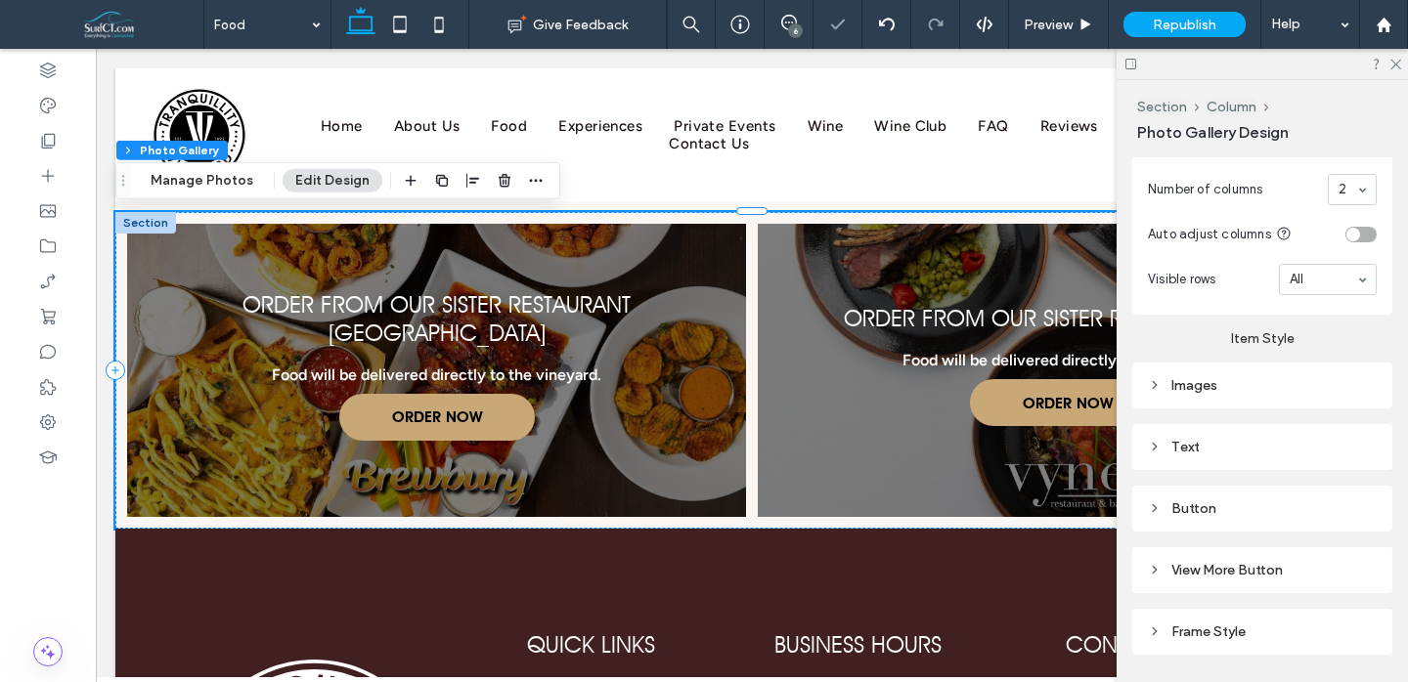
click at [1270, 389] on div "Images" at bounding box center [1262, 385] width 229 height 17
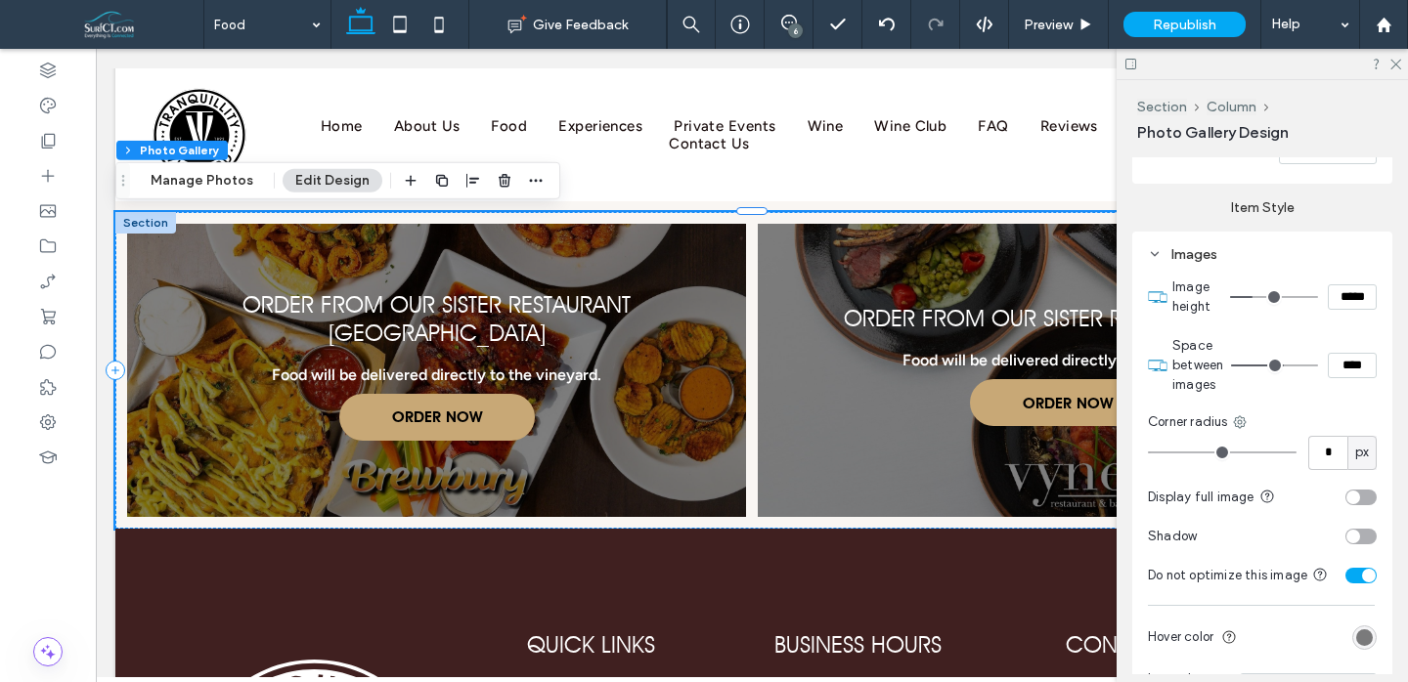
scroll to position [926, 0]
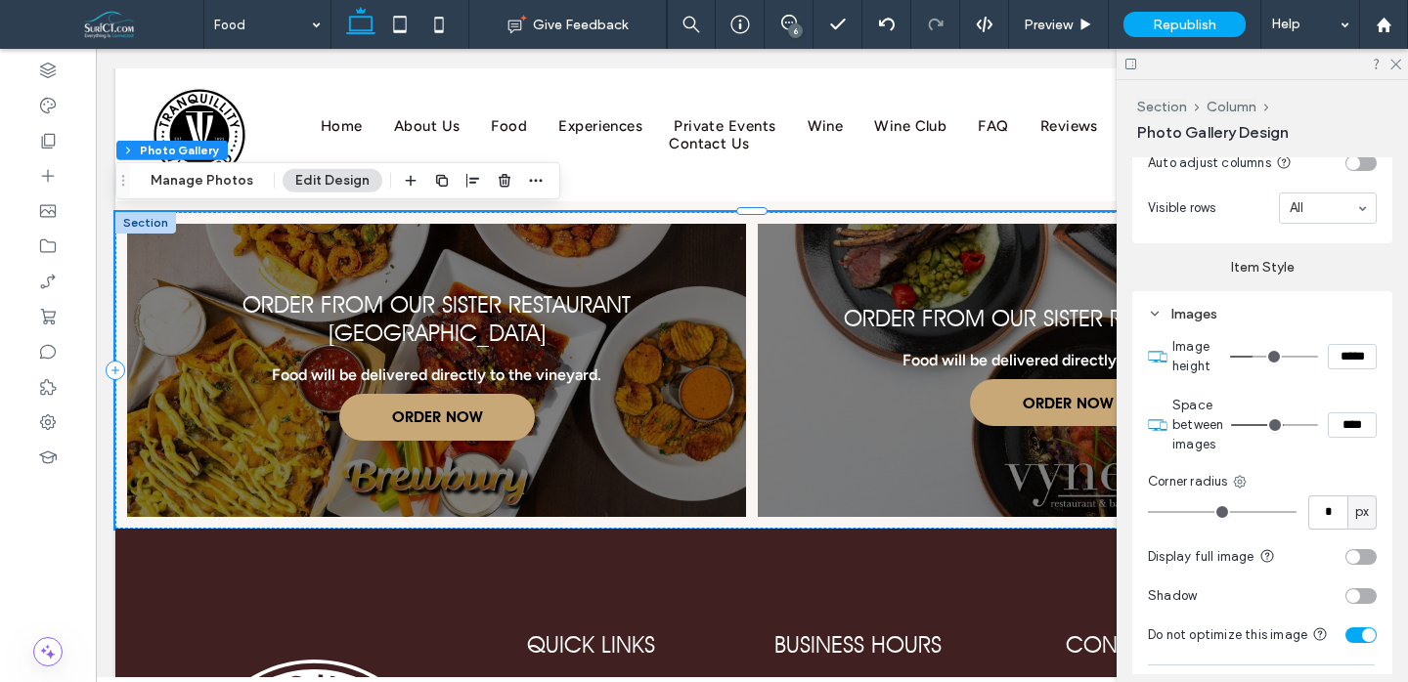
click at [1354, 349] on input "*****" at bounding box center [1352, 356] width 49 height 25
type input "*****"
type input "***"
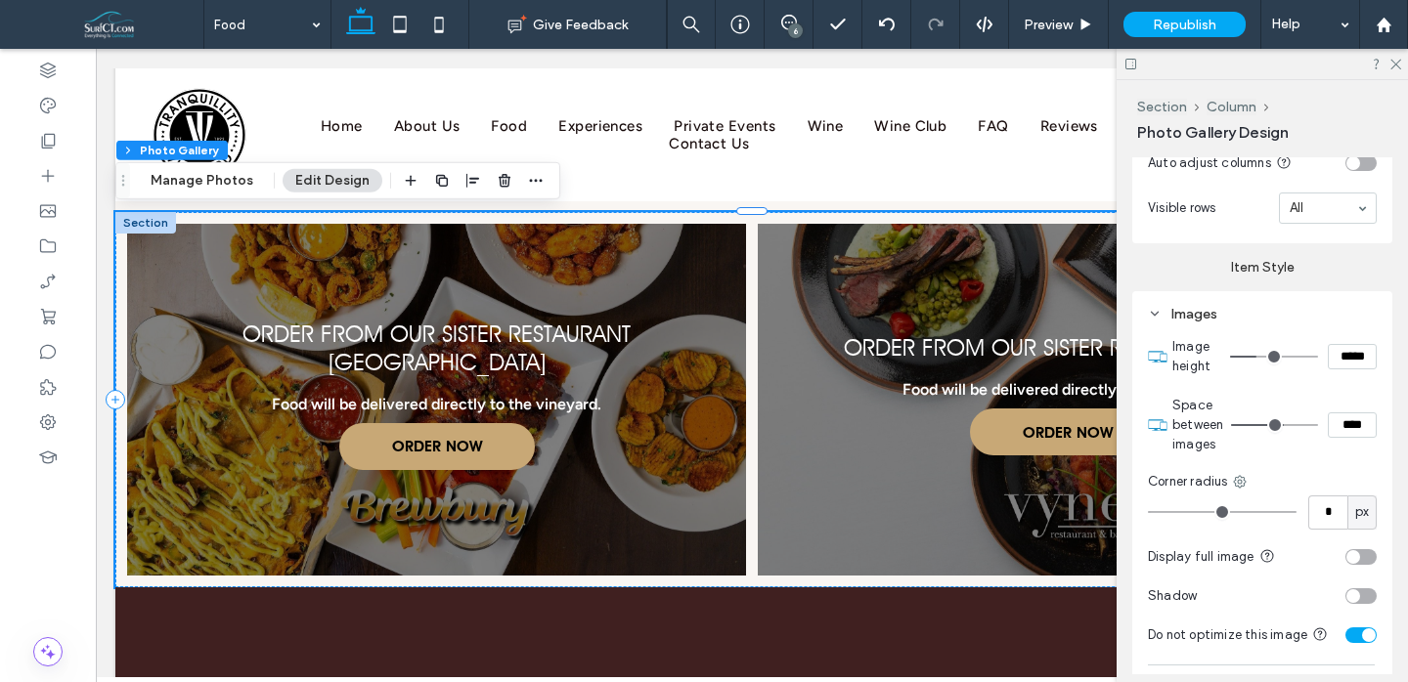
click at [1348, 422] on input "****" at bounding box center [1352, 425] width 49 height 25
type input "***"
type input "*"
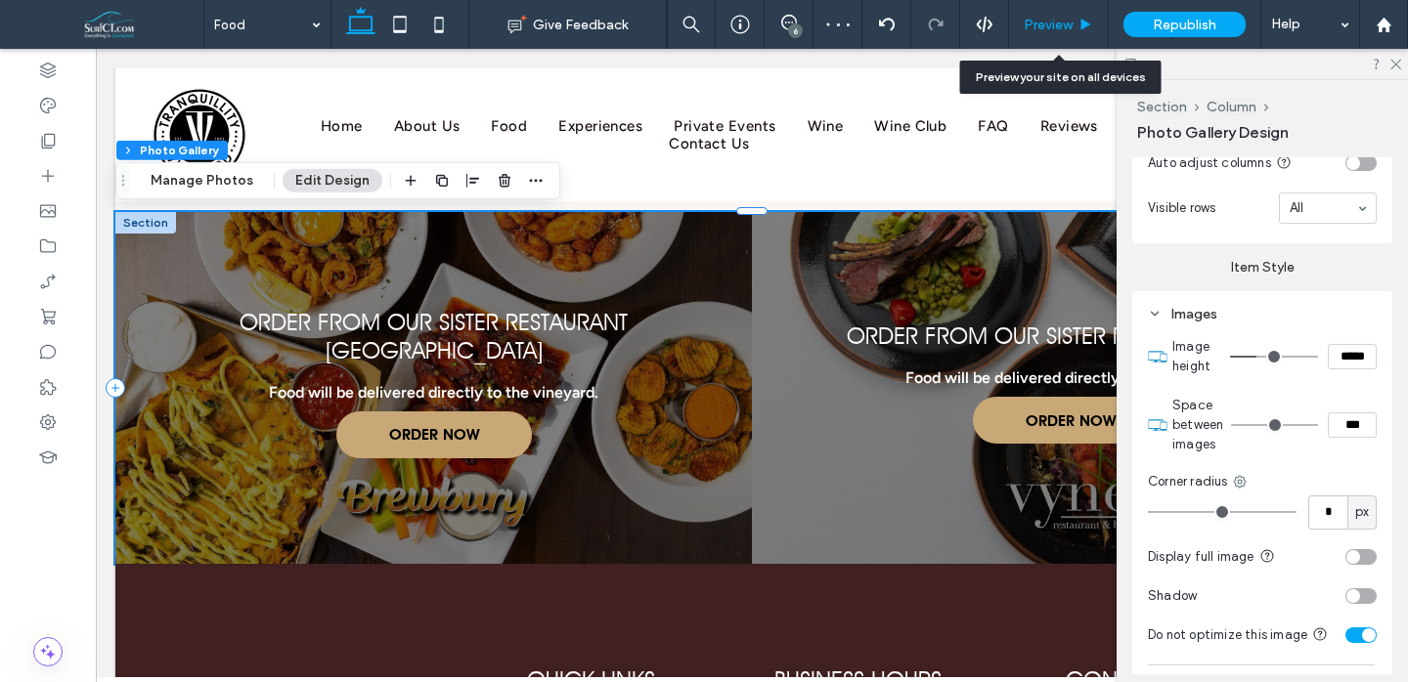
click at [1087, 22] on icon at bounding box center [1085, 25] width 15 height 15
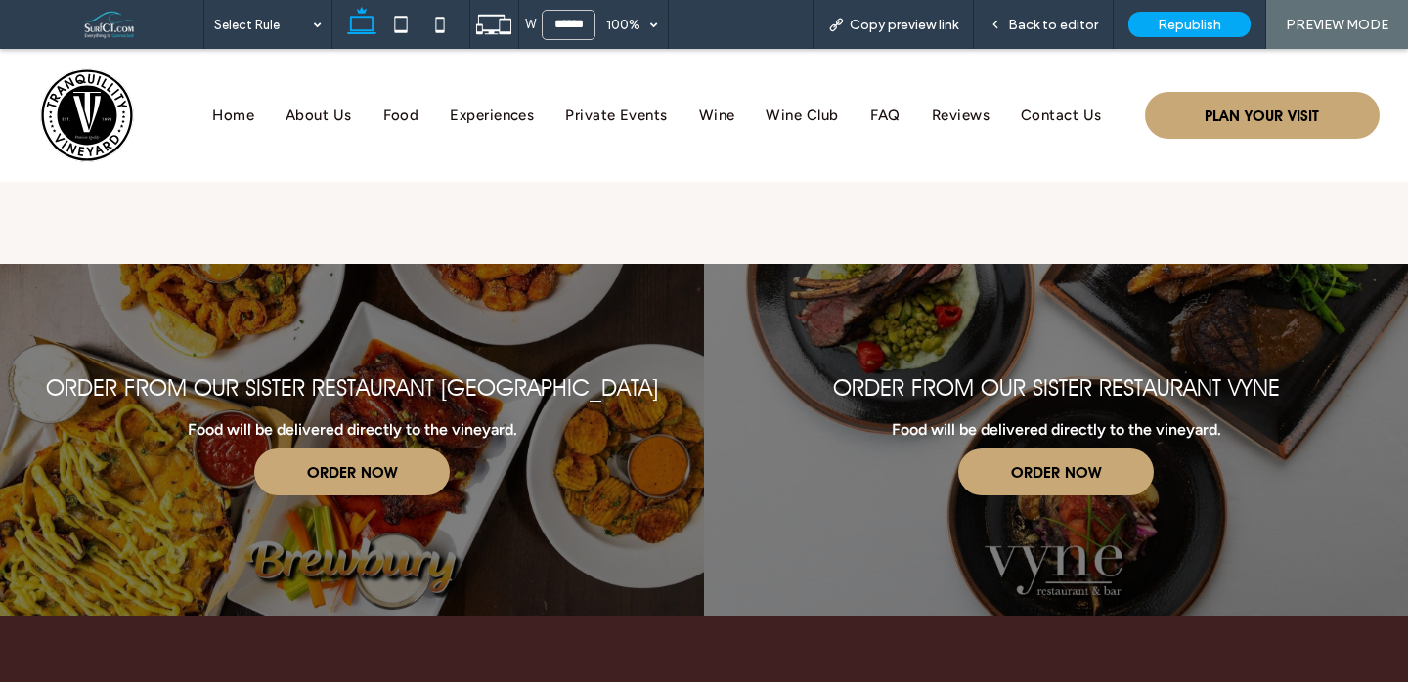
scroll to position [2604, 0]
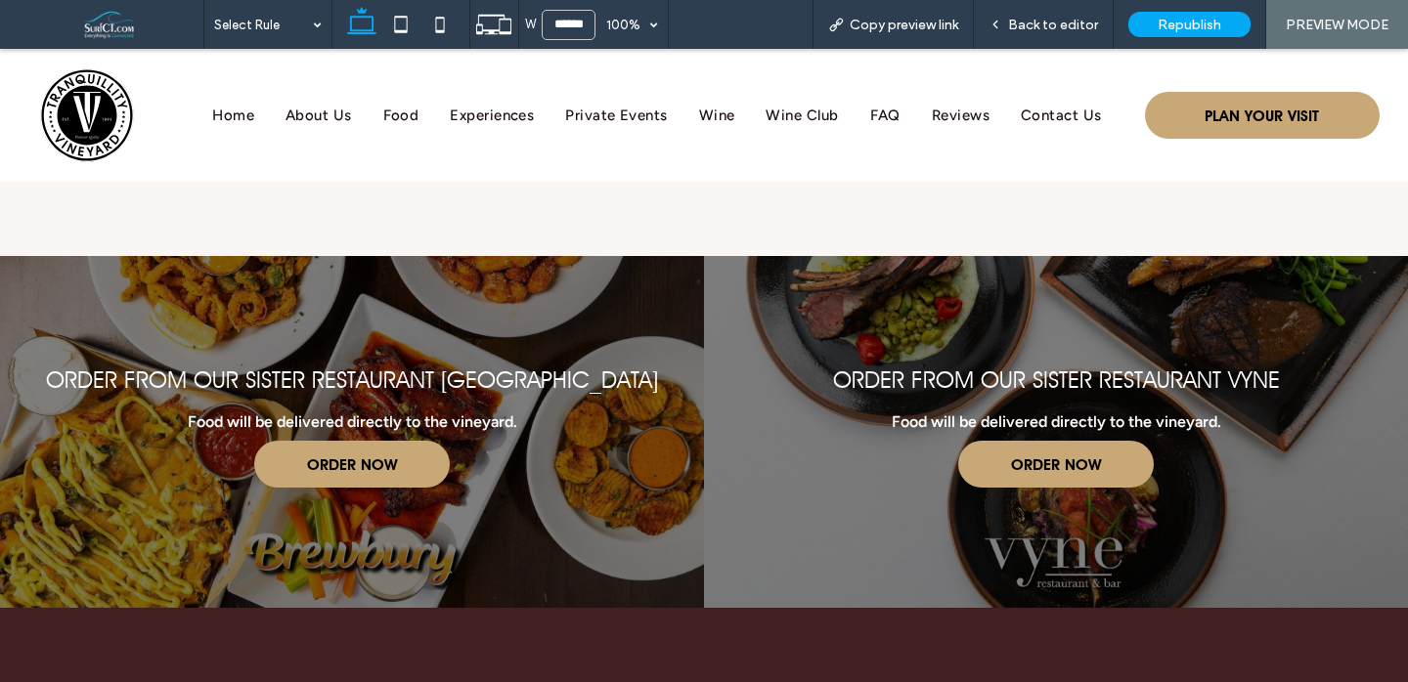
click at [1087, 22] on span "Back to editor" at bounding box center [1053, 25] width 90 height 17
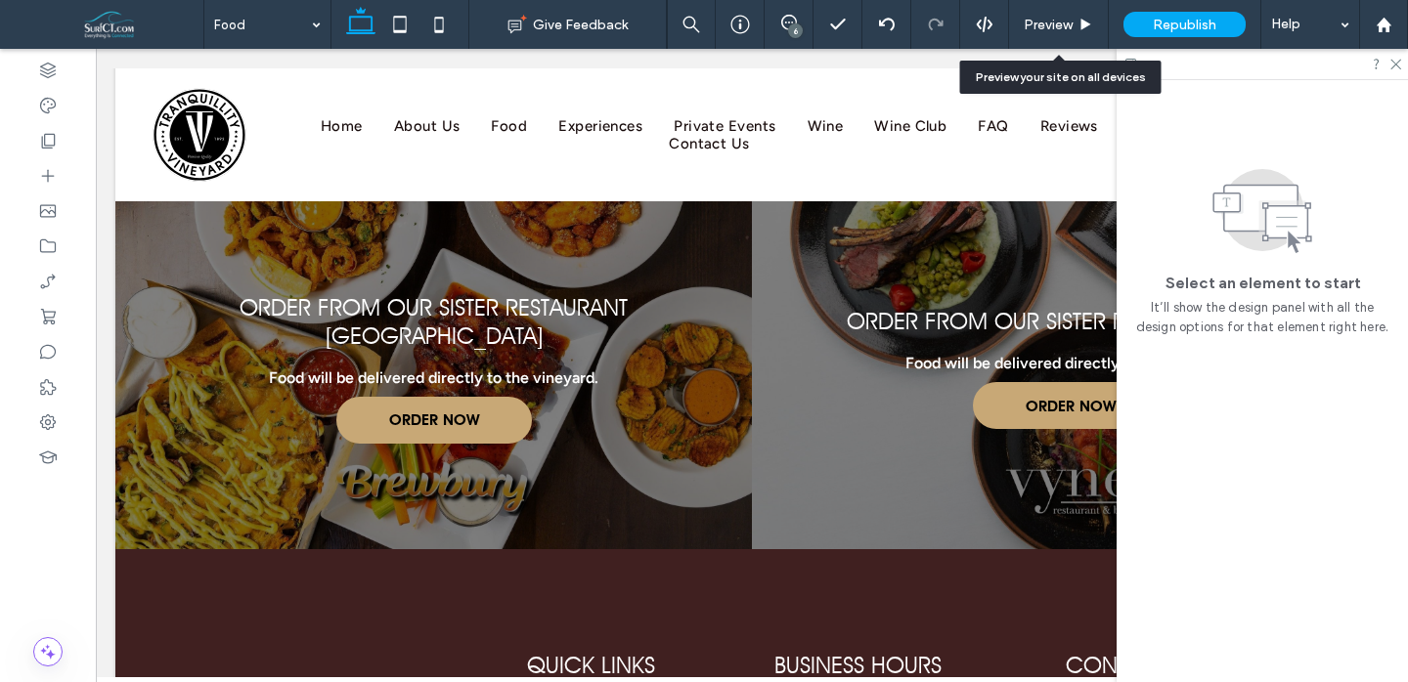
scroll to position [2588, 0]
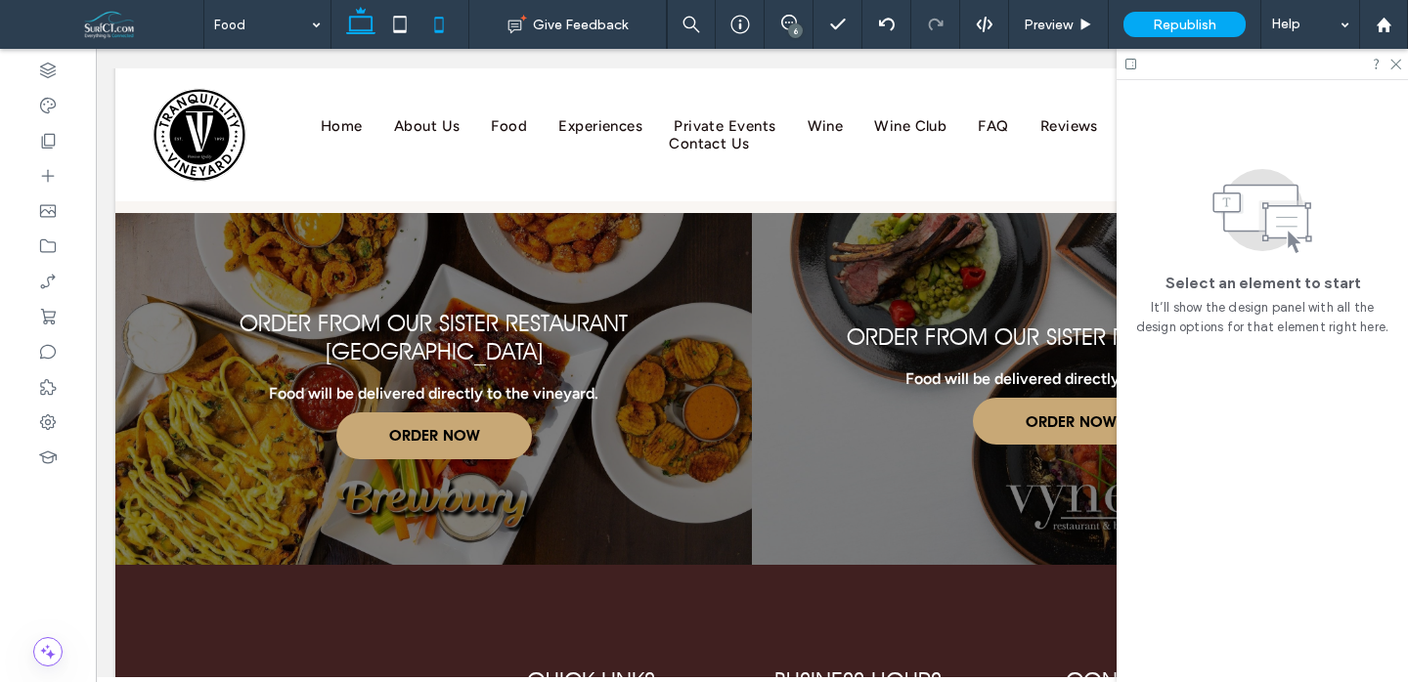
click at [423, 22] on icon at bounding box center [438, 24] width 39 height 39
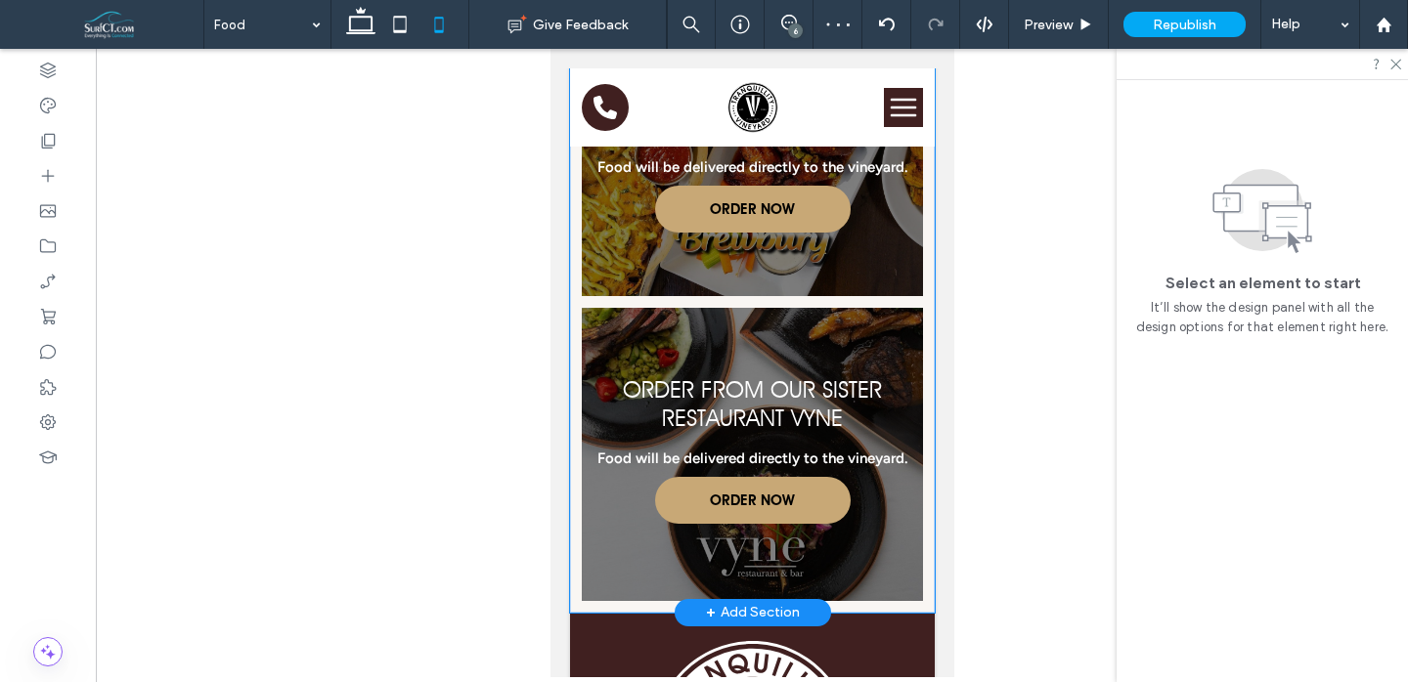
scroll to position [3094, 0]
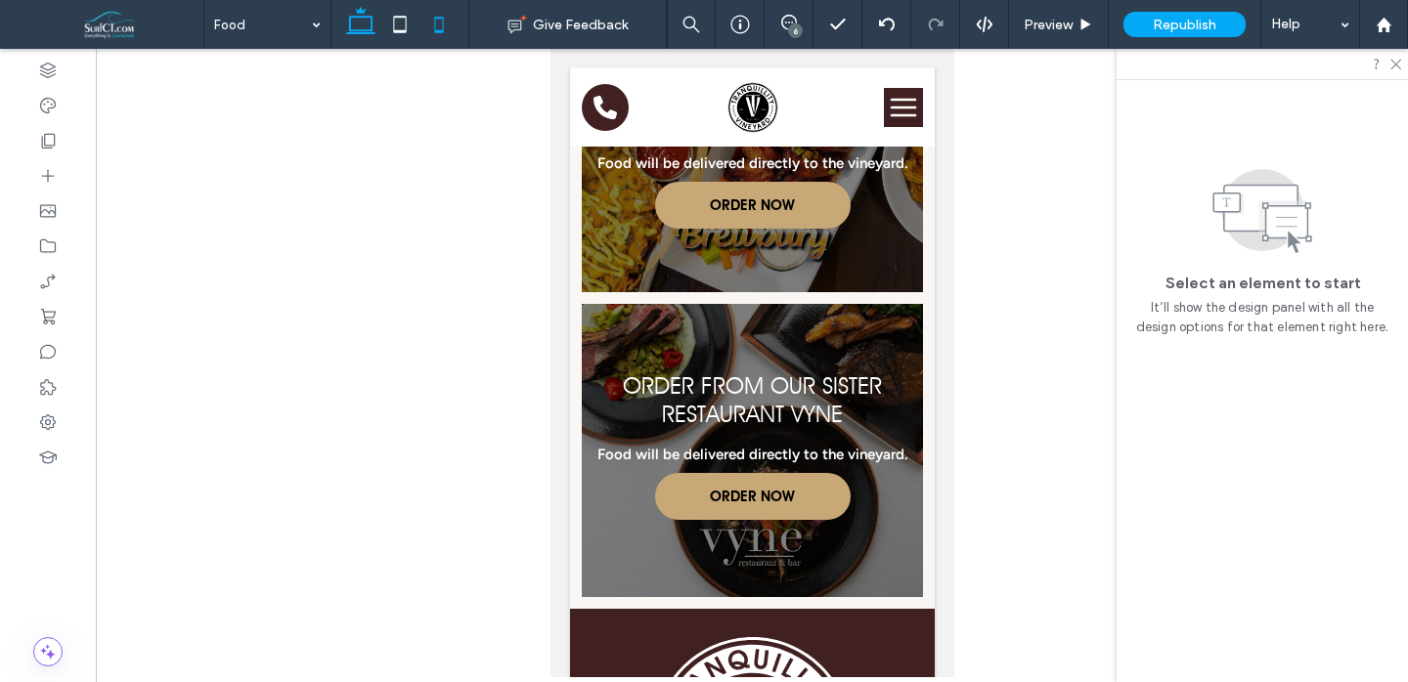
click at [355, 28] on icon at bounding box center [360, 24] width 39 height 39
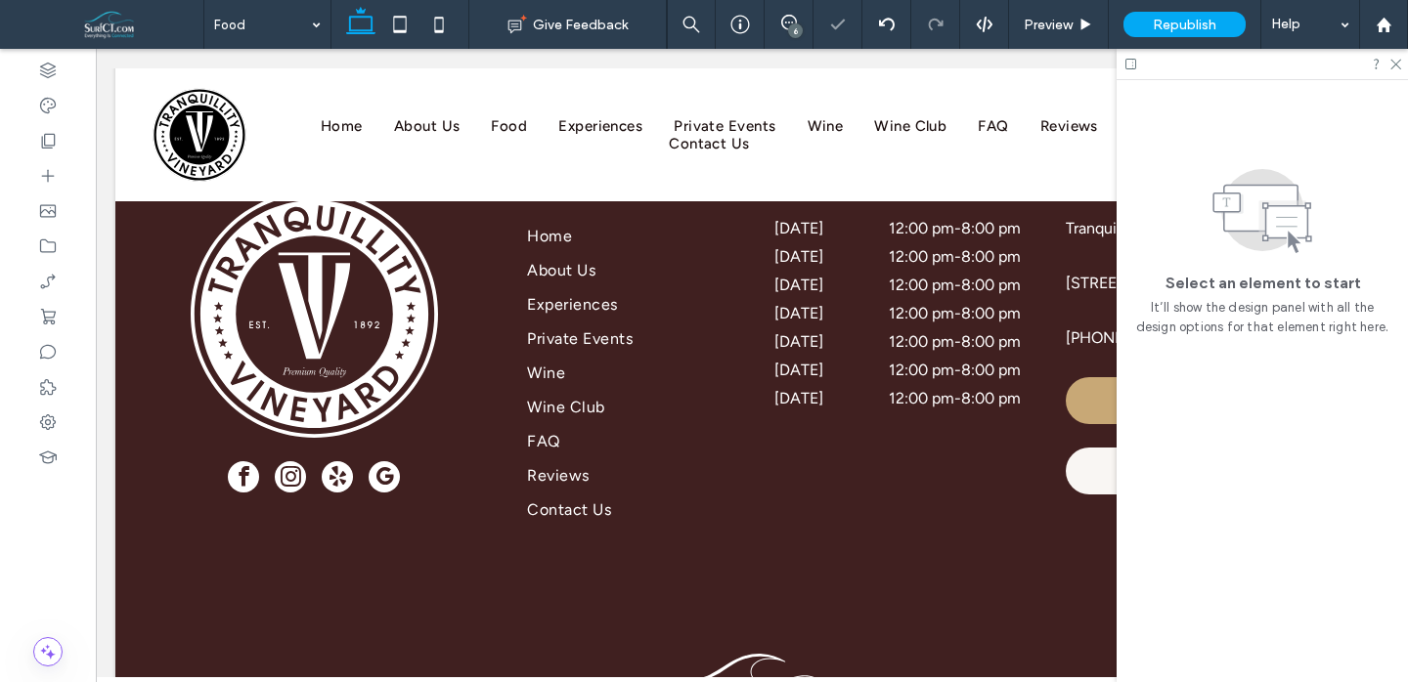
scroll to position [3247, 0]
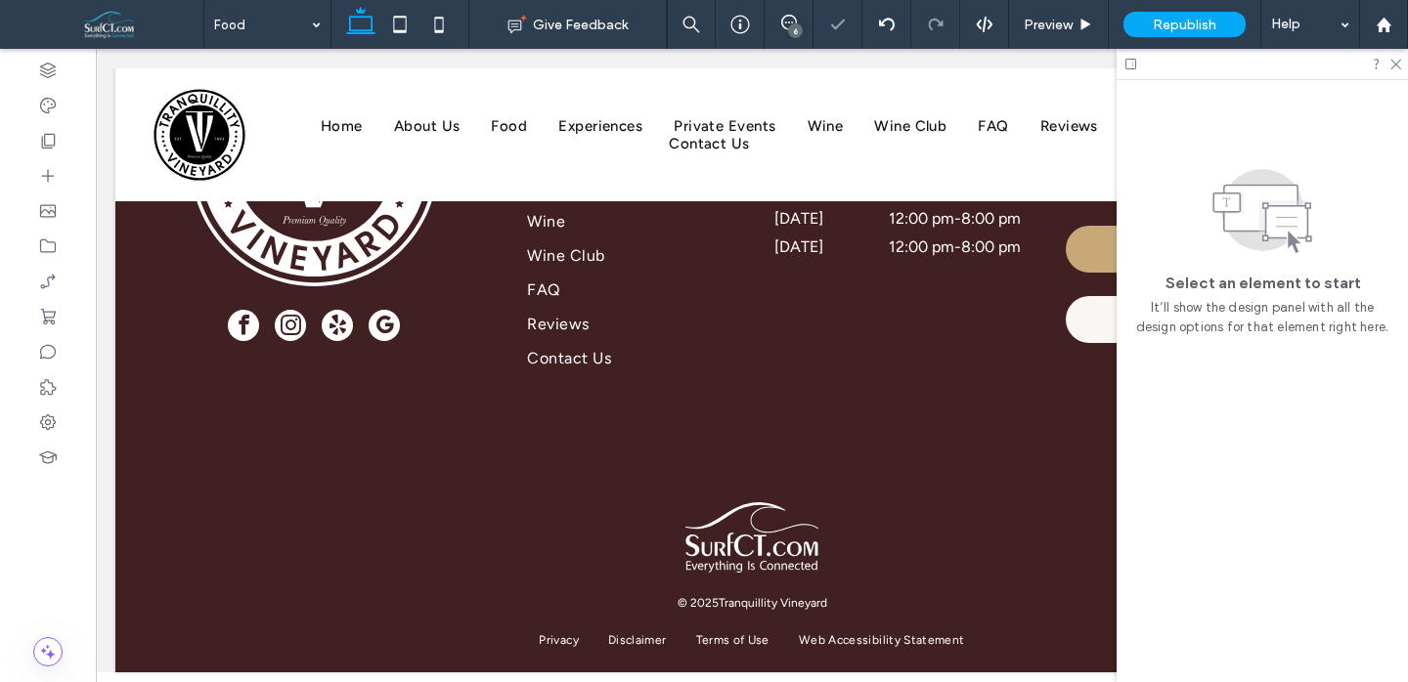
click at [800, 25] on div "6" at bounding box center [795, 30] width 15 height 15
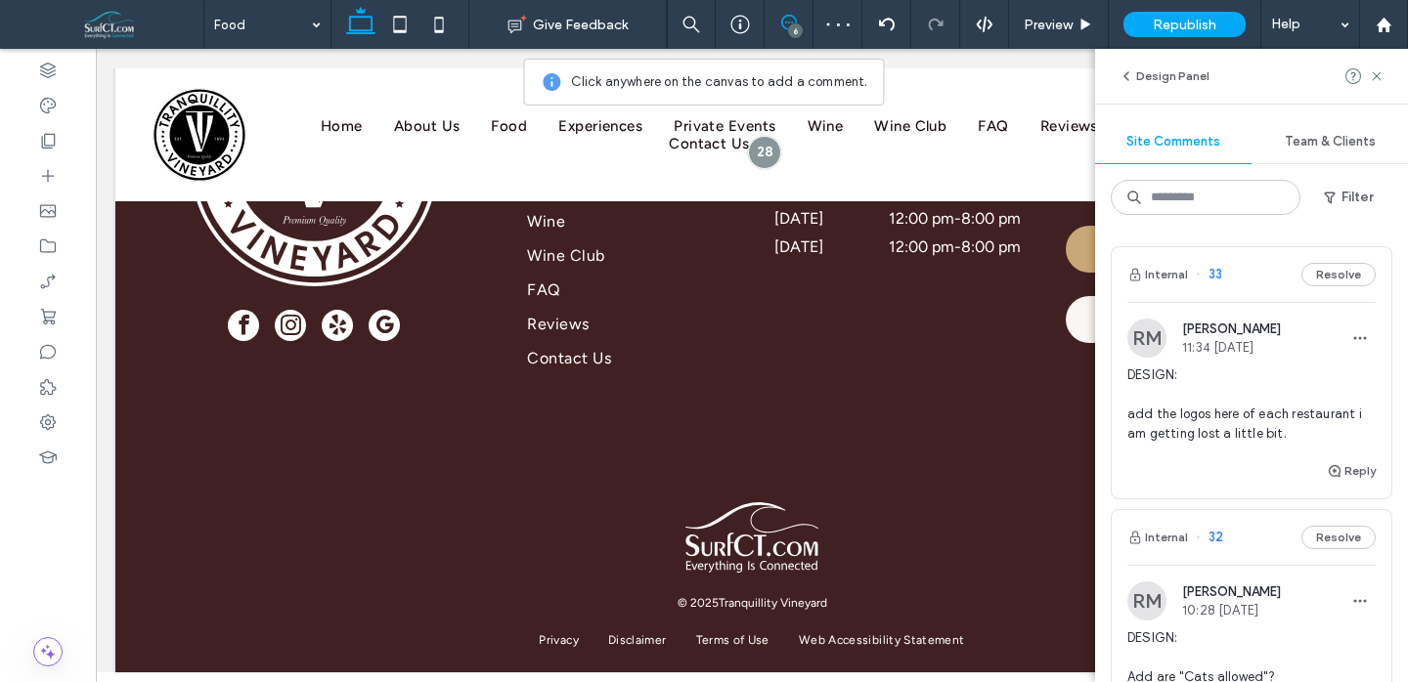
click at [1229, 386] on span "DESIGN: add the logos here of each restaurant i am getting lost a little bit." at bounding box center [1251, 405] width 248 height 78
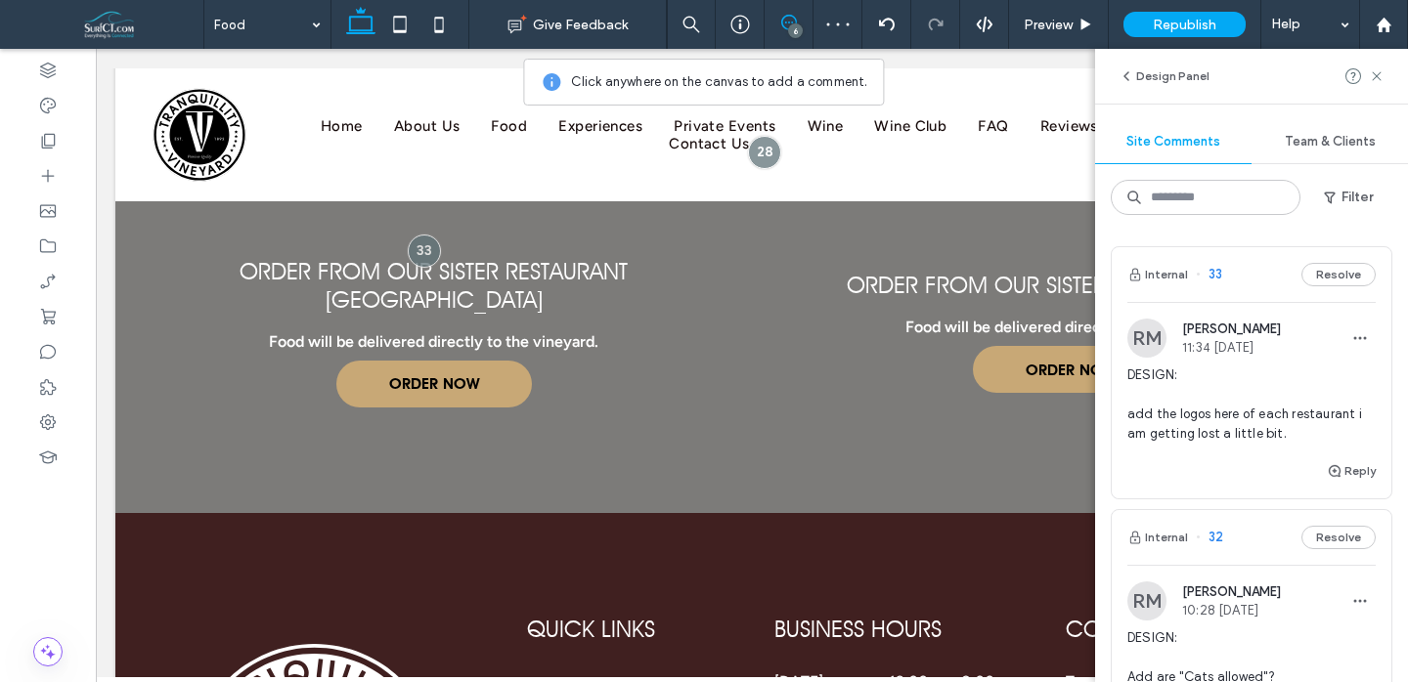
scroll to position [2566, 0]
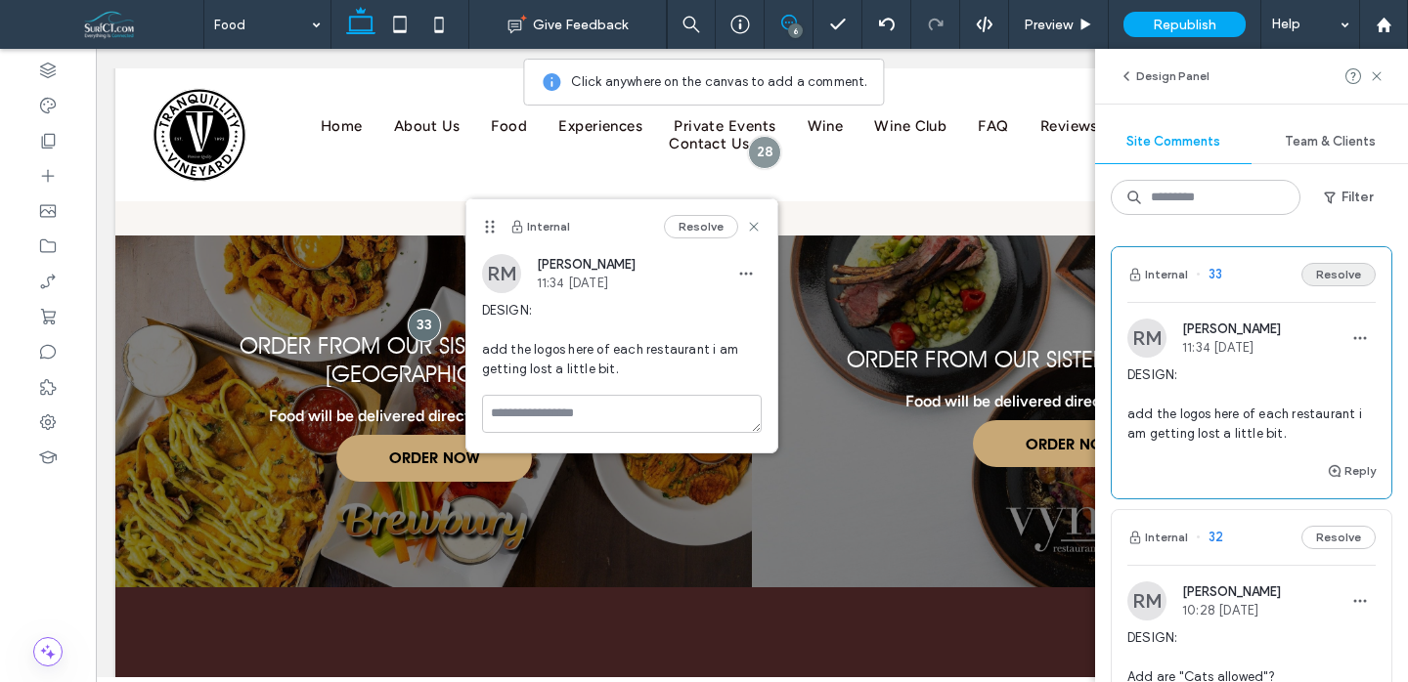
click at [1331, 265] on button "Resolve" at bounding box center [1338, 274] width 74 height 23
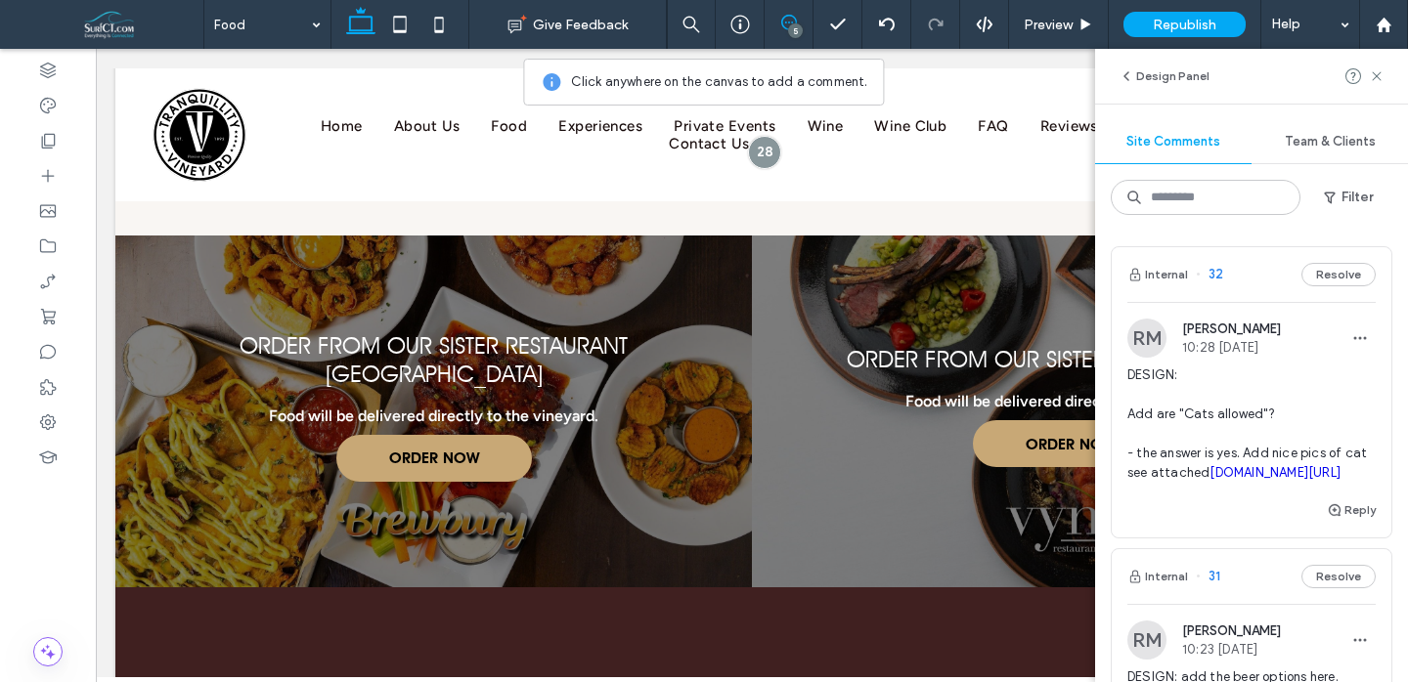
click at [1238, 335] on span "[PERSON_NAME]" at bounding box center [1231, 329] width 99 height 15
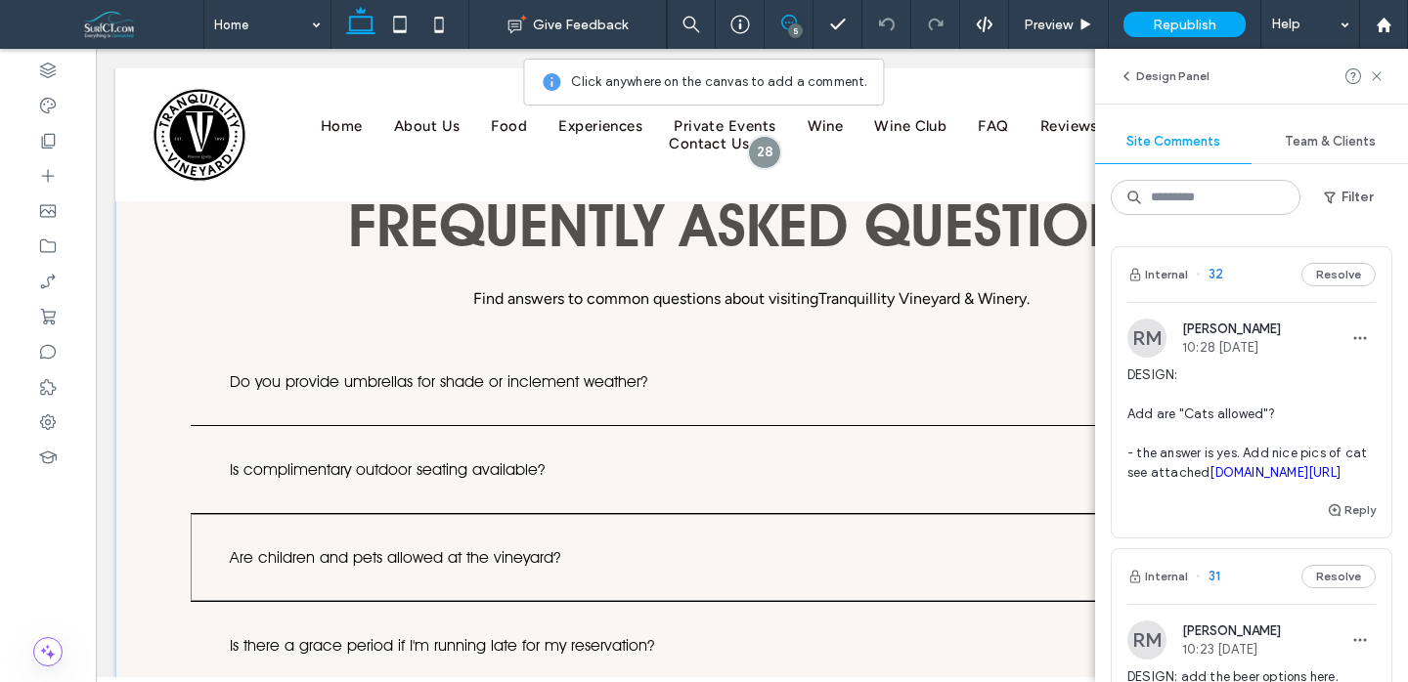
scroll to position [8081, 0]
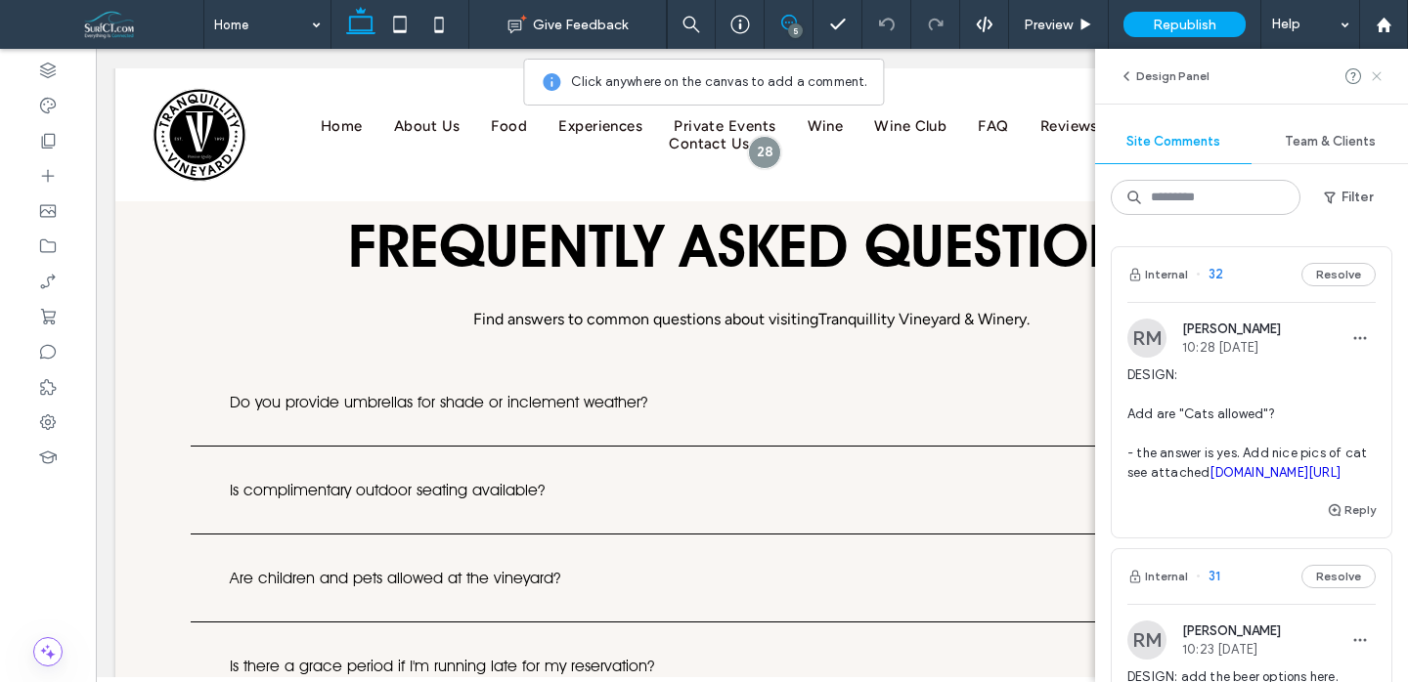
click at [1381, 72] on use at bounding box center [1376, 75] width 9 height 9
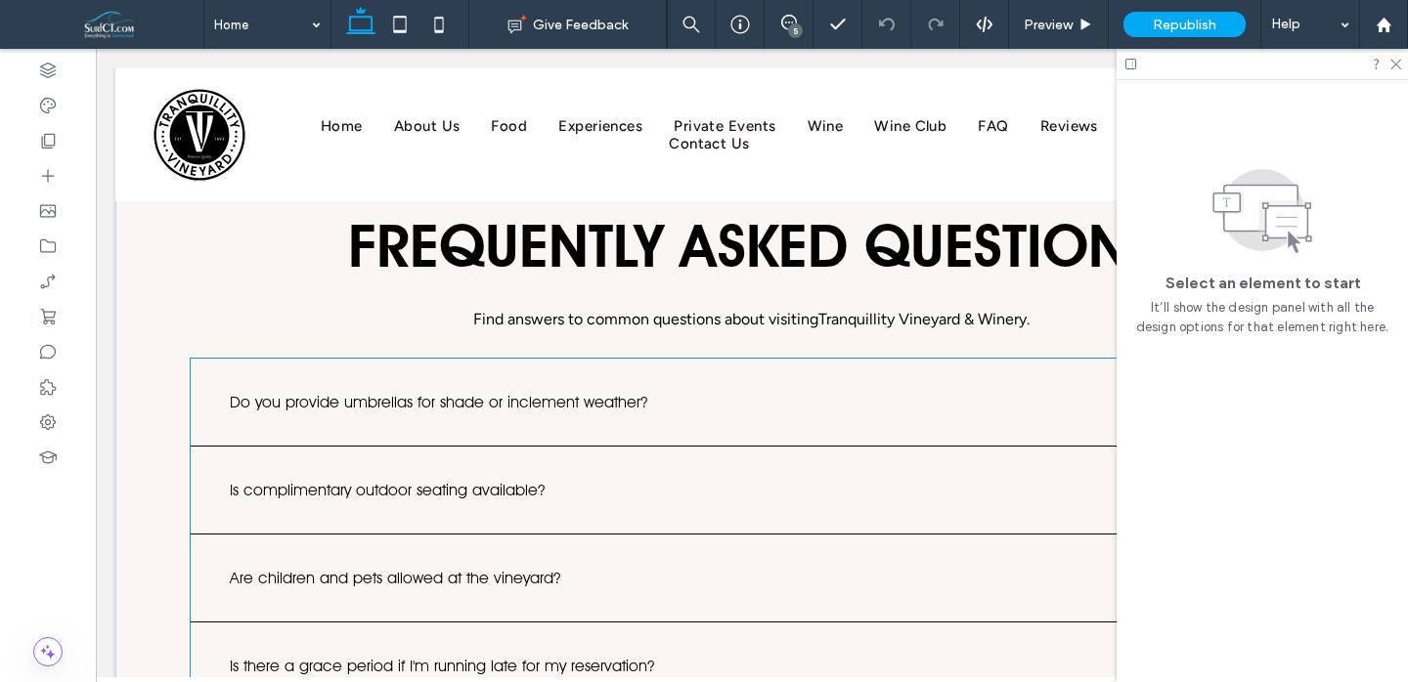
click at [634, 535] on div "Are children and pets allowed at the vineyard?" at bounding box center [752, 579] width 1122 height 88
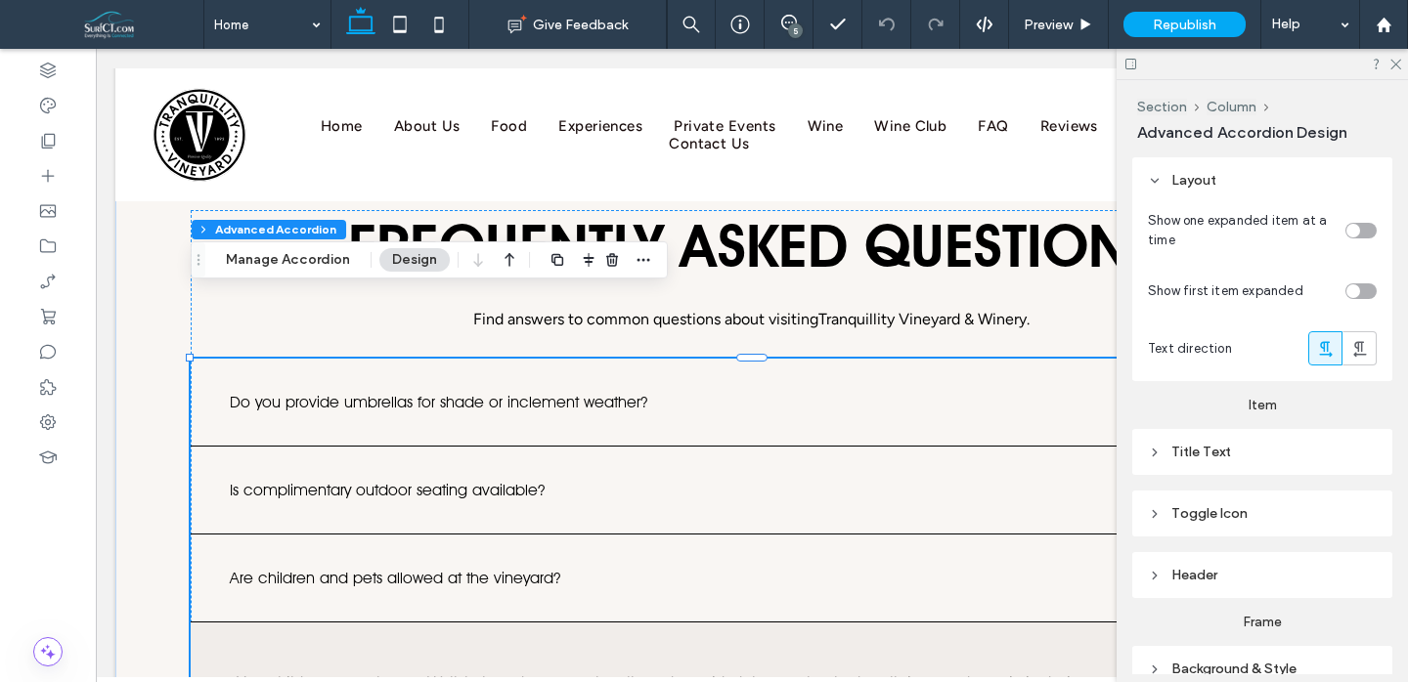
type input "*"
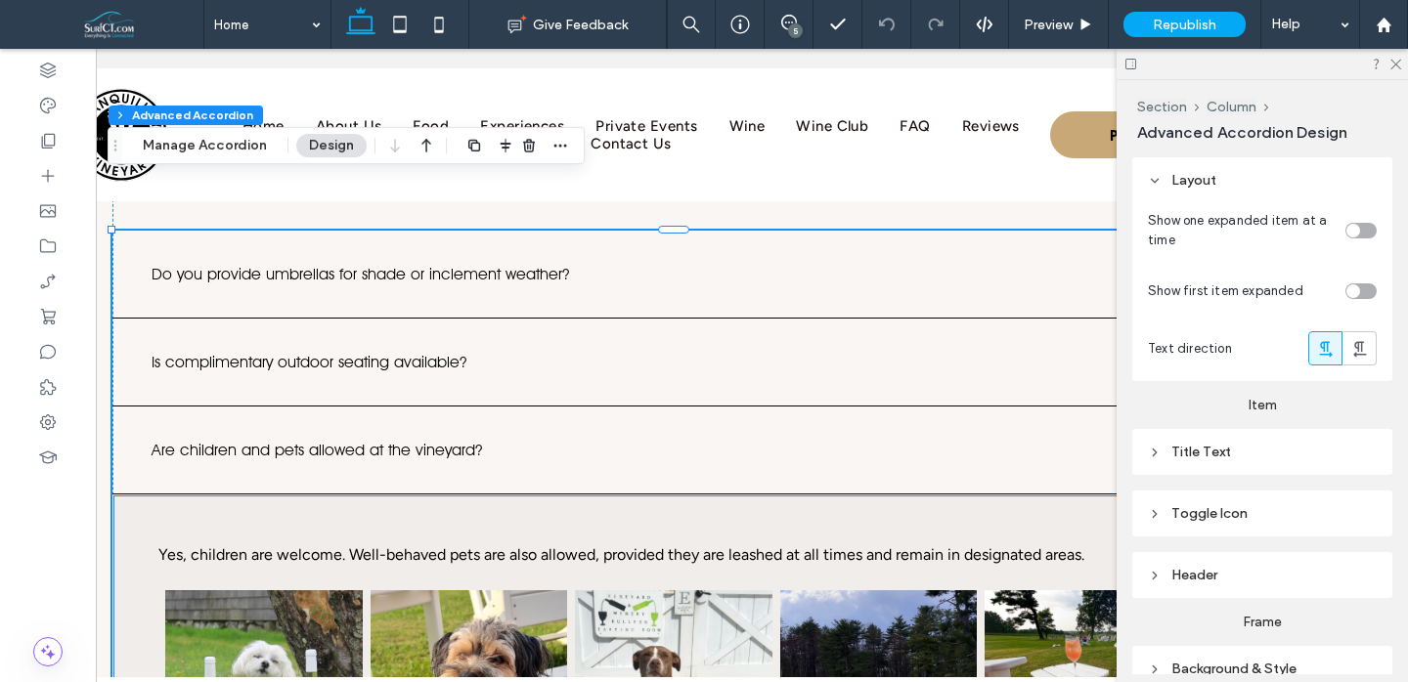
scroll to position [0, 87]
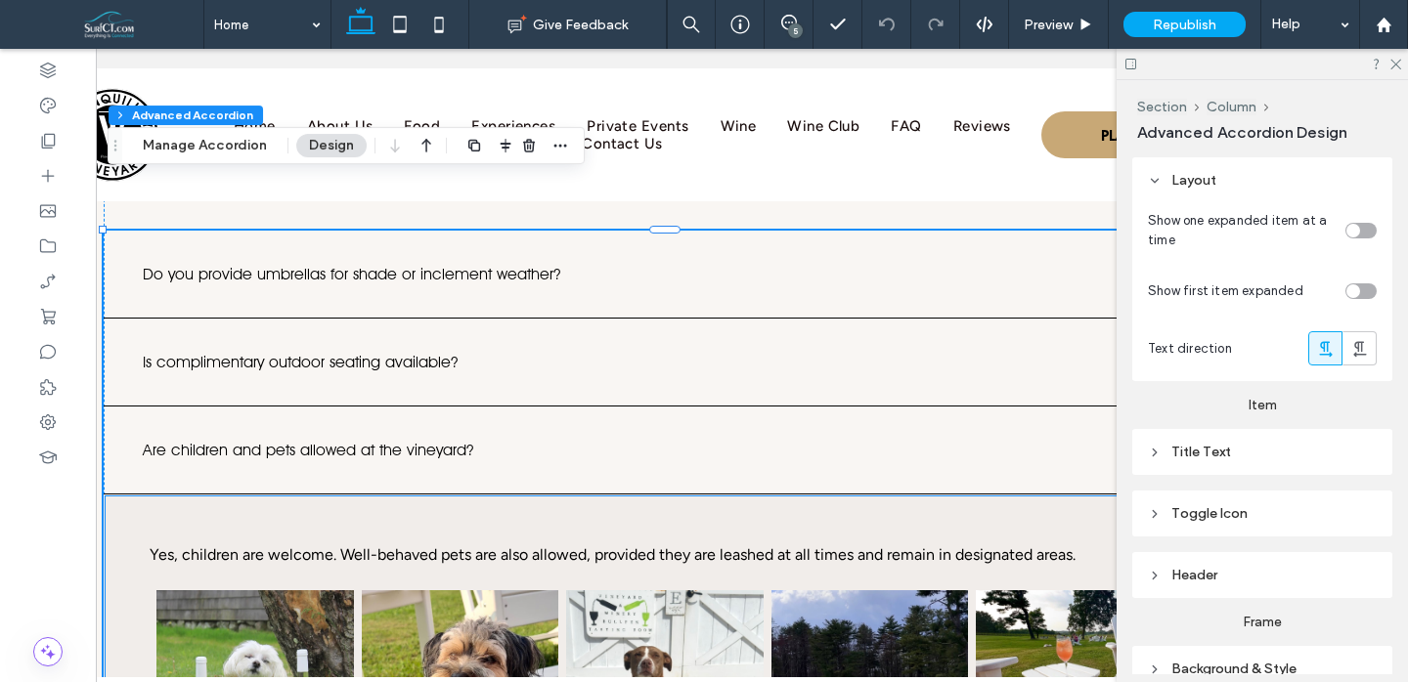
click at [645, 546] on span "Yes, children are welcome. Well-behaved pets are also allowed, provided they ar…" at bounding box center [613, 555] width 926 height 19
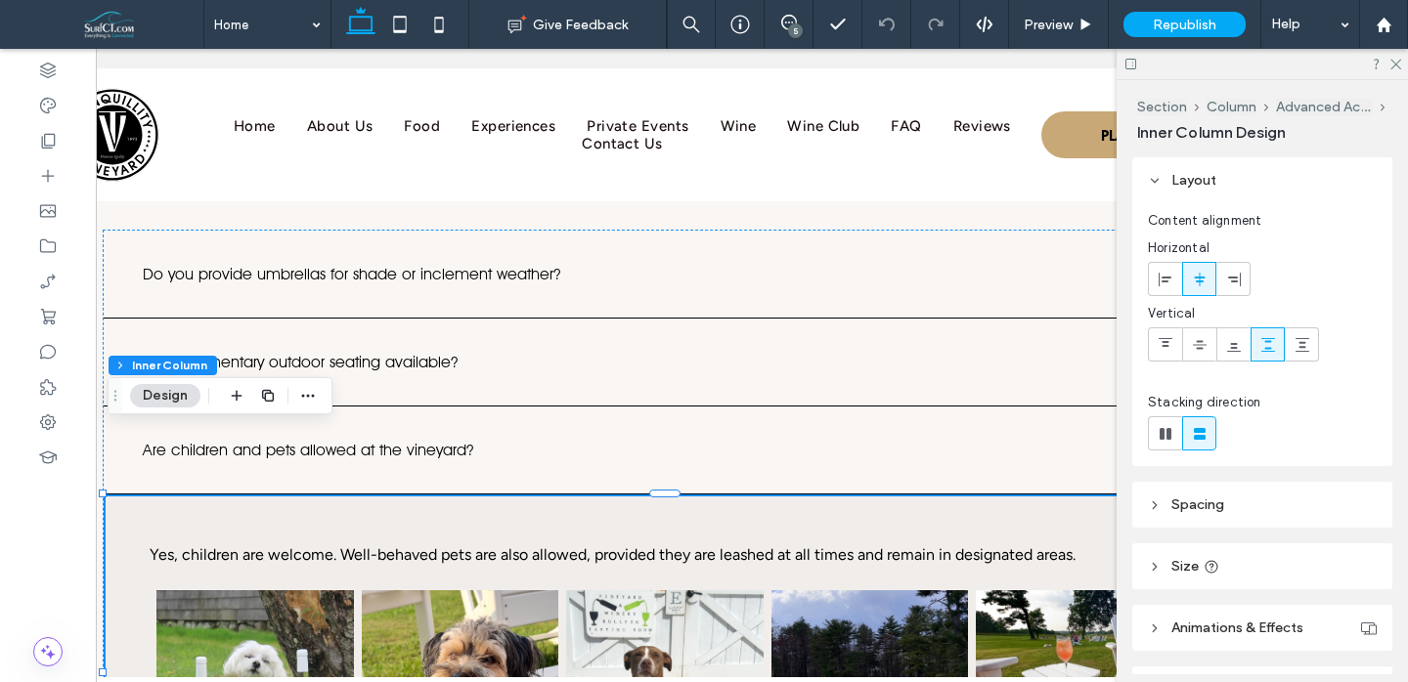
click at [651, 546] on span "Yes, children are welcome. Well-behaved pets are also allowed, provided they ar…" at bounding box center [613, 555] width 926 height 19
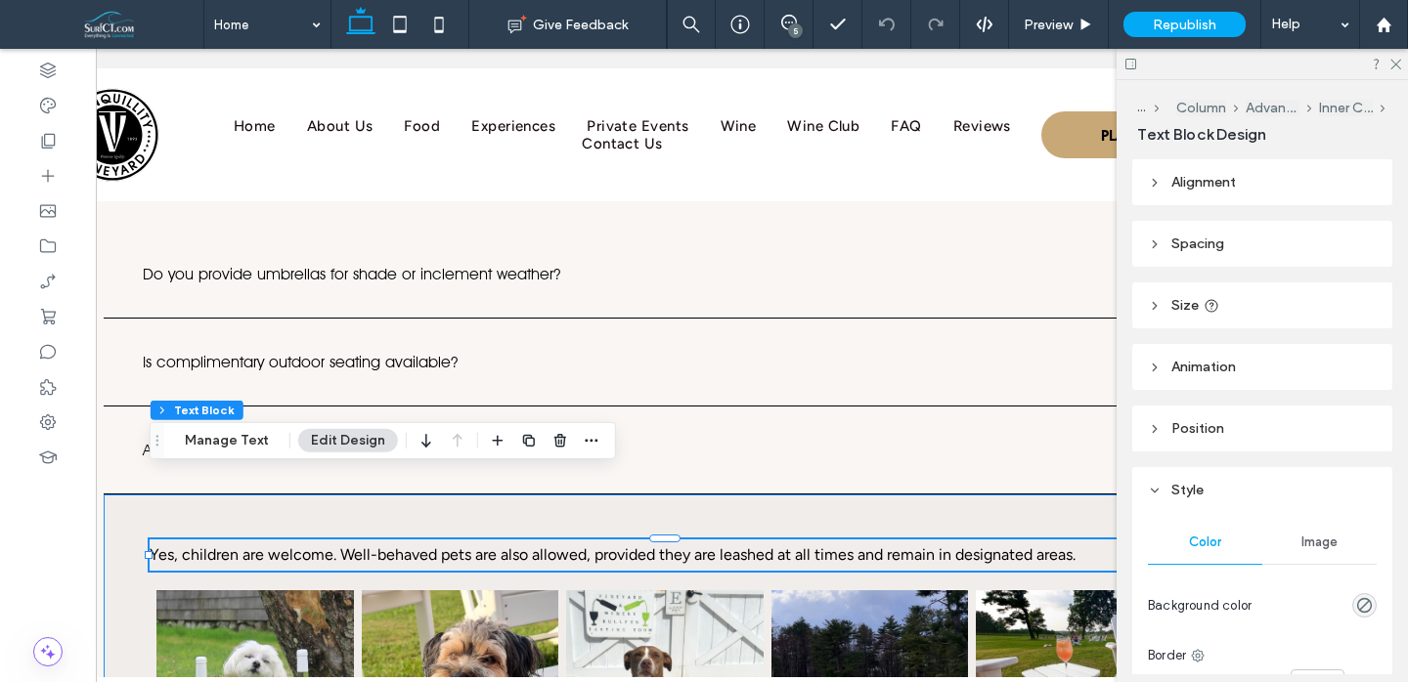
click at [651, 546] on span "Yes, children are welcome. Well-behaved pets are also allowed, provided they ar…" at bounding box center [613, 555] width 926 height 19
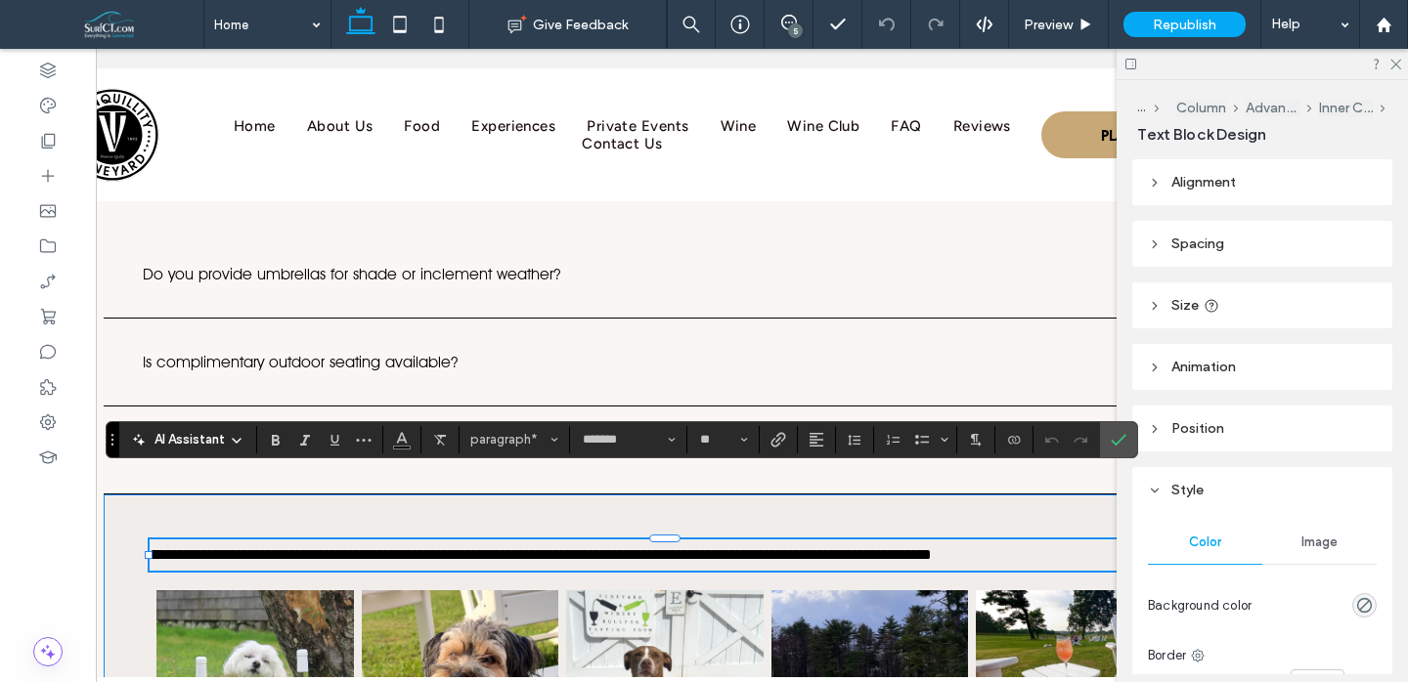
click at [462, 548] on span "**********" at bounding box center [541, 555] width 782 height 15
click at [467, 548] on span "**********" at bounding box center [541, 555] width 782 height 15
drag, startPoint x: 536, startPoint y: 487, endPoint x: 439, endPoint y: 485, distance: 96.8
click at [439, 548] on span "**********" at bounding box center [567, 555] width 835 height 15
click at [262, 446] on label "Bold" at bounding box center [275, 439] width 29 height 27
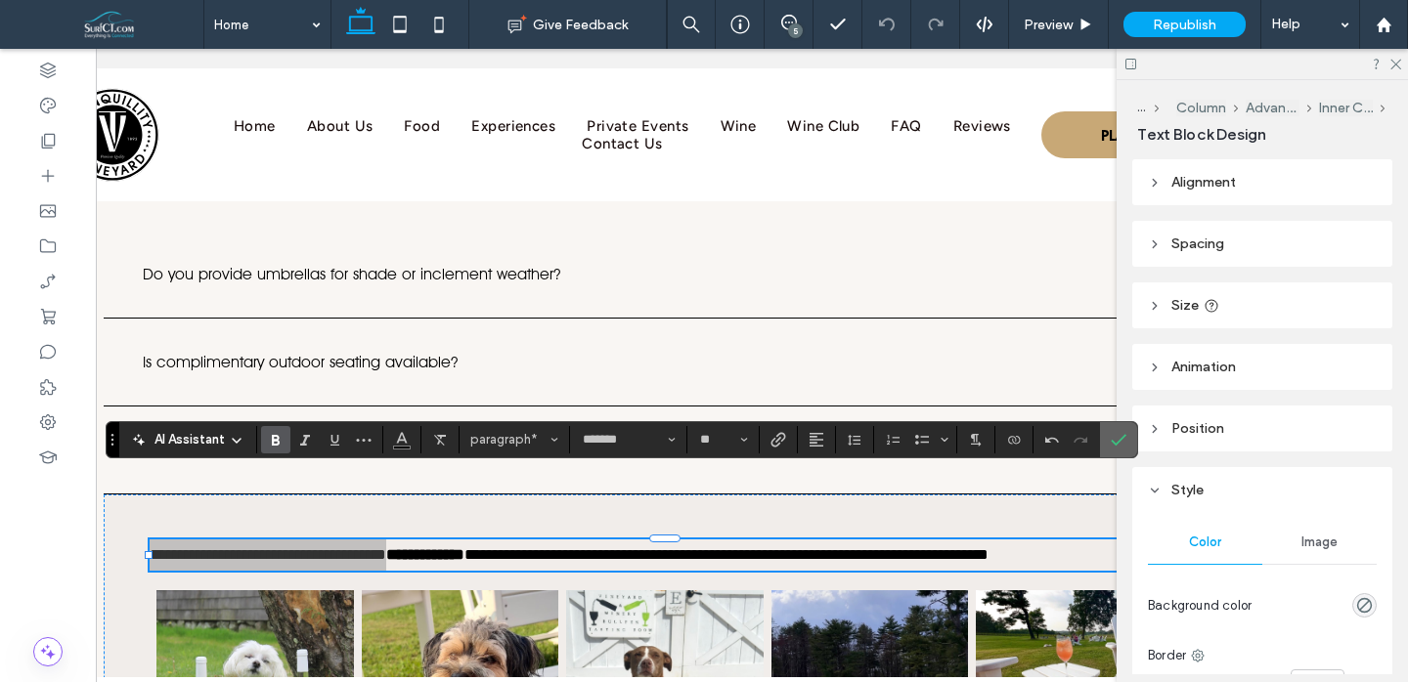
click at [1124, 442] on icon "Confirm" at bounding box center [1119, 440] width 16 height 16
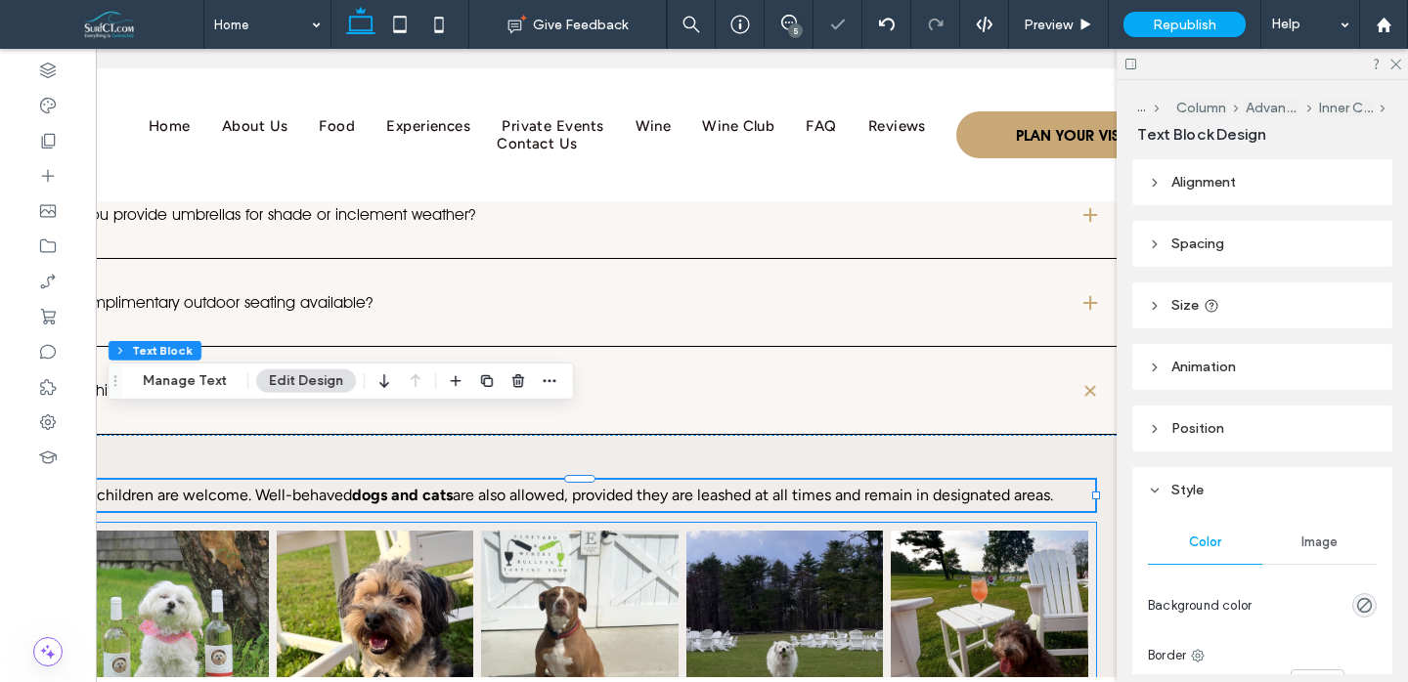
scroll to position [0, 176]
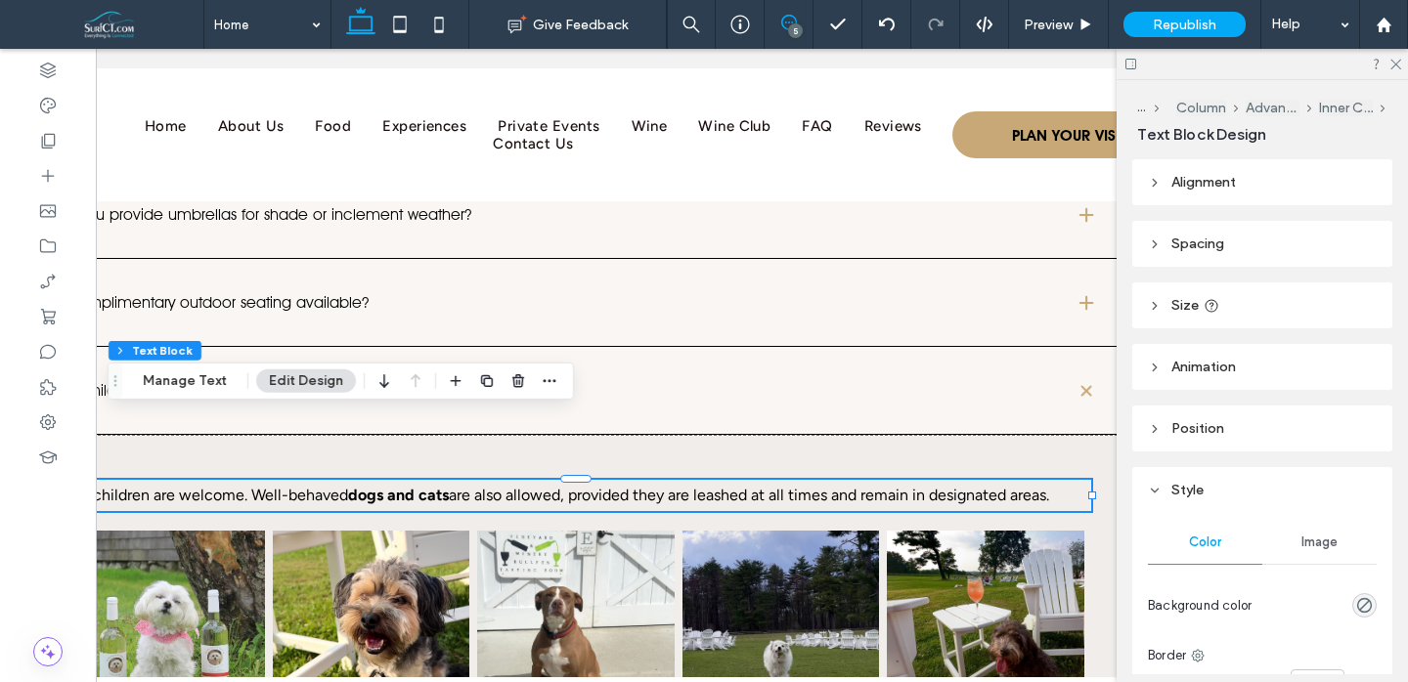
click at [802, 21] on span at bounding box center [789, 23] width 48 height 16
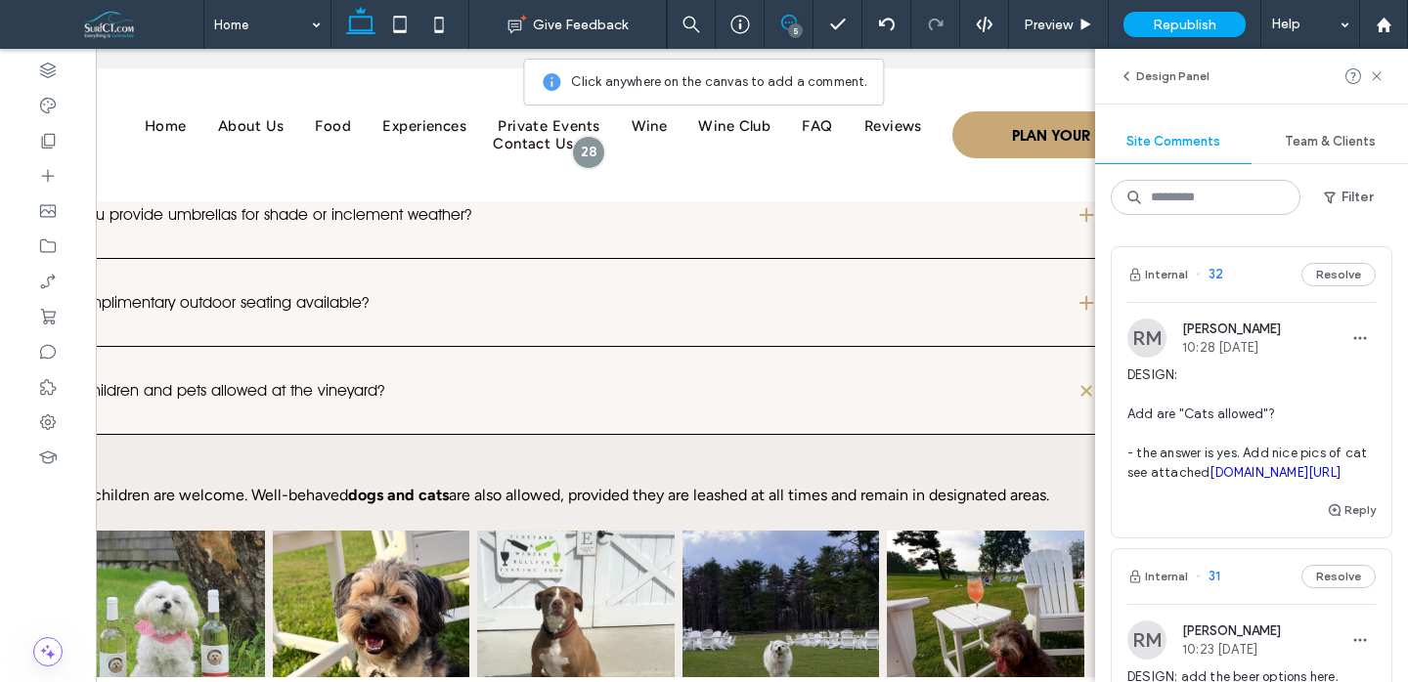
click at [1237, 480] on link "[DOMAIN_NAME][URL]" at bounding box center [1274, 472] width 131 height 15
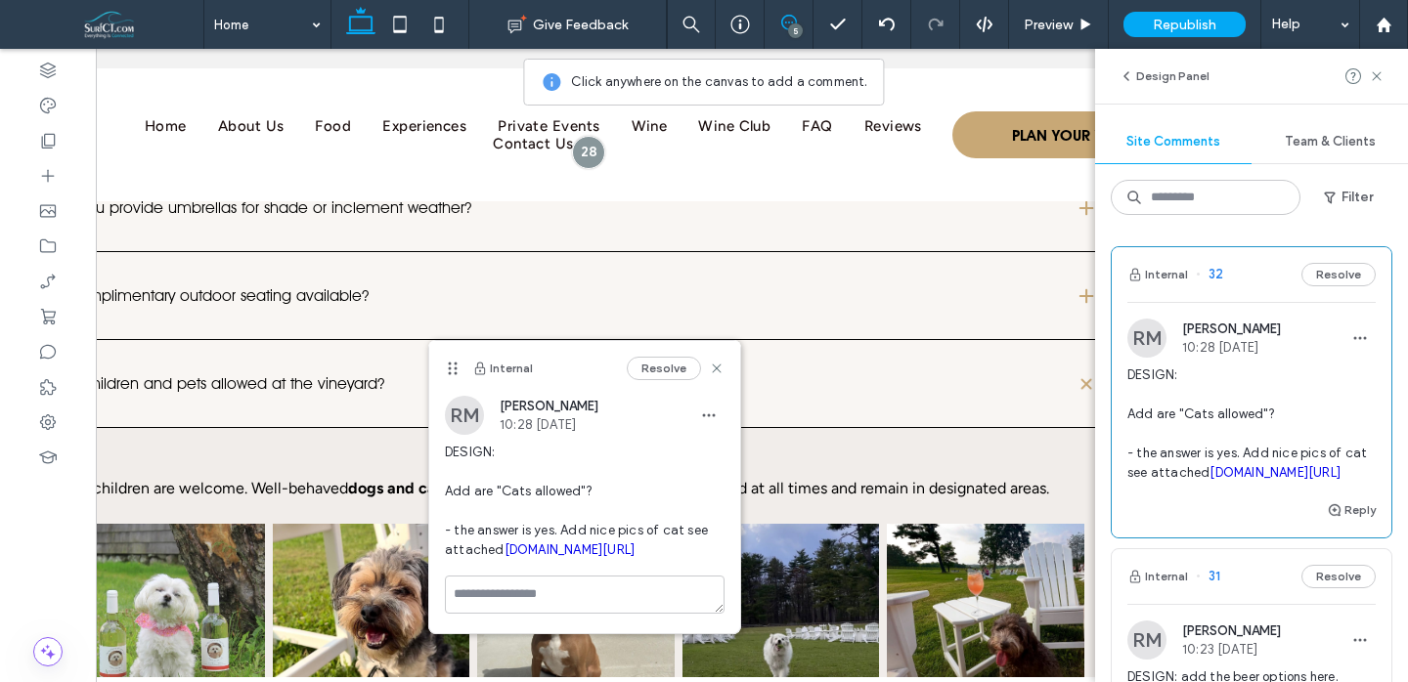
click at [364, 591] on link at bounding box center [371, 621] width 209 height 207
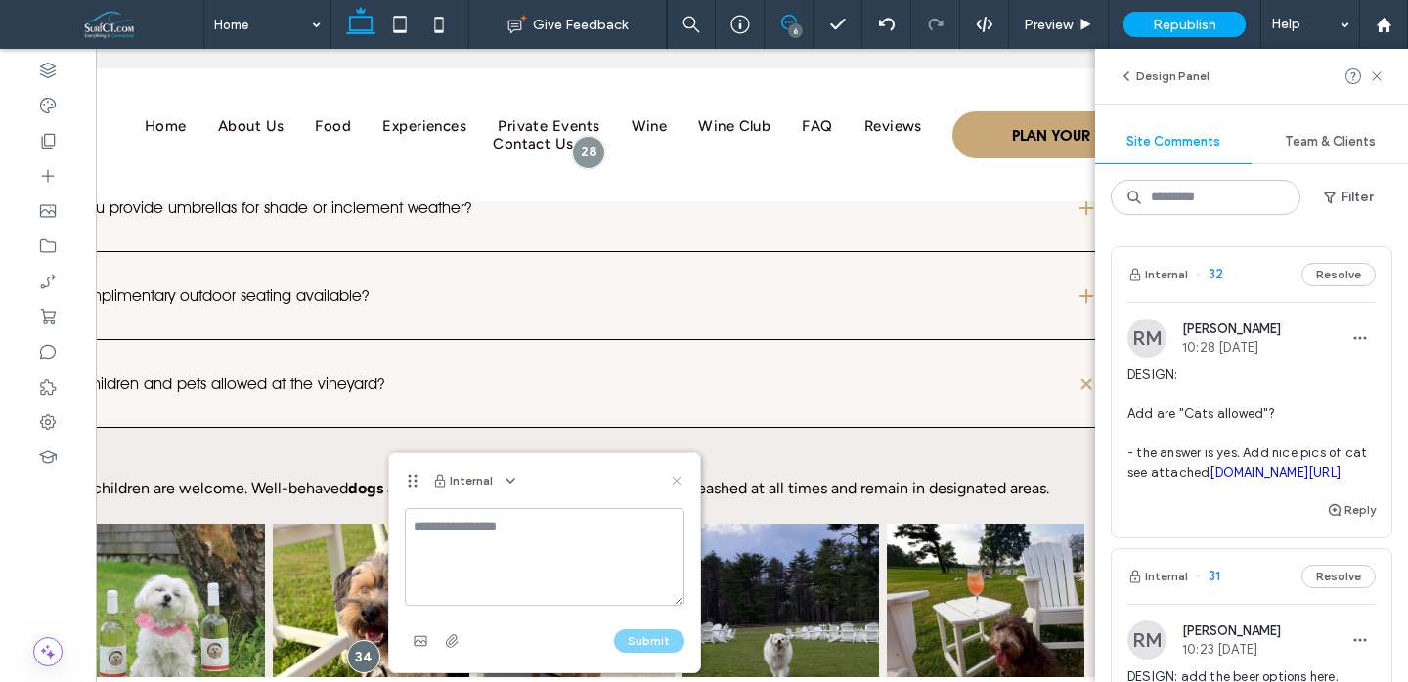
click at [675, 473] on icon at bounding box center [677, 481] width 16 height 16
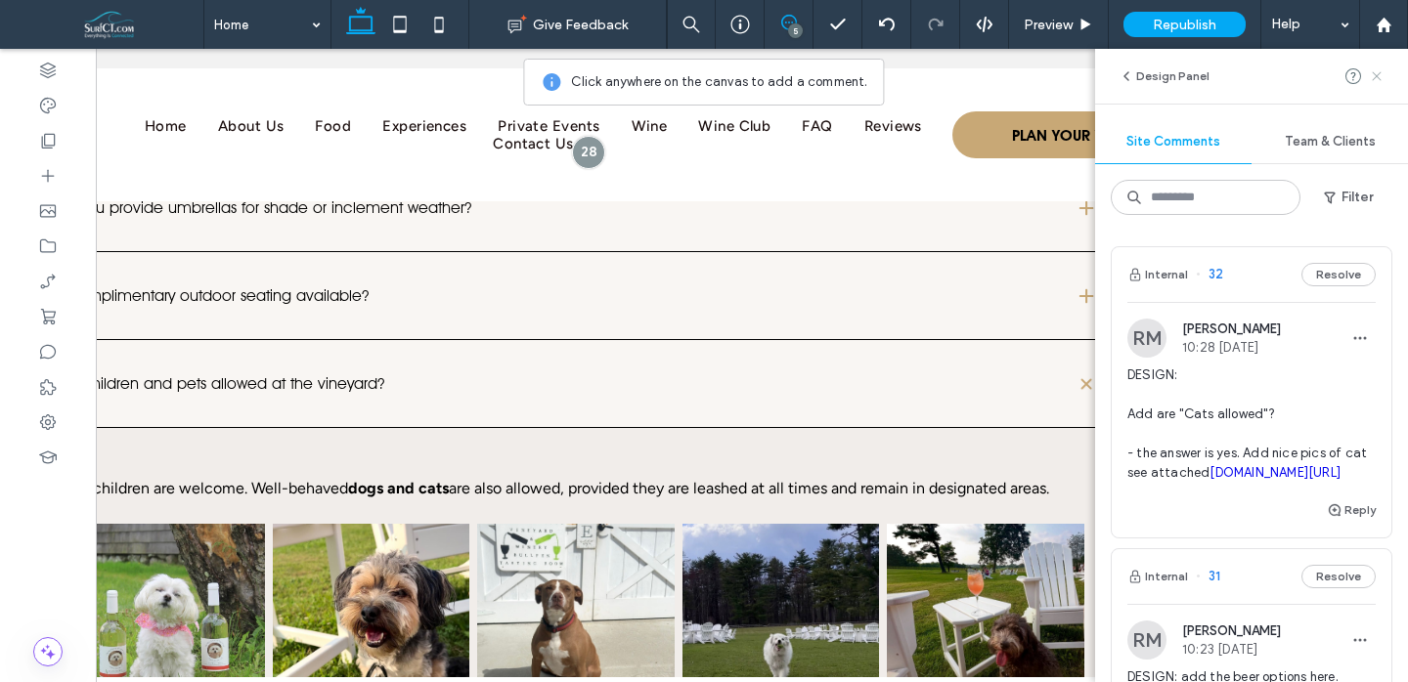
click at [1377, 79] on icon at bounding box center [1377, 76] width 16 height 16
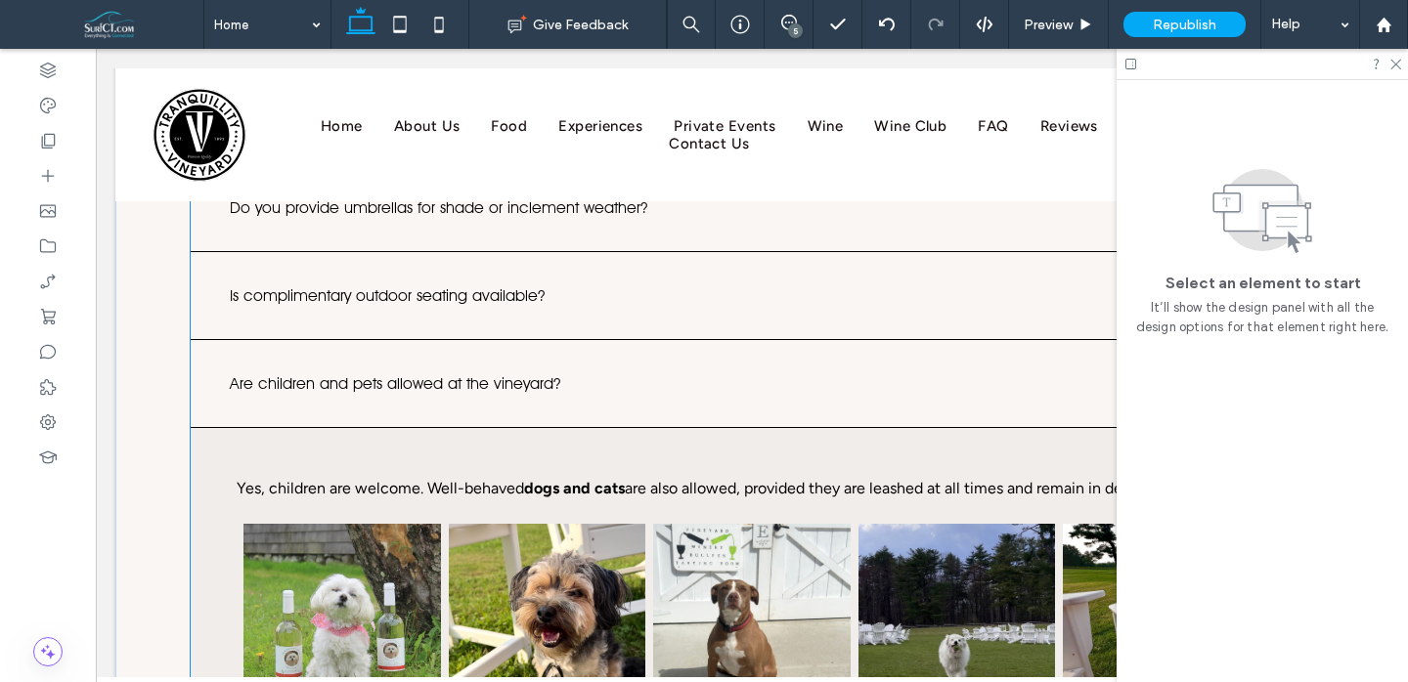
scroll to position [0, 248]
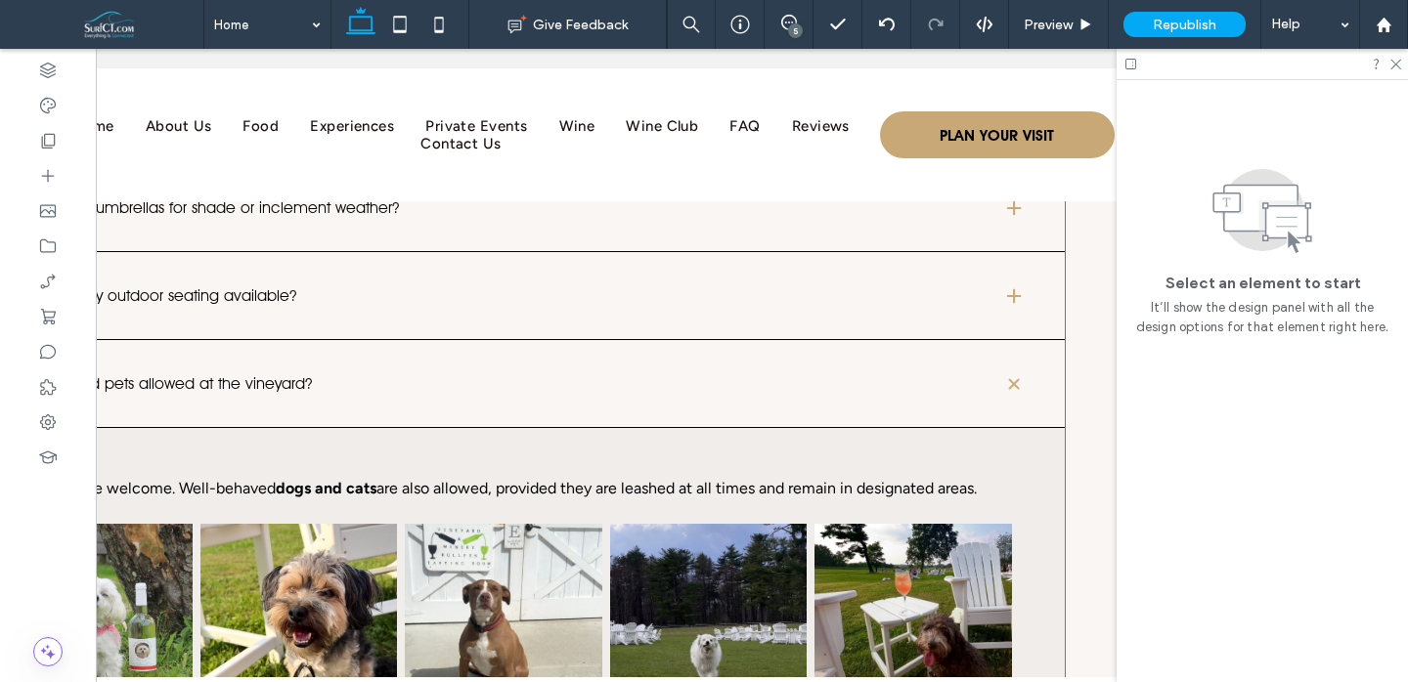
click at [734, 568] on link at bounding box center [708, 621] width 209 height 207
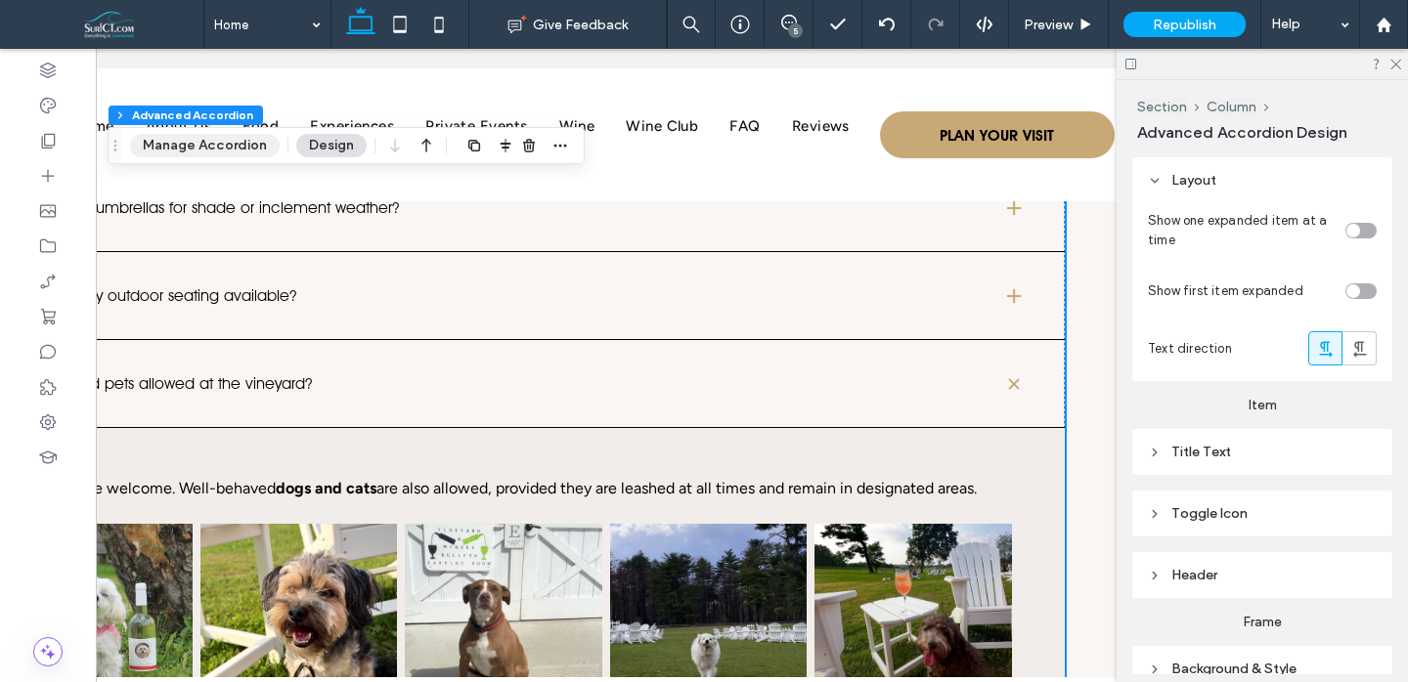
click at [234, 147] on button "Manage Accordion" at bounding box center [205, 145] width 150 height 23
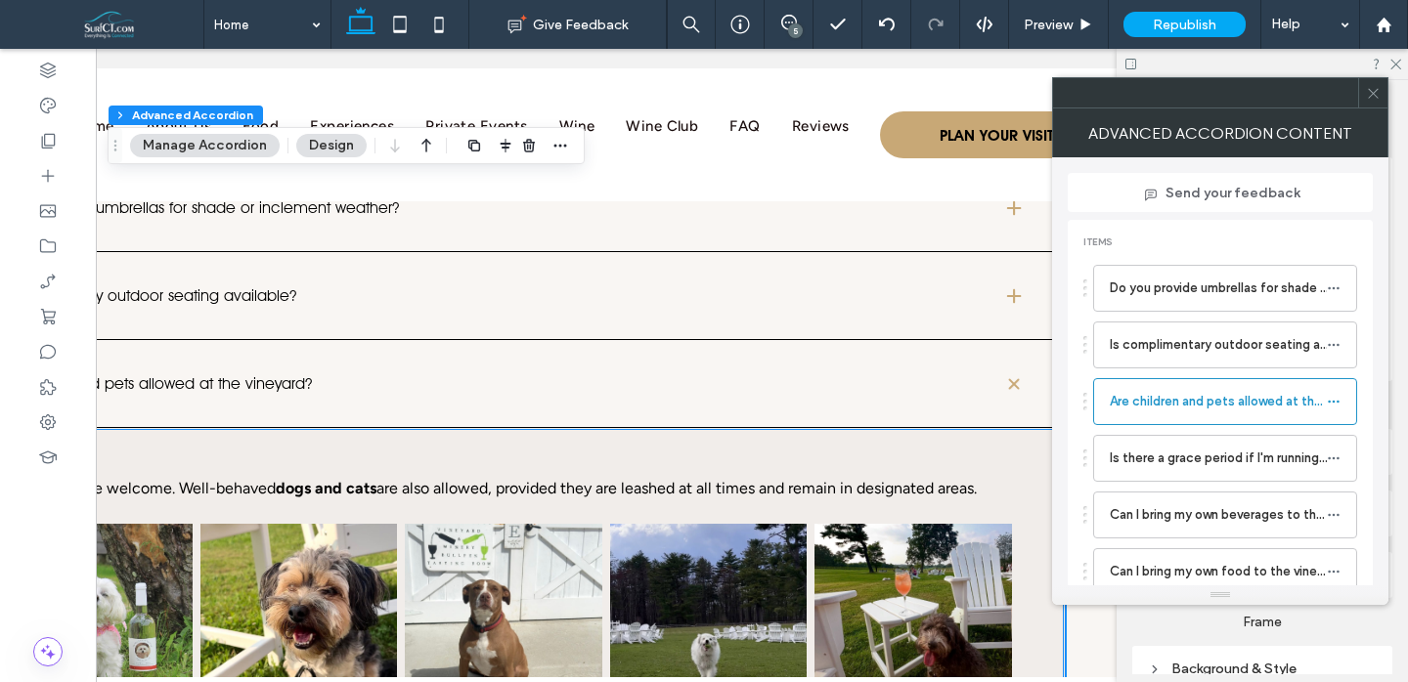
click at [277, 518] on link at bounding box center [299, 621] width 209 height 207
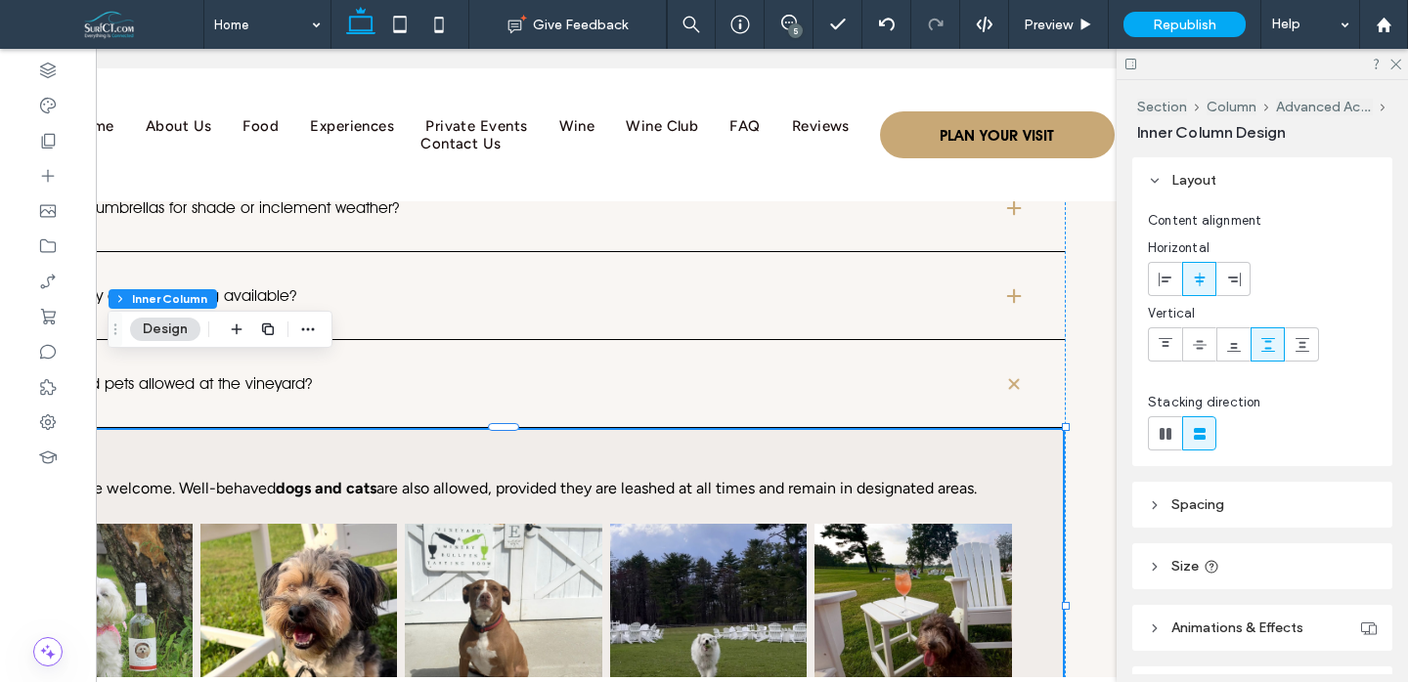
click at [277, 518] on link at bounding box center [299, 621] width 209 height 207
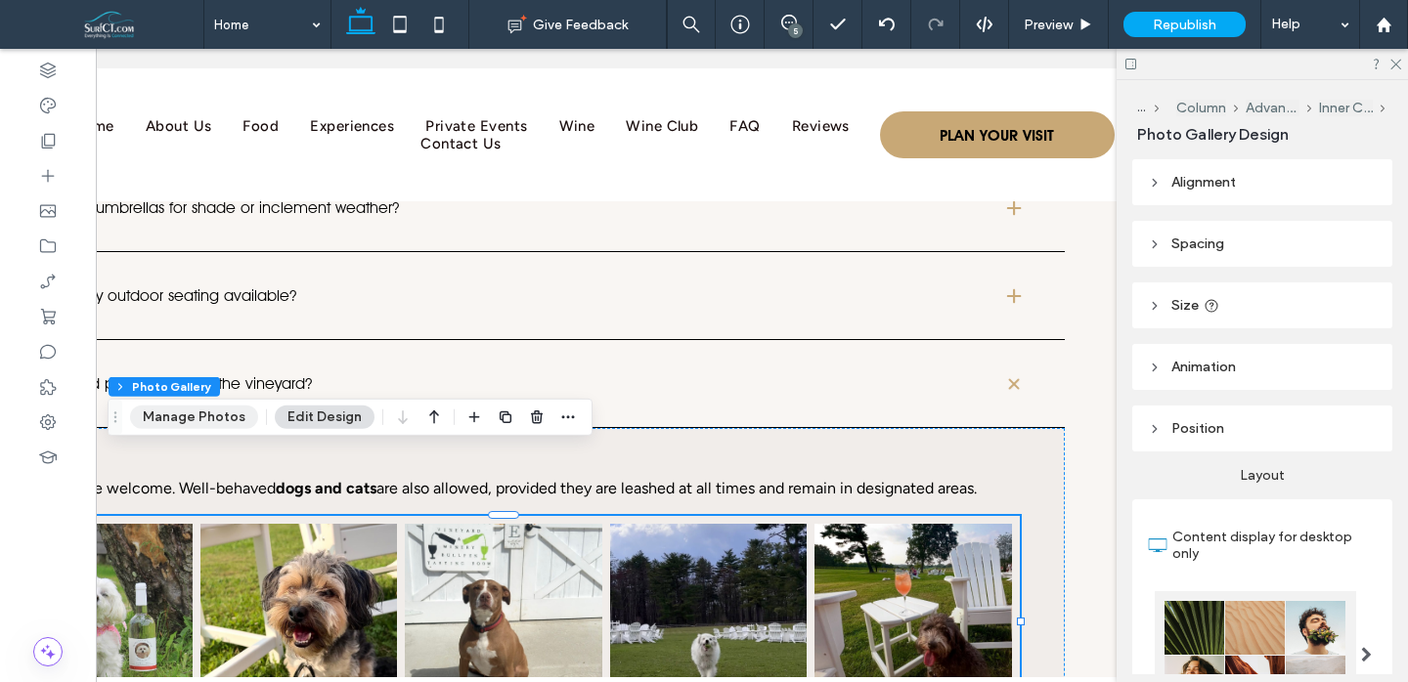
click at [220, 414] on button "Manage Photos" at bounding box center [194, 417] width 128 height 23
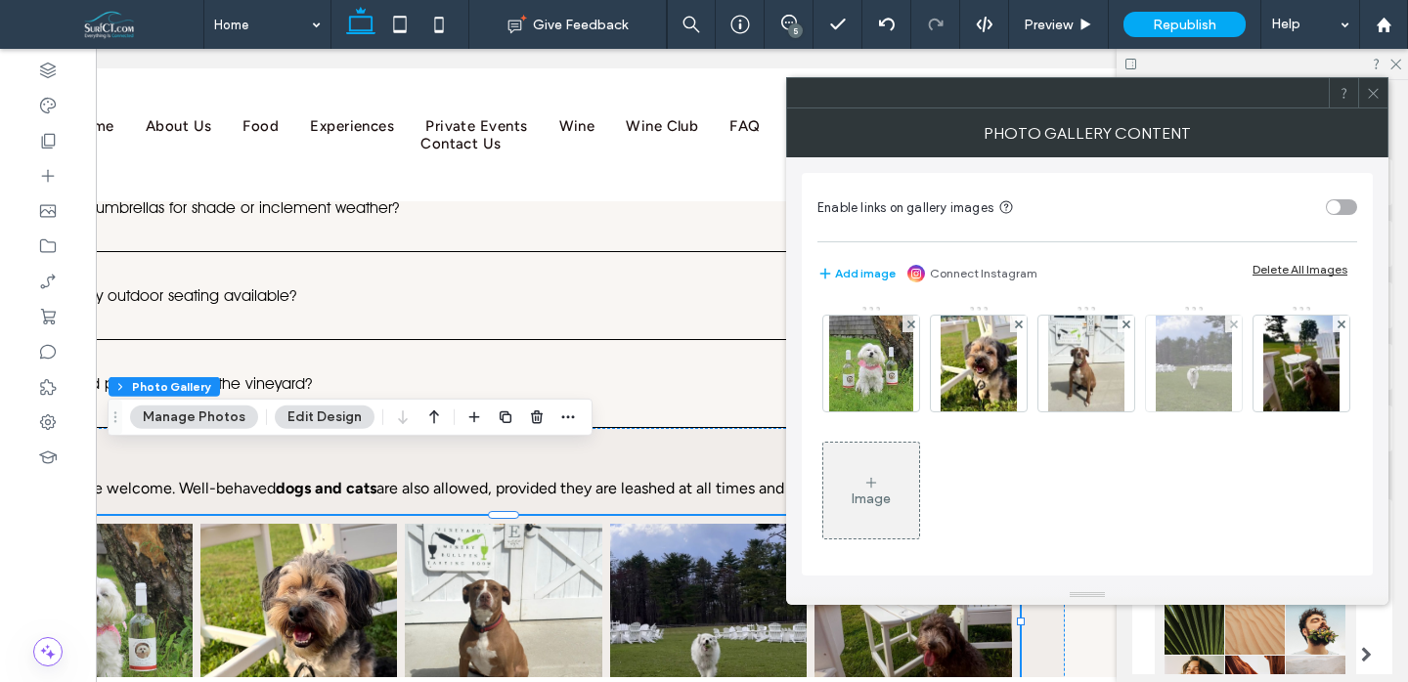
click at [1186, 355] on img at bounding box center [1194, 364] width 77 height 96
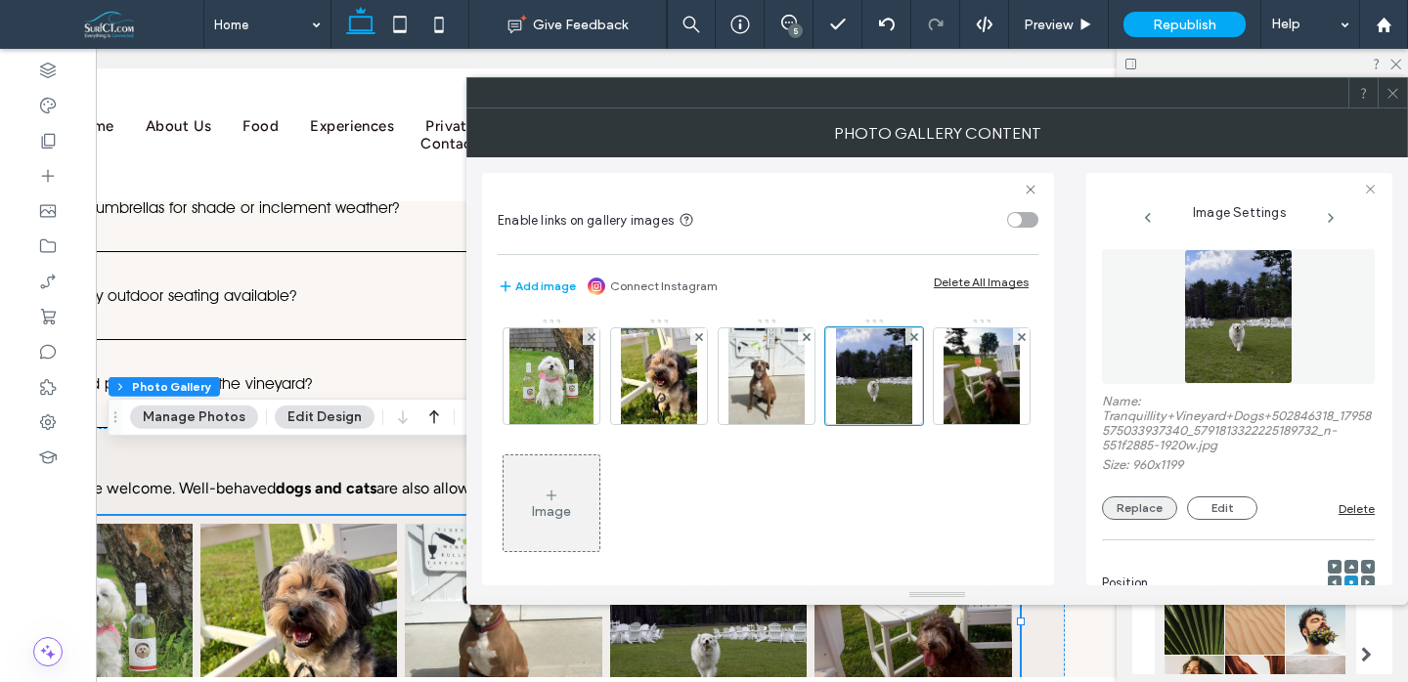
click at [1140, 509] on button "Replace" at bounding box center [1139, 508] width 75 height 23
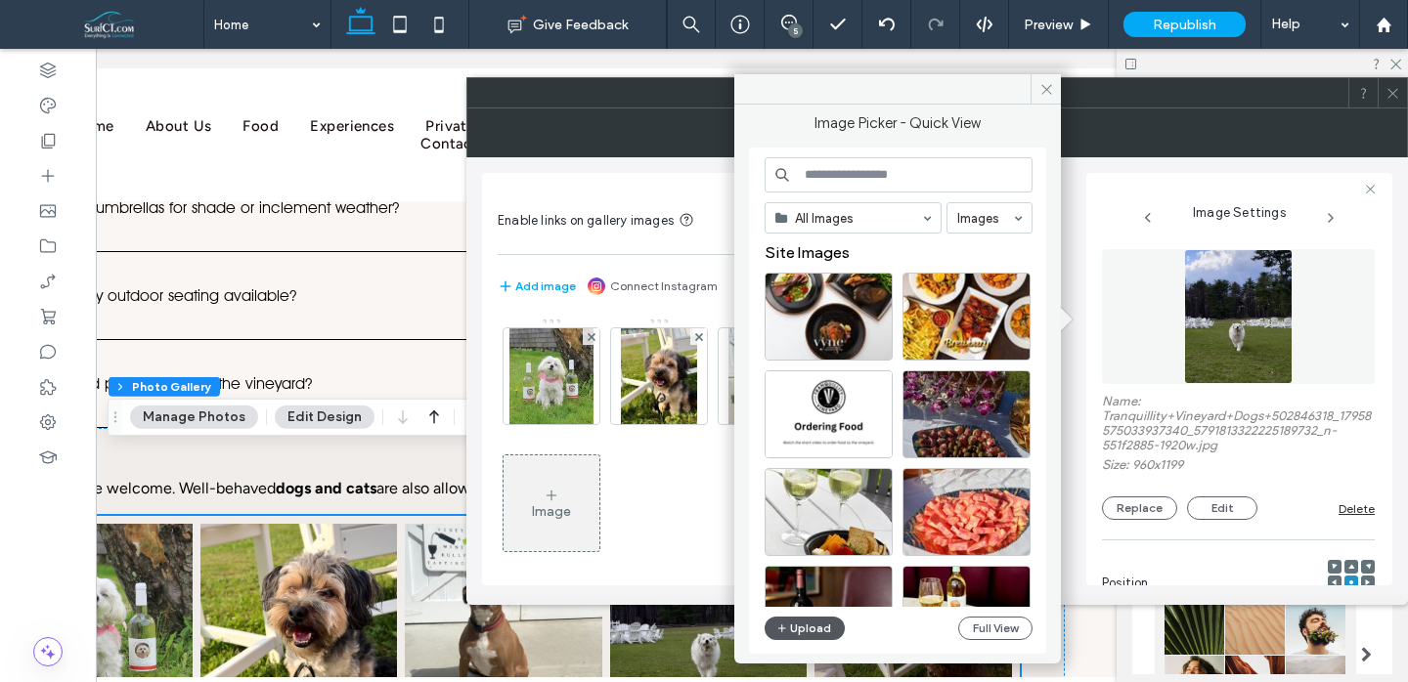
click at [791, 635] on button "Upload" at bounding box center [805, 628] width 80 height 23
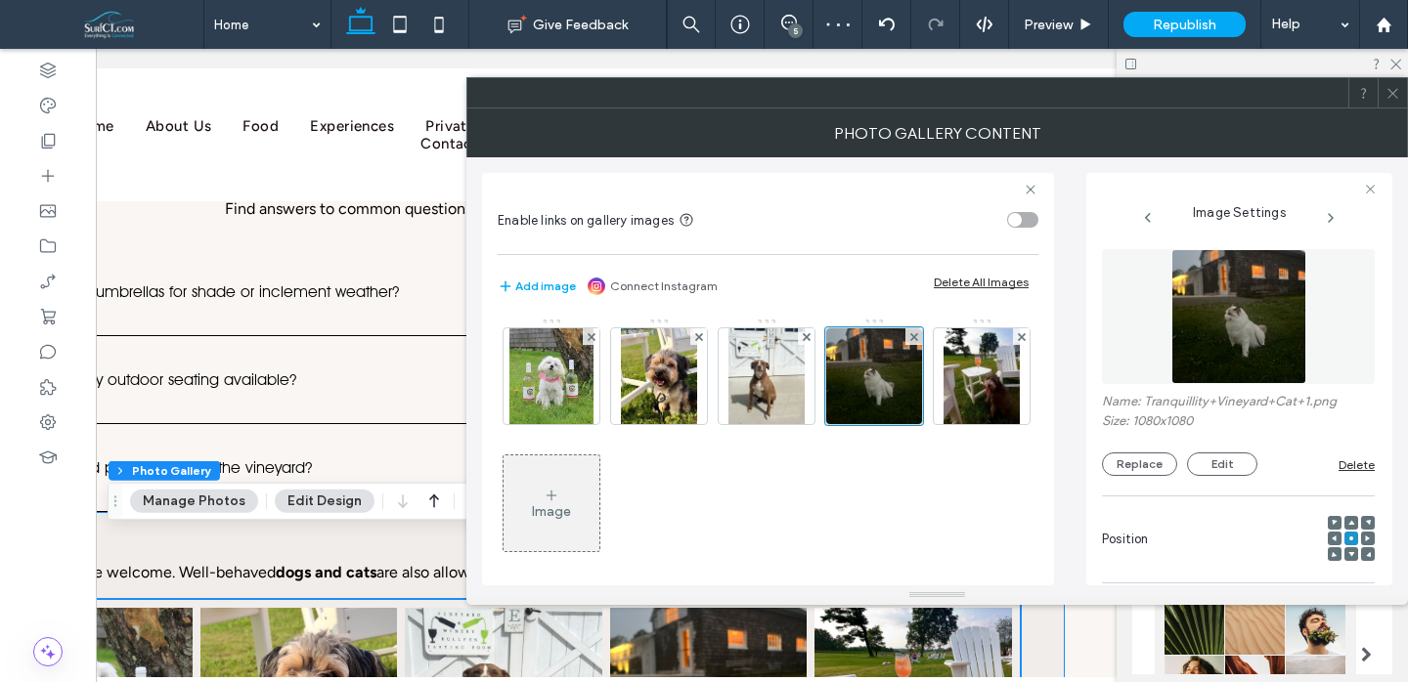
scroll to position [8198, 0]
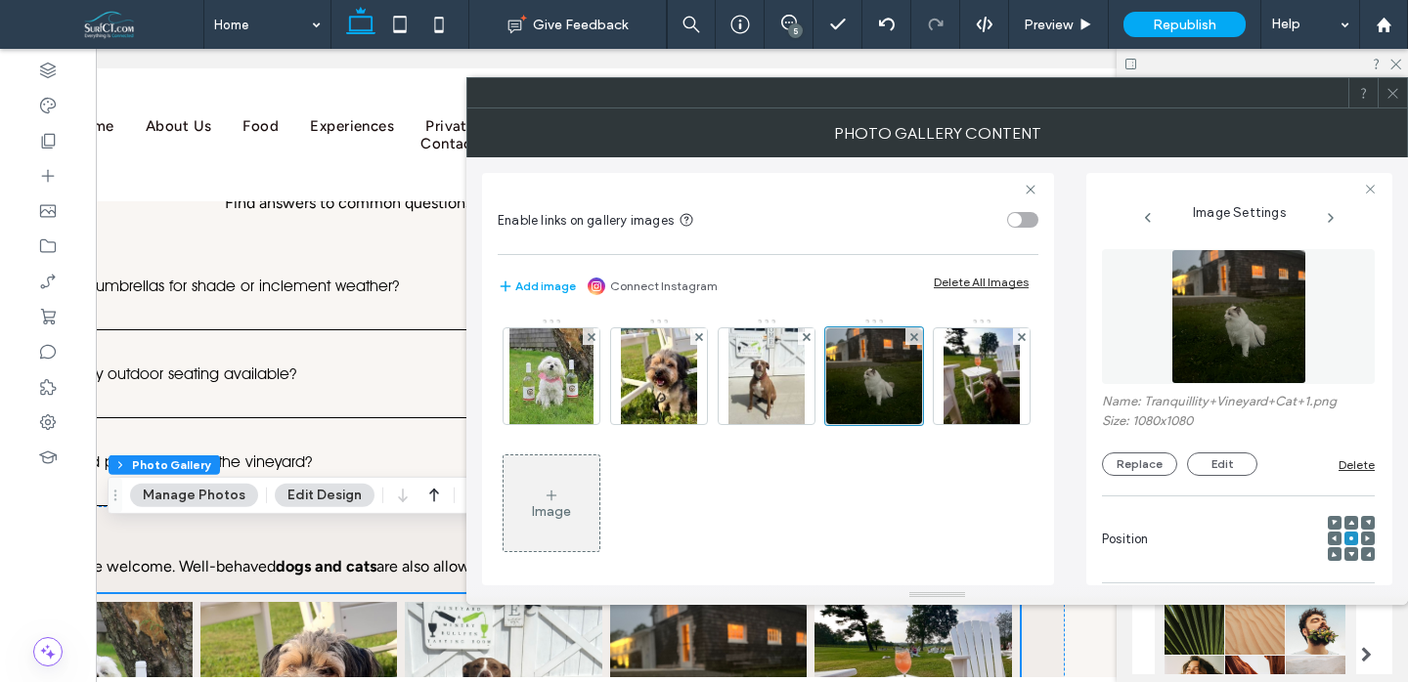
click at [599, 476] on div "Image" at bounding box center [552, 504] width 96 height 92
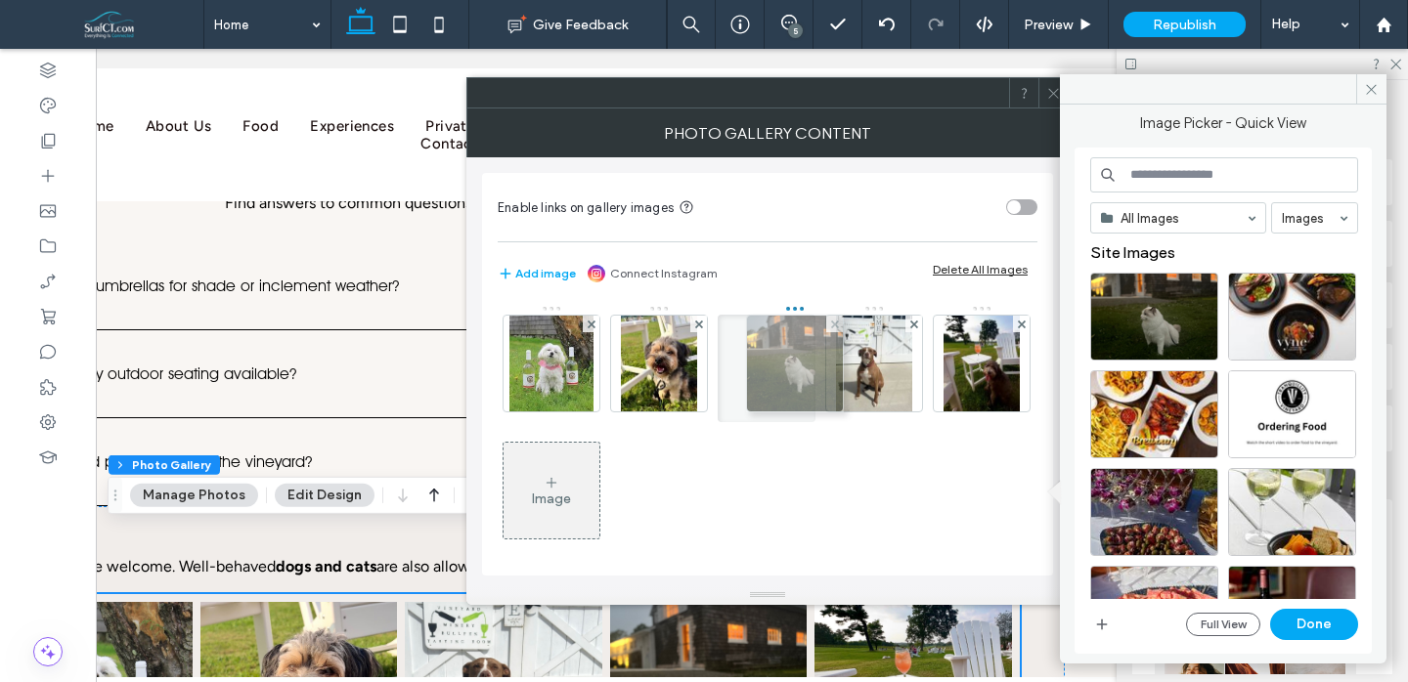
drag, startPoint x: 893, startPoint y: 365, endPoint x: 804, endPoint y: 363, distance: 89.0
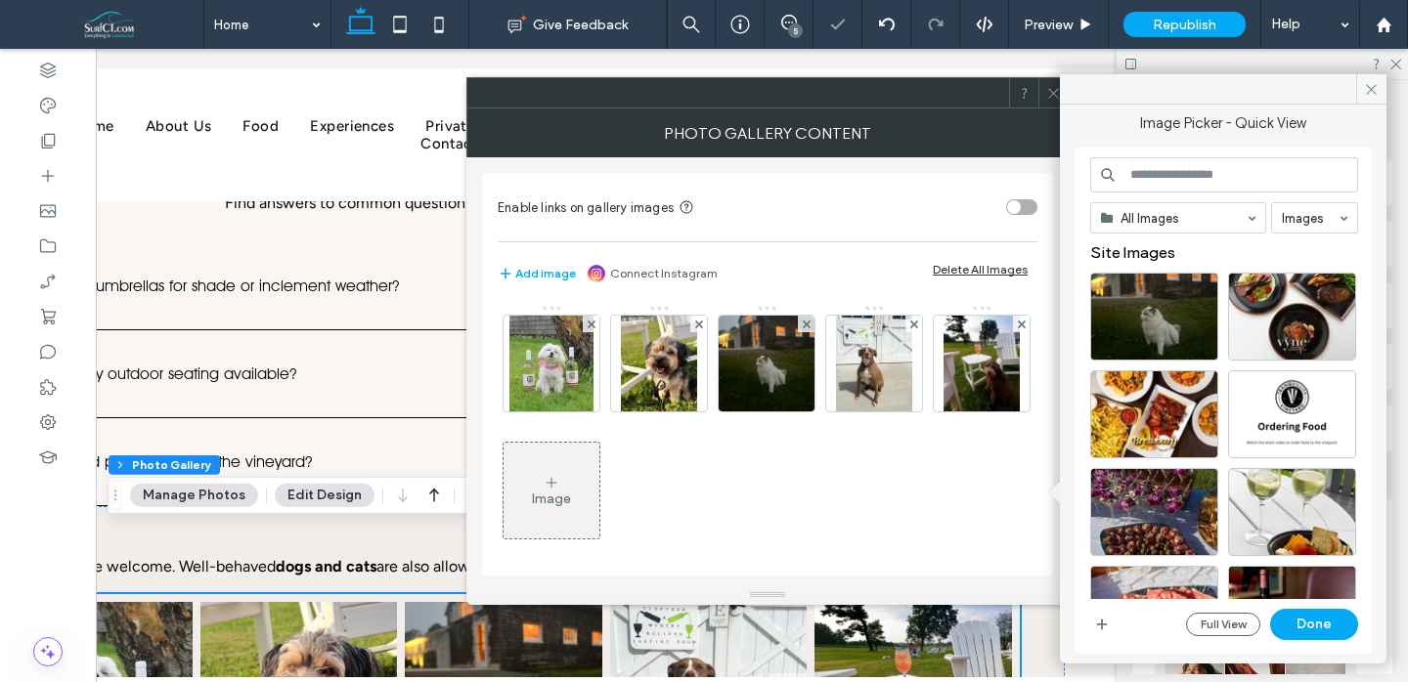
click at [599, 514] on div "Image" at bounding box center [552, 491] width 96 height 92
click at [1103, 627] on icon "button" at bounding box center [1101, 625] width 16 height 16
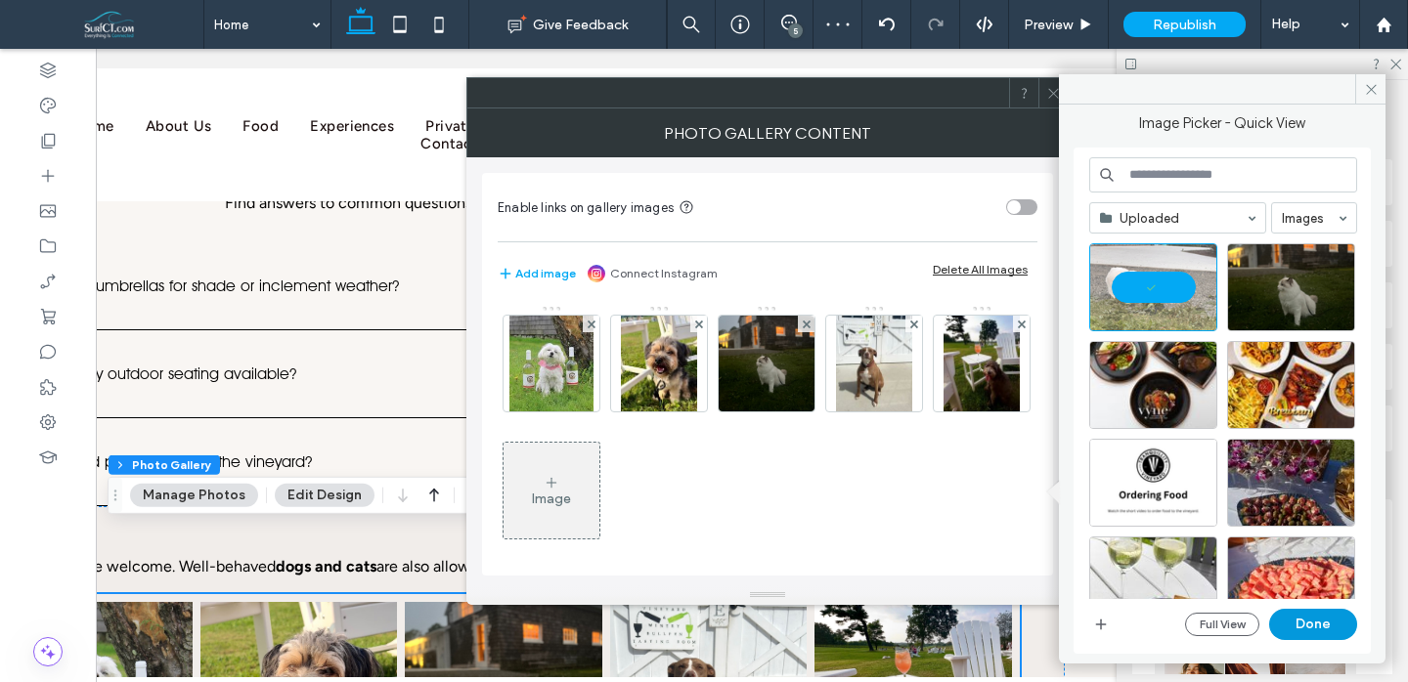
click at [1303, 626] on button "Done" at bounding box center [1313, 624] width 88 height 31
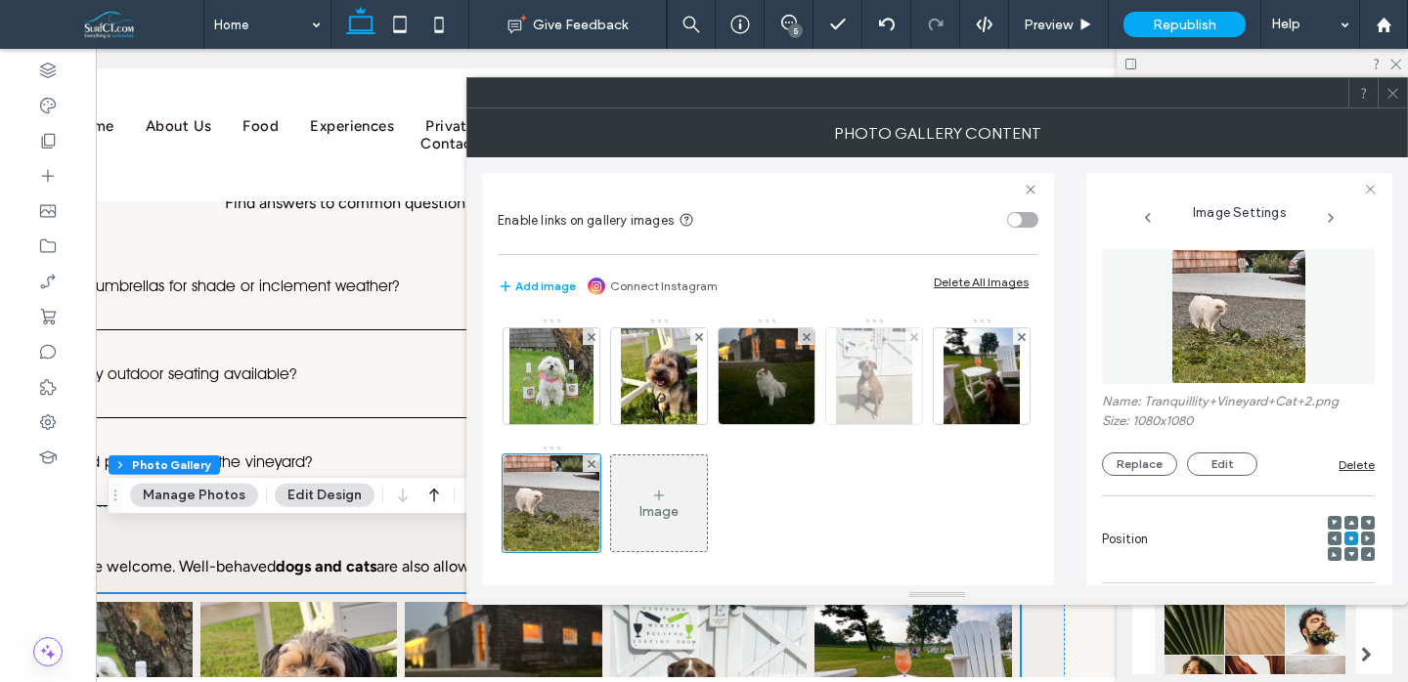
click at [887, 375] on img at bounding box center [874, 377] width 76 height 96
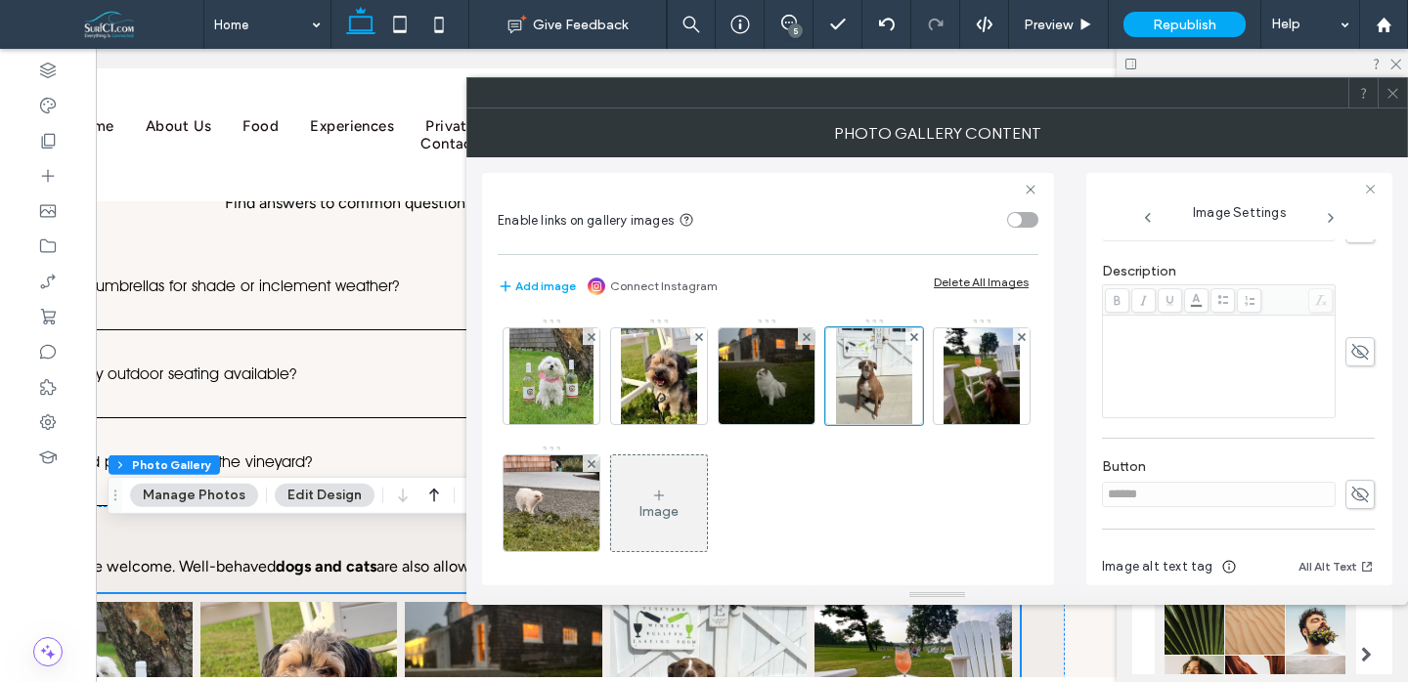
scroll to position [541, 0]
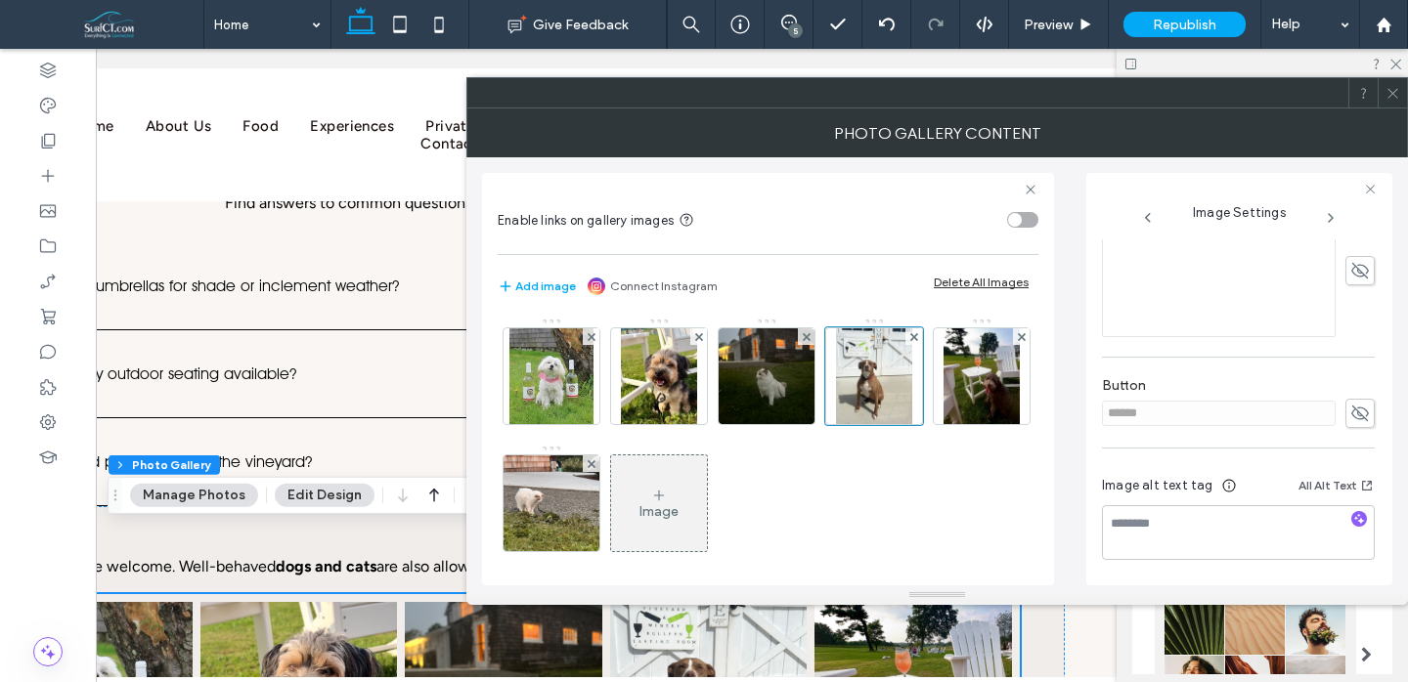
click at [1394, 96] on icon at bounding box center [1392, 93] width 15 height 15
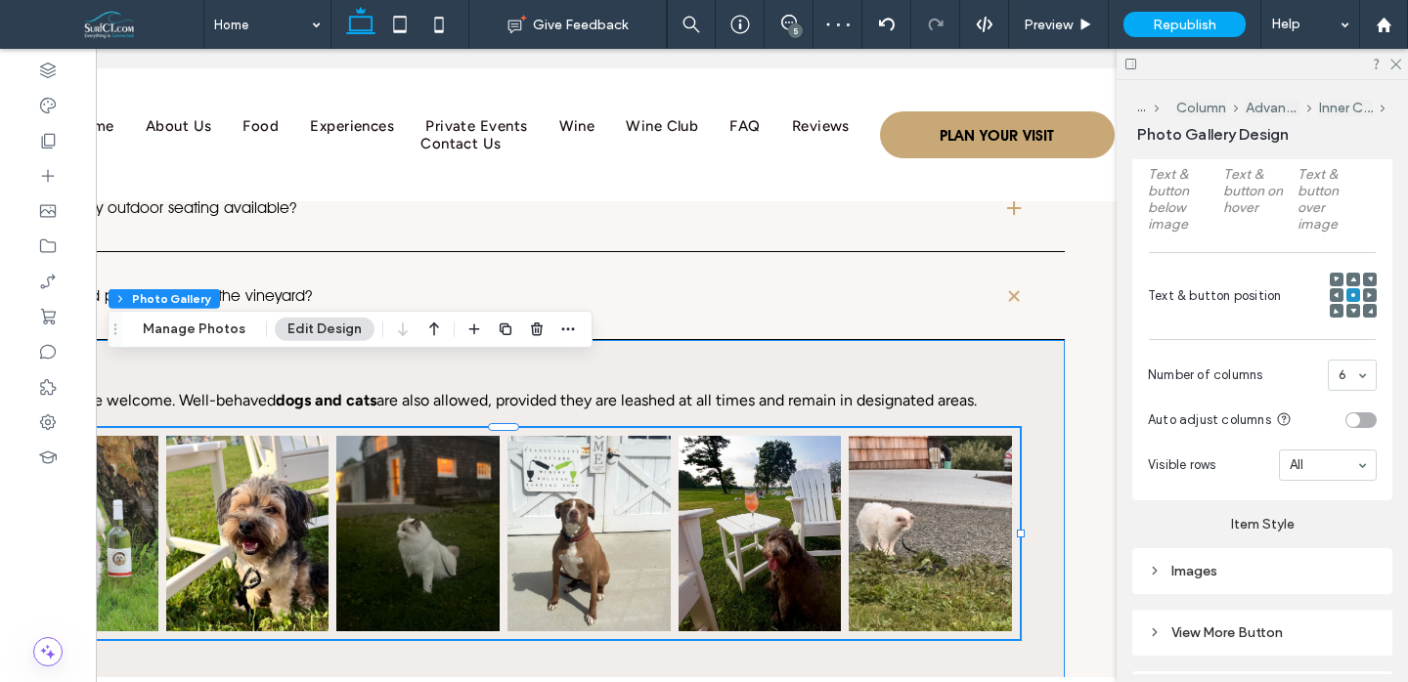
scroll to position [0, 0]
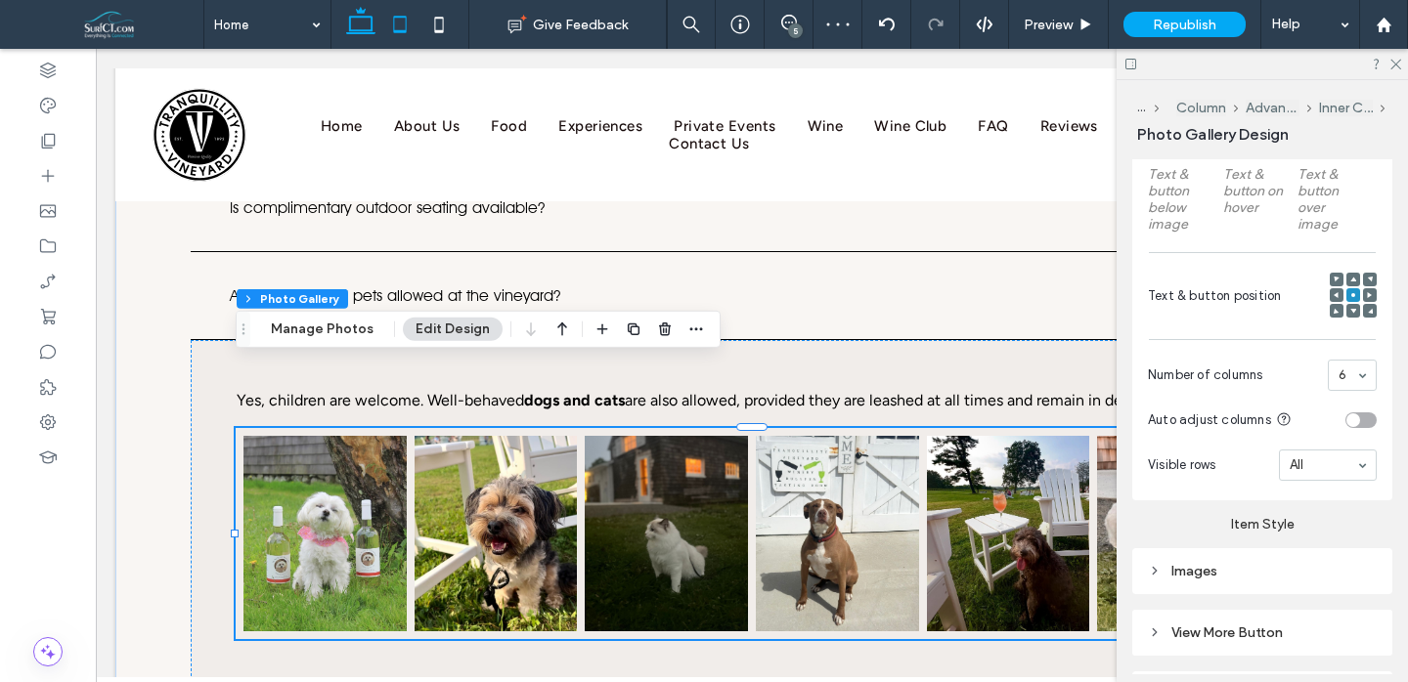
click at [402, 38] on icon at bounding box center [399, 24] width 39 height 39
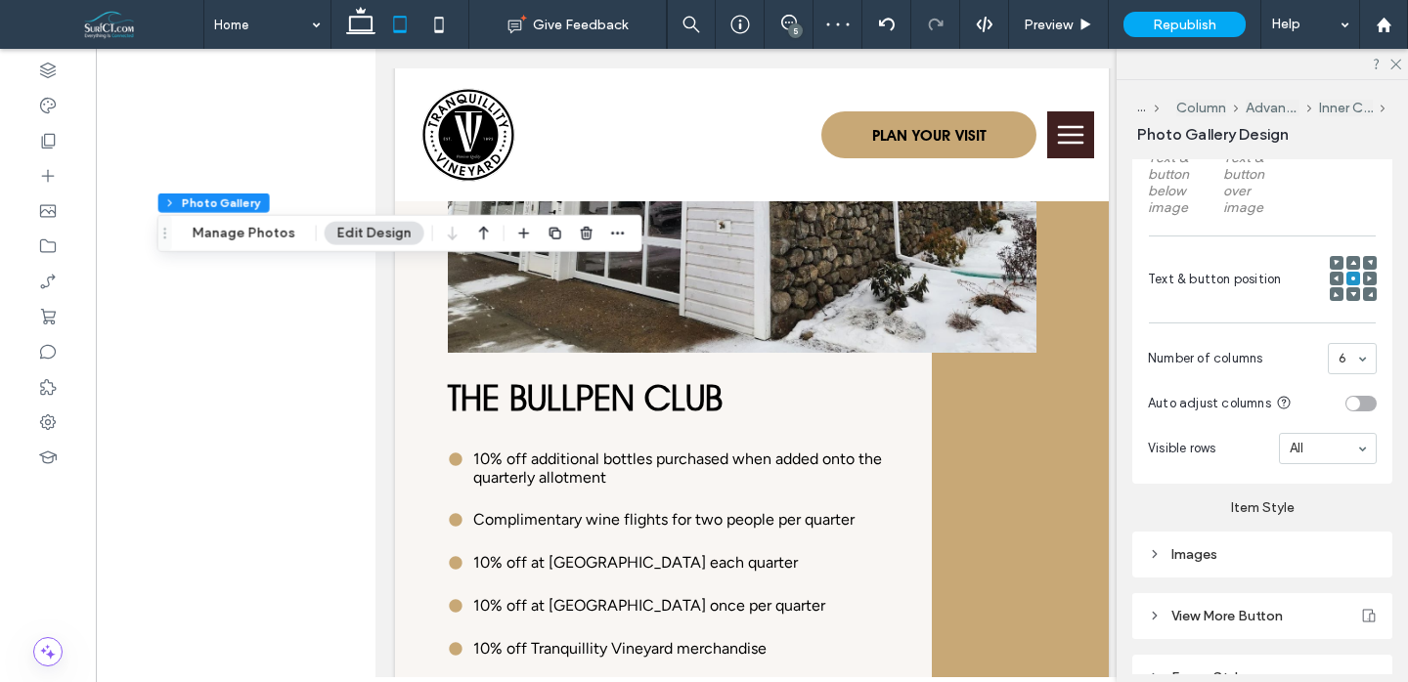
scroll to position [10713, 0]
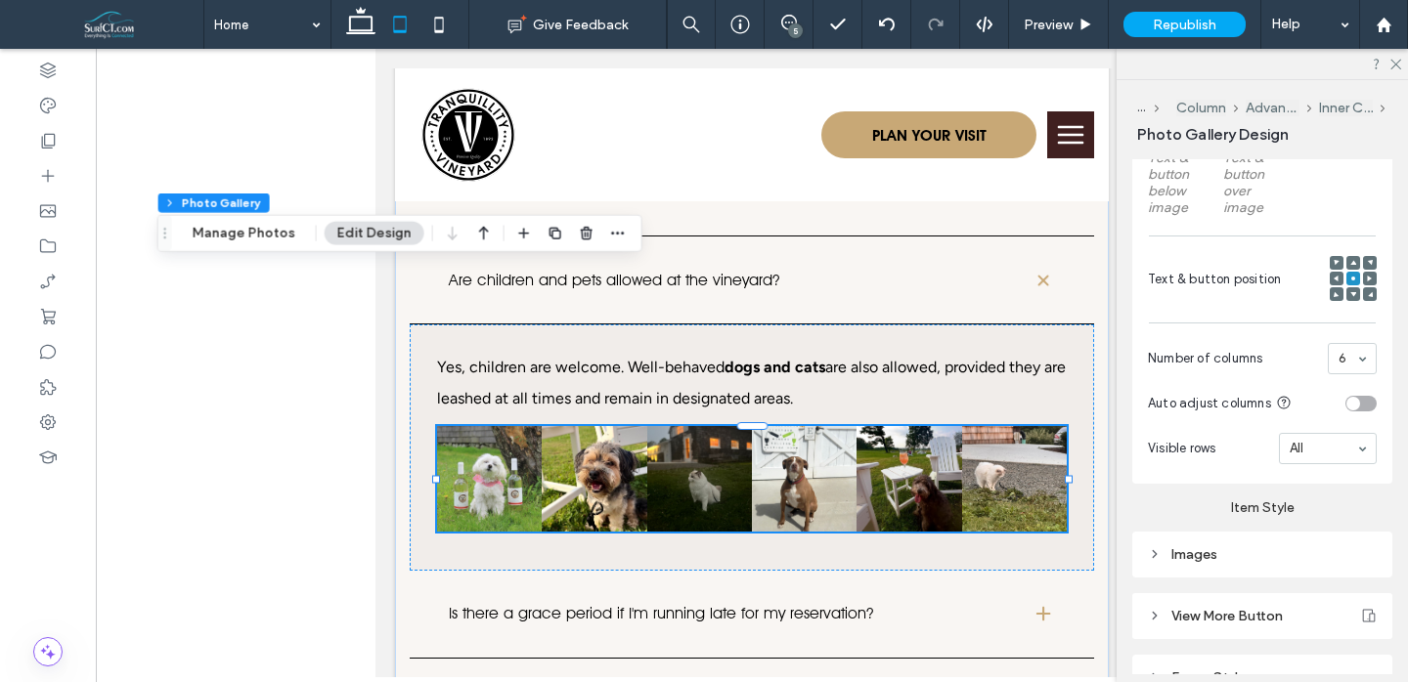
click at [1252, 559] on div "Images" at bounding box center [1262, 555] width 229 height 17
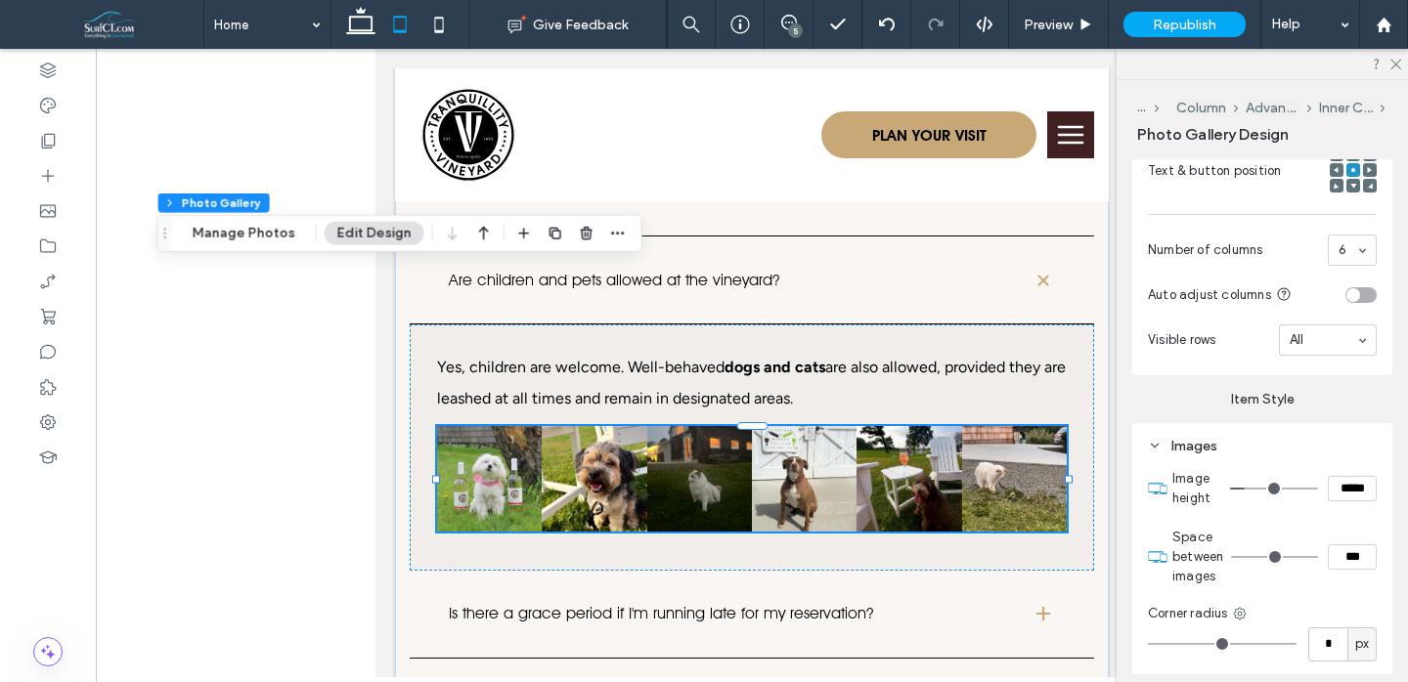
scroll to position [782, 0]
click at [1351, 553] on input "***" at bounding box center [1352, 554] width 49 height 25
click at [1350, 553] on input "***" at bounding box center [1352, 554] width 49 height 25
type input "***"
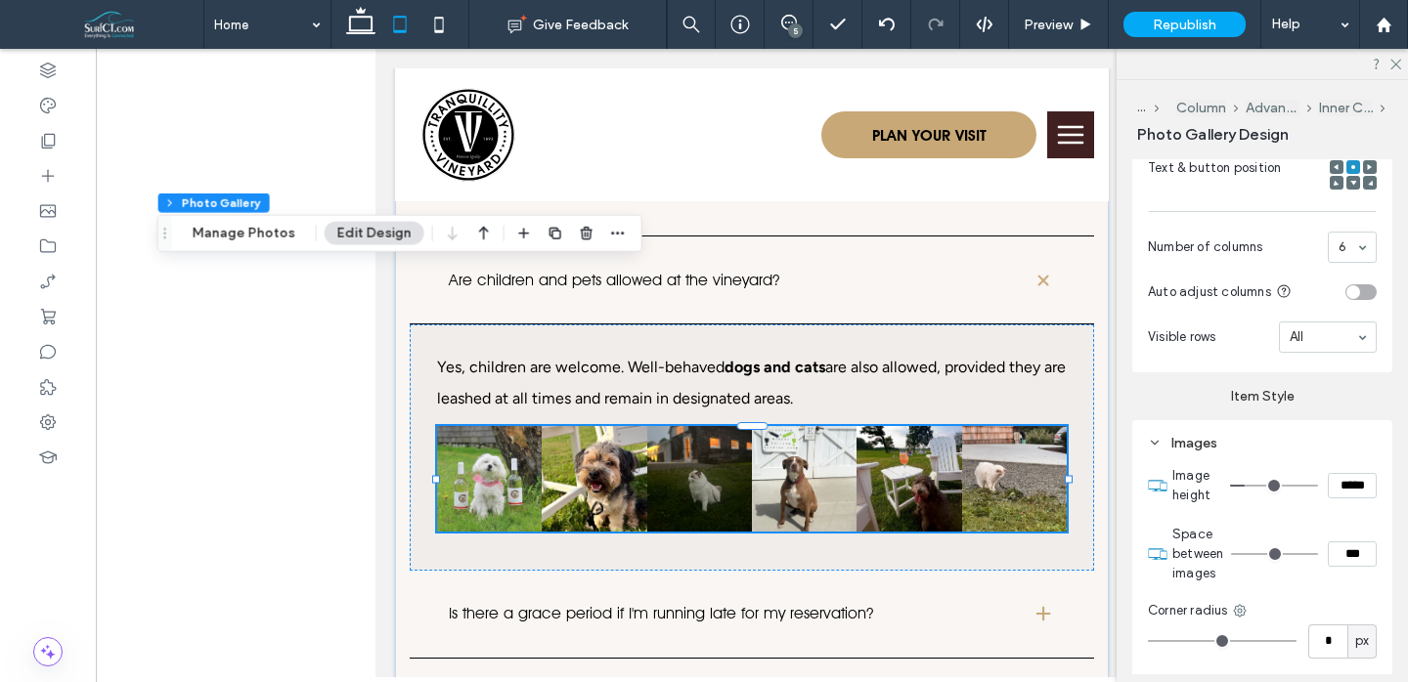
type input "*"
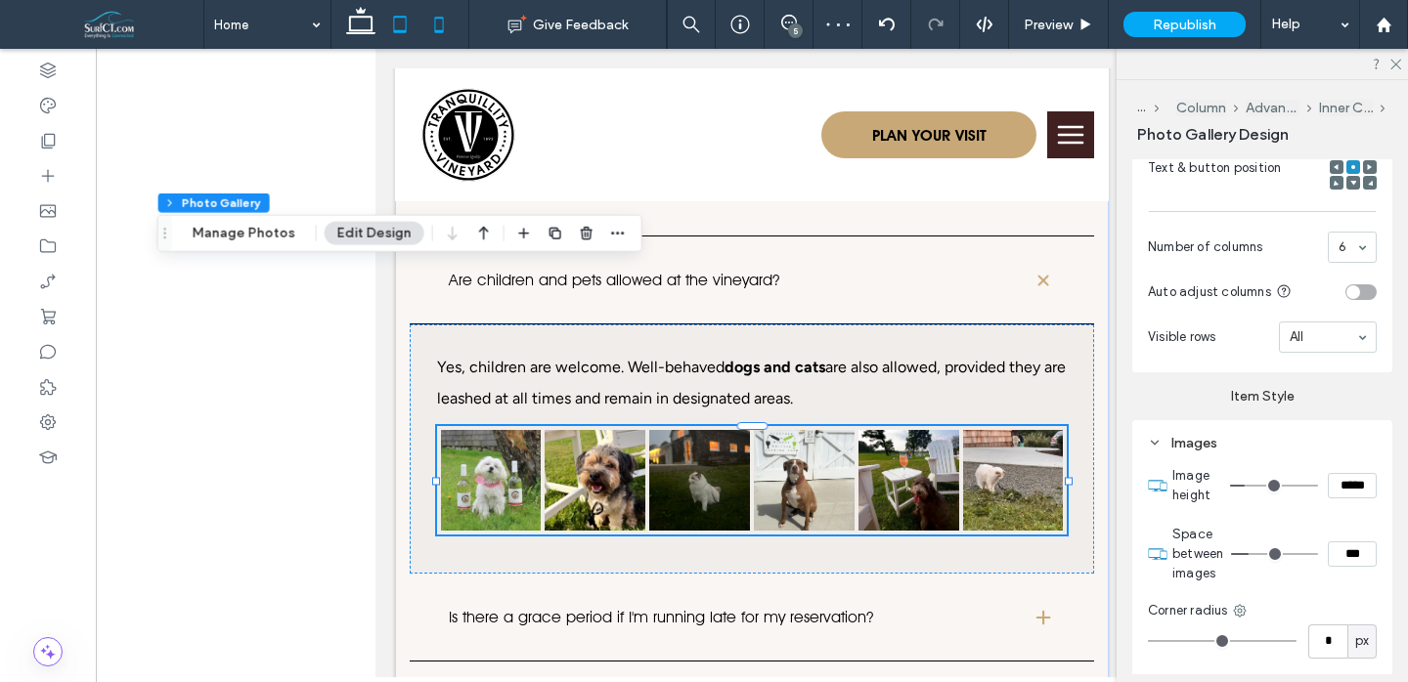
click at [439, 24] on icon at bounding box center [438, 24] width 39 height 39
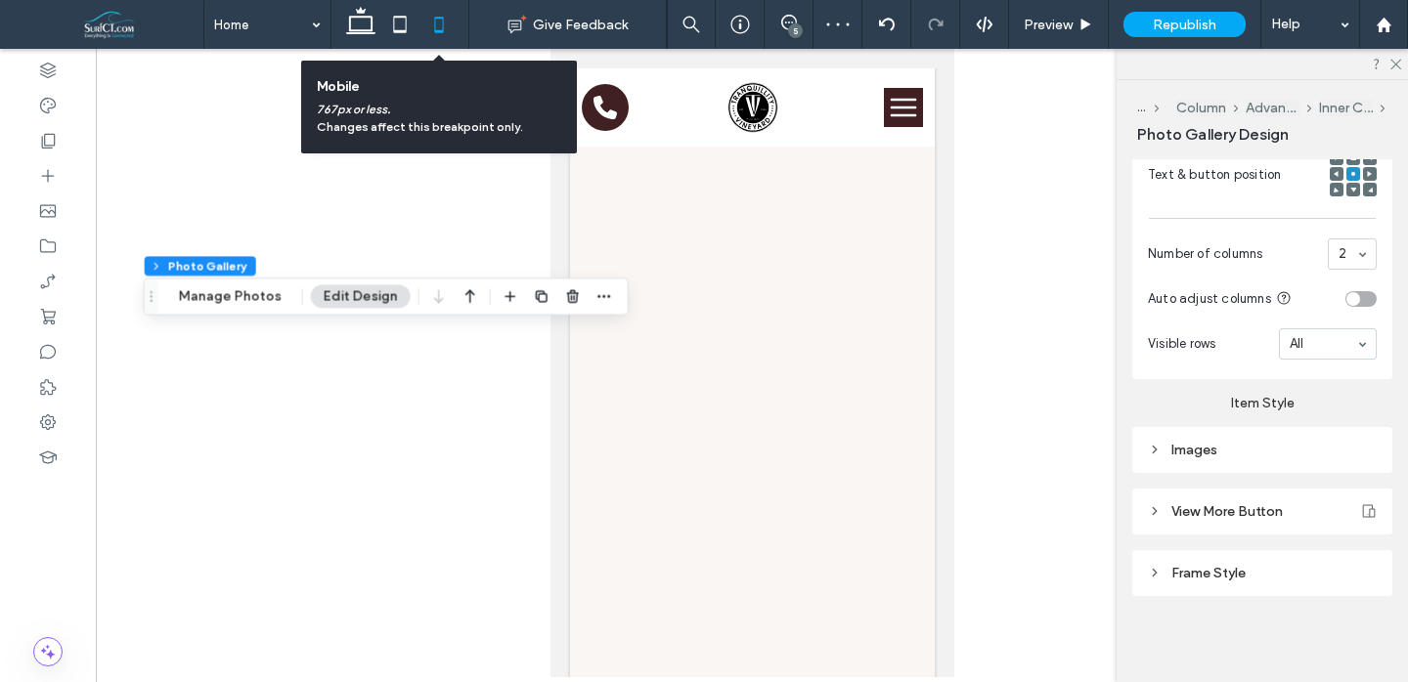
scroll to position [11487, 0]
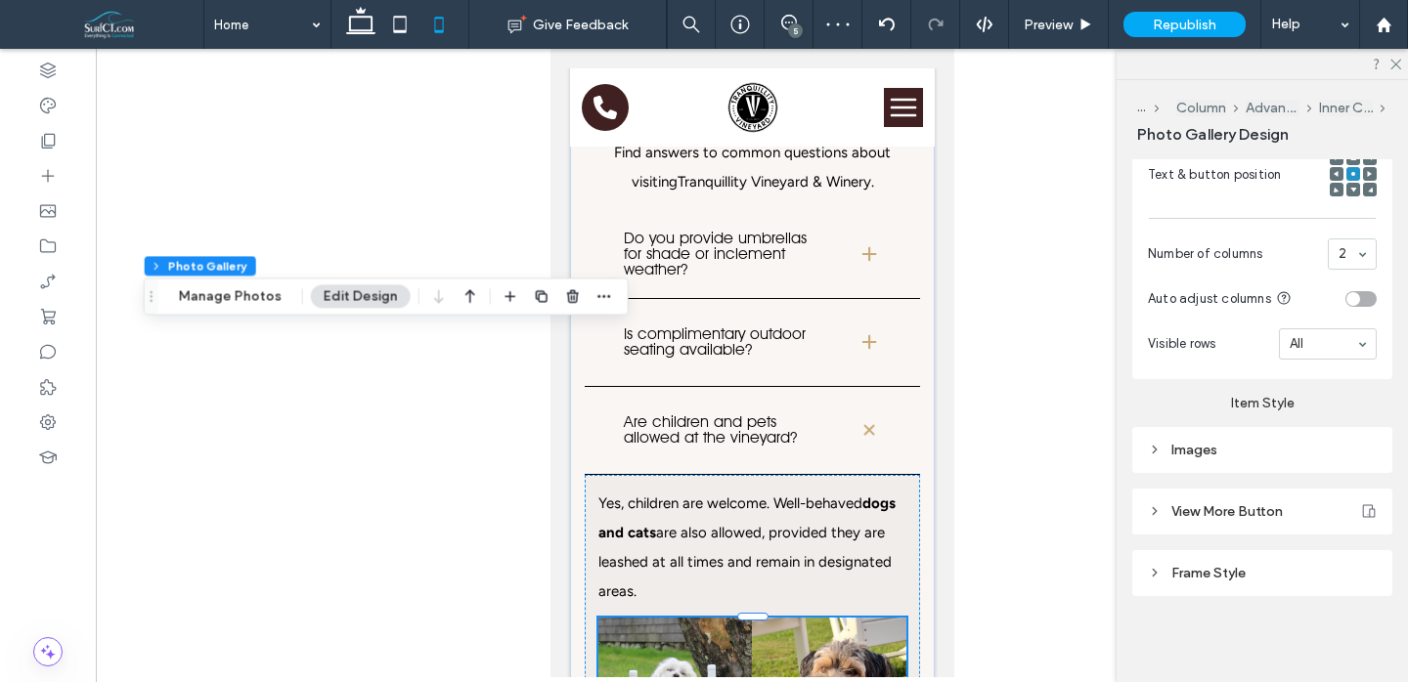
click at [1305, 448] on div "Images" at bounding box center [1262, 450] width 229 height 17
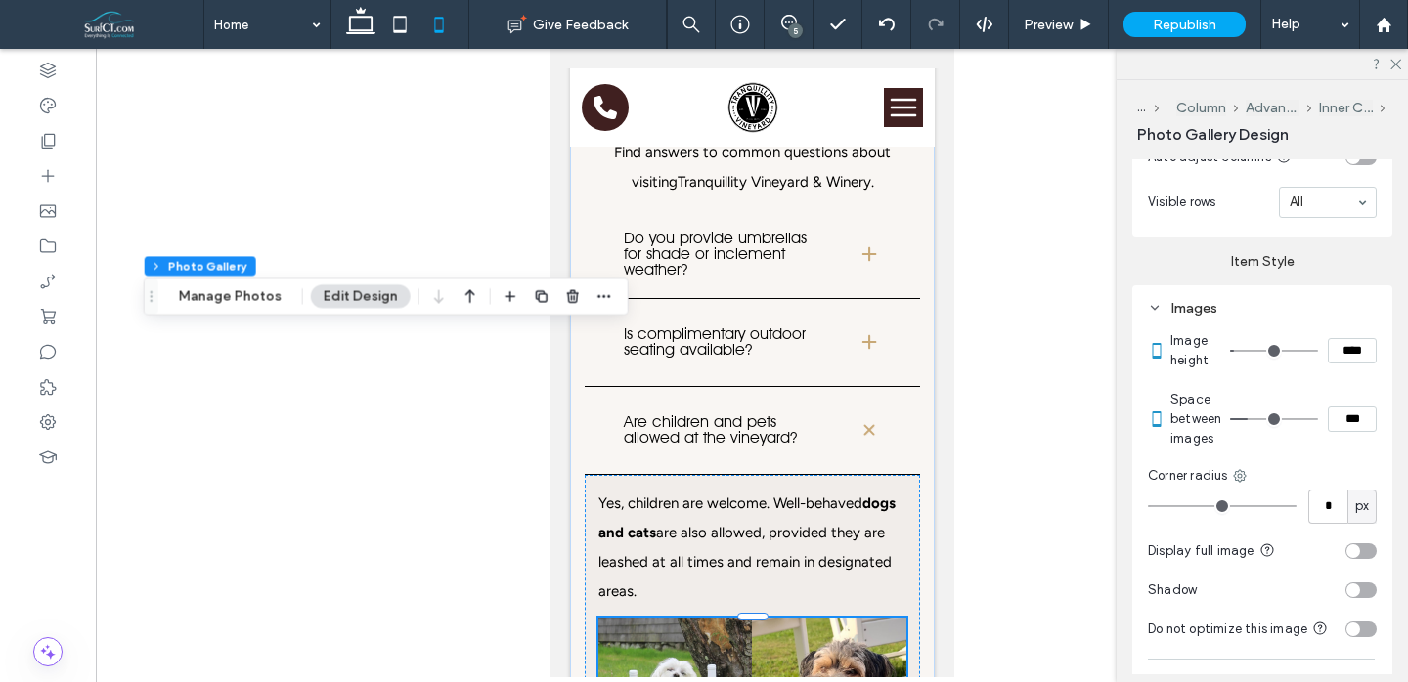
scroll to position [921, 0]
click at [1358, 410] on input "***" at bounding box center [1352, 415] width 49 height 25
click at [1352, 410] on input "***" at bounding box center [1352, 415] width 49 height 25
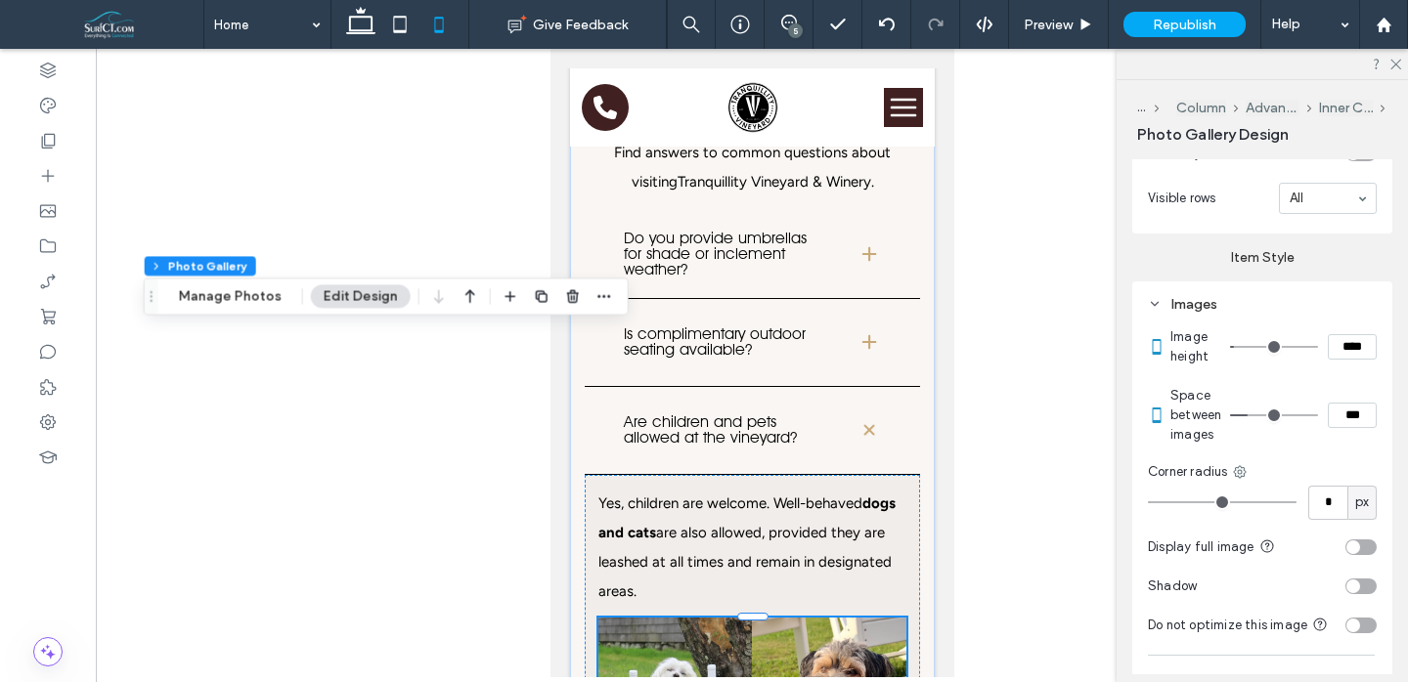
click at [1352, 410] on input "***" at bounding box center [1352, 415] width 49 height 25
type input "*"
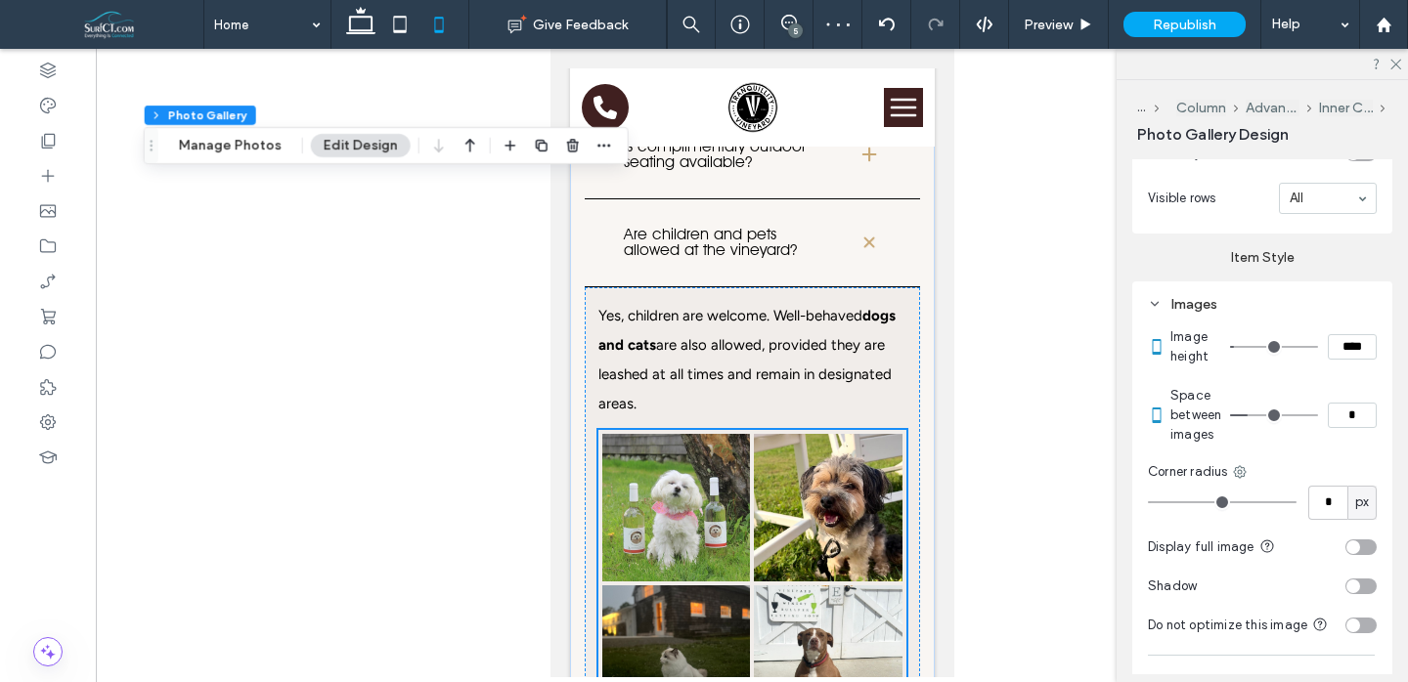
scroll to position [11682, 0]
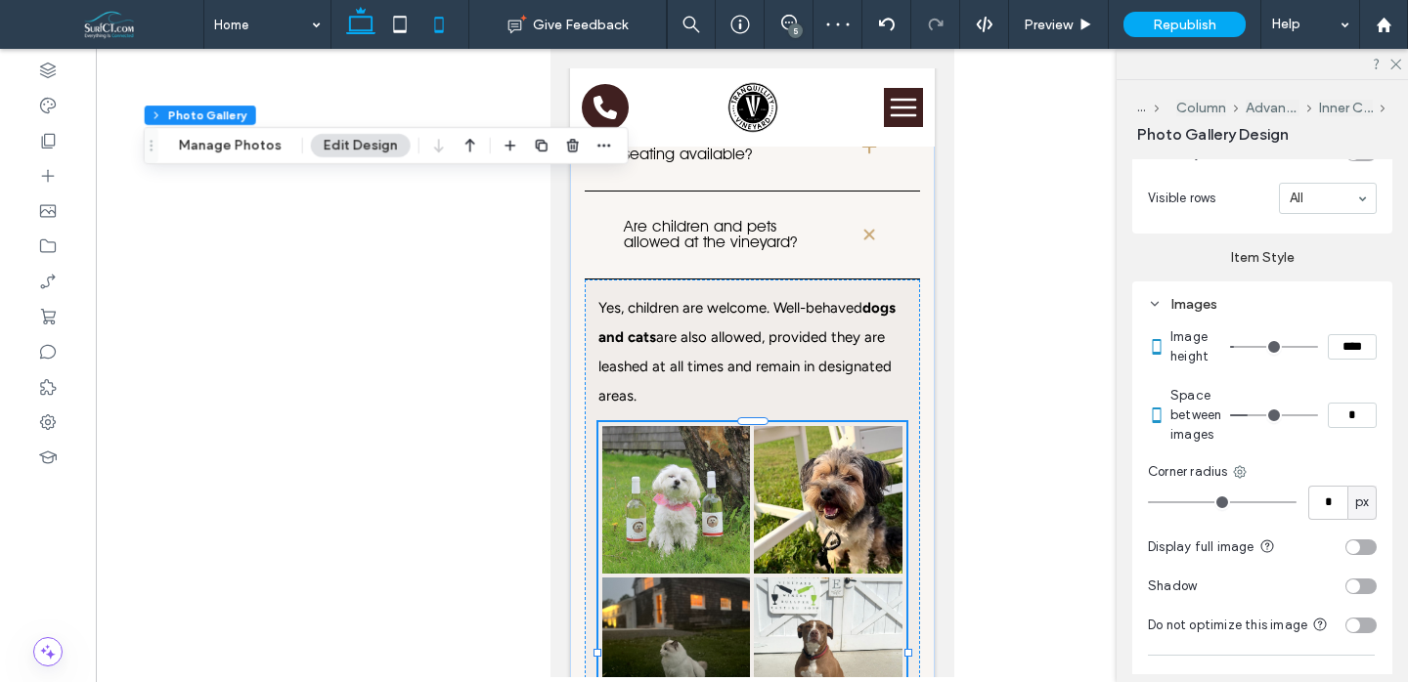
click at [357, 33] on use at bounding box center [360, 20] width 29 height 27
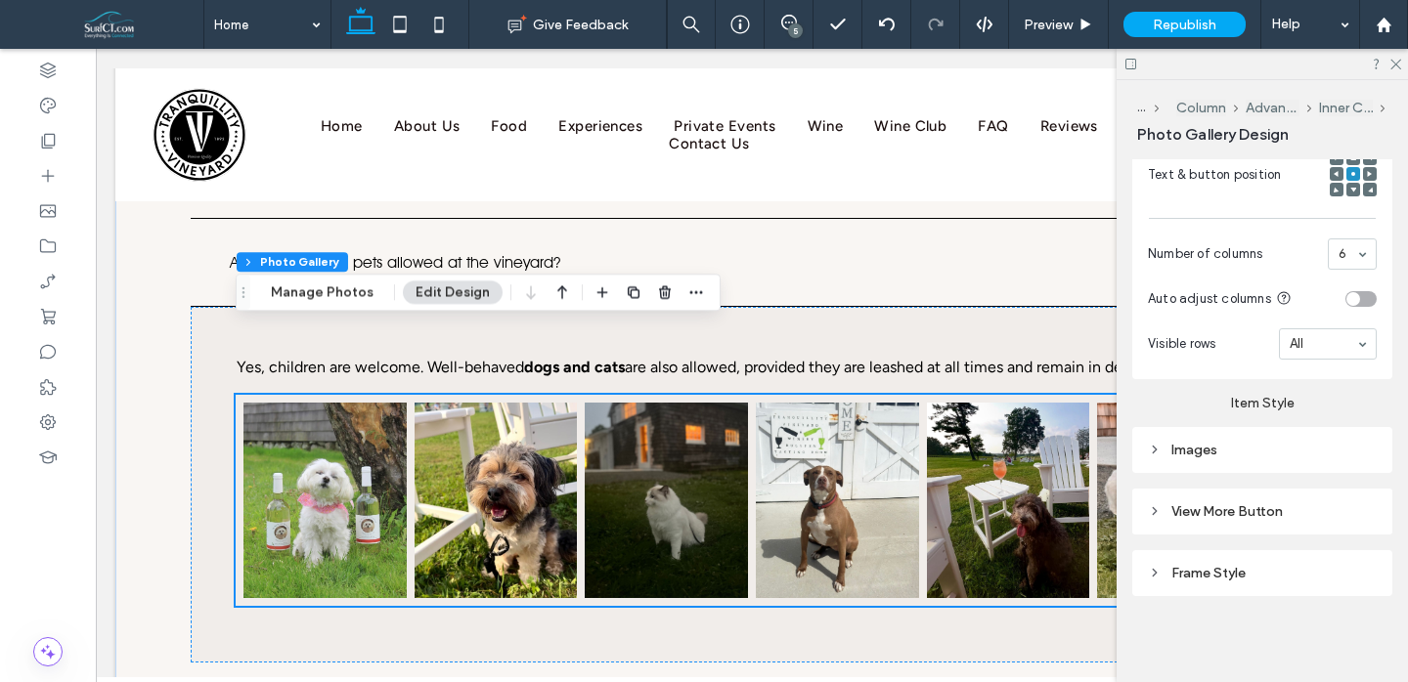
scroll to position [8396, 0]
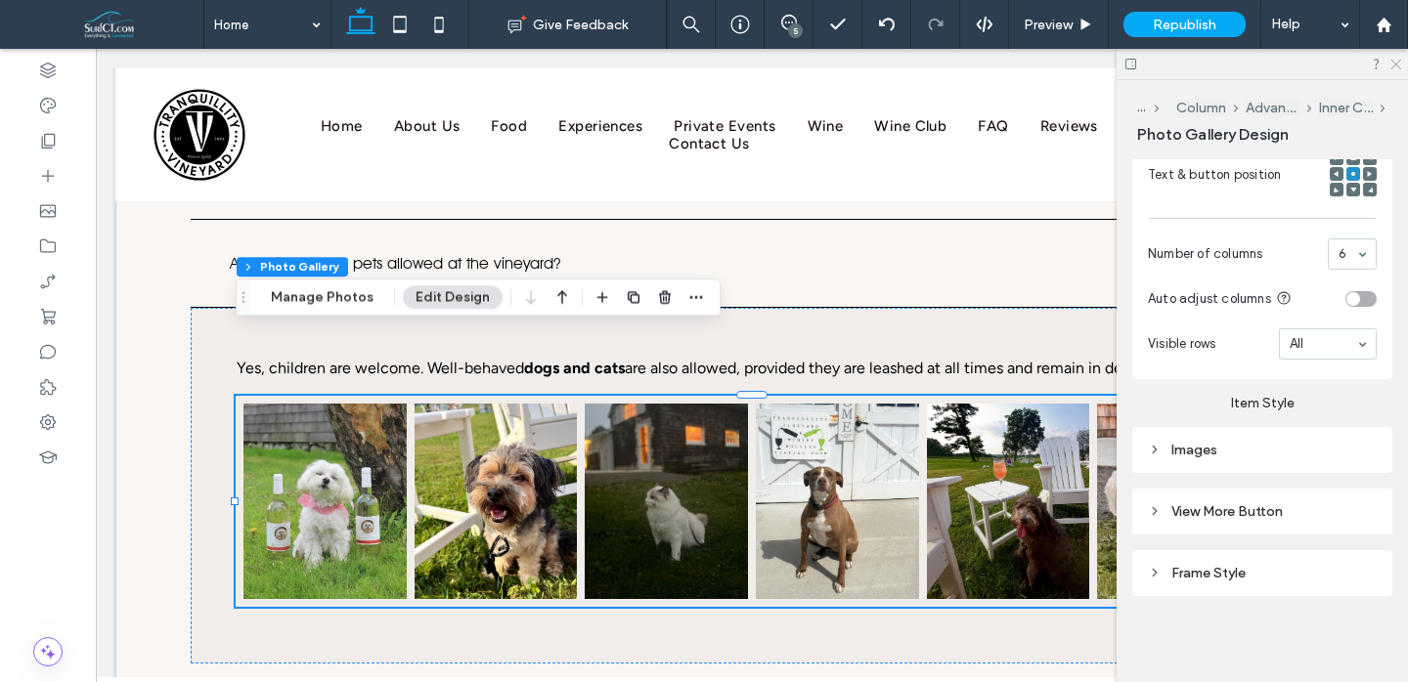
click at [1395, 66] on icon at bounding box center [1394, 63] width 13 height 13
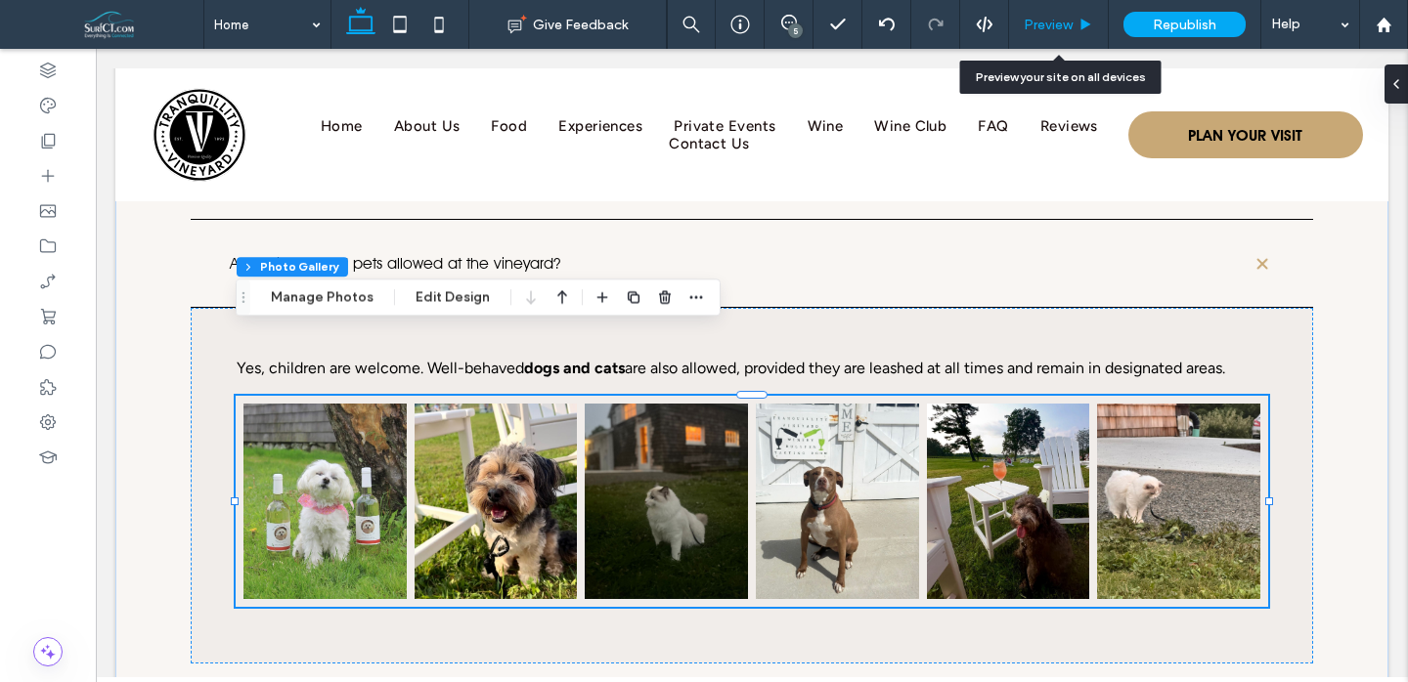
click at [1064, 23] on span "Preview" at bounding box center [1048, 25] width 49 height 17
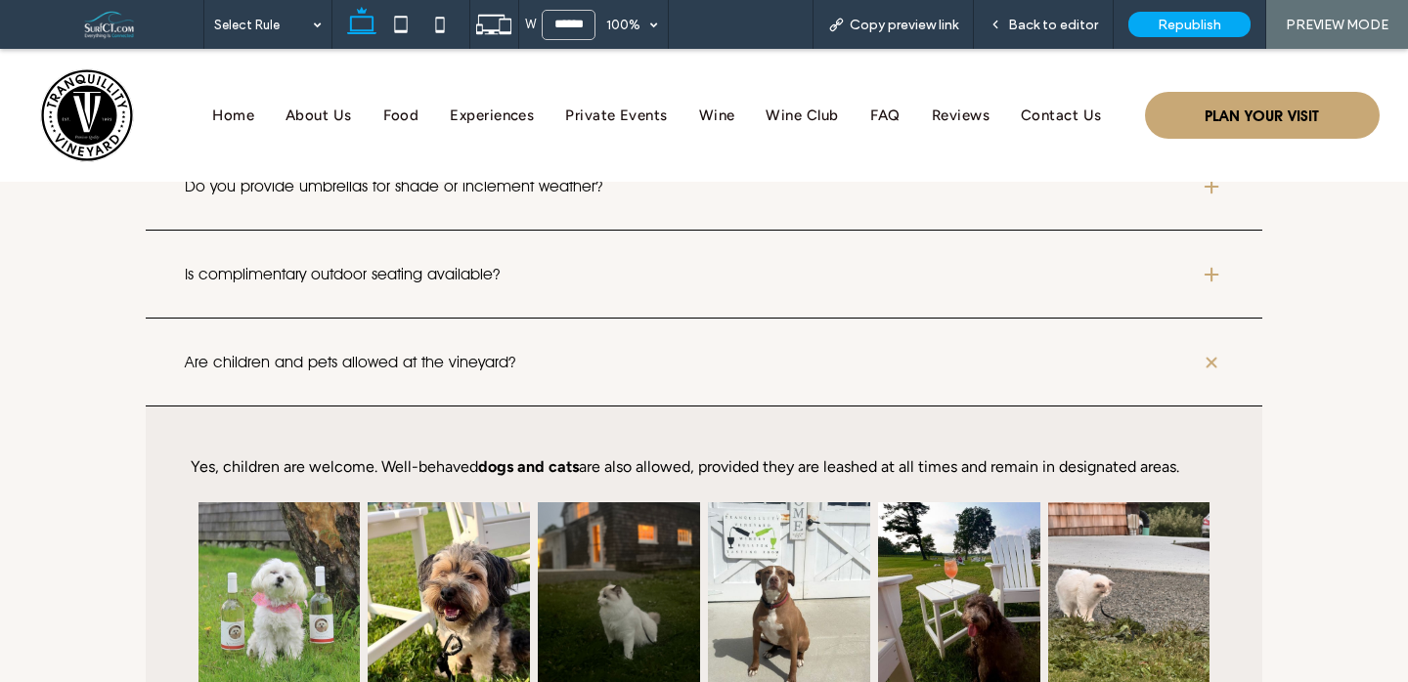
scroll to position [8504, 0]
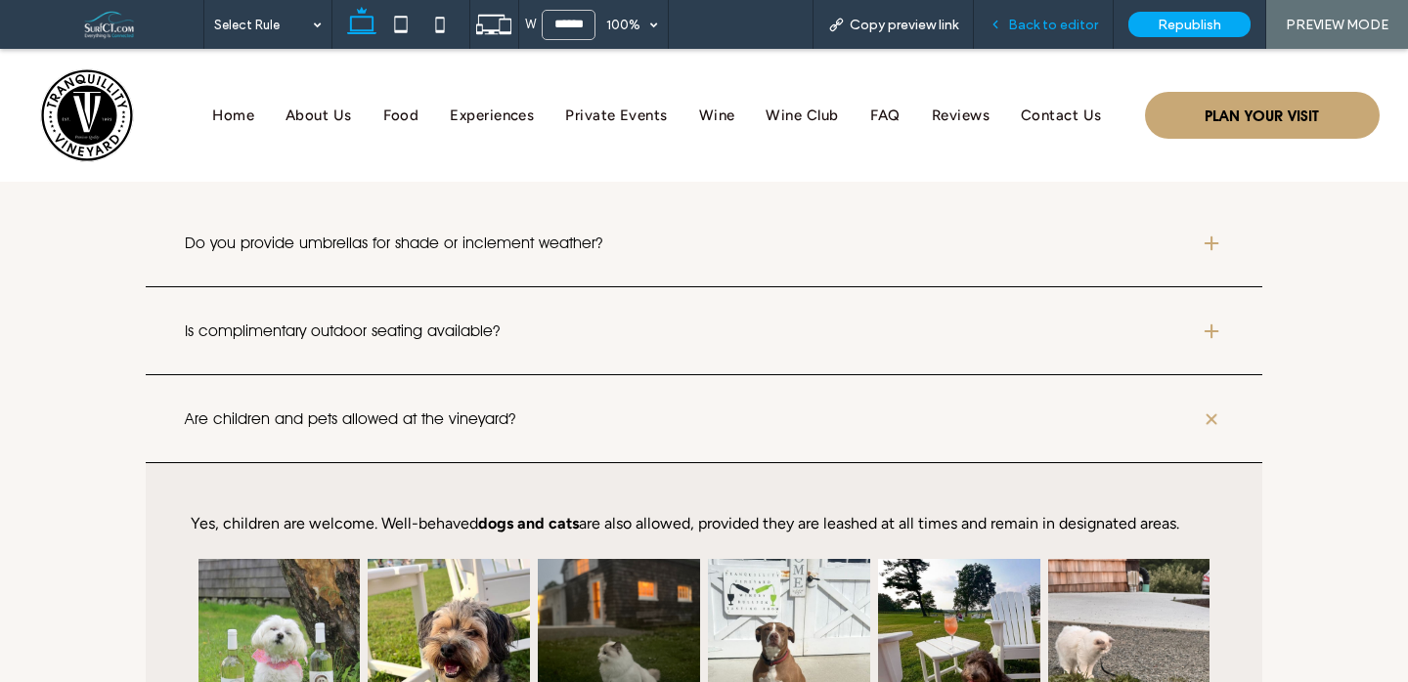
click at [1040, 15] on div "Back to editor" at bounding box center [1044, 24] width 140 height 49
click at [1037, 23] on span "Back to editor" at bounding box center [1053, 25] width 90 height 17
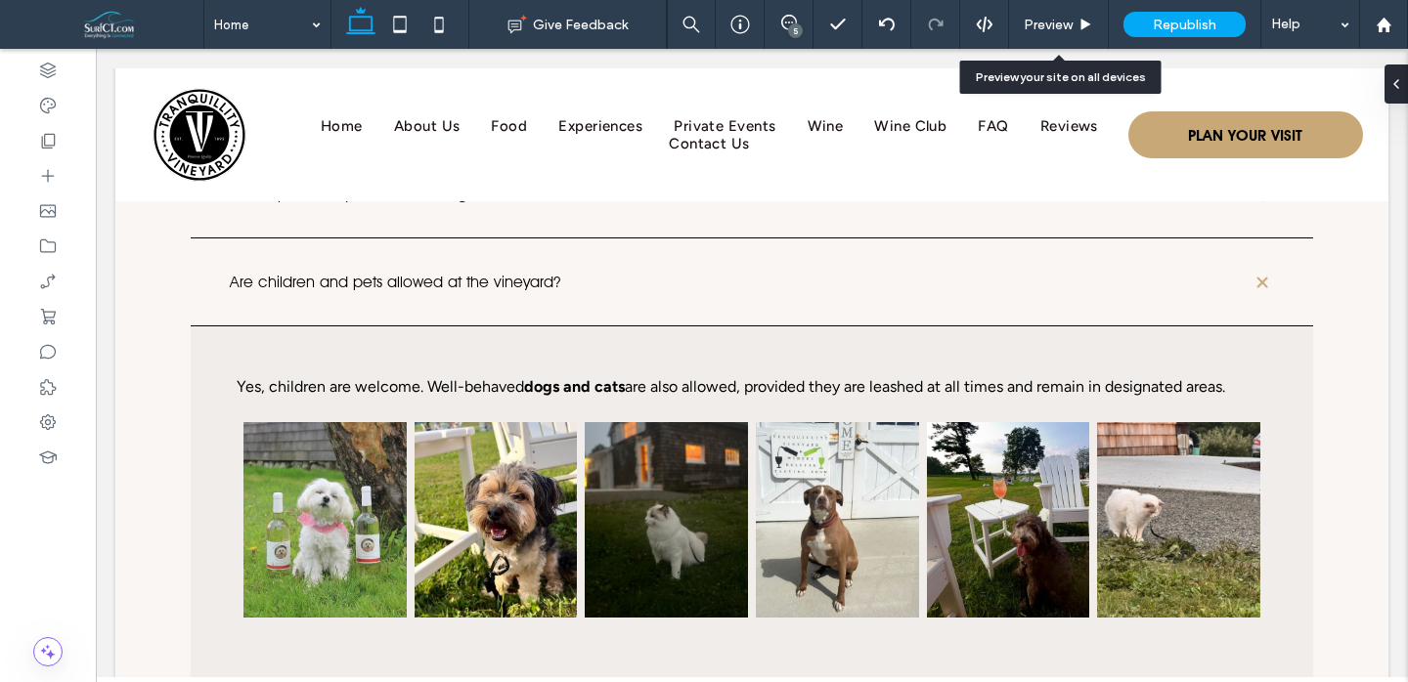
scroll to position [8369, 0]
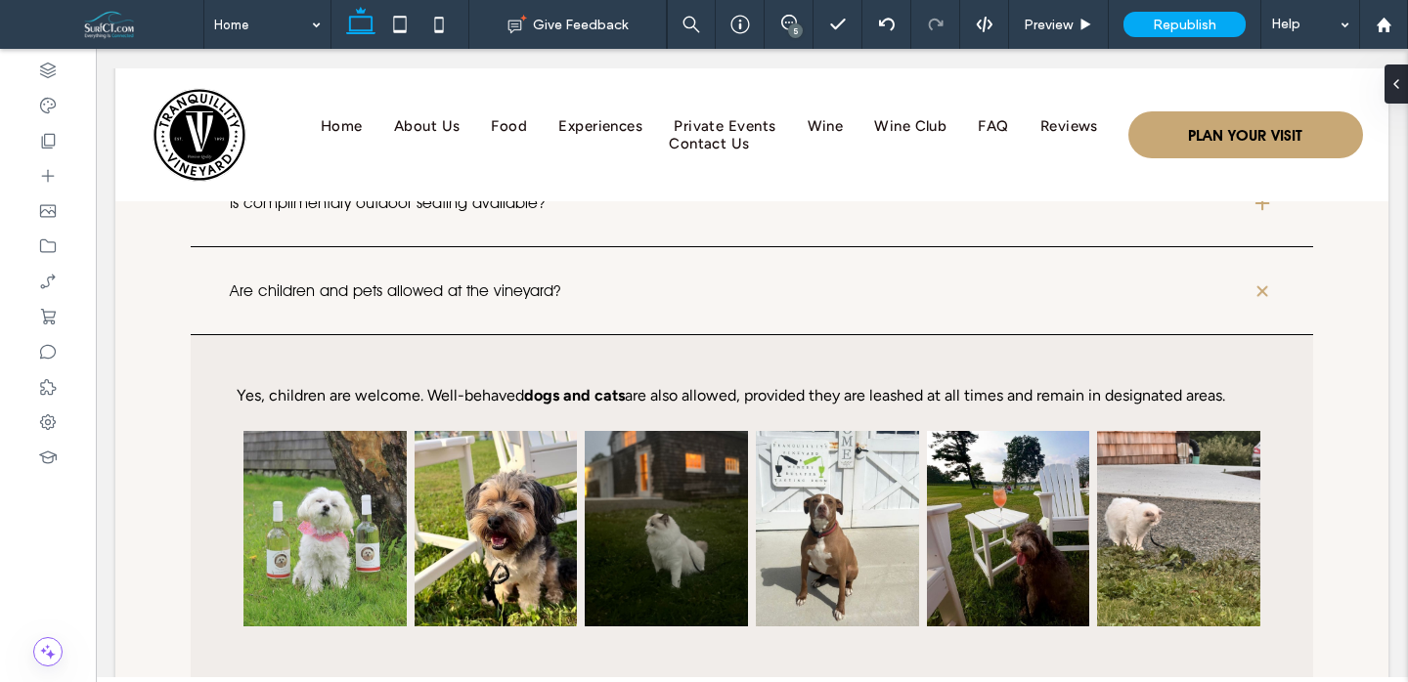
click at [789, 30] on div "5" at bounding box center [795, 30] width 15 height 15
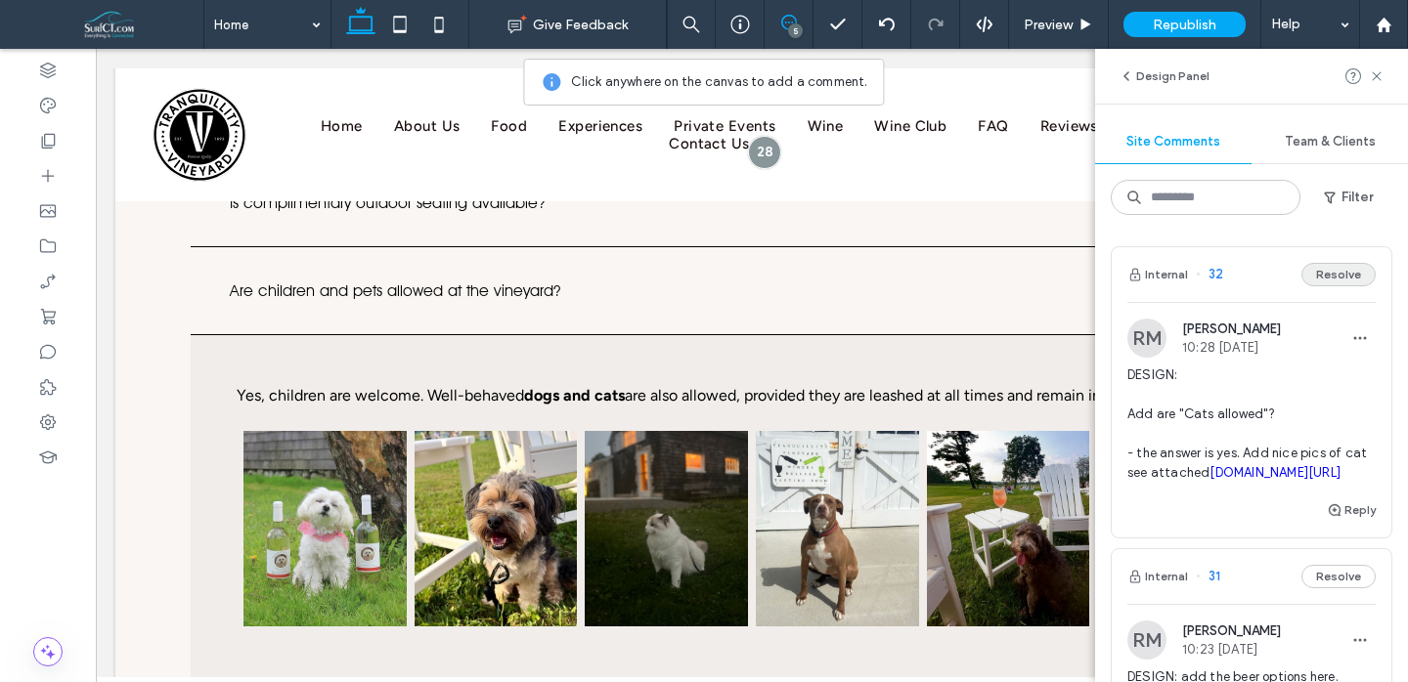
click at [1368, 268] on button "Resolve" at bounding box center [1338, 274] width 74 height 23
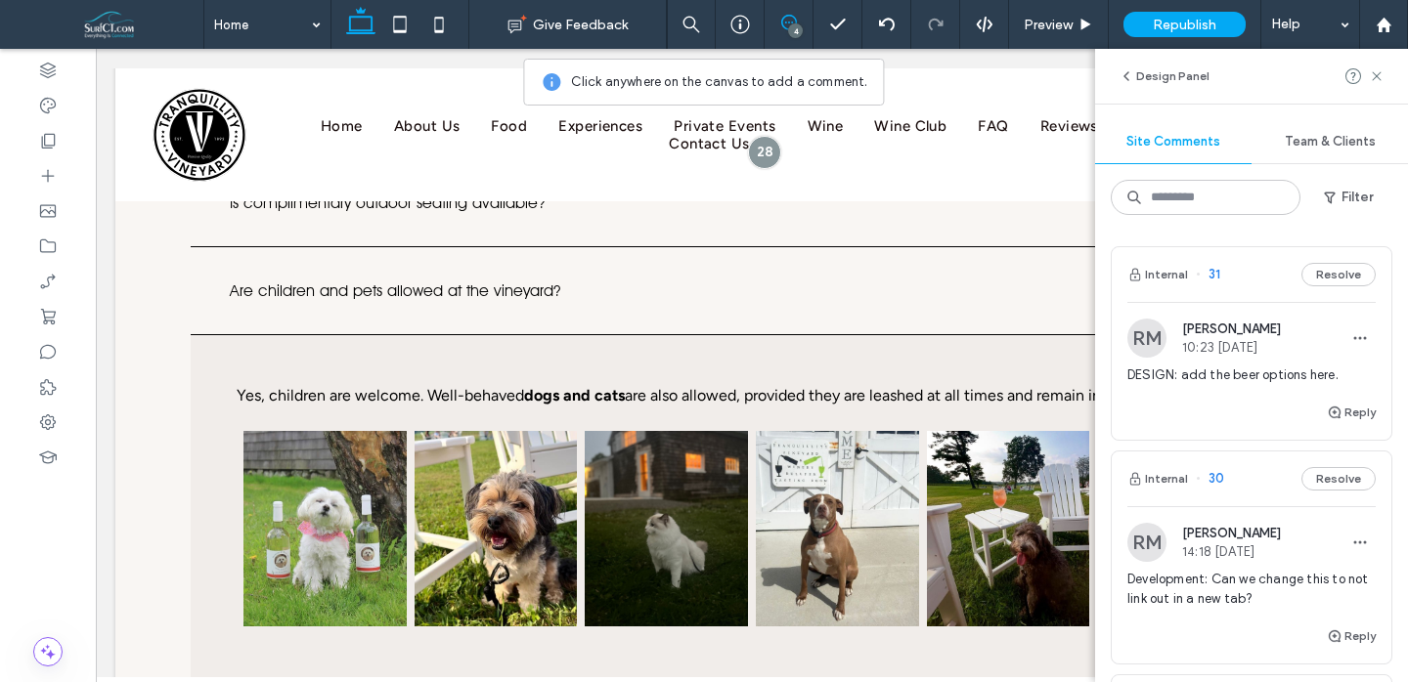
click at [1212, 426] on div "Reply" at bounding box center [1252, 420] width 280 height 39
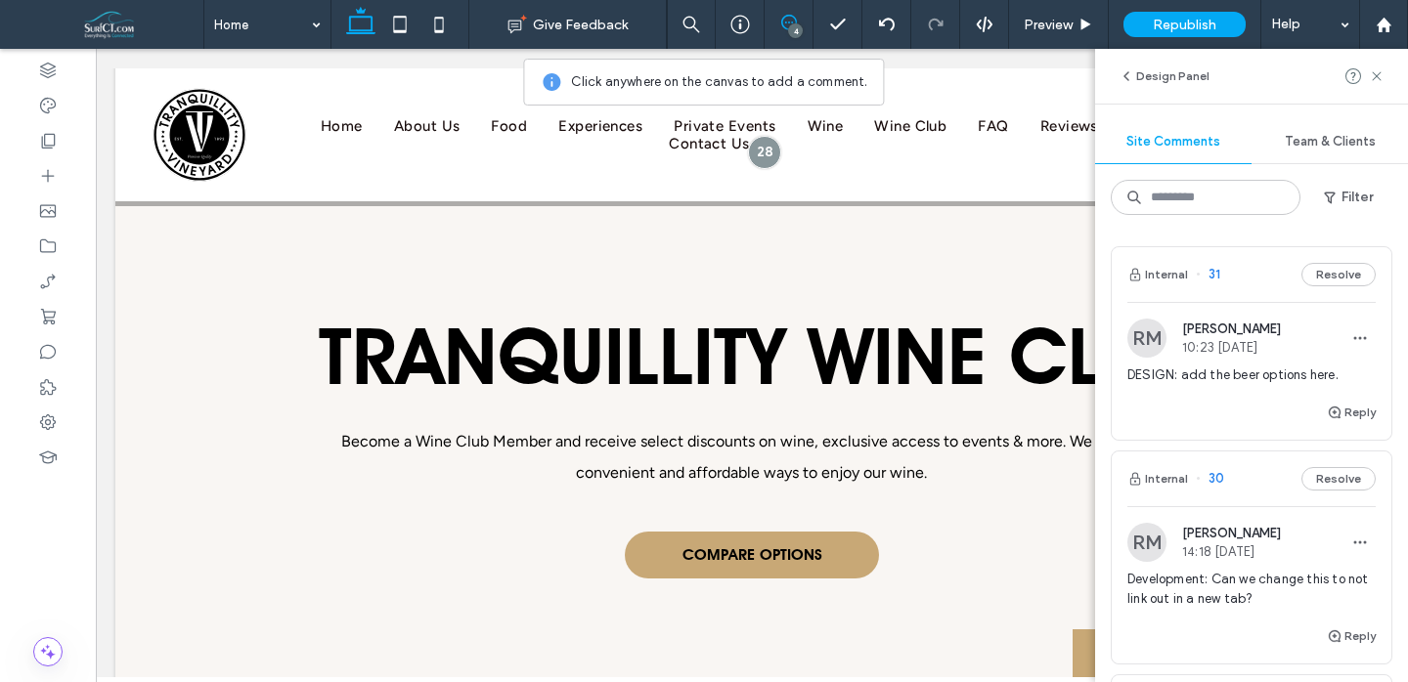
scroll to position [5074, 0]
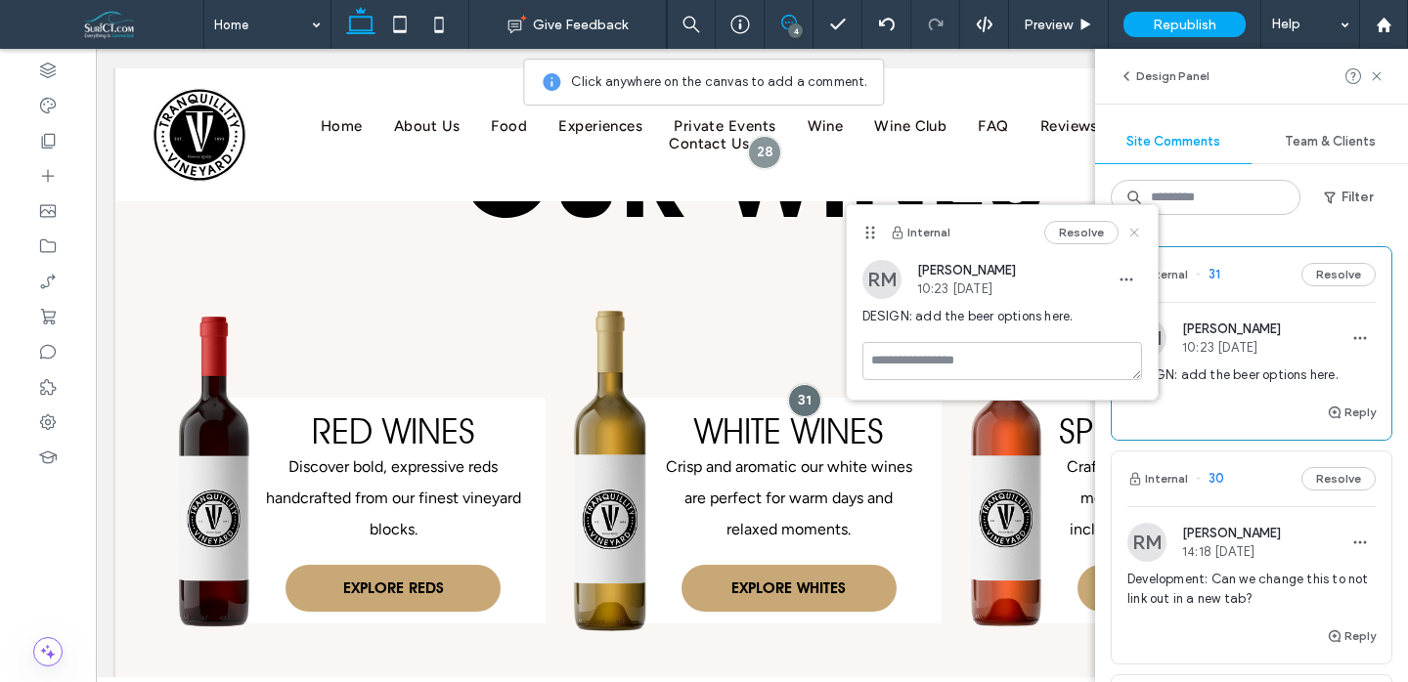
click at [1133, 227] on icon at bounding box center [1134, 233] width 16 height 16
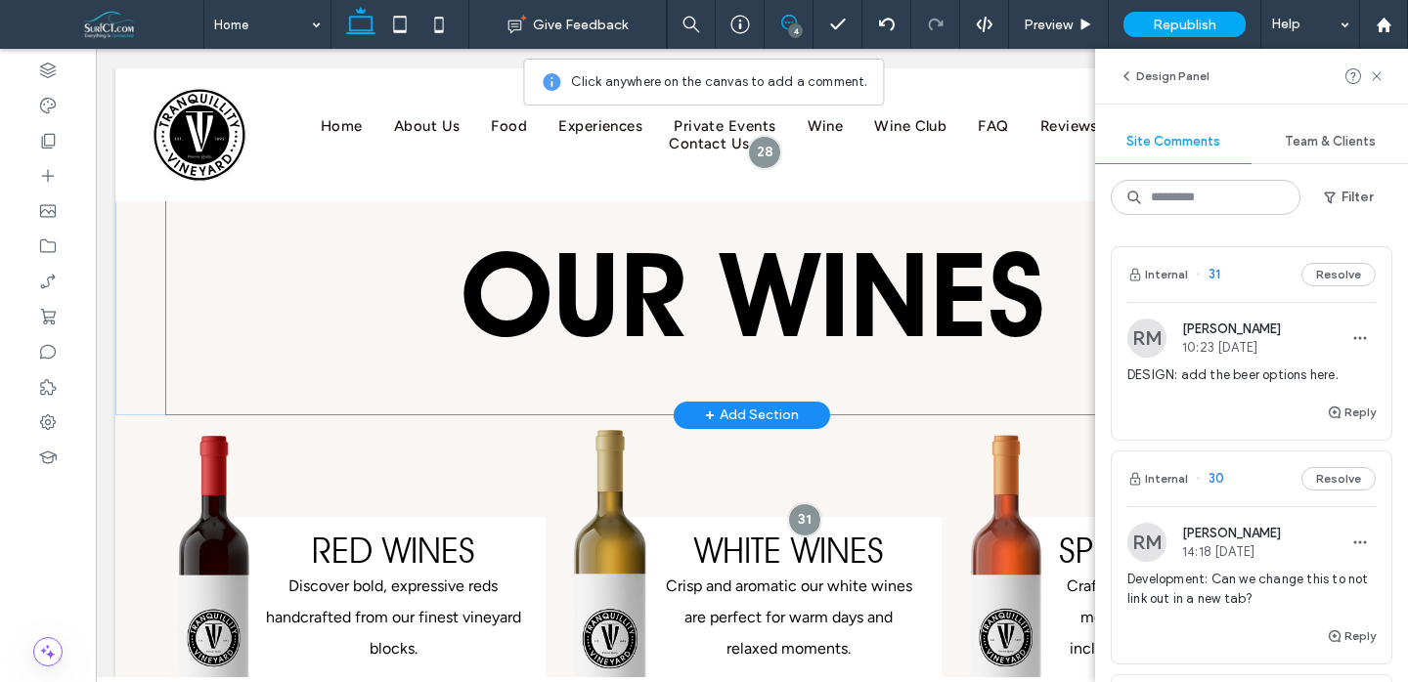
scroll to position [4955, 0]
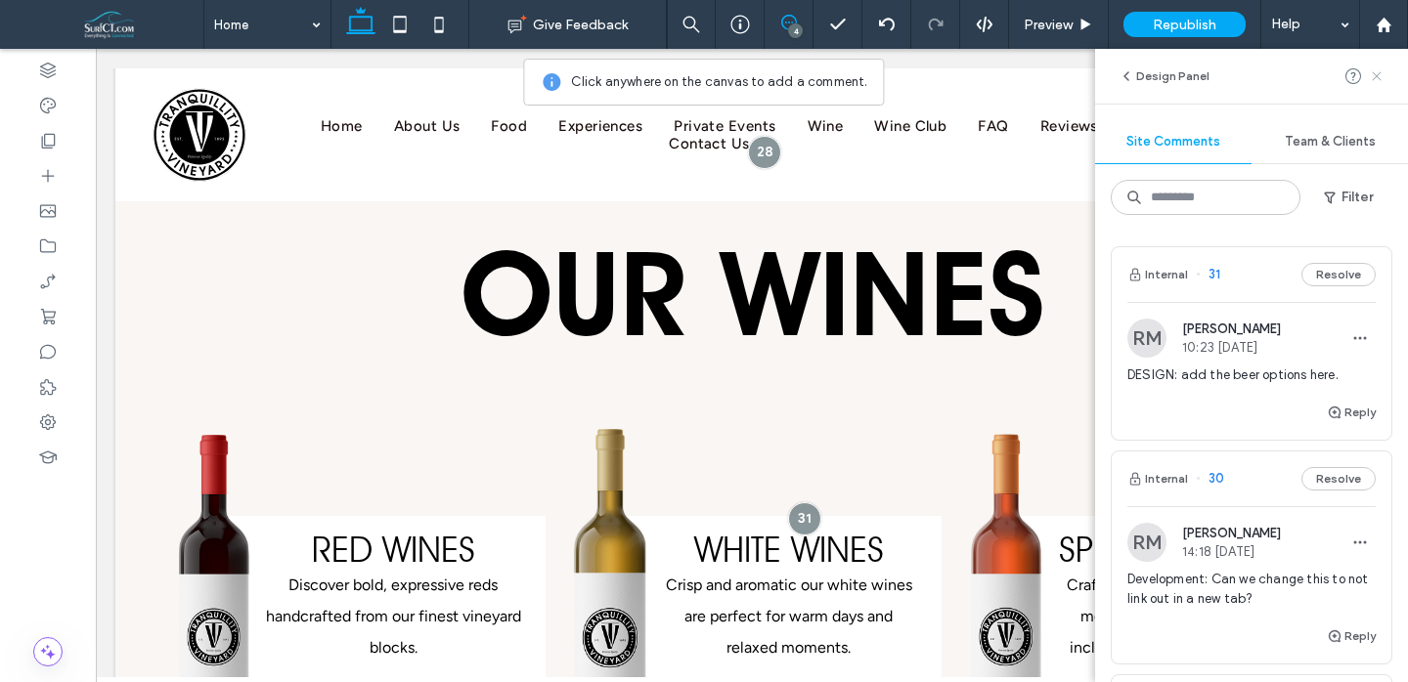
click at [1375, 76] on use at bounding box center [1376, 75] width 9 height 9
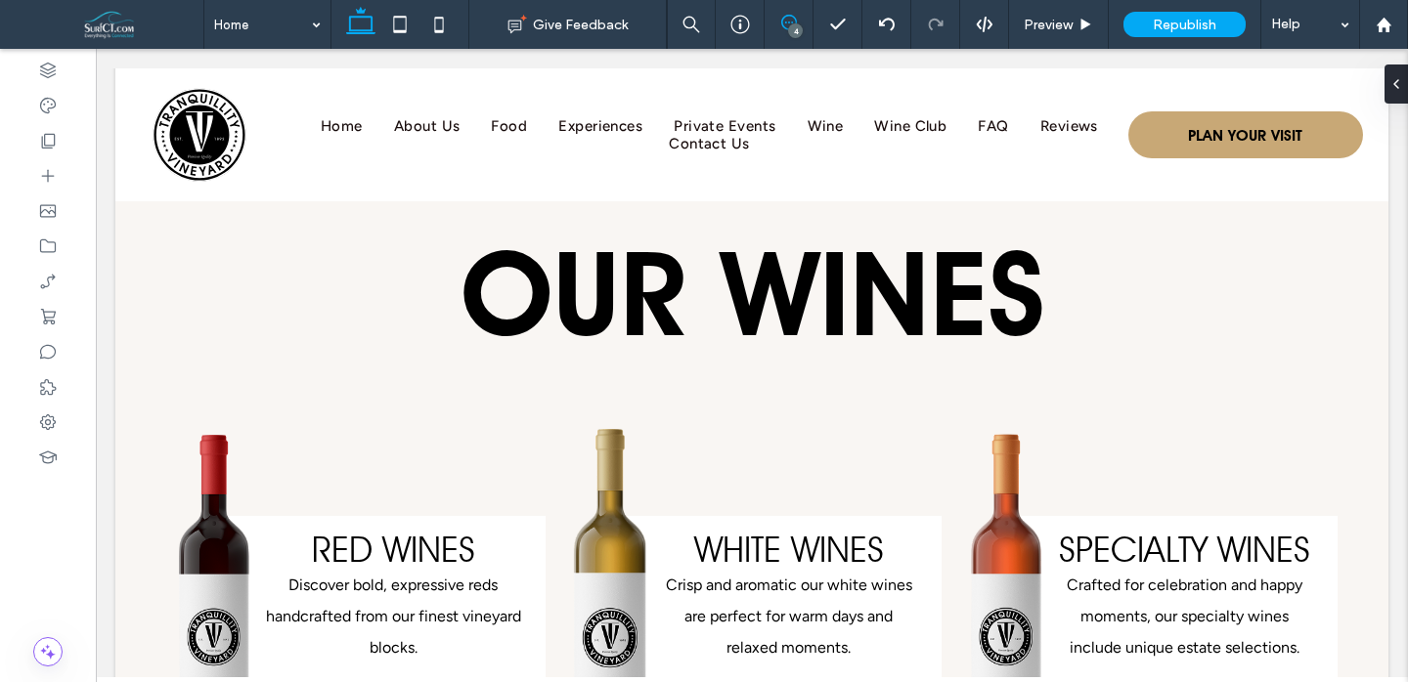
click at [785, 22] on use at bounding box center [789, 23] width 16 height 16
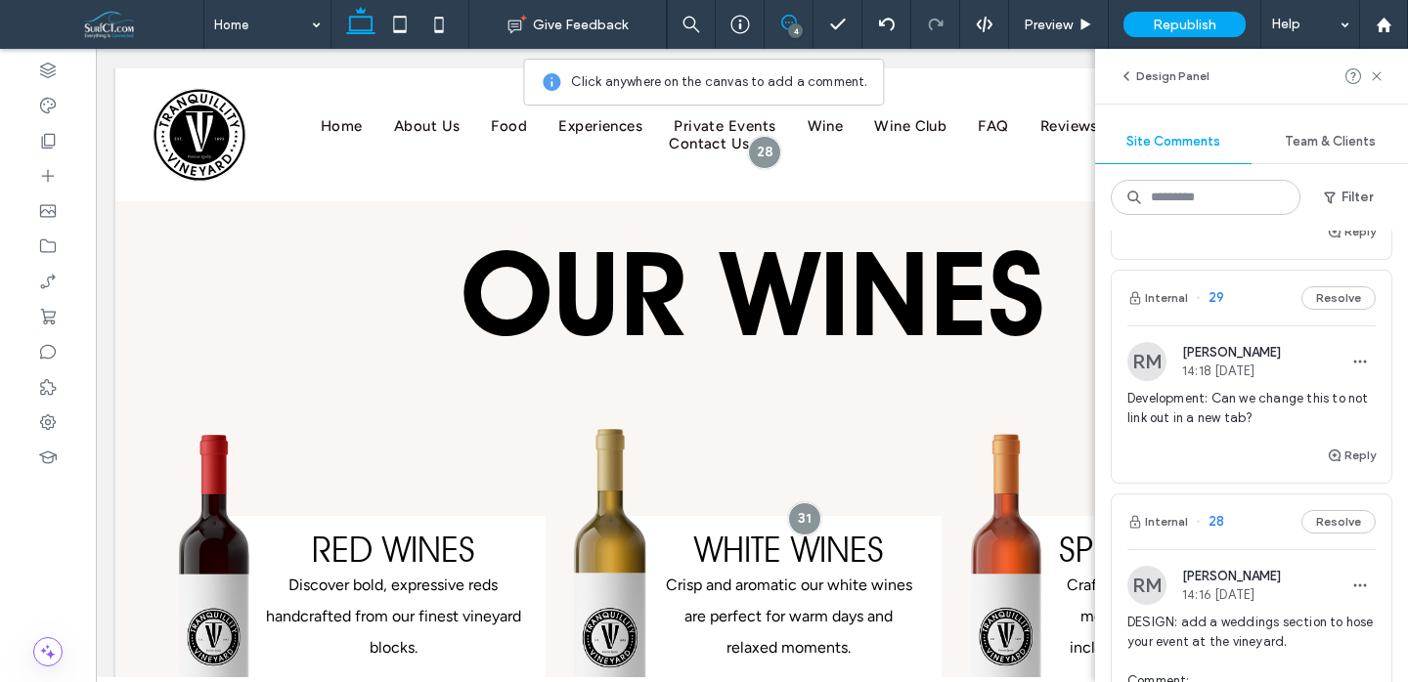
scroll to position [497, 0]
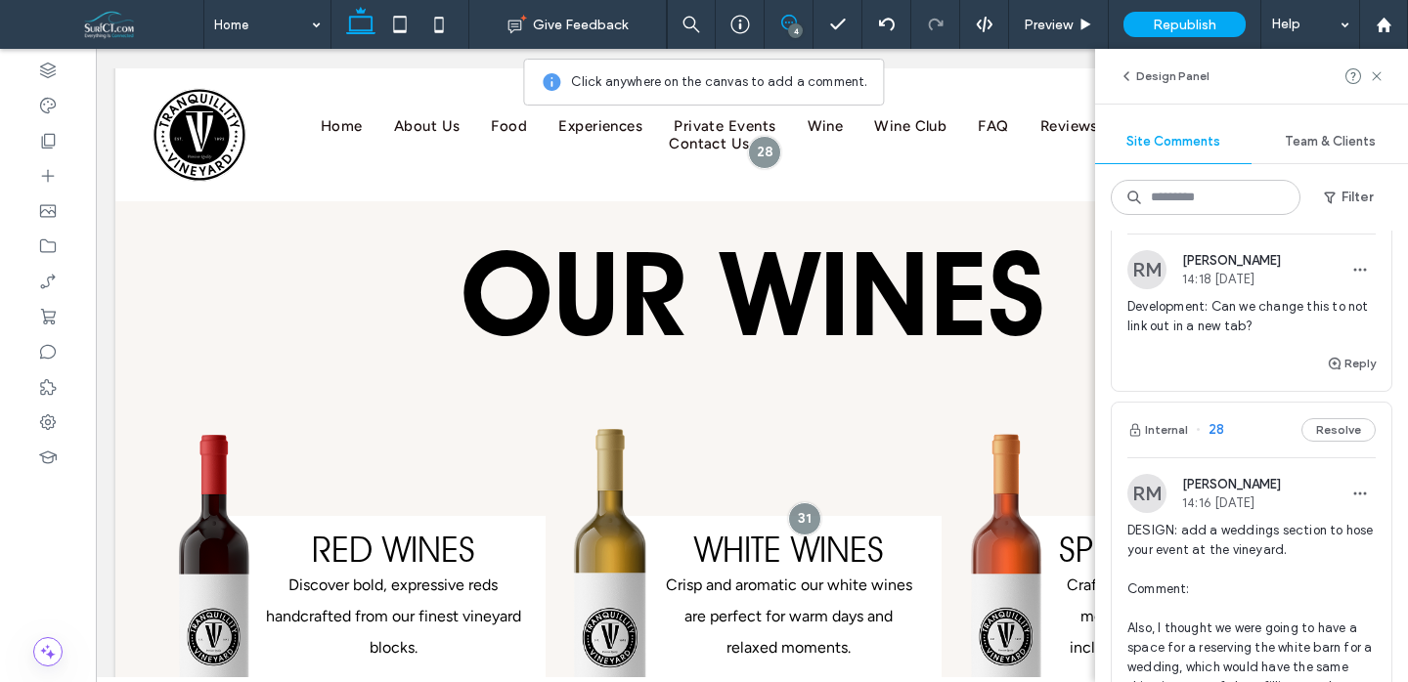
click at [1213, 496] on span "14:16 [DATE]" at bounding box center [1231, 503] width 99 height 15
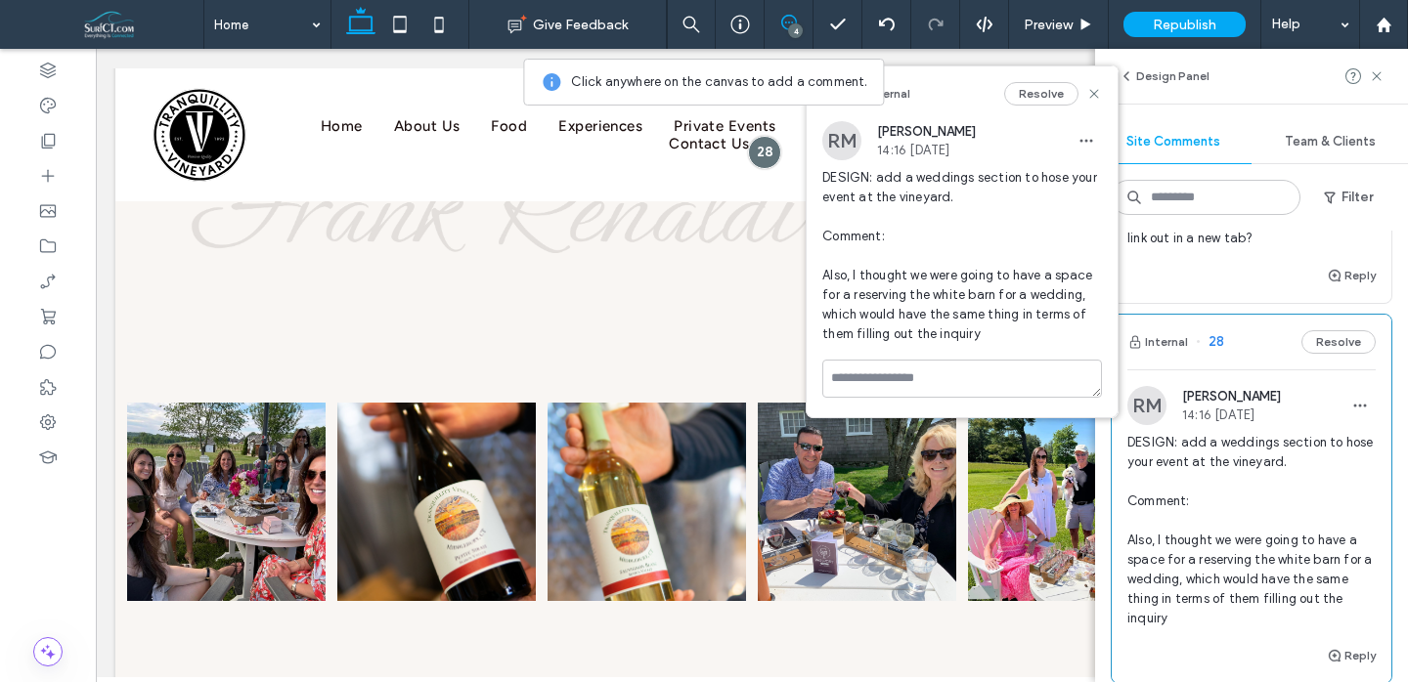
scroll to position [590, 0]
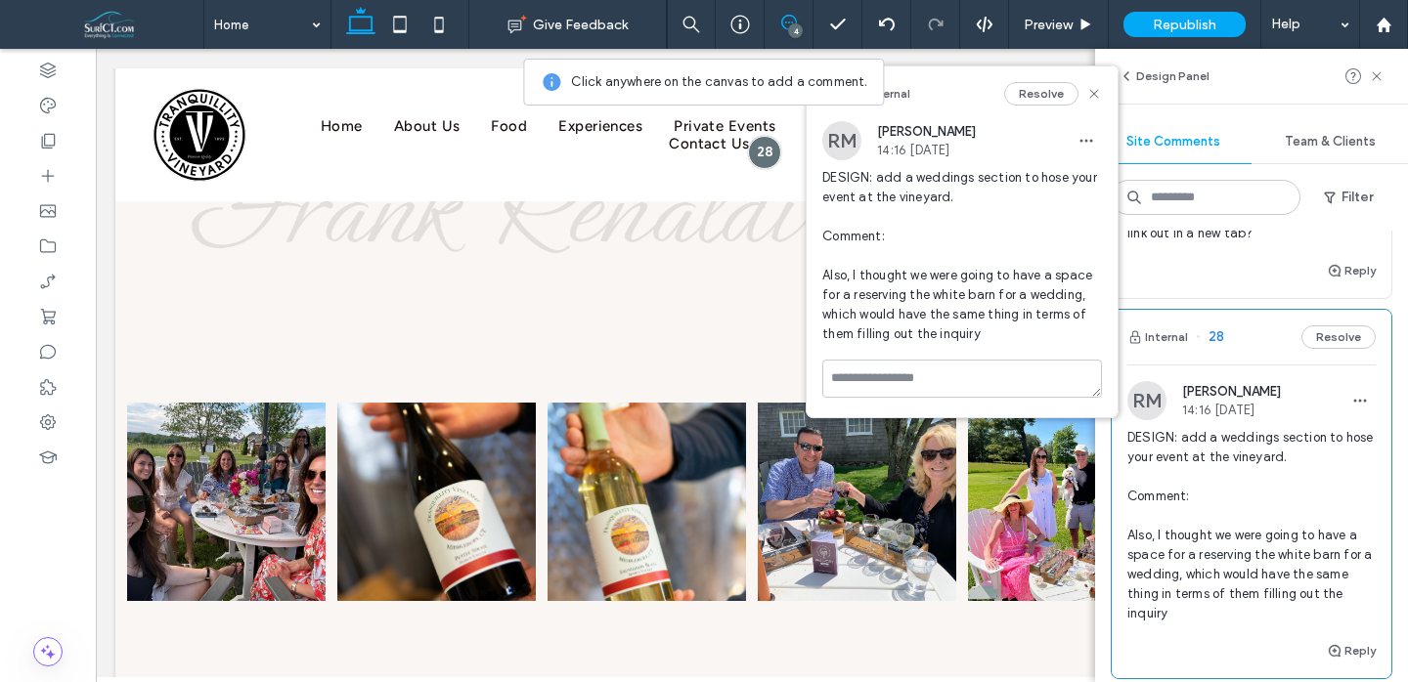
click at [1214, 495] on span "DESIGN: add a weddings section to hose your event at the vineyard. Comment: Als…" at bounding box center [1251, 526] width 248 height 196
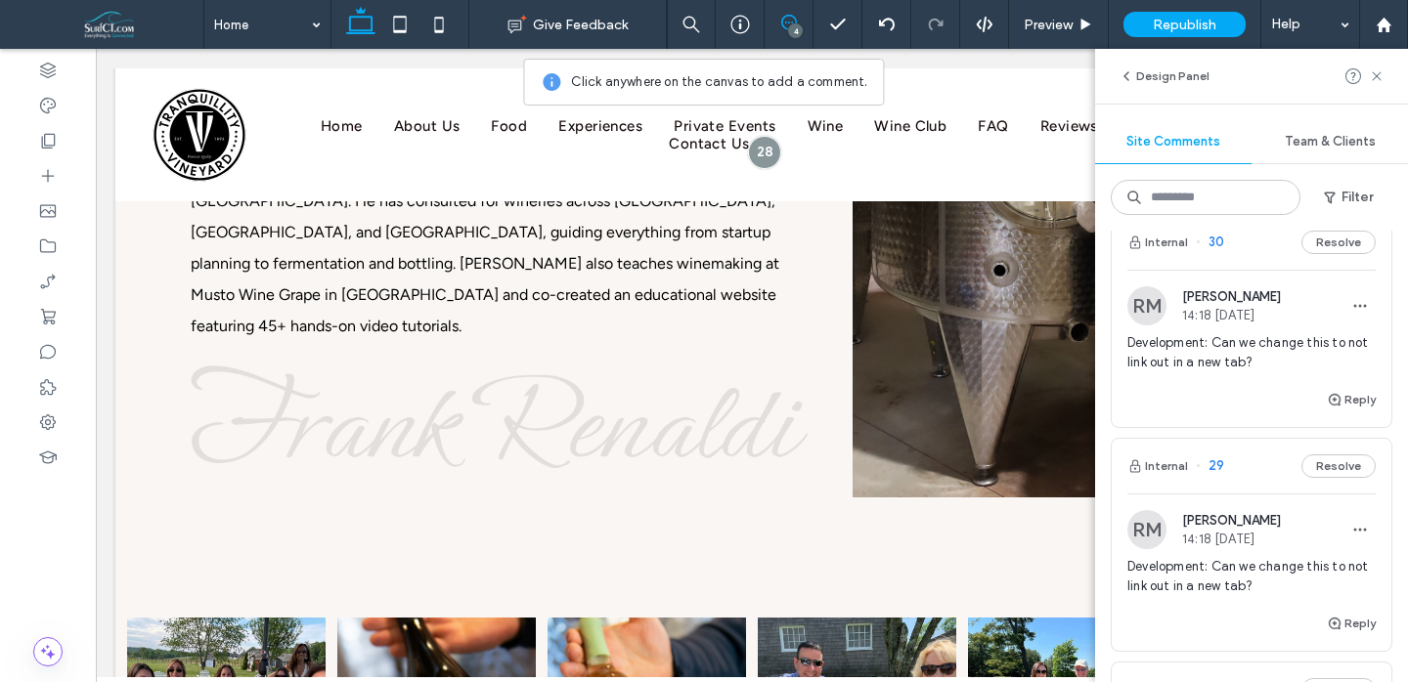
scroll to position [15, 0]
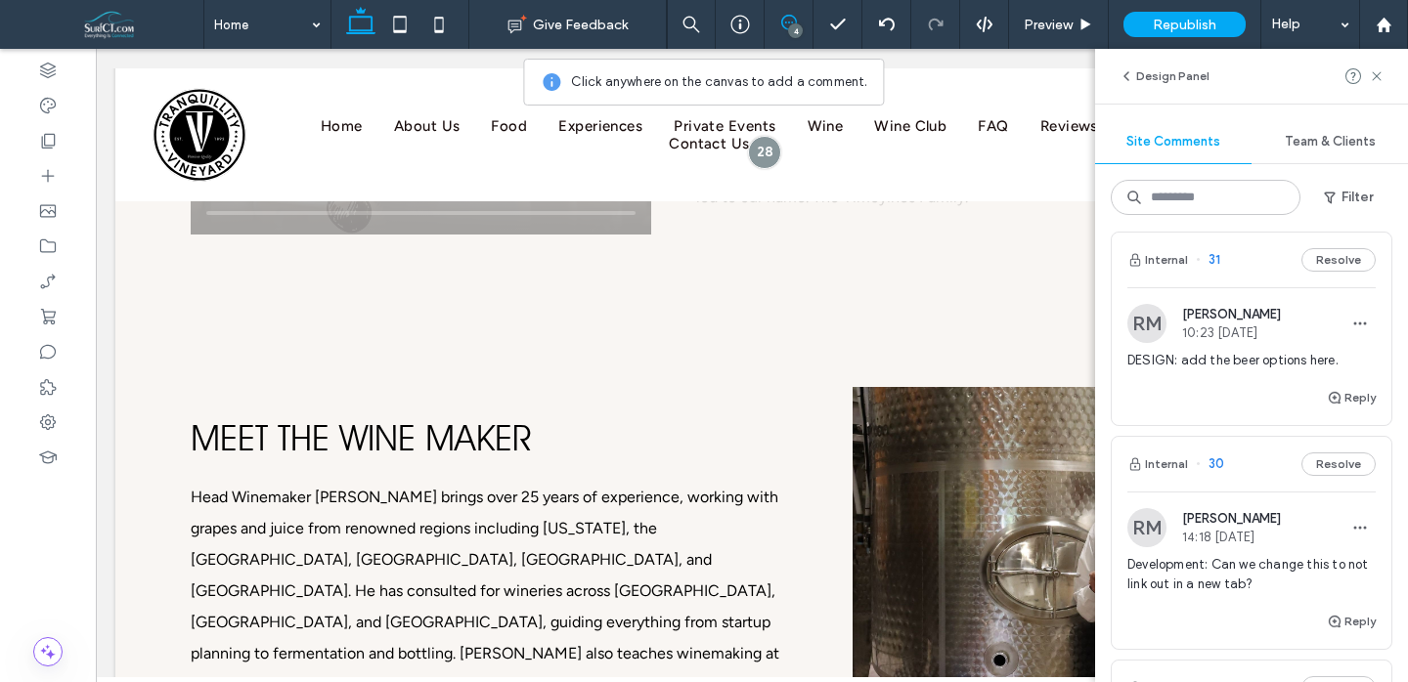
click at [1205, 328] on span "10:23 [DATE]" at bounding box center [1231, 333] width 99 height 15
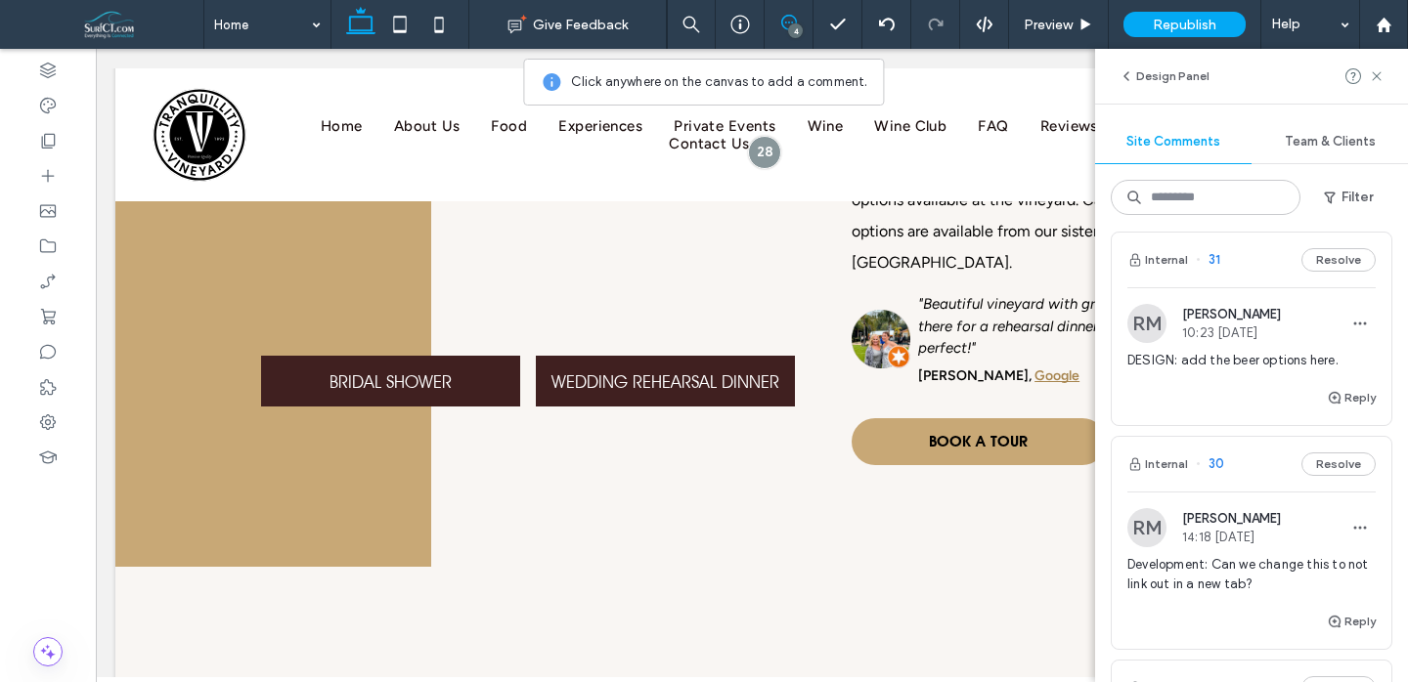
scroll to position [5074, 0]
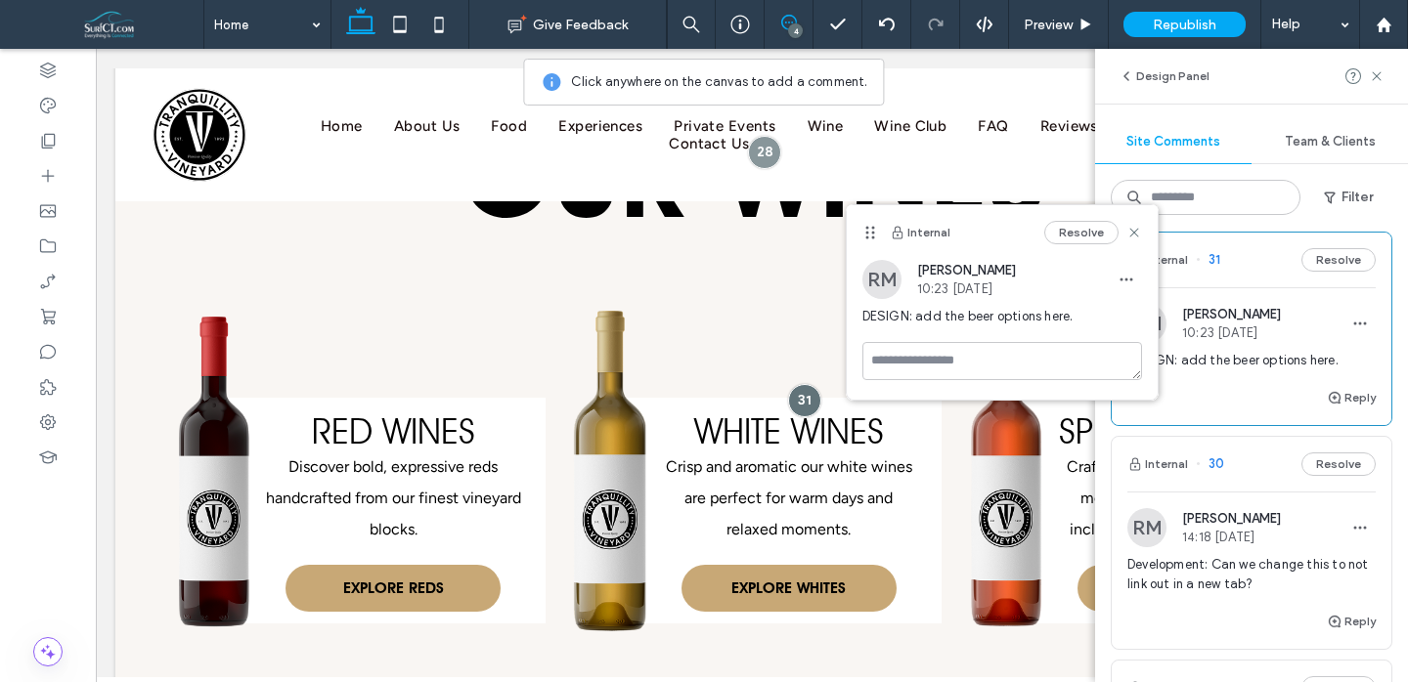
click at [1140, 236] on icon at bounding box center [1134, 233] width 16 height 16
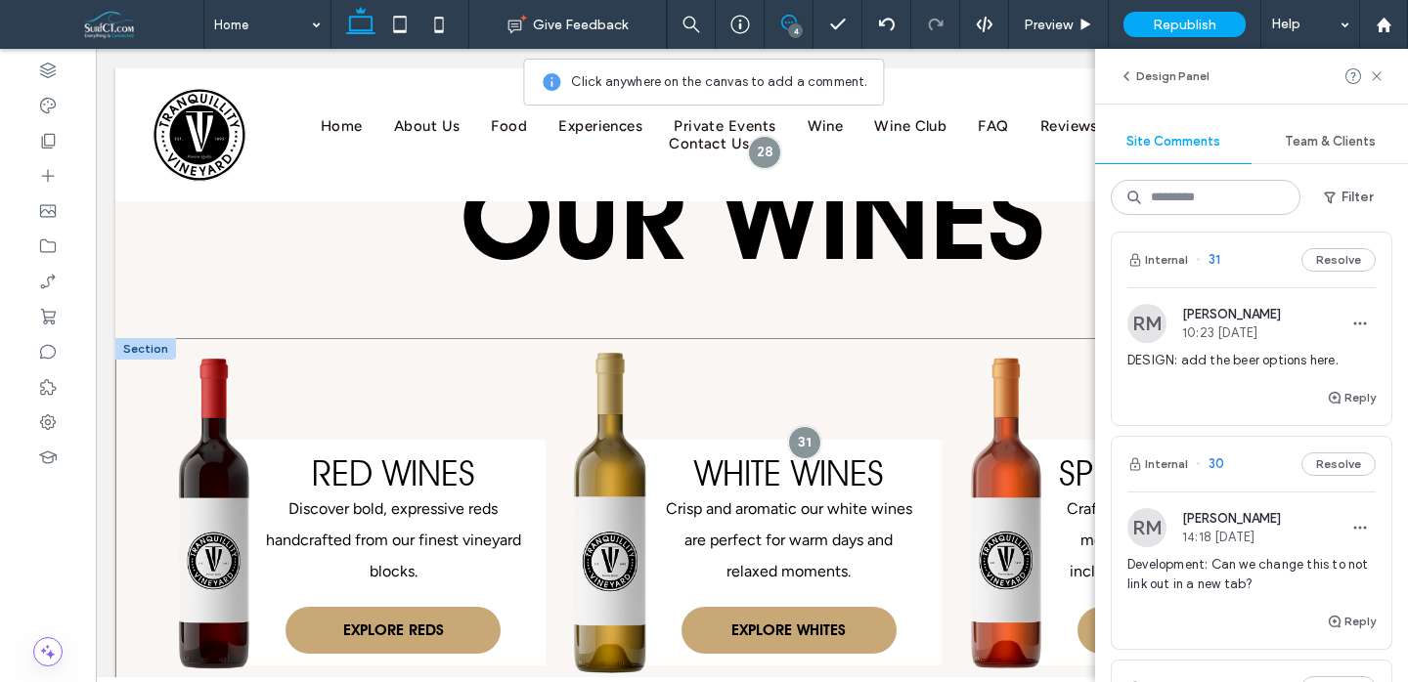
scroll to position [5033, 0]
click at [1372, 81] on icon at bounding box center [1377, 76] width 16 height 16
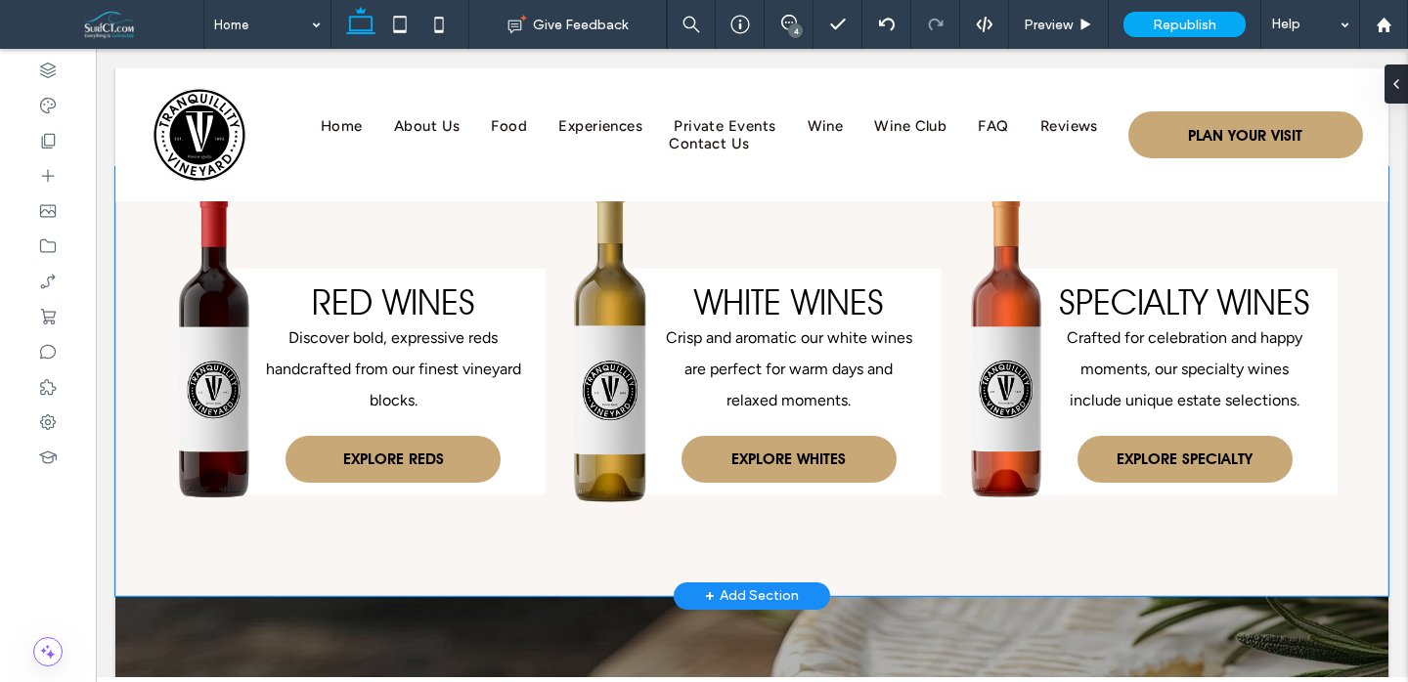
scroll to position [5092, 0]
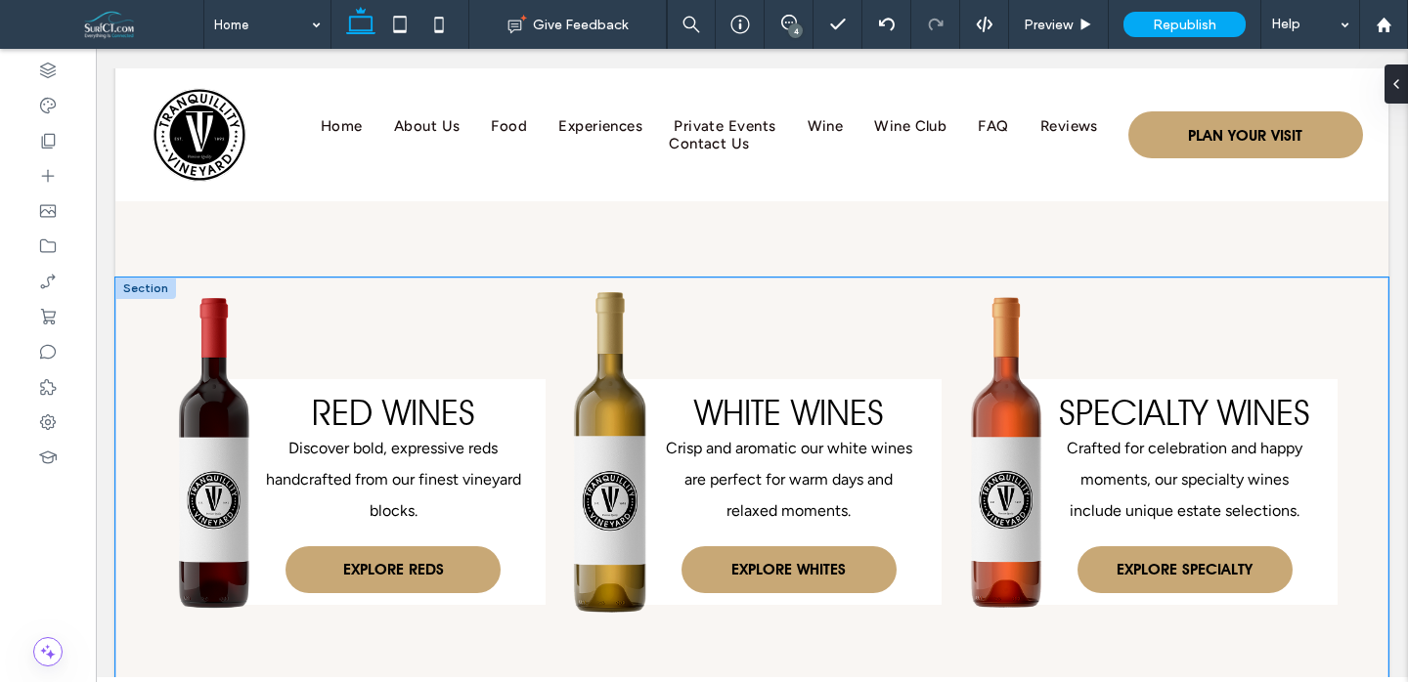
click at [165, 557] on div "RED WINES Discover bold, expressive reds handcrafted from our finest vineyard b…" at bounding box center [751, 492] width 1273 height 429
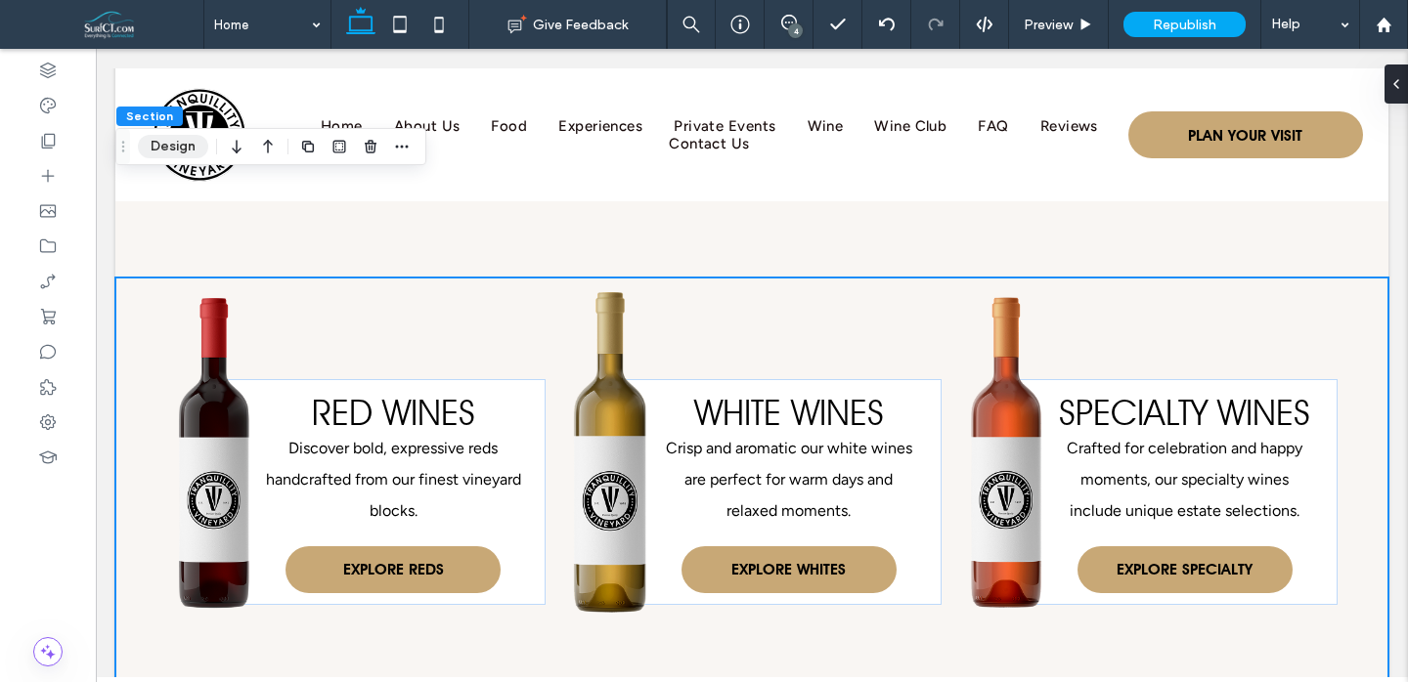
click at [197, 140] on button "Design" at bounding box center [173, 146] width 70 height 23
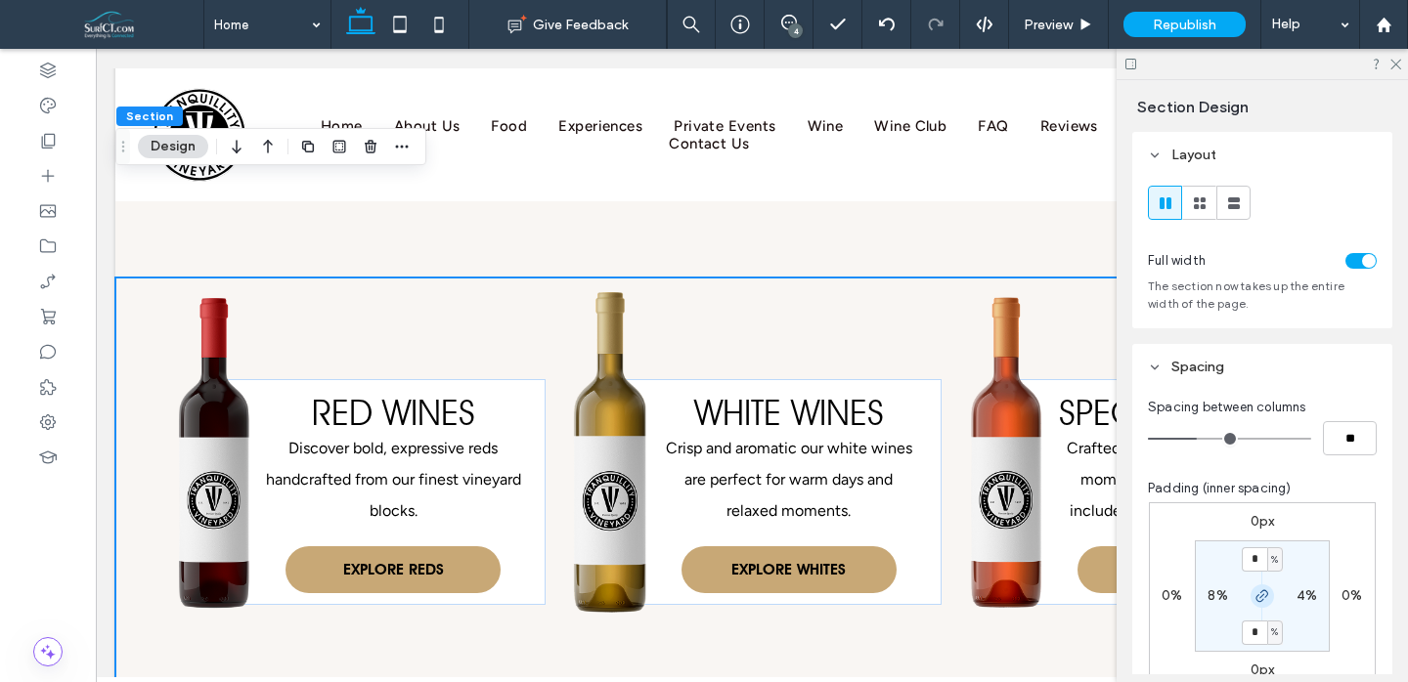
click at [1260, 598] on use "button" at bounding box center [1262, 597] width 12 height 12
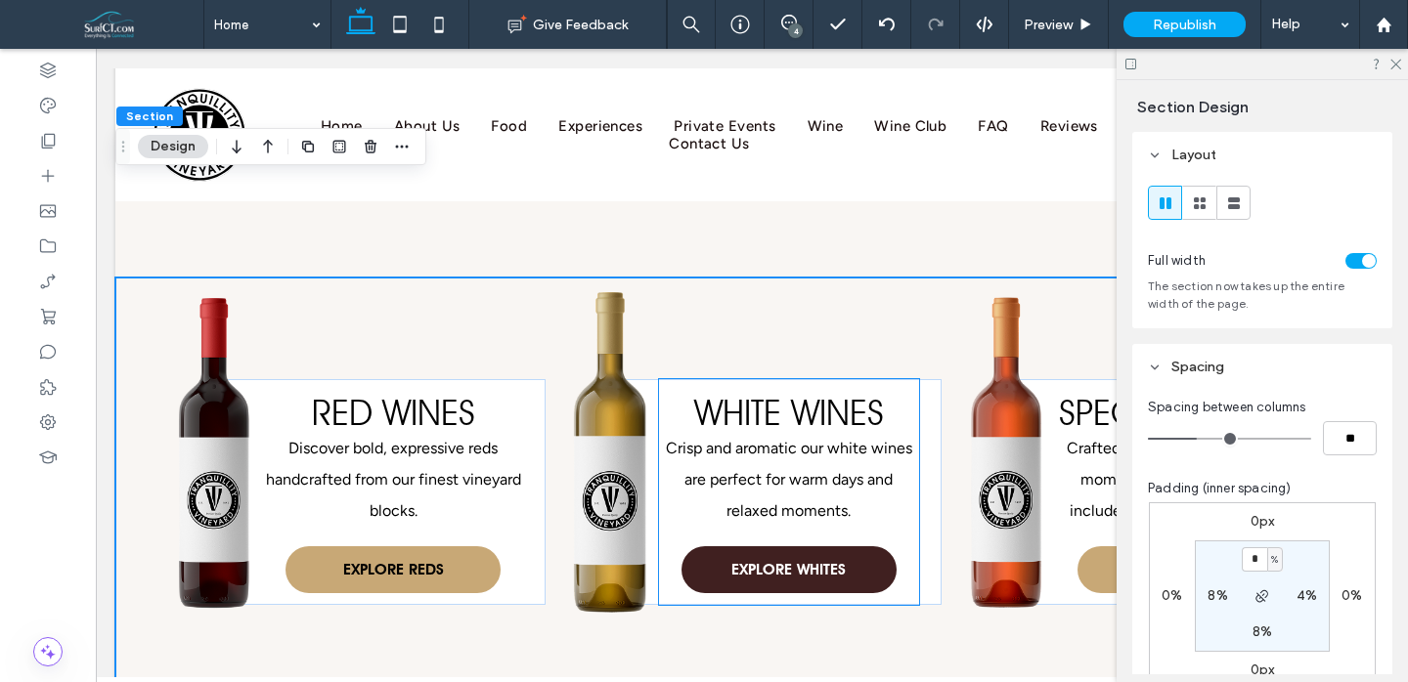
scroll to position [0, 291]
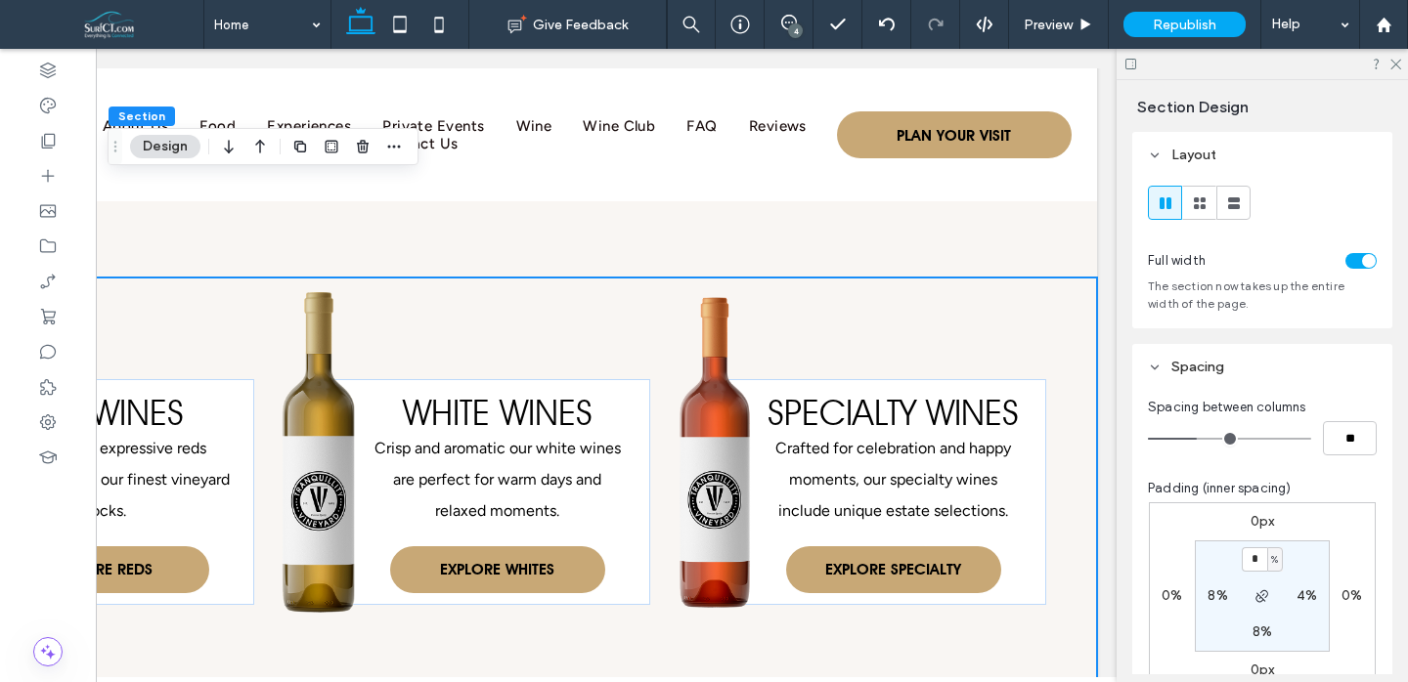
click at [1219, 597] on label "8%" at bounding box center [1218, 596] width 20 height 17
click at [1267, 597] on icon "button" at bounding box center [1262, 597] width 16 height 16
click at [1196, 598] on div "* %" at bounding box center [1218, 596] width 44 height 24
click at [1209, 598] on input "*" at bounding box center [1210, 596] width 25 height 24
type input "*"
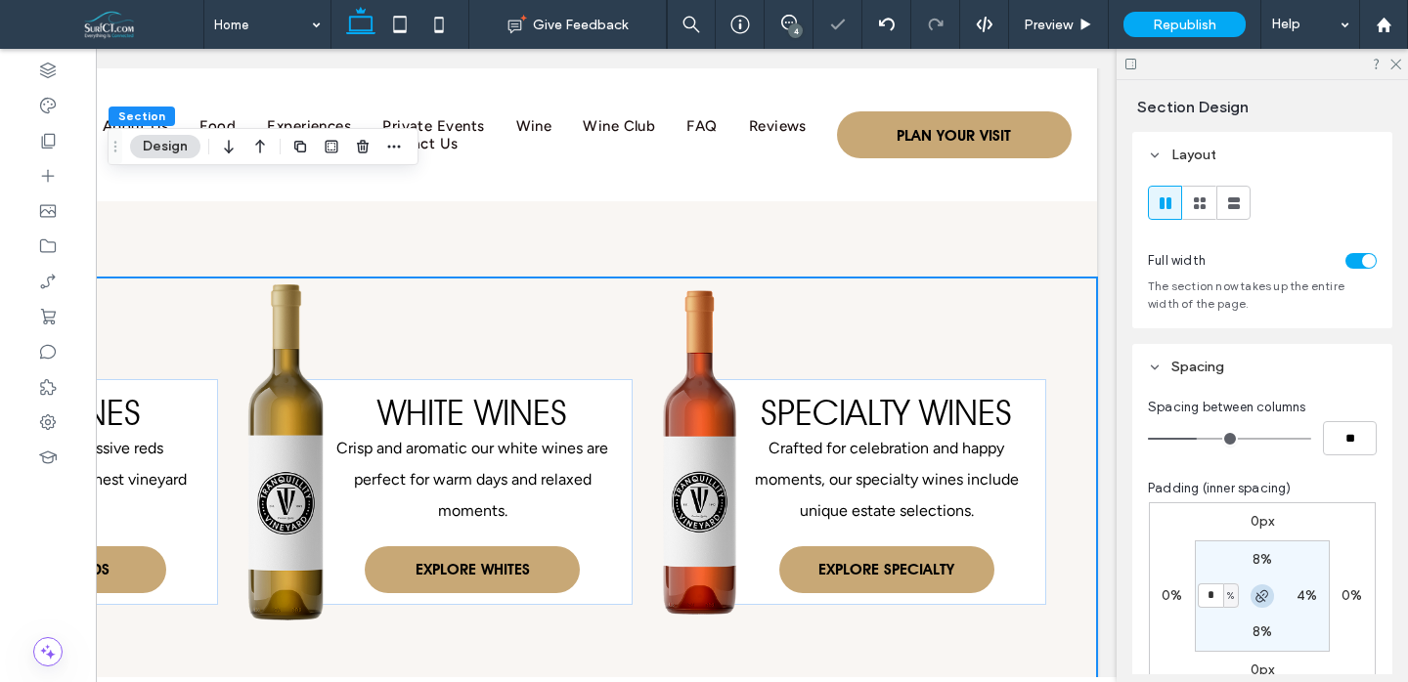
click at [1254, 597] on icon "button" at bounding box center [1262, 597] width 16 height 16
click at [1267, 553] on label "8%" at bounding box center [1263, 559] width 20 height 17
type input "*"
click at [1253, 644] on section "* % 4% 8% 4%" at bounding box center [1262, 596] width 135 height 111
click at [1262, 643] on section "* % 4% 8% 4%" at bounding box center [1262, 596] width 135 height 111
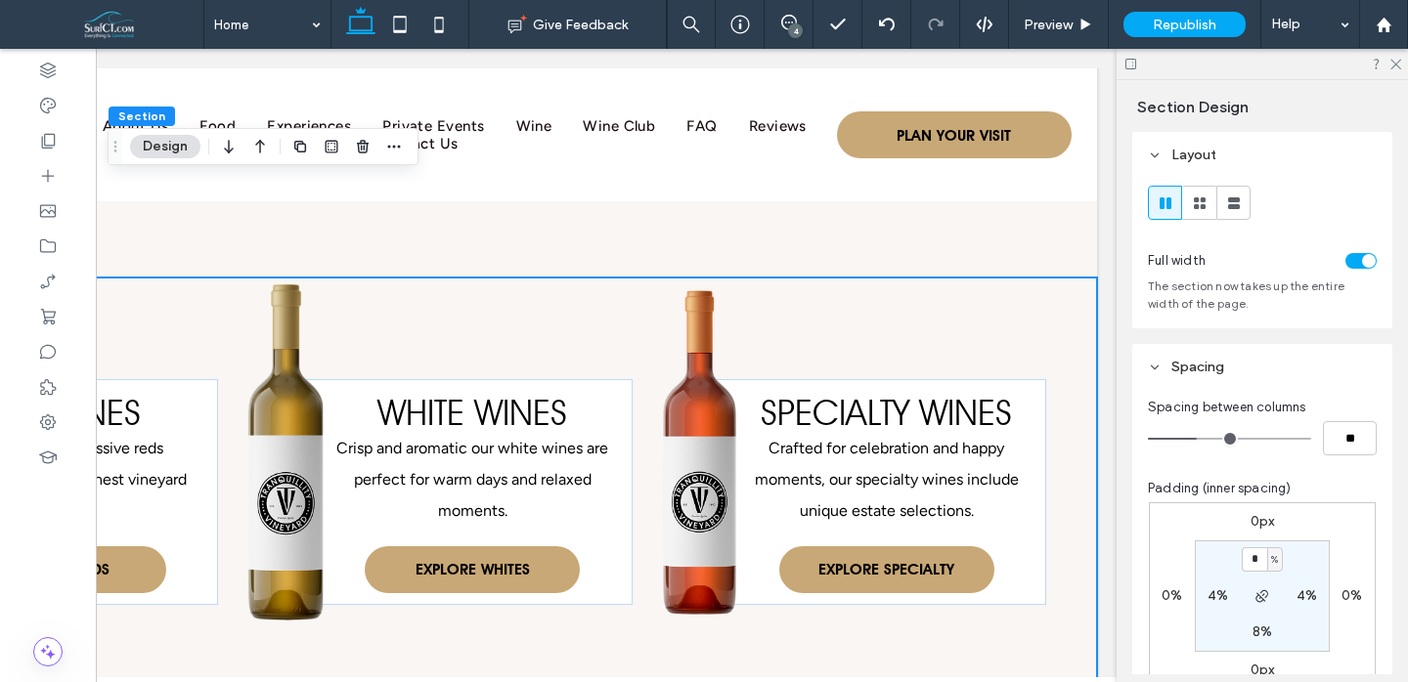
click at [1259, 635] on label "8%" at bounding box center [1263, 632] width 20 height 17
type input "*"
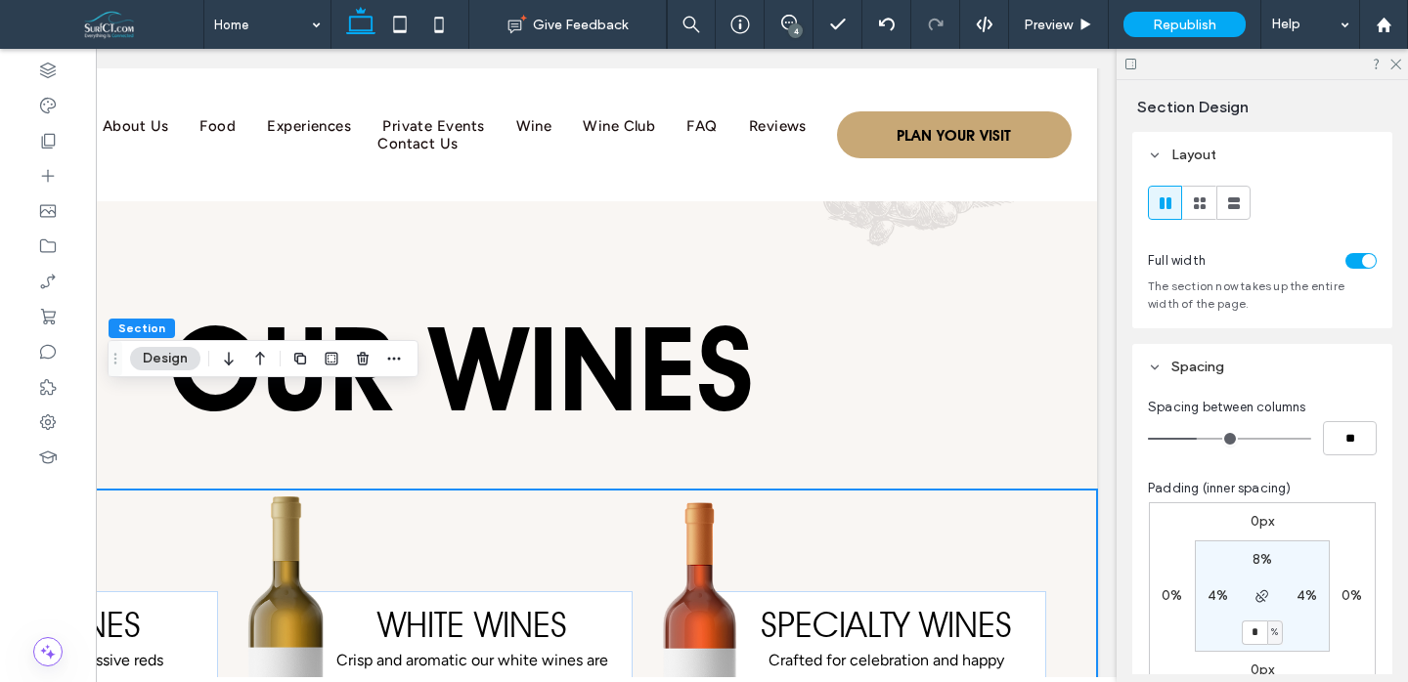
click at [1274, 601] on div at bounding box center [1262, 596] width 44 height 23
click at [1259, 602] on icon "button" at bounding box center [1262, 597] width 16 height 16
click at [1268, 604] on icon "button" at bounding box center [1262, 597] width 16 height 16
click at [1225, 602] on label "4%" at bounding box center [1218, 596] width 21 height 17
click at [1264, 607] on span "button" at bounding box center [1262, 596] width 23 height 23
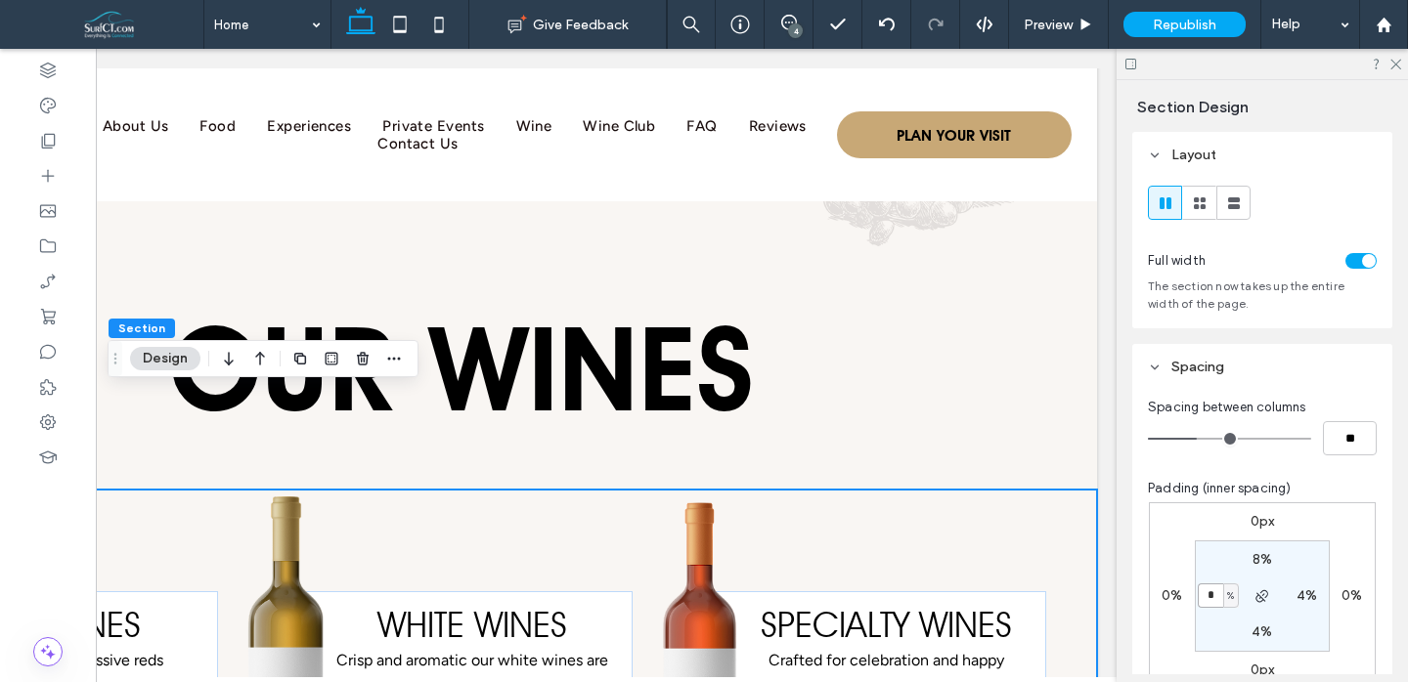
click at [1211, 601] on input "*" at bounding box center [1210, 596] width 25 height 24
type input "*"
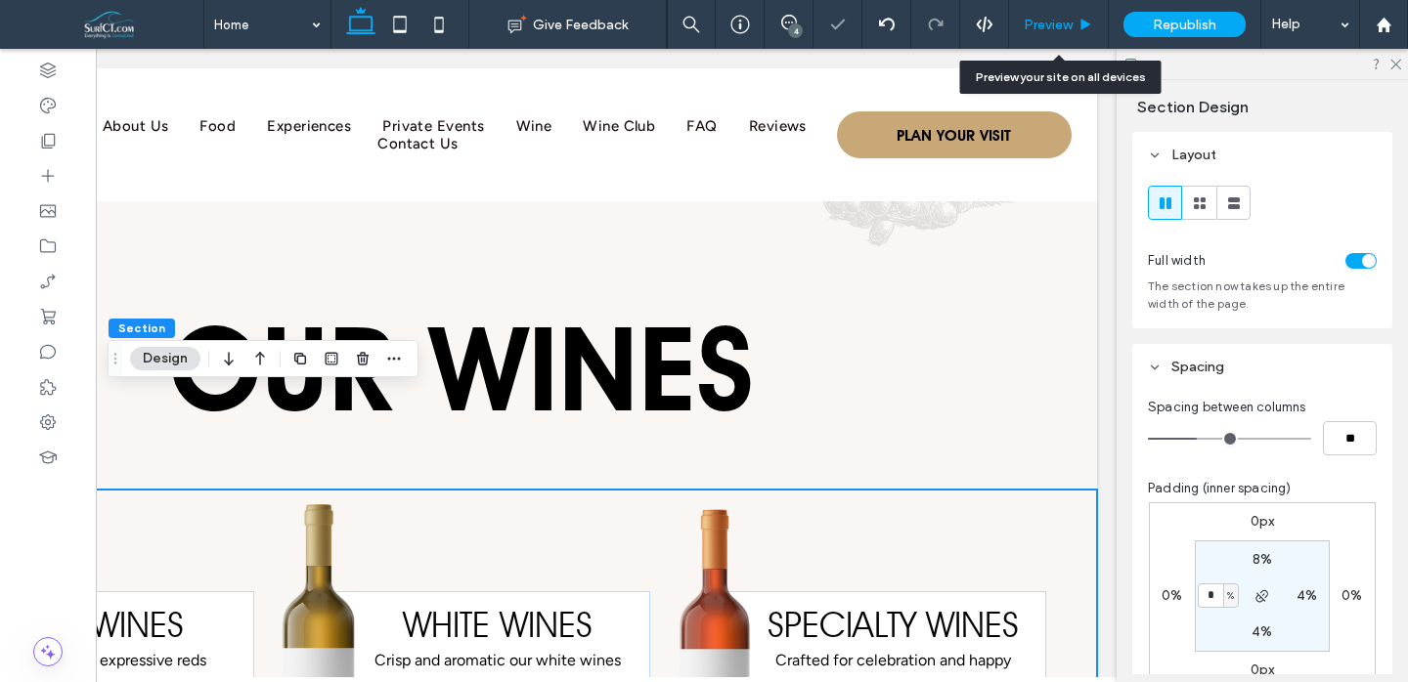
click at [1050, 19] on span "Preview" at bounding box center [1048, 25] width 49 height 17
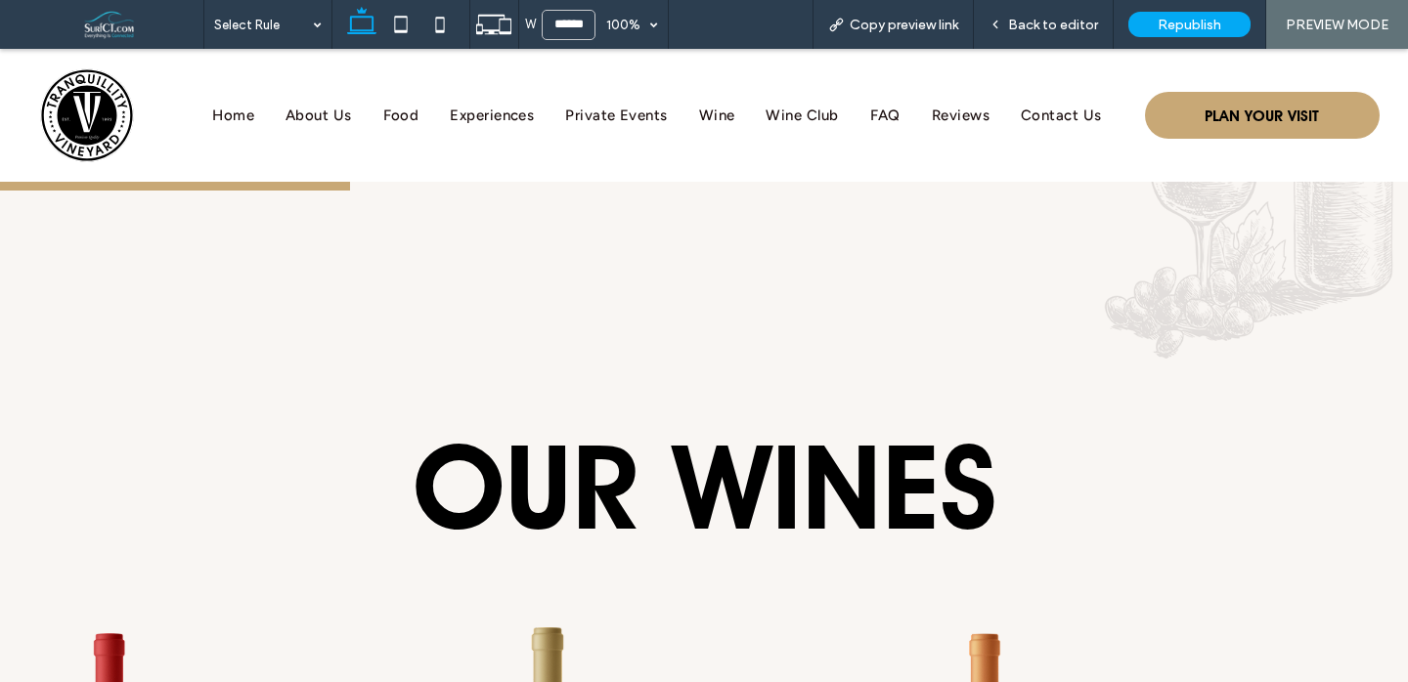
scroll to position [4964, 0]
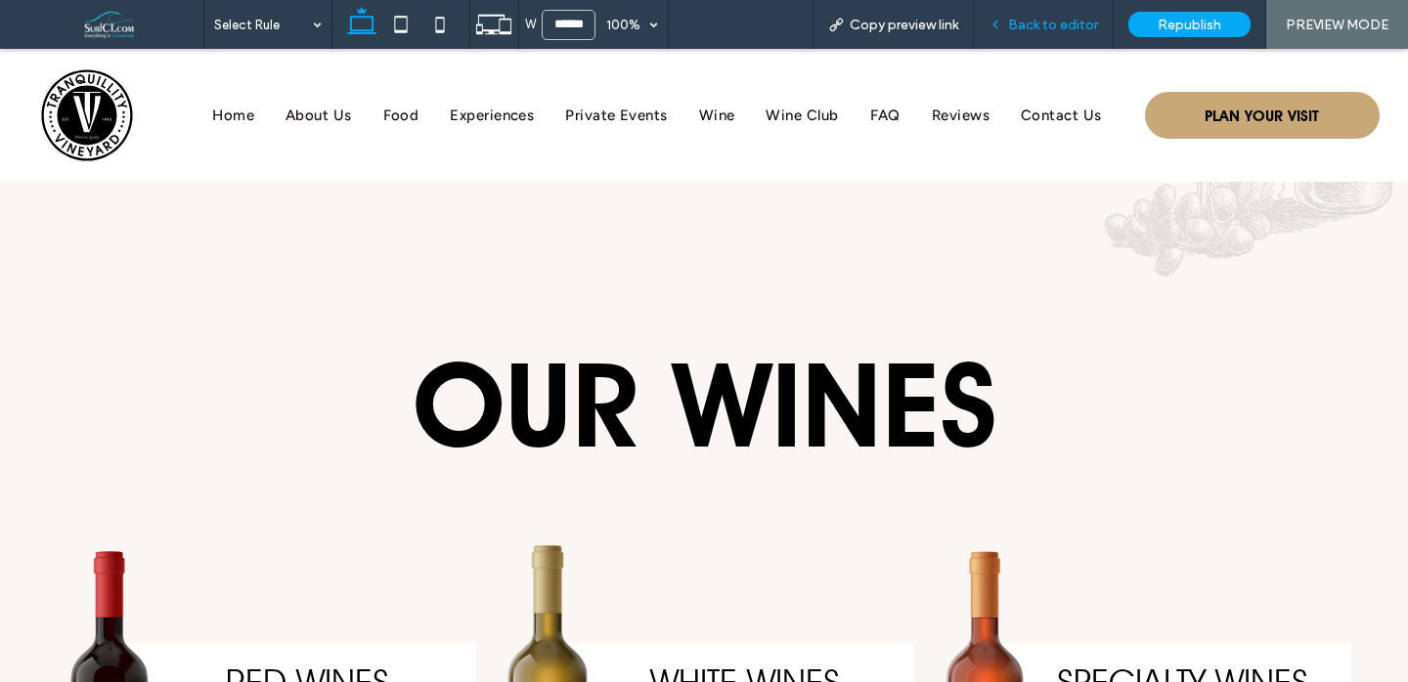
click at [1050, 19] on span "Back to editor" at bounding box center [1053, 25] width 90 height 17
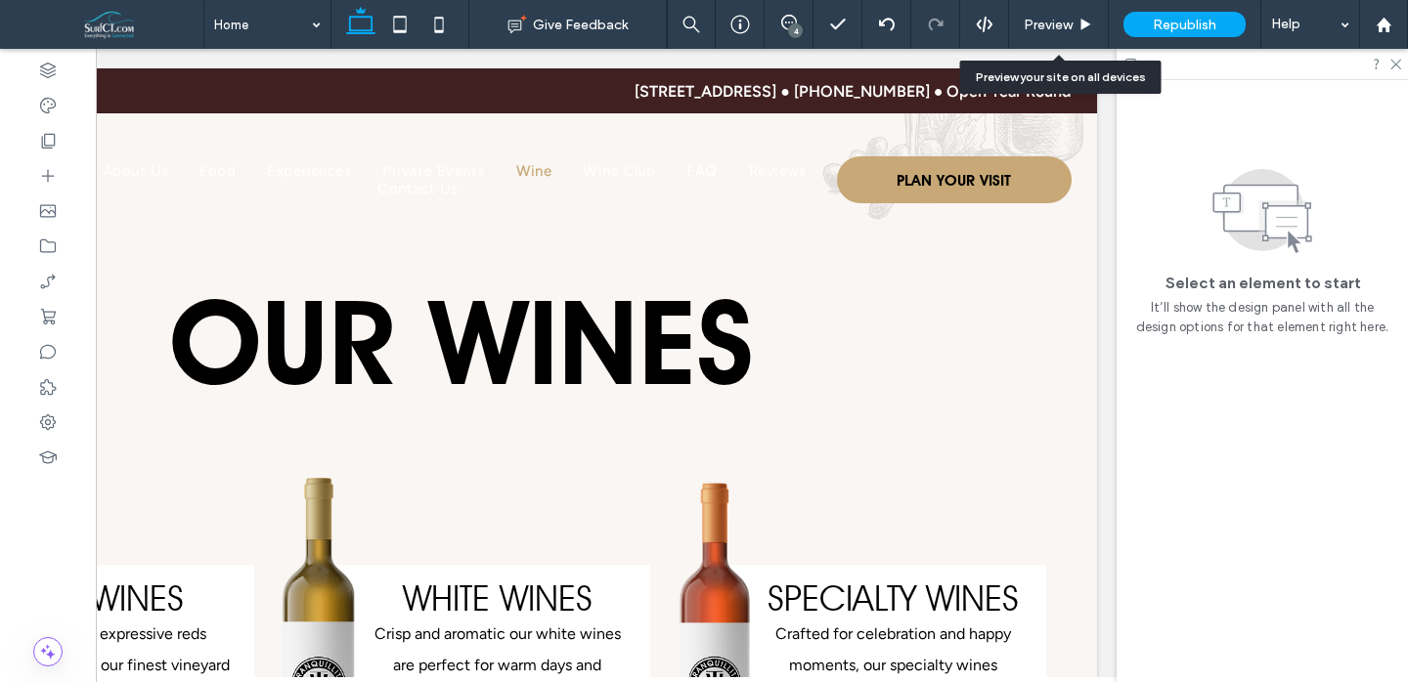
scroll to position [4902, 0]
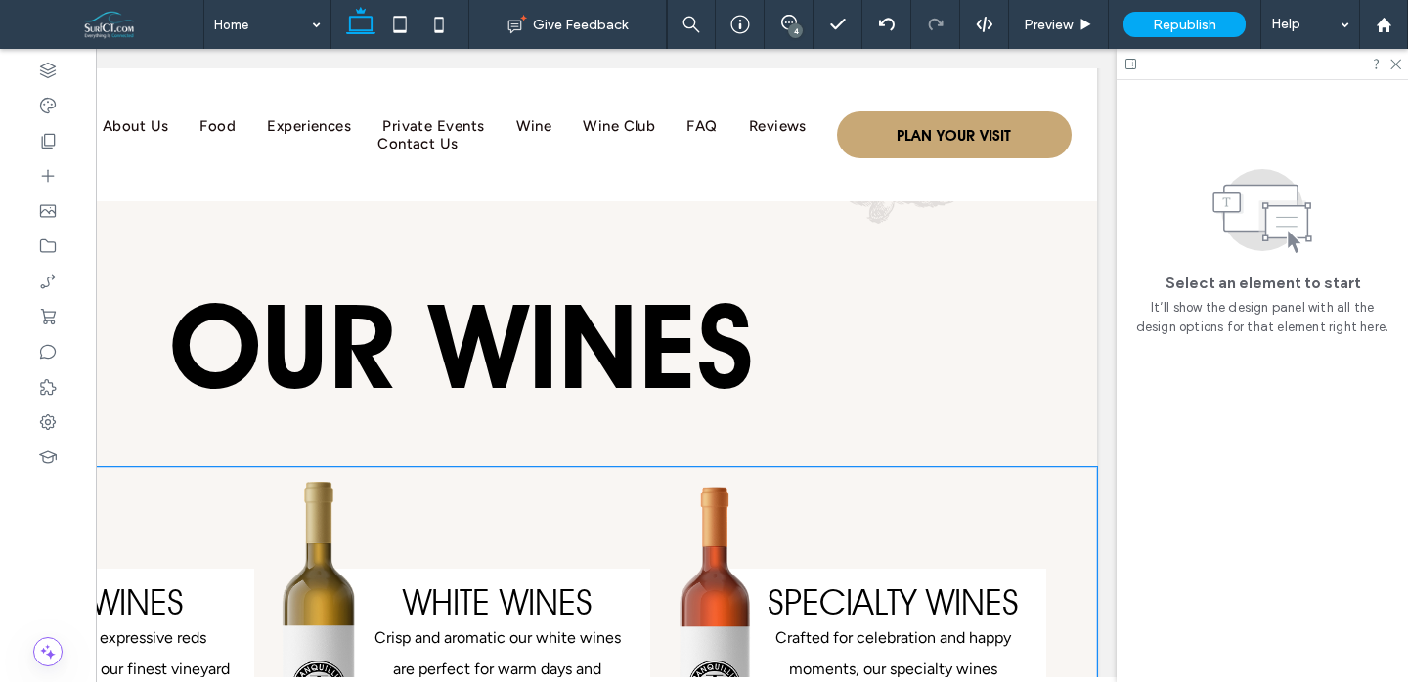
click at [858, 467] on div "RED WINES Discover bold, expressive reds handcrafted from our finest vineyard b…" at bounding box center [460, 656] width 1273 height 378
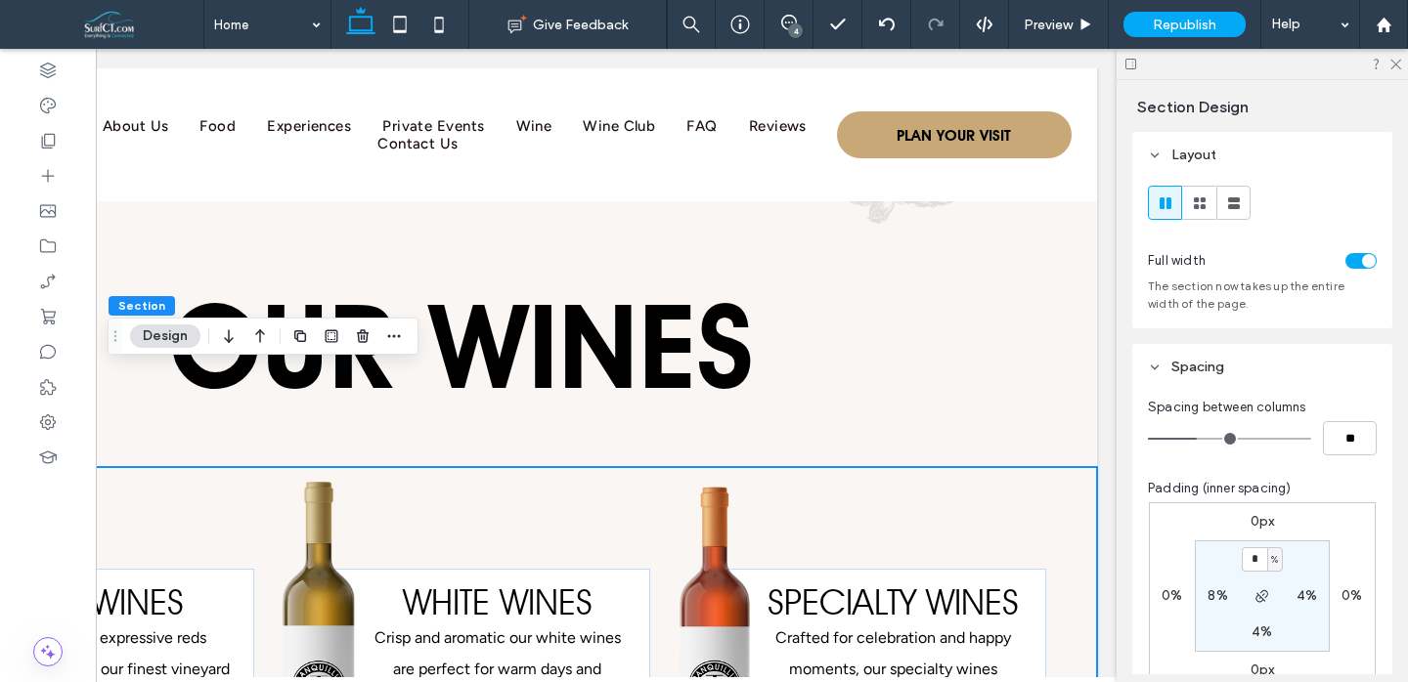
click at [1356, 259] on div "toggle" at bounding box center [1360, 261] width 31 height 16
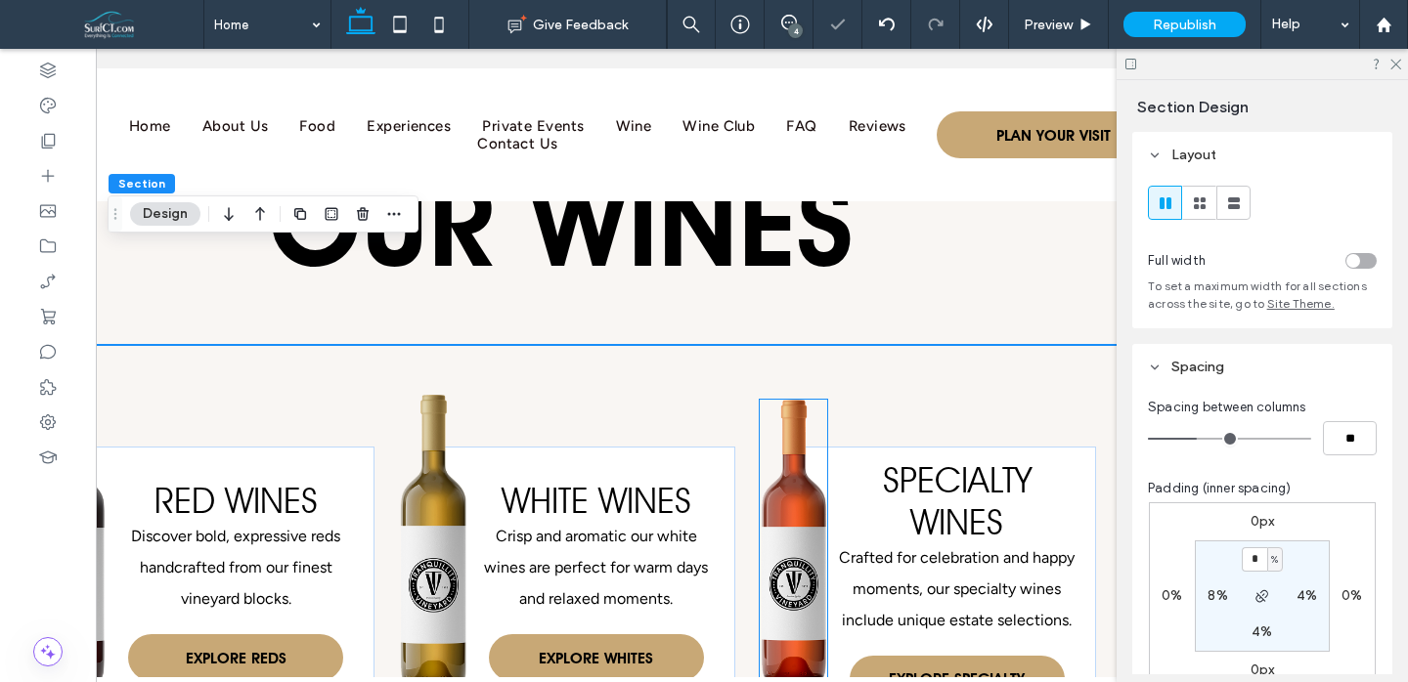
scroll to position [0, 0]
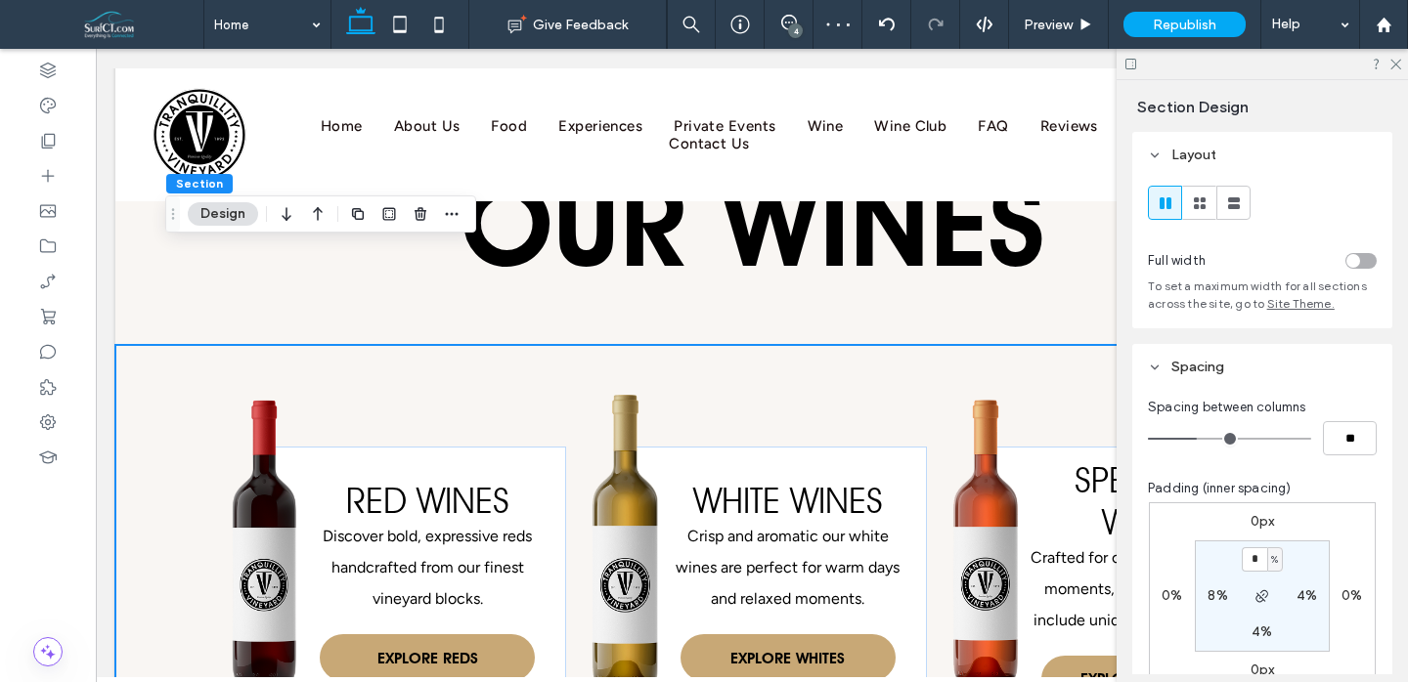
click at [1357, 272] on div at bounding box center [1294, 260] width 163 height 34
click at [1365, 267] on div "toggle" at bounding box center [1360, 261] width 31 height 16
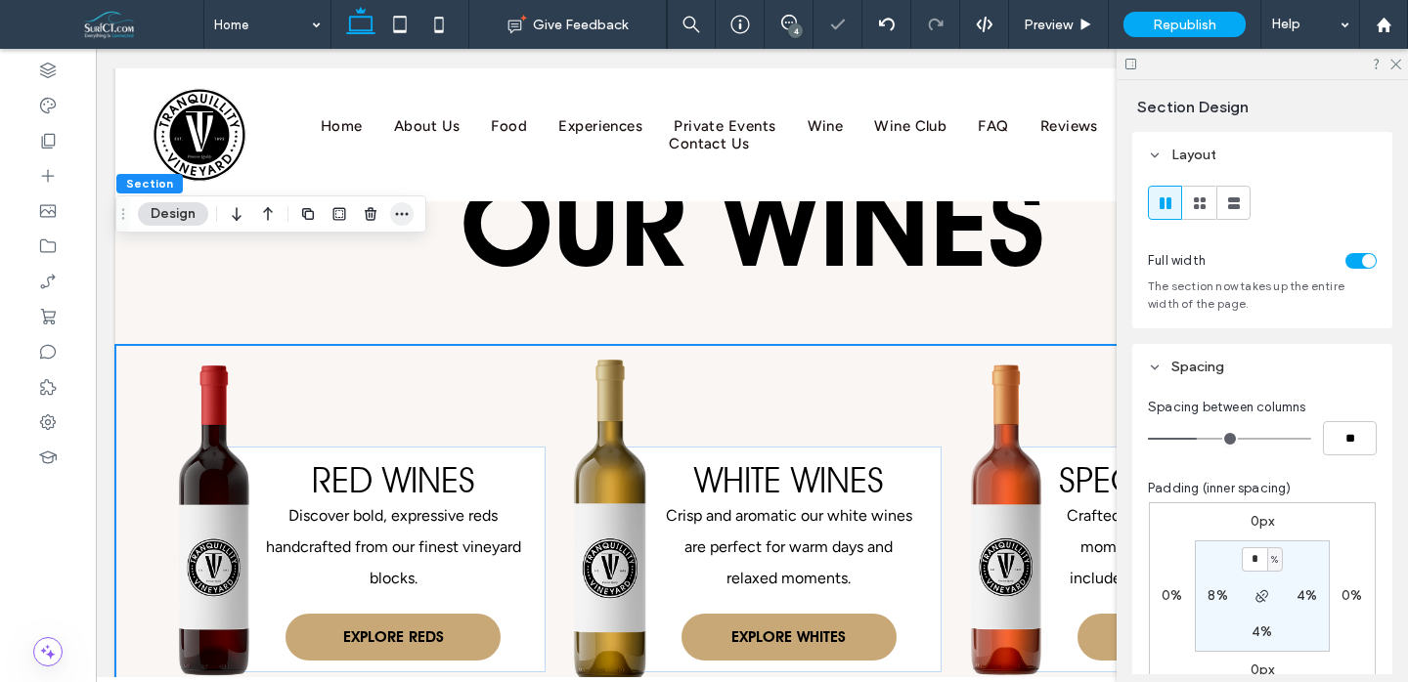
click at [405, 217] on icon "button" at bounding box center [402, 214] width 16 height 16
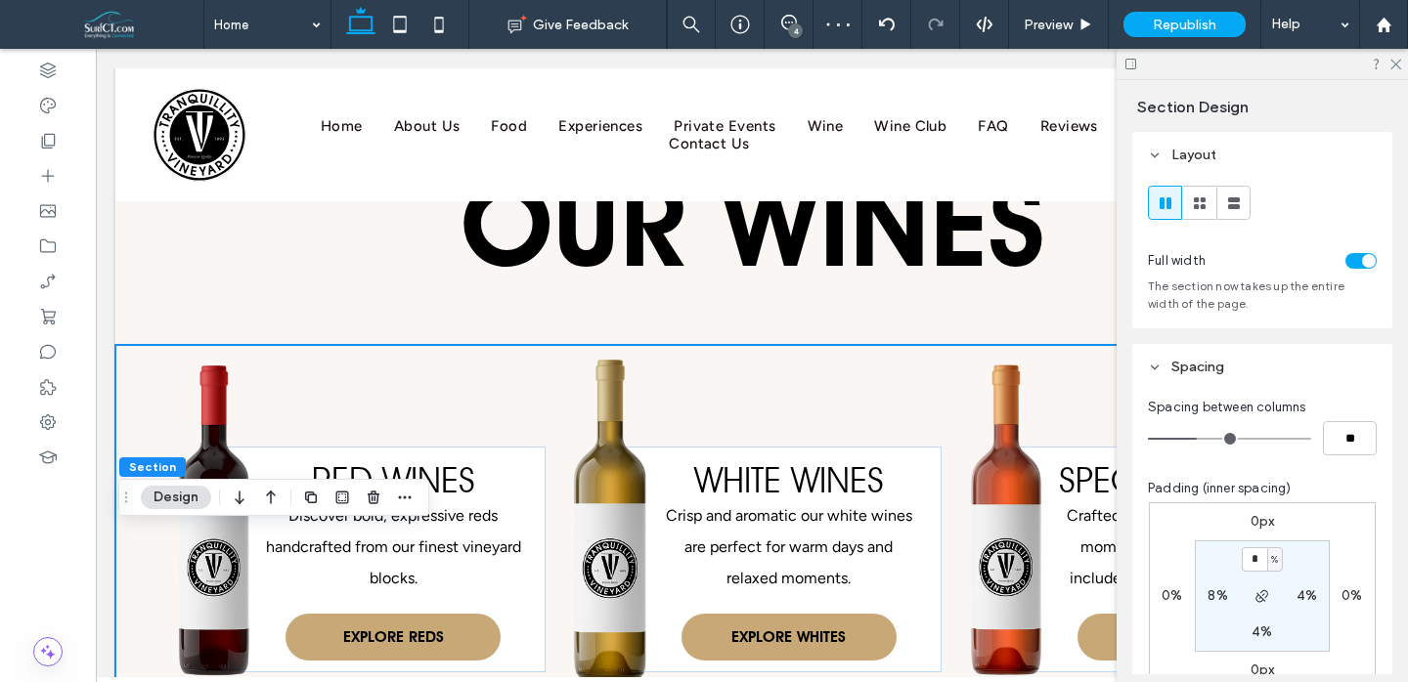
drag, startPoint x: 124, startPoint y: 210, endPoint x: 143, endPoint y: 598, distance: 388.6
click at [128, 503] on use "Drag" at bounding box center [126, 497] width 3 height 11
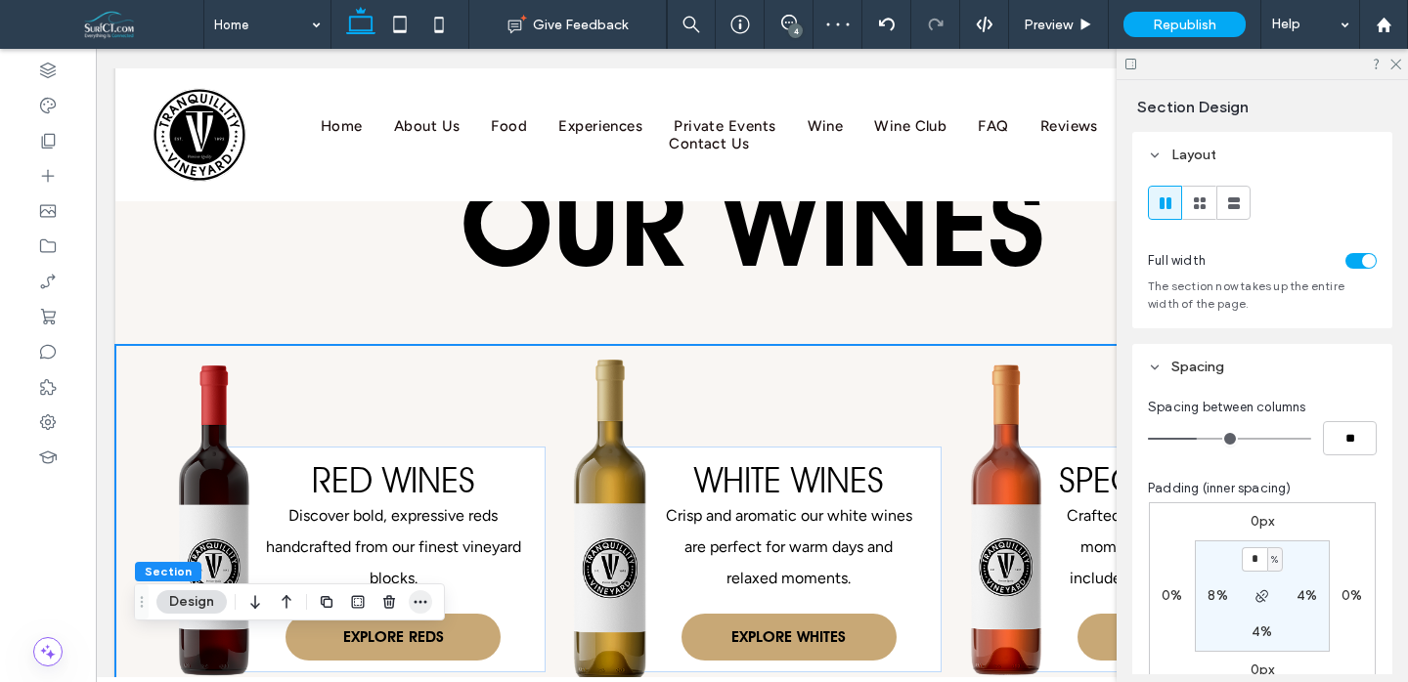
click at [415, 609] on icon "button" at bounding box center [421, 602] width 16 height 16
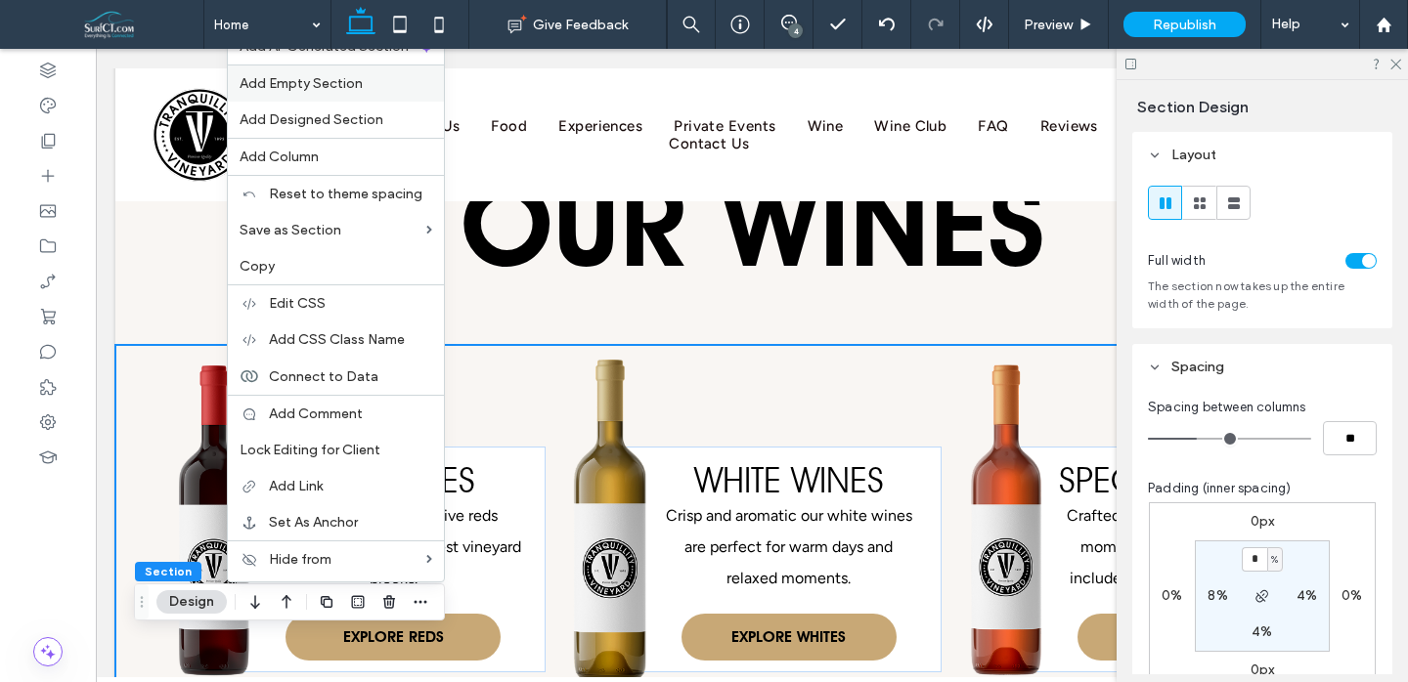
click at [389, 82] on label "Add Empty Section" at bounding box center [336, 83] width 193 height 17
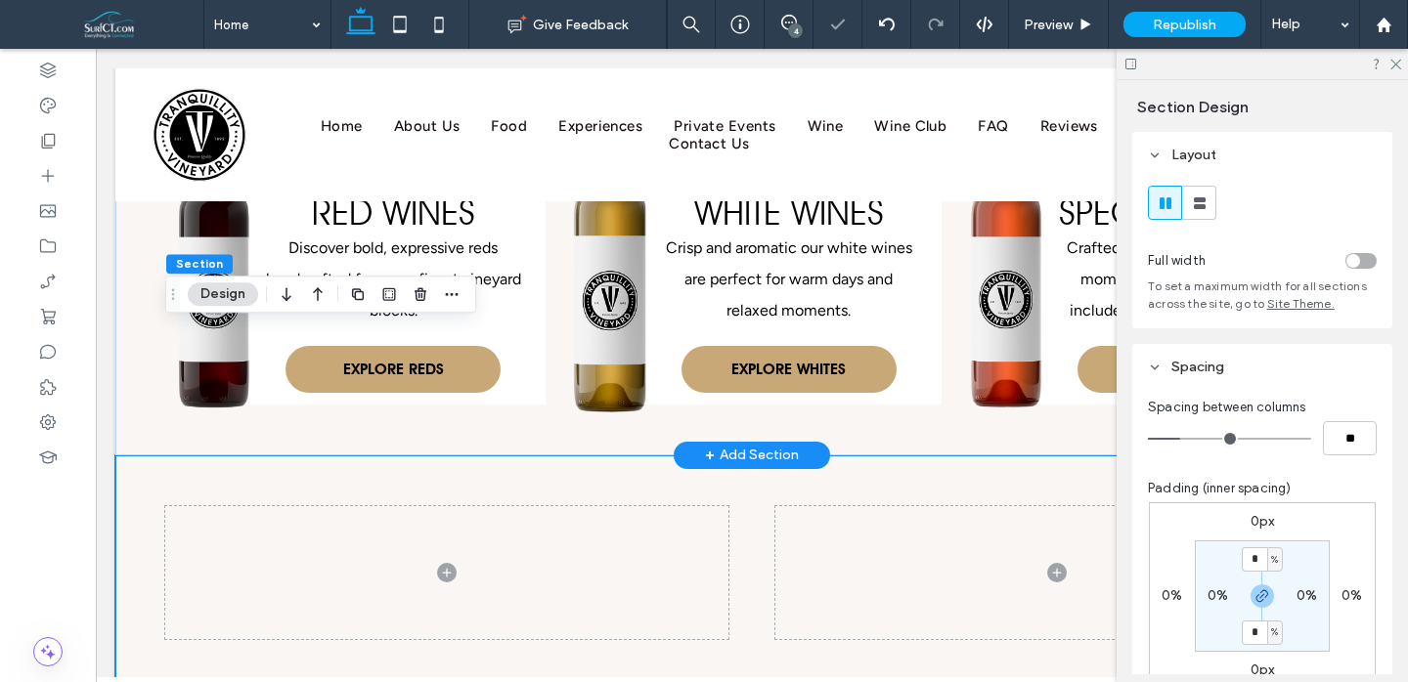
scroll to position [5323, 0]
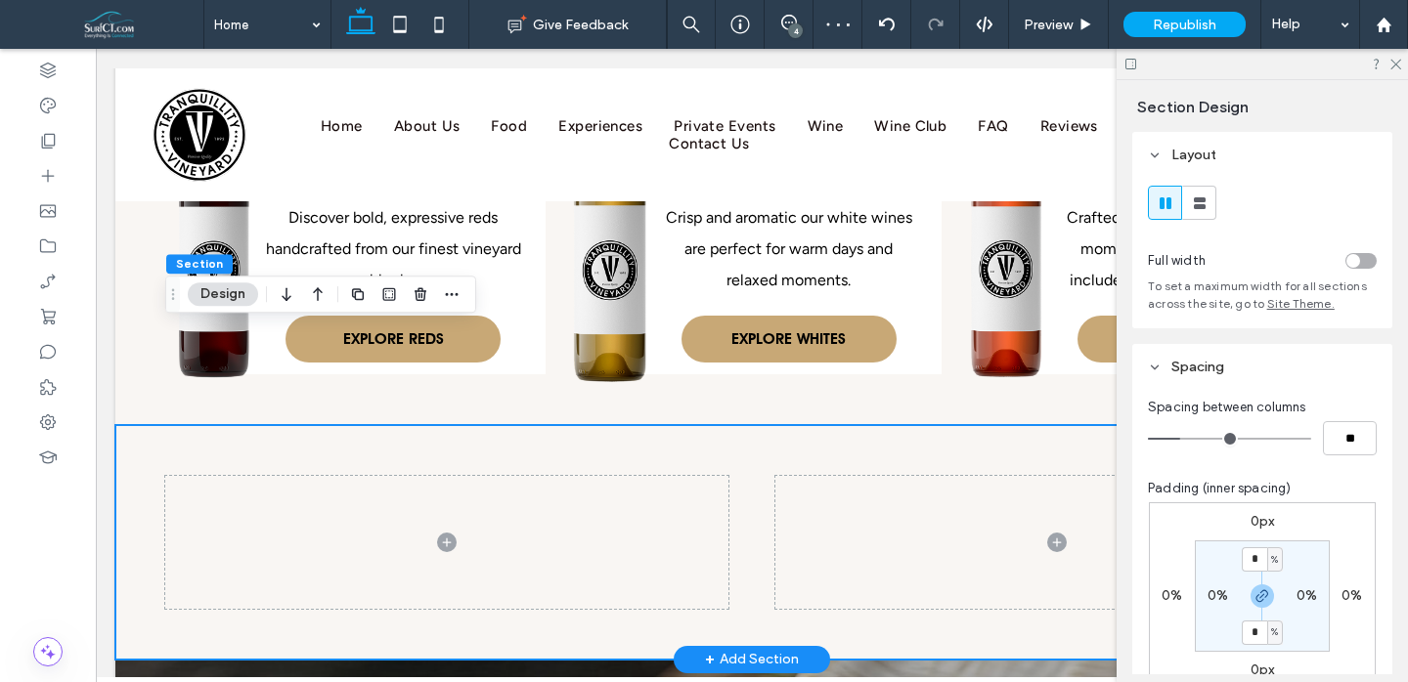
click at [426, 425] on div at bounding box center [751, 542] width 1173 height 235
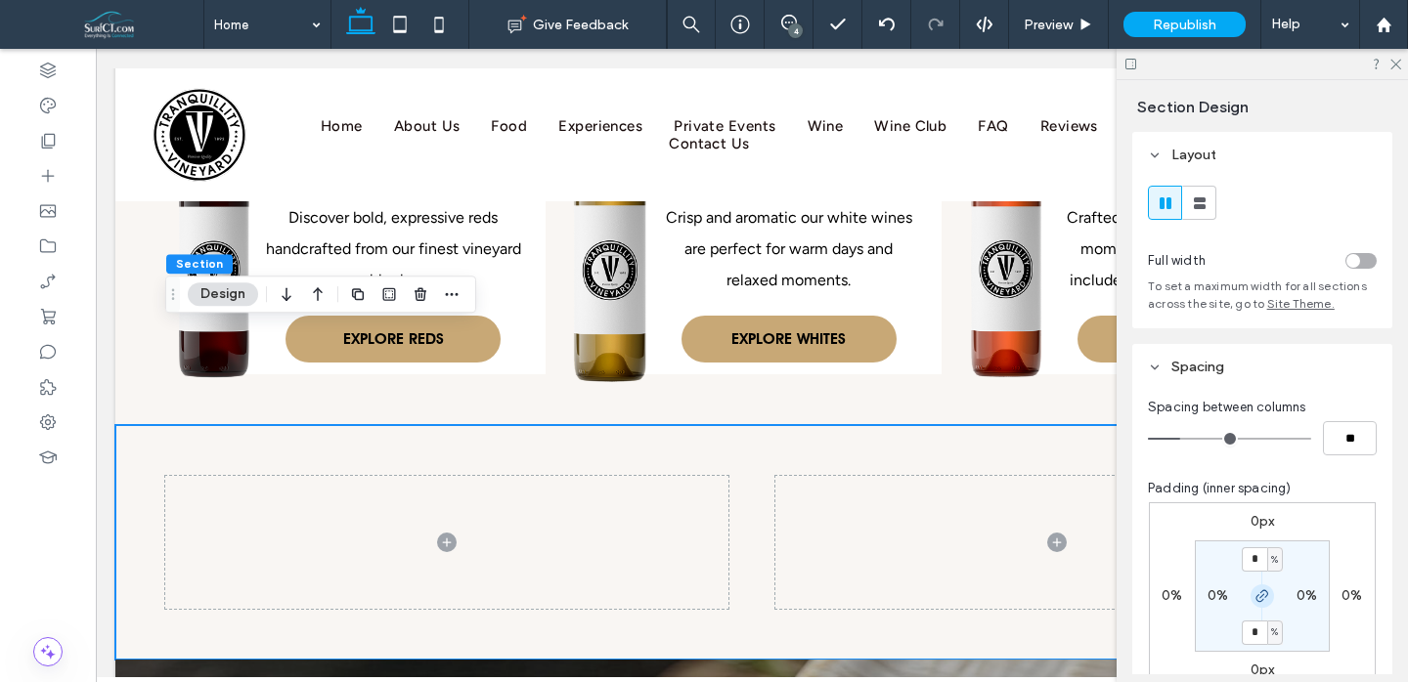
click at [1261, 589] on span "button" at bounding box center [1262, 596] width 23 height 23
click at [1252, 633] on label "4%" at bounding box center [1262, 632] width 21 height 17
type input "*"
click at [1297, 594] on label "0%" at bounding box center [1307, 596] width 21 height 17
type input "*"
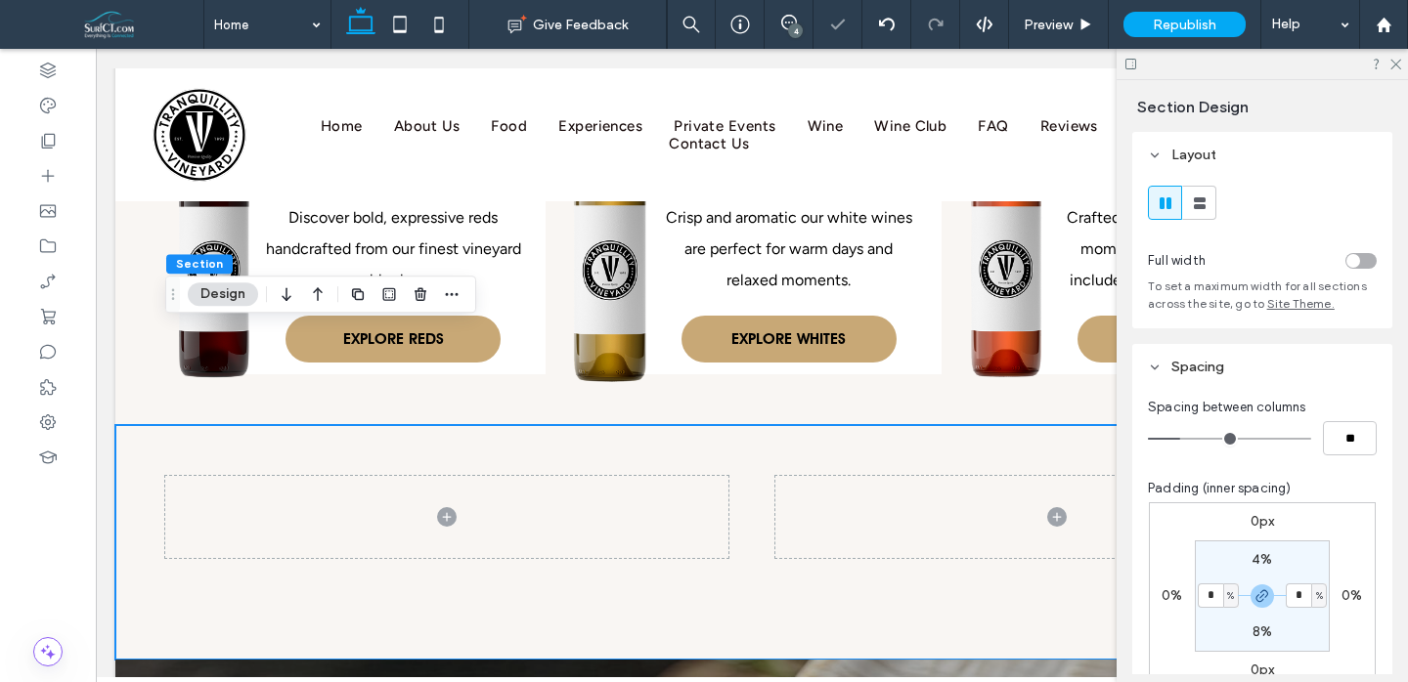
type input "*"
click at [1345, 442] on input "**" at bounding box center [1350, 438] width 54 height 34
type input "*"
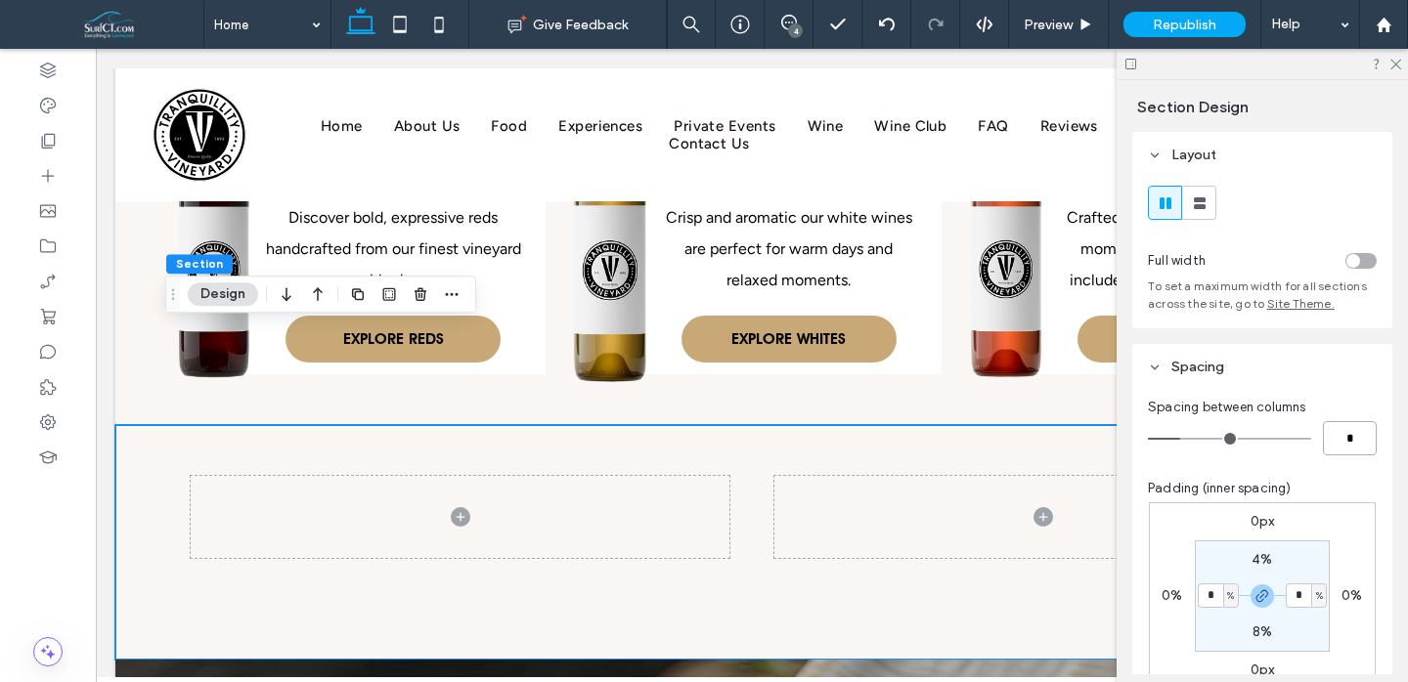
type input "*"
type input "**"
